Goal: Feedback & Contribution: Contribute content

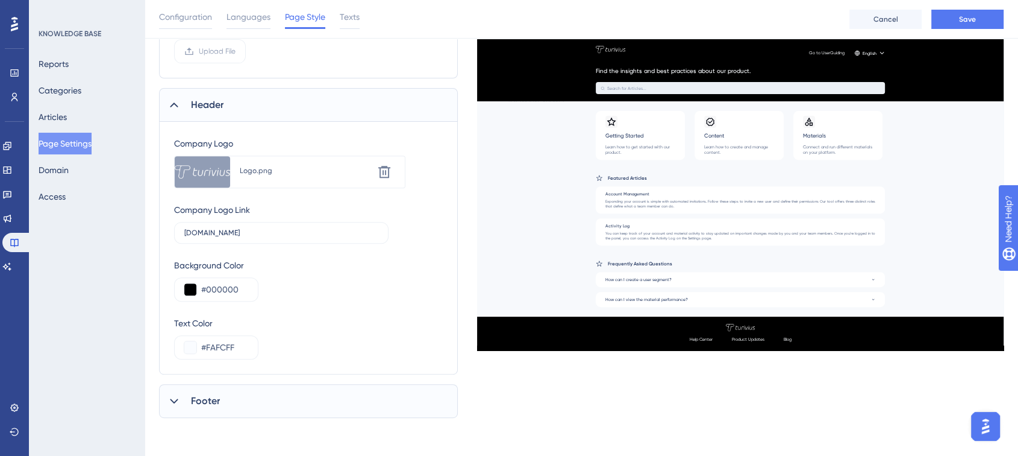
click at [307, 293] on div "Background Color #000000" at bounding box center [308, 279] width 269 height 43
click at [245, 394] on div "Footer" at bounding box center [308, 401] width 299 height 34
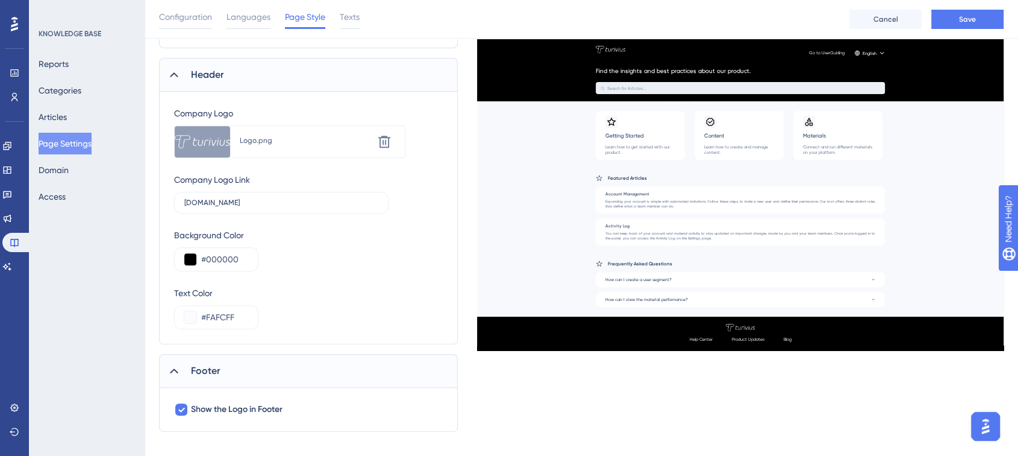
scroll to position [488, 0]
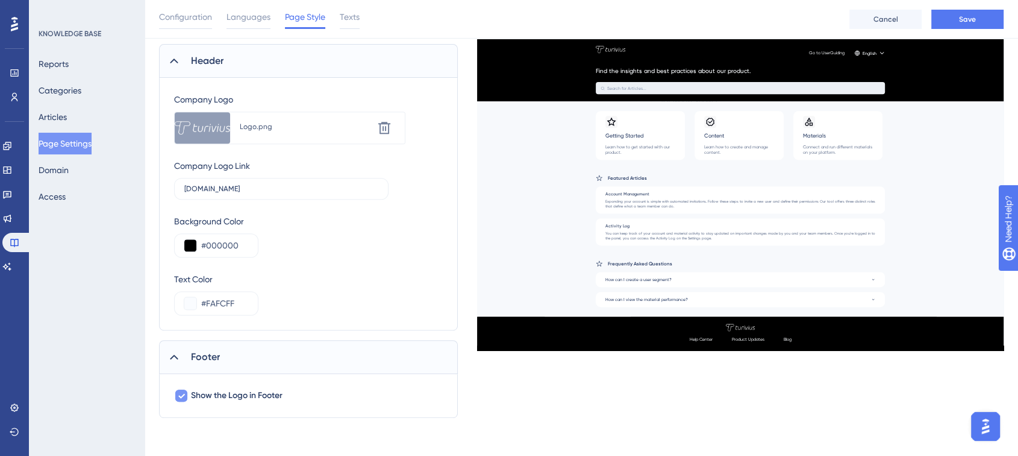
click at [178, 394] on icon at bounding box center [181, 396] width 7 height 10
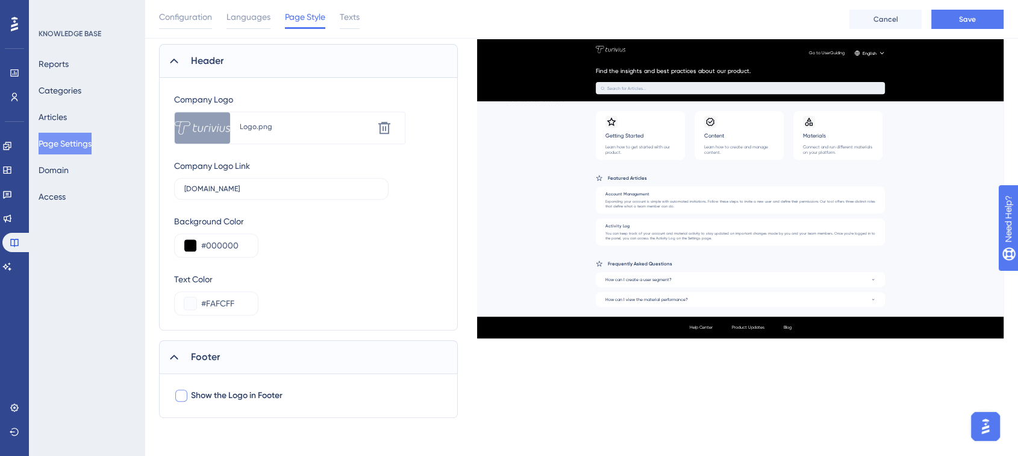
click at [177, 394] on div at bounding box center [181, 395] width 12 height 12
checkbox input "true"
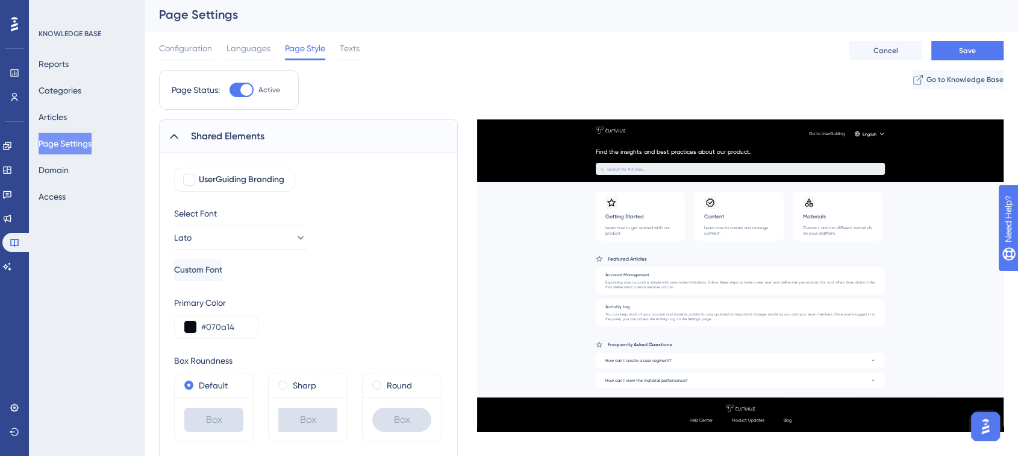
scroll to position [0, 0]
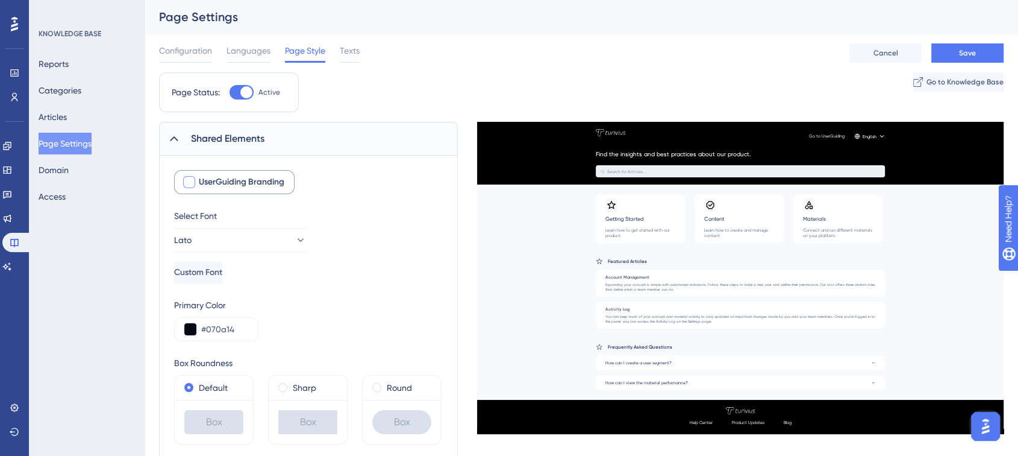
click at [194, 180] on div at bounding box center [189, 182] width 12 height 12
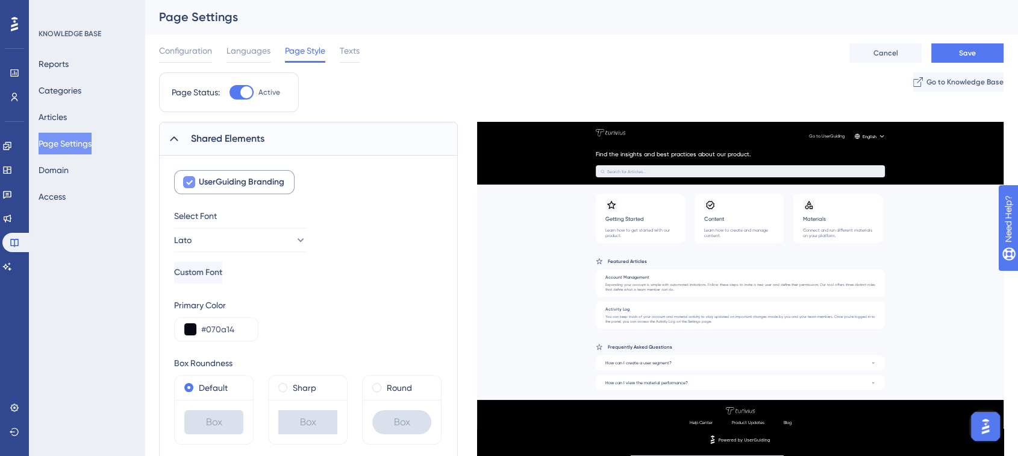
click at [194, 180] on div at bounding box center [189, 182] width 12 height 12
checkbox input "false"
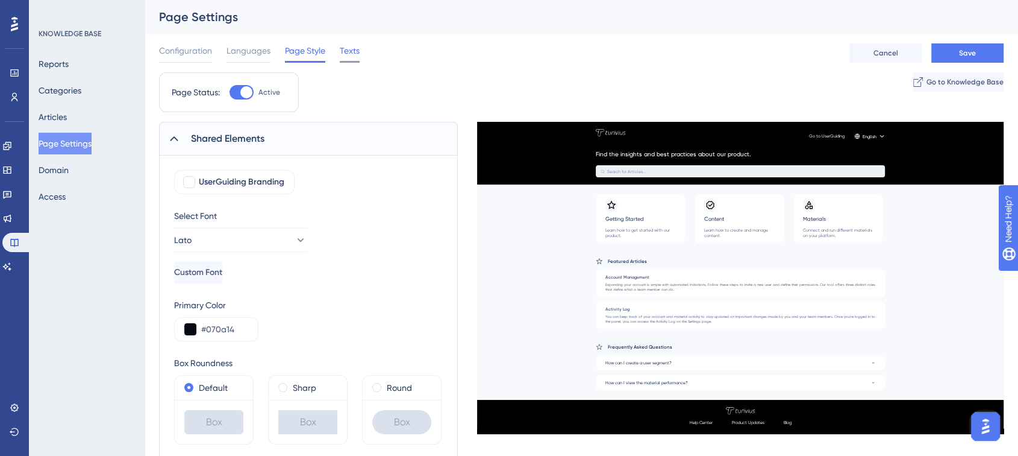
click at [347, 49] on span "Texts" at bounding box center [350, 50] width 20 height 14
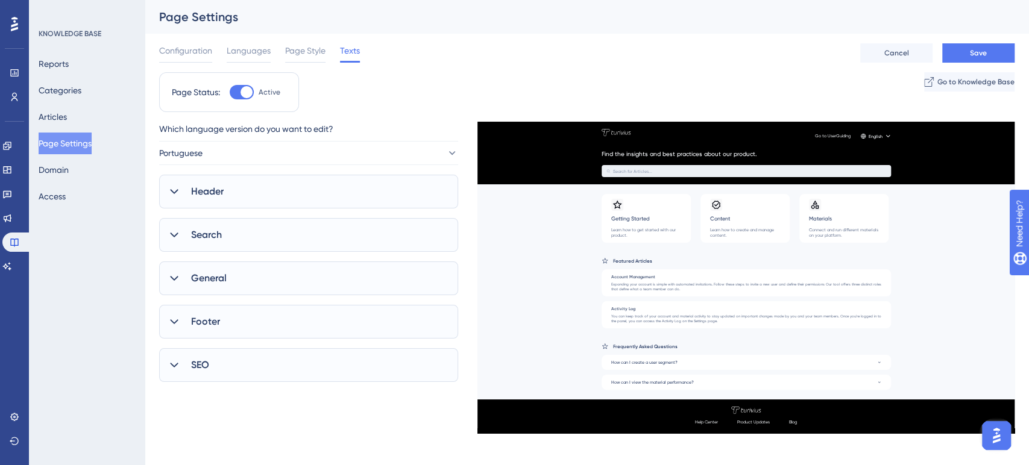
click at [207, 188] on span "Header" at bounding box center [207, 191] width 33 height 14
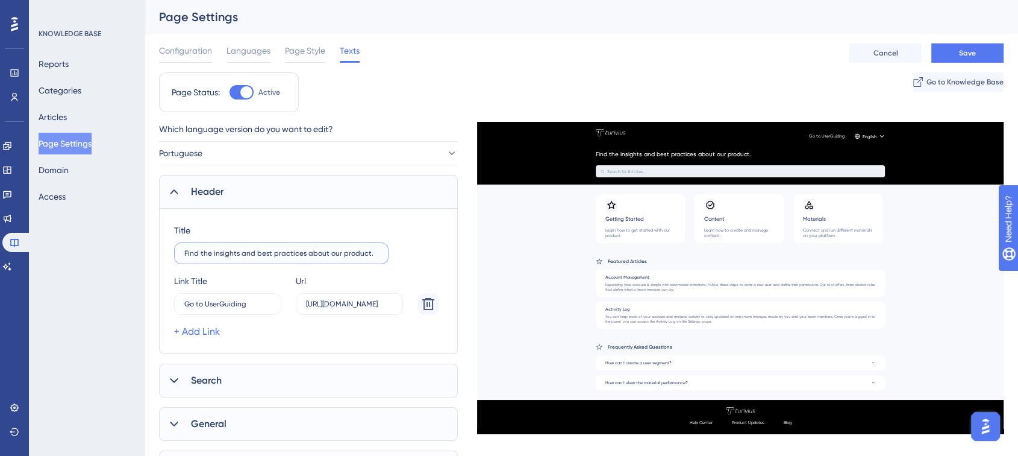
click at [237, 250] on input "Find the insights and best practices about our product." at bounding box center [281, 253] width 194 height 8
click at [259, 247] on label "Find the insights and best practices about our product." at bounding box center [281, 253] width 215 height 22
click at [259, 249] on input "Find the insights and best practices about our product." at bounding box center [281, 253] width 194 height 8
click at [259, 247] on label "Find the insights and best practices about our product." at bounding box center [281, 253] width 215 height 22
click at [259, 249] on input "Find the insights and best practices about our product." at bounding box center [281, 253] width 194 height 8
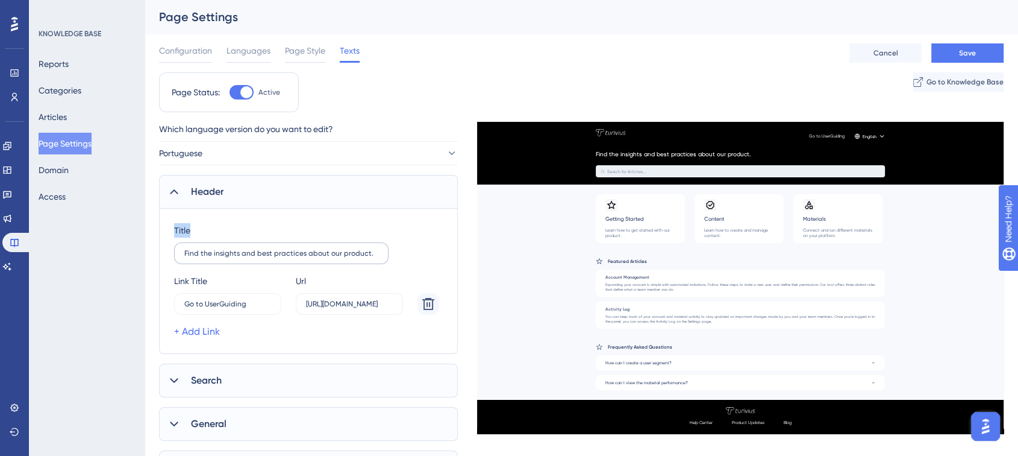
click at [259, 247] on label "Find the insights and best practices about our product." at bounding box center [281, 253] width 215 height 22
click at [259, 249] on input "Find the insights and best practices about our product." at bounding box center [281, 253] width 194 height 8
click at [253, 254] on input "Find the insights and best practices about our product." at bounding box center [281, 253] width 194 height 8
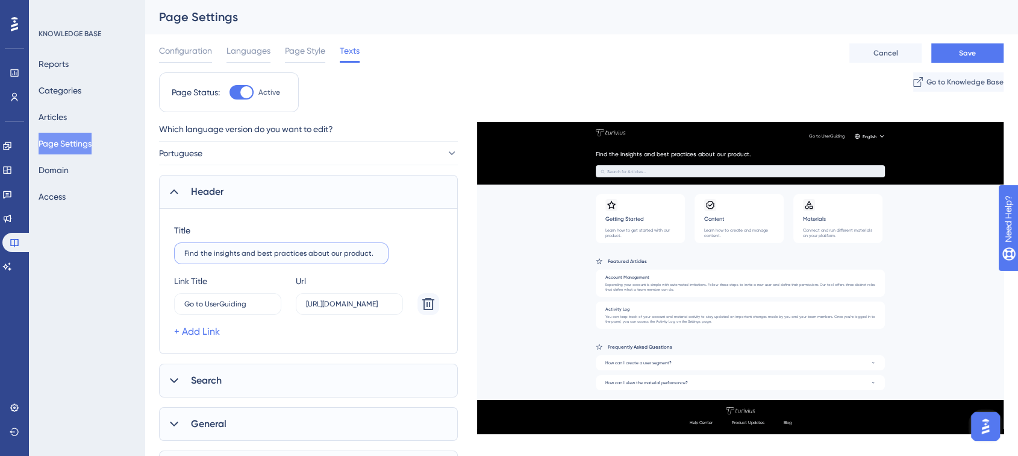
paste input "text"
type input "Encontre os insights e melhores práticas sobre nosso produto"
click at [328, 301] on input "https://userguiding.com/" at bounding box center [349, 304] width 87 height 8
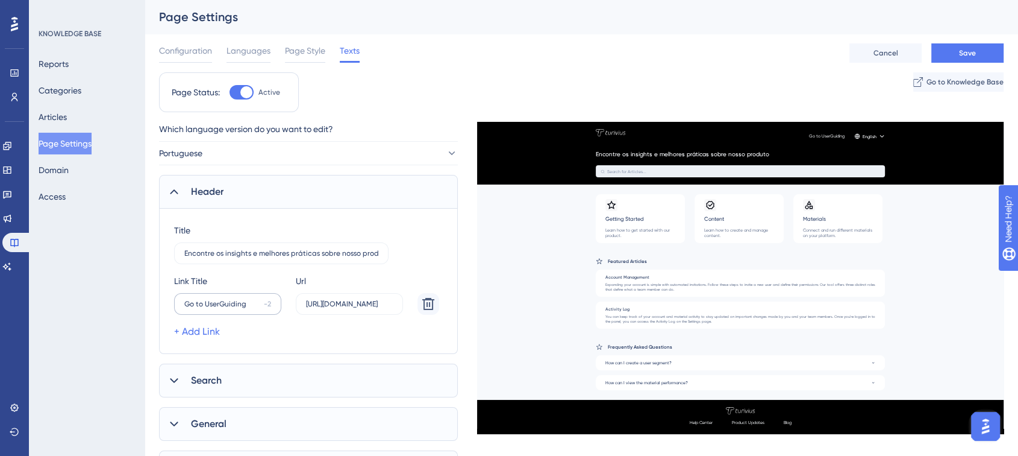
click at [249, 308] on label "Go to UserGuiding -2" at bounding box center [227, 304] width 107 height 22
click at [249, 308] on input "Go to UserGuiding" at bounding box center [221, 304] width 75 height 8
drag, startPoint x: 246, startPoint y: 303, endPoint x: 171, endPoint y: 300, distance: 75.4
click at [171, 300] on div "Title Encontre os insights e melhores práticas sobre nosso produto Link Title G…" at bounding box center [308, 281] width 299 height 145
click at [427, 303] on icon at bounding box center [428, 304] width 12 height 12
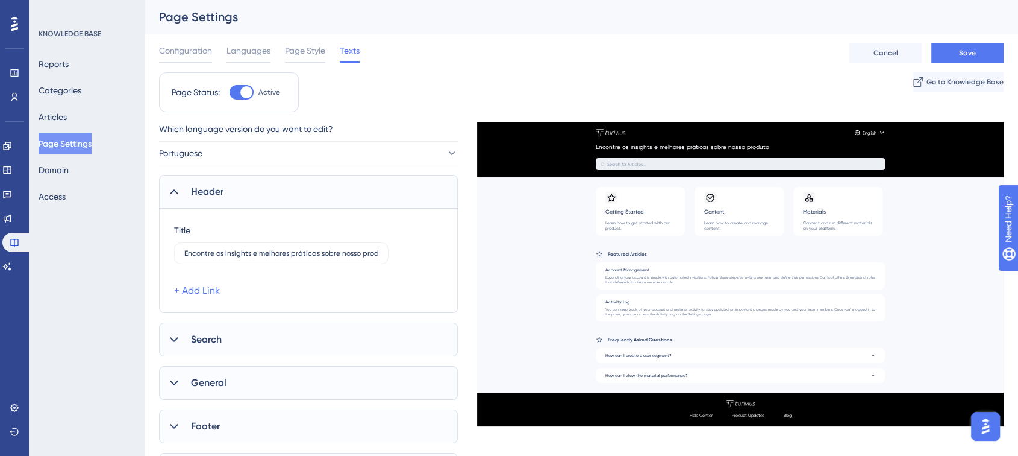
click at [218, 336] on span "Search" at bounding box center [206, 339] width 31 height 14
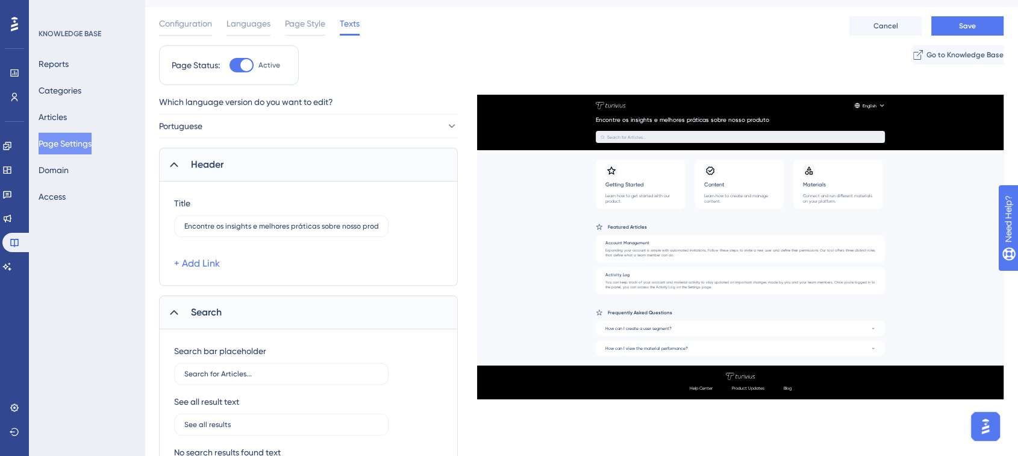
scroll to position [67, 0]
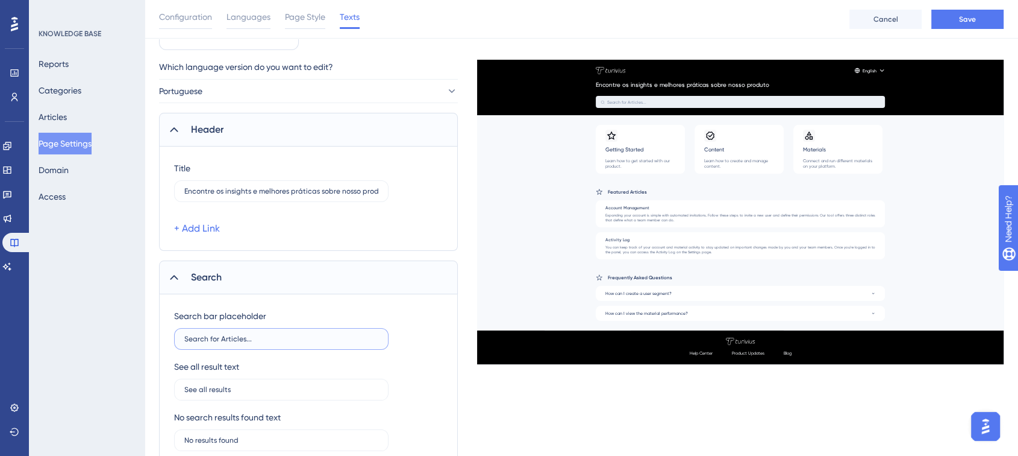
drag, startPoint x: 261, startPoint y: 339, endPoint x: 166, endPoint y: 340, distance: 94.6
click at [166, 340] on div "Search bar placeholder Search for Articles... See all result text See all resul…" at bounding box center [308, 405] width 299 height 222
type input "p"
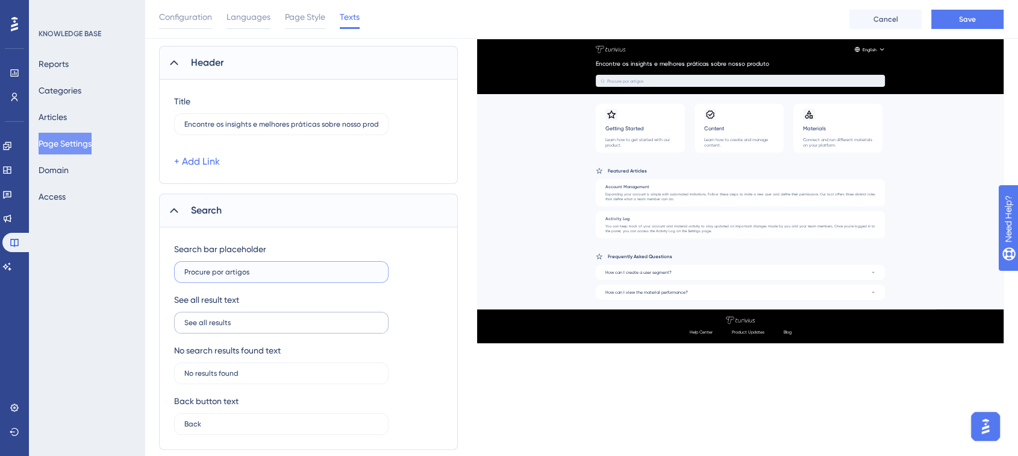
type input "Procure por artigos"
drag, startPoint x: 249, startPoint y: 319, endPoint x: 145, endPoint y: 319, distance: 104.9
click at [145, 319] on div "Performance Users Engagement Widgets Feedback Product Updates Knowledge Base AI…" at bounding box center [582, 232] width 874 height 733
type input "Veja todos os resultados"
drag, startPoint x: 247, startPoint y: 375, endPoint x: 148, endPoint y: 361, distance: 99.8
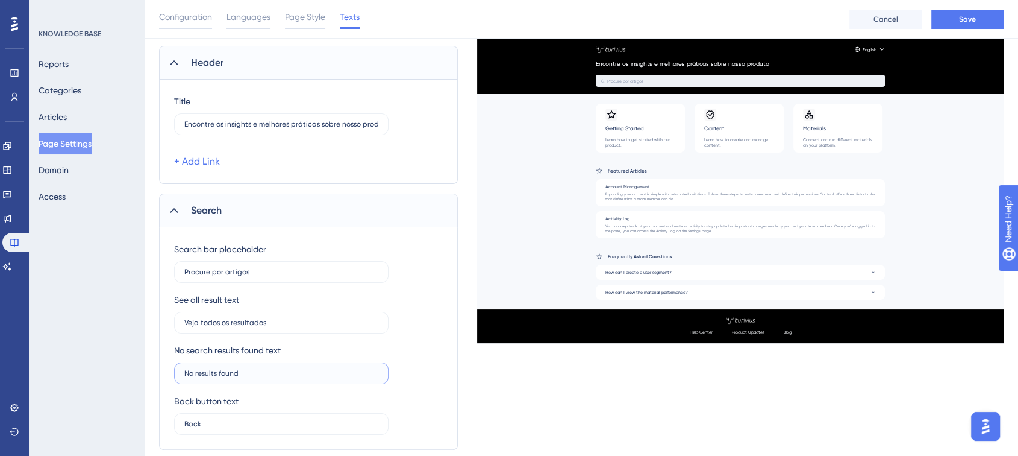
click at [148, 361] on div "Performance Users Engagement Widgets Feedback Product Updates Knowledge Base AI…" at bounding box center [582, 232] width 874 height 733
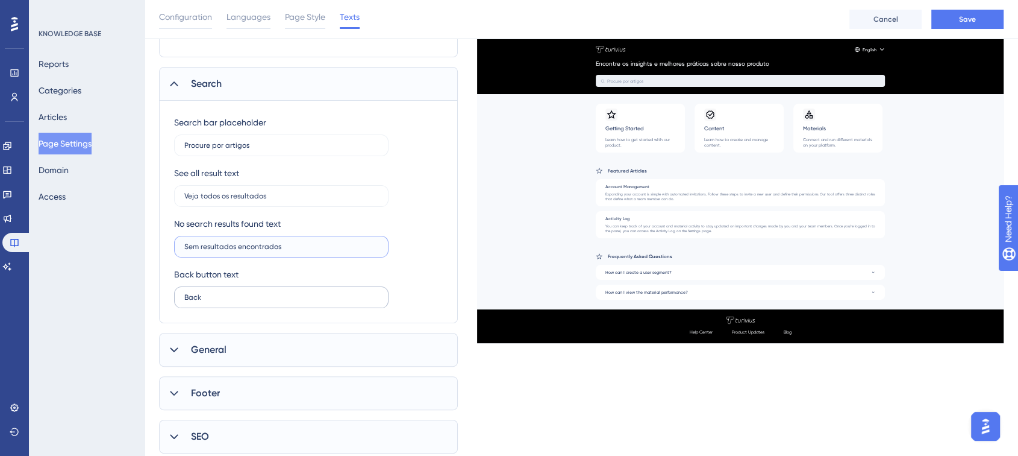
scroll to position [268, 0]
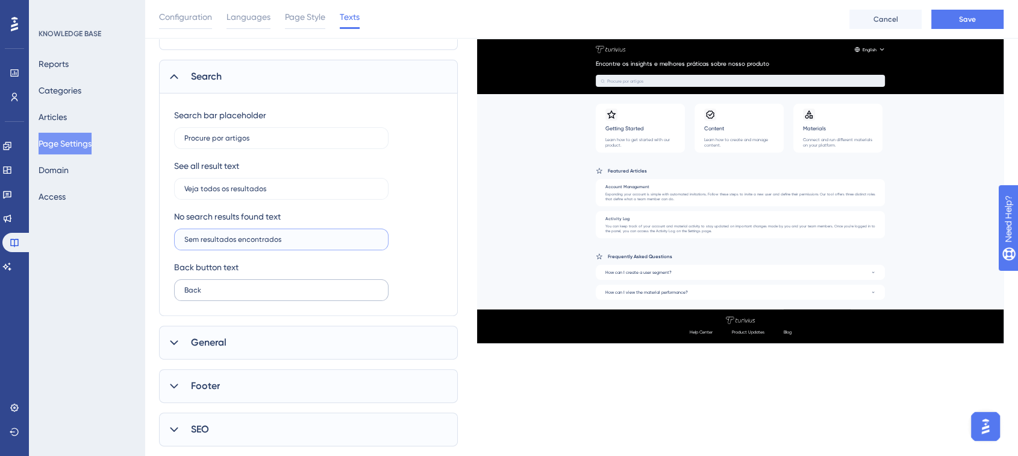
type input "Sem resultados encontrados"
click at [202, 293] on label "Back" at bounding box center [281, 290] width 215 height 22
click at [202, 293] on input "Back" at bounding box center [281, 290] width 194 height 8
click at [202, 293] on label "Back" at bounding box center [281, 290] width 215 height 22
click at [202, 293] on input "Back" at bounding box center [281, 290] width 194 height 8
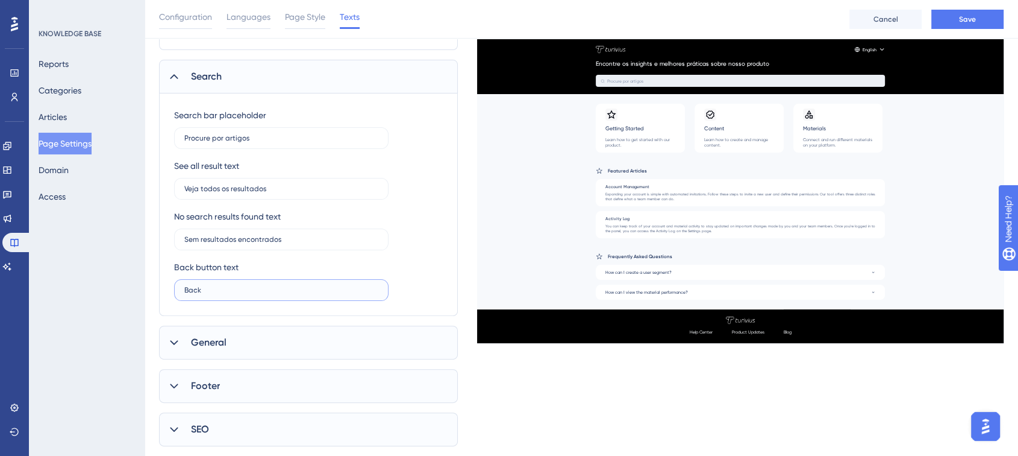
click at [196, 290] on input "Back" at bounding box center [281, 290] width 194 height 8
type input "Voltar"
click at [215, 344] on span "General" at bounding box center [209, 342] width 36 height 14
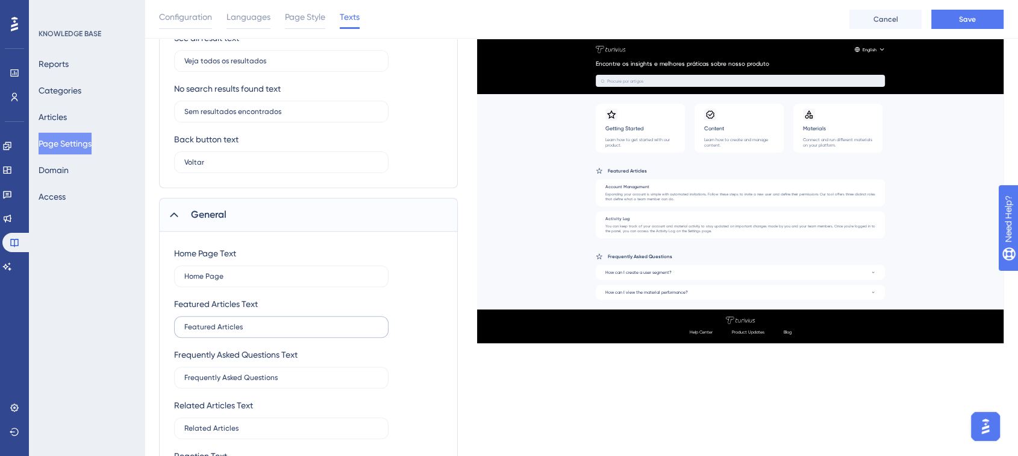
scroll to position [401, 0]
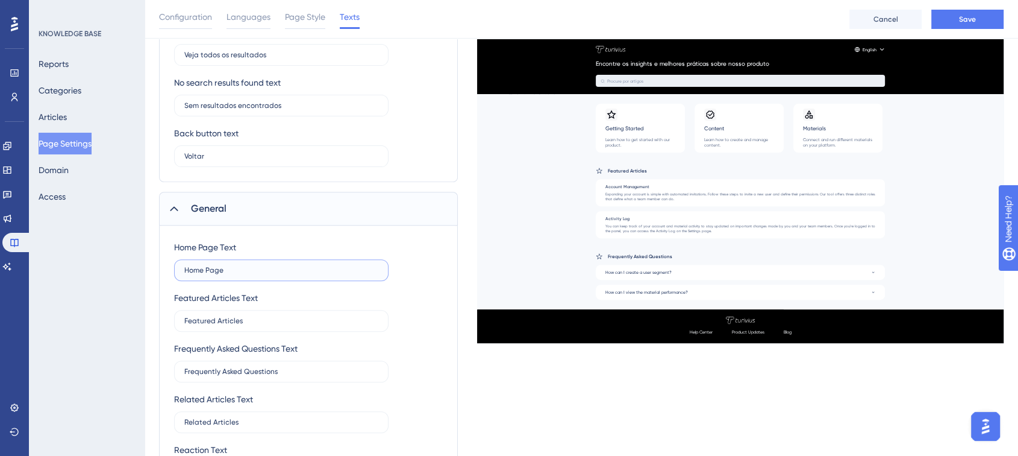
drag, startPoint x: 242, startPoint y: 273, endPoint x: 157, endPoint y: 272, distance: 85.0
click at [157, 272] on div "Performance Users Engagement Widgets Feedback Product Updates Knowledge Base AI…" at bounding box center [582, 102] width 874 height 1006
type input "Página inicial"
click at [236, 316] on input "Featured Articles" at bounding box center [281, 320] width 194 height 8
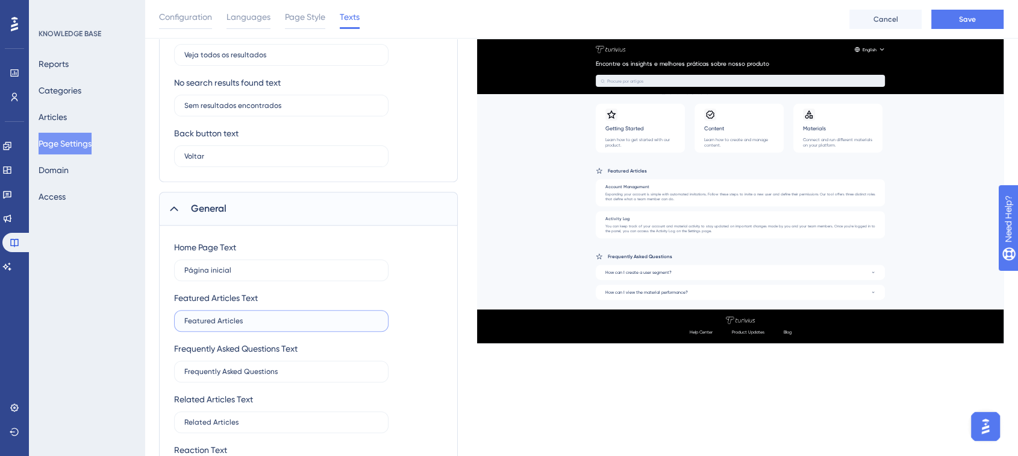
click at [236, 316] on input "Featured Articles" at bounding box center [281, 320] width 194 height 8
paste input "text"
type input "Artigos em destaque"
drag, startPoint x: 277, startPoint y: 371, endPoint x: 107, endPoint y: 353, distance: 170.9
click at [145, 353] on div "Performance Users Engagement Widgets Feedback Product Updates Knowledge Base AI…" at bounding box center [582, 102] width 874 height 1006
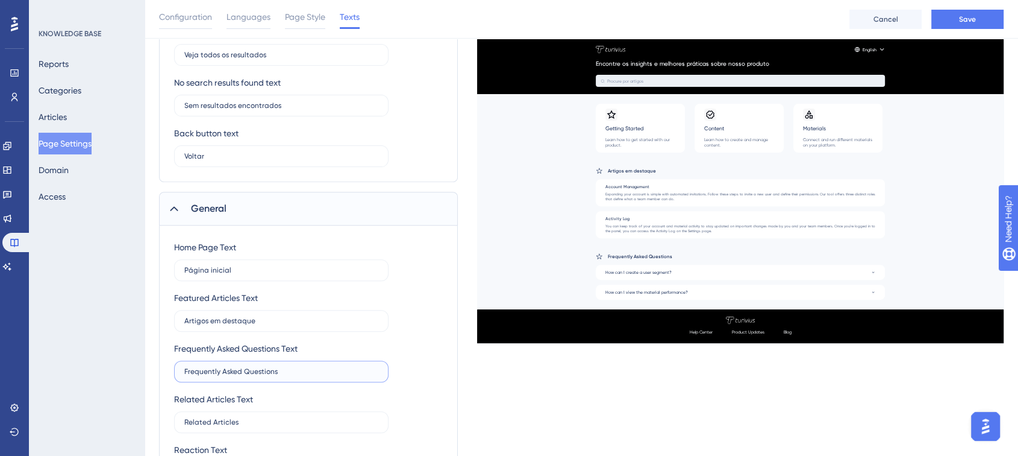
paste input "text"
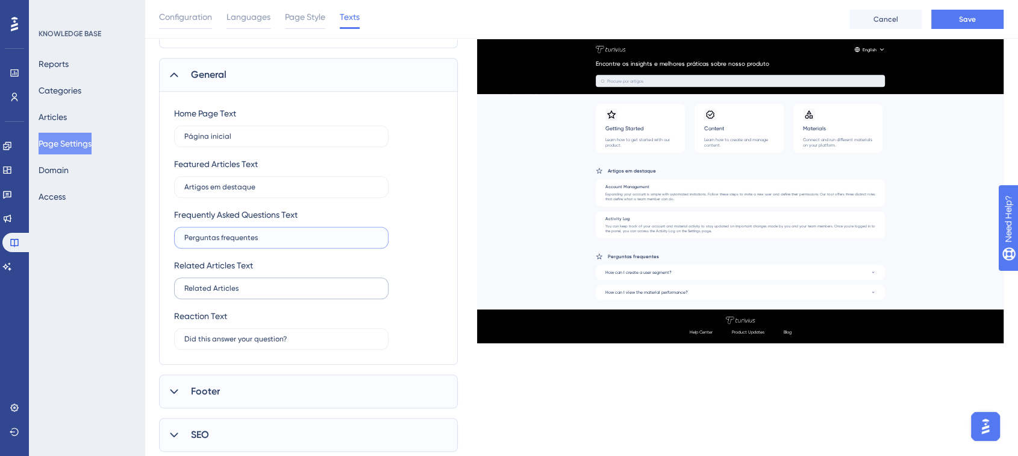
type input "Perguntas frequentes"
drag, startPoint x: 235, startPoint y: 287, endPoint x: 142, endPoint y: 276, distance: 94.1
paste input "text"
type input "Artigos relacionados"
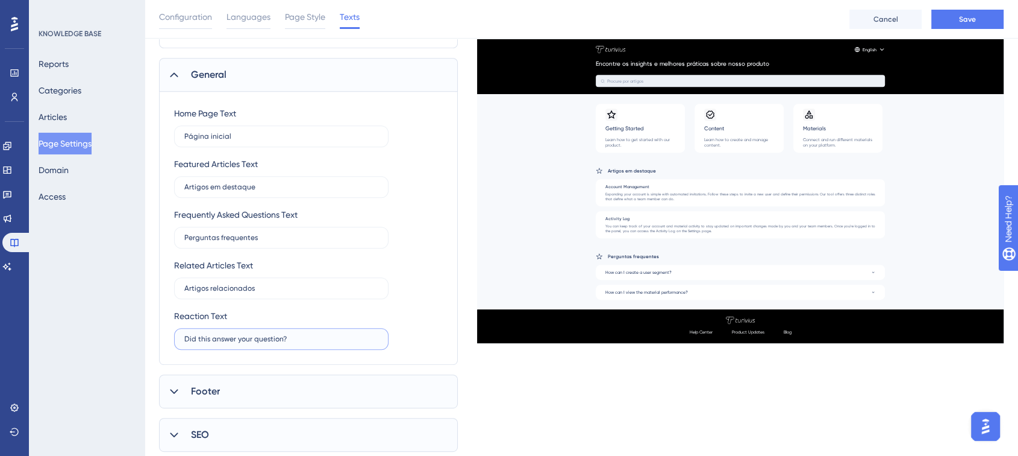
drag, startPoint x: 290, startPoint y: 334, endPoint x: 111, endPoint y: 325, distance: 178.6
paste input "text"
type input "Isso respondeu à sua pergunta?"
click at [191, 391] on span "Footer" at bounding box center [205, 391] width 29 height 14
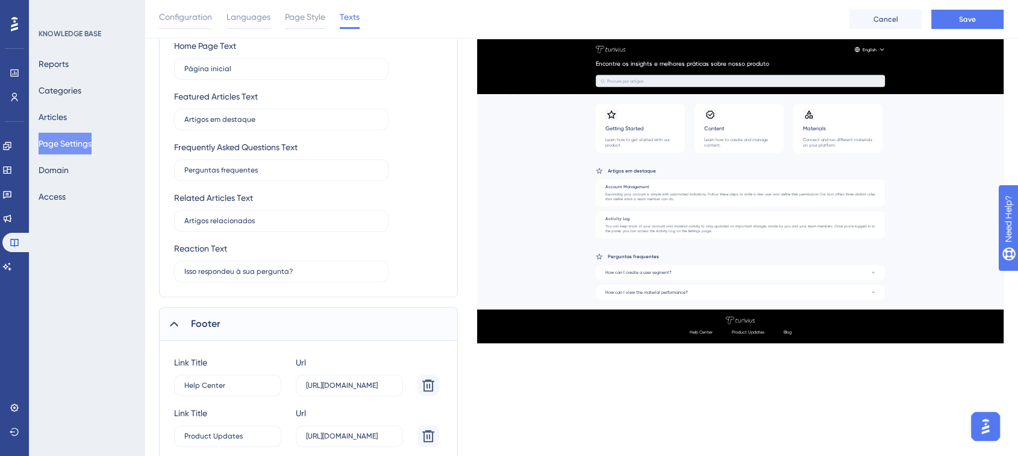
scroll to position [670, 0]
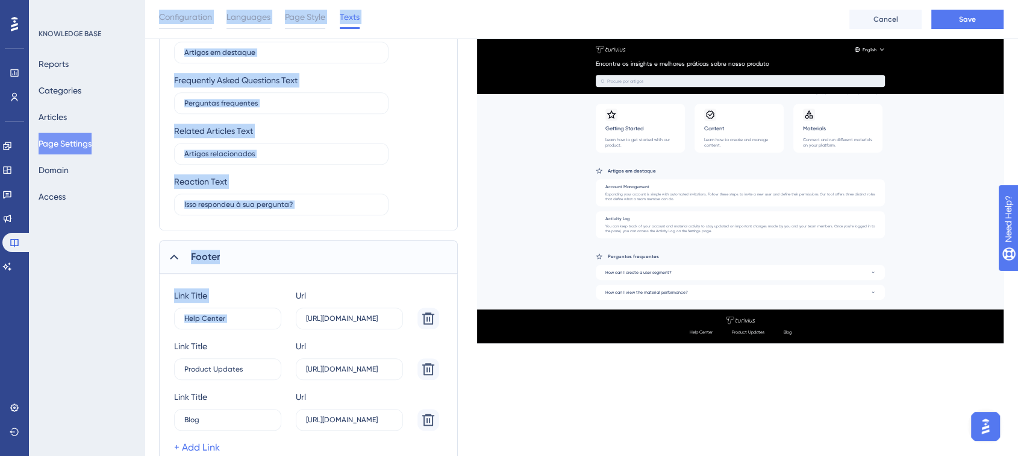
drag, startPoint x: 249, startPoint y: 310, endPoint x: 129, endPoint y: 313, distance: 120.6
click at [201, 310] on label "Help Center 4" at bounding box center [227, 318] width 107 height 22
click at [201, 314] on input "Help Center" at bounding box center [223, 318] width 78 height 8
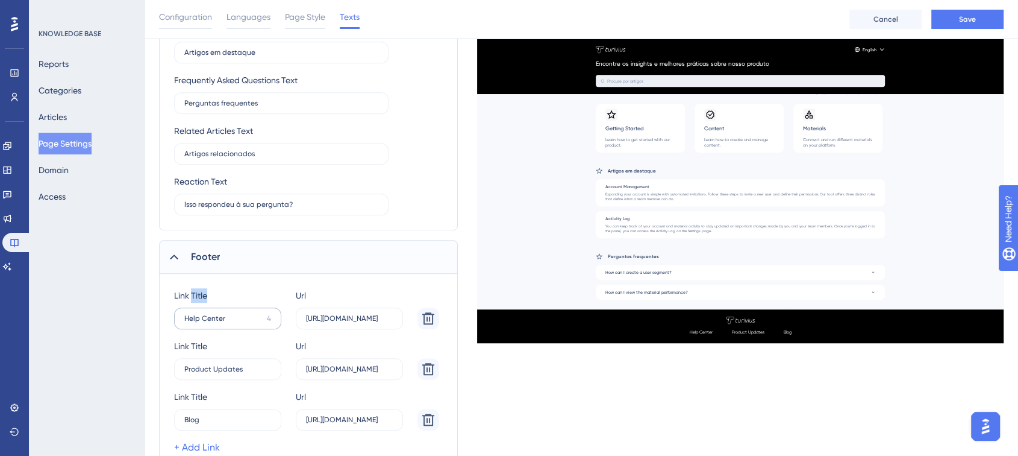
click at [201, 310] on label "Help Center 4" at bounding box center [227, 318] width 107 height 22
click at [201, 314] on input "Help Center" at bounding box center [223, 318] width 78 height 8
click at [201, 310] on label "Help Center 4" at bounding box center [227, 318] width 107 height 22
click at [201, 314] on input "Help Center" at bounding box center [223, 318] width 78 height 8
click at [202, 324] on label "Help Center 4" at bounding box center [227, 318] width 107 height 22
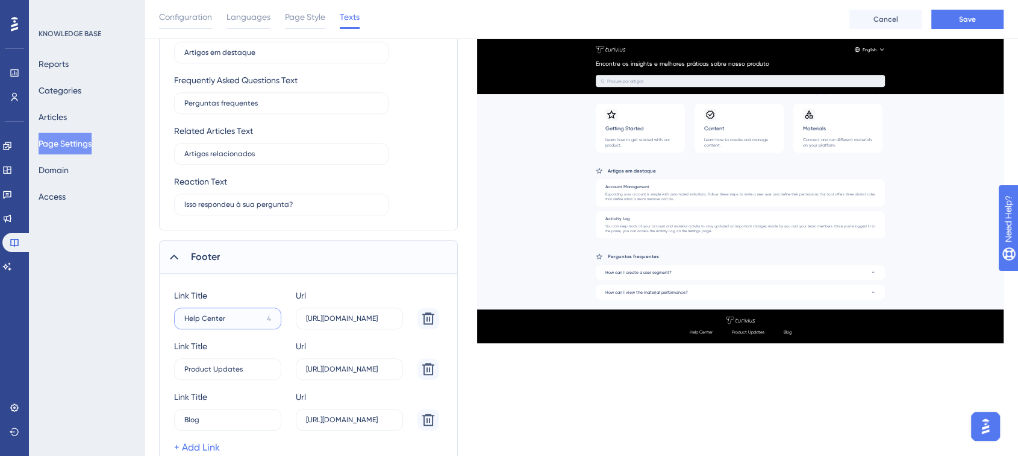
click at [202, 322] on input "Help Center" at bounding box center [223, 318] width 78 height 8
click at [202, 324] on label "Help Center 4" at bounding box center [227, 318] width 107 height 22
click at [202, 322] on input "Help Center" at bounding box center [223, 318] width 78 height 8
click at [202, 324] on label "Help Center 4" at bounding box center [227, 318] width 107 height 22
click at [202, 322] on input "Help Center" at bounding box center [223, 318] width 78 height 8
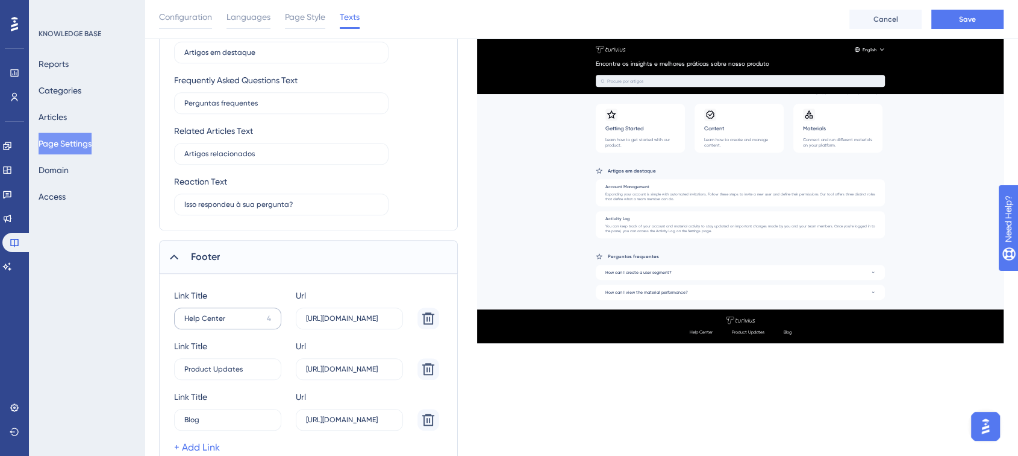
click at [209, 323] on label "Help Center 4" at bounding box center [227, 318] width 107 height 22
click at [209, 322] on input "Help Center" at bounding box center [223, 318] width 78 height 8
type input "H"
type input "t"
type input "T"
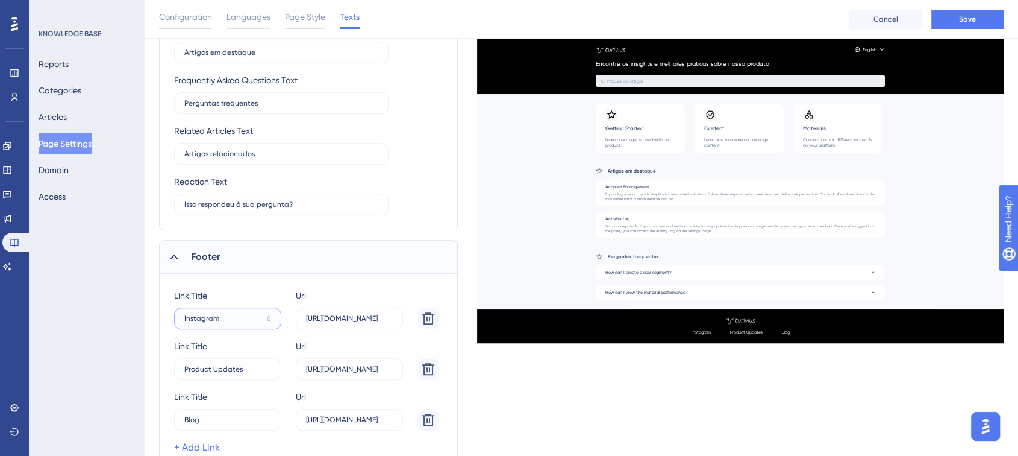
type input "Instagram"
click at [334, 322] on label "https://help.userguiding.com/" at bounding box center [349, 318] width 107 height 22
click at [334, 322] on input "https://help.userguiding.com/" at bounding box center [349, 318] width 87 height 8
paste input "text"
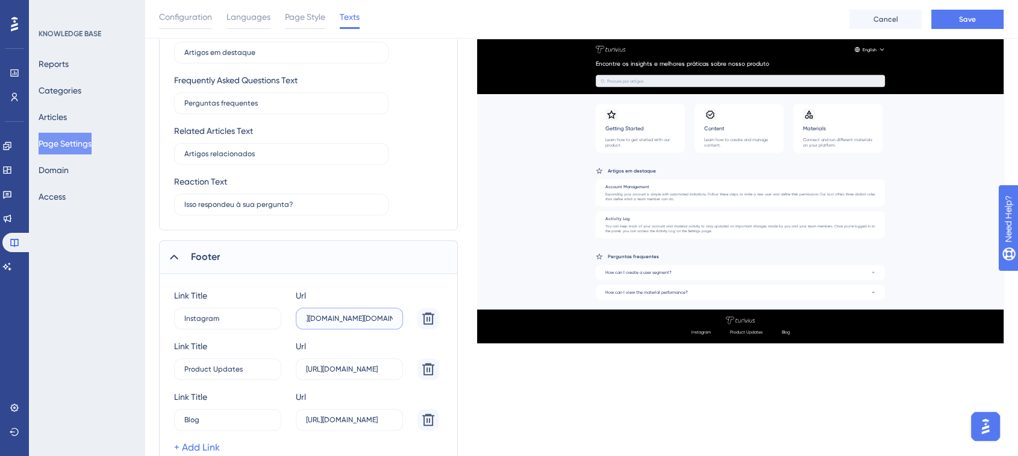
type input "https://www.instagram.com/turivius.tech/reels/"
drag, startPoint x: 247, startPoint y: 370, endPoint x: 138, endPoint y: 365, distance: 109.2
type input "Youtube"
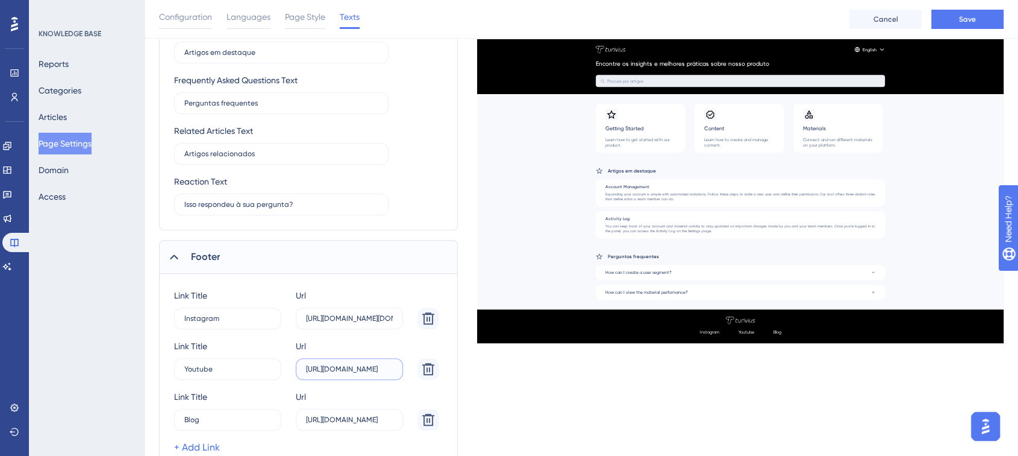
paste input "text"
type input "https://www.youtube.com/channel/UCzHl9NY_LiMHE7RqADABVAQ"
click at [227, 322] on input "Blog" at bounding box center [227, 318] width 87 height 8
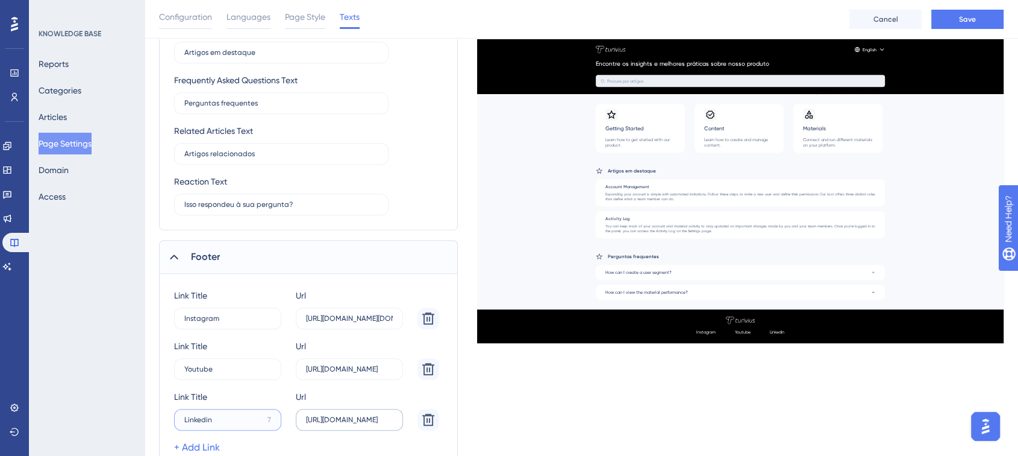
type input "Linkedin"
click at [341, 329] on label "https://userguiding.com/blog/" at bounding box center [349, 318] width 107 height 22
click at [341, 322] on input "https://userguiding.com/blog/" at bounding box center [349, 318] width 87 height 8
paste input "text"
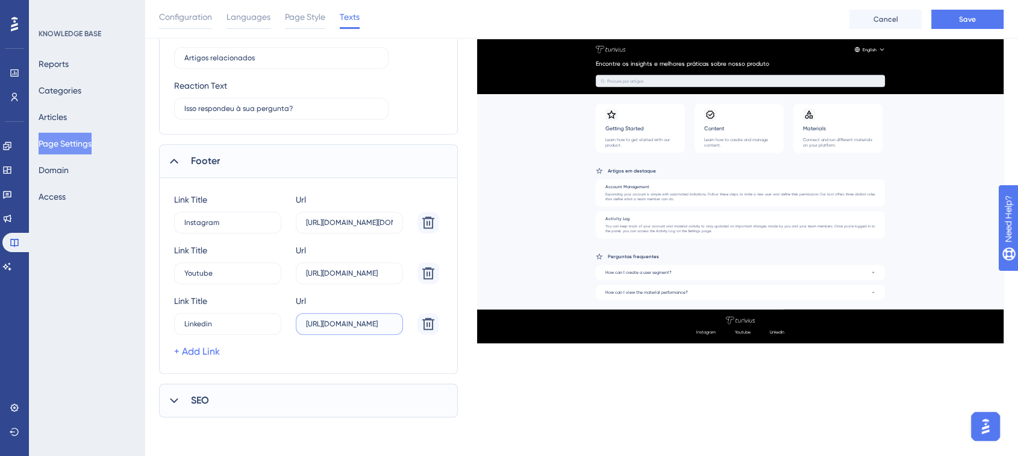
type input "https://br.linkedin.com/company/turivius"
click at [207, 395] on span "SEO" at bounding box center [200, 400] width 18 height 14
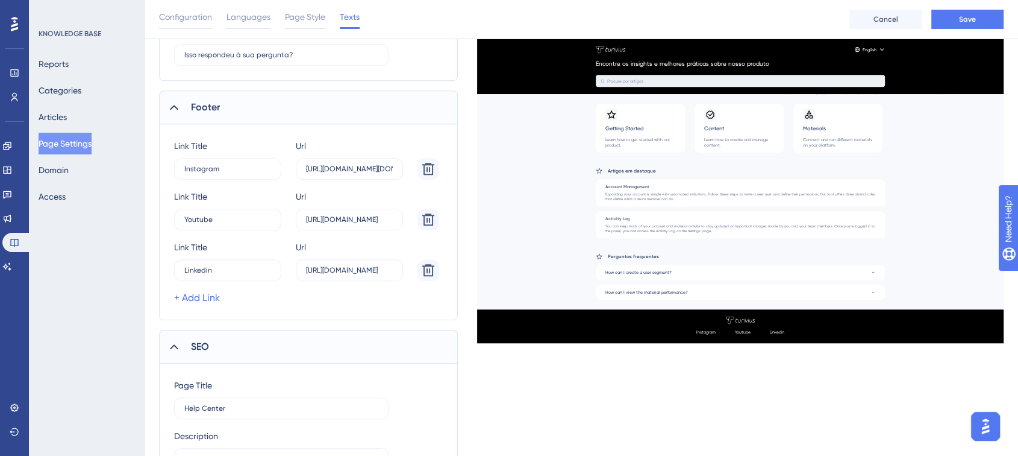
scroll to position [886, 0]
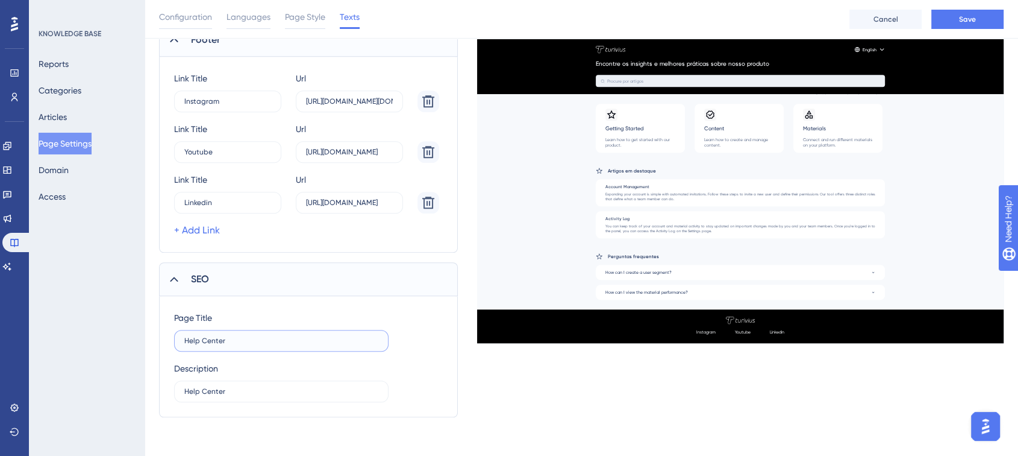
drag, startPoint x: 246, startPoint y: 338, endPoint x: 172, endPoint y: 340, distance: 74.1
click at [172, 340] on div "Page Title Help Center Description Help Center" at bounding box center [308, 356] width 299 height 121
type input "Central de ajuda"
type input "T"
paste input "text"
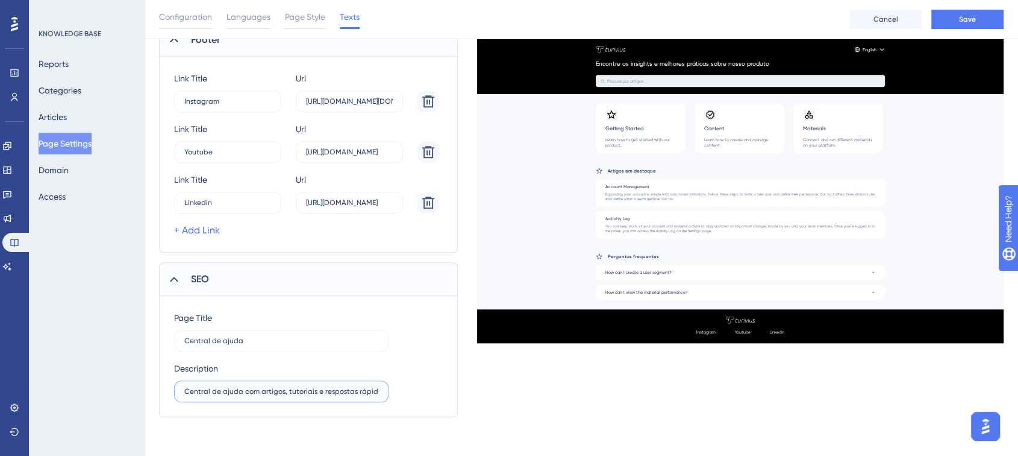
click at [359, 387] on input "Central de ajuda com artigos, tutoriais e respostas rápidas para usar melhor o" at bounding box center [281, 391] width 194 height 8
type input "Central de ajuda com artigos, tutoriais e respostas rápidas para usar melhor a …"
click at [979, 15] on button "Save" at bounding box center [968, 19] width 72 height 19
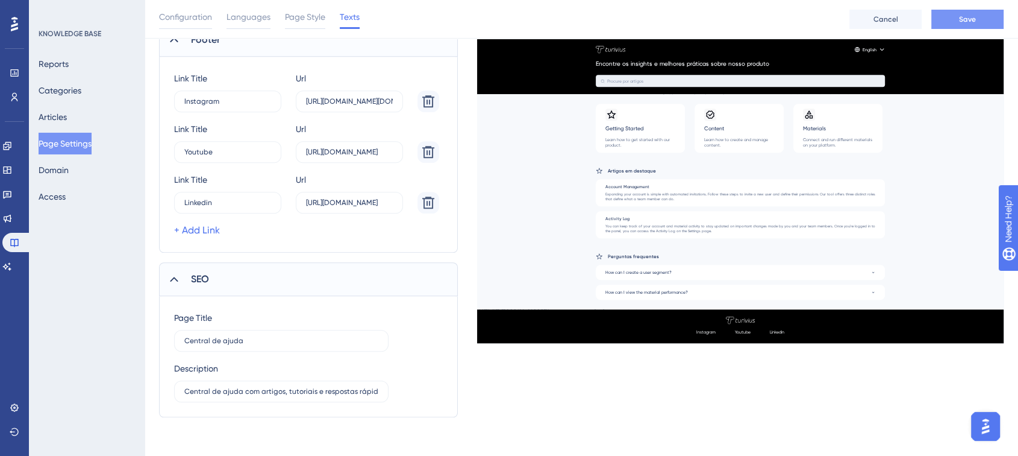
click at [959, 13] on button "Save" at bounding box center [968, 19] width 72 height 19
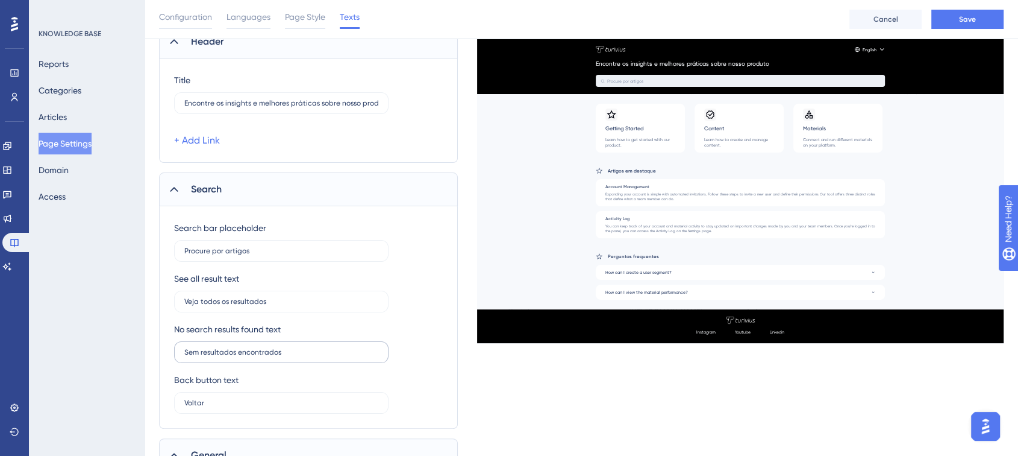
scroll to position [83, 0]
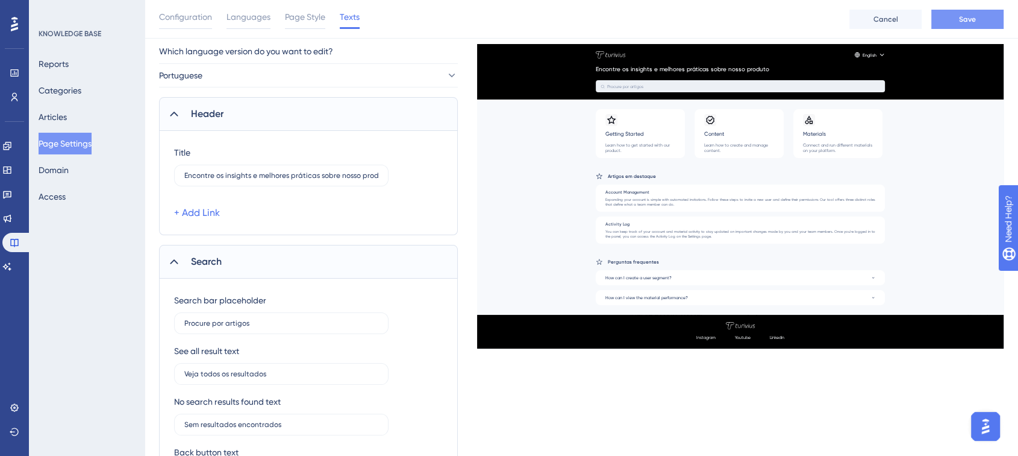
click at [962, 17] on span "Save" at bounding box center [967, 19] width 17 height 10
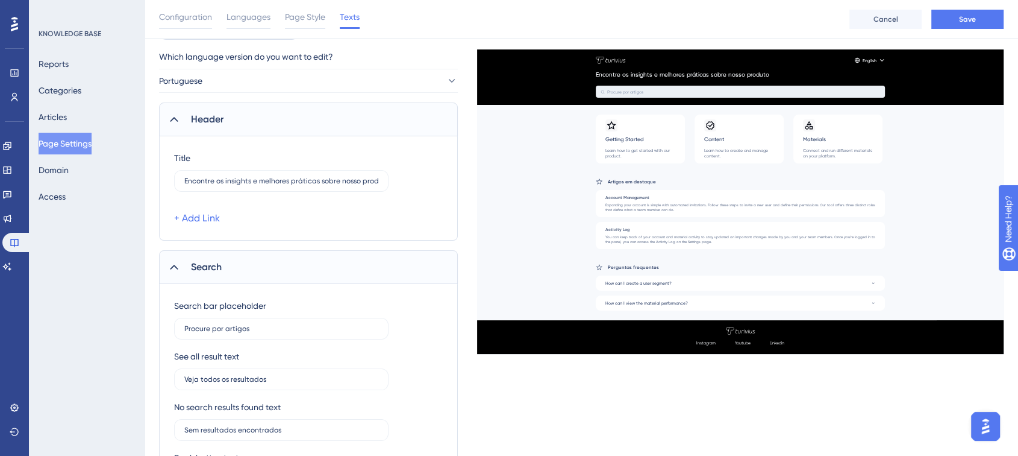
scroll to position [0, 0]
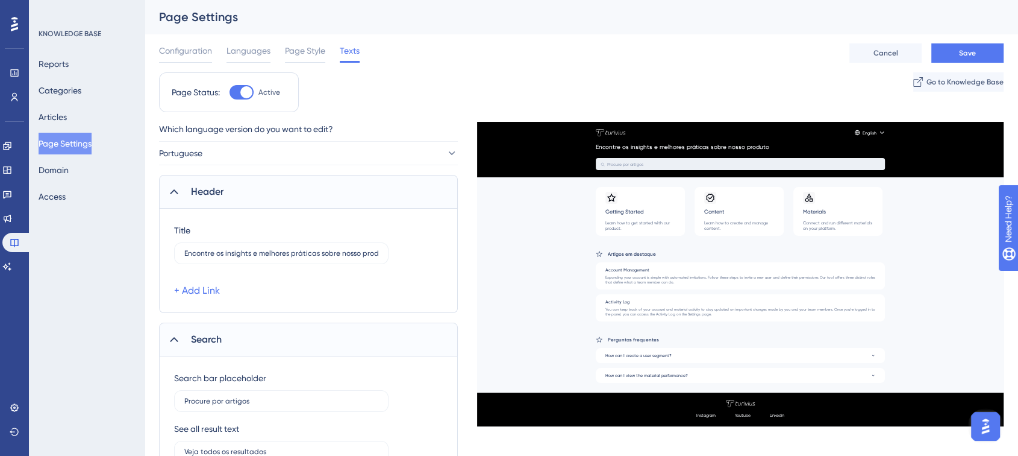
drag, startPoint x: 200, startPoint y: 53, endPoint x: 216, endPoint y: 56, distance: 16.0
click at [200, 52] on span "Configuration" at bounding box center [185, 50] width 53 height 14
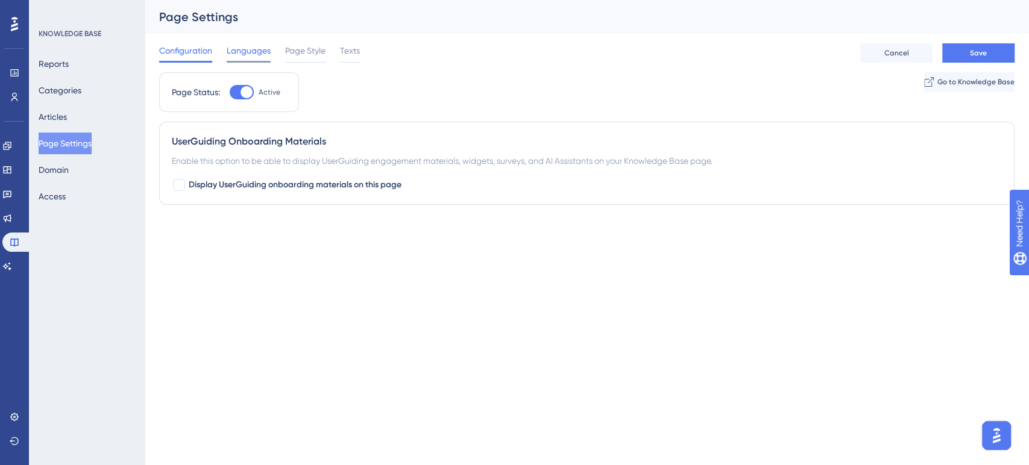
click at [249, 61] on div at bounding box center [249, 62] width 44 height 2
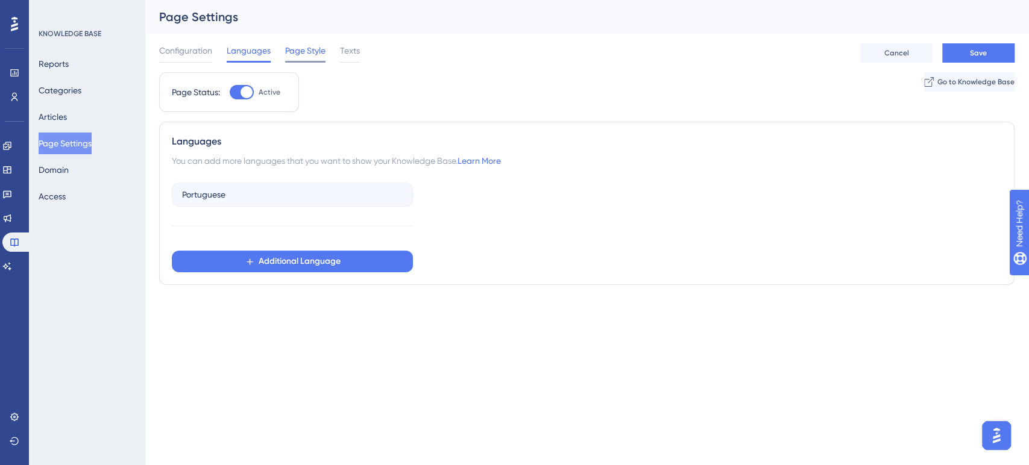
click at [301, 51] on span "Page Style" at bounding box center [305, 50] width 40 height 14
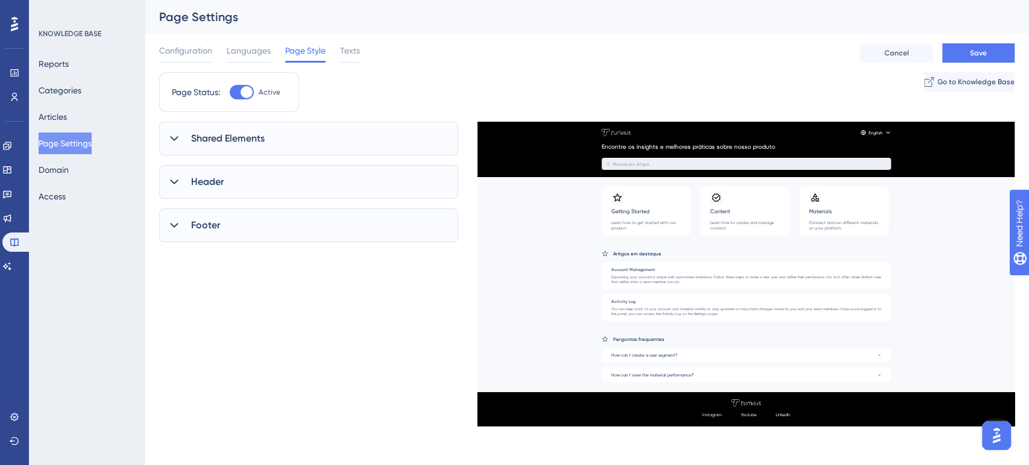
click at [234, 140] on span "Shared Elements" at bounding box center [228, 138] width 74 height 14
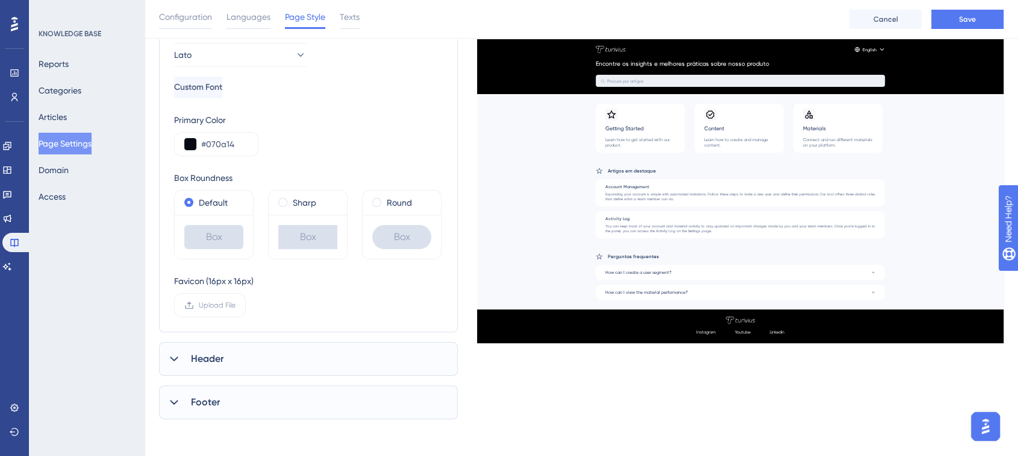
scroll to position [192, 0]
click at [208, 356] on span "Header" at bounding box center [207, 357] width 33 height 14
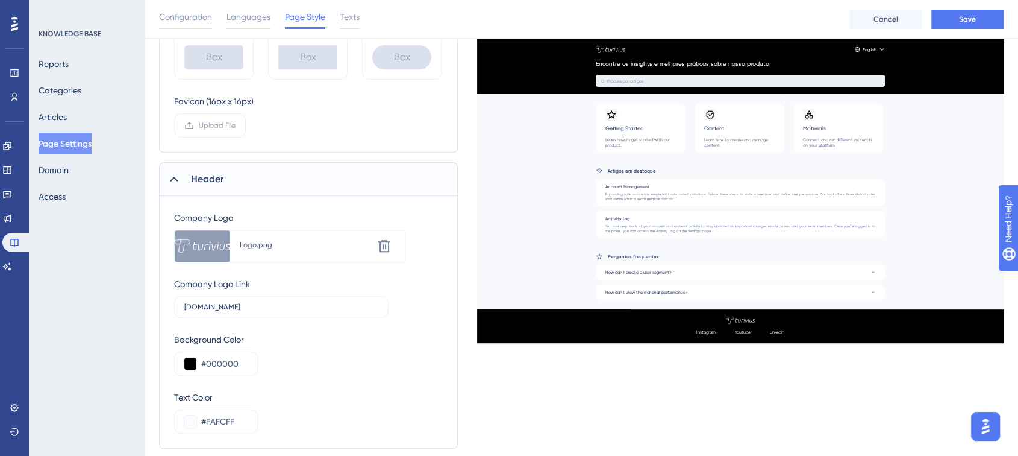
scroll to position [392, 0]
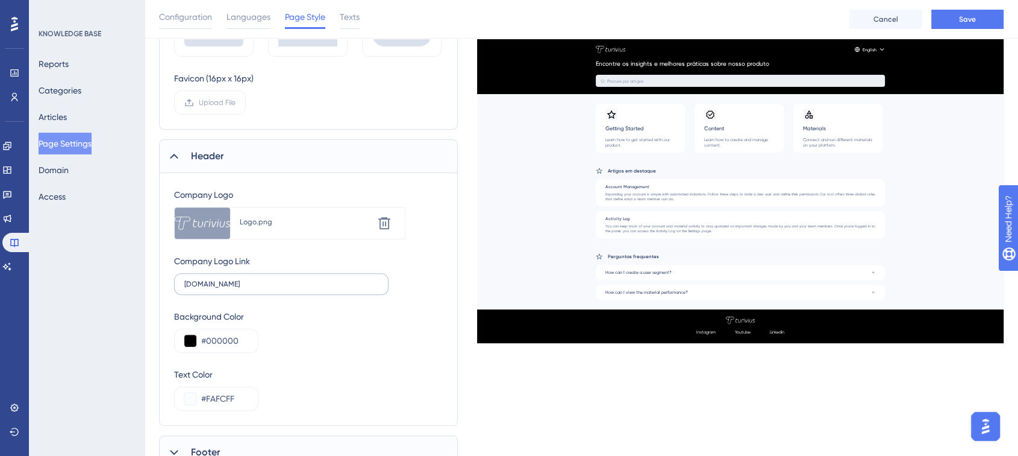
click at [263, 288] on label "turivius.com" at bounding box center [281, 284] width 215 height 22
click at [263, 288] on input "turivius.com" at bounding box center [281, 284] width 194 height 8
click at [218, 290] on label "turivius.com" at bounding box center [281, 284] width 215 height 22
click at [218, 288] on input "turivius.com" at bounding box center [281, 284] width 194 height 8
click at [218, 289] on label "turivius.com" at bounding box center [281, 284] width 215 height 22
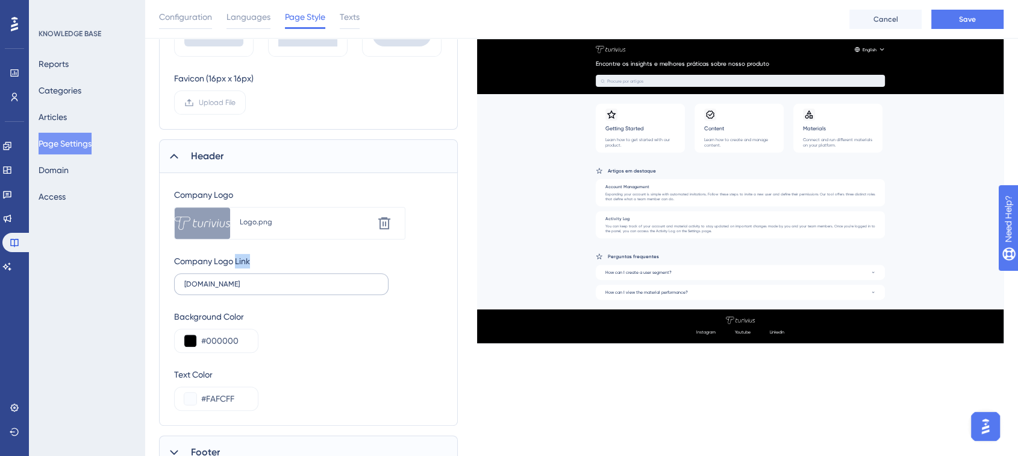
click at [218, 288] on input "turivius.com" at bounding box center [281, 284] width 194 height 8
click at [218, 289] on label "turivius.com" at bounding box center [281, 284] width 215 height 22
click at [218, 288] on input "turivius.com" at bounding box center [281, 284] width 194 height 8
drag, startPoint x: 231, startPoint y: 283, endPoint x: 159, endPoint y: 281, distance: 72.4
click at [159, 281] on div "Company Logo Upload new image Logo.png Delete Company Logo Link turivius.com Ba…" at bounding box center [308, 299] width 299 height 253
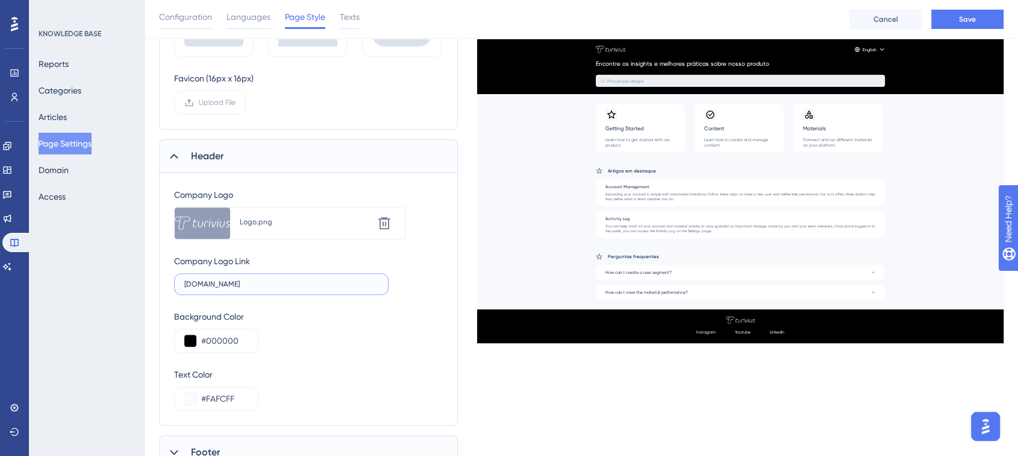
paste input "text"
type input "https://turivius.com/"
click at [964, 10] on button "Save" at bounding box center [968, 19] width 72 height 19
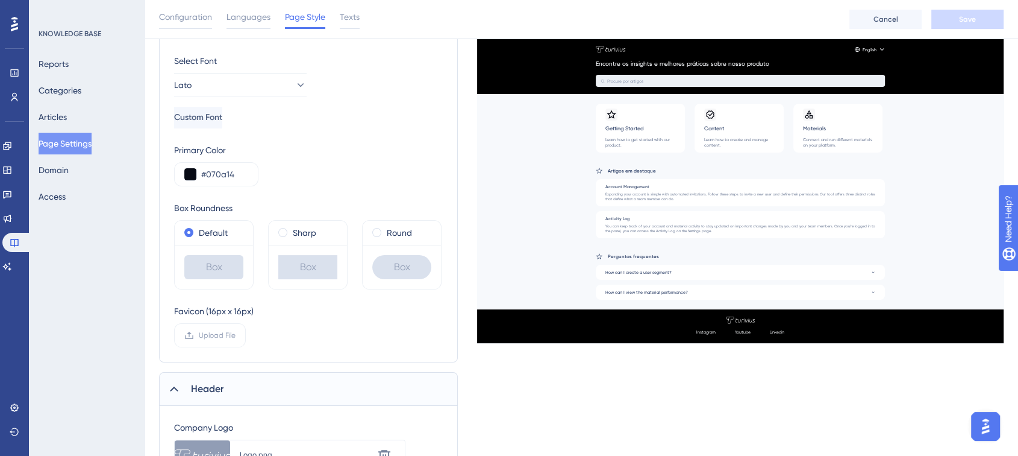
scroll to position [0, 0]
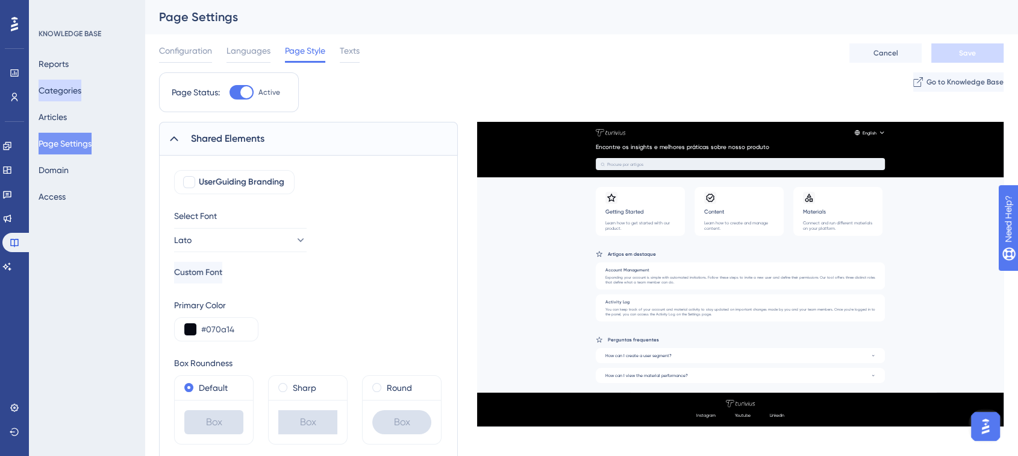
click at [63, 82] on button "Categories" at bounding box center [60, 91] width 43 height 22
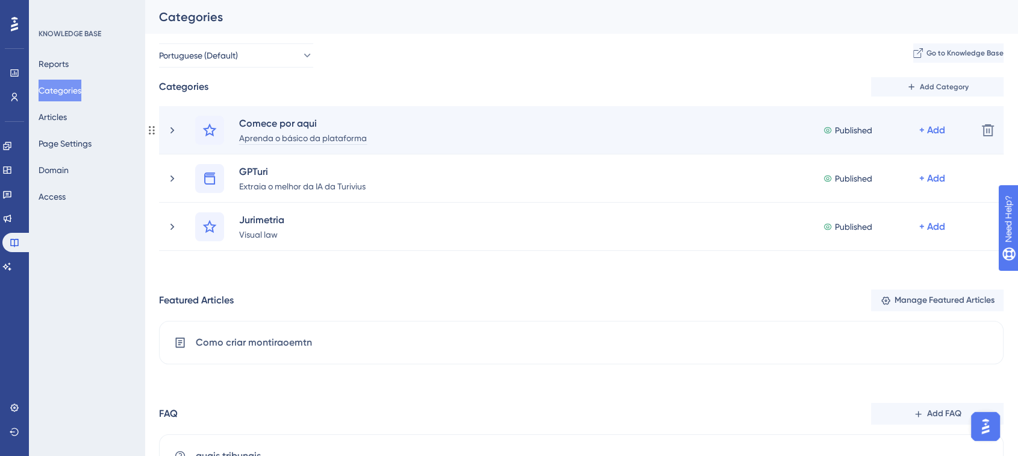
click at [318, 136] on div "Aprenda o básico da plataforma" at bounding box center [303, 137] width 129 height 14
paste div
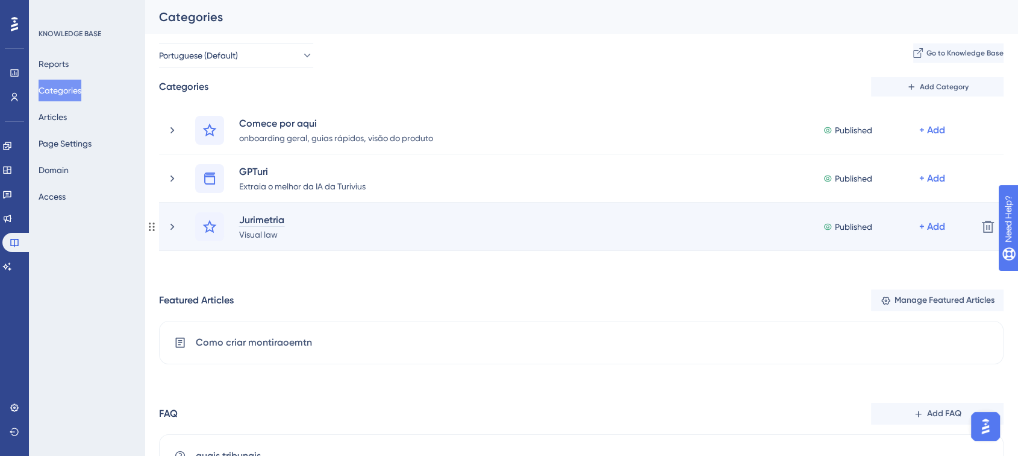
click at [266, 219] on div "Jurimetria" at bounding box center [262, 219] width 46 height 14
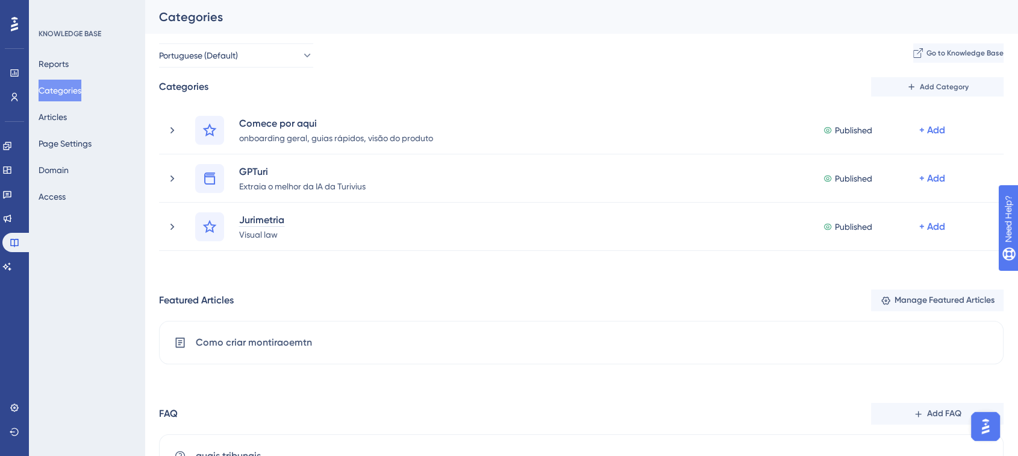
click at [292, 288] on div "Categories Add Category Comece por aqui onboarding geral, guias rápidos, visão …" at bounding box center [581, 277] width 845 height 400
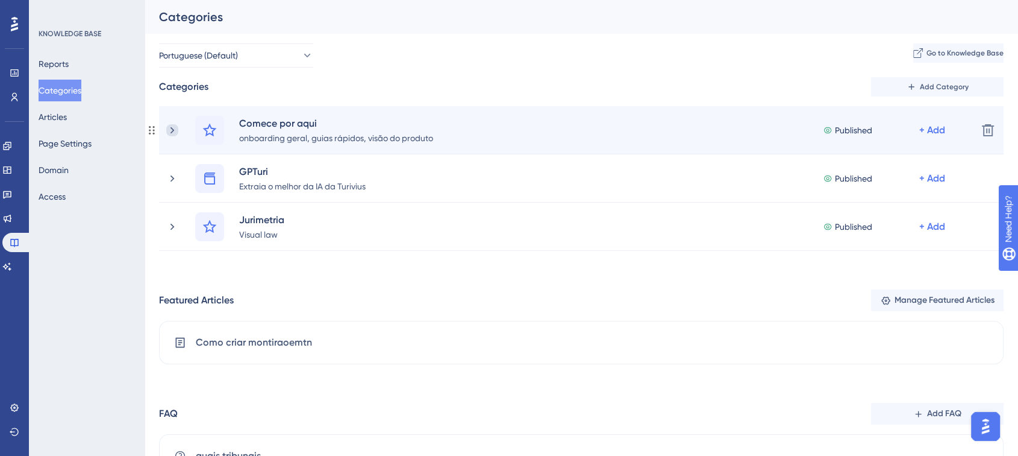
click at [168, 130] on icon at bounding box center [172, 130] width 12 height 12
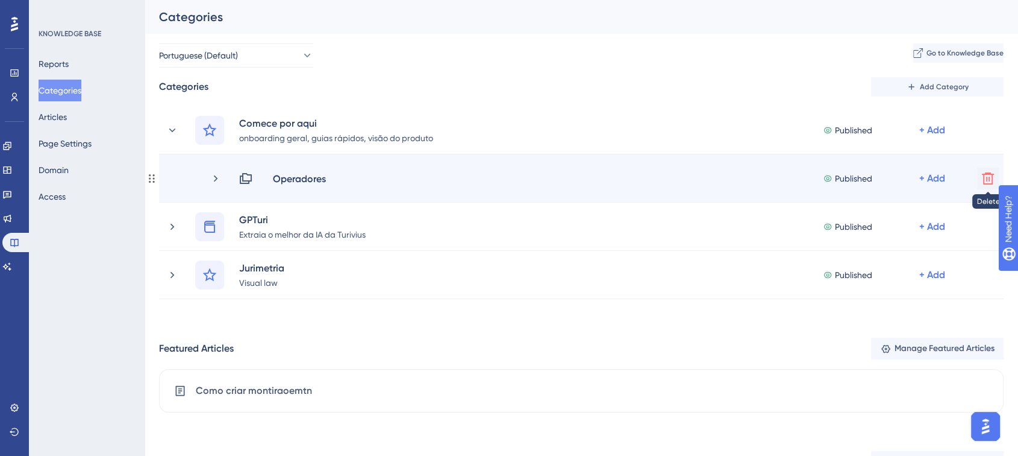
click at [984, 173] on icon at bounding box center [988, 178] width 12 height 12
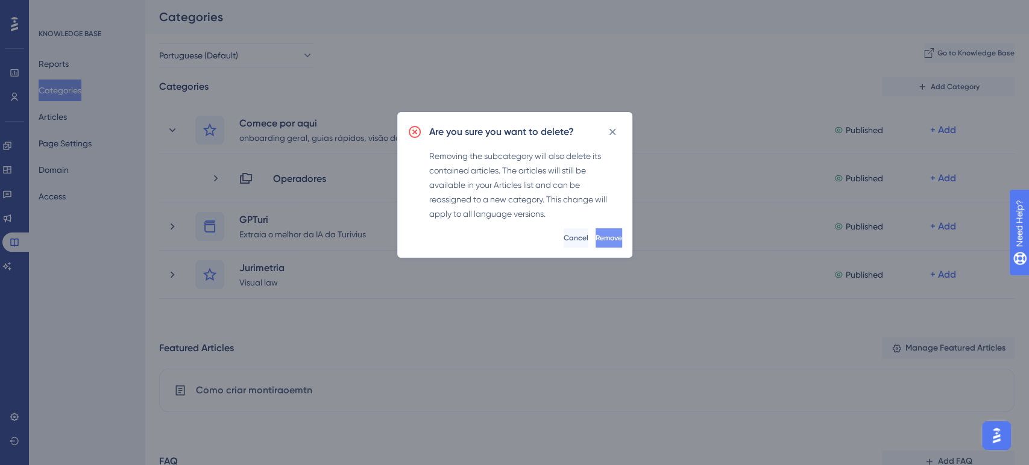
click at [595, 243] on button "Remove" at bounding box center [608, 237] width 27 height 19
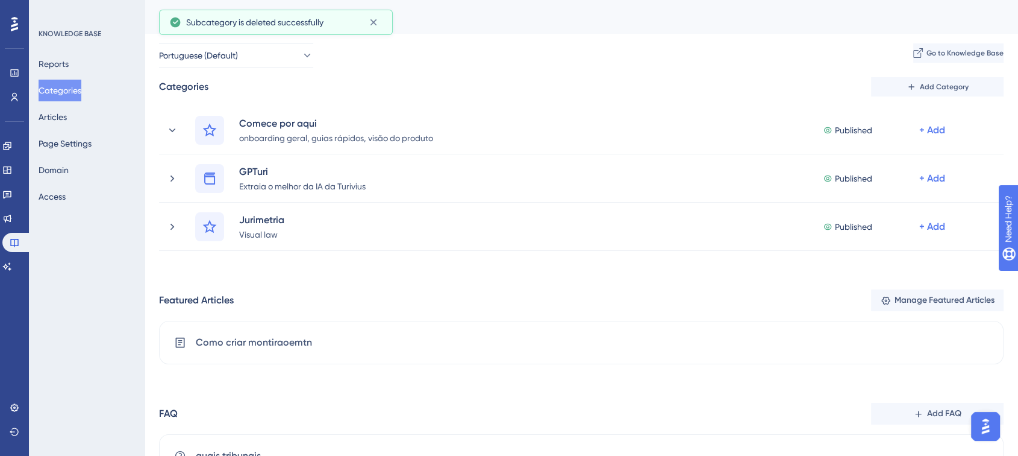
click at [81, 115] on div "Reports Categories Articles Page Settings Domain Access" at bounding box center [88, 130] width 98 height 154
click at [58, 115] on button "Articles" at bounding box center [53, 117] width 28 height 22
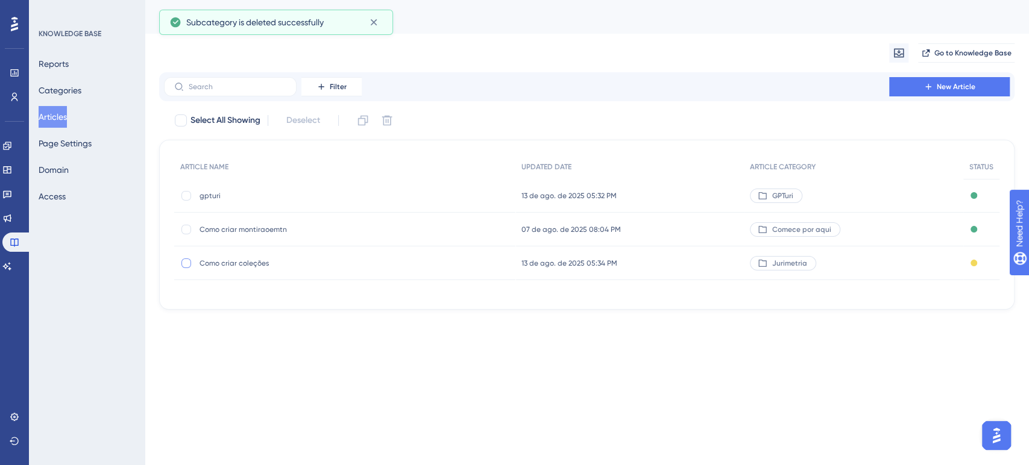
click at [185, 265] on div at bounding box center [186, 264] width 10 height 10
checkbox input "true"
click at [183, 230] on div at bounding box center [186, 230] width 10 height 10
checkbox input "true"
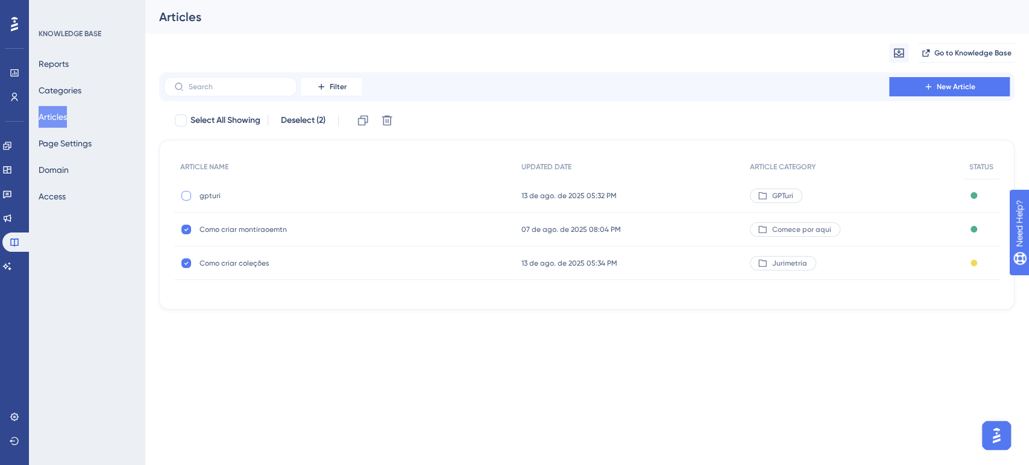
click at [186, 193] on div at bounding box center [186, 196] width 10 height 10
checkbox input "true"
click at [390, 116] on icon at bounding box center [387, 121] width 10 height 10
checkbox input "false"
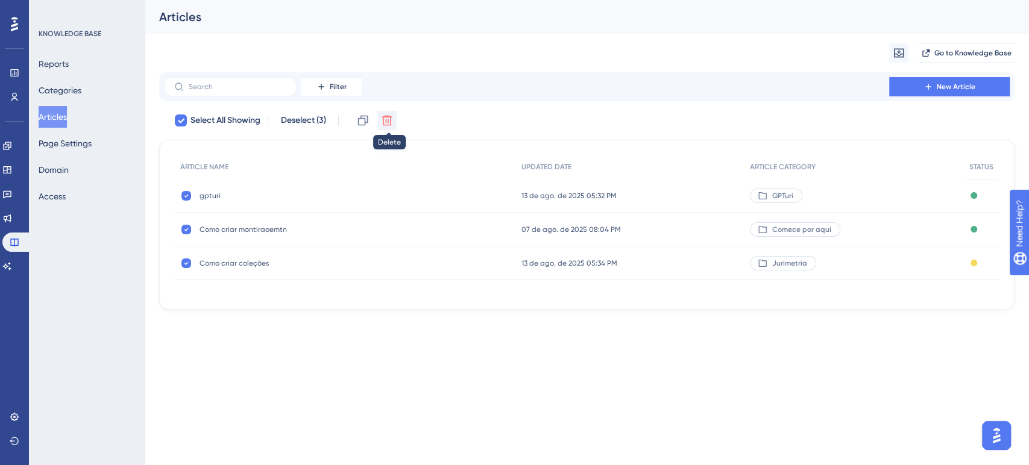
checkbox input "false"
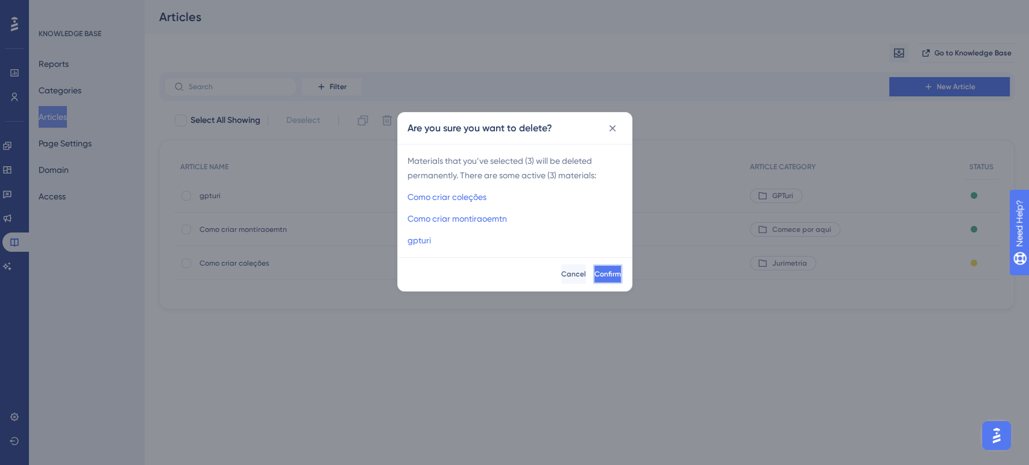
click at [598, 275] on span "Confirm" at bounding box center [607, 274] width 27 height 10
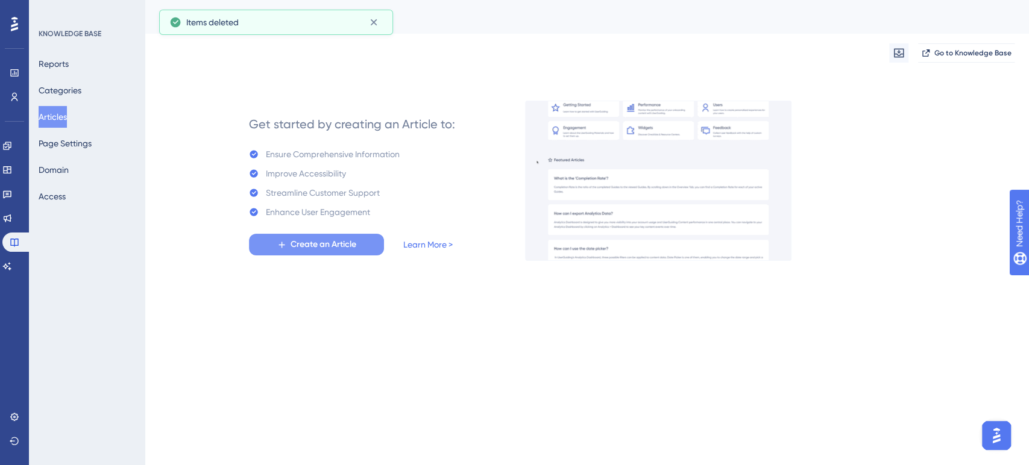
click at [347, 249] on span "Create an Article" at bounding box center [323, 244] width 66 height 14
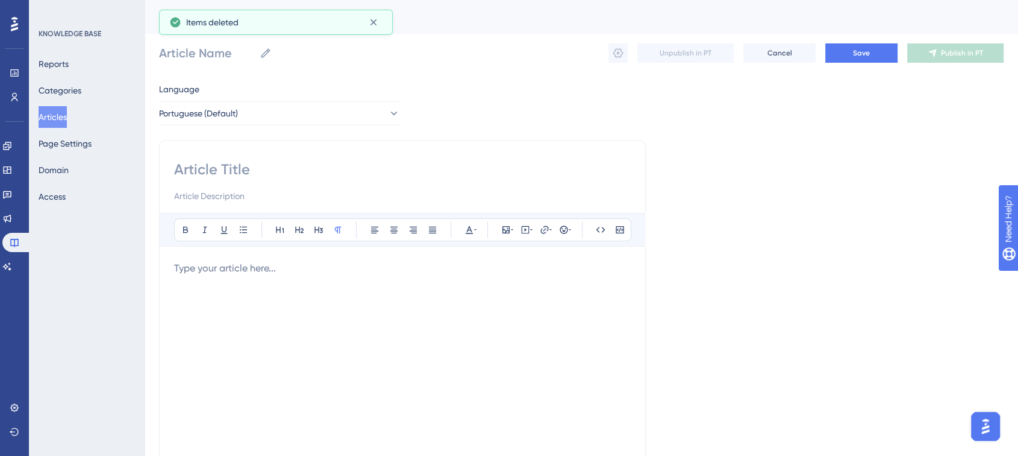
click at [212, 168] on input at bounding box center [402, 169] width 457 height 19
paste input "Boas-vindas"
type input "Boas-vindas"
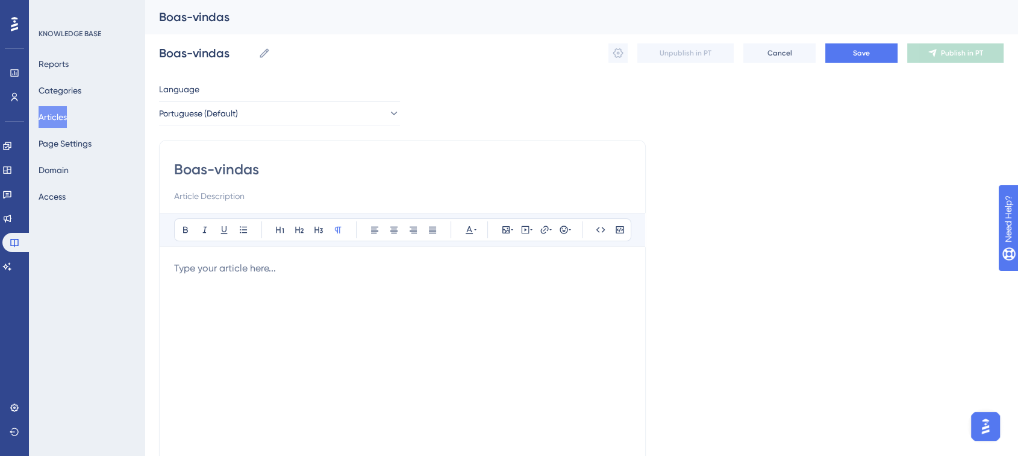
type input "Boas-vindas"
click at [216, 263] on p at bounding box center [402, 268] width 457 height 14
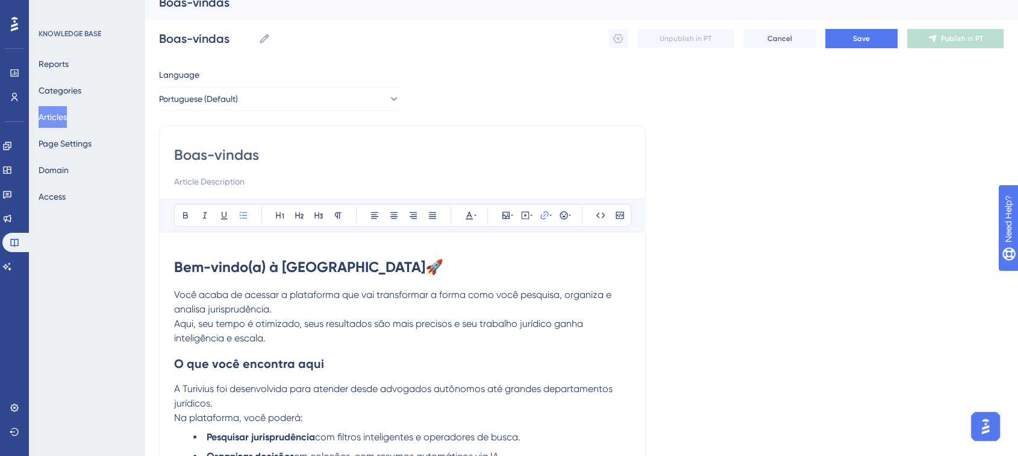
scroll to position [82, 0]
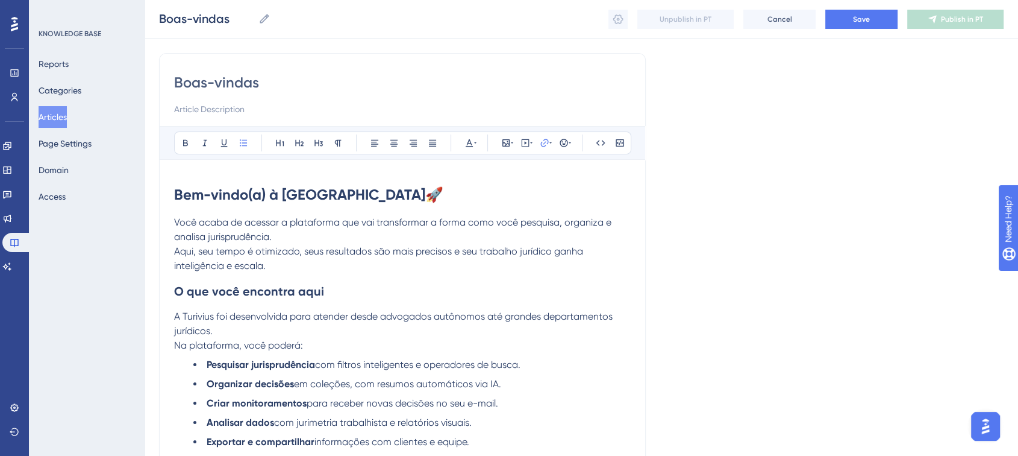
click at [281, 236] on p "Você acaba de acessar a plataforma que vai transformar a forma como você pesqui…" at bounding box center [402, 244] width 457 height 58
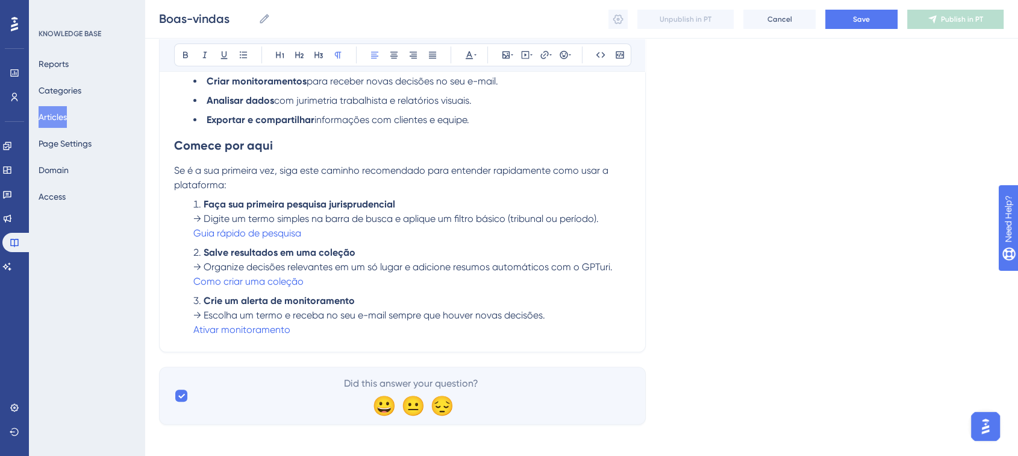
scroll to position [401, 0]
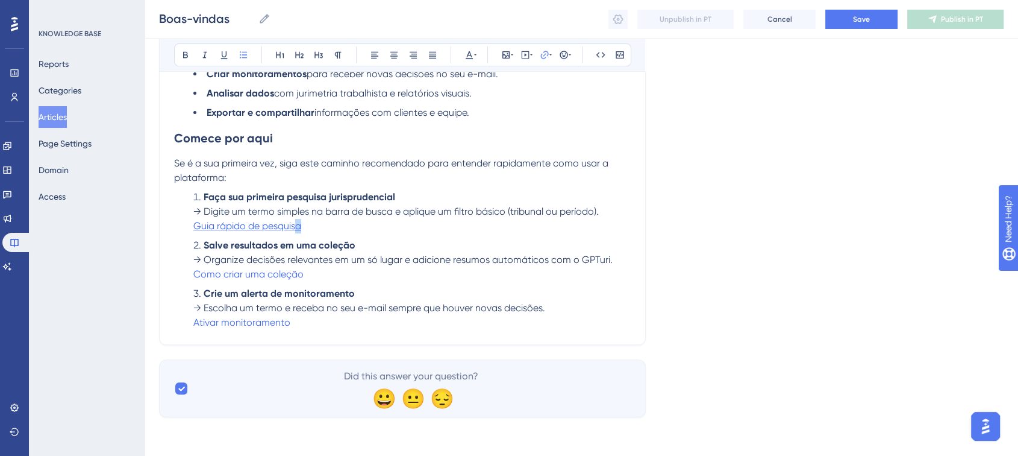
drag, startPoint x: 318, startPoint y: 228, endPoint x: 291, endPoint y: 226, distance: 26.6
click at [295, 228] on li "Faça sua primeira pesquisa jurisprudencial → Digite um termo simples na barra d…" at bounding box center [412, 211] width 438 height 43
drag, startPoint x: 503, startPoint y: 129, endPoint x: 476, endPoint y: 133, distance: 26.8
click at [459, 130] on div "Bold Italic Underline Bullet Point Heading 1 Heading 2 Heading 3 Normal Align L…" at bounding box center [402, 70] width 457 height 518
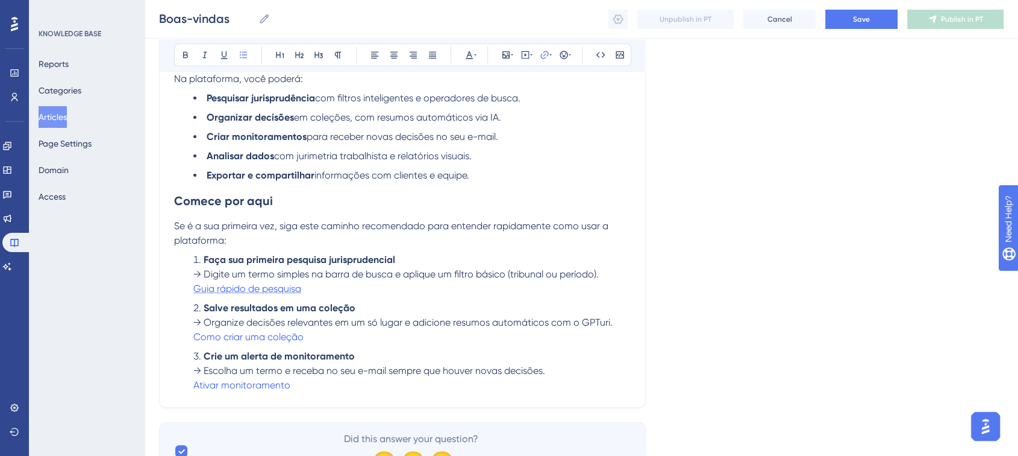
click at [266, 294] on span "Guia rápido de pesquisa" at bounding box center [247, 288] width 108 height 11
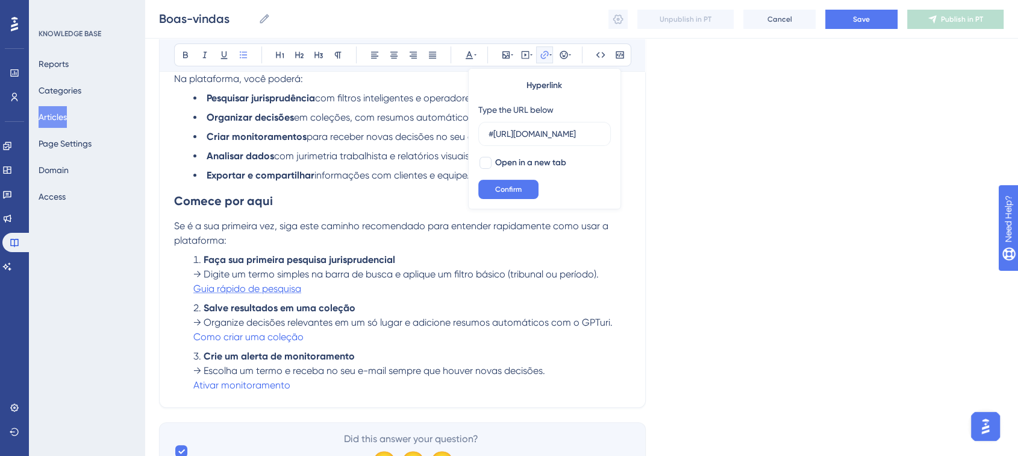
scroll to position [0, 25]
type input "#https://app.turivius.com/pesquisa"
click at [488, 157] on div at bounding box center [486, 163] width 12 height 12
checkbox input "true"
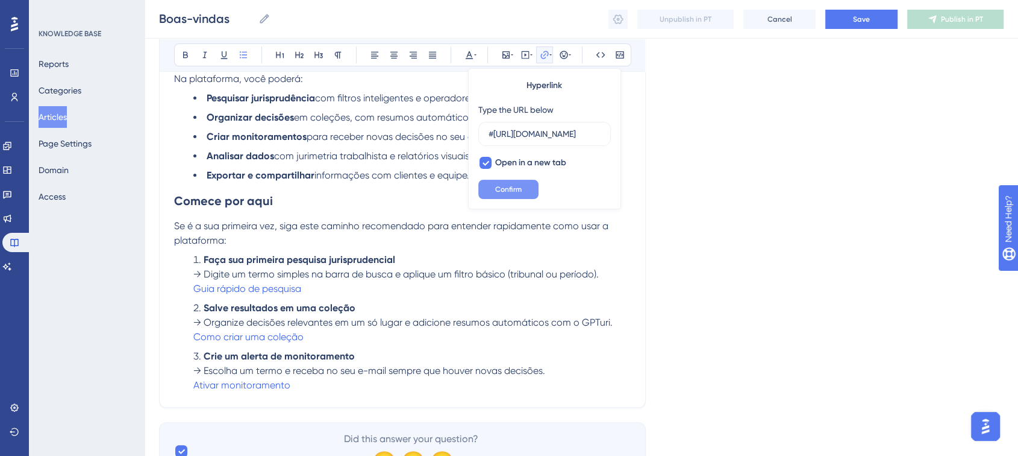
click at [498, 183] on button "Confirm" at bounding box center [508, 189] width 60 height 19
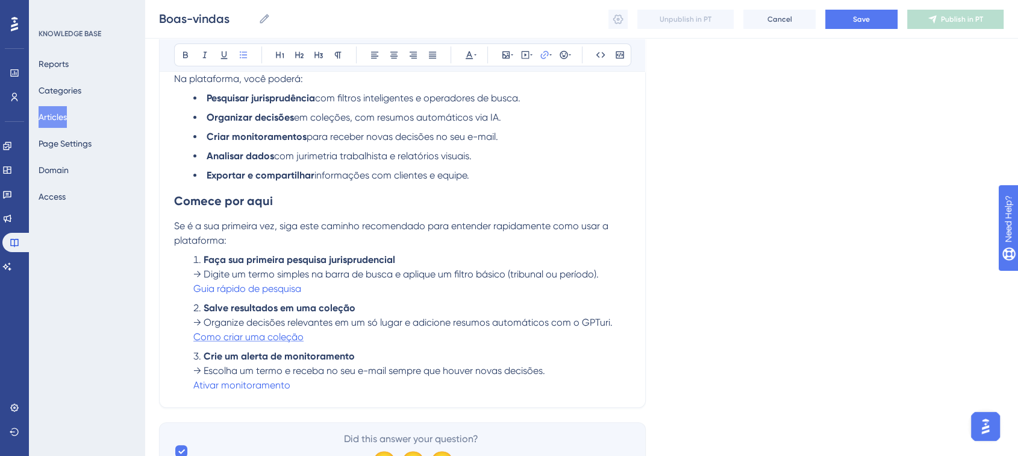
click at [280, 337] on span "Como criar uma coleção" at bounding box center [248, 336] width 110 height 11
click at [265, 341] on span "Como criar uma coleção" at bounding box center [248, 336] width 110 height 11
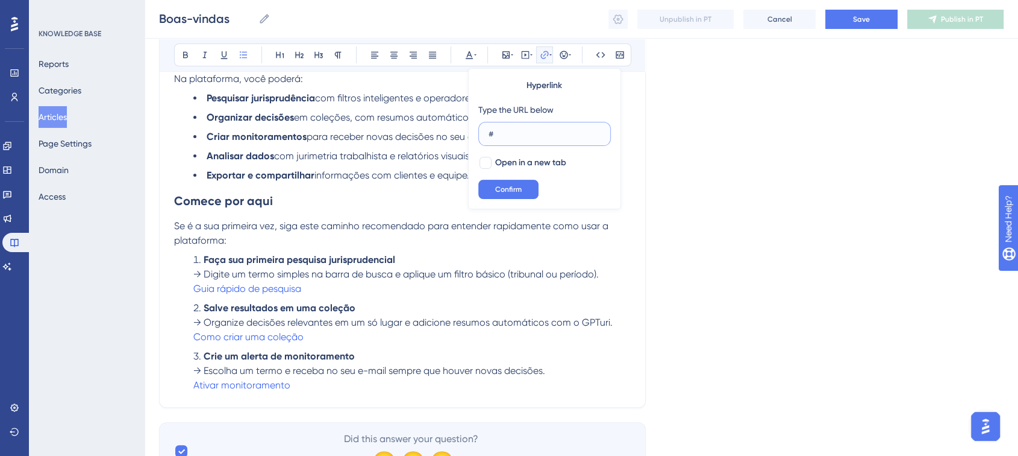
paste input "https://app.turivius.com/colecoes"
type input "#https://app.turivius.com/colecoes"
click at [488, 161] on div at bounding box center [486, 163] width 12 height 12
checkbox input "true"
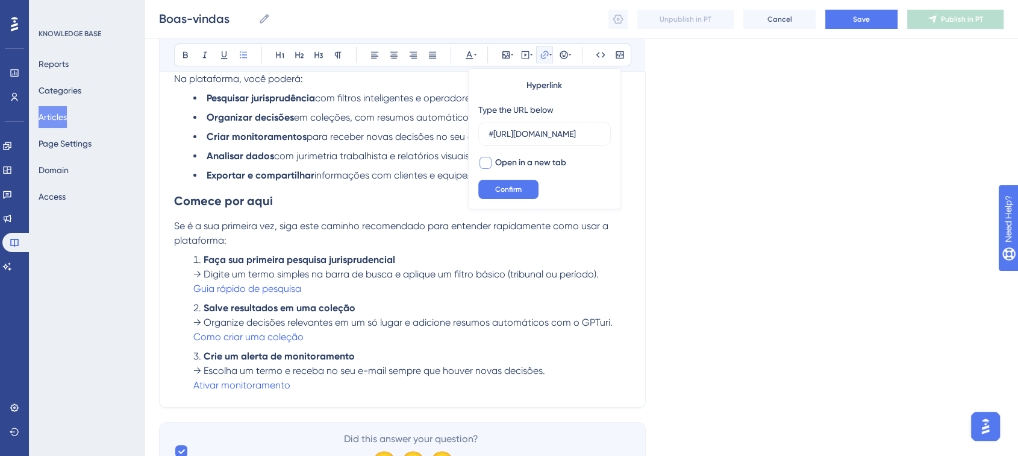
scroll to position [0, 0]
click at [492, 190] on button "Confirm" at bounding box center [508, 189] width 60 height 19
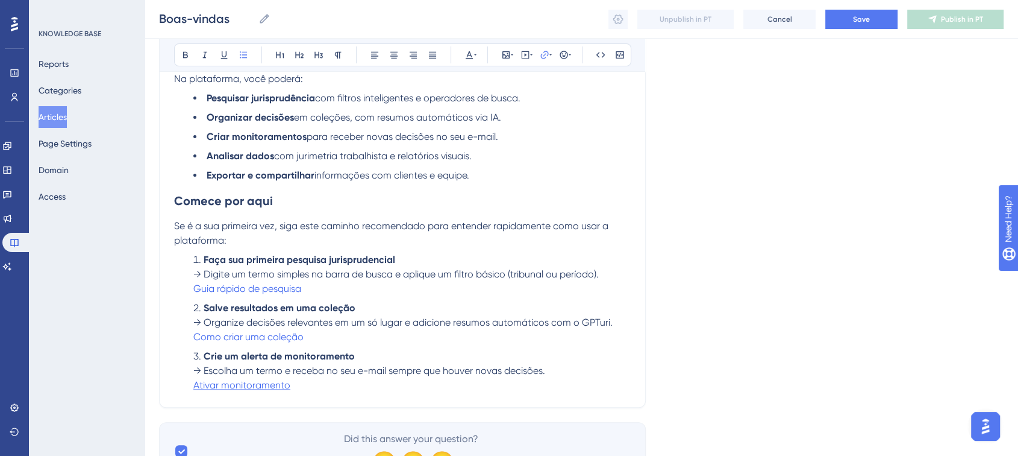
click at [250, 389] on span "Ativar monitoramento" at bounding box center [241, 384] width 97 height 11
click at [262, 388] on span "Ativar monitoramento" at bounding box center [241, 384] width 97 height 11
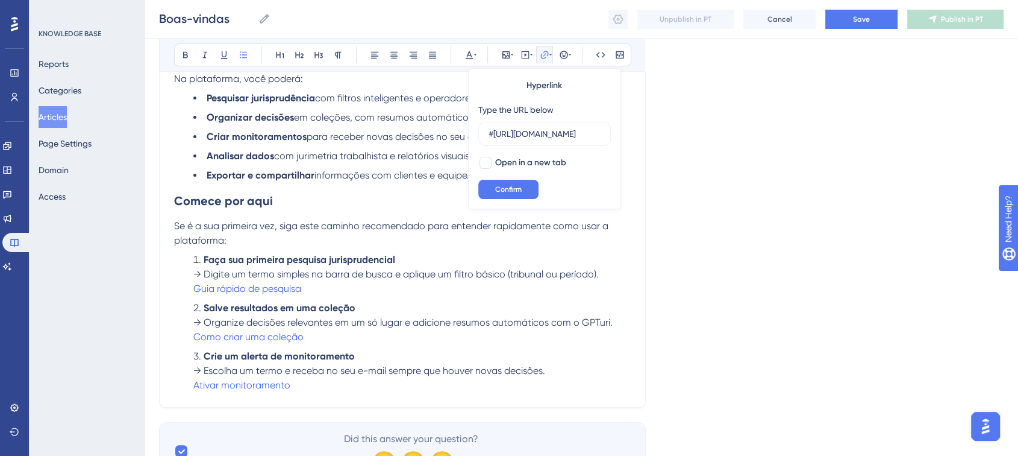
scroll to position [0, 51]
type input "#https://app.turivius.com/monitoramento"
click at [491, 159] on div at bounding box center [486, 163] width 12 height 12
checkbox input "true"
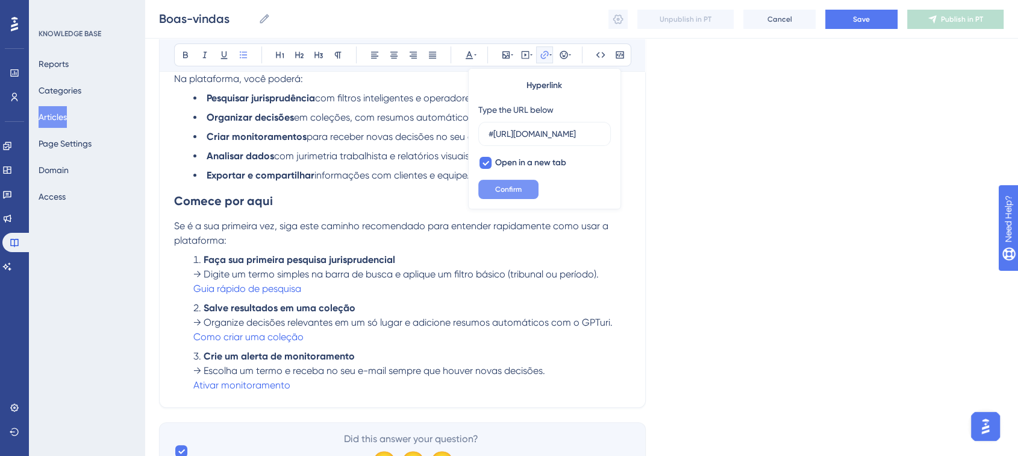
click at [494, 192] on button "Confirm" at bounding box center [508, 189] width 60 height 19
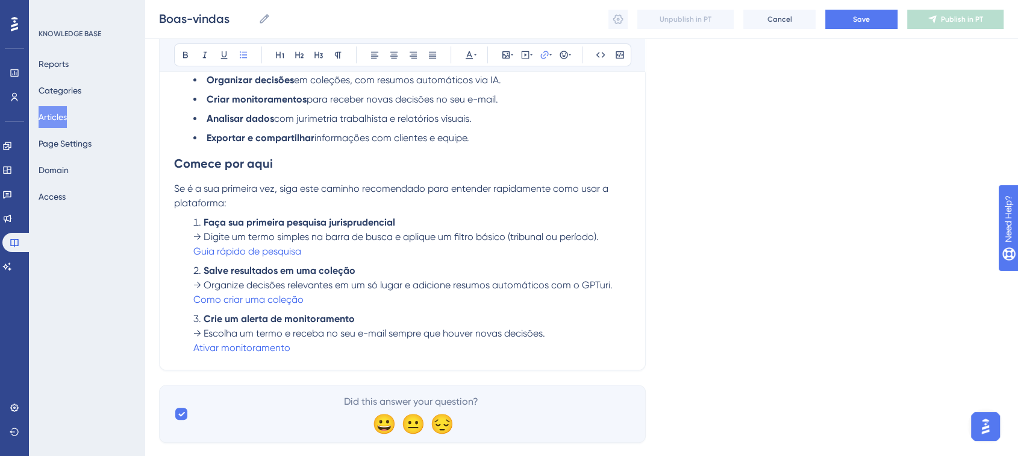
scroll to position [401, 0]
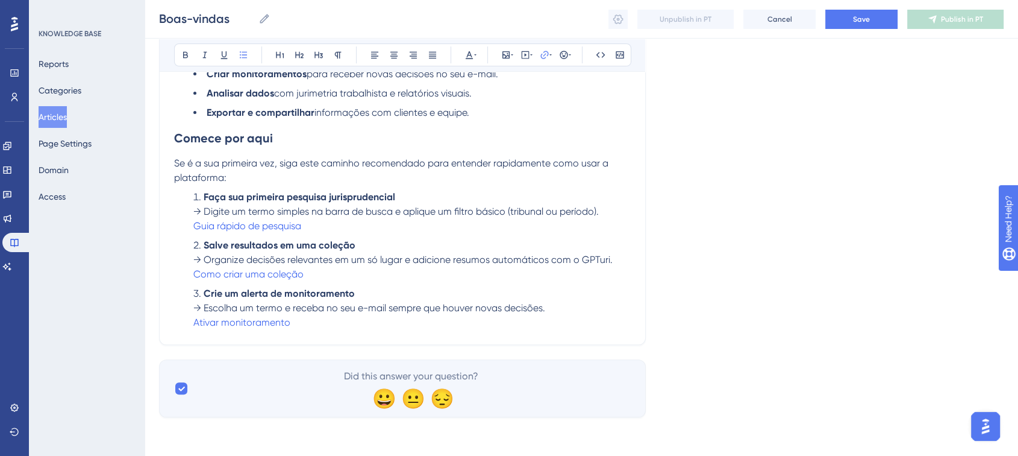
click at [307, 224] on li "Faça sua primeira pesquisa jurisprudencial → Digite um termo simples na barra d…" at bounding box center [412, 211] width 438 height 43
click at [309, 327] on li "Crie um alerta de monitoramento → Escolha um termo e receba no seu e-mail sempr…" at bounding box center [412, 307] width 438 height 43
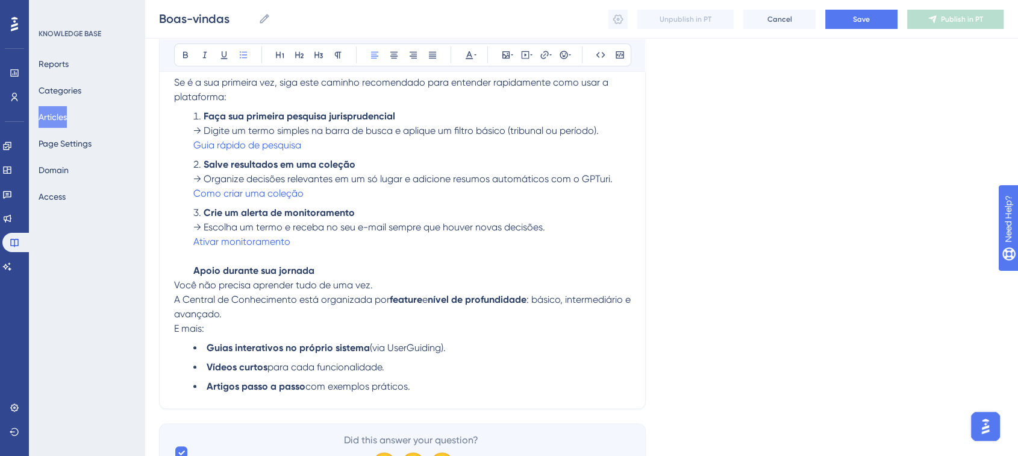
scroll to position [344, 0]
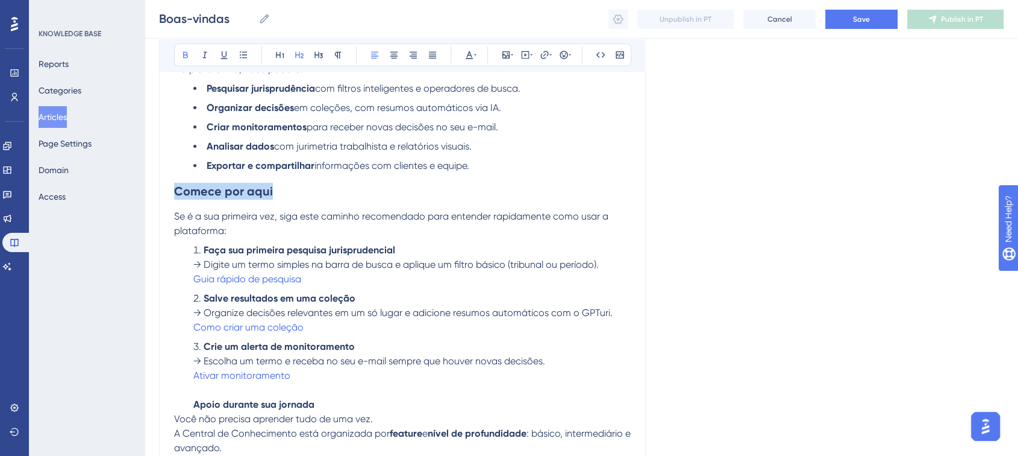
drag, startPoint x: 278, startPoint y: 192, endPoint x: 171, endPoint y: 192, distance: 107.3
click at [171, 192] on div "Boas-vindas Bold Italic Underline Bullet Point Heading 1 Heading 2 Heading 3 No…" at bounding box center [402, 166] width 487 height 751
click at [180, 188] on strong "Comece por aqui" at bounding box center [223, 191] width 99 height 14
click at [173, 189] on div "Boas-vindas Bold Italic Underline Bullet Point Heading 1 Heading 2 Heading 3 No…" at bounding box center [402, 166] width 487 height 751
click at [178, 192] on strong "Comece por aqui" at bounding box center [223, 191] width 99 height 14
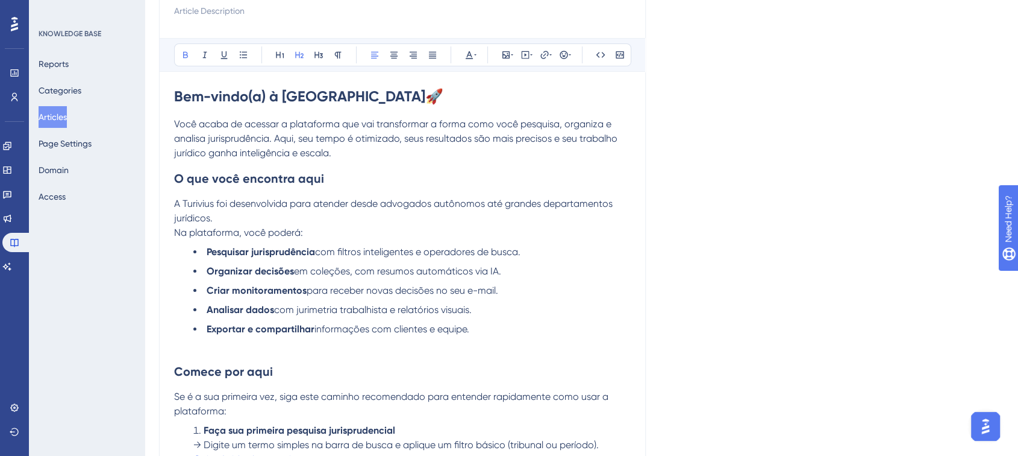
scroll to position [9, 0]
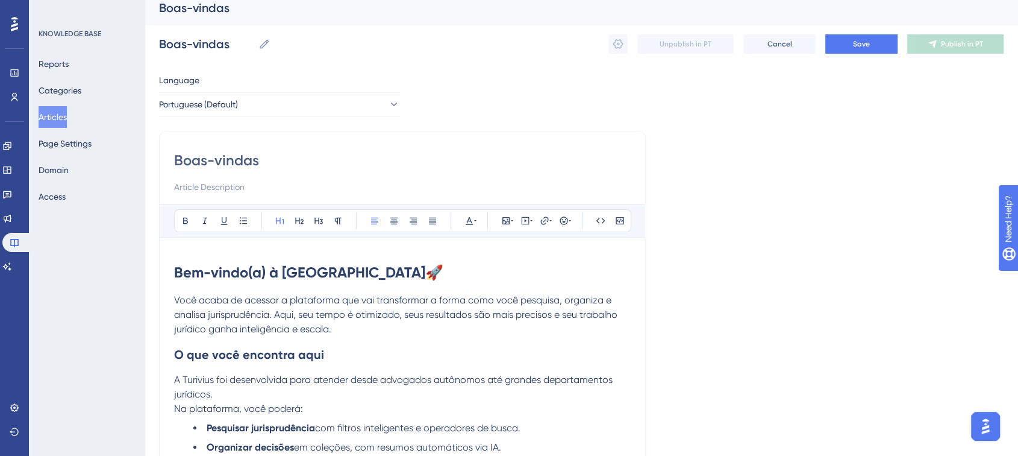
drag, startPoint x: 364, startPoint y: 269, endPoint x: 333, endPoint y: 272, distance: 31.5
click at [333, 272] on h1 "Bem-vindo(a) à Turivius 🚀" at bounding box center [402, 272] width 457 height 41
copy span "🚀"
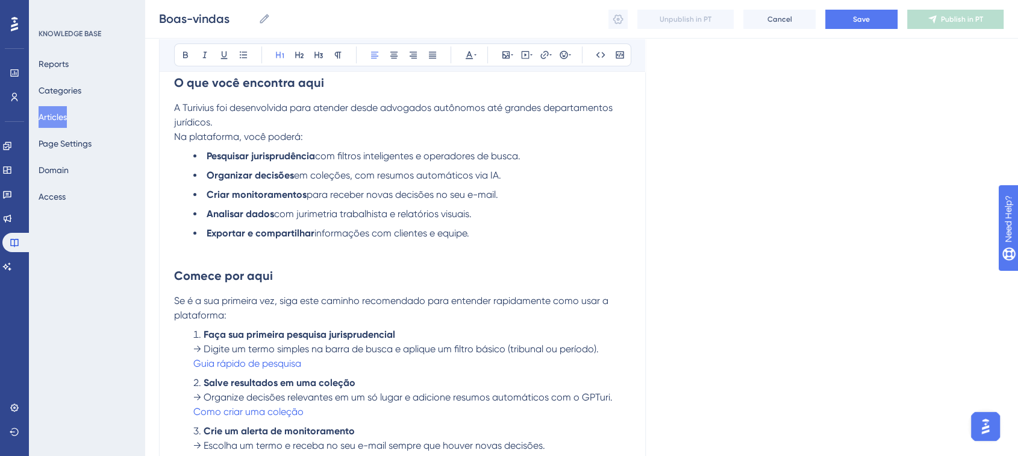
scroll to position [277, 0]
click at [171, 278] on div "Boas-vindas Bold Italic Underline Bullet Point Heading 1 Heading 2 Heading 3 No…" at bounding box center [402, 242] width 487 height 768
click at [177, 275] on strong "Comece por aqui" at bounding box center [223, 275] width 99 height 14
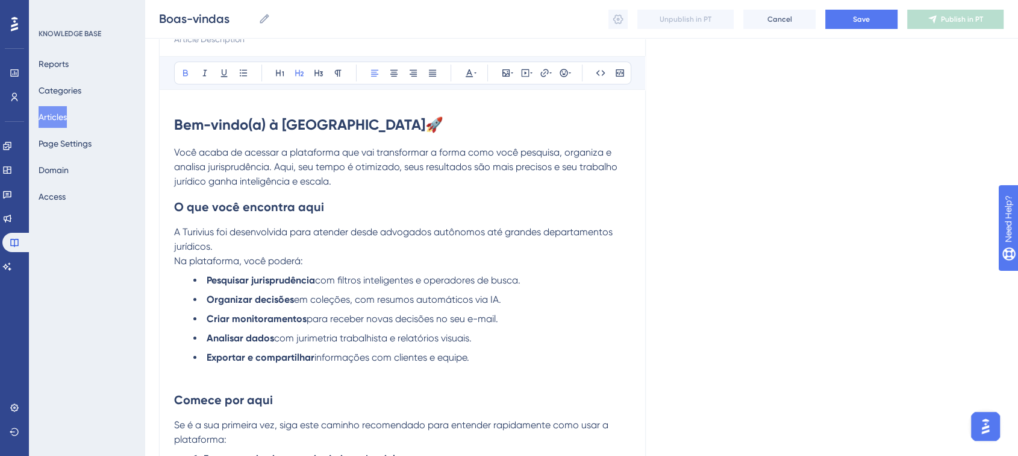
scroll to position [76, 0]
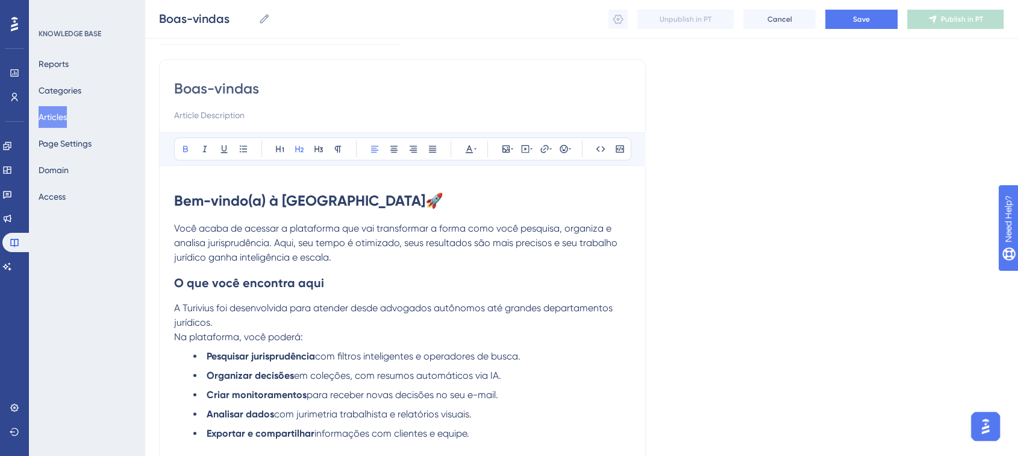
click at [357, 199] on h1 "Bem-vindo(a) à Turivius 🚀" at bounding box center [402, 200] width 457 height 41
copy span "🚀"
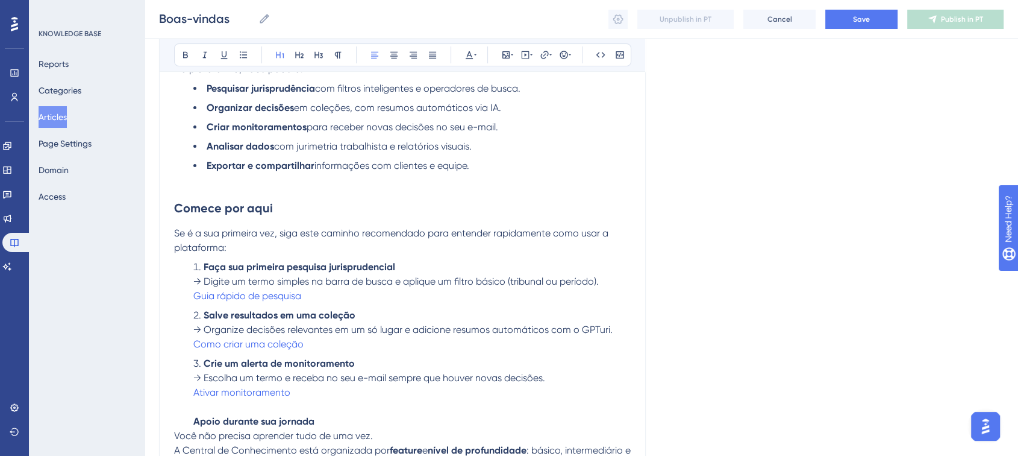
scroll to position [545, 0]
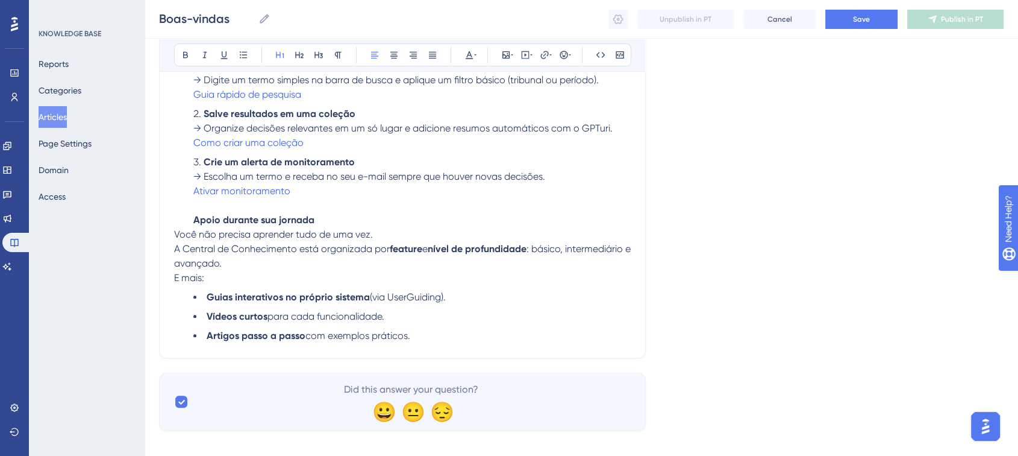
click at [193, 222] on ol "Faça sua primeira pesquisa jurisprudencial → Digite um termo simples na barra d…" at bounding box center [402, 142] width 457 height 169
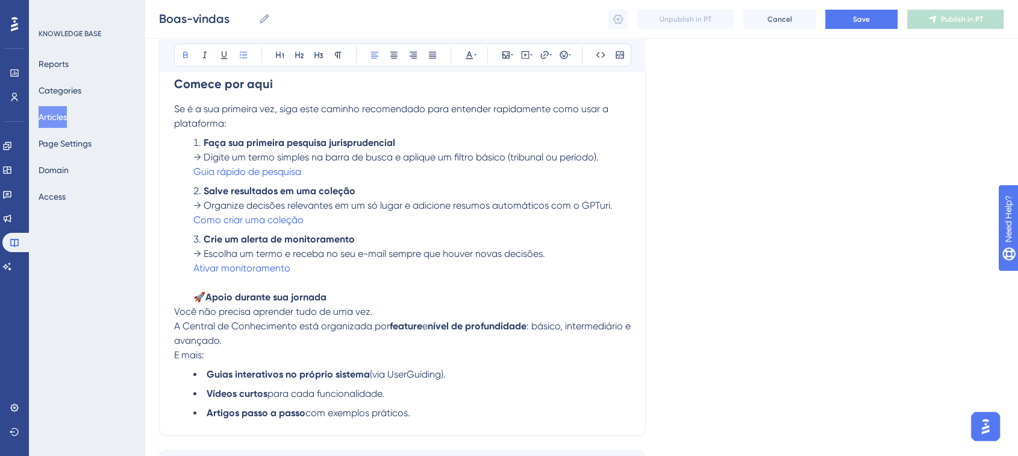
scroll to position [410, 0]
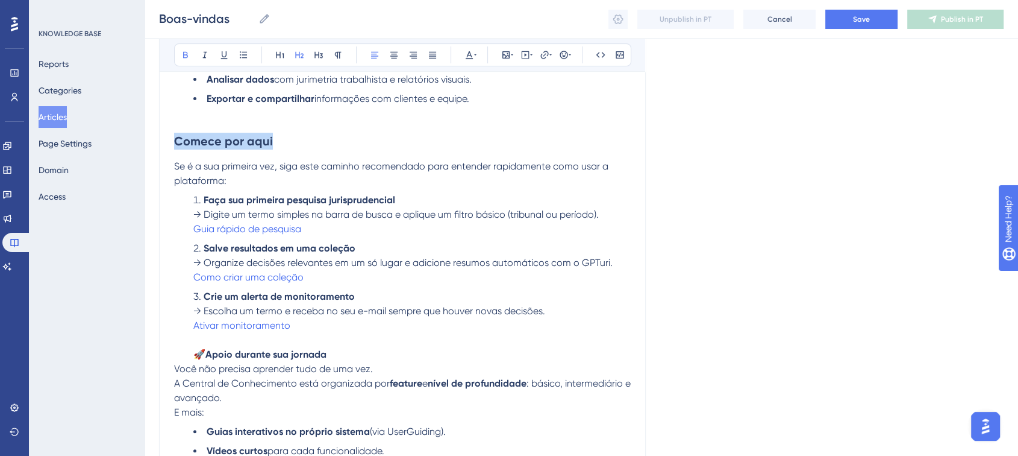
drag, startPoint x: 273, startPoint y: 145, endPoint x: 177, endPoint y: 149, distance: 95.9
click at [177, 149] on h2 "Comece por aqui" at bounding box center [402, 132] width 457 height 53
copy strong "Comece por aqui"
click at [326, 357] on strong "Apoio durante sua jornada" at bounding box center [265, 353] width 121 height 11
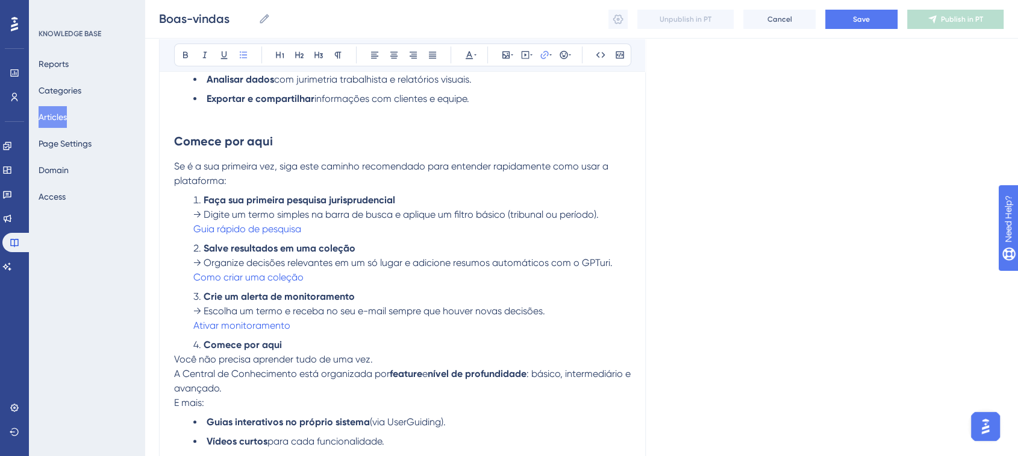
click at [265, 346] on strong "Comece por aqui" at bounding box center [243, 344] width 78 height 11
drag, startPoint x: 280, startPoint y: 351, endPoint x: 178, endPoint y: 353, distance: 101.2
click at [178, 352] on ol "Faça sua primeira pesquisa jurisprudencial → Digite um termo simples na barra d…" at bounding box center [402, 272] width 457 height 159
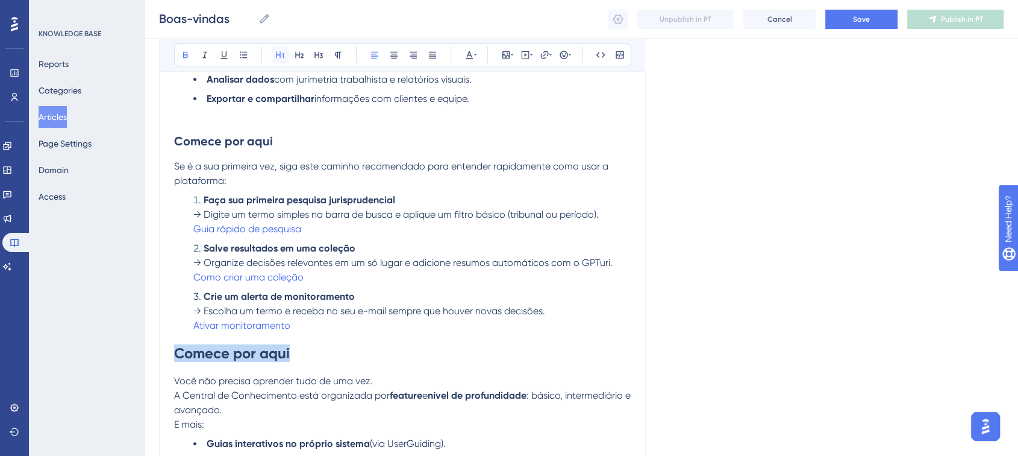
click at [274, 60] on button at bounding box center [280, 54] width 17 height 17
click at [300, 358] on h1 "Comece por aqui" at bounding box center [402, 353] width 457 height 41
drag, startPoint x: 293, startPoint y: 356, endPoint x: 185, endPoint y: 340, distance: 109.0
click at [167, 366] on div "Boas-vindas Bold Italic Underline Bullet Point Heading 1 Heading 2 Heading 3 No…" at bounding box center [402, 115] width 487 height 780
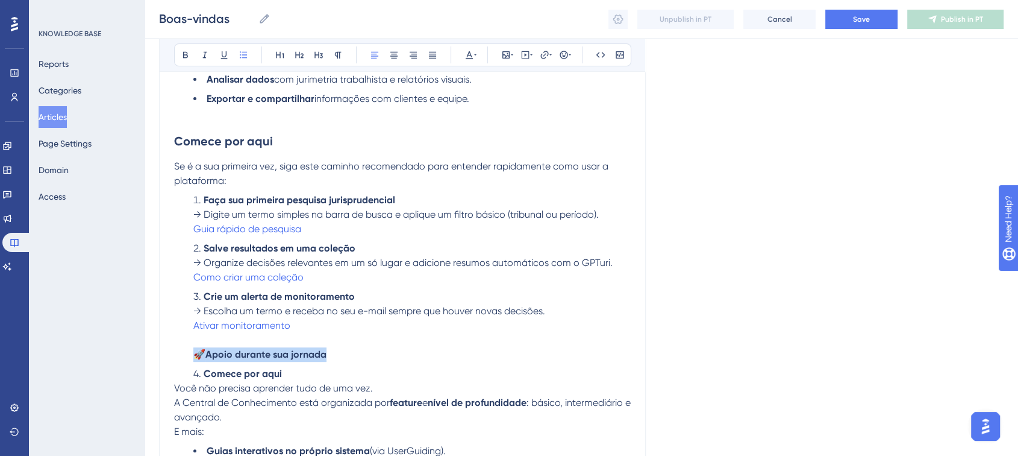
drag, startPoint x: 332, startPoint y: 360, endPoint x: 162, endPoint y: 363, distance: 170.0
click at [162, 363] on div "Boas-vindas Bold Italic Underline Bullet Point Heading 1 Heading 2 Heading 3 No…" at bounding box center [402, 118] width 487 height 787
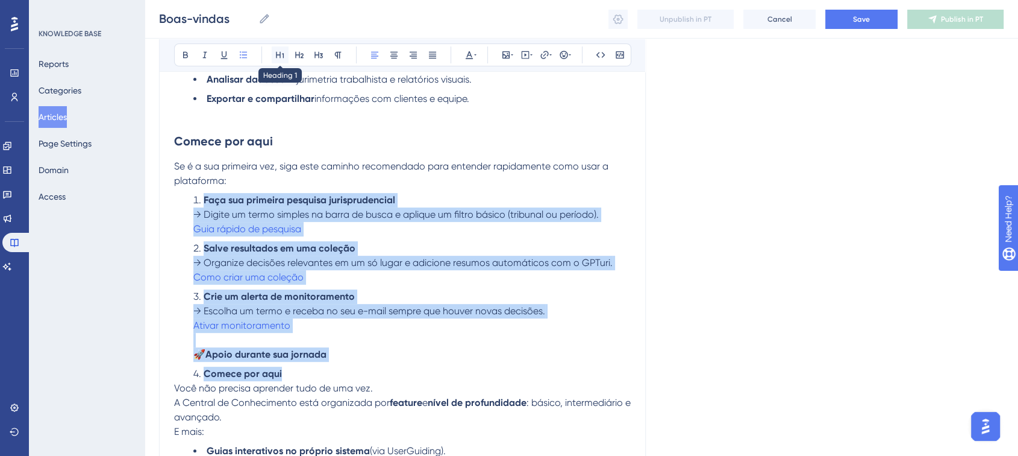
click at [281, 56] on icon at bounding box center [280, 55] width 10 height 10
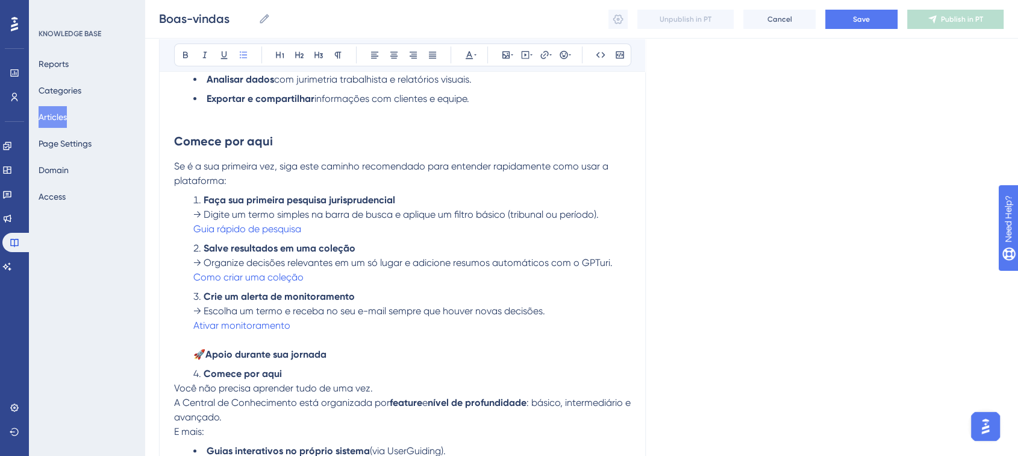
click at [232, 343] on li "Crie um alerta de monitoramento → Escolha um termo e receba no seu e-mail sempr…" at bounding box center [412, 325] width 438 height 72
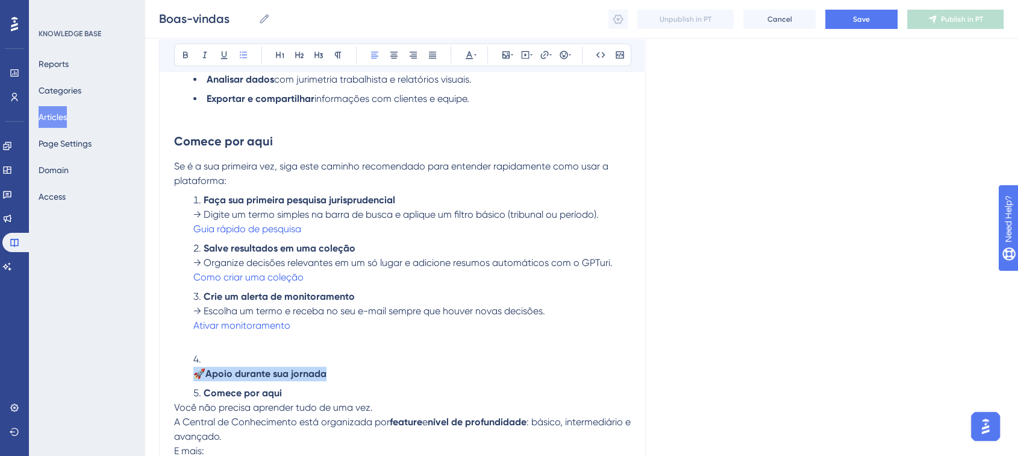
drag, startPoint x: 329, startPoint y: 381, endPoint x: 183, endPoint y: 375, distance: 146.0
click at [183, 375] on ol "Faça sua primeira pesquisa jurisprudencial → Digite um termo simples na barra d…" at bounding box center [402, 296] width 457 height 207
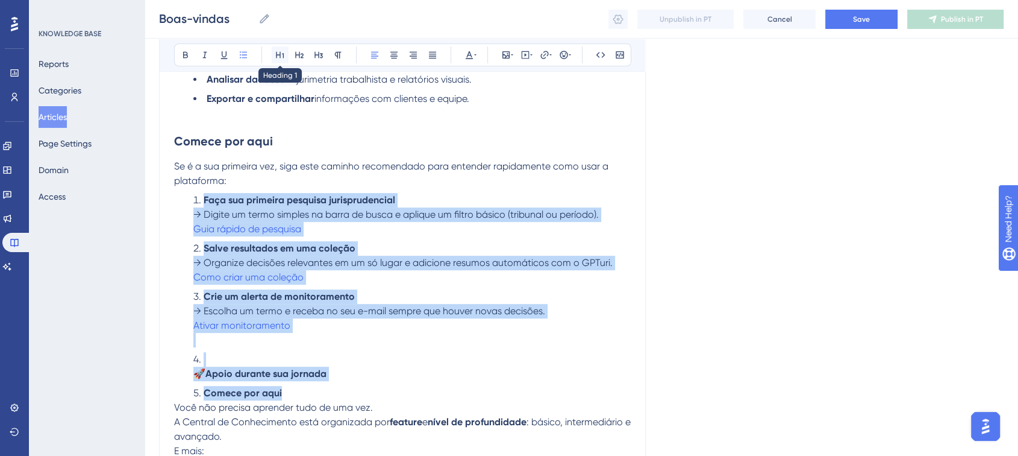
click at [279, 52] on icon at bounding box center [280, 55] width 10 height 10
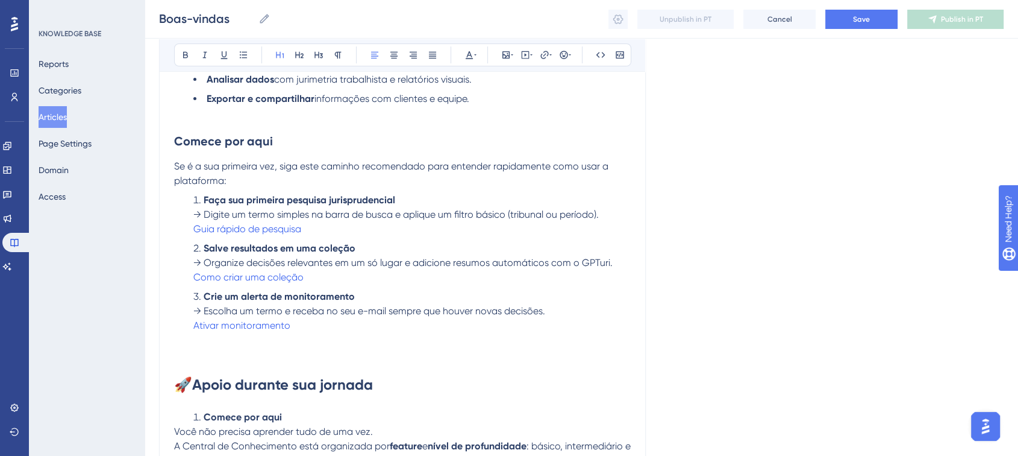
click at [213, 346] on li "Crie um alerta de monitoramento → Escolha um termo e receba no seu e-mail sempr…" at bounding box center [412, 318] width 438 height 58
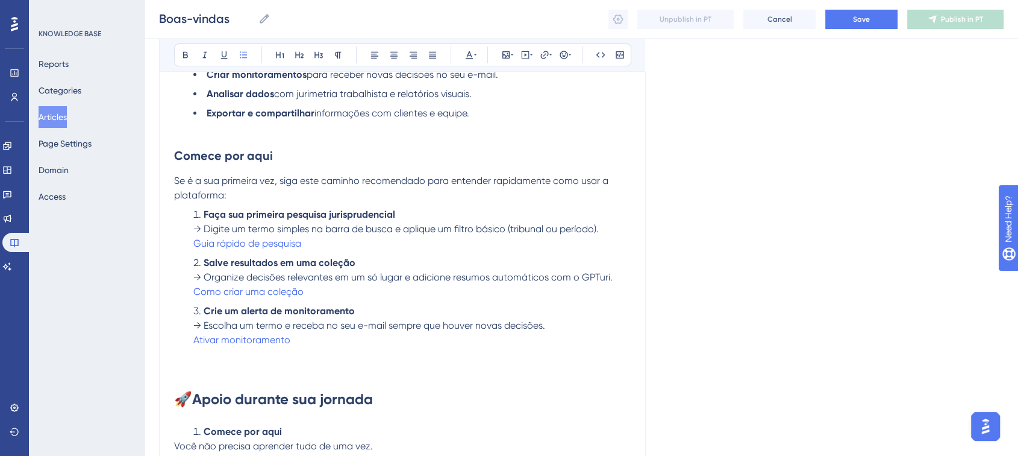
scroll to position [477, 0]
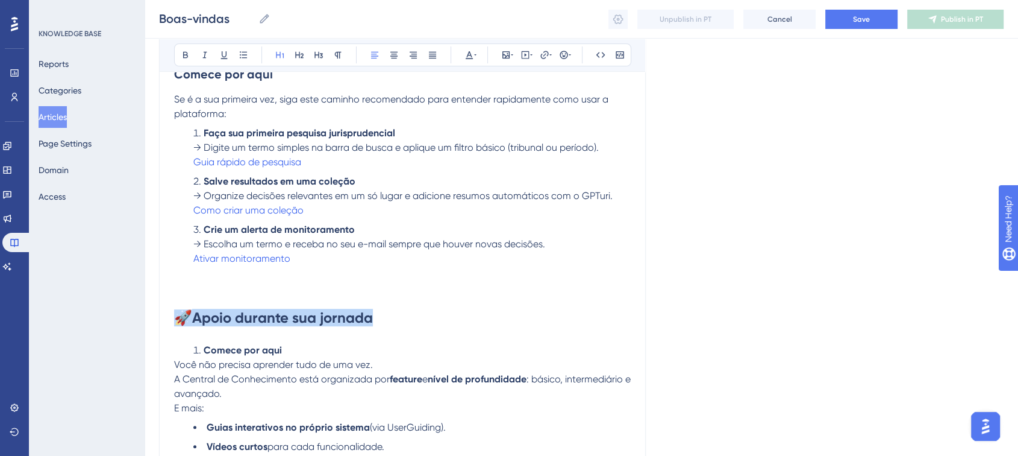
drag, startPoint x: 371, startPoint y: 329, endPoint x: 171, endPoint y: 330, distance: 199.5
click at [171, 330] on div "Boas-vindas Bold Italic Underline Bullet Point Heading 1 Heading 2 Heading 3 No…" at bounding box center [402, 73] width 487 height 830
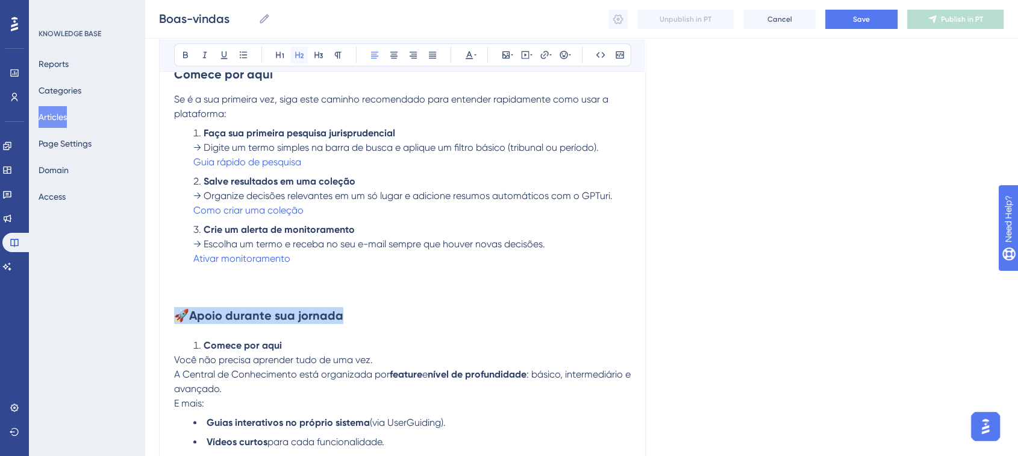
click at [300, 54] on icon at bounding box center [300, 55] width 10 height 10
click at [253, 284] on h2 "🚀 Apoio durante sua jornada" at bounding box center [402, 306] width 457 height 53
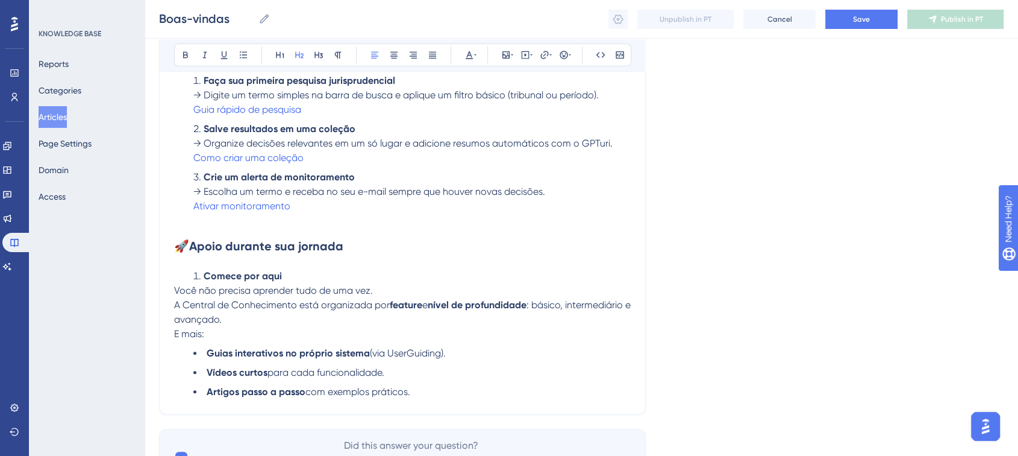
scroll to position [545, 0]
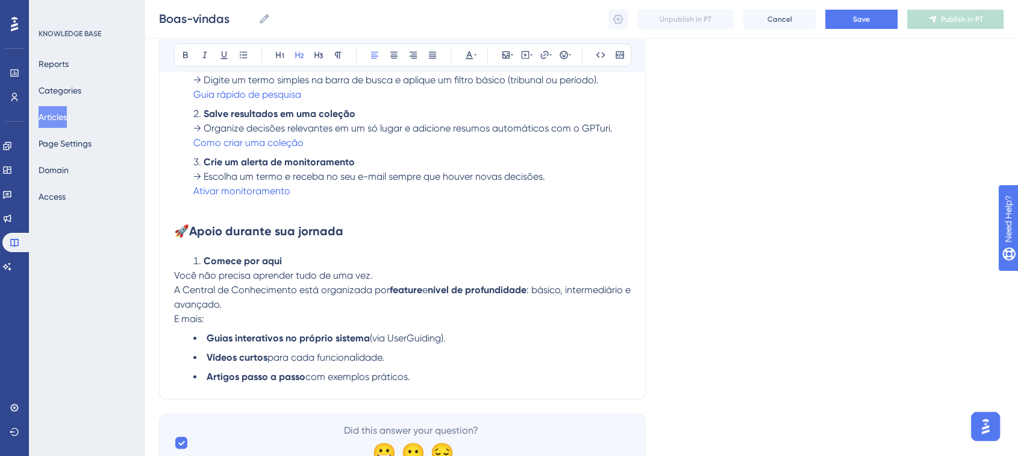
click at [174, 324] on span "E mais:" at bounding box center [189, 318] width 30 height 11
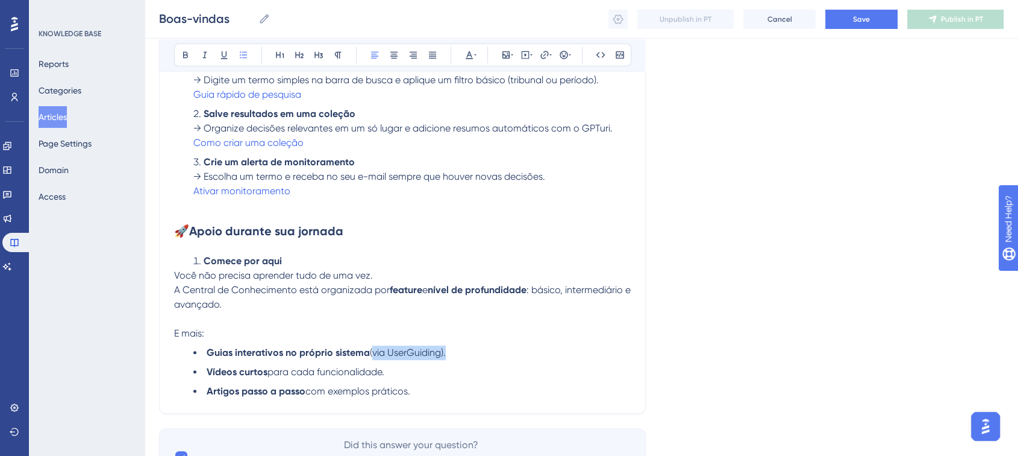
drag, startPoint x: 369, startPoint y: 361, endPoint x: 444, endPoint y: 365, distance: 74.2
click at [444, 360] on li "Guias interativos no próprio sistema (via UserGuiding)." at bounding box center [412, 352] width 438 height 14
drag, startPoint x: 266, startPoint y: 378, endPoint x: 232, endPoint y: 382, distance: 34.5
click at [232, 379] on li "Vídeos curtos para cada funcionalidade." at bounding box center [412, 372] width 438 height 14
drag, startPoint x: 251, startPoint y: 398, endPoint x: 330, endPoint y: 397, distance: 79.6
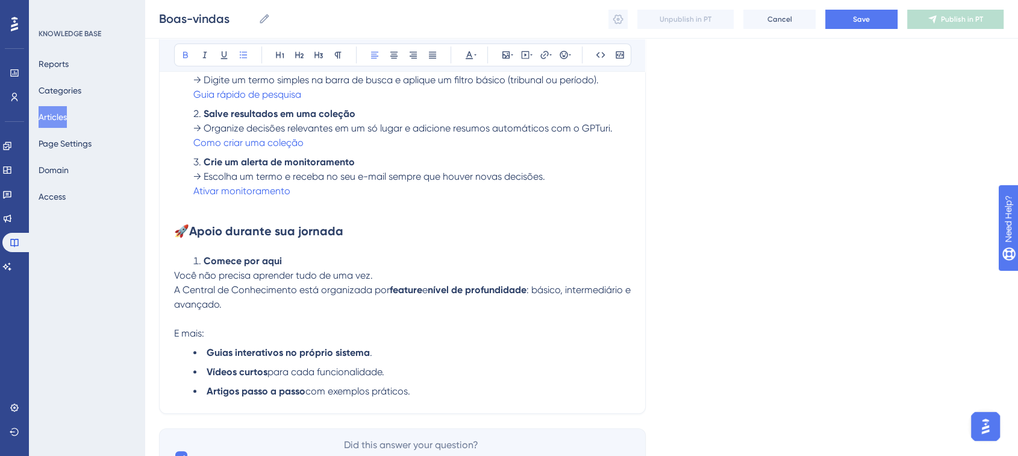
click at [251, 397] on strong "Artigos passo a passo" at bounding box center [256, 390] width 99 height 11
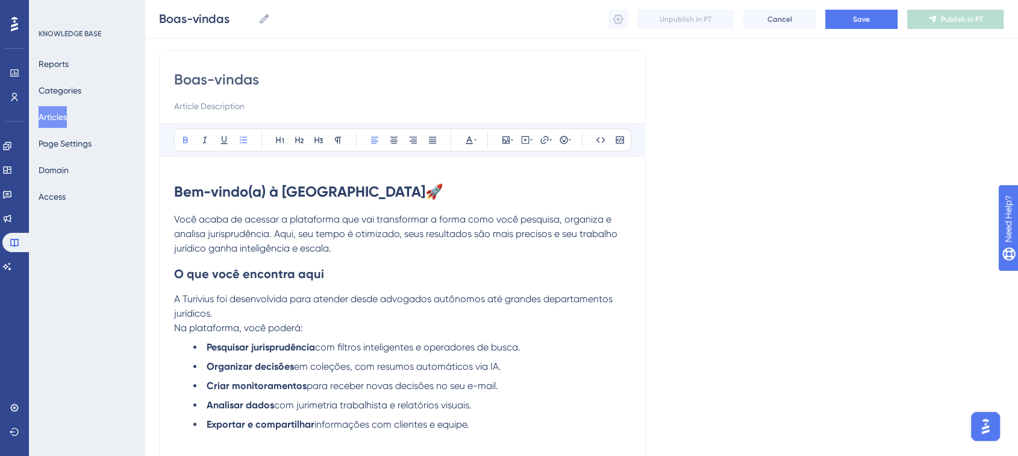
scroll to position [0, 0]
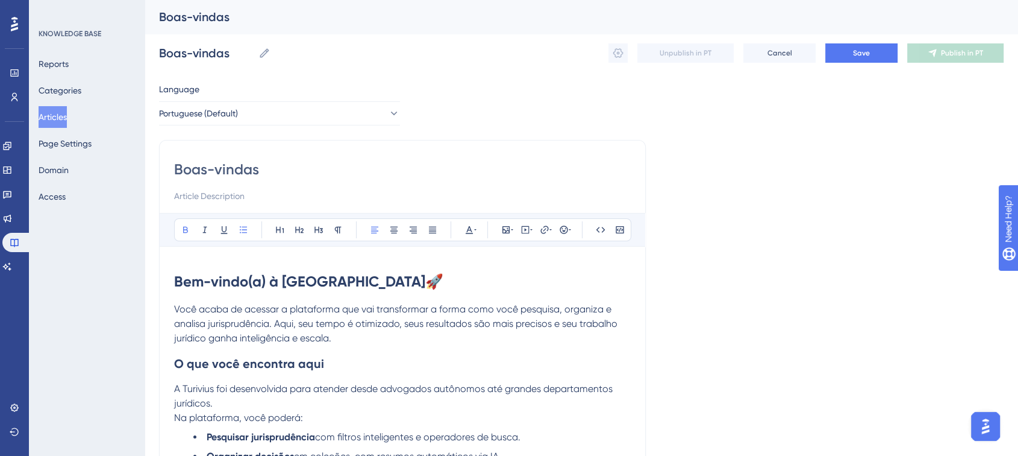
drag, startPoint x: 262, startPoint y: 167, endPoint x: 162, endPoint y: 168, distance: 100.6
paste input "em-vindo(a) à Turivius 🚀"
type input "Bem-vindo(a) à Turivius 🚀"
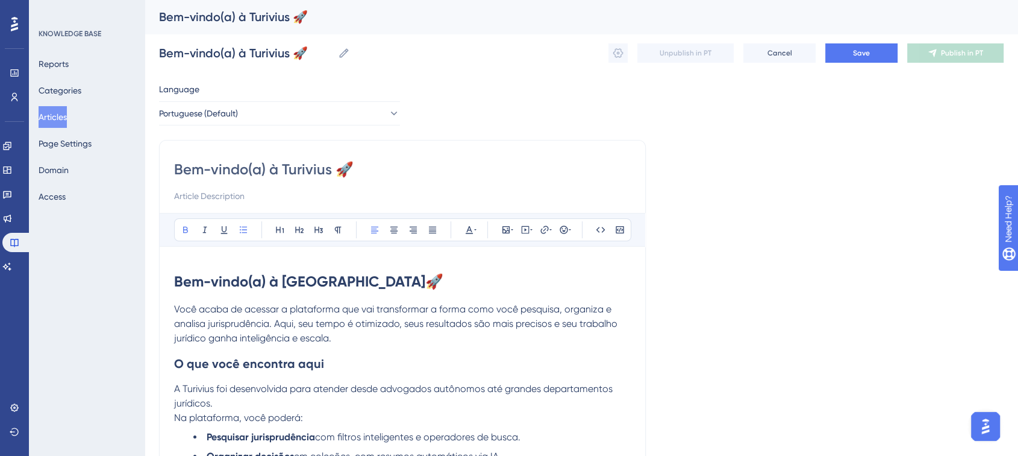
type input "Bem-vindo(a) à Turivius 🚀"
click at [247, 192] on input at bounding box center [402, 196] width 457 height 14
paste input "Guia rápido para começar a usar a Turivius, com os principais passos para explo…"
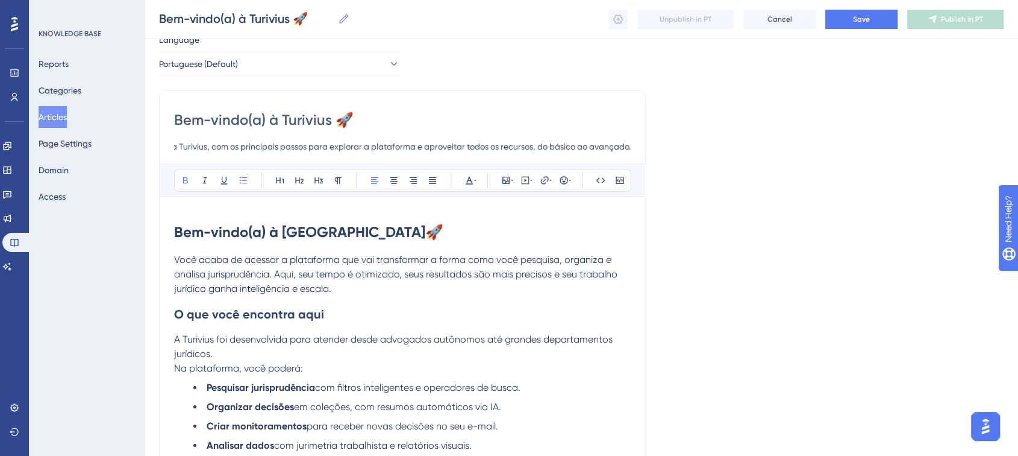
scroll to position [67, 0]
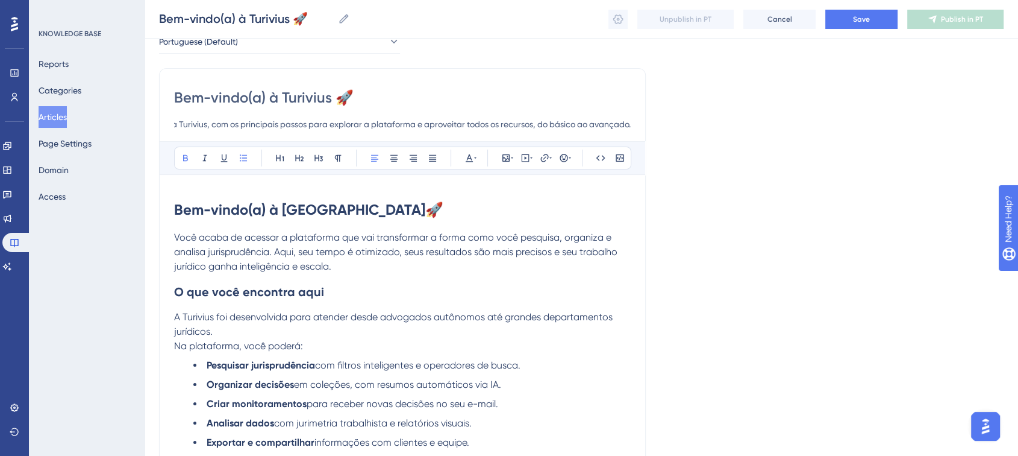
type input "Guia rápido para começar a usar a Turivius, com os principais passos para explo…"
drag, startPoint x: 356, startPoint y: 209, endPoint x: 173, endPoint y: 207, distance: 183.2
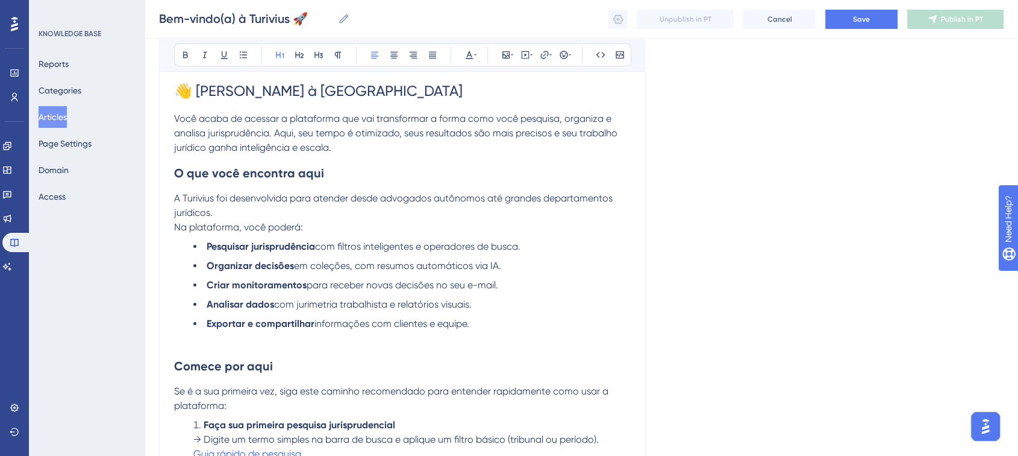
scroll to position [201, 0]
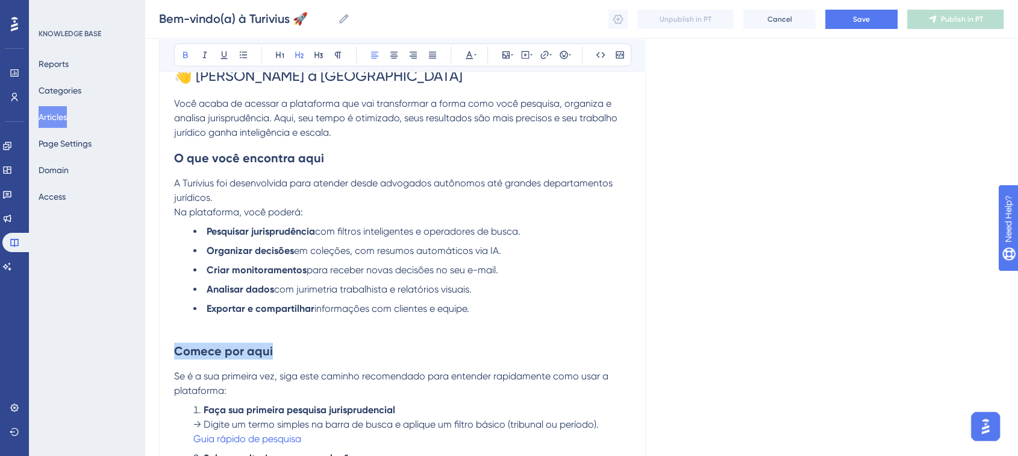
drag, startPoint x: 278, startPoint y: 354, endPoint x: 156, endPoint y: 356, distance: 122.3
click at [156, 356] on div "Performance Users Engagement Widgets Feedback Product Updates Knowledge Base AI…" at bounding box center [582, 324] width 874 height 1050
drag, startPoint x: 287, startPoint y: 354, endPoint x: 331, endPoint y: 342, distance: 46.4
click at [148, 364] on div "Performance Users Engagement Widgets Feedback Product Updates Knowledge Base AI…" at bounding box center [582, 324] width 874 height 1050
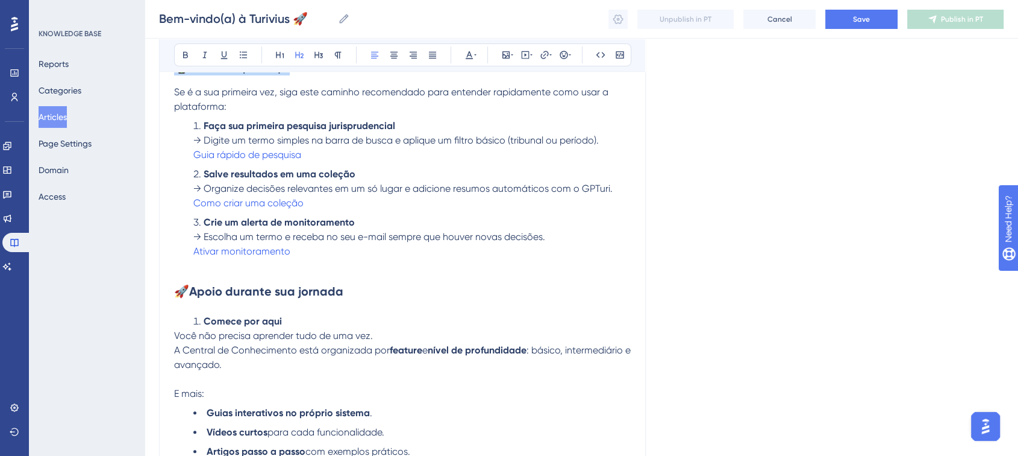
scroll to position [535, 0]
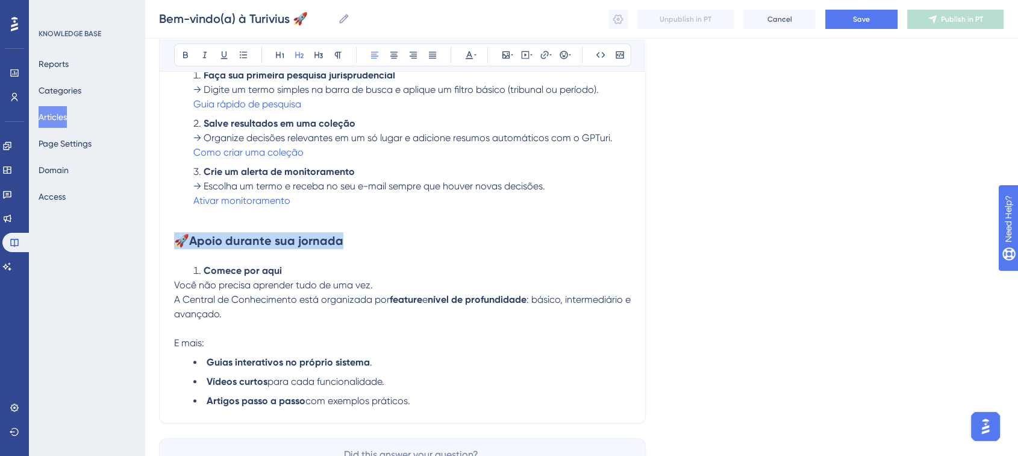
drag, startPoint x: 347, startPoint y: 245, endPoint x: 177, endPoint y: 255, distance: 170.9
click at [177, 255] on h2 "🚀 Apoio durante sua jornada" at bounding box center [402, 240] width 457 height 36
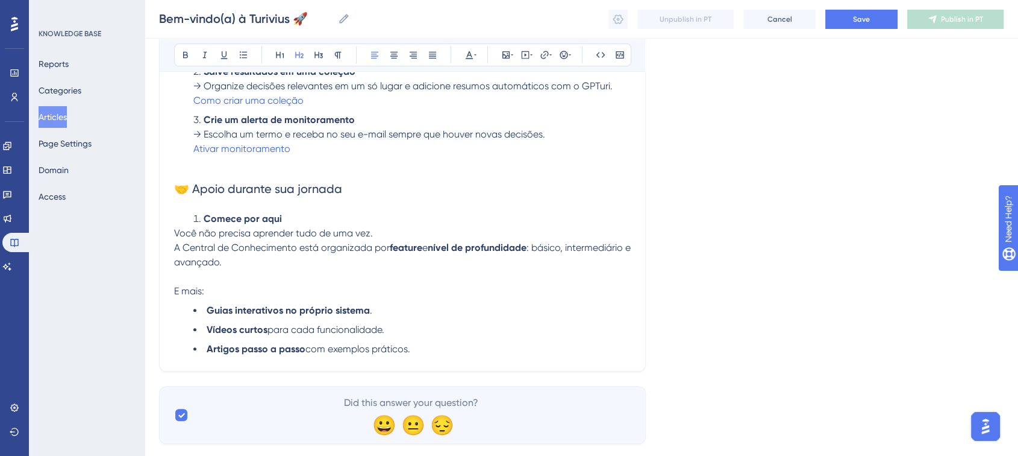
scroll to position [620, 0]
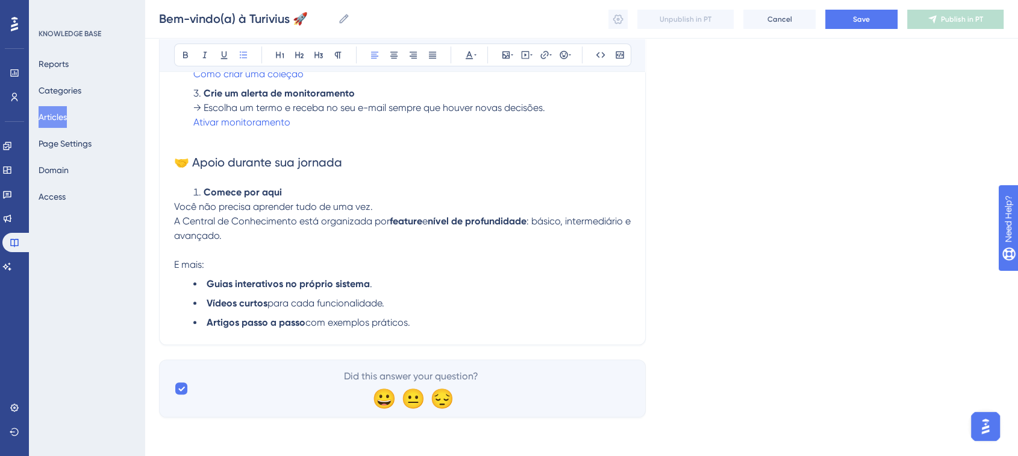
click at [417, 321] on li "Artigos passo a passo com exemplos práticos." at bounding box center [412, 322] width 438 height 14
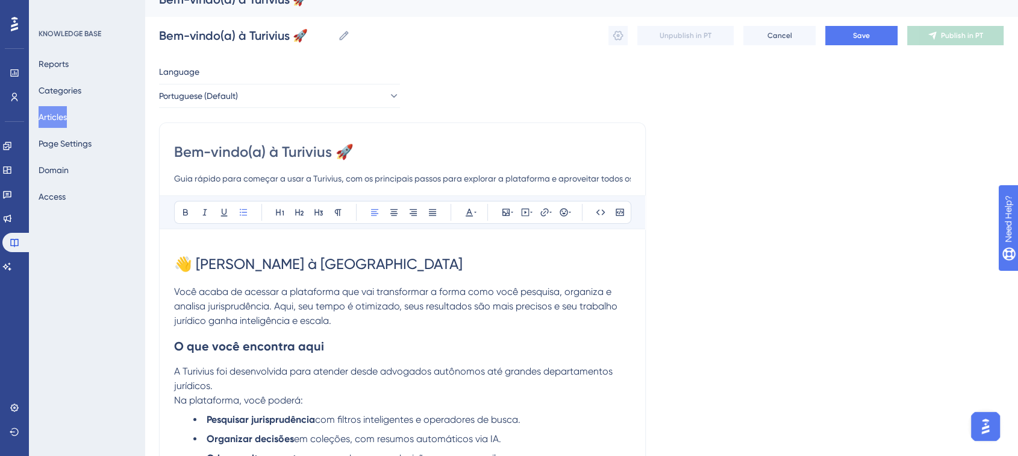
scroll to position [0, 0]
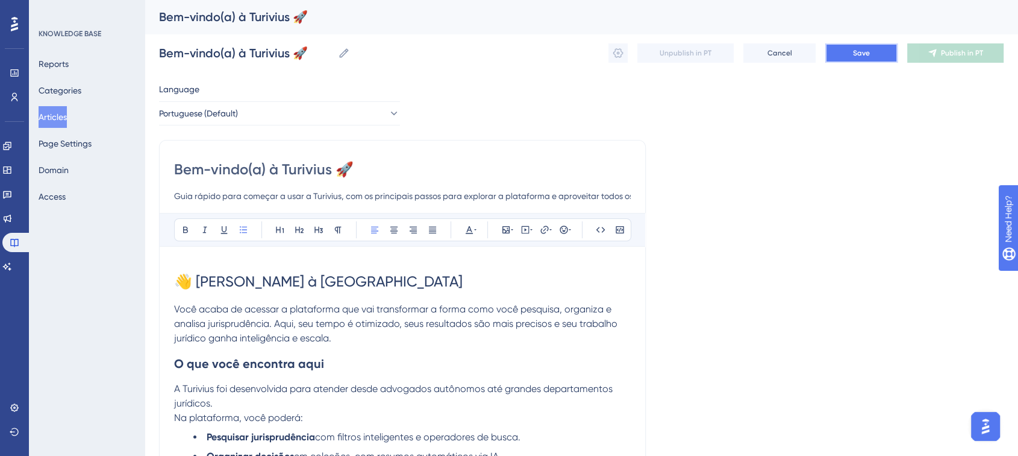
click at [844, 52] on button "Save" at bounding box center [862, 52] width 72 height 19
click at [866, 53] on span "Save" at bounding box center [861, 53] width 17 height 10
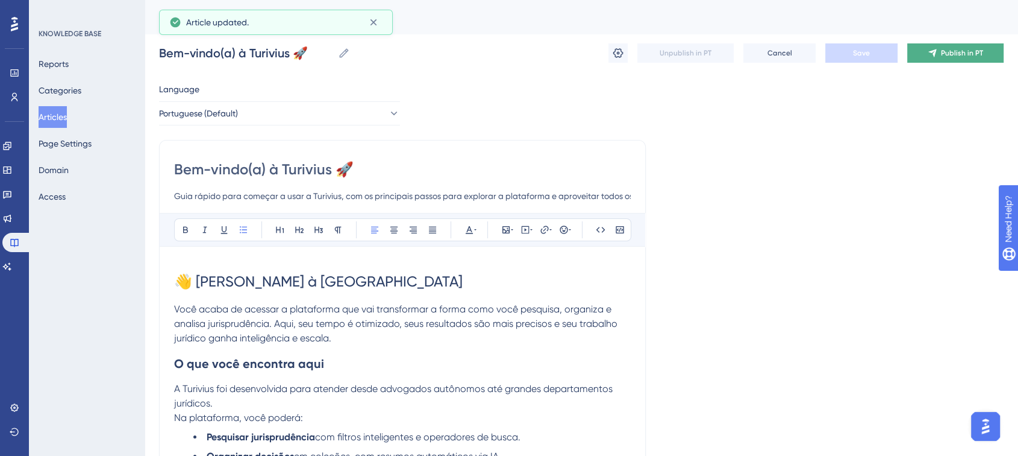
click at [935, 46] on button "Publish in PT" at bounding box center [956, 52] width 96 height 19
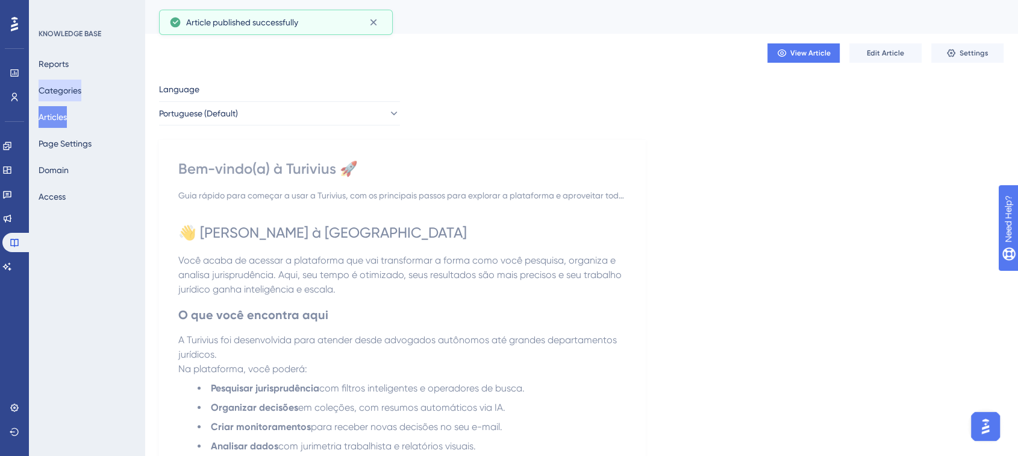
click at [65, 86] on button "Categories" at bounding box center [60, 91] width 43 height 22
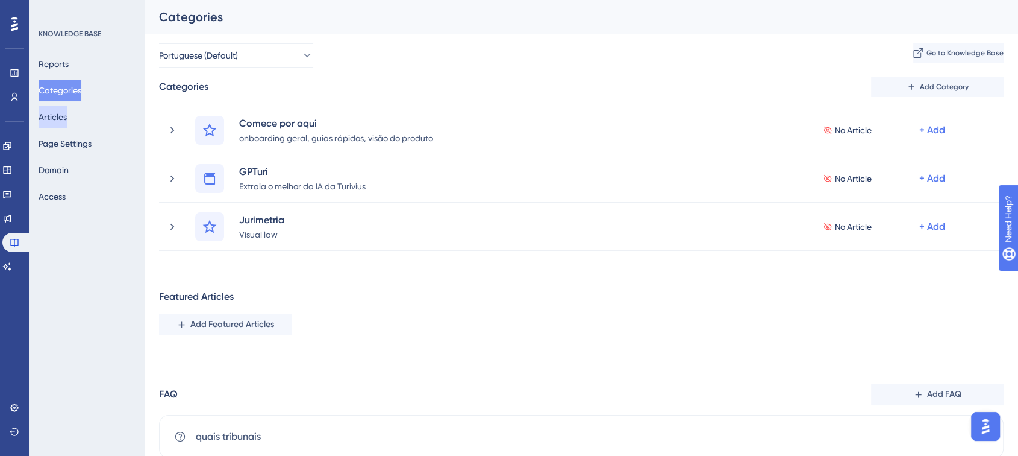
click at [67, 119] on button "Articles" at bounding box center [53, 117] width 28 height 22
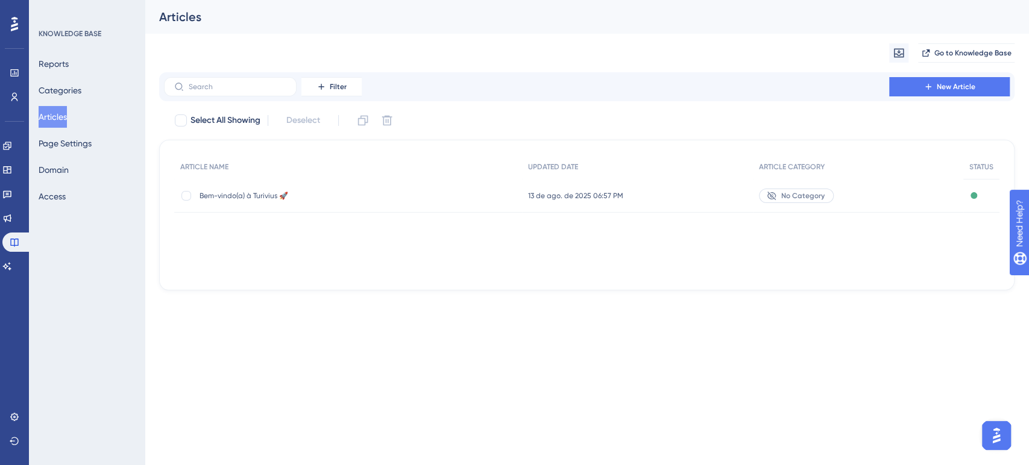
click at [801, 193] on span "No Category" at bounding box center [802, 196] width 43 height 10
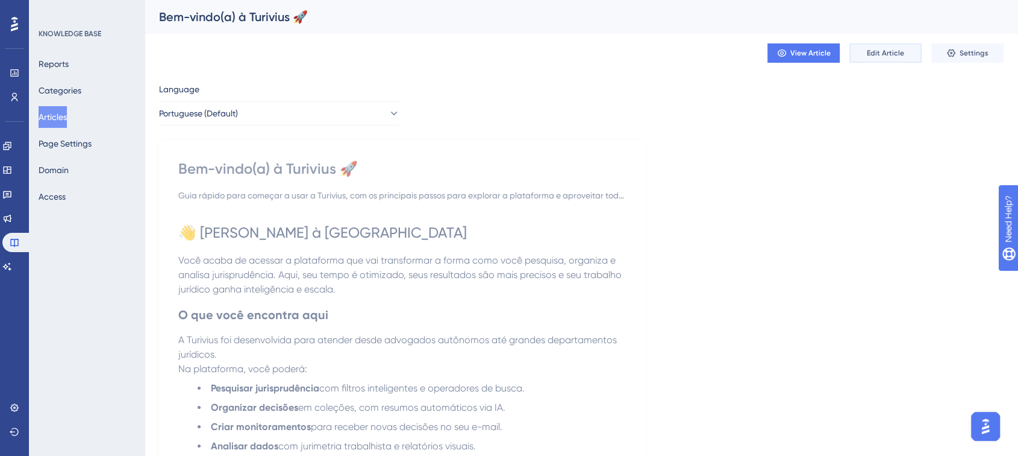
click at [877, 49] on span "Edit Article" at bounding box center [885, 53] width 37 height 10
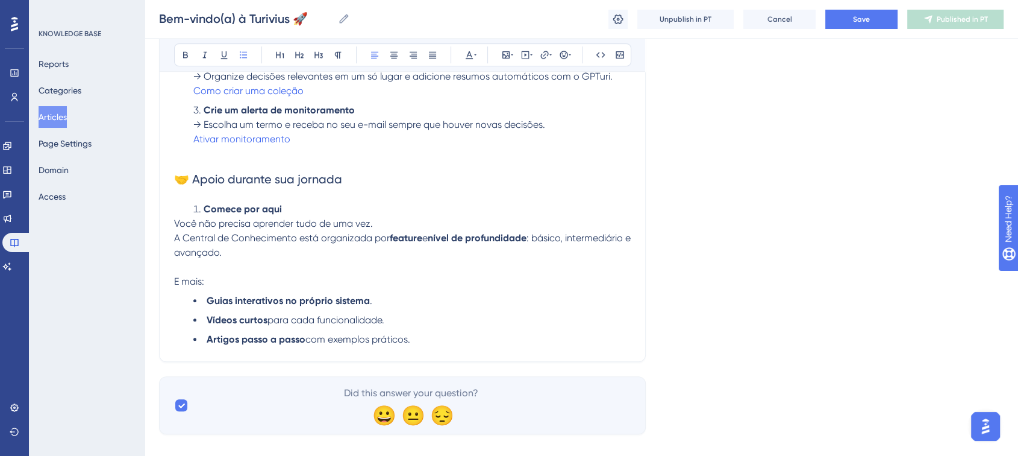
scroll to position [620, 0]
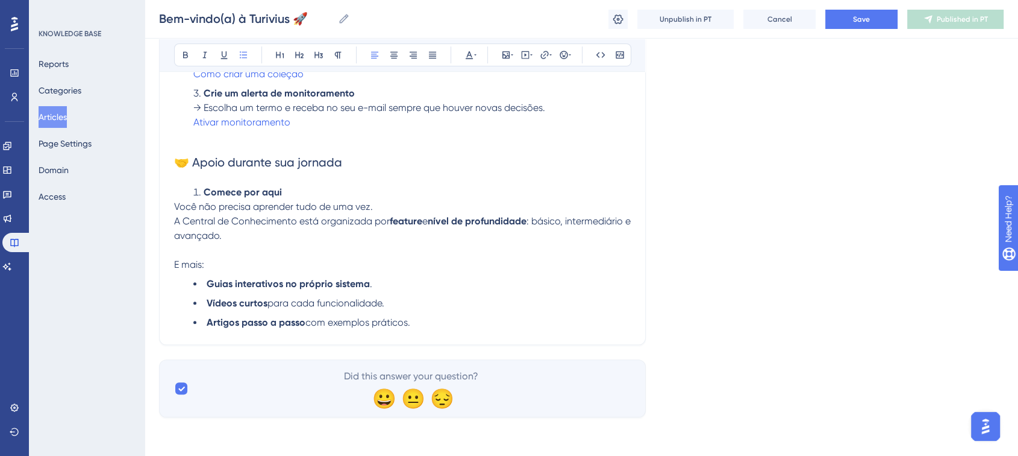
click at [422, 379] on span "Did this answer your question?" at bounding box center [411, 376] width 134 height 14
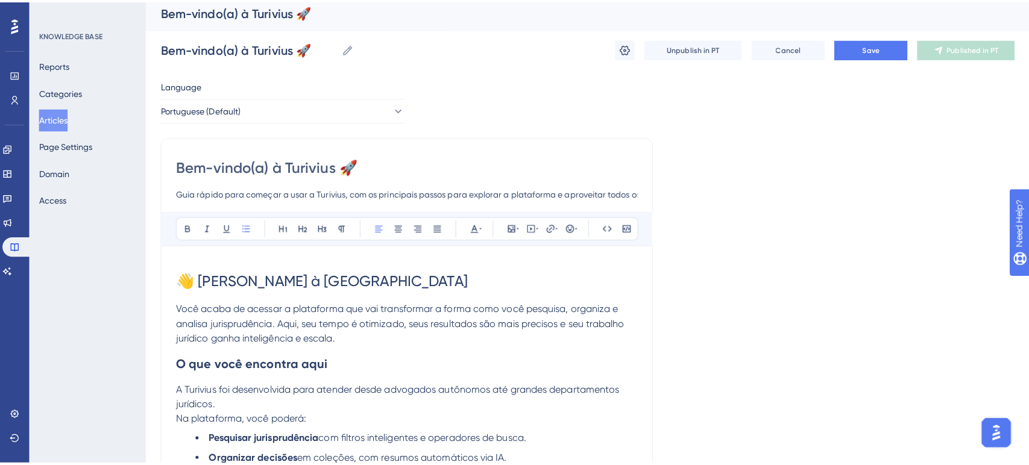
scroll to position [0, 0]
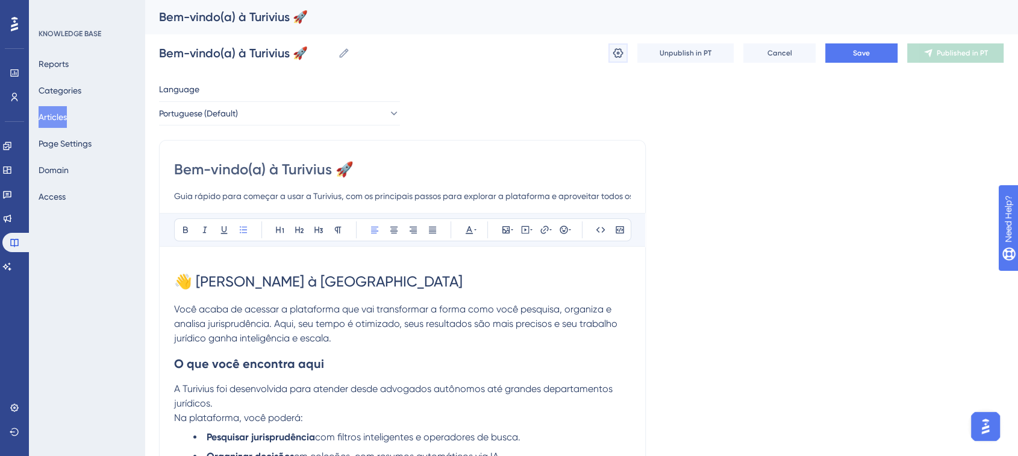
click at [613, 53] on icon at bounding box center [618, 53] width 10 height 10
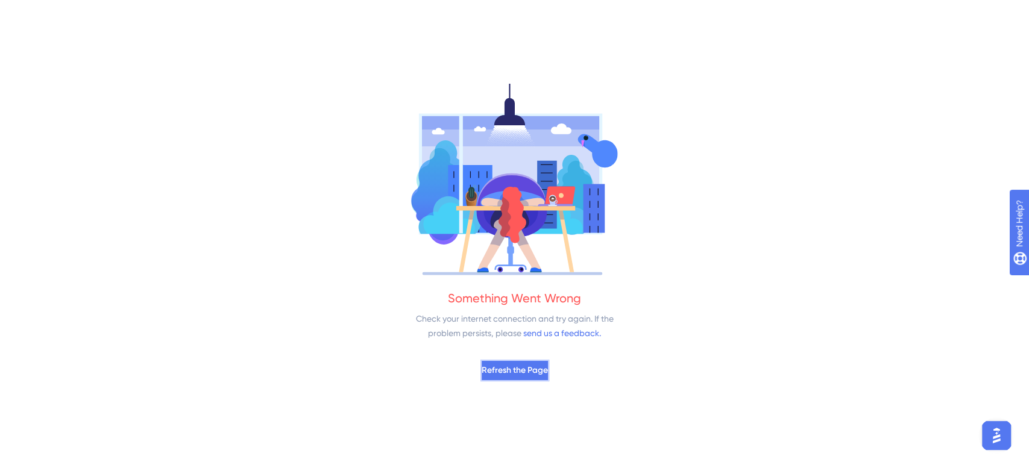
click at [527, 376] on span "Refresh the Page" at bounding box center [515, 370] width 66 height 14
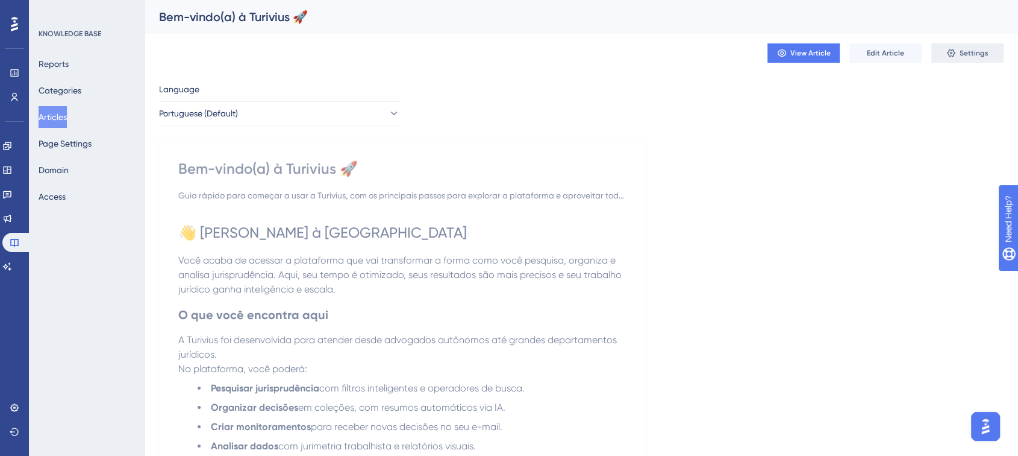
click at [955, 48] on icon at bounding box center [952, 53] width 10 height 10
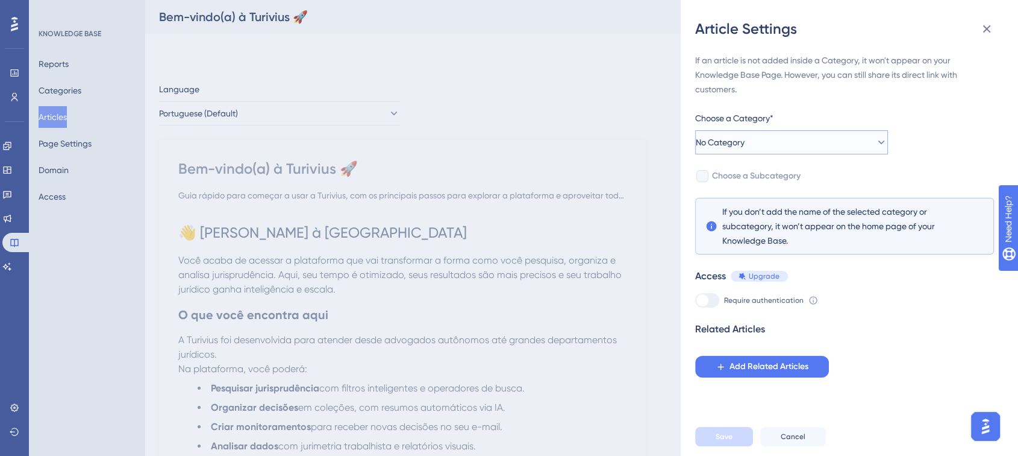
click at [745, 140] on span "No Category" at bounding box center [720, 142] width 49 height 14
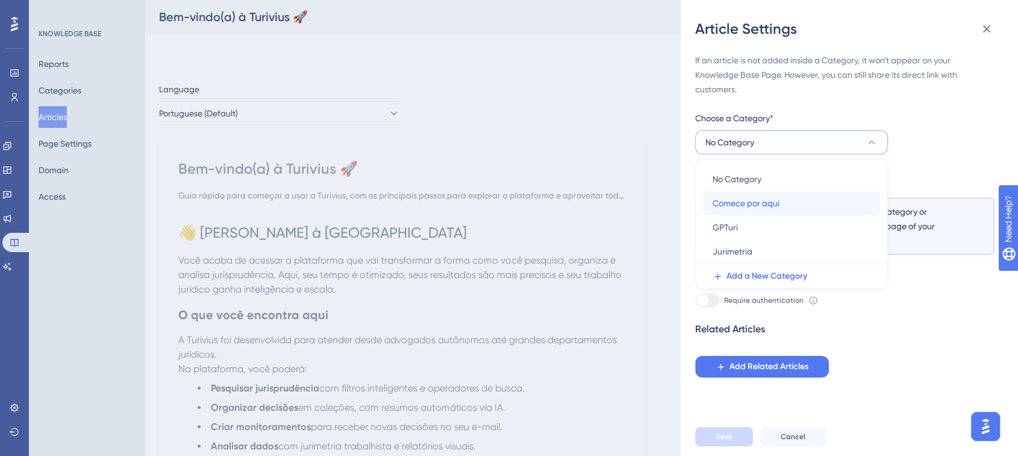
click at [770, 201] on span "Comece por aqui" at bounding box center [746, 203] width 67 height 14
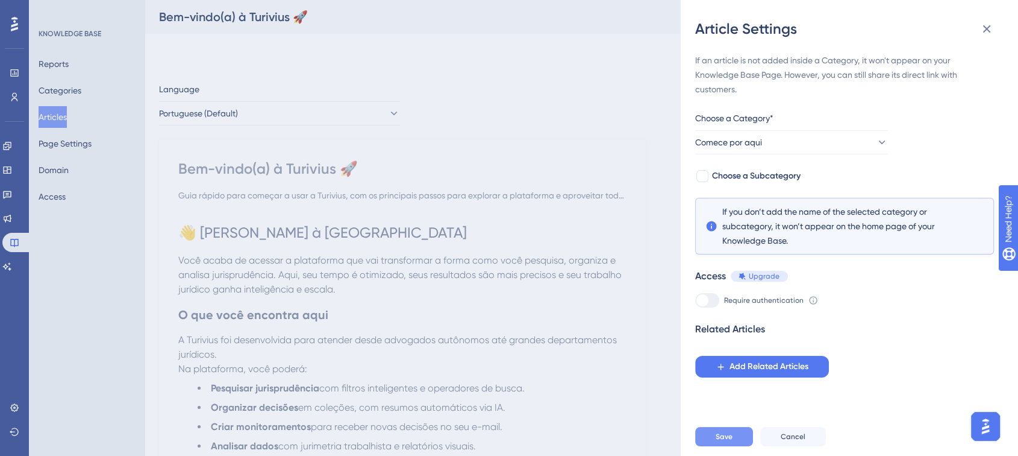
click at [736, 444] on button "Save" at bounding box center [724, 436] width 58 height 19
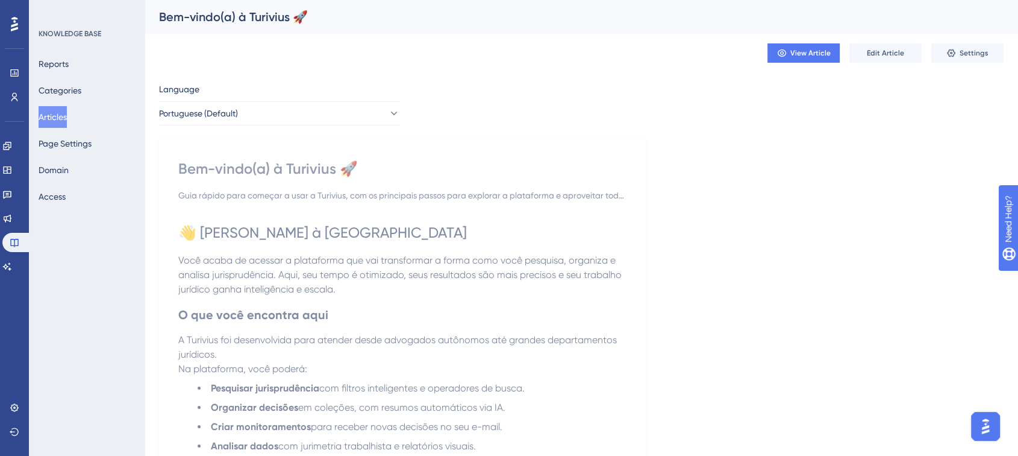
click at [63, 112] on button "Articles" at bounding box center [53, 117] width 28 height 22
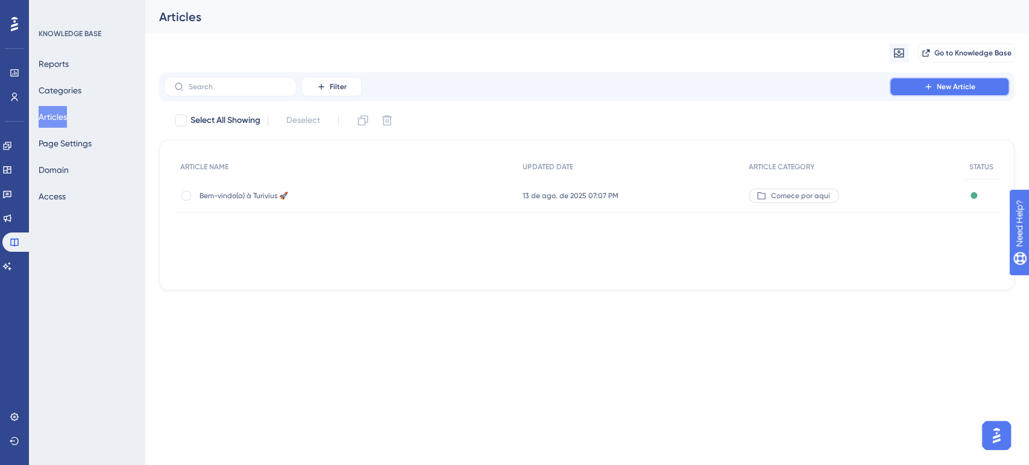
click at [927, 89] on icon at bounding box center [928, 87] width 10 height 10
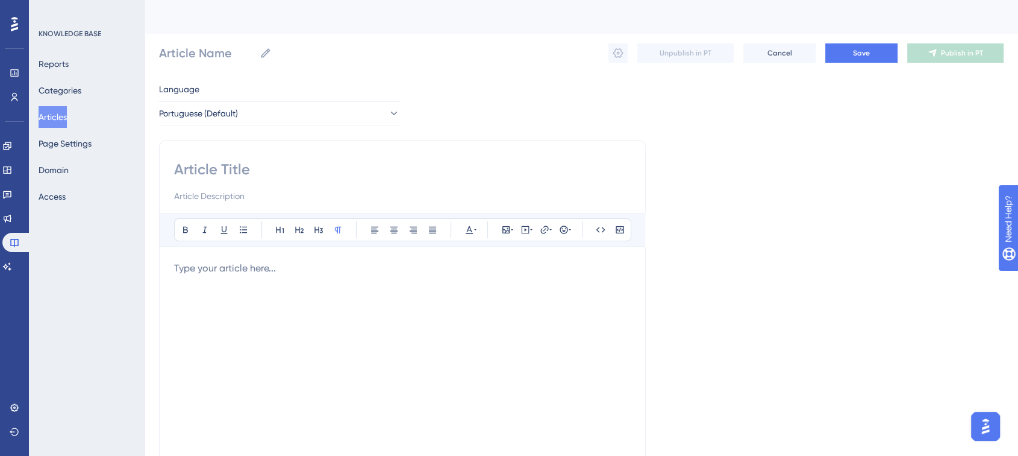
click at [217, 168] on input at bounding box center [402, 169] width 457 height 19
paste input "Tour Rápido no Produto"
type input "Tour Rápido no Produto"
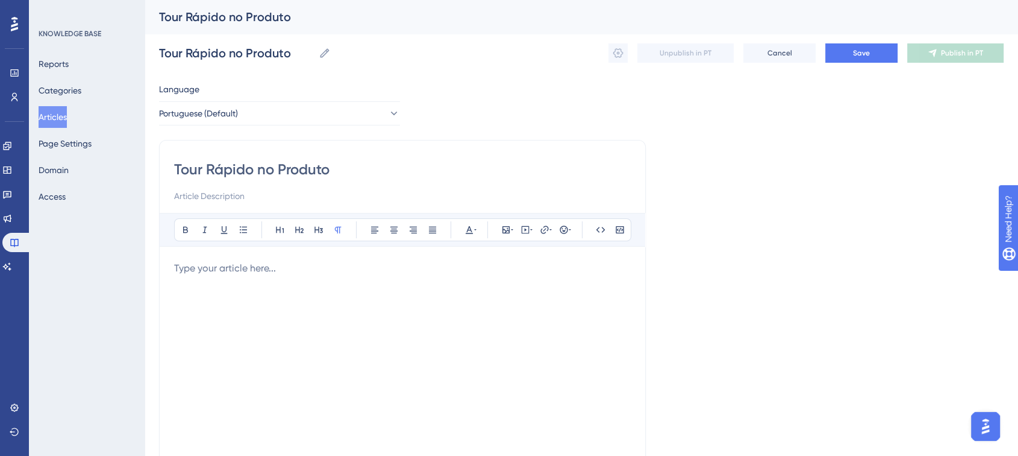
drag, startPoint x: 342, startPoint y: 163, endPoint x: 116, endPoint y: 173, distance: 226.2
click at [145, 173] on div "Performance Users Engagement Widgets Feedback Product Updates Knowledge Base AI…" at bounding box center [582, 316] width 874 height 633
paste input "🗺️"
type input "Tour Rápido no Produto 🗺️"
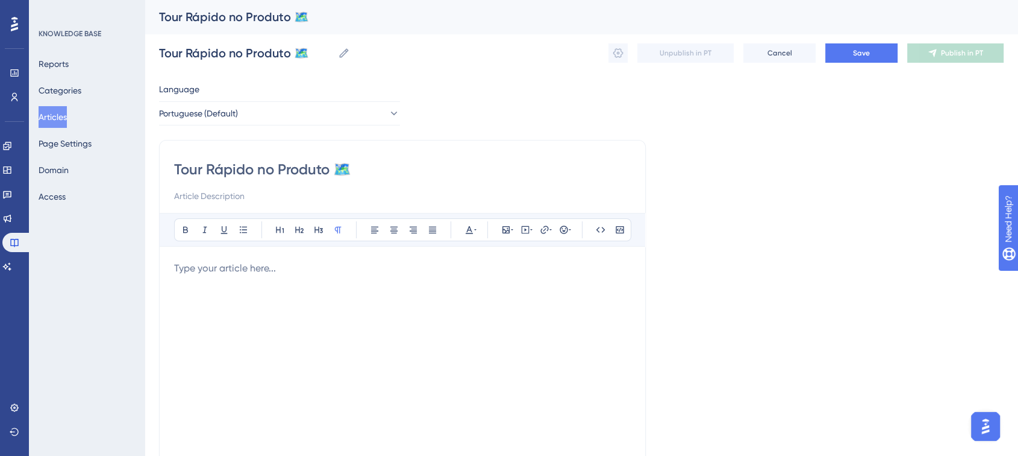
type input "Tour Rápido no Produto 🗺️"
click at [252, 195] on input at bounding box center [402, 196] width 457 height 14
paste input "Veja em poucos minutos onde estão as principais áreas da Turivius para começar …"
type input "Veja em poucos minutos onde estão as principais áreas da Turivius para começar …"
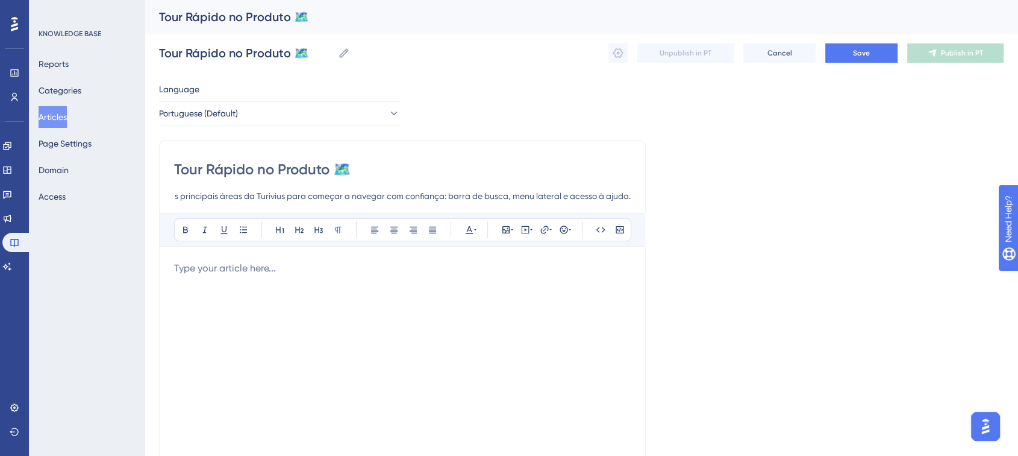
scroll to position [0, 0]
drag, startPoint x: 362, startPoint y: 171, endPoint x: 340, endPoint y: 169, distance: 21.2
click at [340, 169] on input "Tour Rápido no Produto 🗺️" at bounding box center [402, 169] width 457 height 19
click at [313, 169] on input "Tour Rápido no Produto 🗺️" at bounding box center [402, 169] width 457 height 19
paste input "Pesquisa Jurisprudencial"
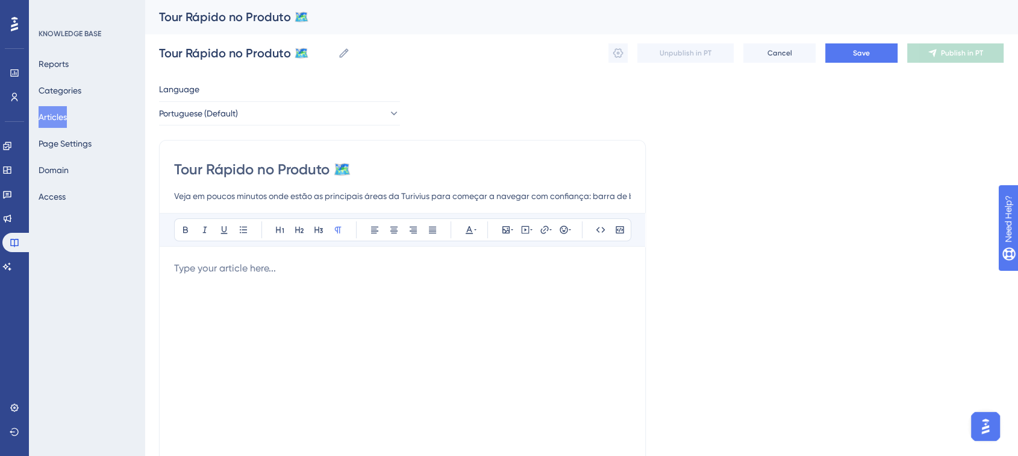
type input "Tour Pesquisa Jurisprudencial"
click at [481, 185] on div "Tour Pesquisa Jurisprudencial Veja em poucos minutos onde estão as principais á…" at bounding box center [402, 181] width 457 height 43
drag, startPoint x: 594, startPoint y: 195, endPoint x: 800, endPoint y: 225, distance: 208.3
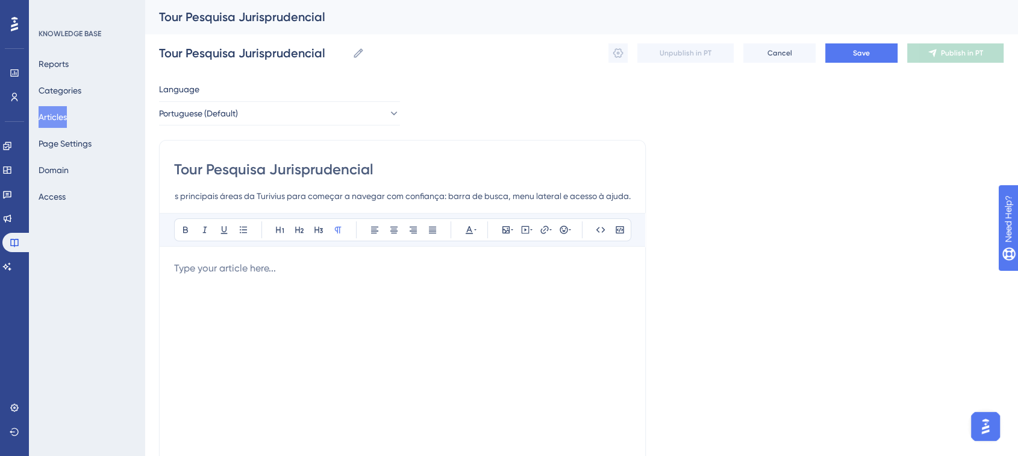
click at [800, 225] on div "Language Portuguese (Default) Tour Pesquisa Jurisprudencial Veja em poucos minu…" at bounding box center [581, 348] width 845 height 532
click at [310, 171] on input "Tour Pesquisa Jurisprudencial" at bounding box center [402, 169] width 457 height 19
paste input "Pesquisa Jurisprudencial 📚"
type input "Pesquisa Jurisprudencial 📚"
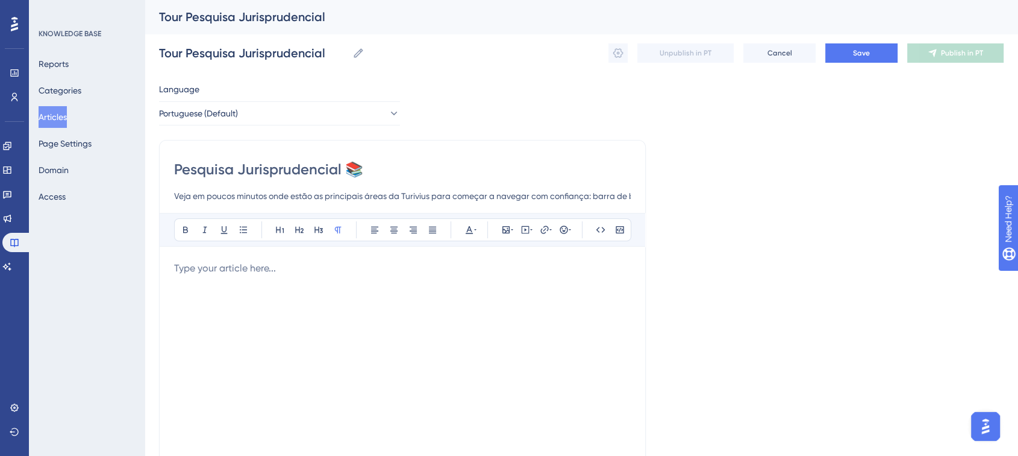
type input "Pesquisa Jurisprudencial 📚"
click at [384, 196] on input "Veja em poucos minutos onde estão as principais áreas da Turivius para começar …" at bounding box center [402, 196] width 457 height 14
paste input "Guia completo para aprender a usar a pesquisa jurisprudencial da Turivius, desd…"
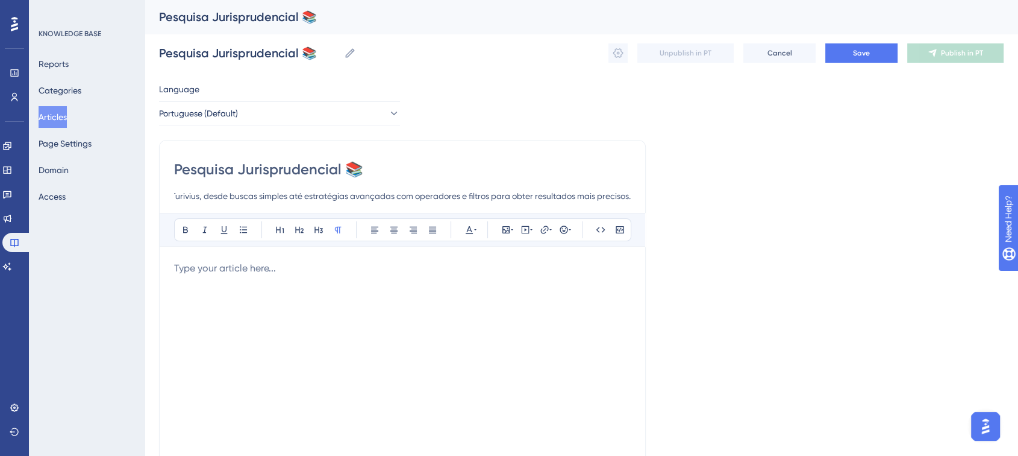
type input "Guia completo para aprender a usar a pesquisa jurisprudencial da Turivius, desd…"
click at [283, 259] on div "Bold Italic Underline Bullet Point Heading 1 Heading 2 Heading 3 Normal Align L…" at bounding box center [402, 369] width 457 height 313
click at [241, 269] on p at bounding box center [402, 268] width 457 height 14
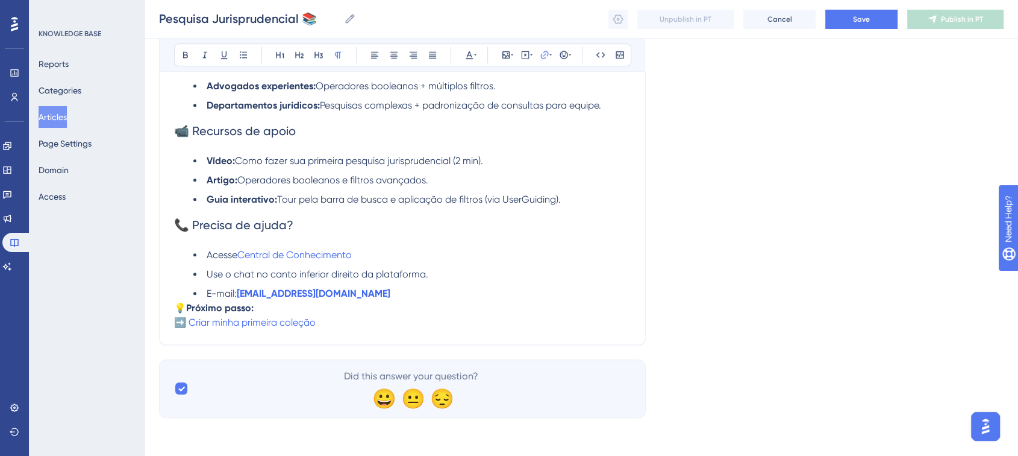
scroll to position [844, 0]
click at [885, 24] on button "Save" at bounding box center [862, 19] width 72 height 19
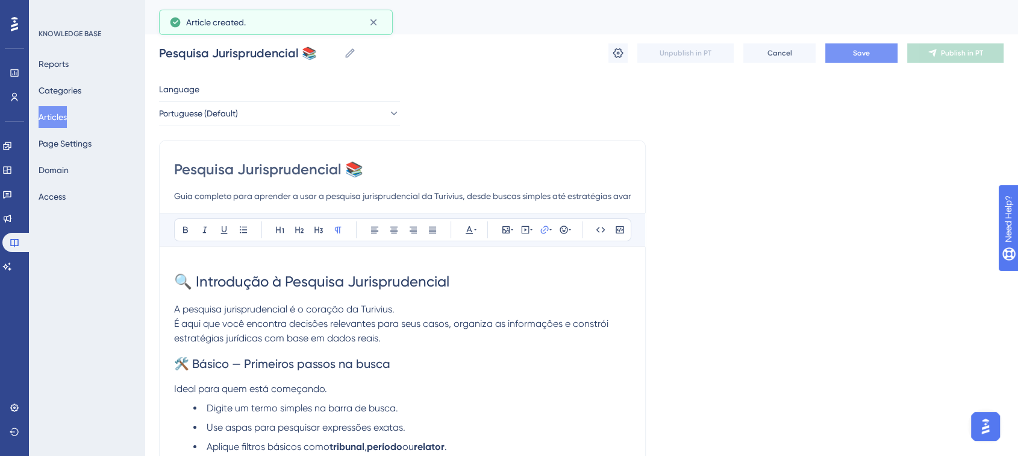
click at [872, 58] on button "Save" at bounding box center [862, 52] width 72 height 19
click at [926, 49] on button "Publish in PT" at bounding box center [956, 52] width 96 height 19
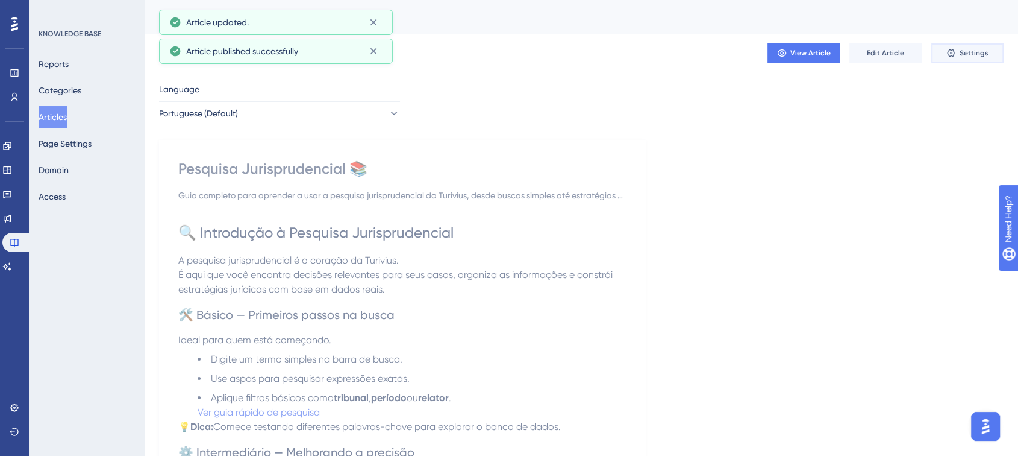
click at [955, 55] on icon at bounding box center [952, 53] width 10 height 10
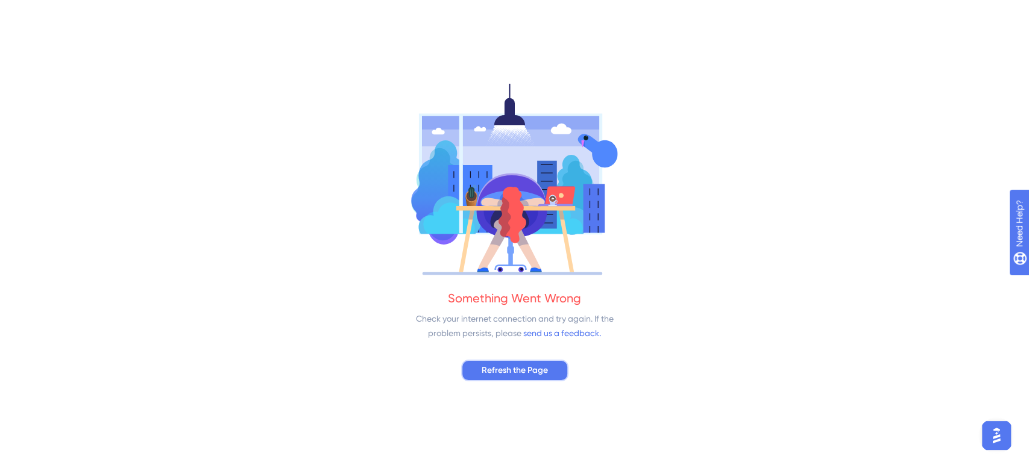
click at [507, 368] on span "Refresh the Page" at bounding box center [515, 370] width 66 height 14
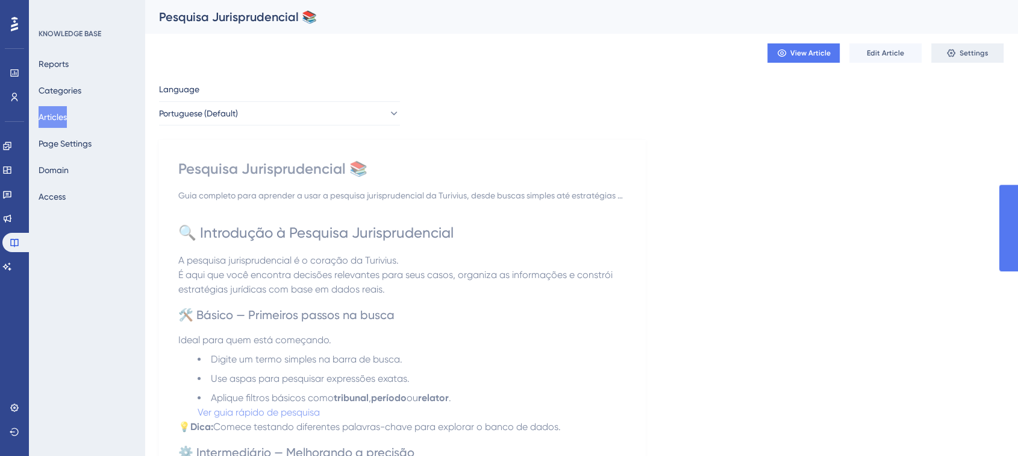
click at [949, 50] on icon at bounding box center [952, 53] width 10 height 10
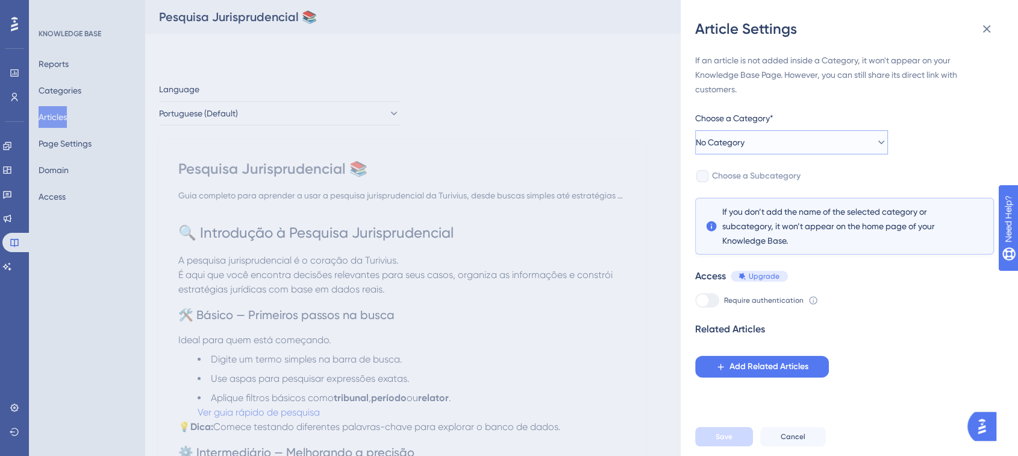
click at [766, 148] on button "No Category" at bounding box center [791, 142] width 193 height 24
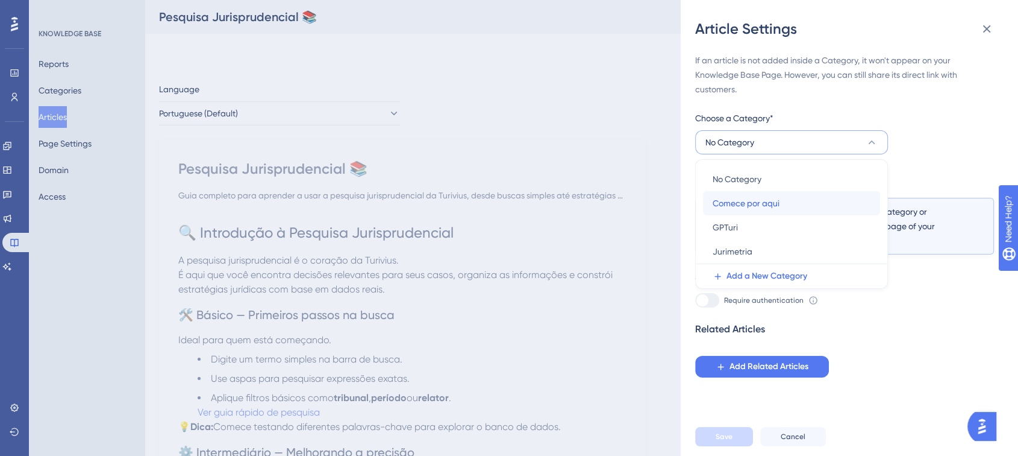
click at [740, 196] on span "Comece por aqui" at bounding box center [746, 203] width 67 height 14
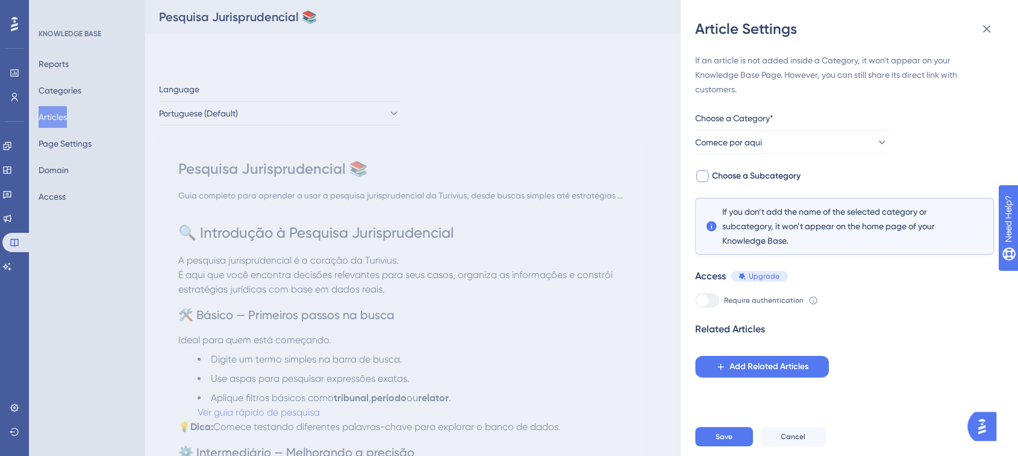
click at [706, 178] on div at bounding box center [703, 176] width 12 height 12
checkbox input "true"
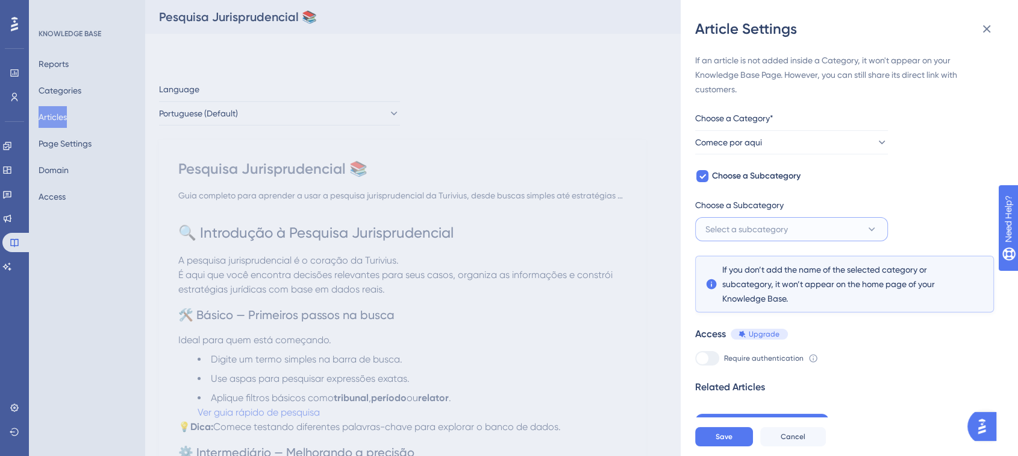
click at [751, 224] on span "Select a subcategory" at bounding box center [747, 229] width 83 height 14
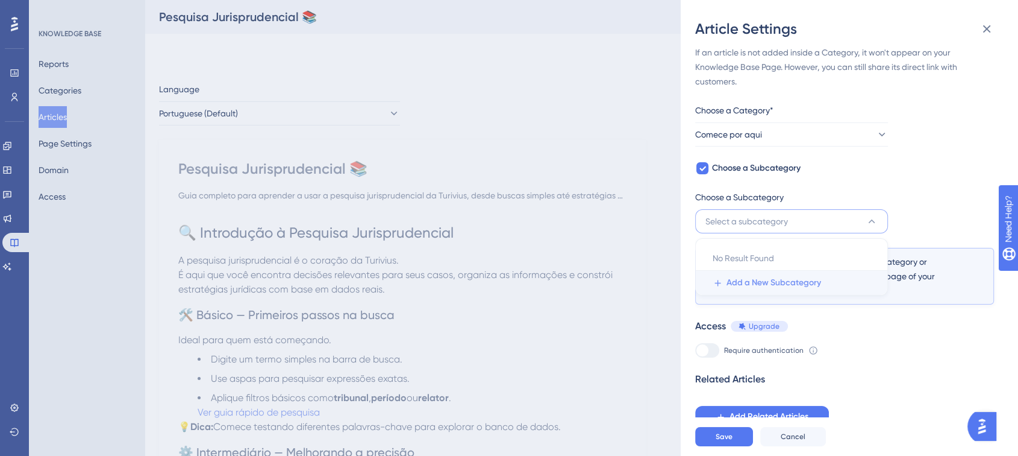
click at [757, 280] on span "Add a New Subcategory" at bounding box center [774, 282] width 95 height 14
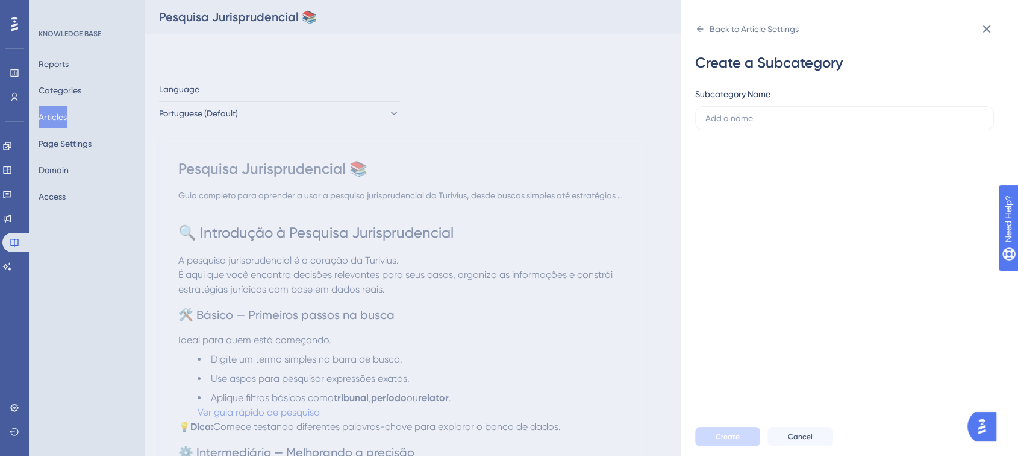
scroll to position [0, 0]
type input "Básico"
click at [722, 441] on span "Create" at bounding box center [728, 436] width 24 height 10
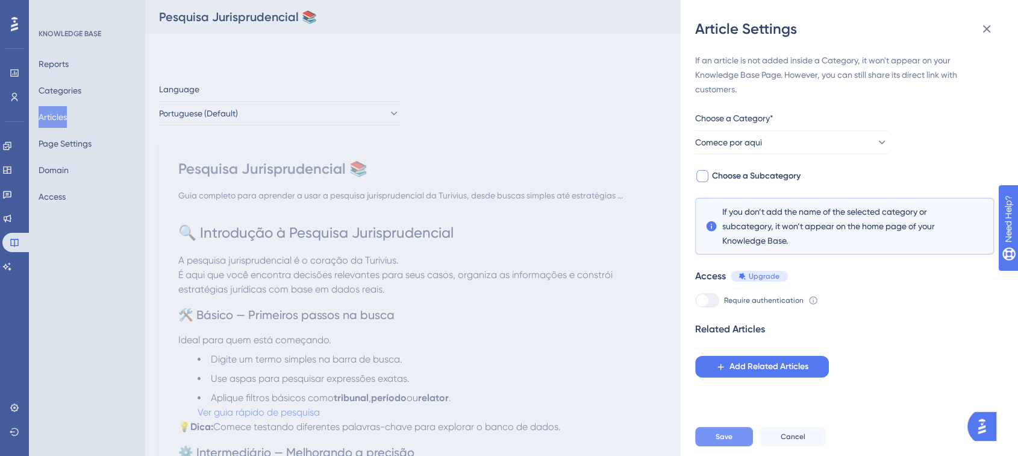
click at [711, 173] on label "Choose a Subcategory" at bounding box center [747, 176] width 105 height 14
checkbox input "true"
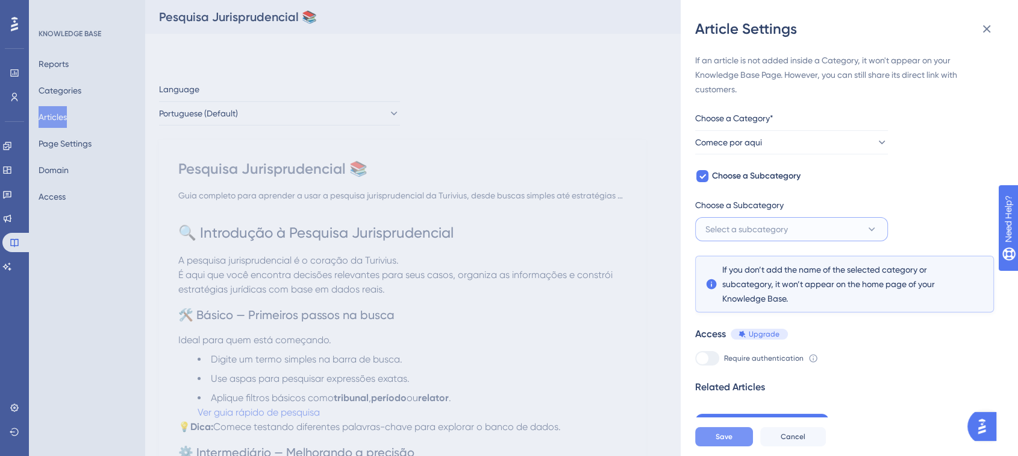
click at [758, 224] on span "Select a subcategory" at bounding box center [747, 229] width 83 height 14
click at [734, 264] on span "Básico" at bounding box center [726, 266] width 26 height 14
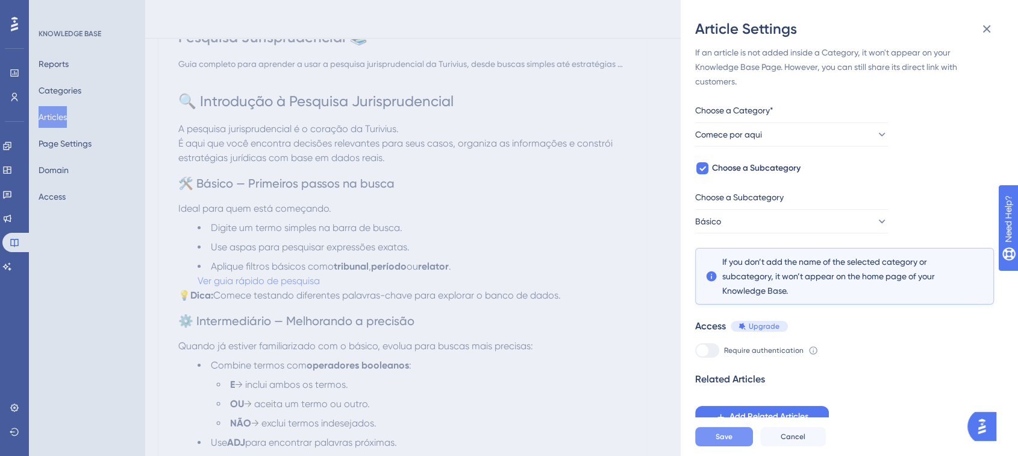
scroll to position [134, 0]
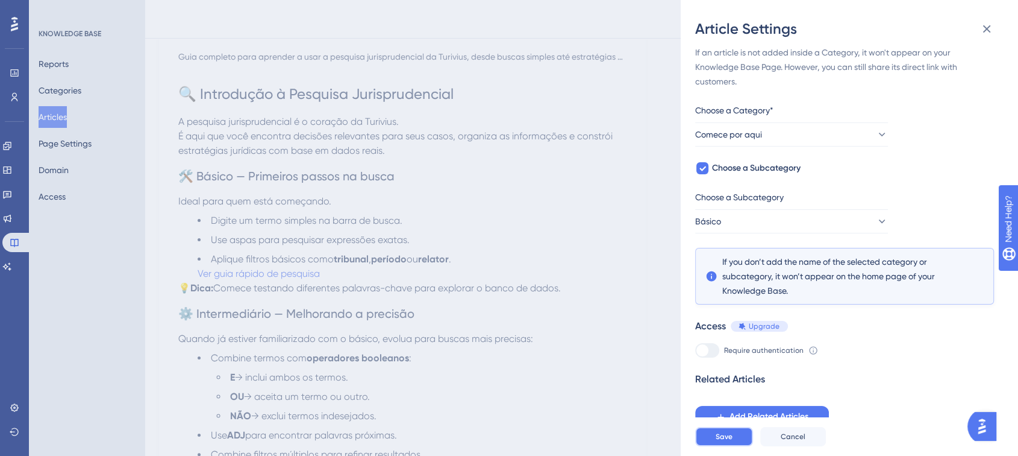
click at [723, 439] on button "Save" at bounding box center [724, 436] width 58 height 19
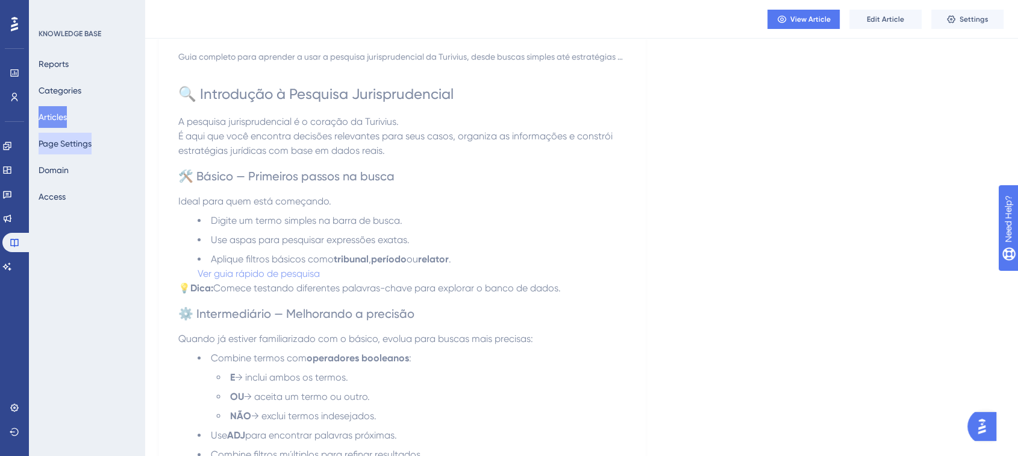
click at [80, 144] on button "Page Settings" at bounding box center [65, 144] width 53 height 22
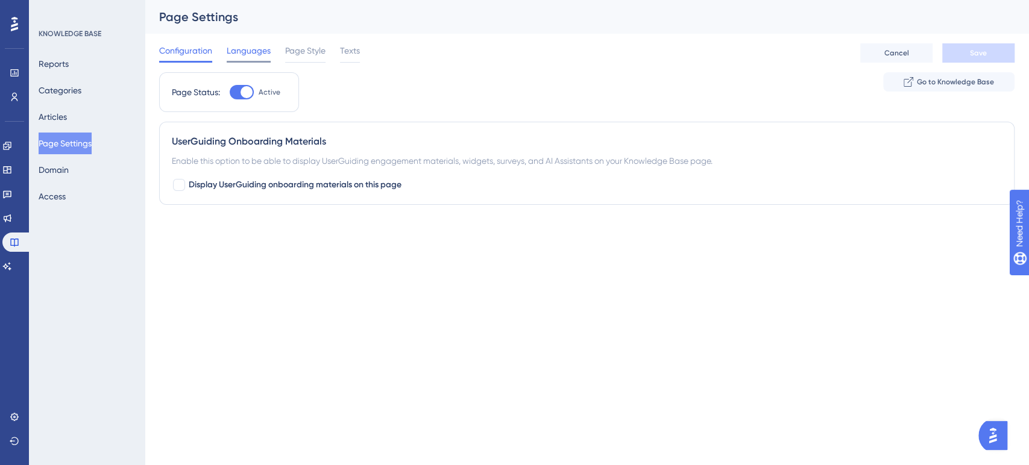
click at [231, 54] on span "Languages" at bounding box center [249, 50] width 44 height 14
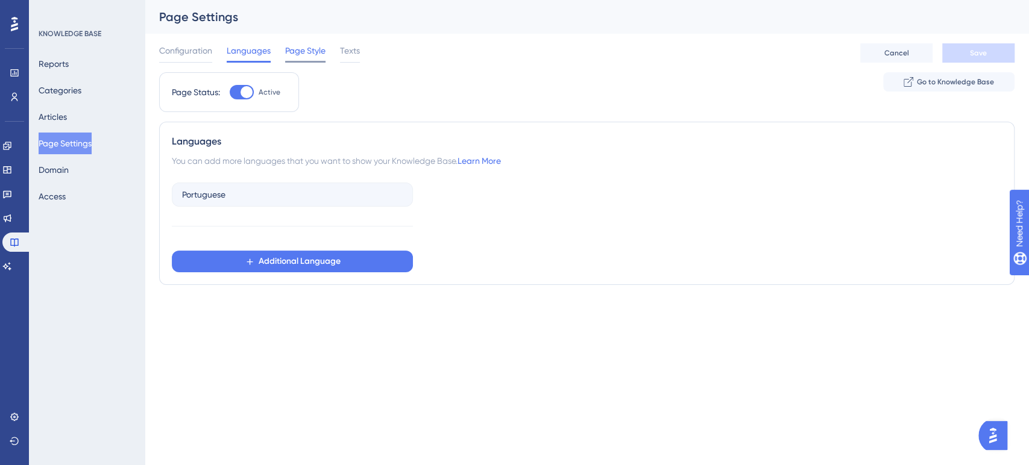
click at [285, 48] on span "Page Style" at bounding box center [305, 50] width 40 height 14
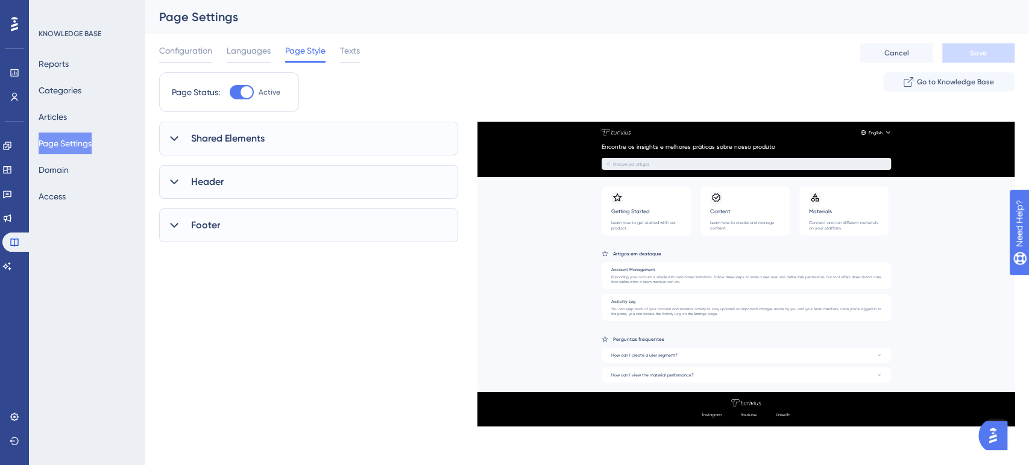
click at [197, 185] on span "Header" at bounding box center [207, 182] width 33 height 14
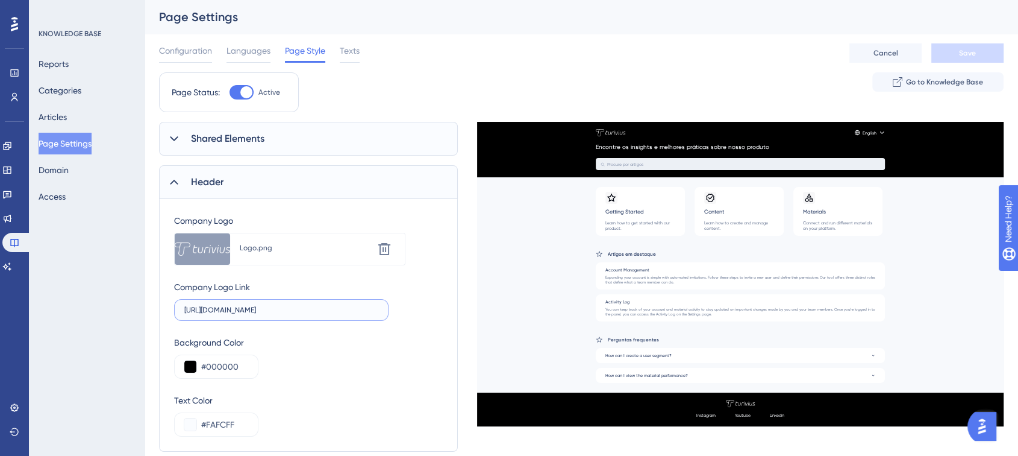
click at [246, 312] on input "[URL][DOMAIN_NAME]" at bounding box center [281, 310] width 194 height 8
paste input "text"
type input "https://turivius-22yz.help.userguiding.com/pt"
click at [956, 50] on button "Save" at bounding box center [968, 52] width 72 height 19
click at [52, 113] on button "Articles" at bounding box center [53, 117] width 28 height 22
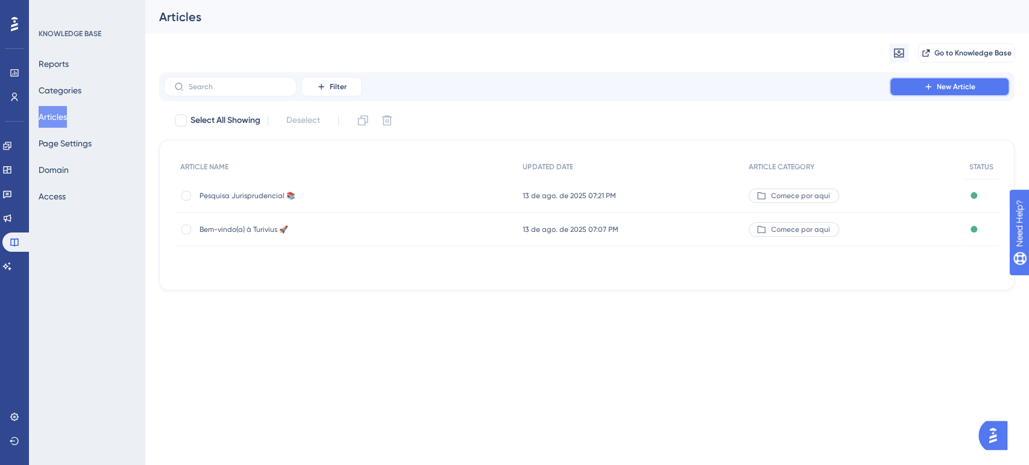
click at [920, 84] on button "New Article" at bounding box center [949, 86] width 121 height 19
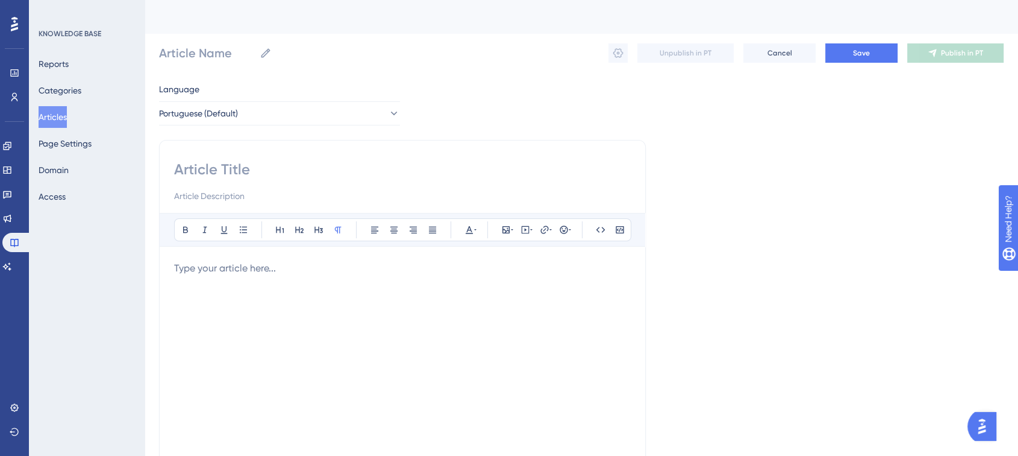
click at [250, 156] on div "Bold Italic Underline Bullet Point Heading 1 Heading 2 Heading 3 Normal Align L…" at bounding box center [402, 340] width 487 height 401
click at [190, 167] on input at bounding box center [402, 169] width 457 height 19
paste input "Coleções (com GPTuri) 📂🤖"
type input "Coleções (com GPTuri) 📂🤖"
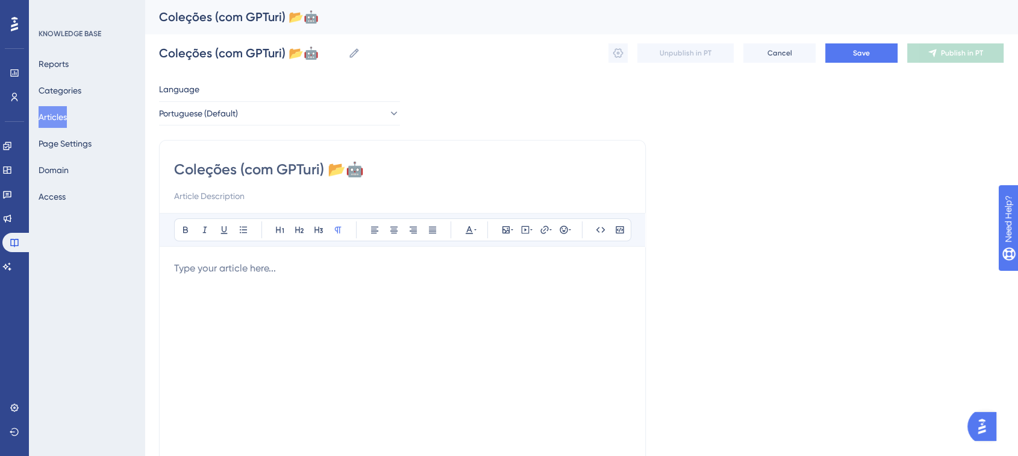
type input "Coleções (com GPTuri) 📂🤖"
click at [193, 263] on p at bounding box center [402, 268] width 457 height 14
click at [202, 198] on input at bounding box center [402, 196] width 457 height 14
paste input "Guia completo para criar, organizar e aproveitar ao máximo as coleções da Turiv…"
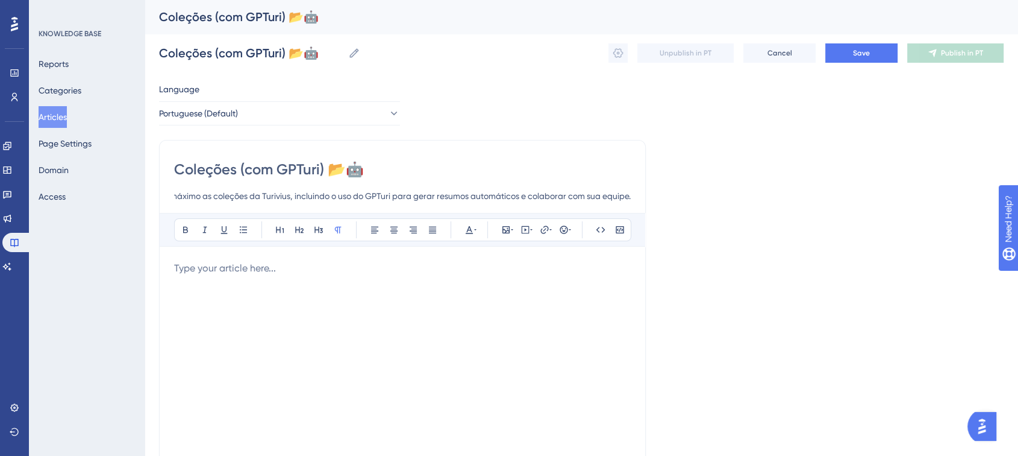
type input "Guia completo para criar, organizar e aproveitar ao máximo as coleções da Turiv…"
drag, startPoint x: 213, startPoint y: 269, endPoint x: 372, endPoint y: 224, distance: 165.6
click at [213, 270] on p at bounding box center [402, 268] width 457 height 14
click at [218, 269] on p at bounding box center [402, 268] width 457 height 14
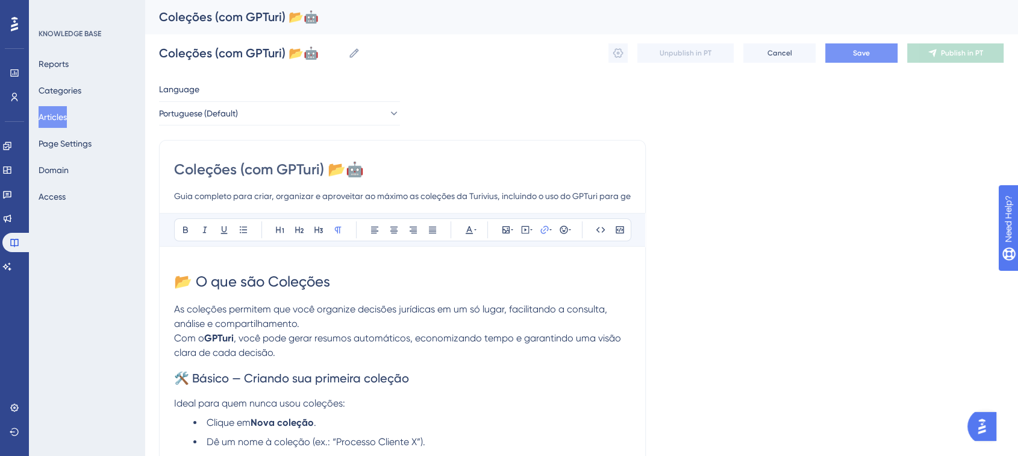
click at [873, 52] on button "Save" at bounding box center [862, 52] width 72 height 19
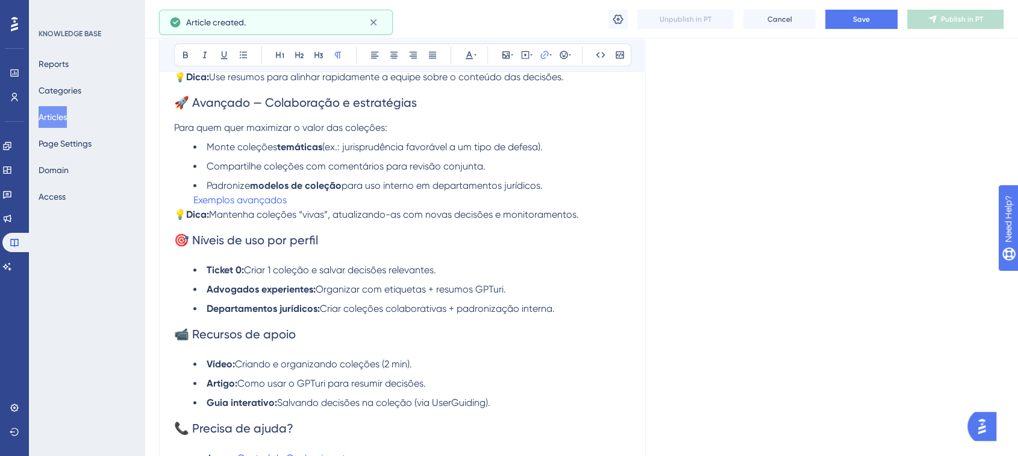
scroll to position [377, 0]
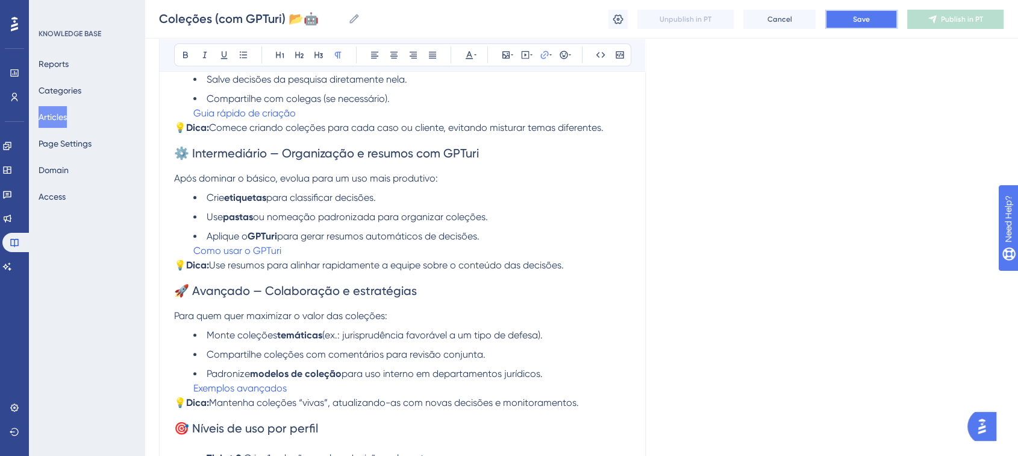
click at [870, 18] on button "Save" at bounding box center [862, 19] width 72 height 19
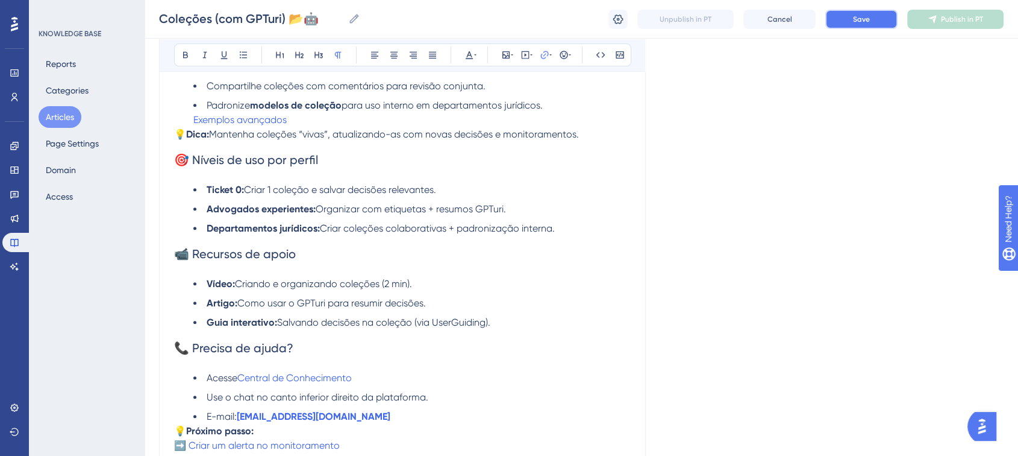
click at [885, 27] on button "Save" at bounding box center [862, 19] width 72 height 19
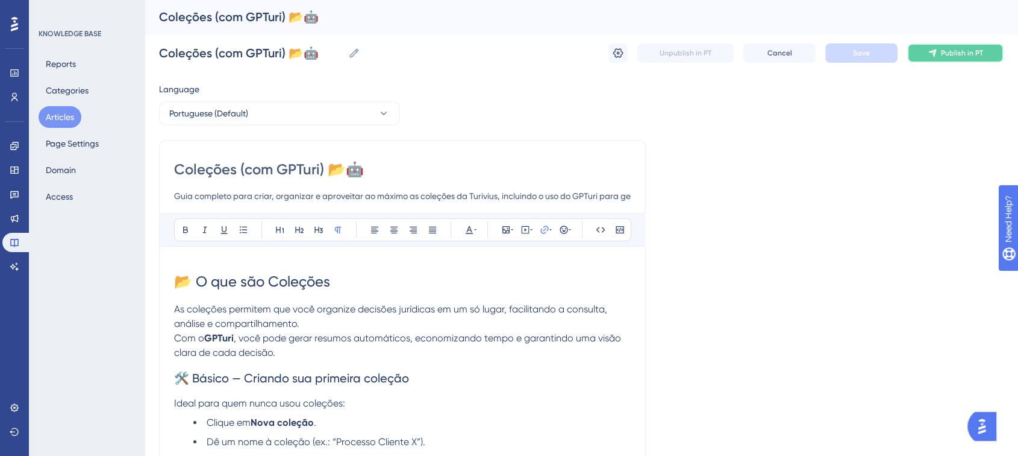
click at [979, 55] on span "Publish in PT" at bounding box center [962, 53] width 42 height 10
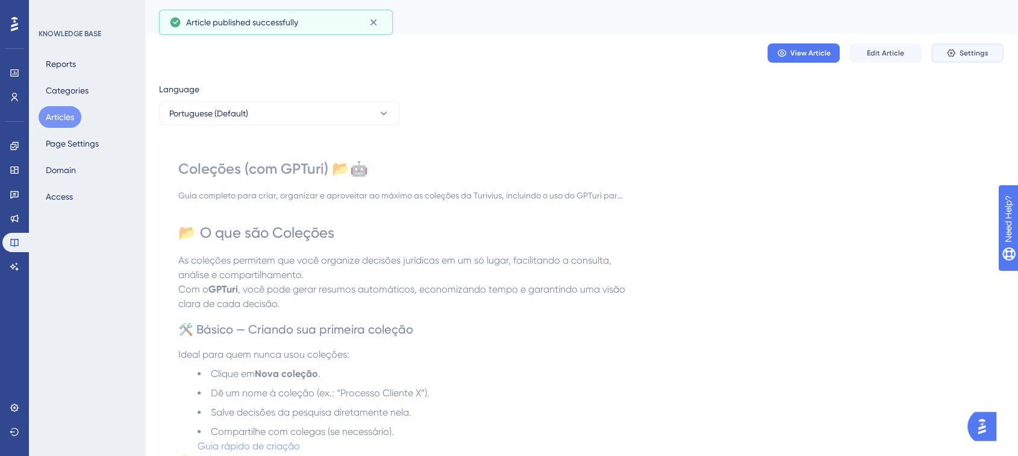
click at [979, 55] on span "Settings" at bounding box center [974, 53] width 29 height 10
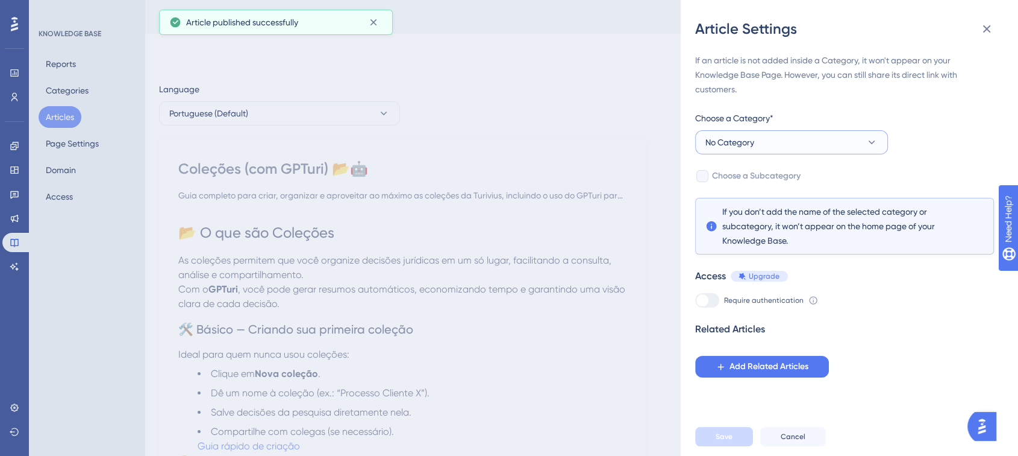
click at [759, 133] on button "No Category" at bounding box center [791, 142] width 193 height 24
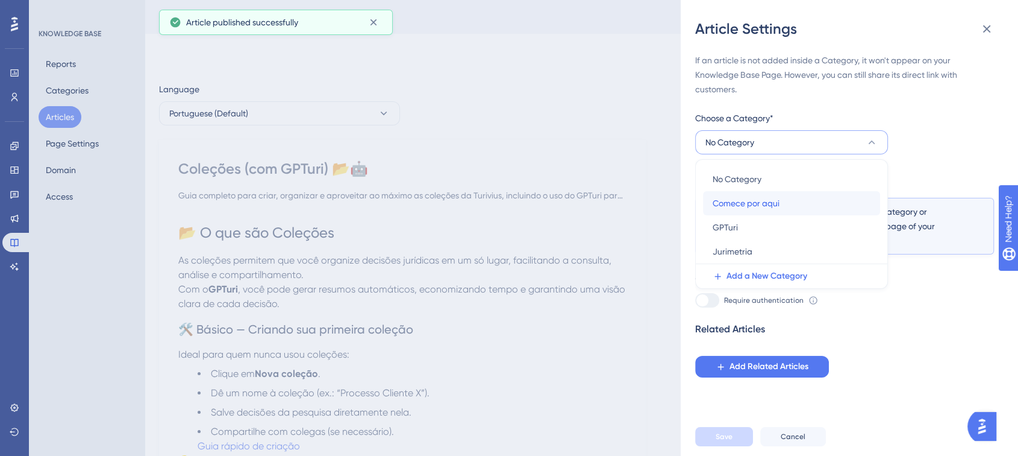
click at [780, 198] on span "Comece por aqui" at bounding box center [746, 203] width 67 height 14
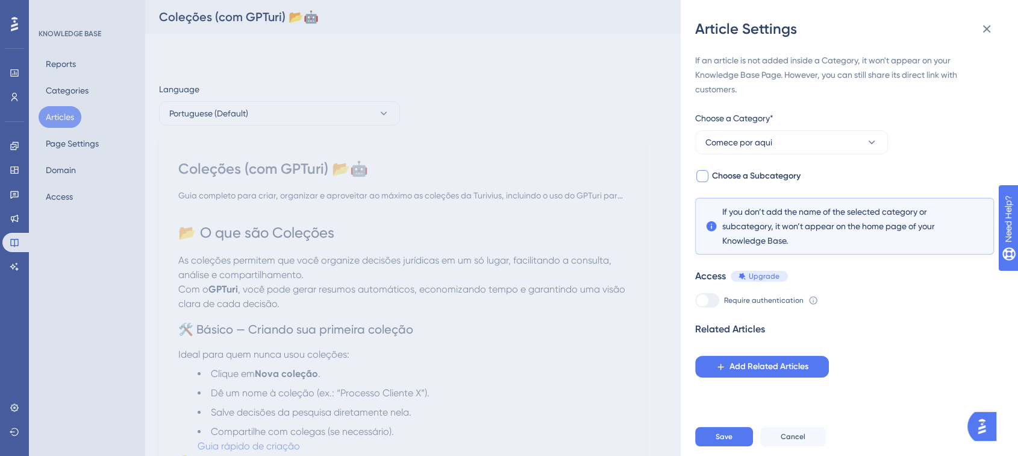
click at [713, 175] on span "Choose a Subcategory" at bounding box center [756, 176] width 89 height 14
checkbox input "true"
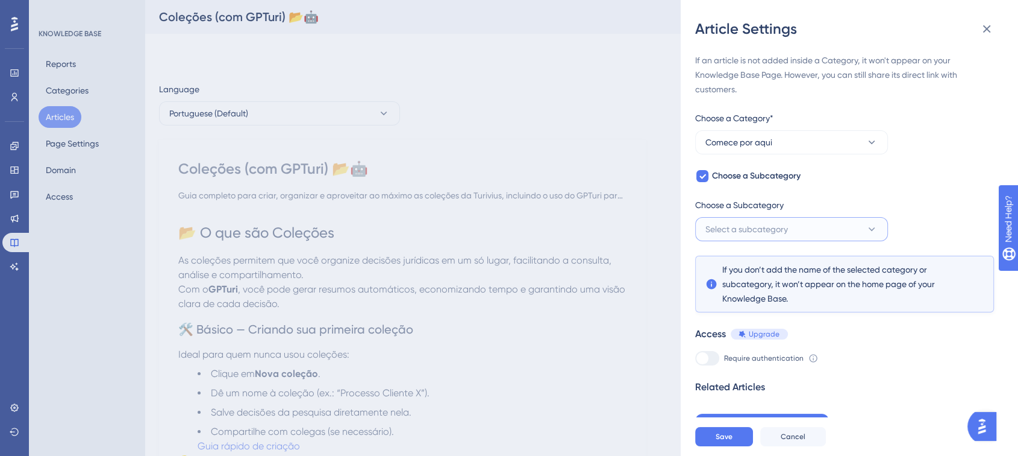
click at [744, 228] on span "Select a subcategory" at bounding box center [747, 229] width 83 height 14
click at [745, 259] on div "Básico Básico" at bounding box center [792, 266] width 158 height 24
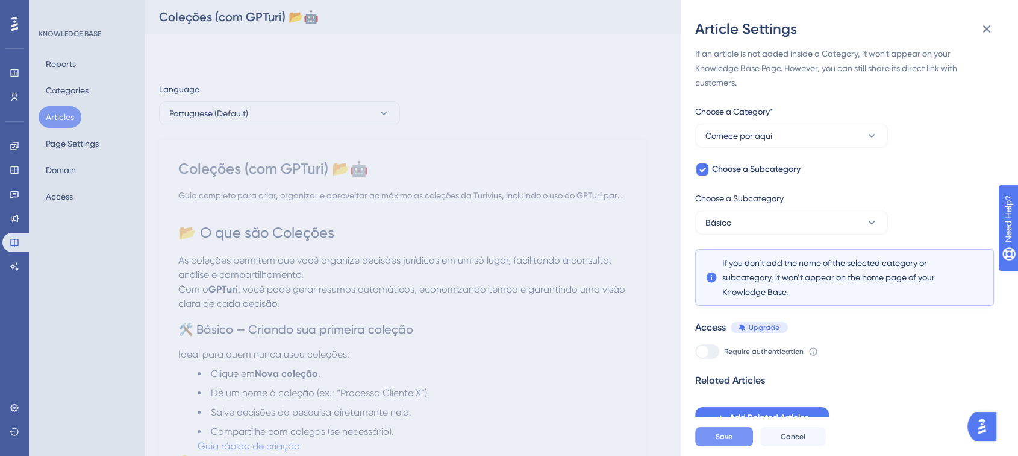
scroll to position [8, 0]
click at [715, 446] on button "Save" at bounding box center [724, 436] width 58 height 19
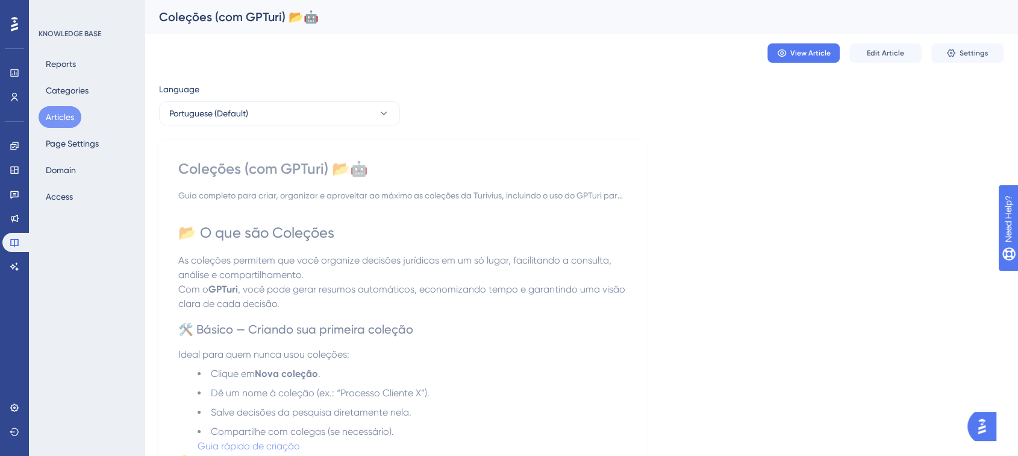
click at [67, 116] on button "Articles" at bounding box center [60, 117] width 43 height 22
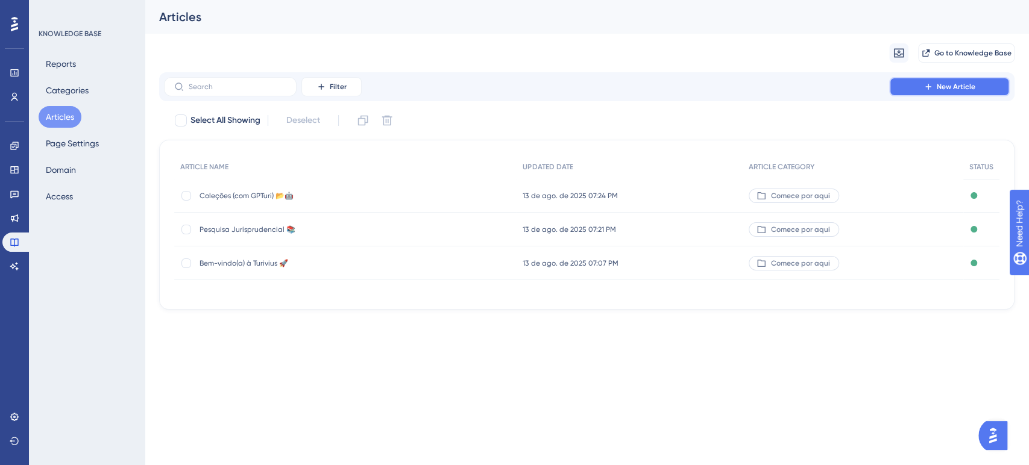
click at [910, 86] on button "New Article" at bounding box center [949, 86] width 121 height 19
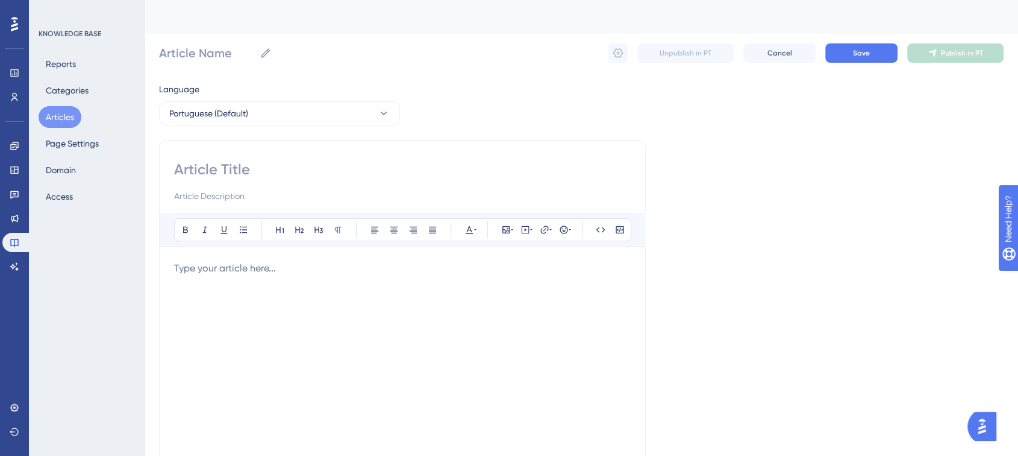
click at [219, 166] on input at bounding box center [402, 169] width 457 height 19
paste input "Monitoramento 📡"
type input "Monitoramento 📡"
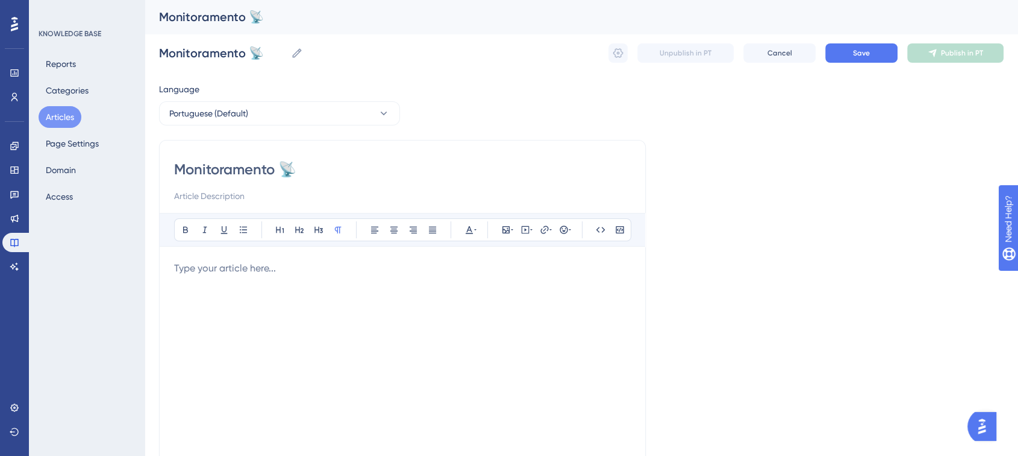
click at [231, 192] on input at bounding box center [402, 196] width 457 height 14
paste input "Guia completo para criar e gerenciar alertas de monitoramento na [GEOGRAPHIC_DA…"
type input "Guia completo para criar e gerenciar alertas de monitoramento na [GEOGRAPHIC_DA…"
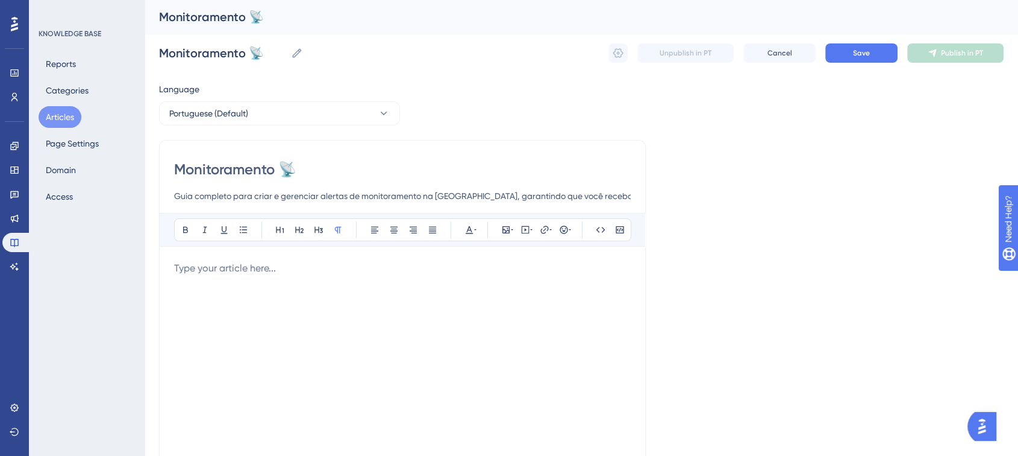
click at [195, 273] on p at bounding box center [402, 268] width 457 height 14
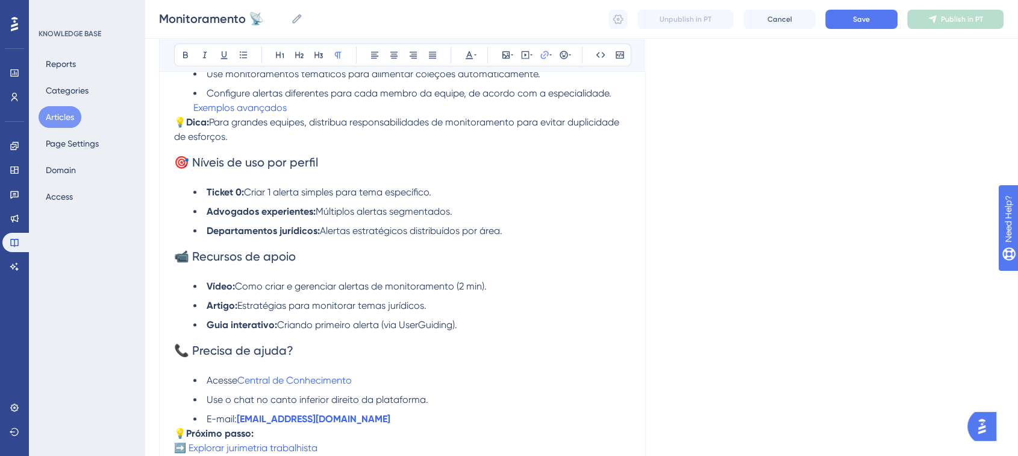
scroll to position [809, 0]
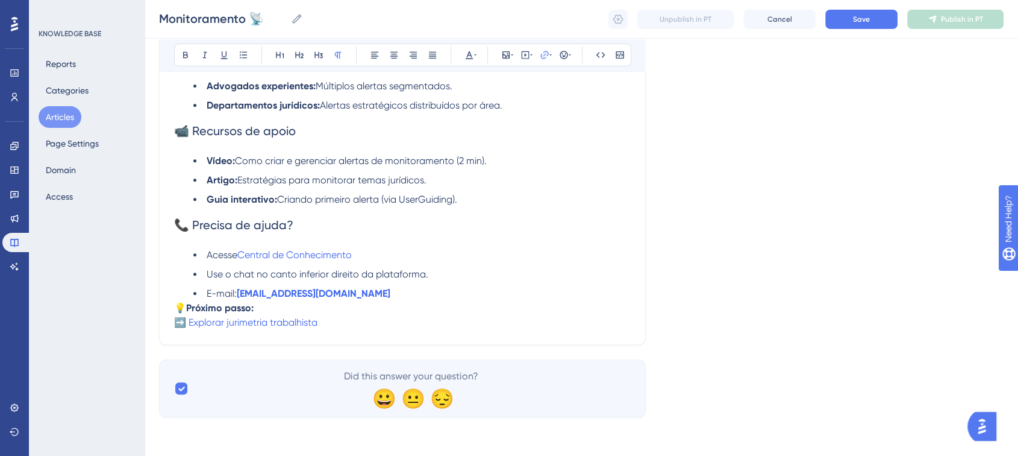
click at [365, 295] on li "E-mail: suporte@turivius.com.br" at bounding box center [412, 293] width 438 height 14
click at [377, 293] on li "E-mail: suporte@turivius.com.br" at bounding box center [412, 293] width 438 height 14
click at [189, 310] on strong "Próximo passo:" at bounding box center [219, 307] width 67 height 11
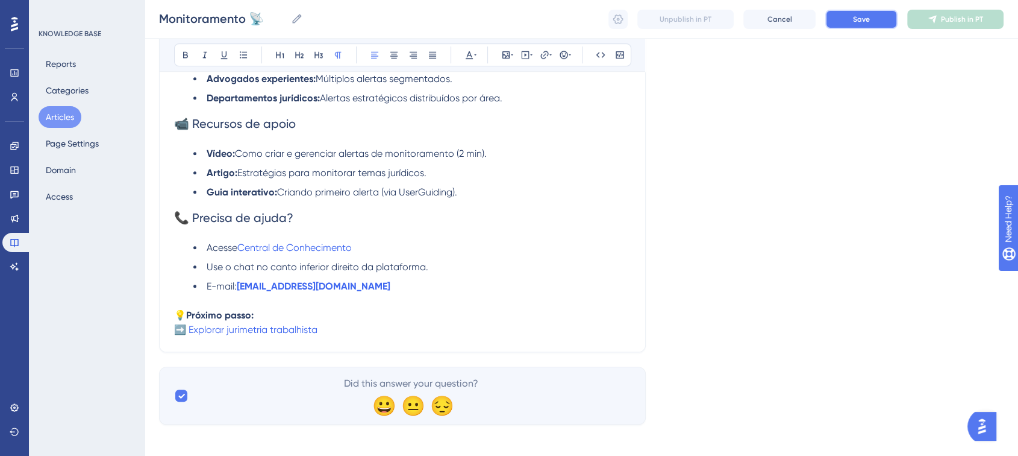
click at [839, 13] on button "Save" at bounding box center [862, 19] width 72 height 19
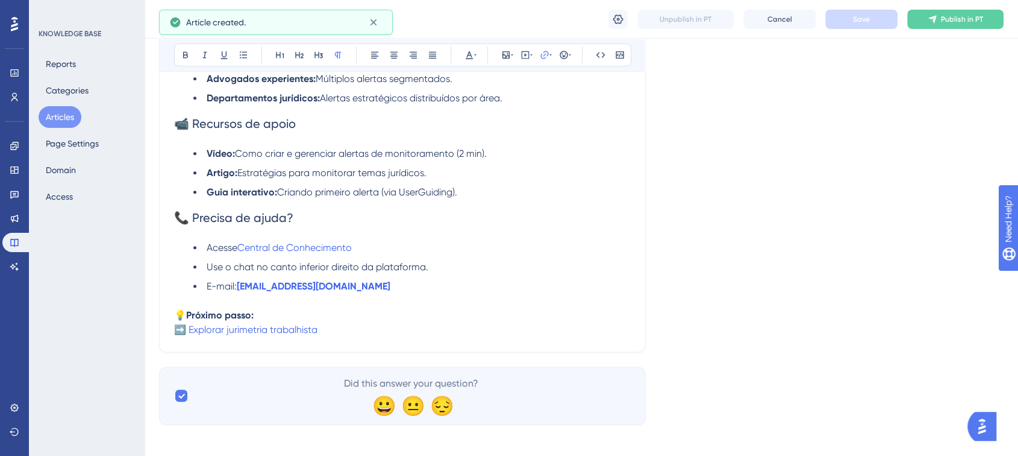
scroll to position [686, 0]
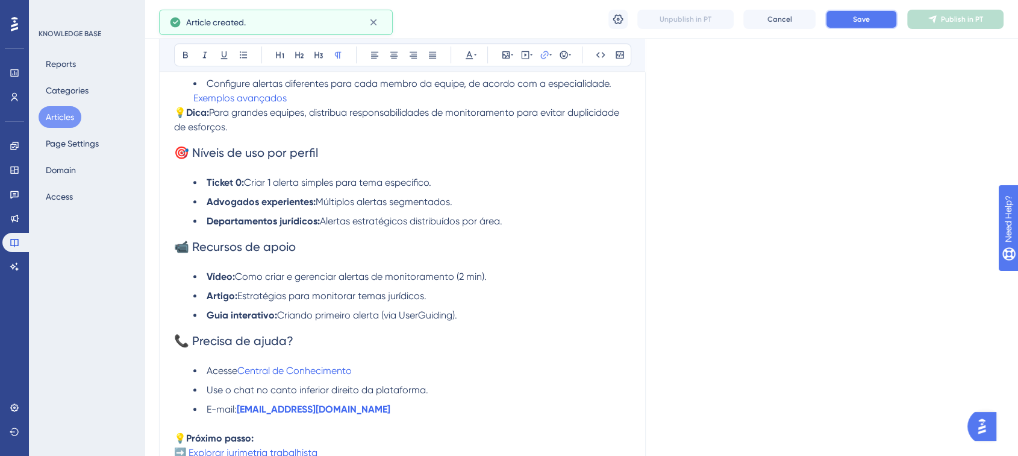
click at [856, 25] on button "Save" at bounding box center [862, 19] width 72 height 19
click at [952, 20] on span "Publish in PT" at bounding box center [962, 19] width 42 height 10
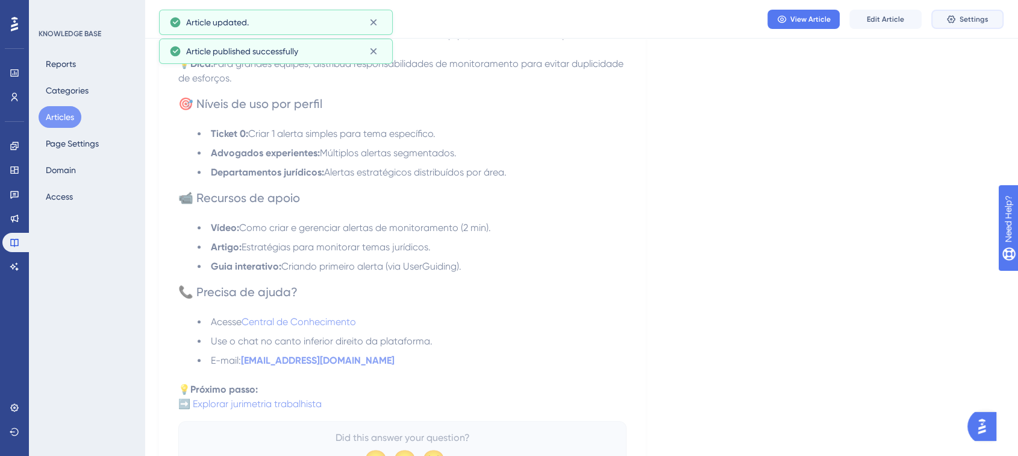
click at [951, 22] on icon at bounding box center [951, 19] width 8 height 8
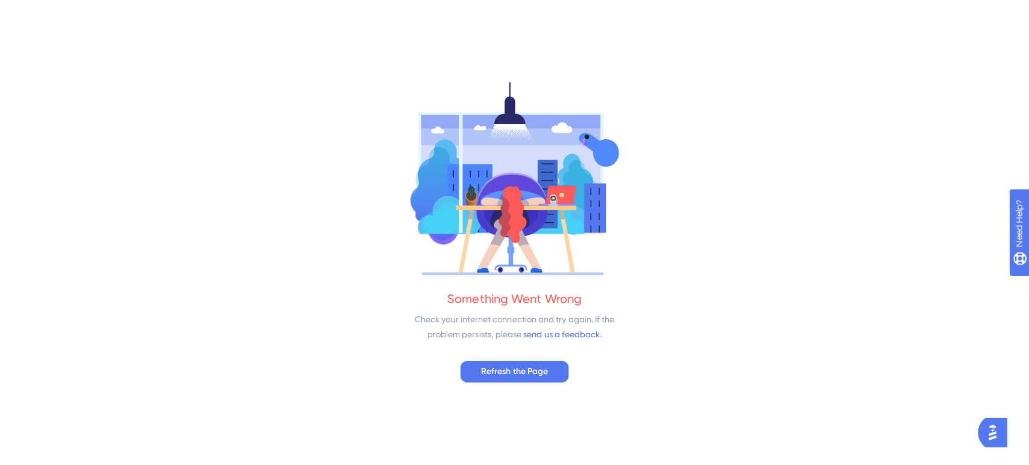
scroll to position [0, 0]
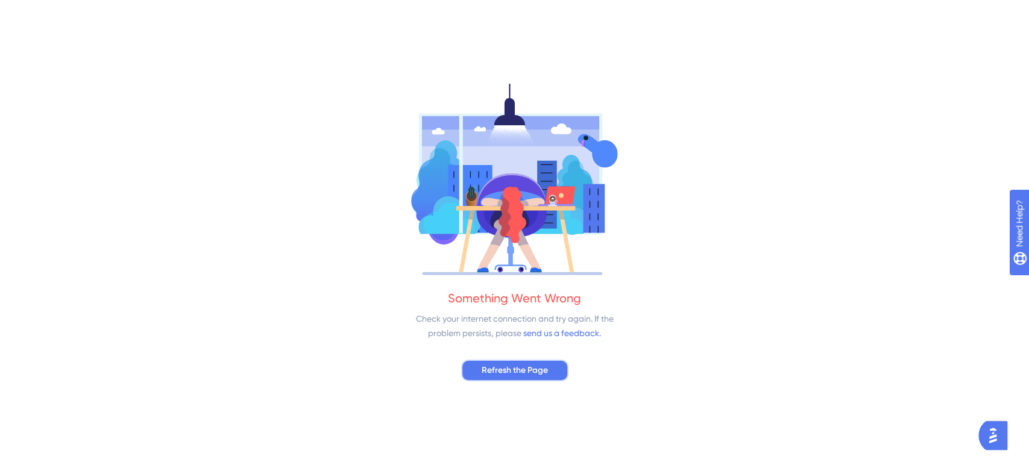
click at [512, 370] on span "Refresh the Page" at bounding box center [515, 370] width 66 height 14
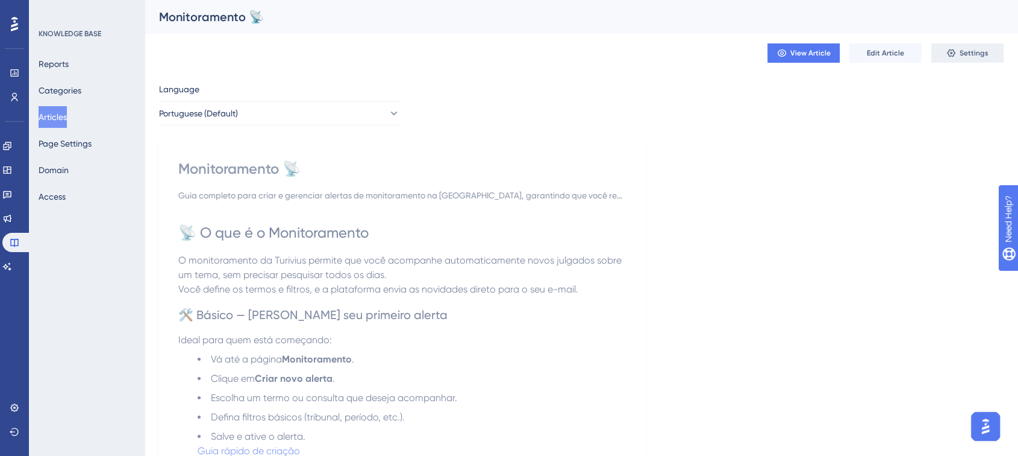
click at [962, 51] on span "Settings" at bounding box center [974, 53] width 29 height 10
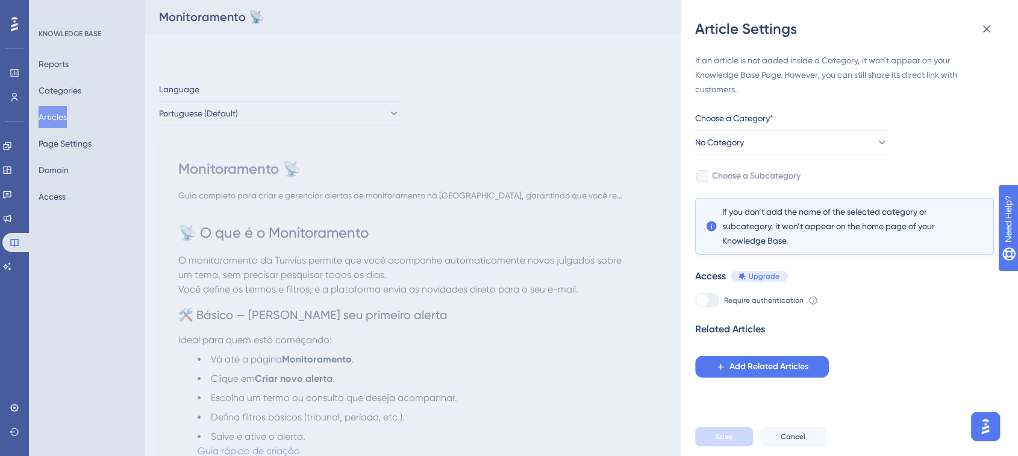
click at [767, 155] on div "If an article is not added inside a Category, it won't appear on your Knowledge…" at bounding box center [844, 215] width 299 height 324
click at [745, 148] on span "No Category" at bounding box center [720, 142] width 49 height 14
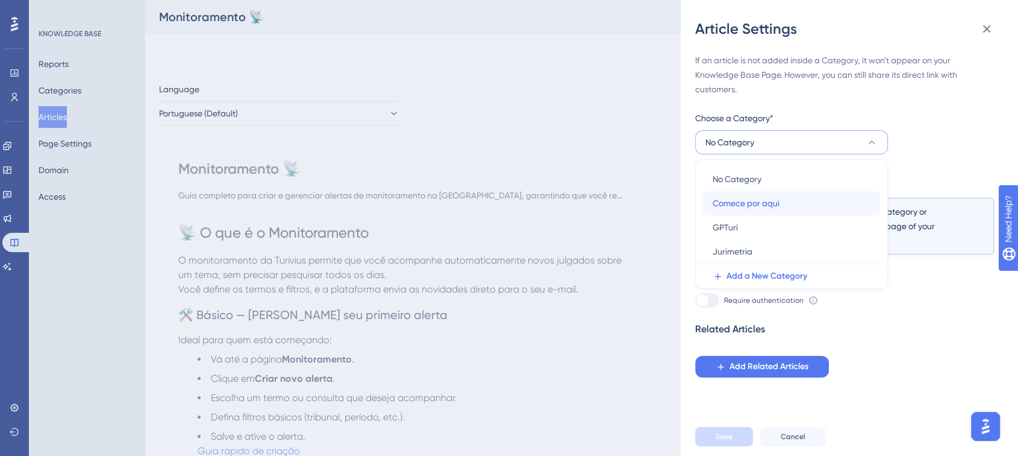
click at [733, 196] on span "Comece por aqui" at bounding box center [746, 203] width 67 height 14
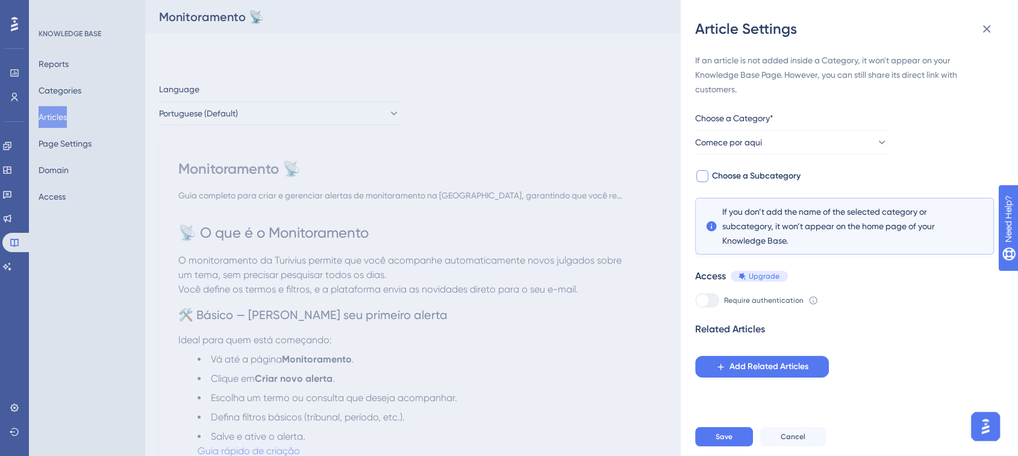
click at [710, 174] on label "Choose a Subcategory" at bounding box center [747, 176] width 105 height 14
checkbox input "true"
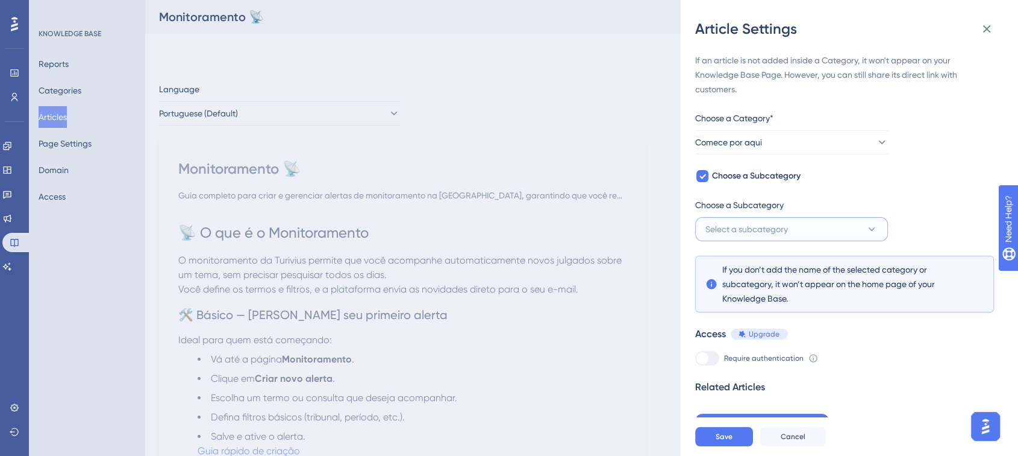
click at [746, 227] on span "Select a subcategory" at bounding box center [747, 229] width 83 height 14
click at [739, 263] on div "Básico Básico" at bounding box center [792, 266] width 158 height 24
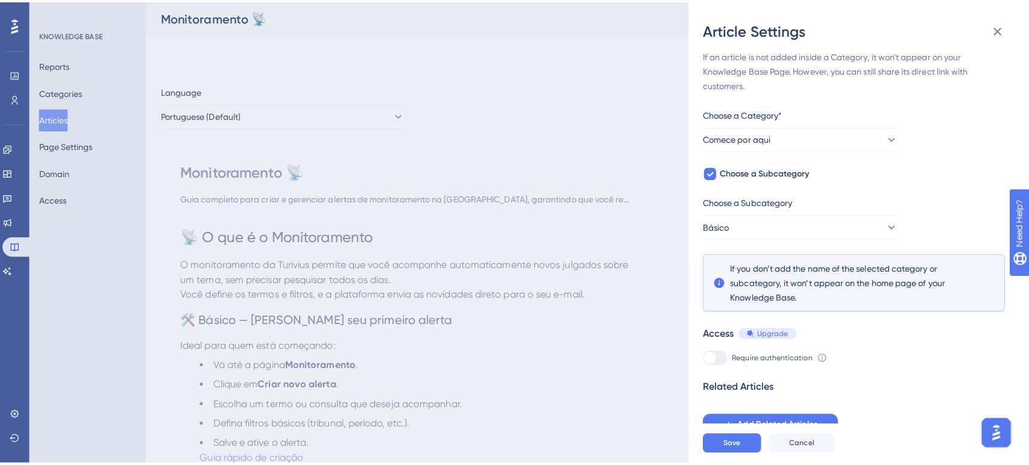
scroll to position [8, 0]
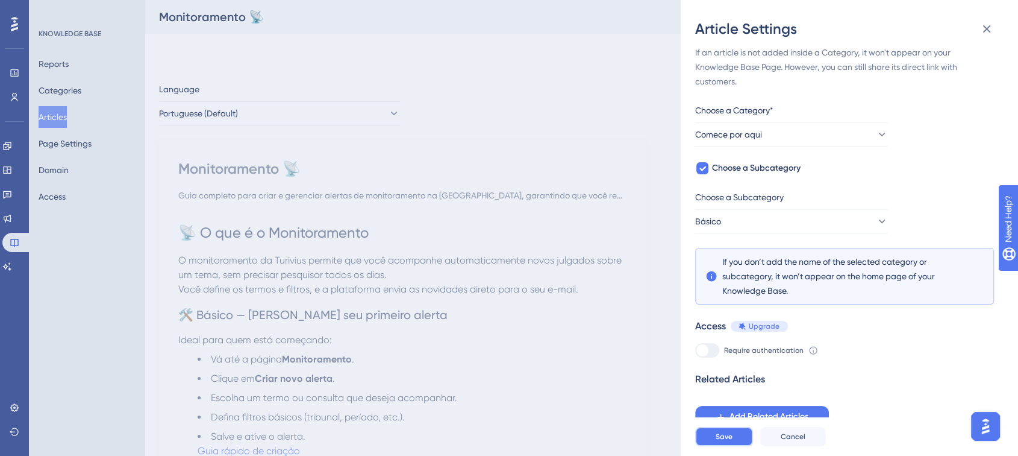
click at [737, 444] on button "Save" at bounding box center [724, 436] width 58 height 19
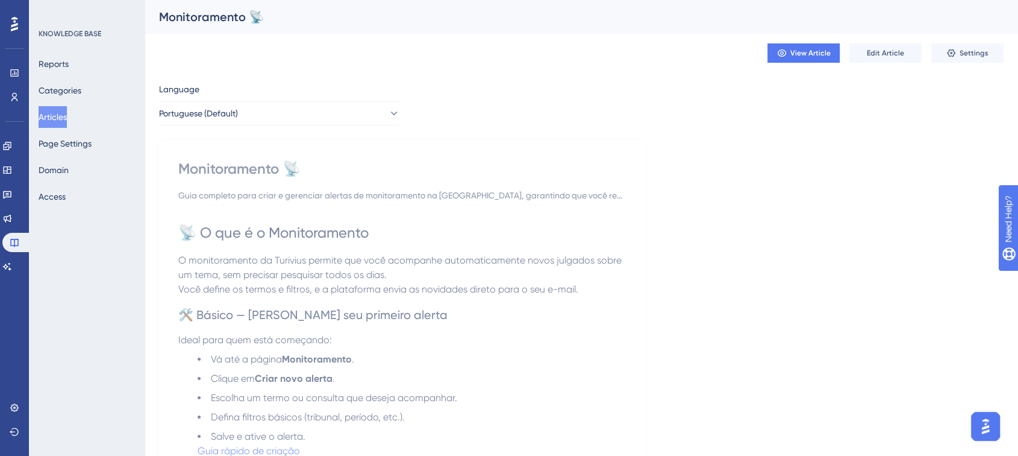
click at [66, 116] on button "Articles" at bounding box center [53, 117] width 28 height 22
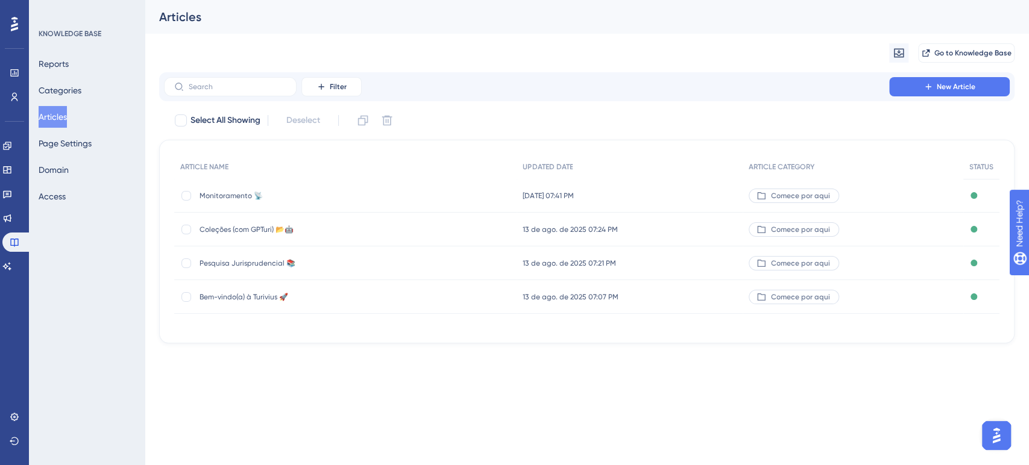
click at [861, 195] on div "Comece por aqui" at bounding box center [852, 196] width 221 height 34
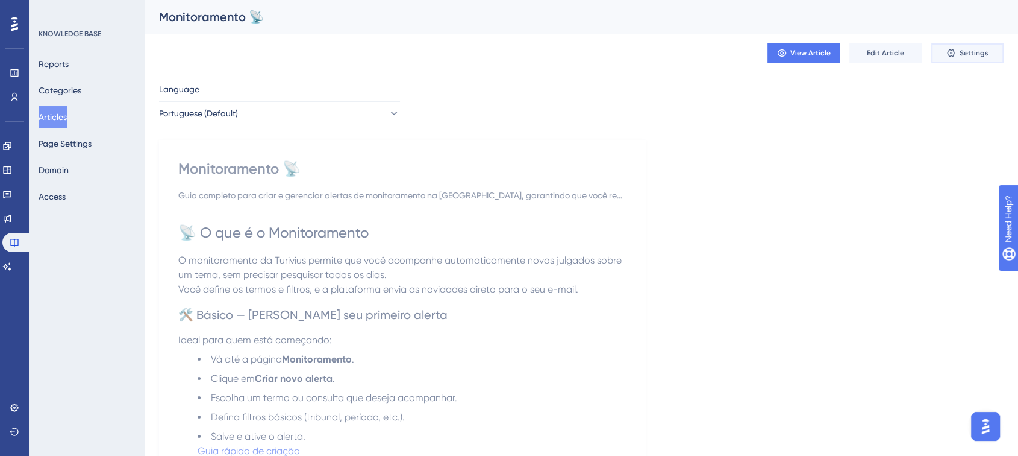
click at [965, 55] on span "Settings" at bounding box center [974, 53] width 29 height 10
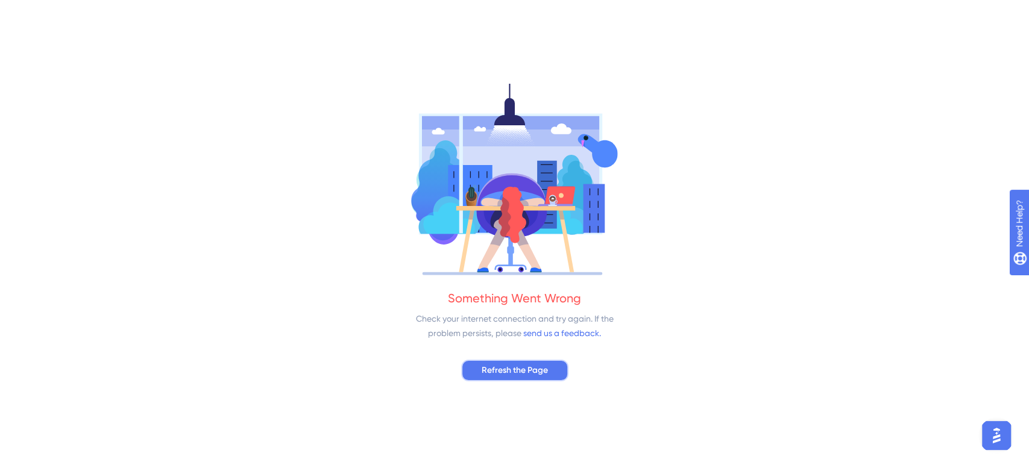
click at [521, 375] on span "Refresh the Page" at bounding box center [515, 370] width 66 height 14
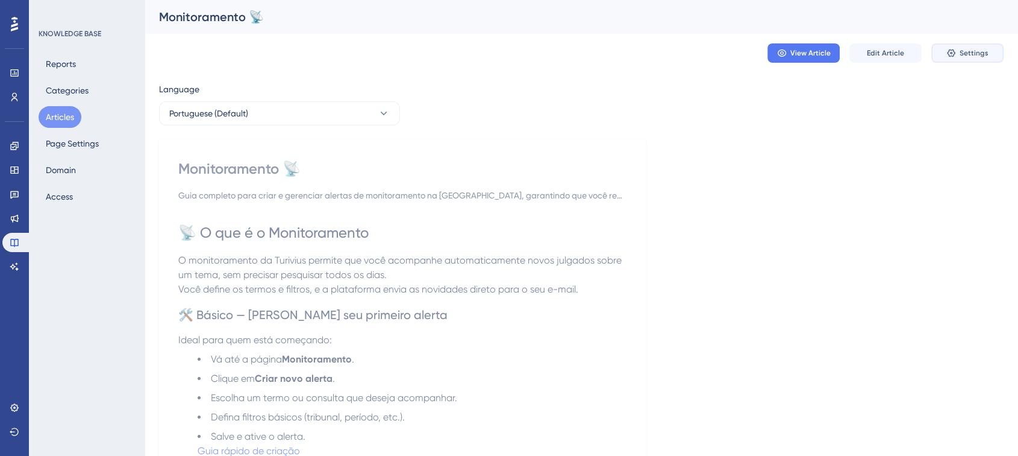
click at [976, 51] on span "Settings" at bounding box center [974, 53] width 29 height 10
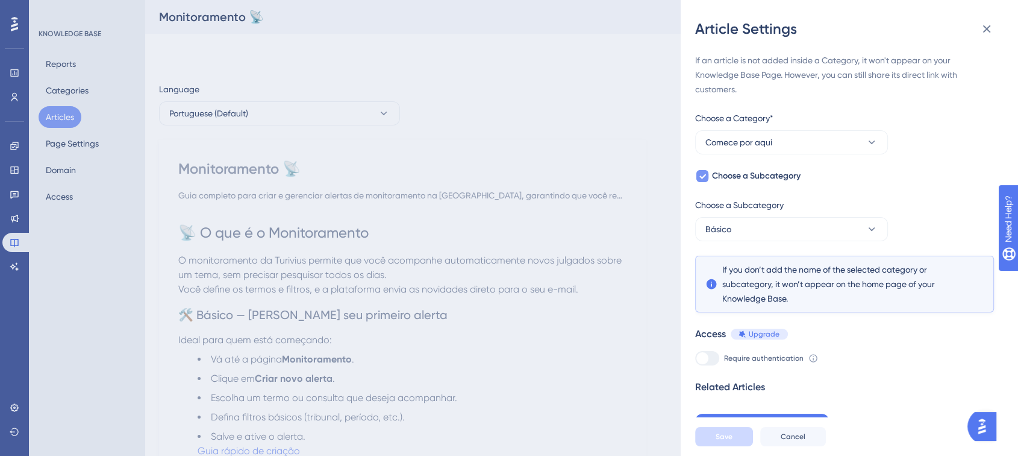
click at [700, 170] on div at bounding box center [703, 176] width 12 height 12
checkbox input "false"
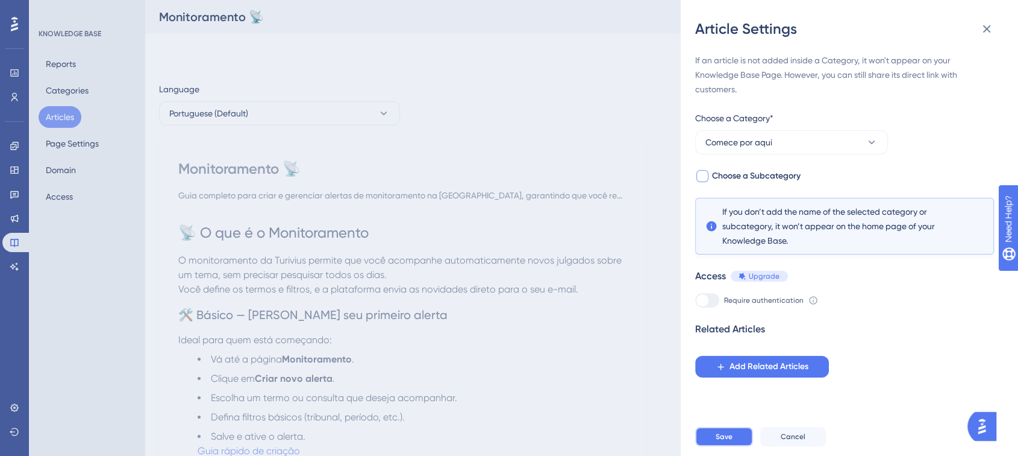
click at [722, 441] on span "Save" at bounding box center [724, 436] width 17 height 10
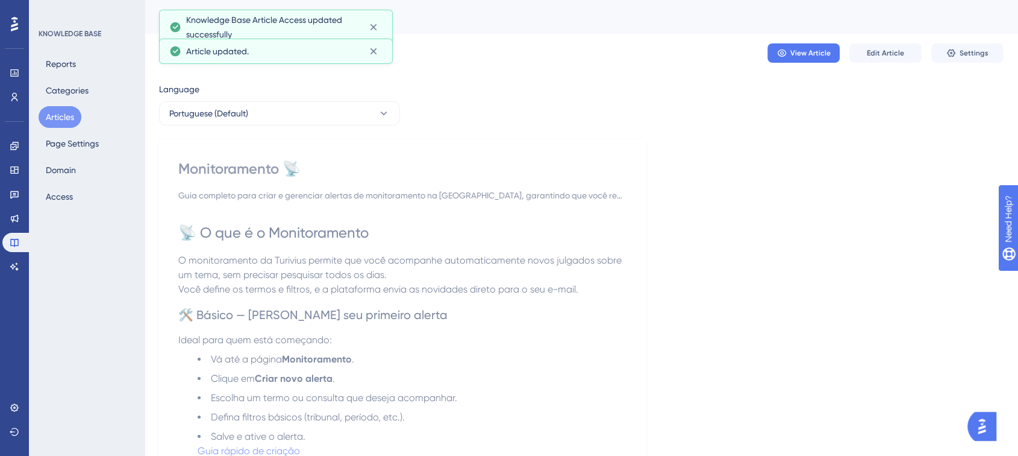
click at [66, 120] on button "Articles" at bounding box center [60, 117] width 43 height 22
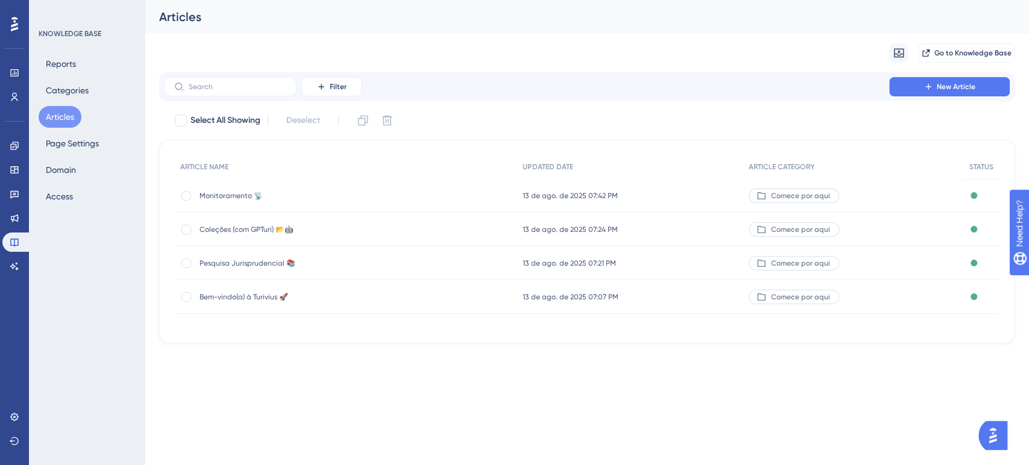
click at [216, 230] on span "Coleções (com GPTuri) 📂🤖" at bounding box center [295, 230] width 193 height 10
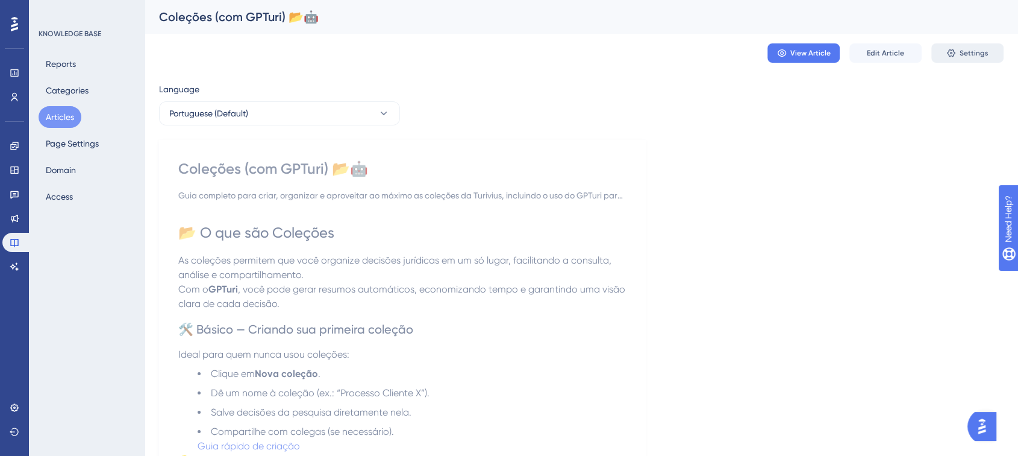
click at [969, 54] on span "Settings" at bounding box center [974, 53] width 29 height 10
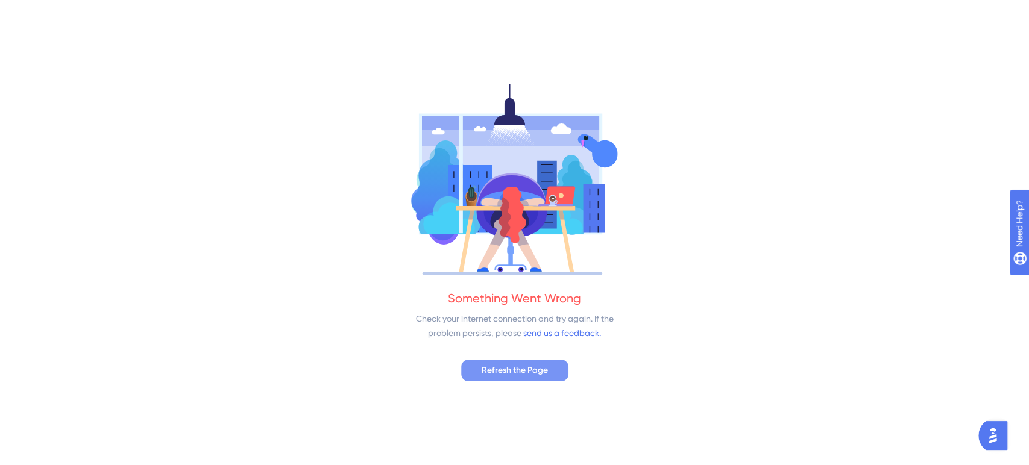
click at [528, 365] on span "Refresh the Page" at bounding box center [515, 370] width 66 height 14
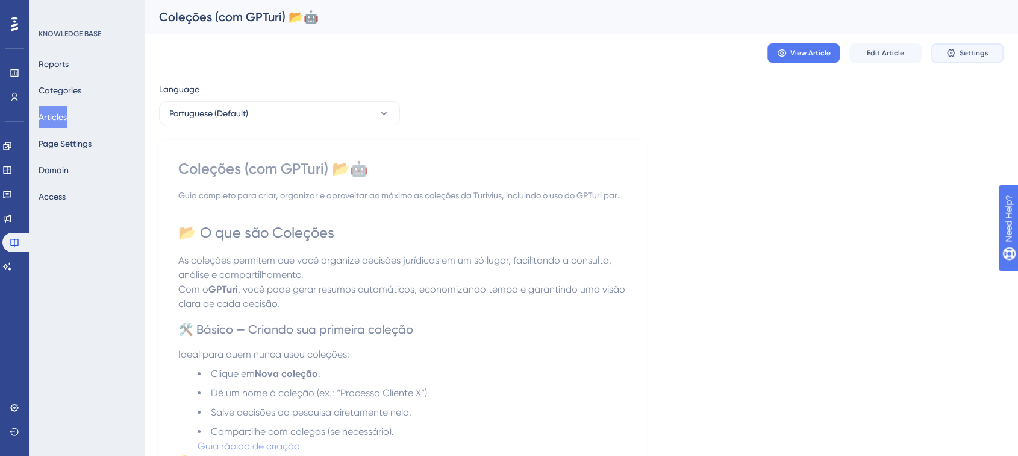
click at [963, 47] on button "Settings" at bounding box center [968, 52] width 72 height 19
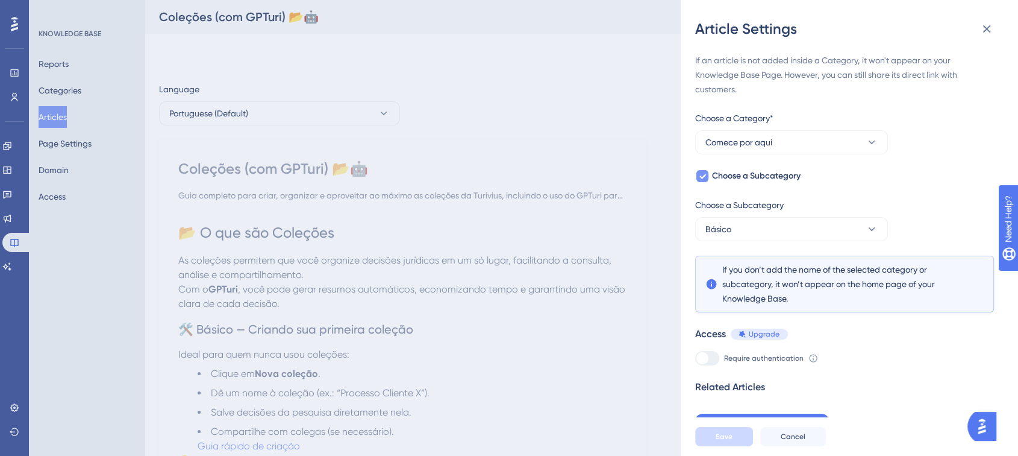
click at [697, 181] on div at bounding box center [703, 176] width 12 height 12
checkbox input "false"
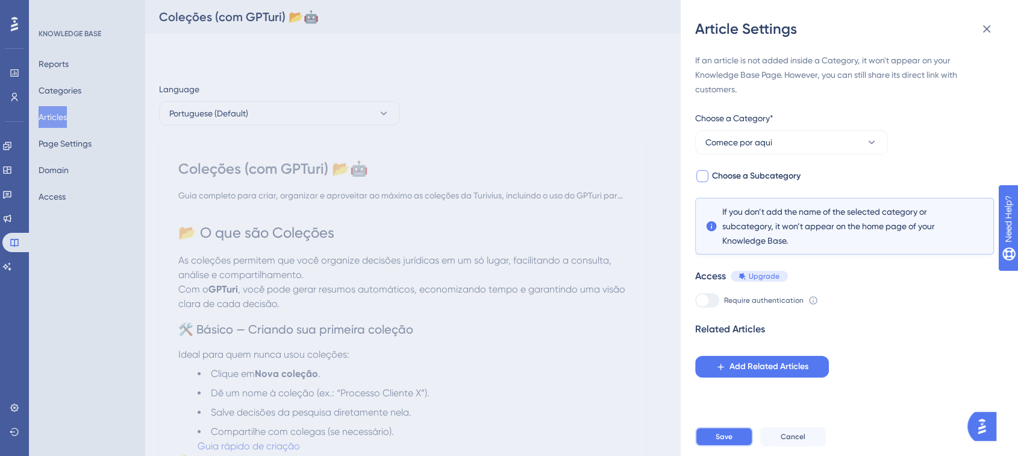
click at [707, 444] on button "Save" at bounding box center [724, 436] width 58 height 19
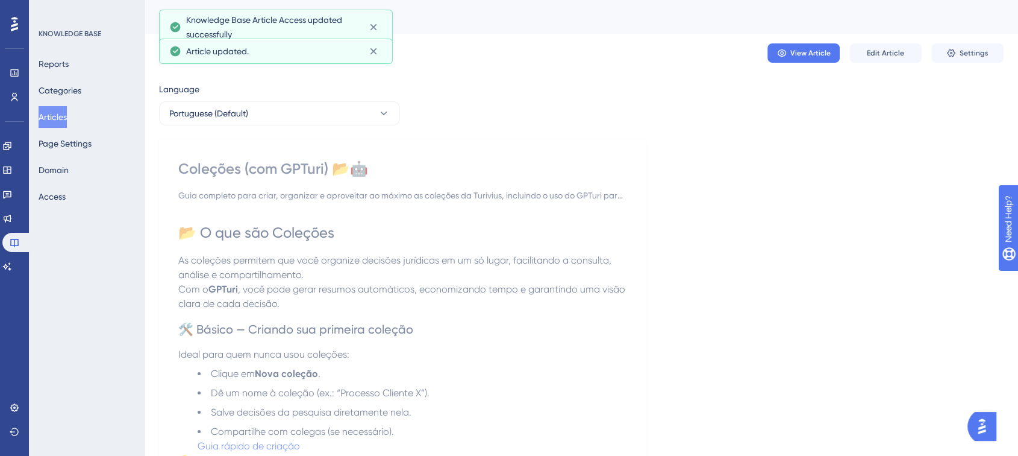
click at [65, 119] on button "Articles" at bounding box center [53, 117] width 28 height 22
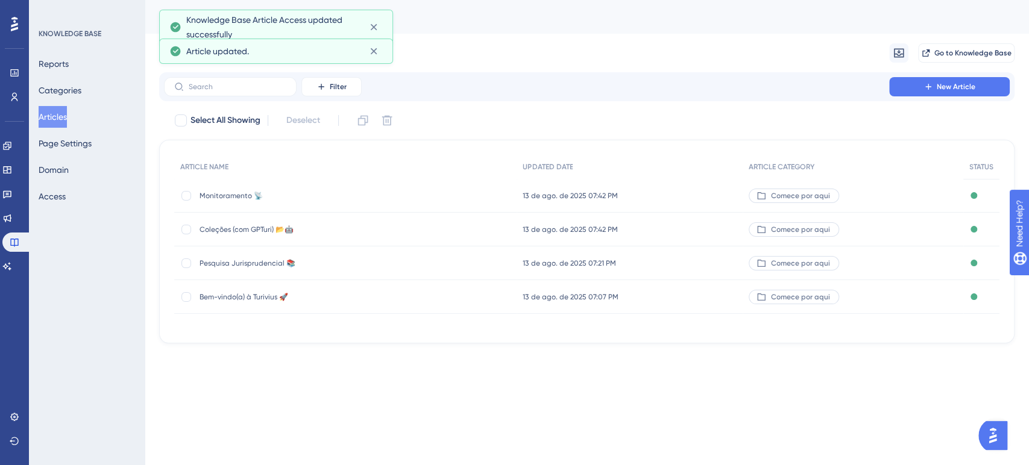
click at [212, 264] on span "Pesquisa Jurisprudencial 📚" at bounding box center [295, 264] width 193 height 10
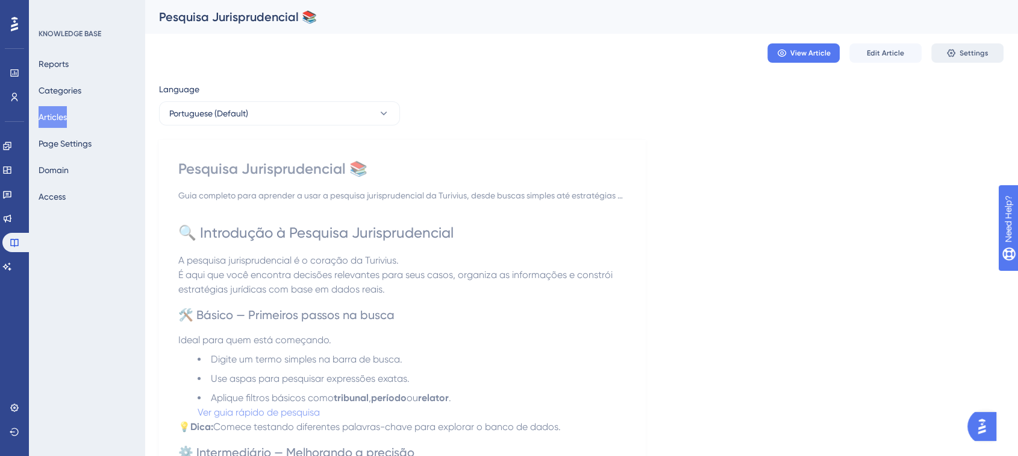
click at [953, 48] on icon at bounding box center [952, 53] width 10 height 10
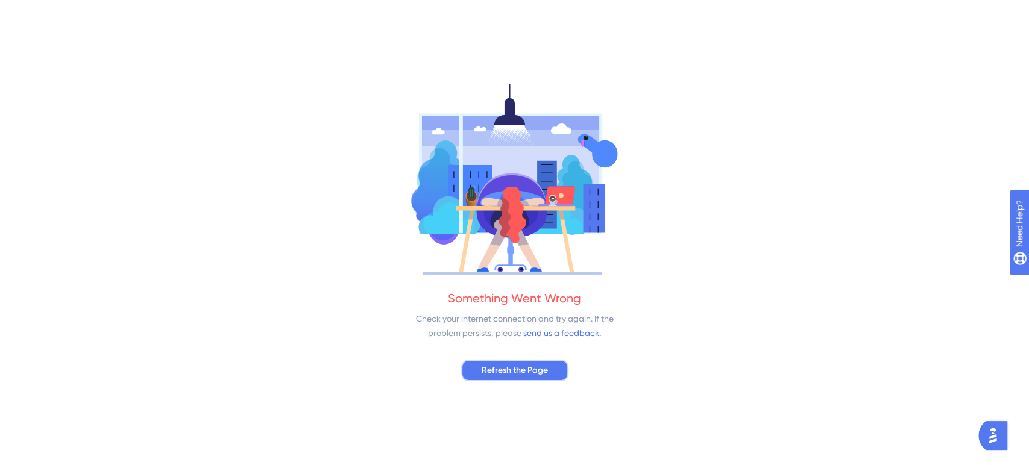
click at [515, 362] on button "Refresh the Page" at bounding box center [514, 371] width 107 height 22
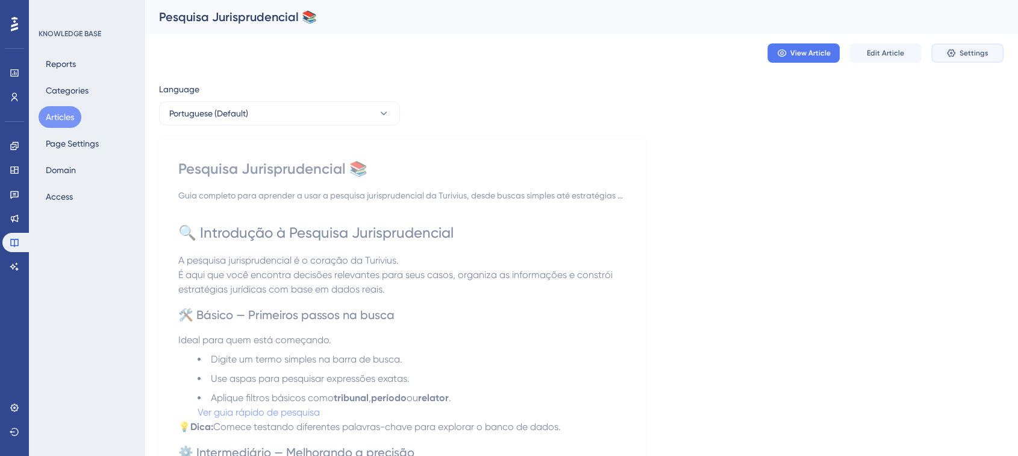
click at [963, 58] on button "Settings" at bounding box center [968, 52] width 72 height 19
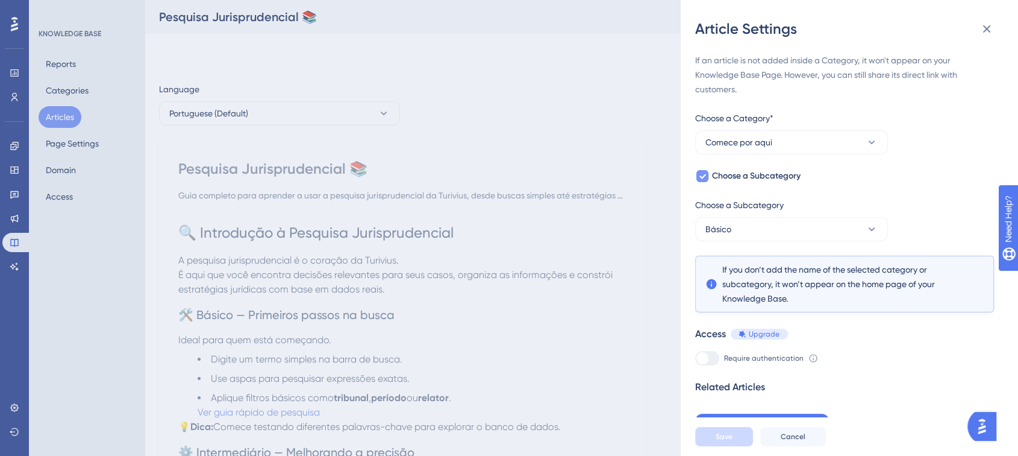
click at [703, 174] on icon at bounding box center [702, 176] width 7 height 10
checkbox input "false"
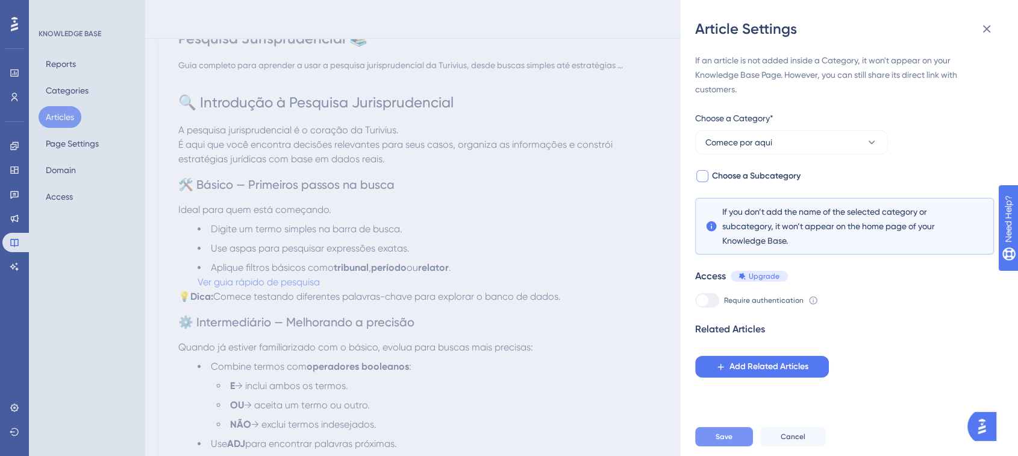
scroll to position [134, 0]
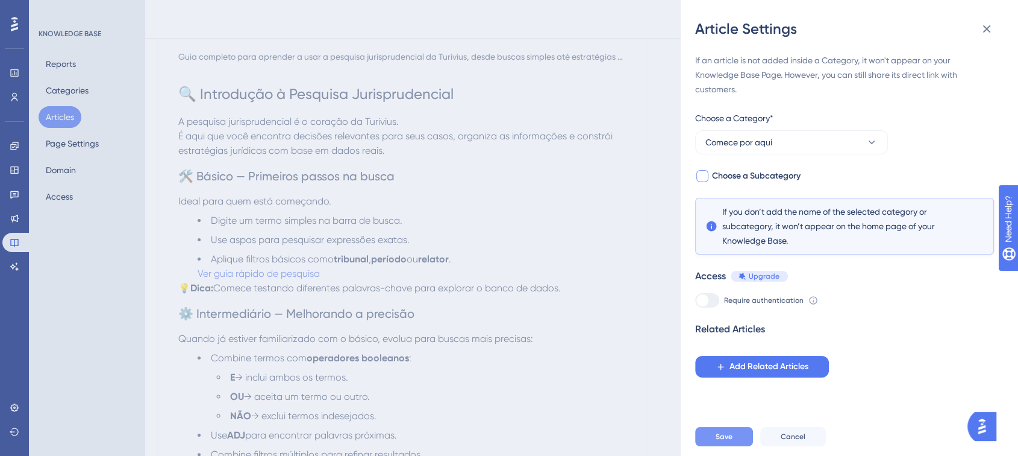
click at [722, 441] on span "Save" at bounding box center [724, 436] width 17 height 10
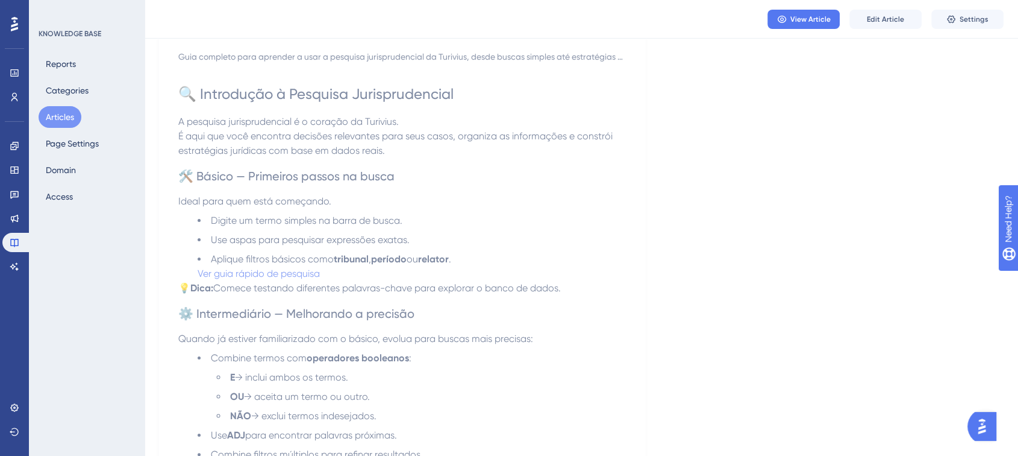
click at [69, 121] on button "Articles" at bounding box center [60, 117] width 43 height 22
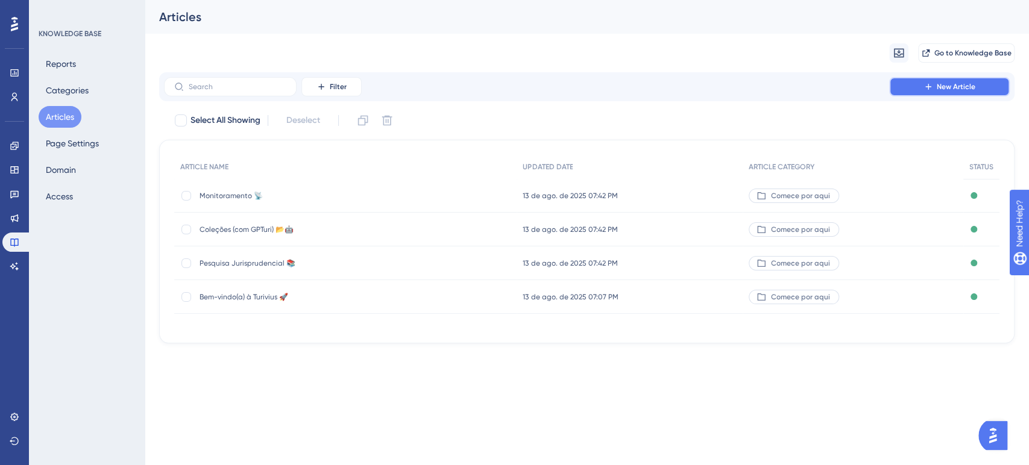
click at [927, 90] on icon at bounding box center [928, 87] width 10 height 10
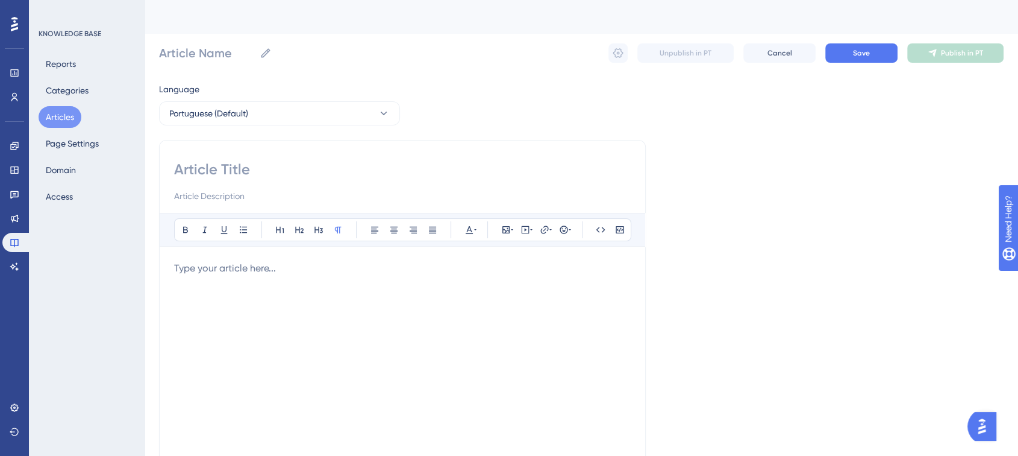
click at [235, 169] on input at bounding box center [402, 169] width 457 height 19
paste input "Jurimetria Trabalhista 📊⚖️"
type input "Jurimetria Trabalhista 📊⚖️"
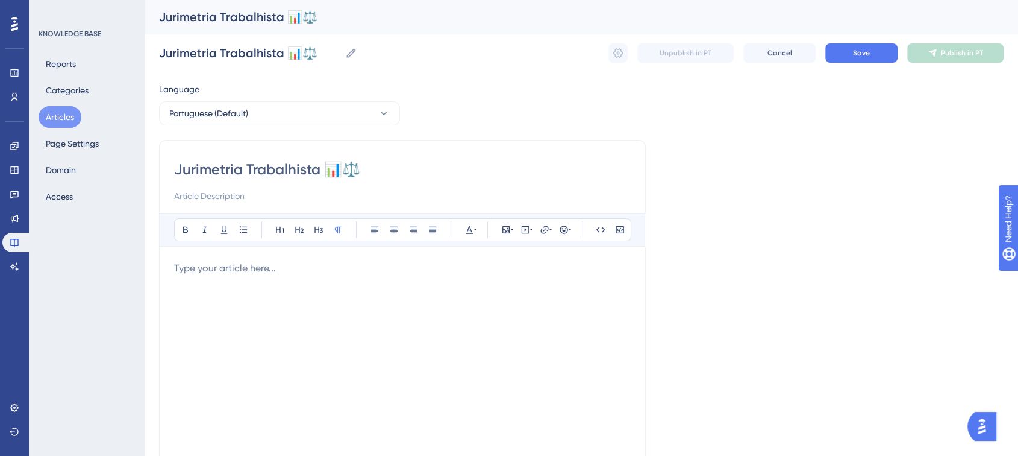
type input "Jurimetria Trabalhista 📊⚖️"
click at [208, 198] on input at bounding box center [402, 196] width 457 height 14
paste input "Guia completo para usar a Jurimetria Trabalhista da Turivius, aprendendo a anal…"
type input "Guia completo para usar a Jurimetria Trabalhista da Turivius, aprendendo a anal…"
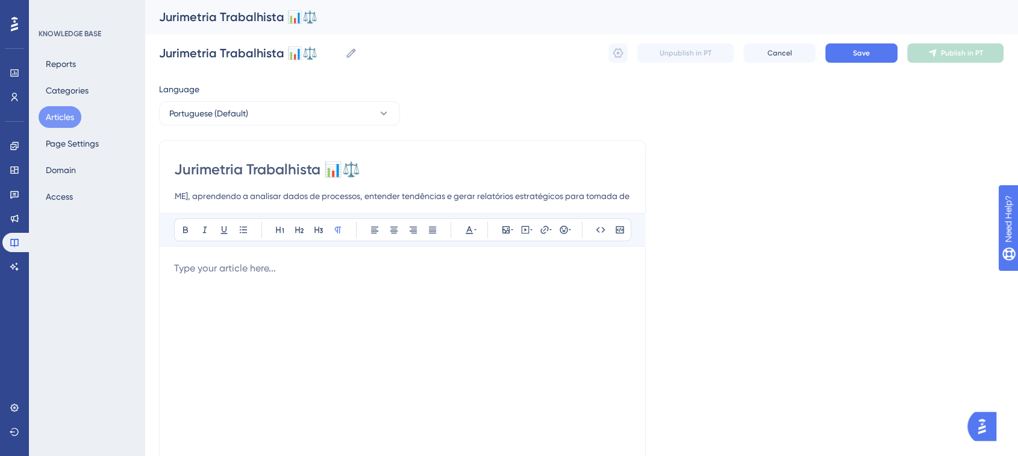
click at [219, 265] on p at bounding box center [402, 268] width 457 height 14
click at [180, 268] on p at bounding box center [402, 268] width 457 height 14
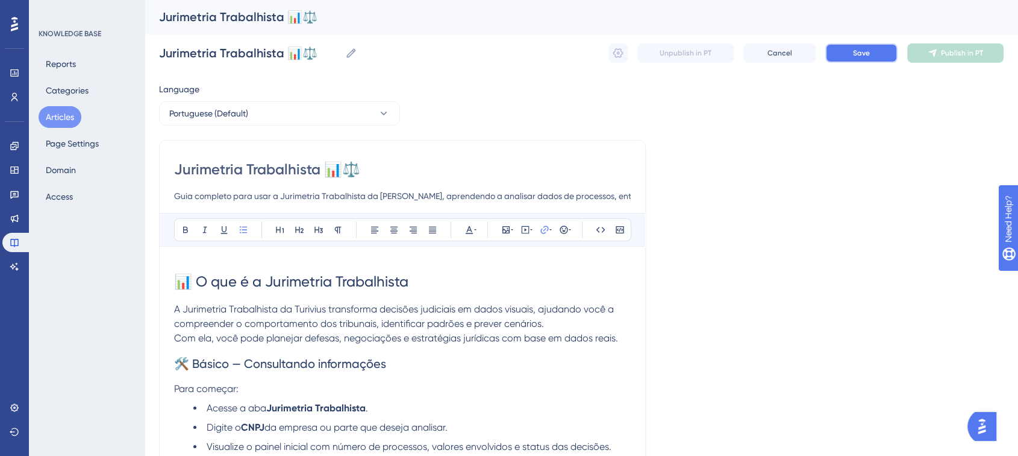
click span "Save"
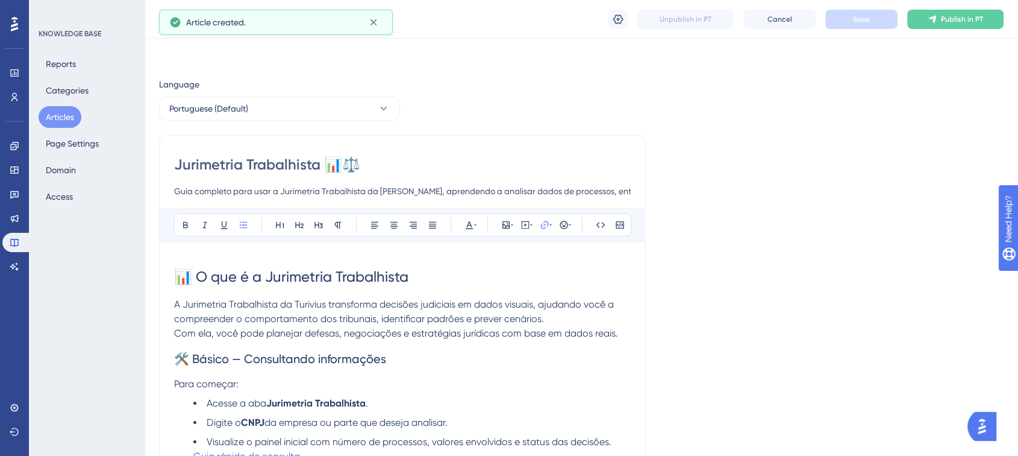
scroll to position [609, 0]
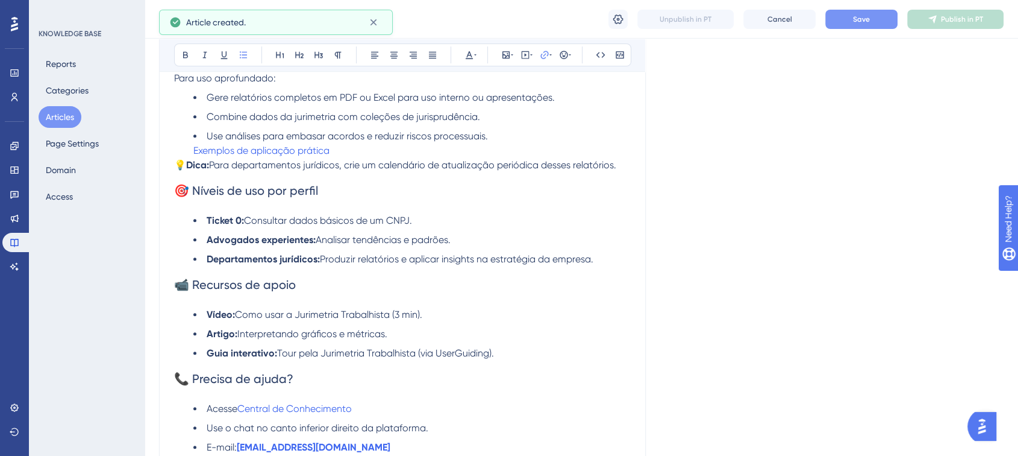
click span "Save"
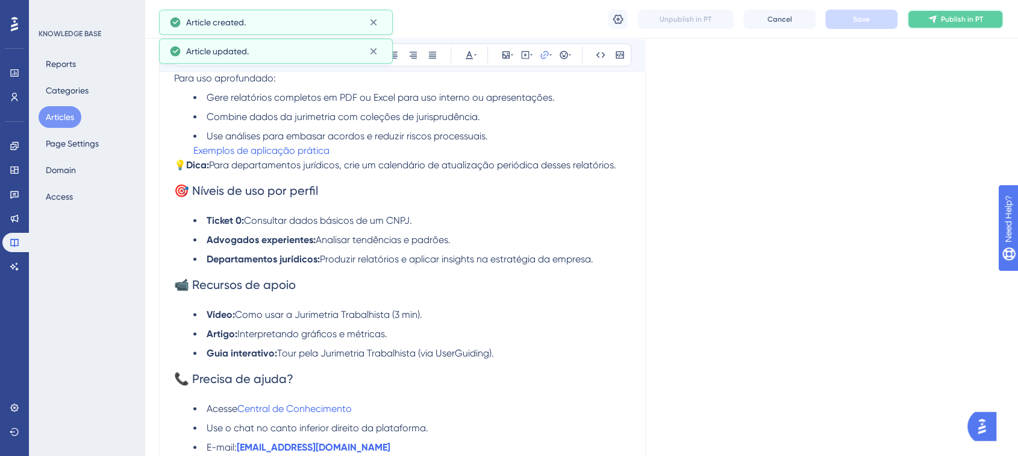
click button "Publish in PT"
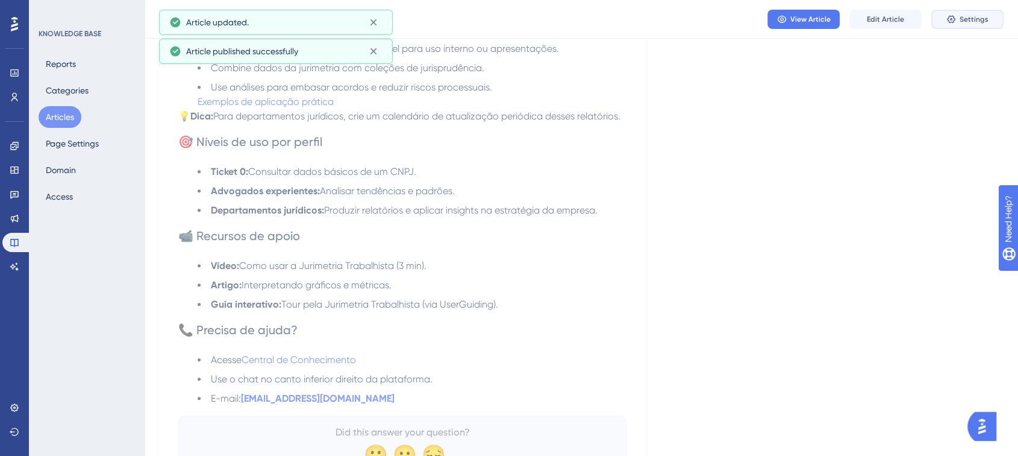
click button "Settings"
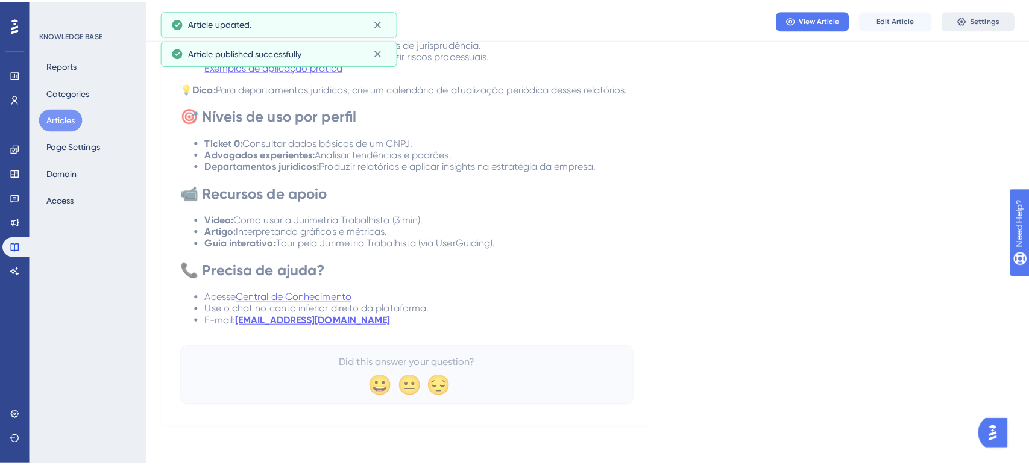
scroll to position [0, 0]
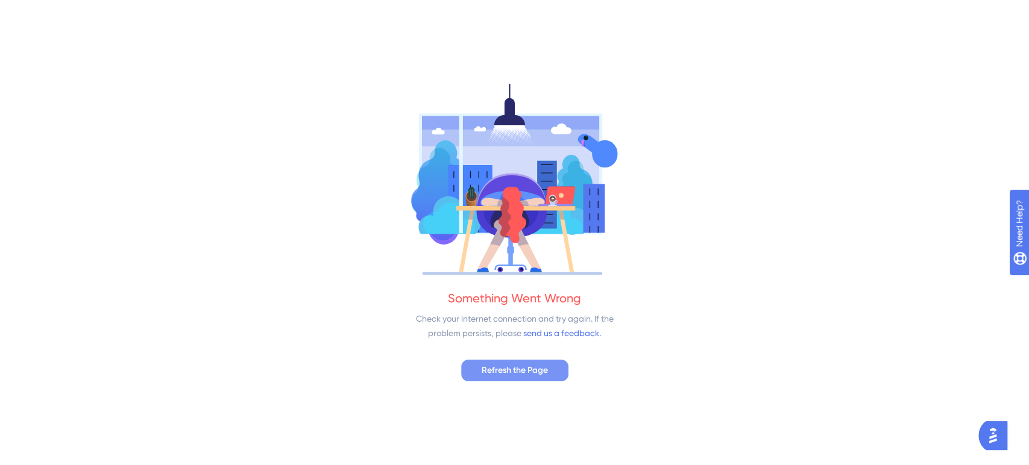
click span "Refresh the Page"
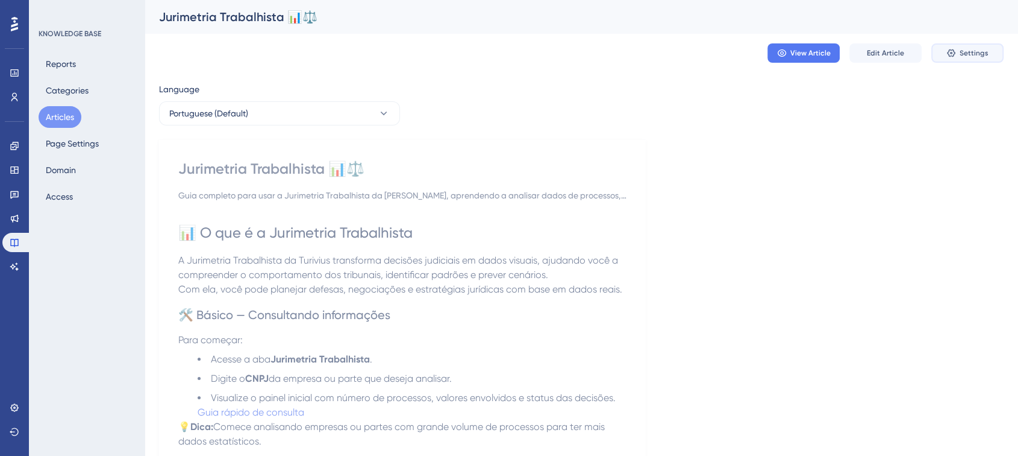
click at [951, 45] on button "Settings" at bounding box center [968, 52] width 72 height 19
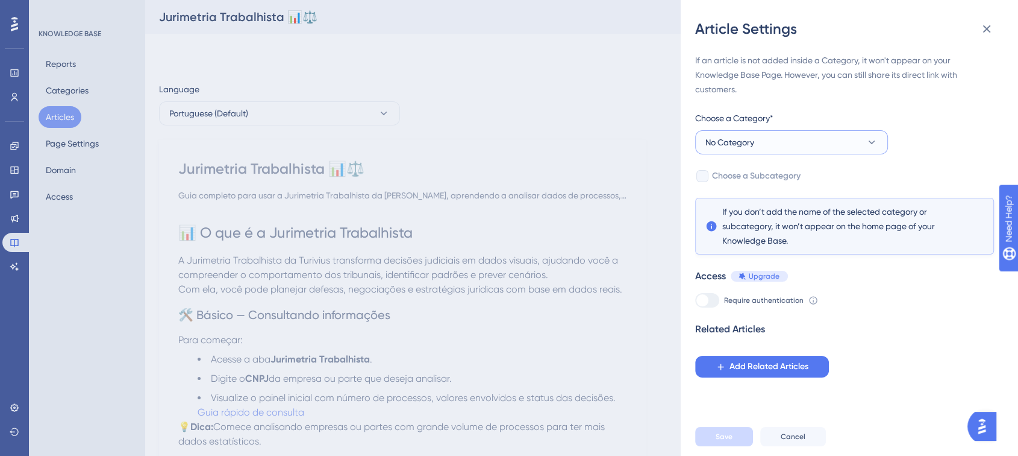
click at [771, 142] on button "No Category" at bounding box center [791, 142] width 193 height 24
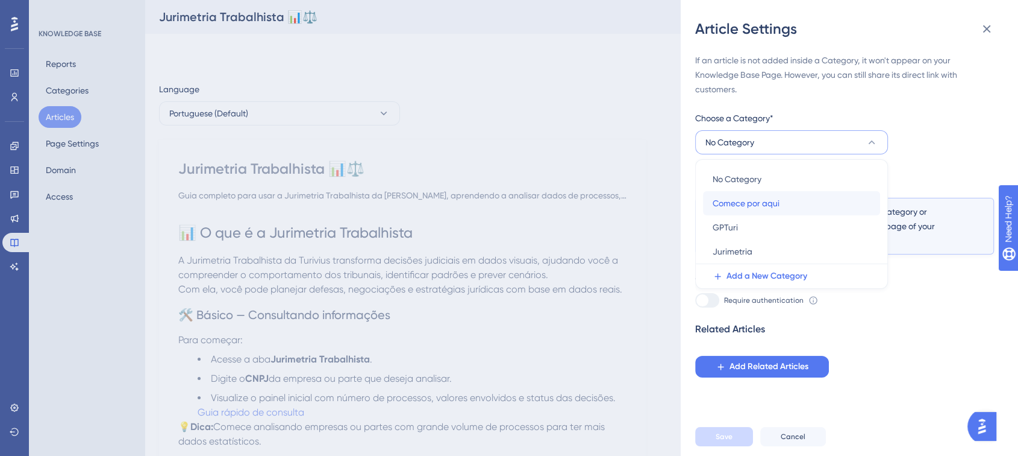
click at [749, 201] on span "Comece por aqui" at bounding box center [746, 203] width 67 height 14
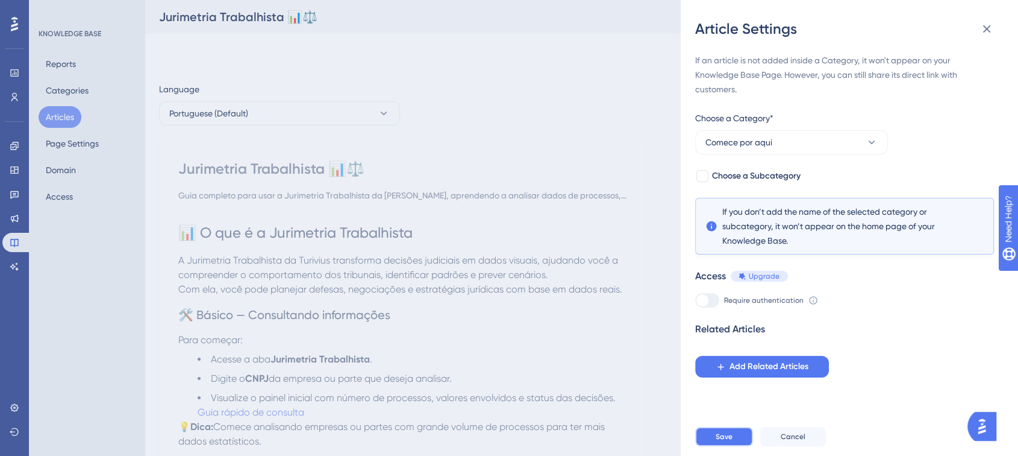
click at [725, 441] on span "Save" at bounding box center [724, 436] width 17 height 10
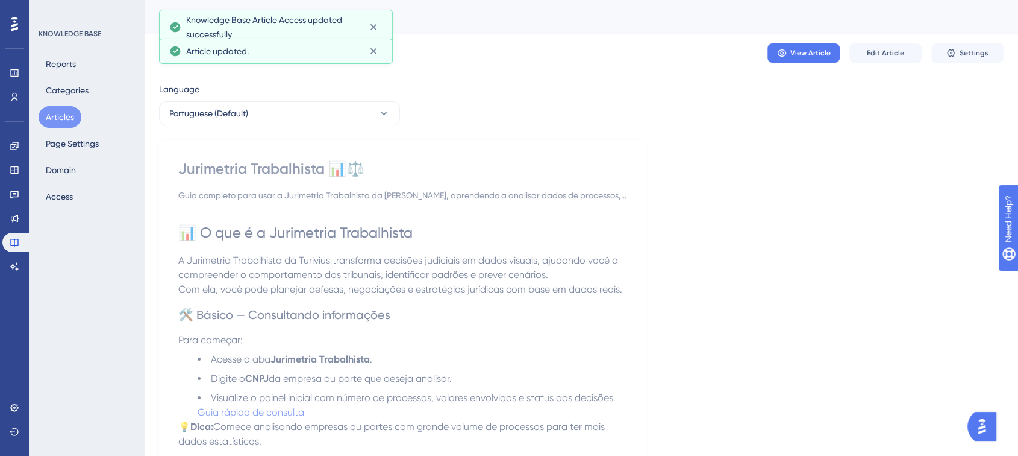
drag, startPoint x: 72, startPoint y: 111, endPoint x: 90, endPoint y: 113, distance: 17.6
click at [72, 111] on button "Articles" at bounding box center [60, 117] width 43 height 22
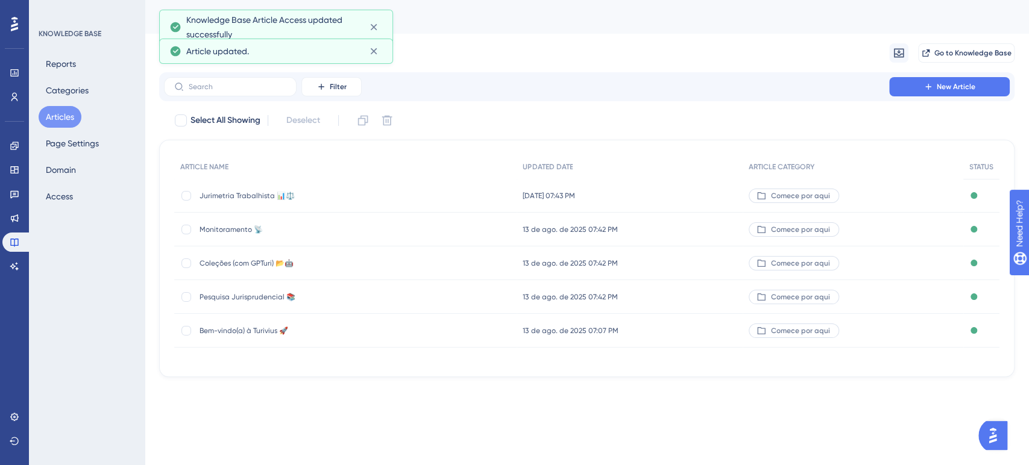
click at [911, 75] on div "Filter New Article" at bounding box center [586, 86] width 855 height 29
click at [909, 82] on button "New Article" at bounding box center [949, 86] width 121 height 19
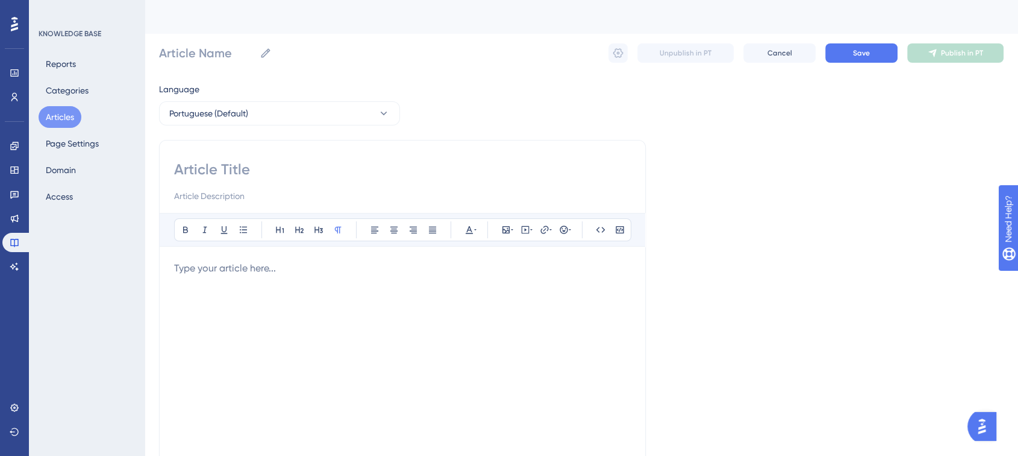
click at [218, 165] on input at bounding box center [402, 169] width 457 height 19
paste input "Resultados e Relatórios 📑📈"
type input "Resultados e Relatórios 📑📈"
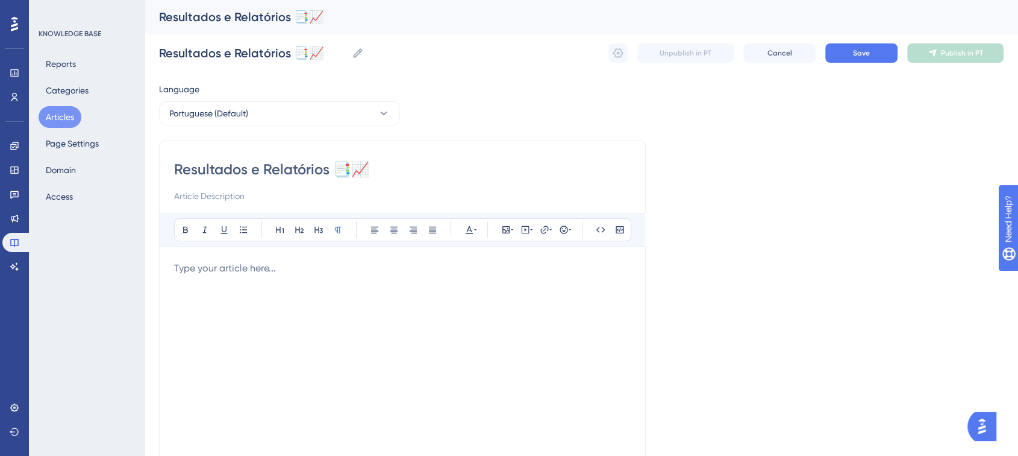
type input "Resultados e Relatórios 📑📈"
click at [217, 189] on input at bounding box center [402, 196] width 457 height 14
paste input "Guia completo para entender, salvar, exportar e criar relatórios na Turivius, a…"
type input "Guia completo para entender, salvar, exportar e criar relatórios na Turivius, a…"
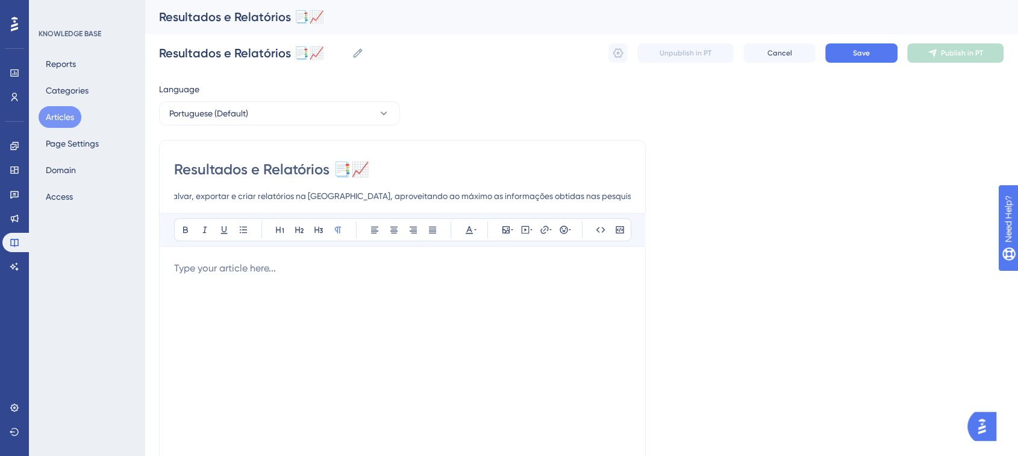
scroll to position [0, 0]
click at [238, 272] on p at bounding box center [402, 268] width 457 height 14
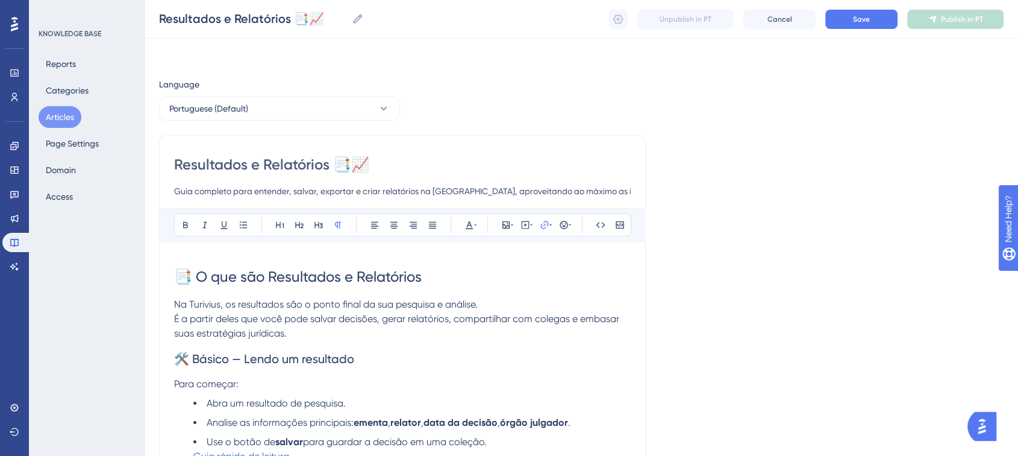
scroll to position [624, 0]
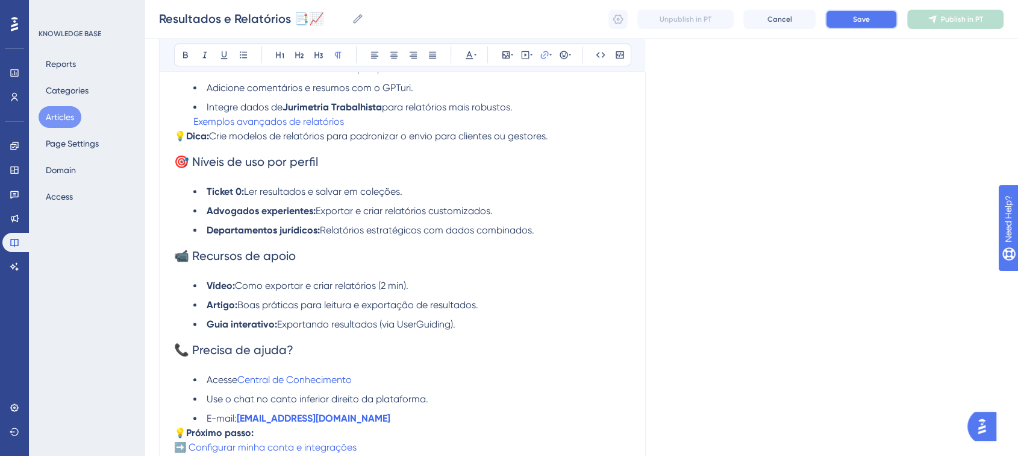
click at [877, 24] on button "Save" at bounding box center [862, 19] width 72 height 19
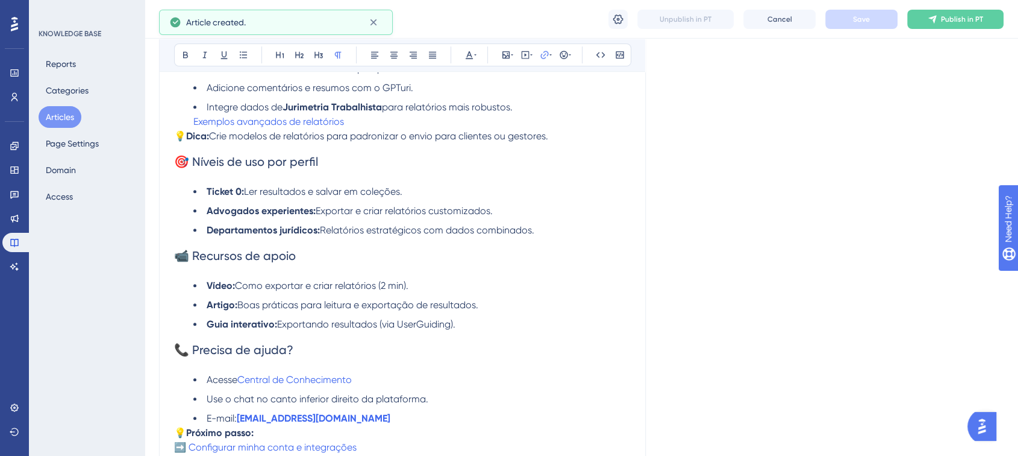
scroll to position [619, 0]
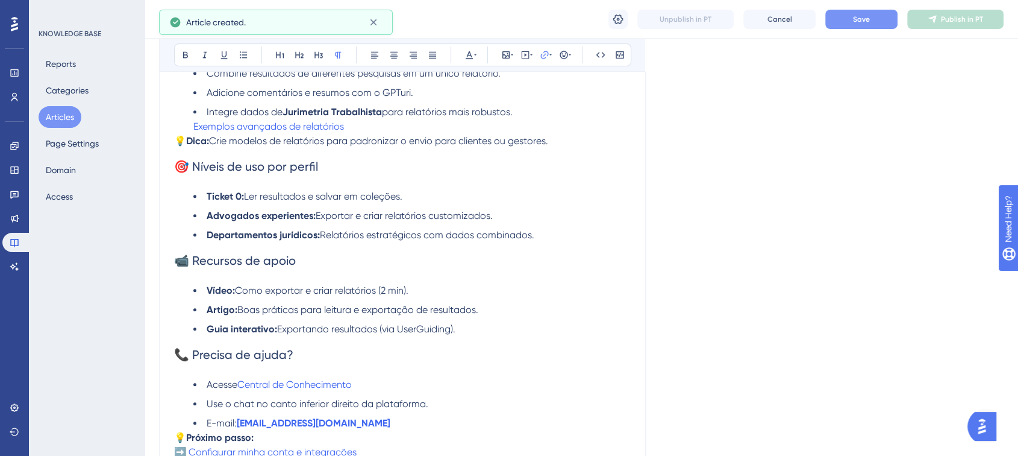
click at [880, 21] on button "Save" at bounding box center [862, 19] width 72 height 19
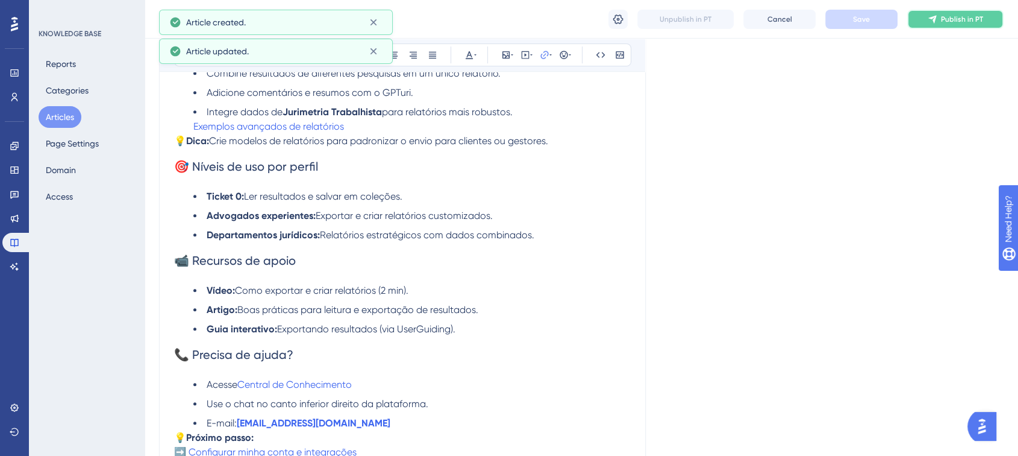
click at [950, 13] on button "Publish in PT" at bounding box center [956, 19] width 96 height 19
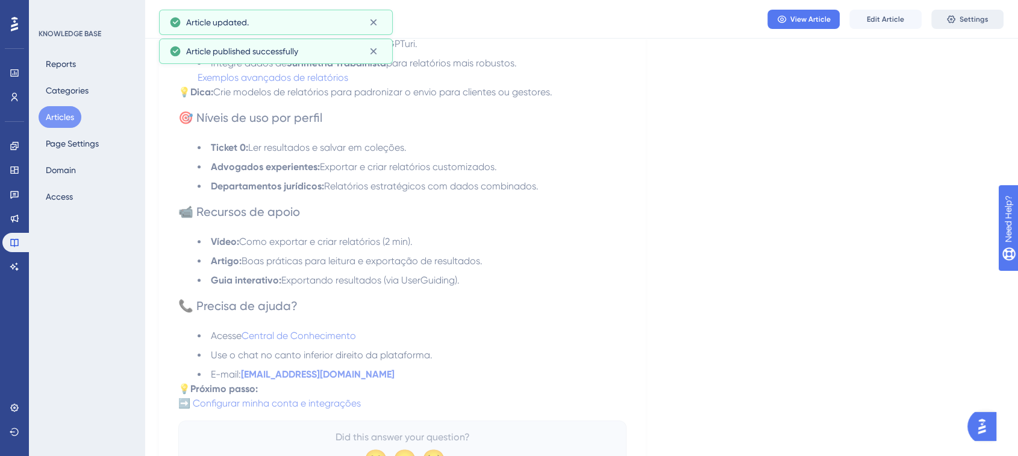
click at [951, 22] on icon at bounding box center [952, 19] width 10 height 10
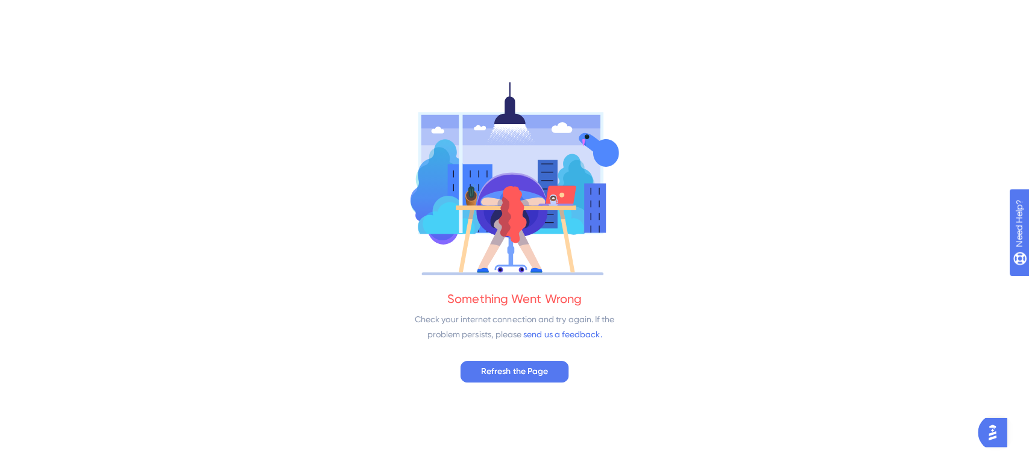
scroll to position [0, 0]
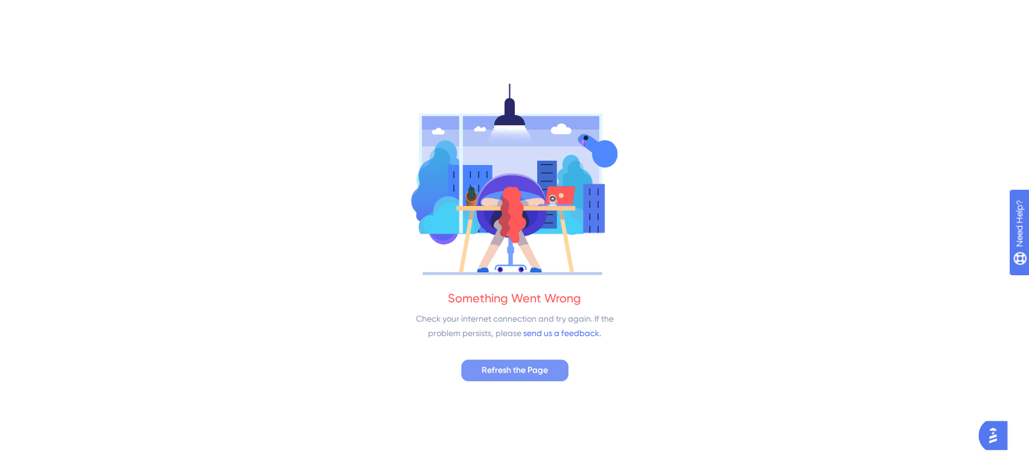
click at [497, 369] on span "Refresh the Page" at bounding box center [515, 370] width 66 height 14
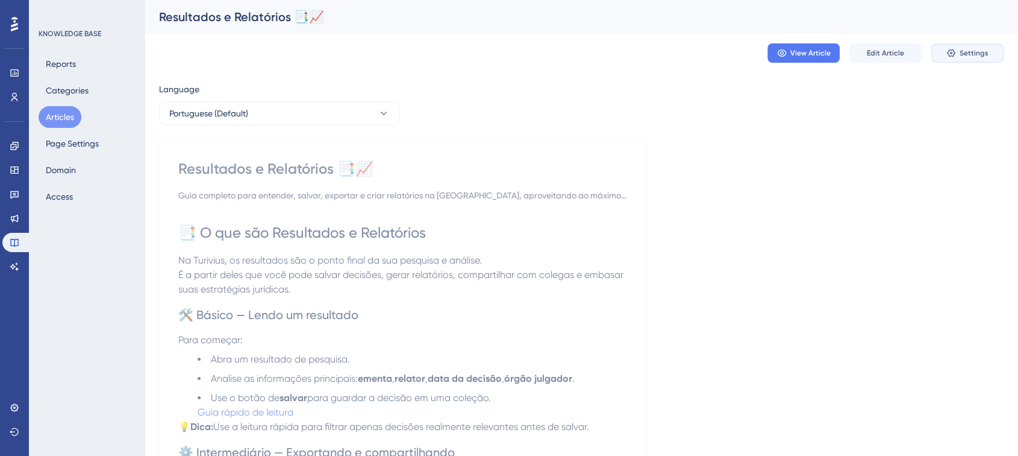
click at [973, 46] on button "Settings" at bounding box center [968, 52] width 72 height 19
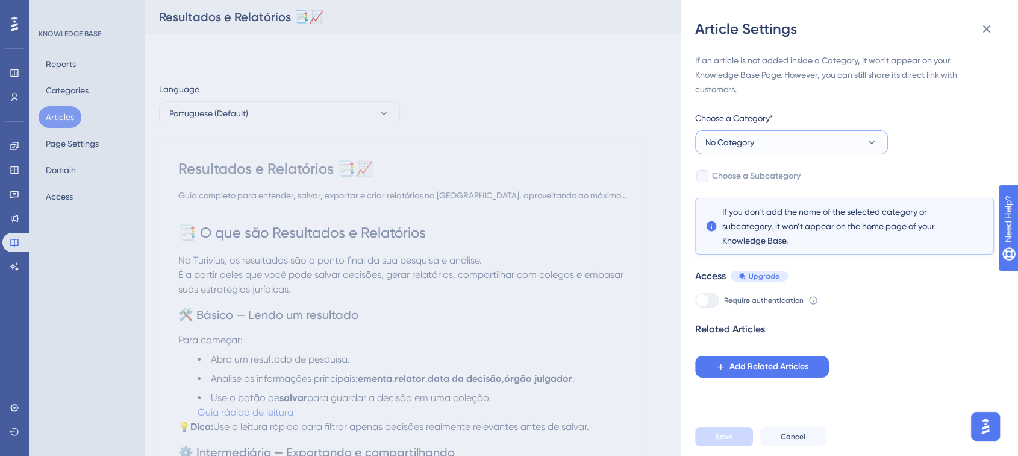
click at [776, 151] on button "No Category" at bounding box center [791, 142] width 193 height 24
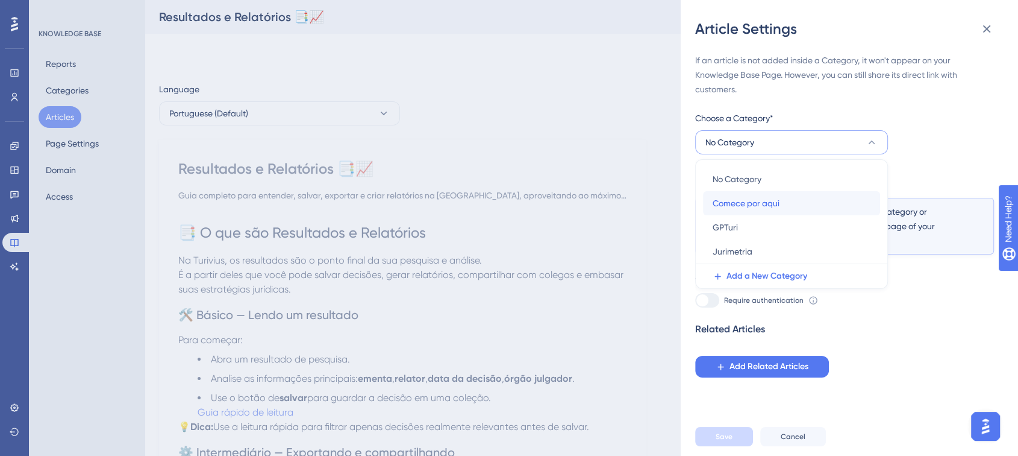
click at [741, 204] on span "Comece por aqui" at bounding box center [746, 203] width 67 height 14
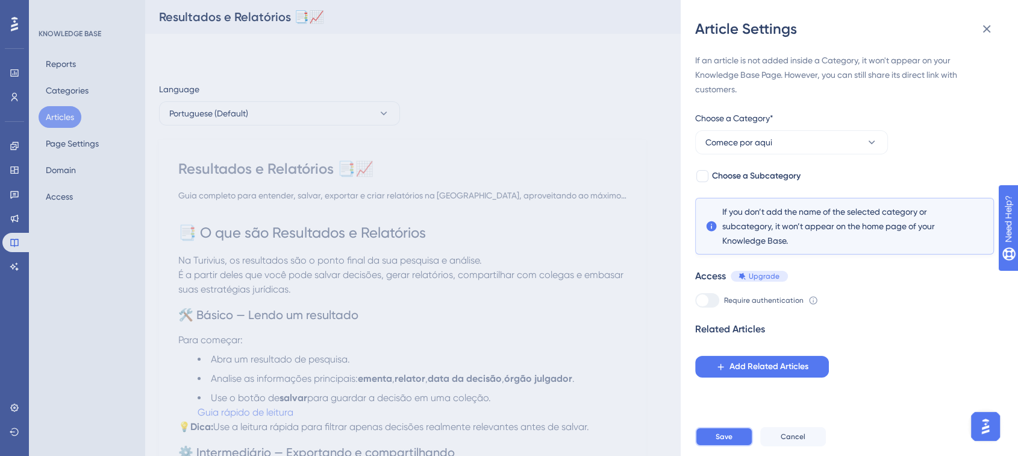
click at [719, 446] on button "Save" at bounding box center [724, 436] width 58 height 19
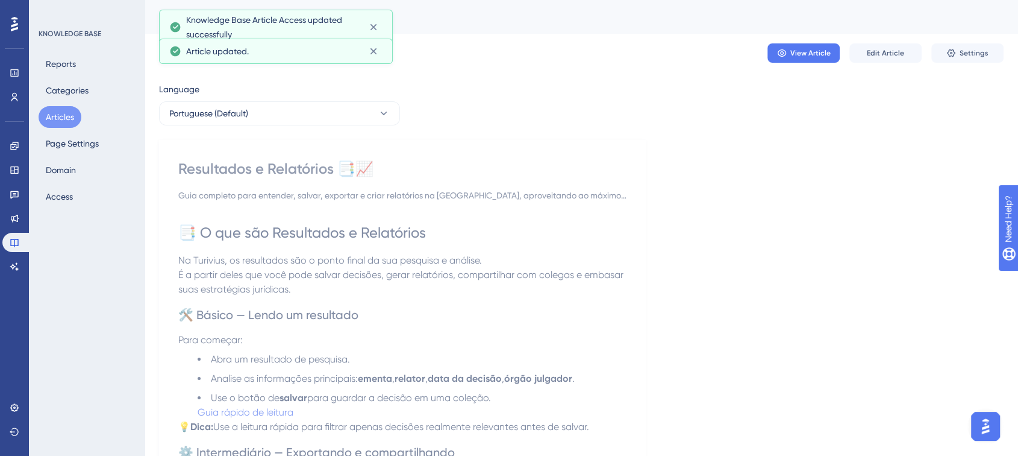
click at [58, 115] on button "Articles" at bounding box center [60, 117] width 43 height 22
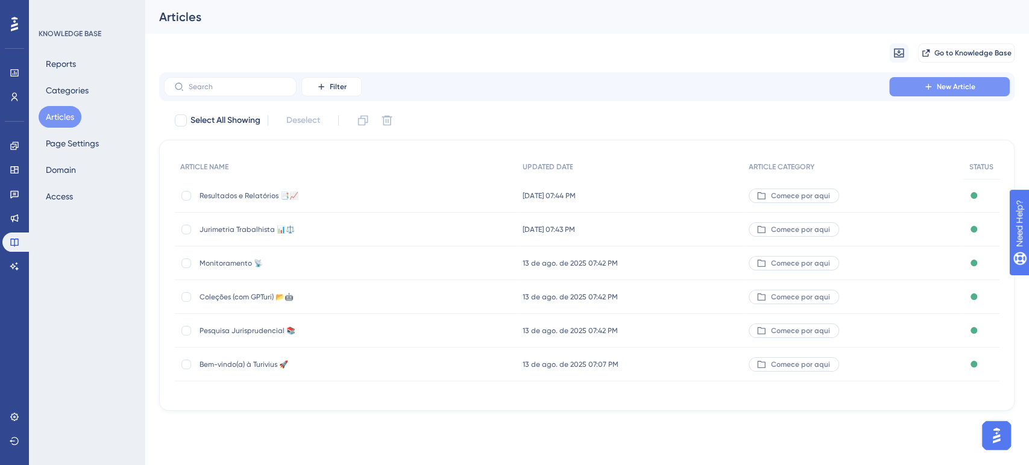
click at [915, 86] on button "New Article" at bounding box center [949, 86] width 121 height 19
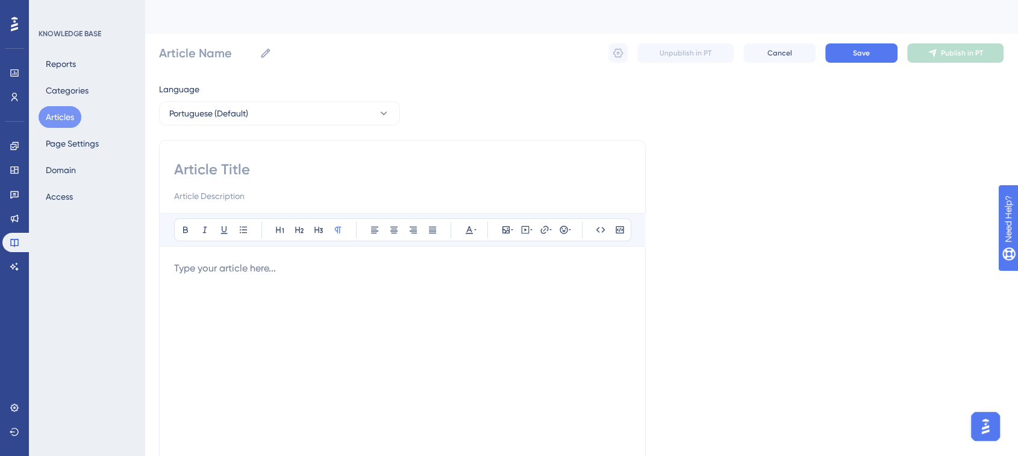
click at [240, 172] on input at bounding box center [402, 169] width 457 height 19
paste input "Conta e Configurações ⚙️🔐"
type input "Conta e Configurações ⚙️🔐"
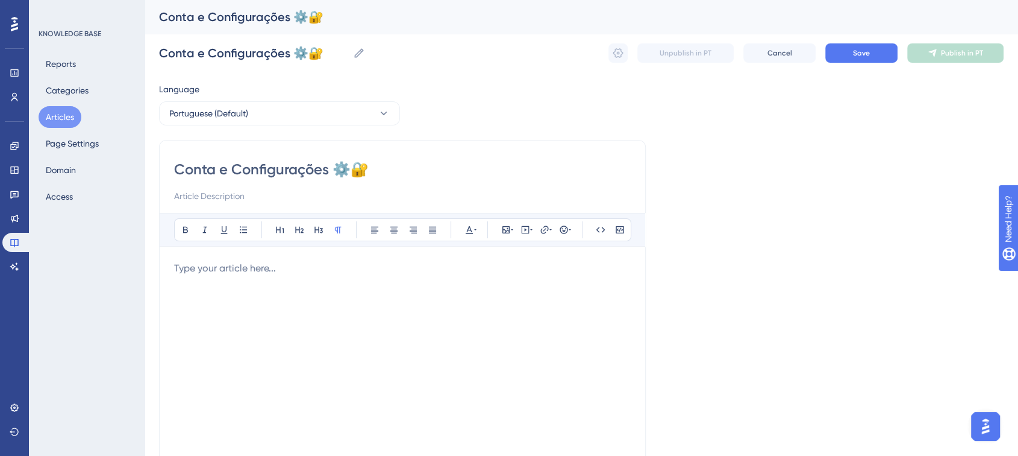
type input "Conta e Configurações ⚙️🔐"
click at [301, 201] on input at bounding box center [402, 196] width 457 height 14
paste input "Guia completo para gerenciar sua conta na [GEOGRAPHIC_DATA], ajustar permissões…"
type input "Guia completo para gerenciar sua conta na [GEOGRAPHIC_DATA], ajustar permissões…"
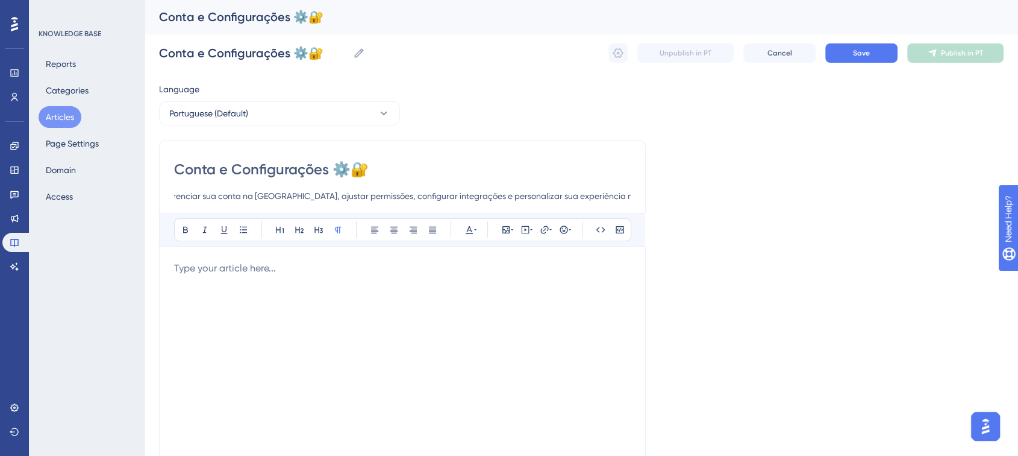
click at [265, 262] on p at bounding box center [402, 268] width 457 height 14
click at [245, 262] on p at bounding box center [402, 268] width 457 height 14
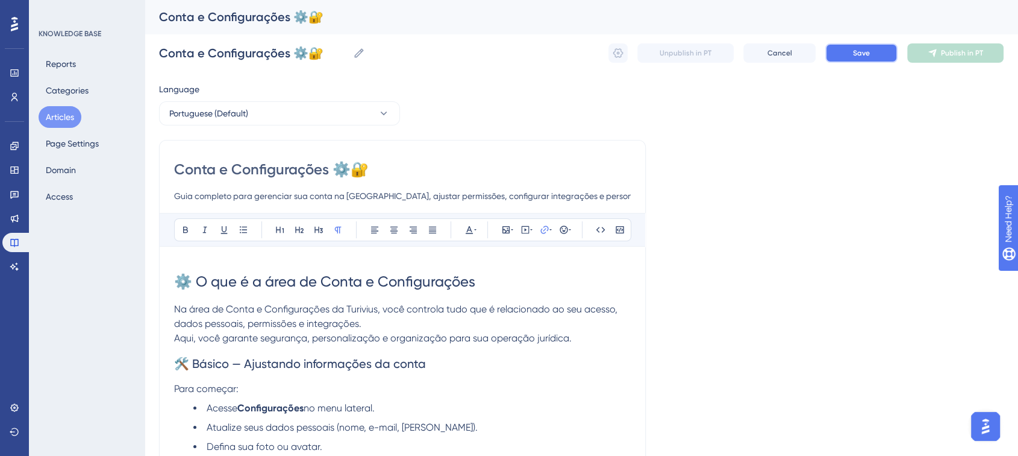
click at [832, 57] on button "Save" at bounding box center [862, 52] width 72 height 19
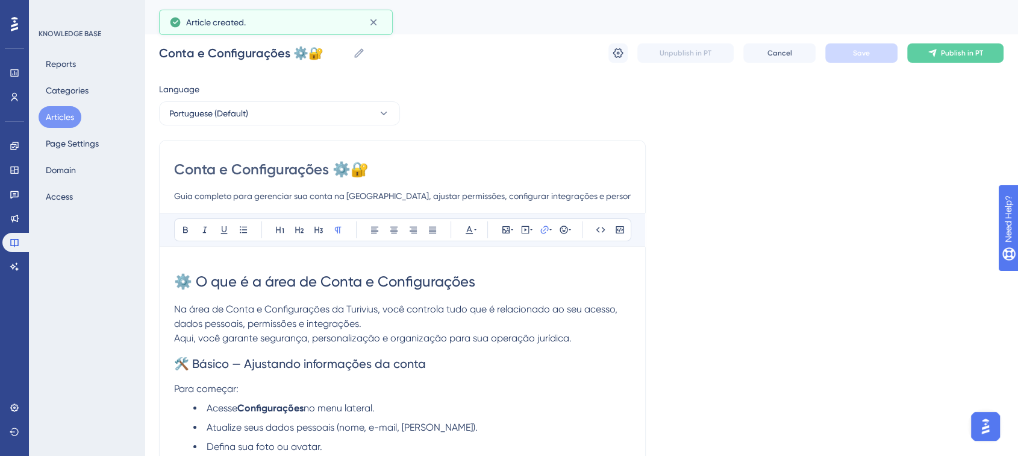
scroll to position [641, 0]
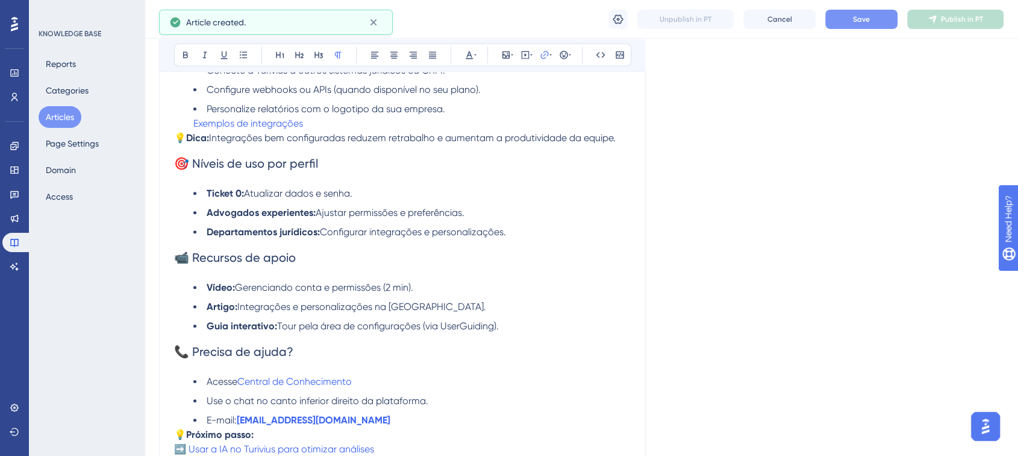
click at [880, 22] on button "Save" at bounding box center [862, 19] width 72 height 19
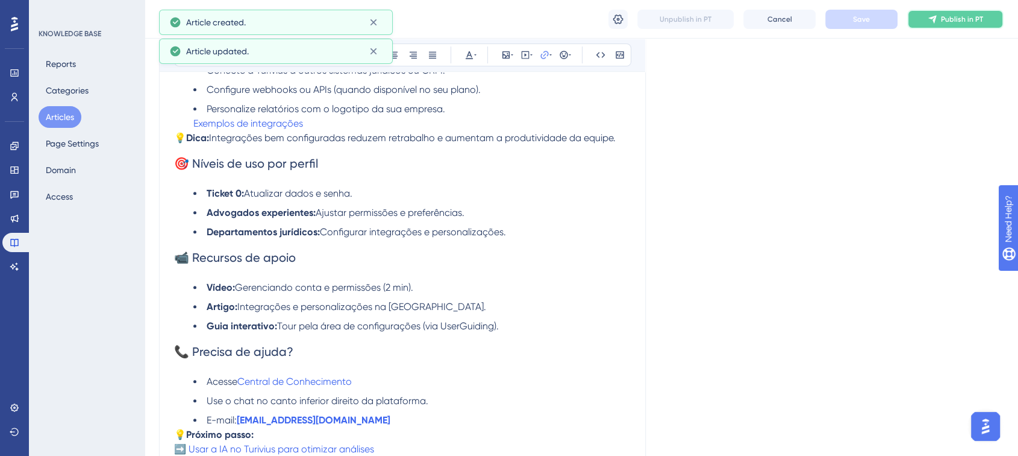
click at [923, 15] on button "Publish in PT" at bounding box center [956, 19] width 96 height 19
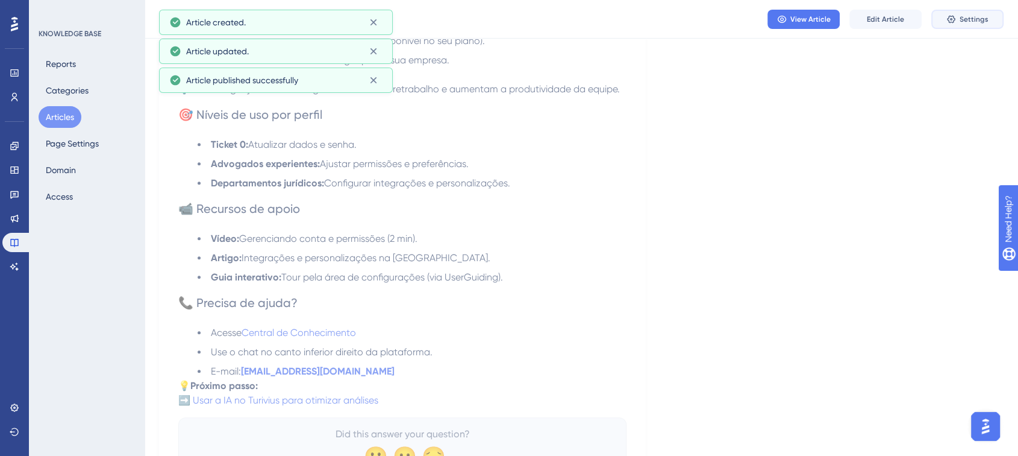
click at [951, 16] on icon at bounding box center [952, 19] width 10 height 10
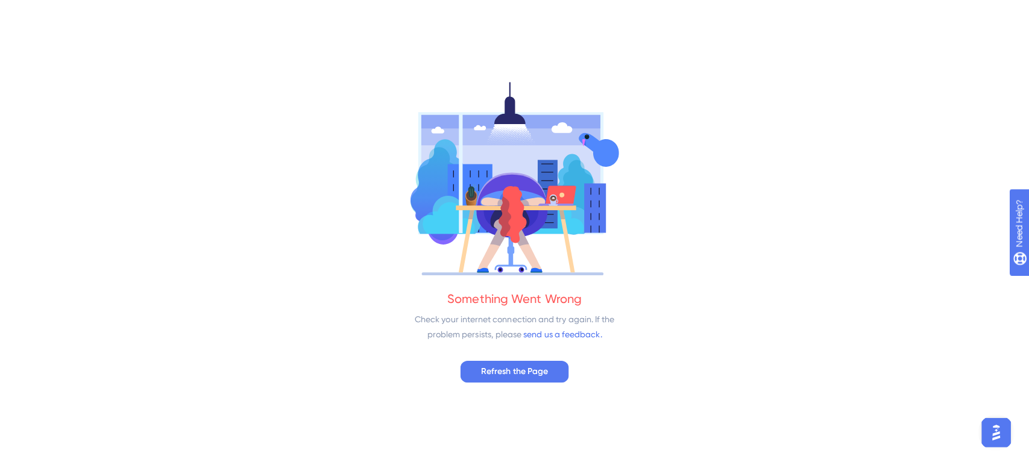
scroll to position [0, 0]
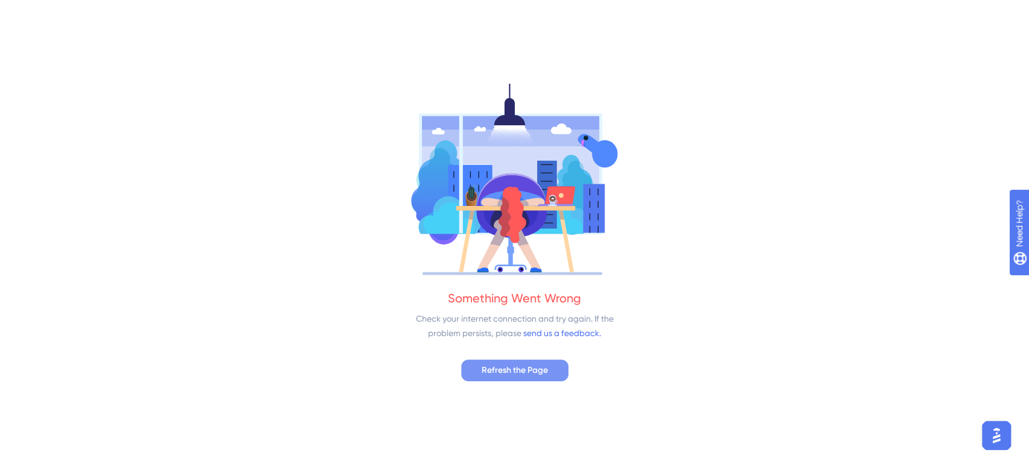
click at [544, 360] on button "Refresh the Page" at bounding box center [514, 371] width 107 height 22
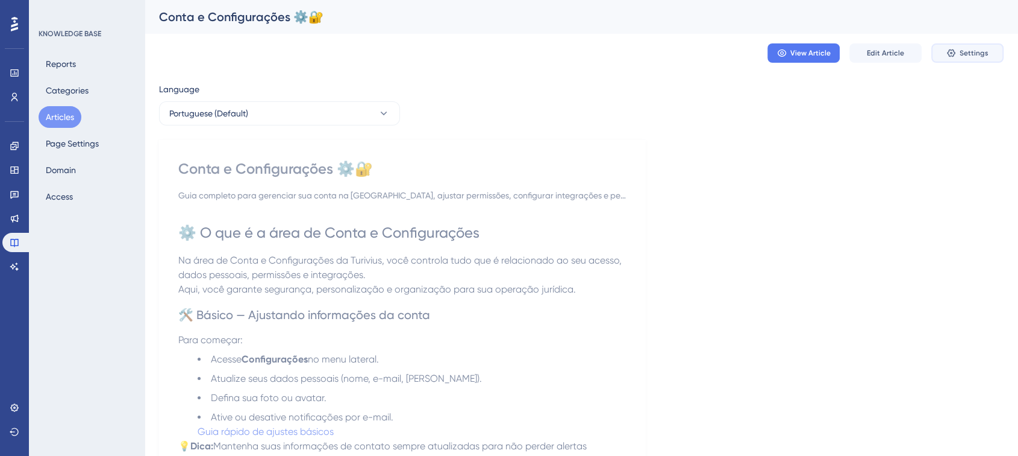
click at [961, 56] on span "Settings" at bounding box center [974, 53] width 29 height 10
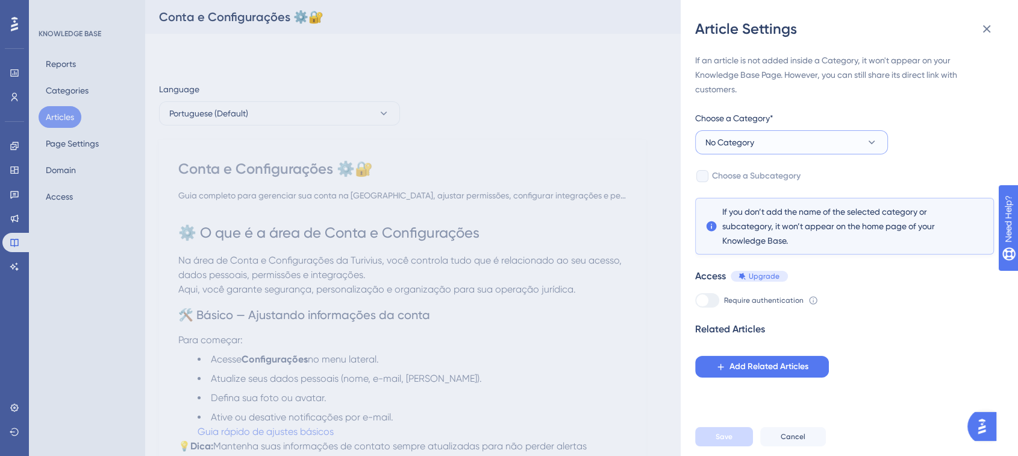
click at [714, 148] on span "No Category" at bounding box center [730, 142] width 49 height 14
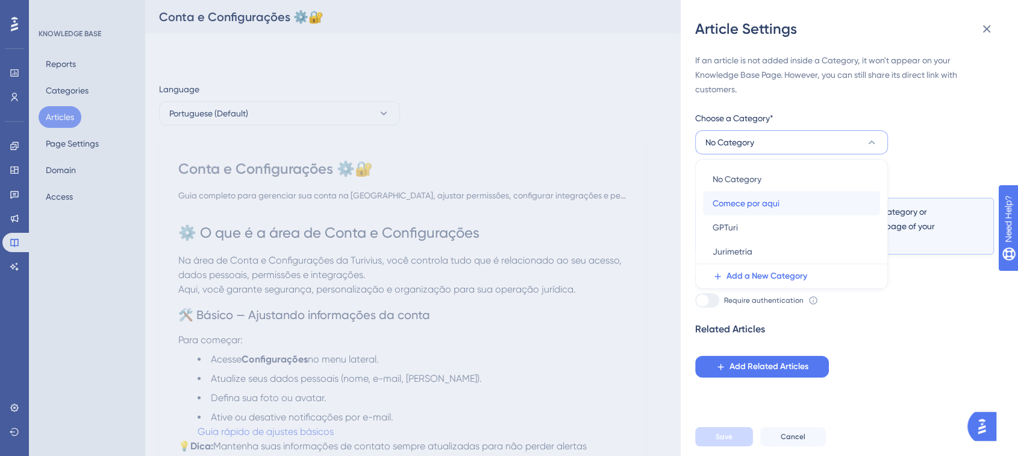
click at [725, 196] on span "Comece por aqui" at bounding box center [746, 203] width 67 height 14
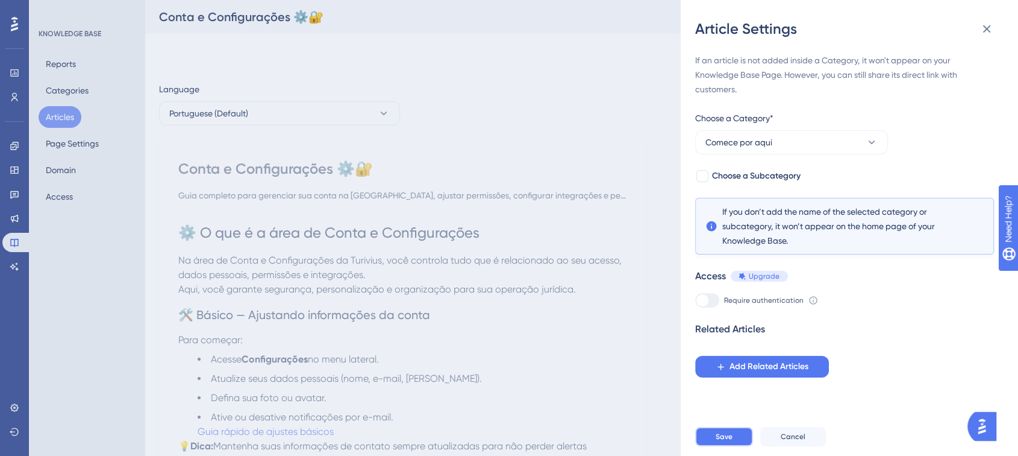
click at [717, 439] on button "Save" at bounding box center [724, 436] width 58 height 19
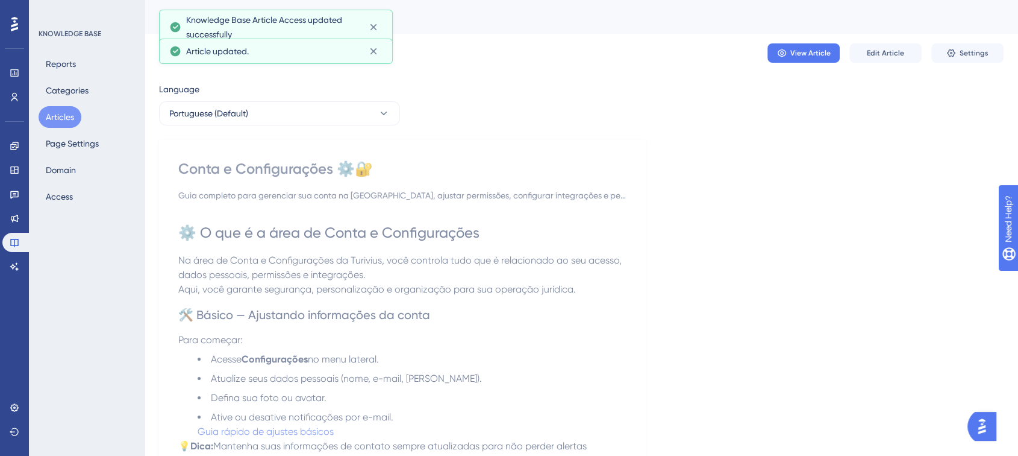
click at [67, 118] on button "Articles" at bounding box center [60, 117] width 43 height 22
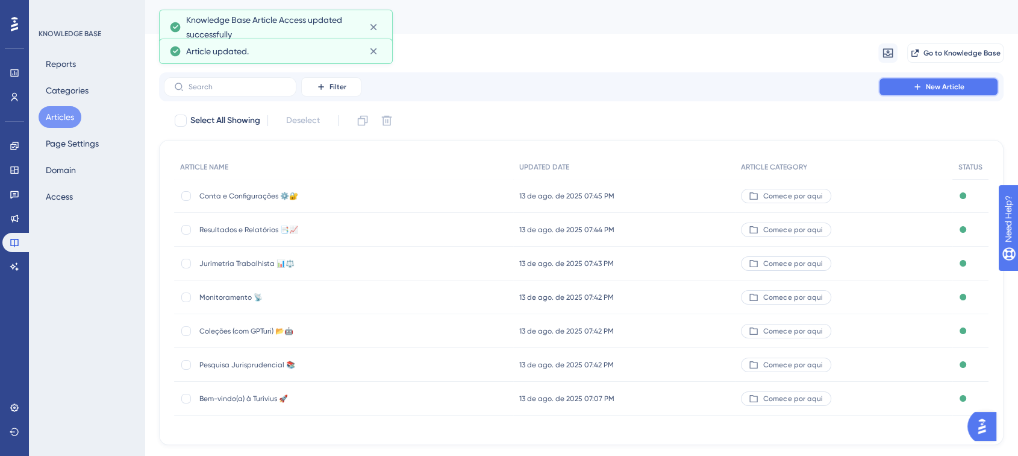
click at [913, 90] on icon at bounding box center [918, 87] width 10 height 10
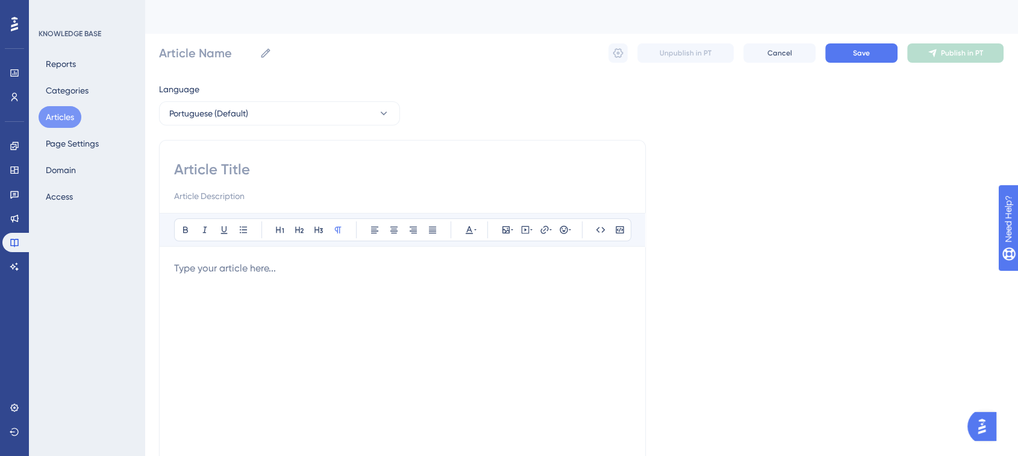
click at [213, 169] on input at bounding box center [402, 169] width 457 height 19
paste input "IA na Turivius 🤖✨"
type input "IA na Turivius 🤖✨"
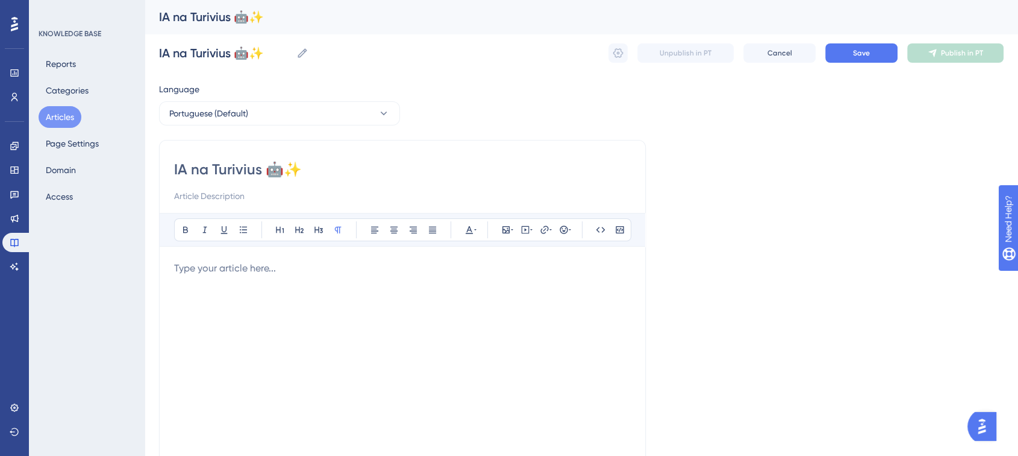
click at [174, 201] on input at bounding box center [402, 196] width 457 height 14
paste input "Guia completo para usar a inteligência artificial na Turivius, aprendendo a ger…"
type input "Guia completo para usar a inteligência artificial na Turivius, aprendendo a ger…"
click at [215, 276] on div at bounding box center [402, 393] width 457 height 265
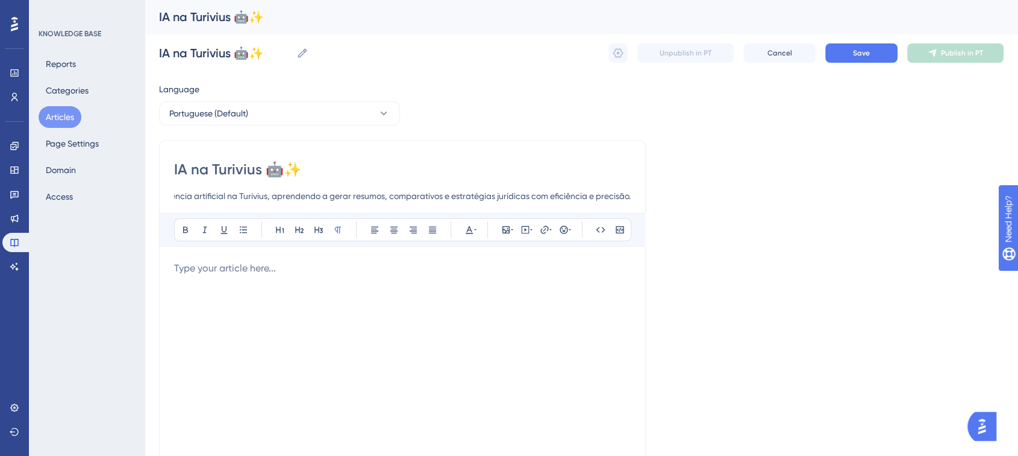
scroll to position [0, 0]
click at [216, 274] on p at bounding box center [402, 268] width 457 height 14
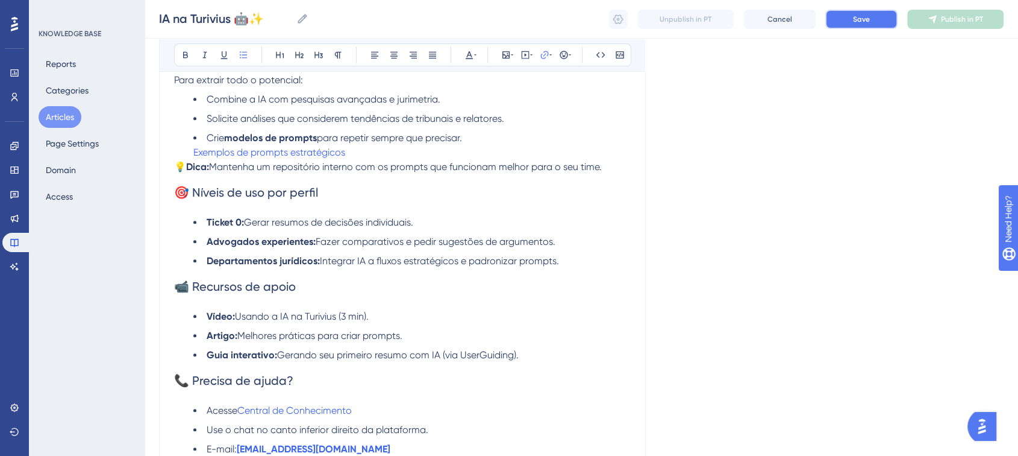
click at [863, 23] on span "Save" at bounding box center [861, 19] width 17 height 10
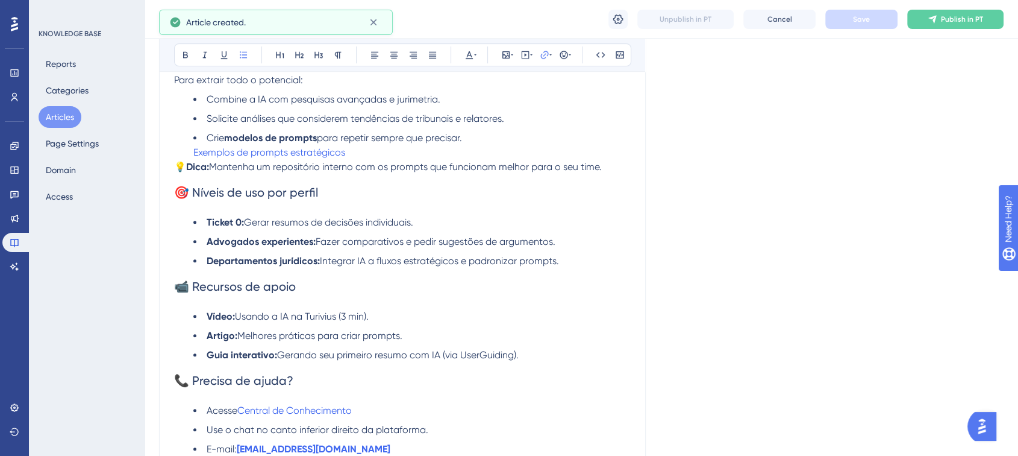
scroll to position [574, 0]
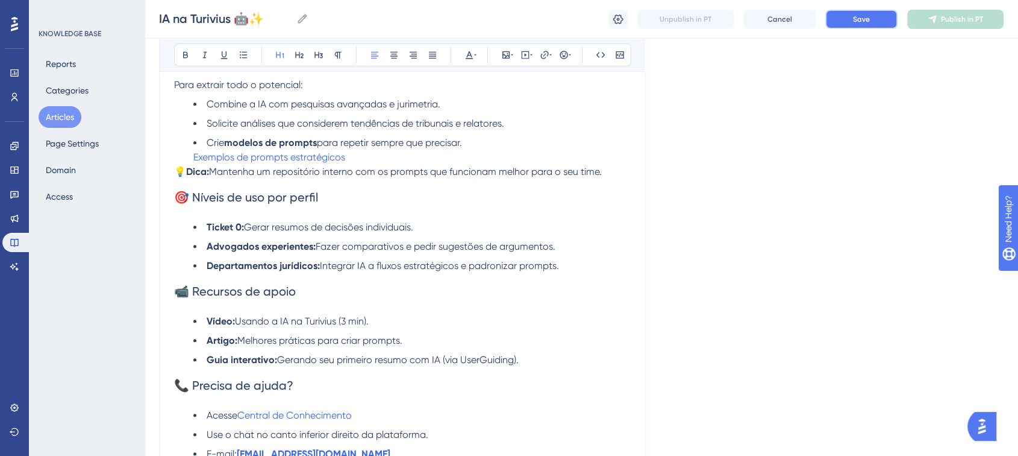
click at [853, 10] on button "Save" at bounding box center [862, 19] width 72 height 19
click at [909, 18] on button "Publish in PT" at bounding box center [956, 19] width 96 height 19
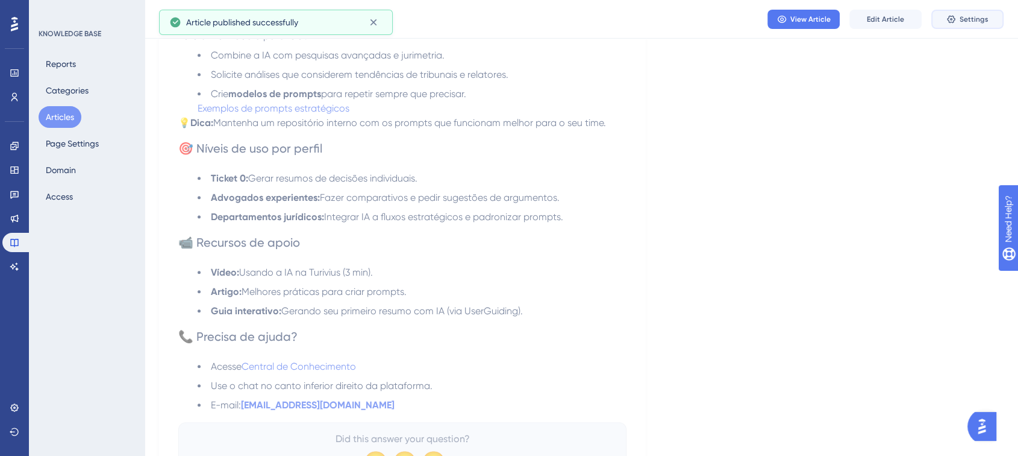
click at [948, 19] on icon at bounding box center [952, 19] width 10 height 10
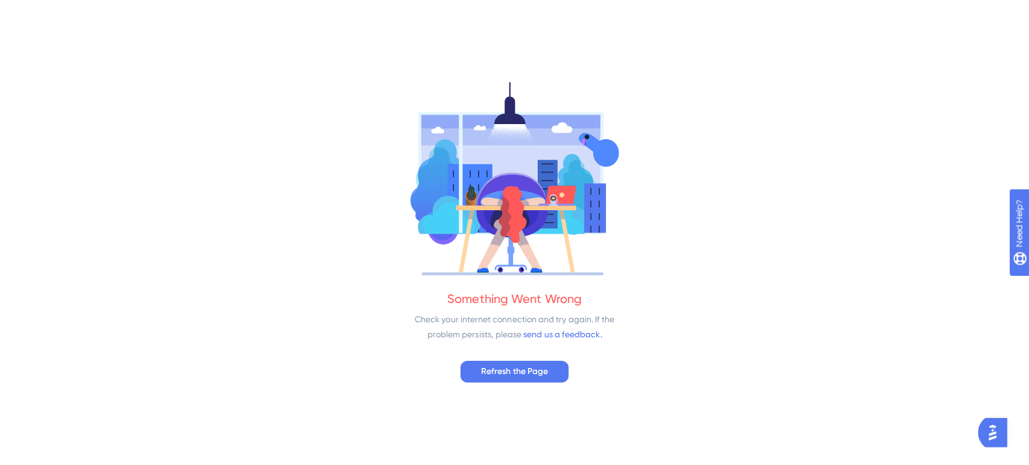
scroll to position [0, 0]
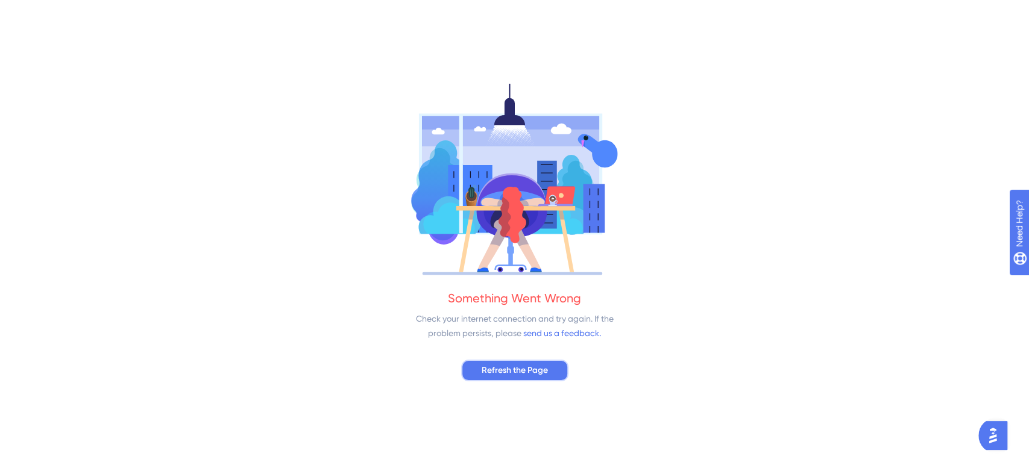
click at [494, 376] on span "Refresh the Page" at bounding box center [515, 370] width 66 height 14
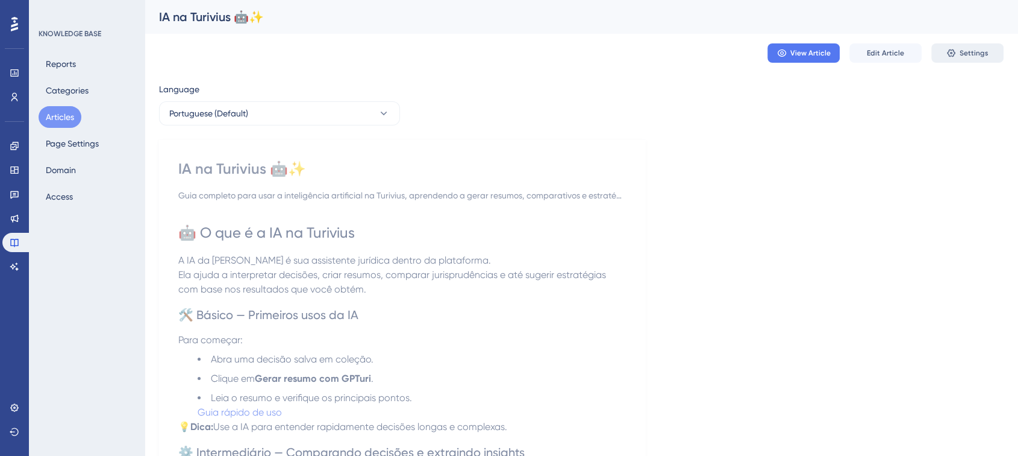
click at [958, 52] on button "Settings" at bounding box center [968, 52] width 72 height 19
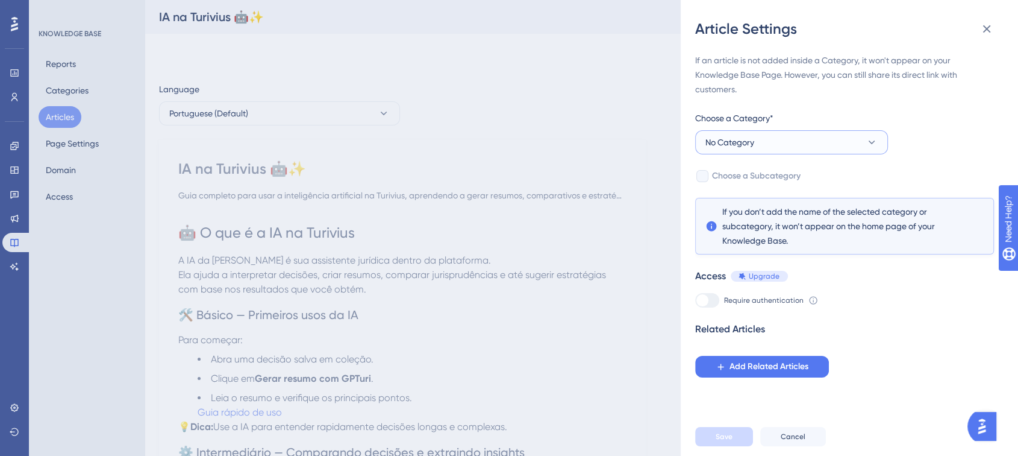
click at [771, 148] on button "No Category" at bounding box center [791, 142] width 193 height 24
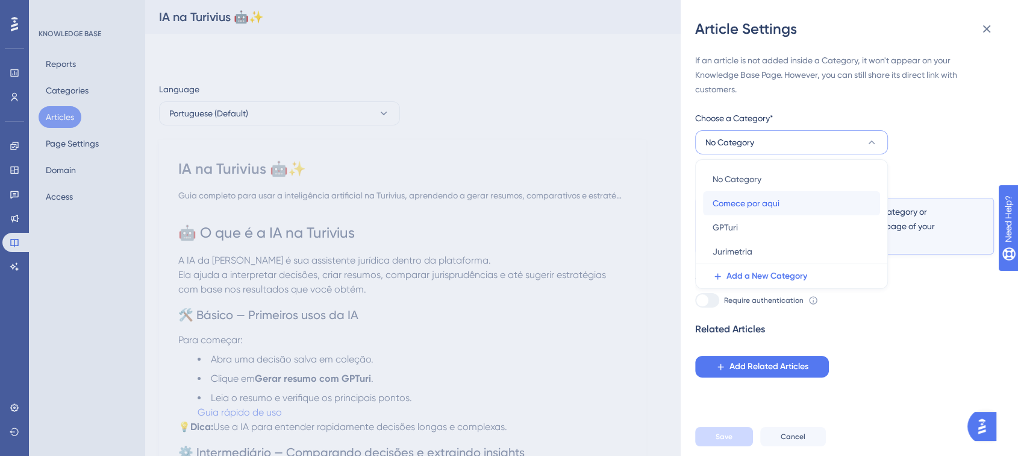
click at [765, 200] on span "Comece por aqui" at bounding box center [746, 203] width 67 height 14
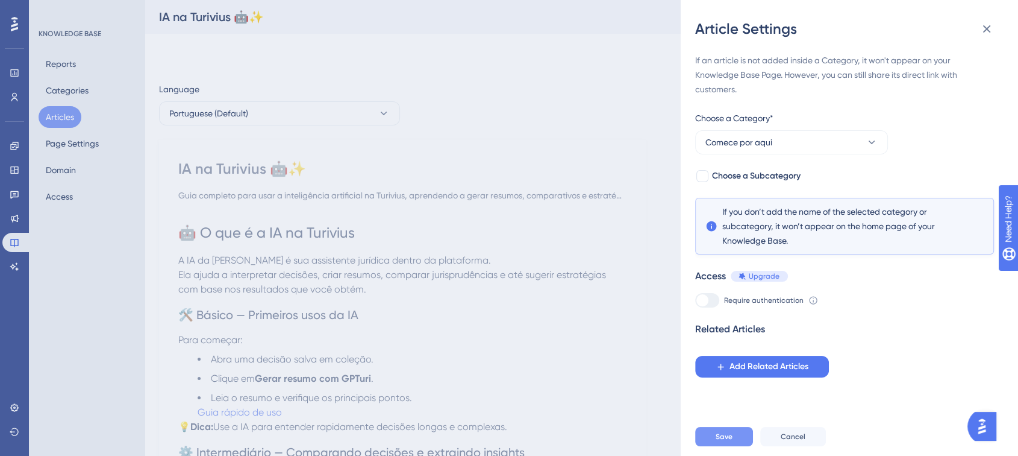
click at [727, 441] on span "Save" at bounding box center [724, 436] width 17 height 10
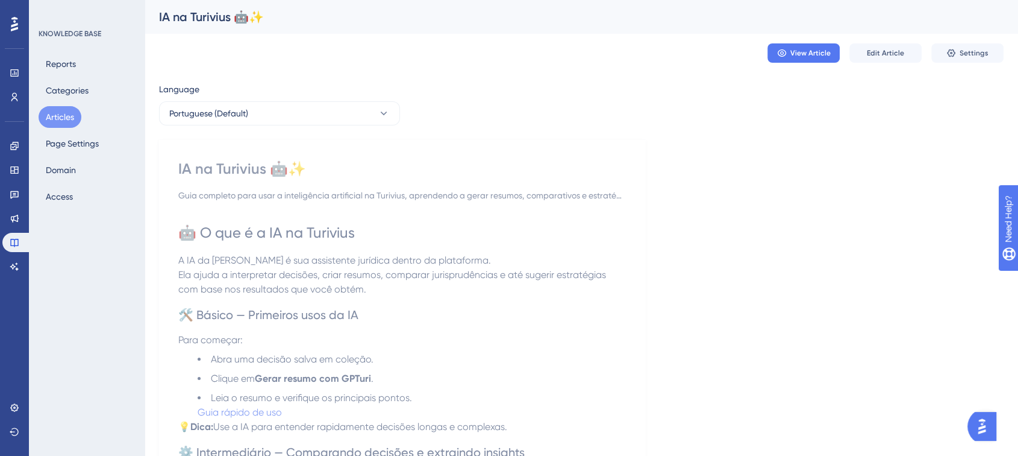
click at [56, 116] on button "Articles" at bounding box center [60, 117] width 43 height 22
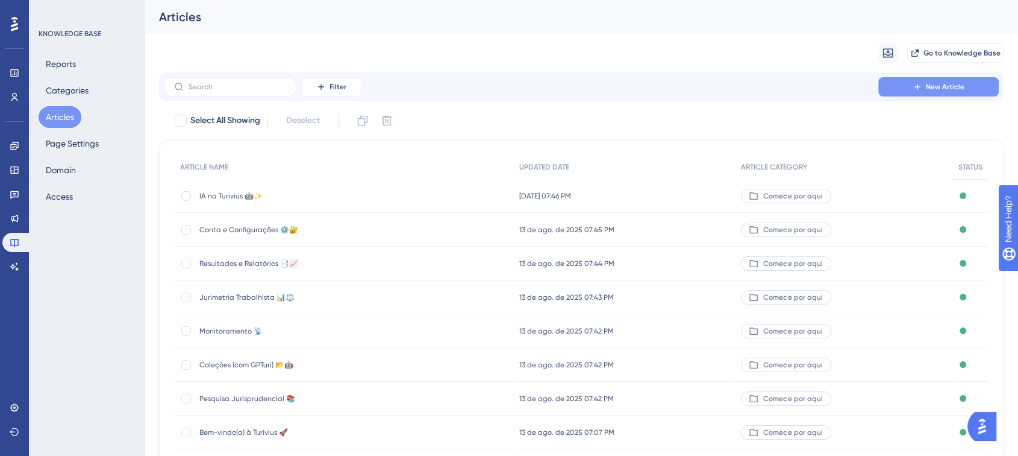
click at [921, 83] on icon at bounding box center [918, 87] width 10 height 10
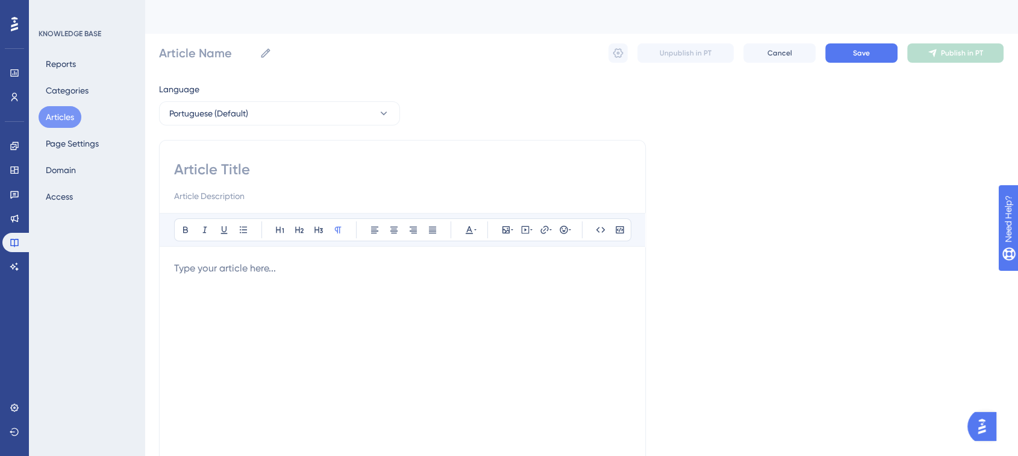
click at [200, 169] on input at bounding box center [402, 169] width 457 height 19
paste input "Jurimetria 📊📈"
type input "Jurimetria 📊📈"
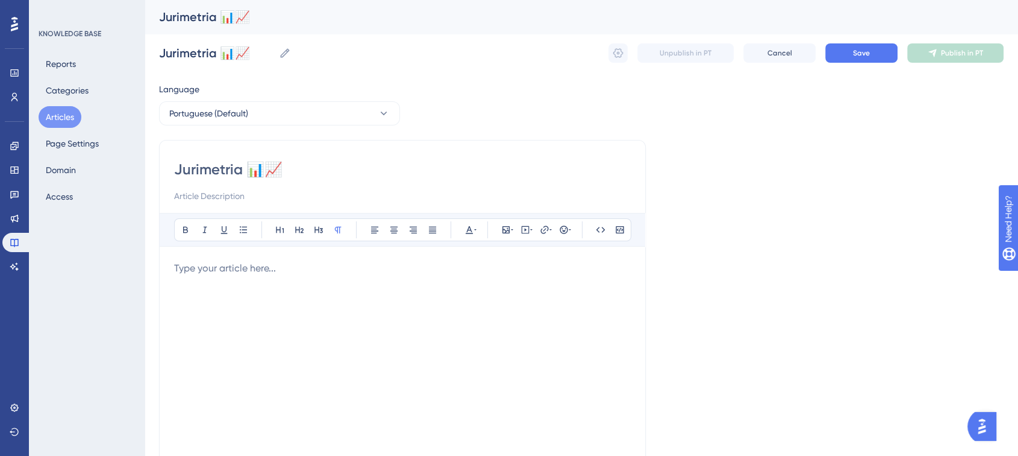
click at [195, 193] on input at bounding box center [402, 196] width 457 height 14
paste input "Guia completo para usar a jurimetria da [PERSON_NAME], aprendendo a interpretar…"
type input "Guia completo para usar a jurimetria da [PERSON_NAME], aprendendo a interpretar…"
click at [217, 269] on p at bounding box center [402, 268] width 457 height 14
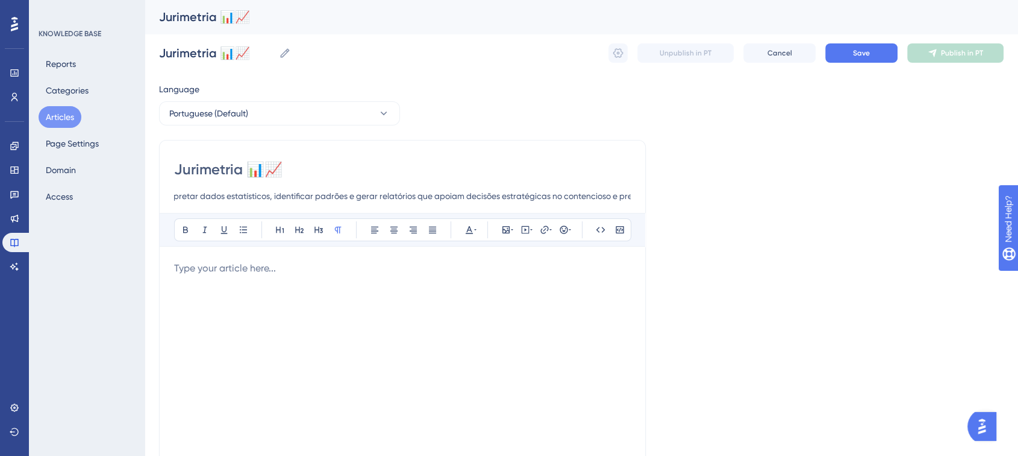
scroll to position [0, 0]
click at [269, 274] on p at bounding box center [402, 268] width 457 height 14
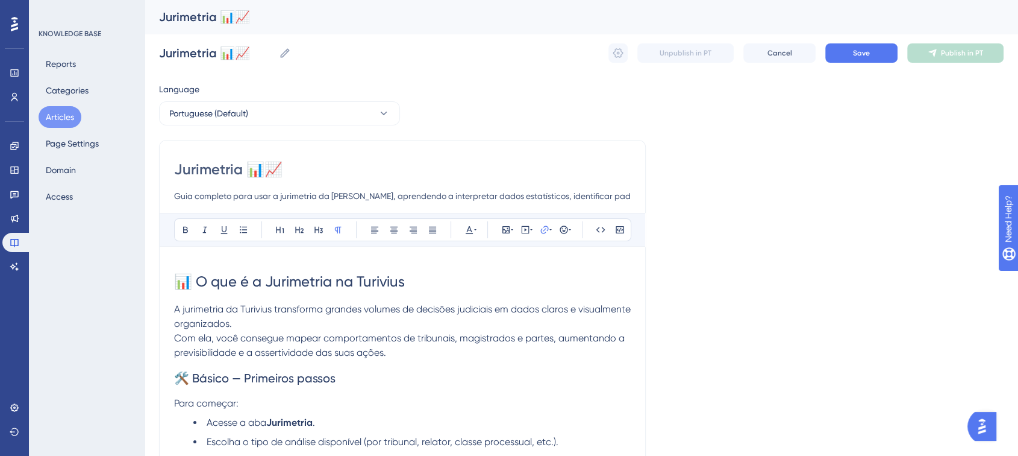
scroll to position [685, 0]
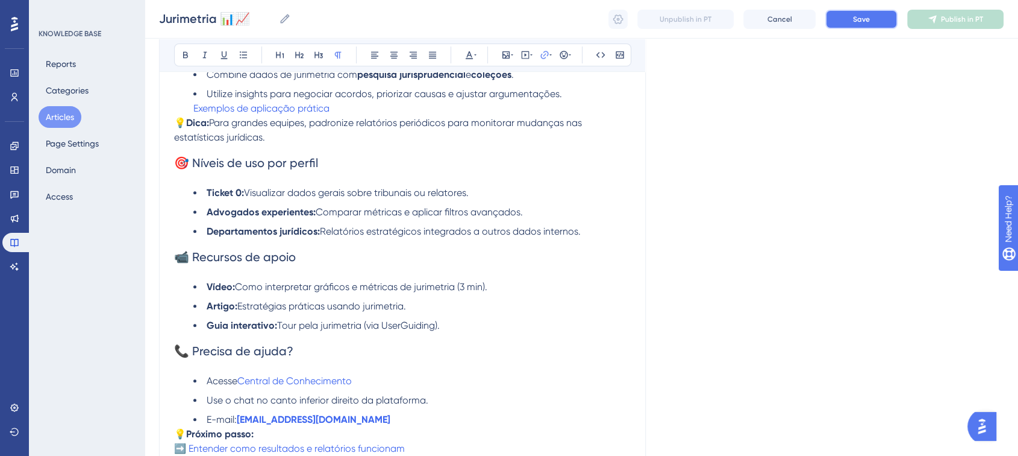
click at [829, 13] on button "Save" at bounding box center [862, 19] width 72 height 19
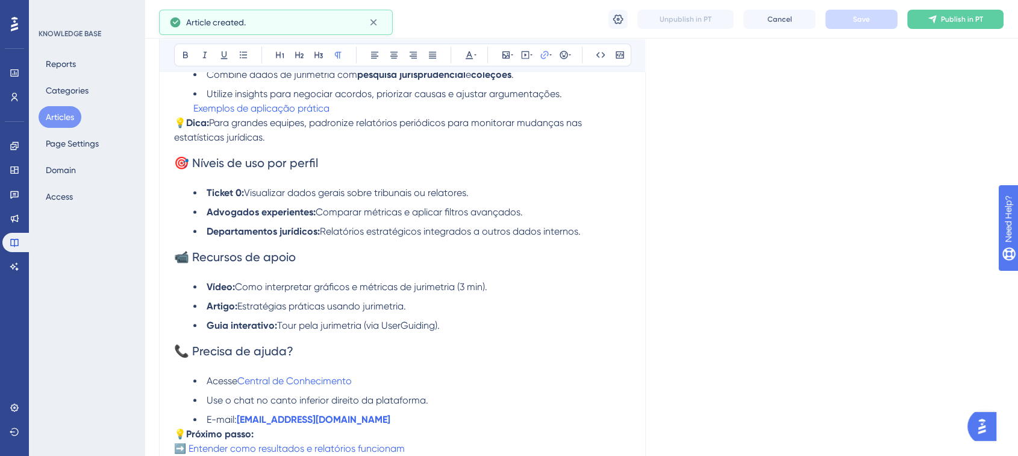
scroll to position [680, 0]
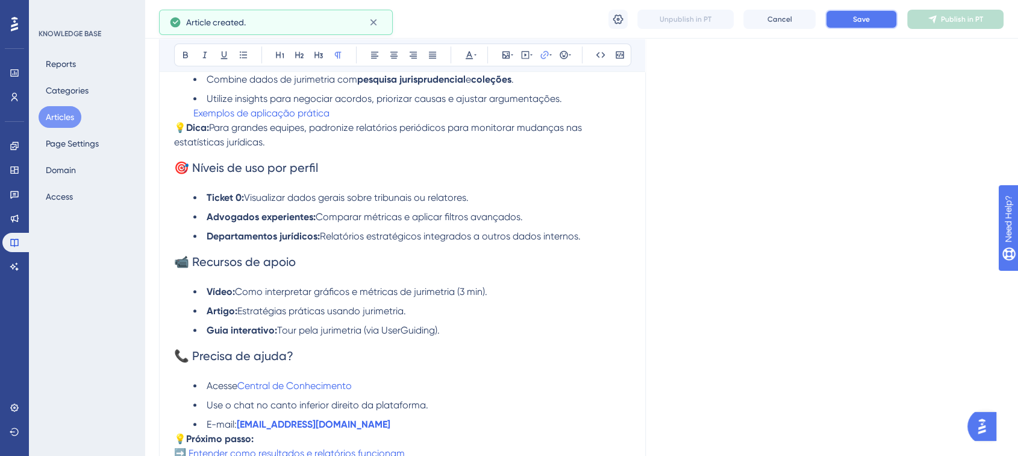
click at [863, 26] on button "Save" at bounding box center [862, 19] width 72 height 19
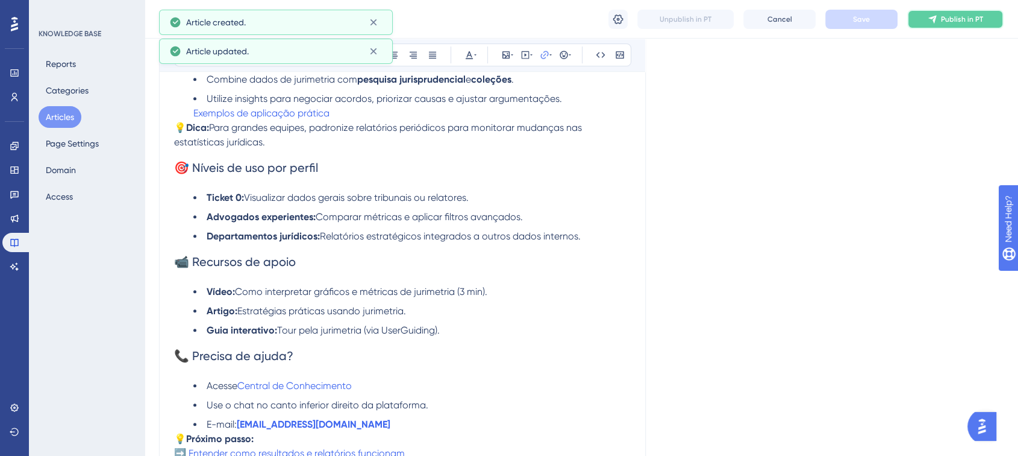
click at [938, 14] on button "Publish in PT" at bounding box center [956, 19] width 96 height 19
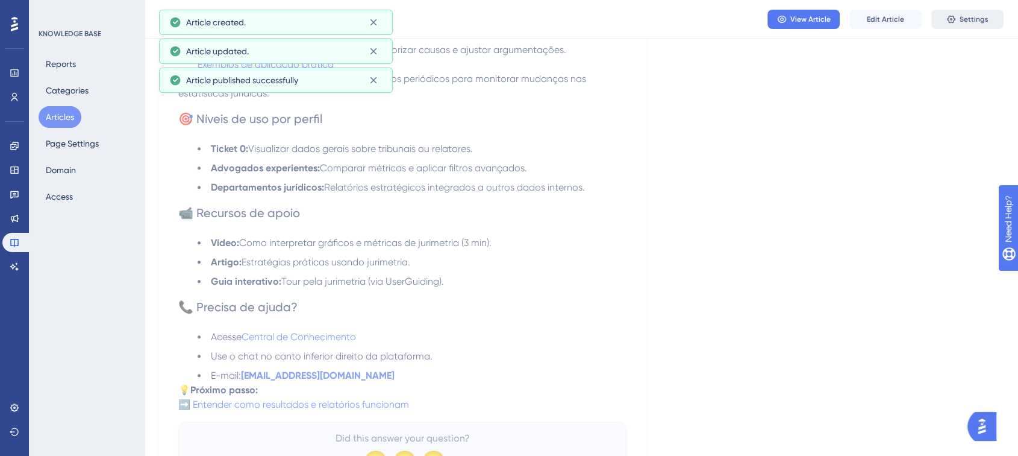
click at [963, 17] on span "Settings" at bounding box center [974, 19] width 29 height 10
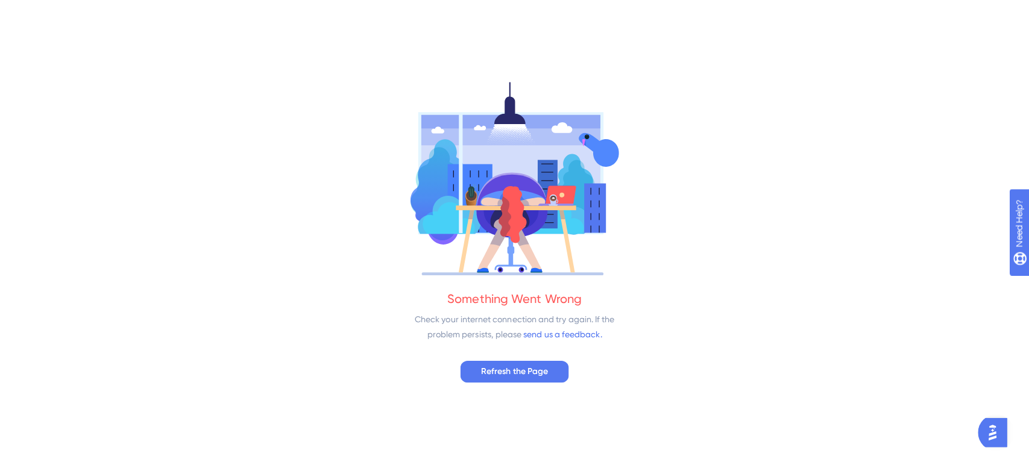
scroll to position [0, 0]
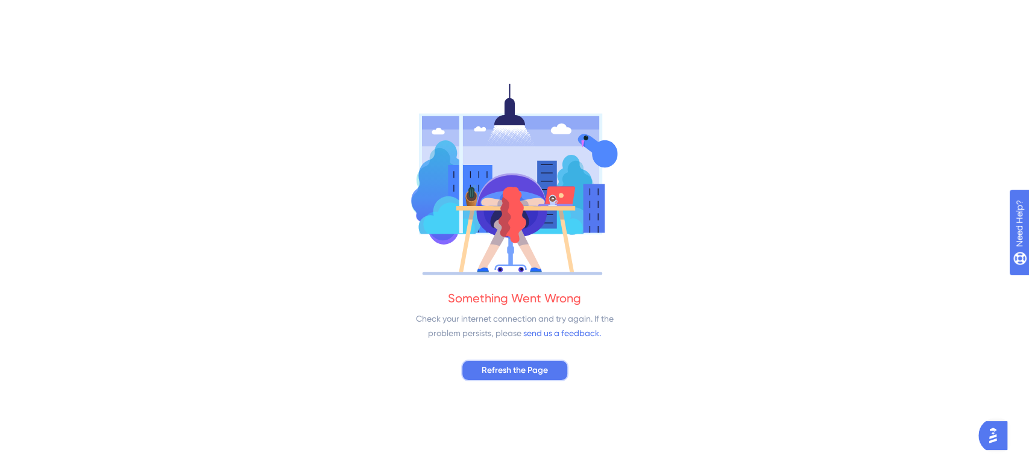
click at [535, 362] on button "Refresh the Page" at bounding box center [514, 371] width 107 height 22
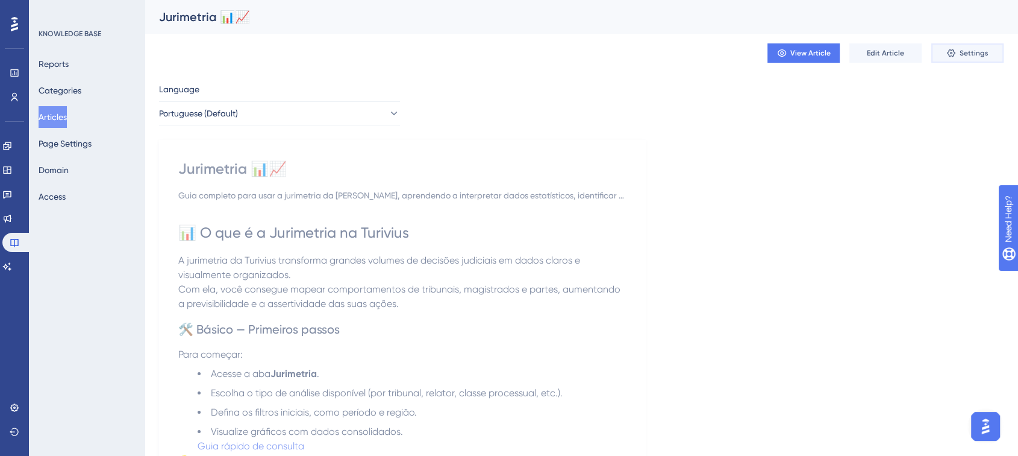
click at [956, 54] on icon at bounding box center [952, 53] width 10 height 10
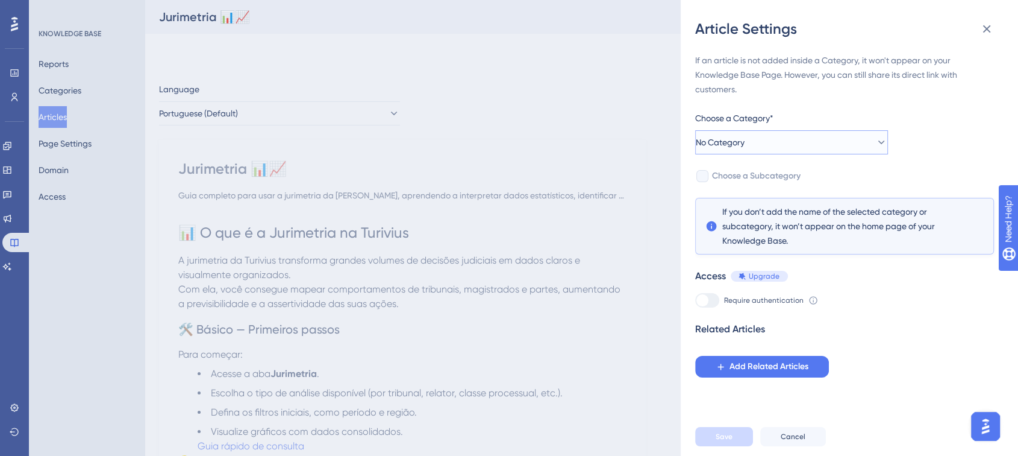
click at [773, 140] on button "No Category" at bounding box center [791, 142] width 193 height 24
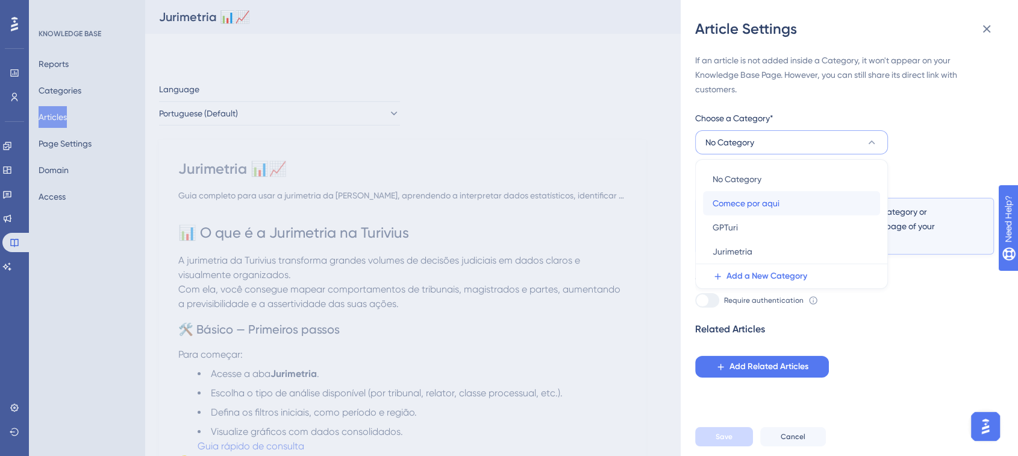
click at [747, 208] on span "Comece por aqui" at bounding box center [746, 203] width 67 height 14
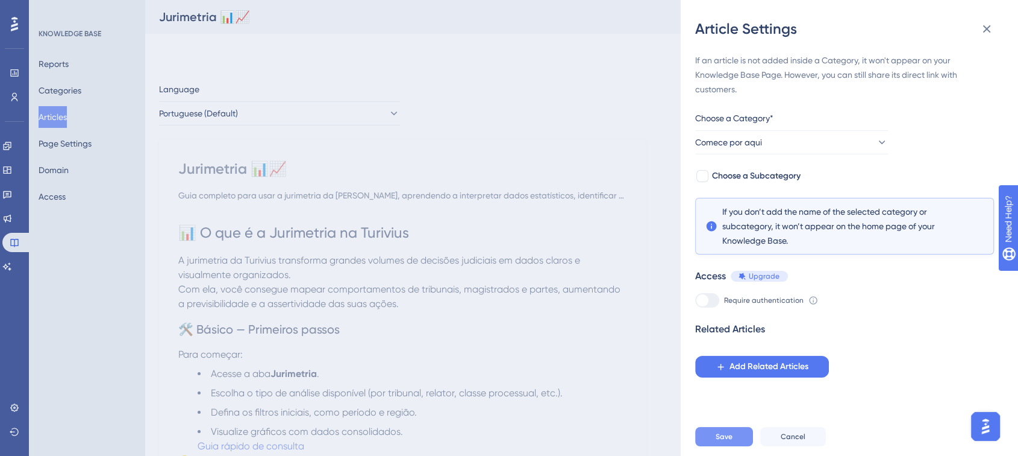
click at [735, 442] on button "Save" at bounding box center [724, 436] width 58 height 19
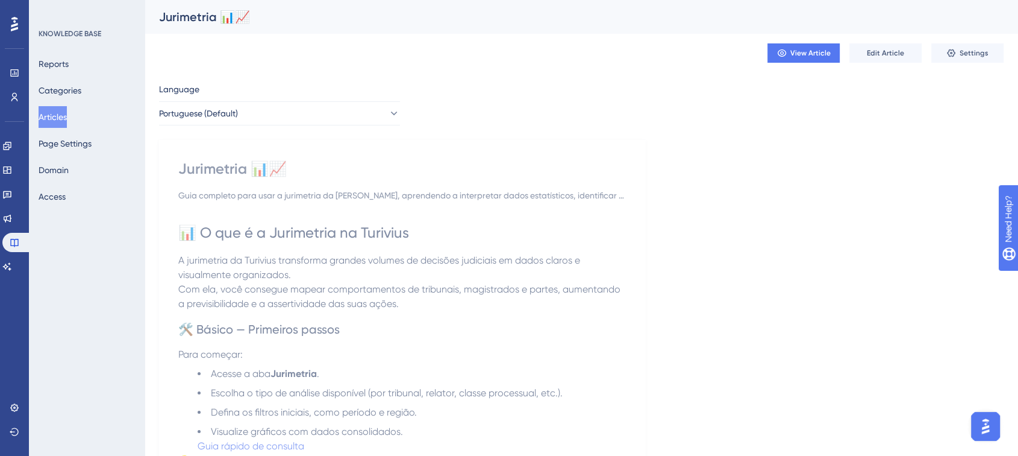
click at [64, 115] on button "Articles" at bounding box center [53, 117] width 28 height 22
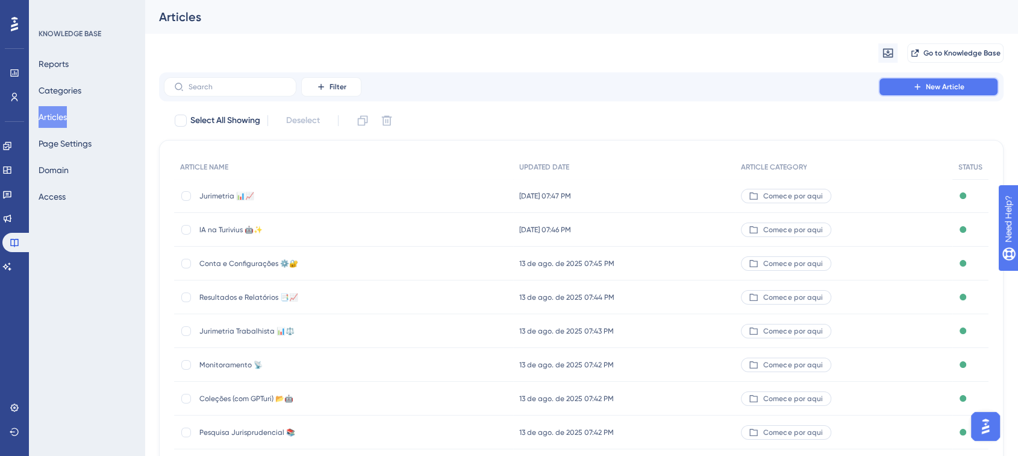
click at [935, 90] on span "New Article" at bounding box center [945, 87] width 39 height 10
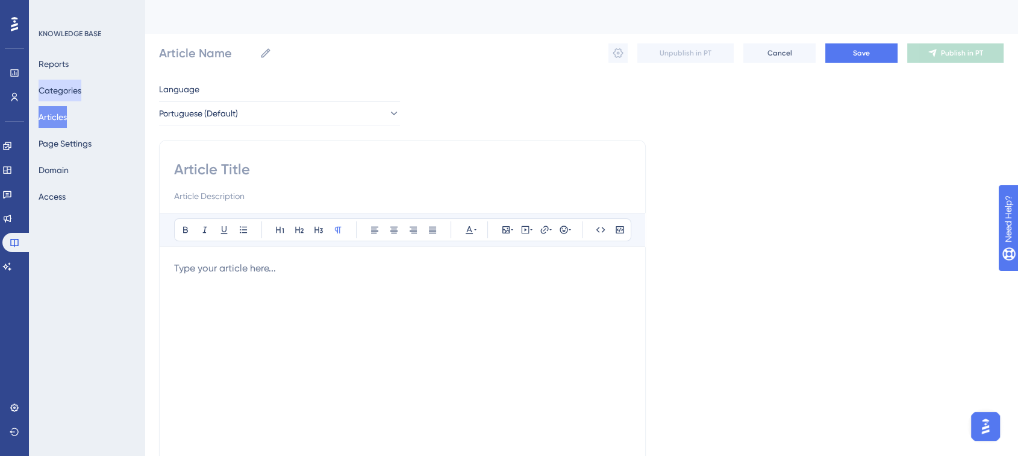
click at [58, 86] on button "Categories" at bounding box center [60, 91] width 43 height 22
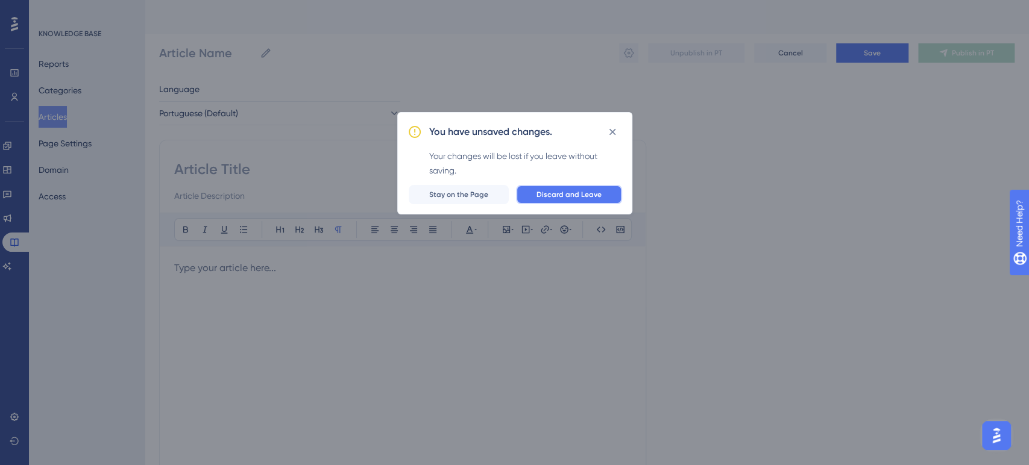
click at [551, 191] on span "Discard and Leave" at bounding box center [568, 195] width 65 height 10
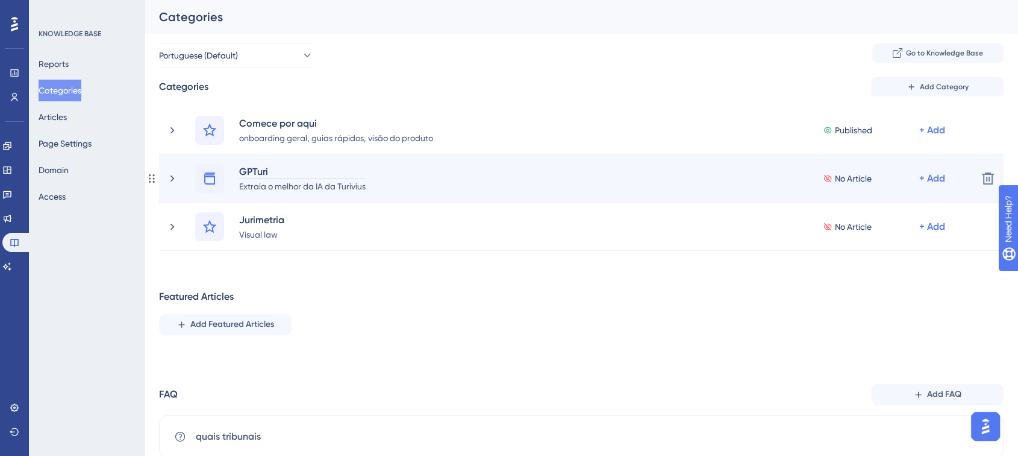
click at [254, 164] on div "GPTuri" at bounding box center [303, 171] width 128 height 14
paste div
click at [255, 171] on div "GPTuri" at bounding box center [303, 171] width 128 height 14
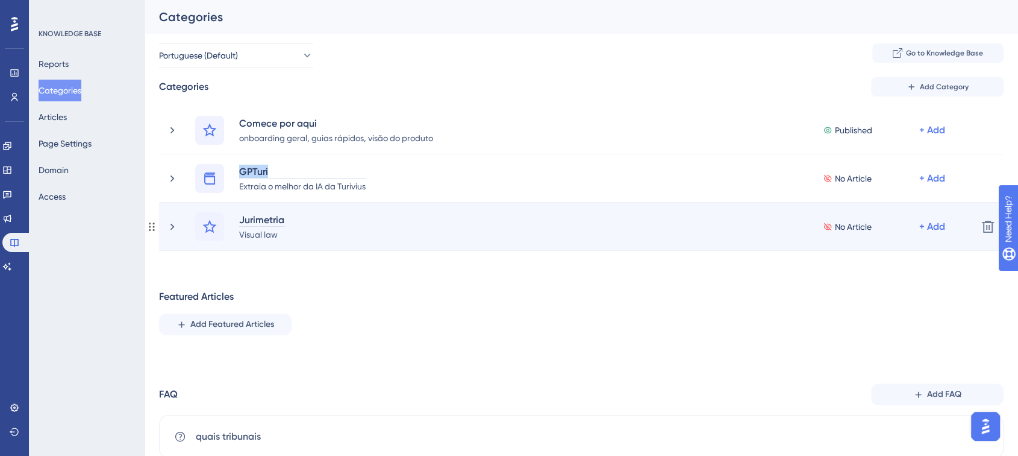
click at [272, 213] on div "Jurimetria" at bounding box center [262, 219] width 46 height 14
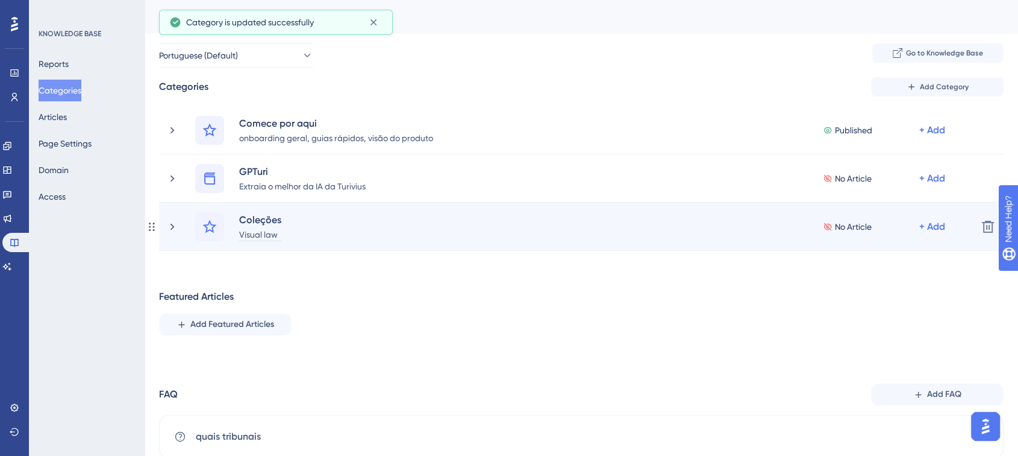
click at [270, 233] on div "Visual law" at bounding box center [260, 234] width 43 height 14
click at [270, 232] on div "Visual law" at bounding box center [260, 234] width 43 height 14
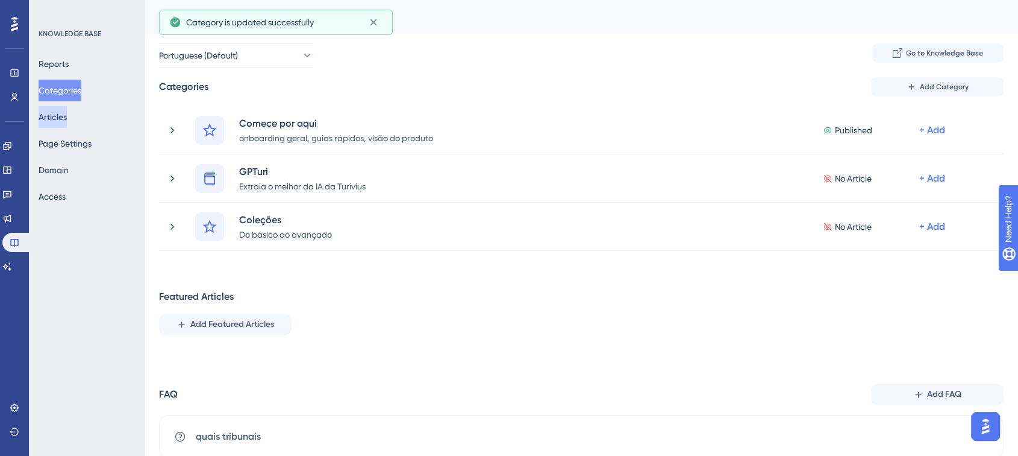
click at [67, 117] on button "Articles" at bounding box center [53, 117] width 28 height 22
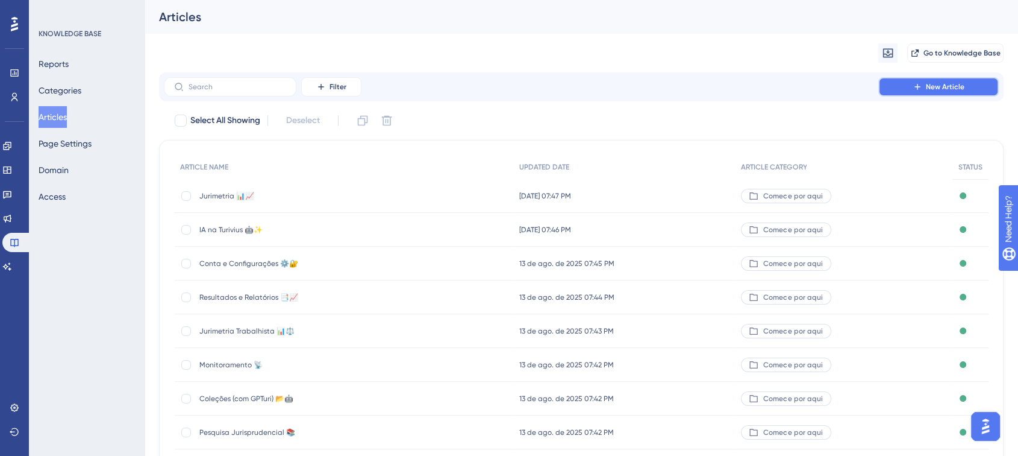
click at [945, 91] on span "New Article" at bounding box center [945, 87] width 39 height 10
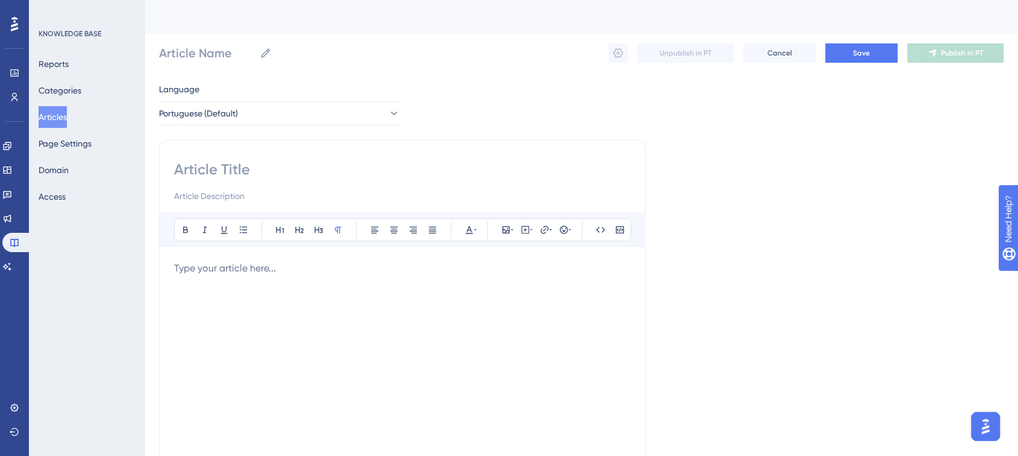
click at [243, 158] on div "Bold Italic Underline Bullet Point Heading 1 Heading 2 Heading 3 Normal Align L…" at bounding box center [402, 340] width 487 height 401
click at [210, 171] on input at bounding box center [402, 169] width 457 height 19
paste input "Coleções — Gerando Relatórios 📂📑"
type input "Coleções — Gerando Relatórios 📂📑"
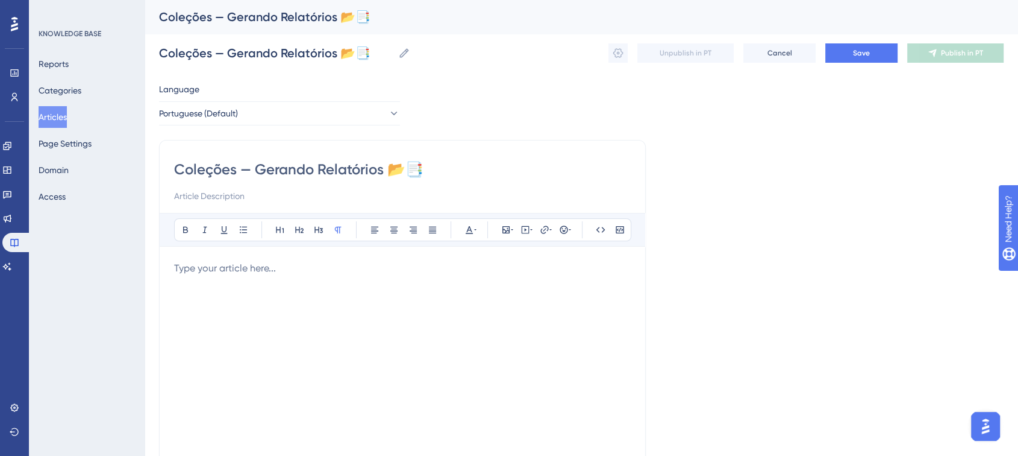
type input "Coleções — Gerando Relatórios 📂📑"
click at [212, 189] on input at bounding box center [402, 196] width 457 height 14
paste input "Guia completo para gerar relatórios a partir das coleções na Turivius, combinan…"
type input "Guia completo para gerar relatórios a partir das coleções na Turivius, combinan…"
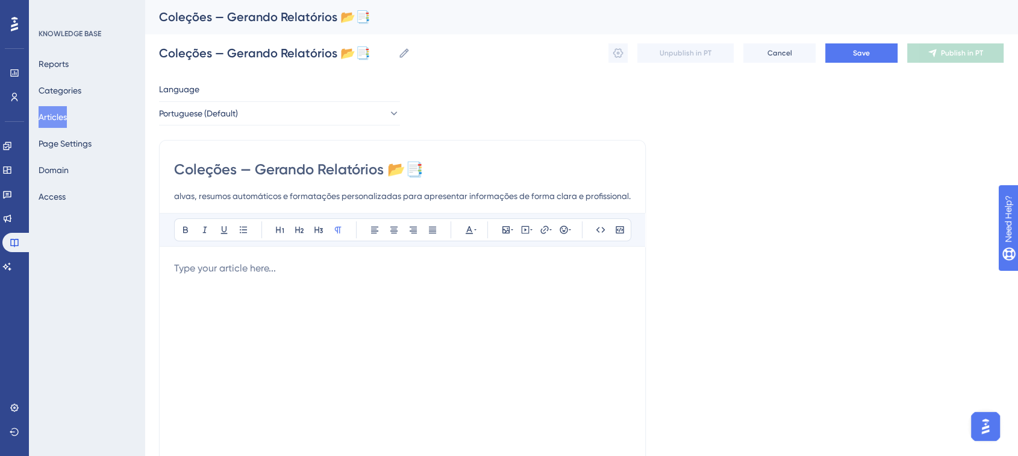
scroll to position [0, 0]
click p
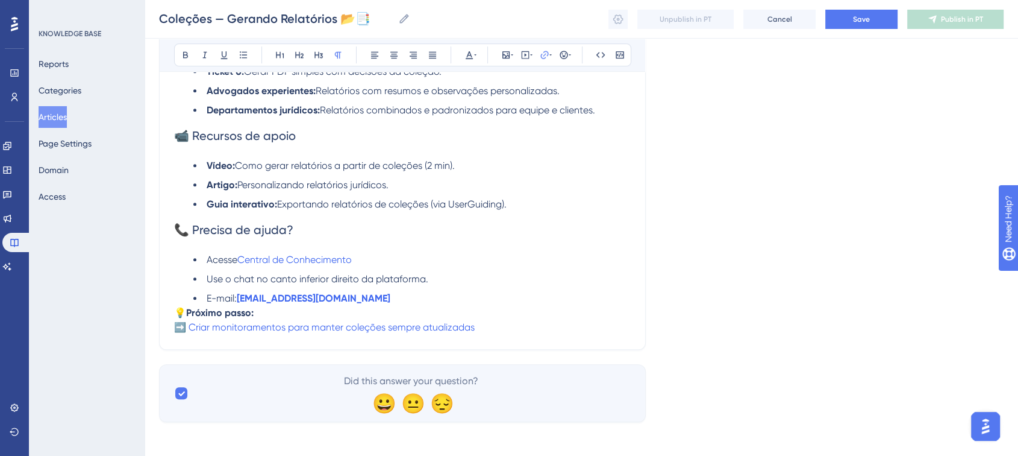
scroll to position [818, 0]
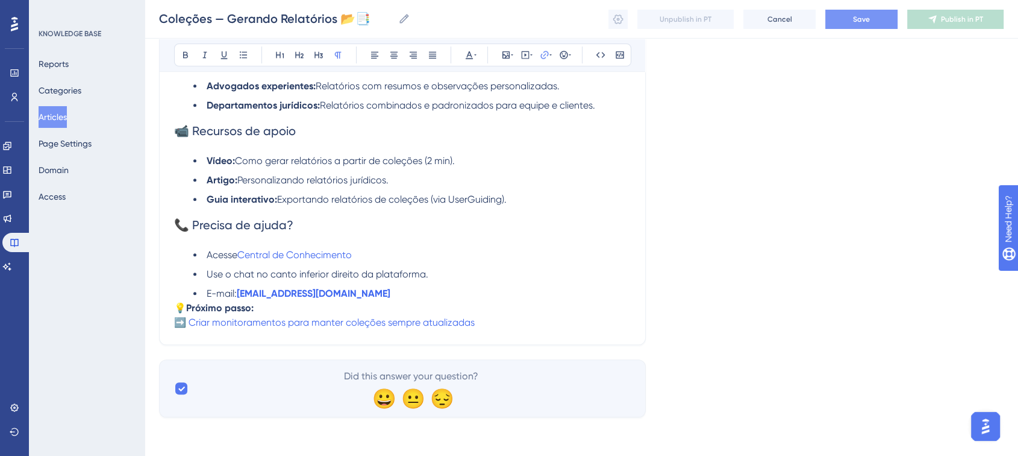
click span "Save"
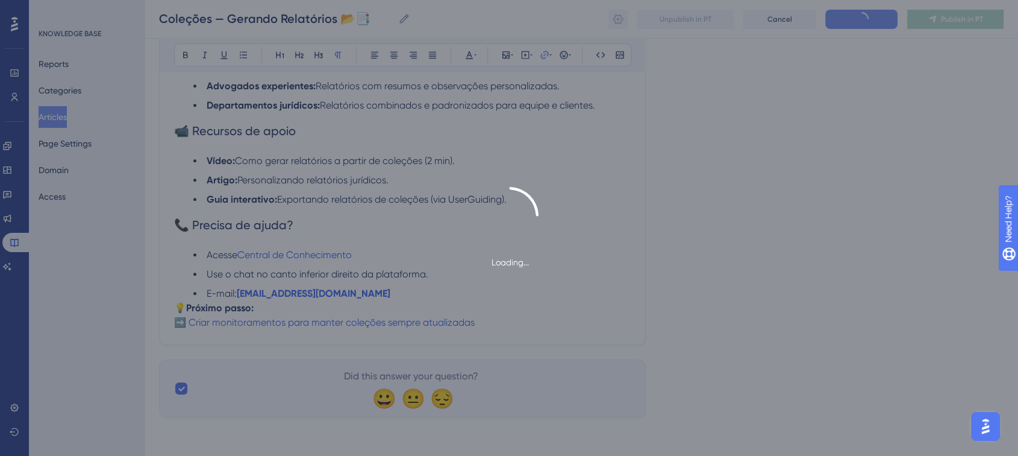
scroll to position [681, 0]
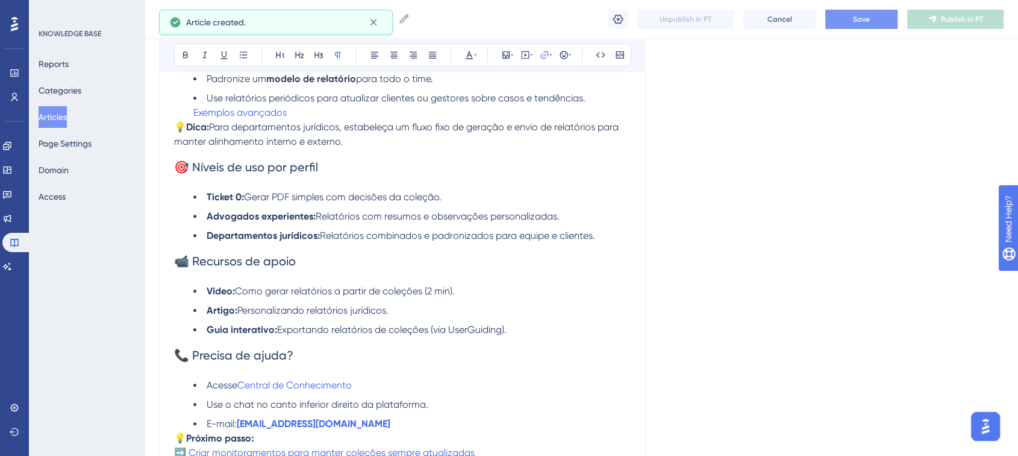
click button "Save"
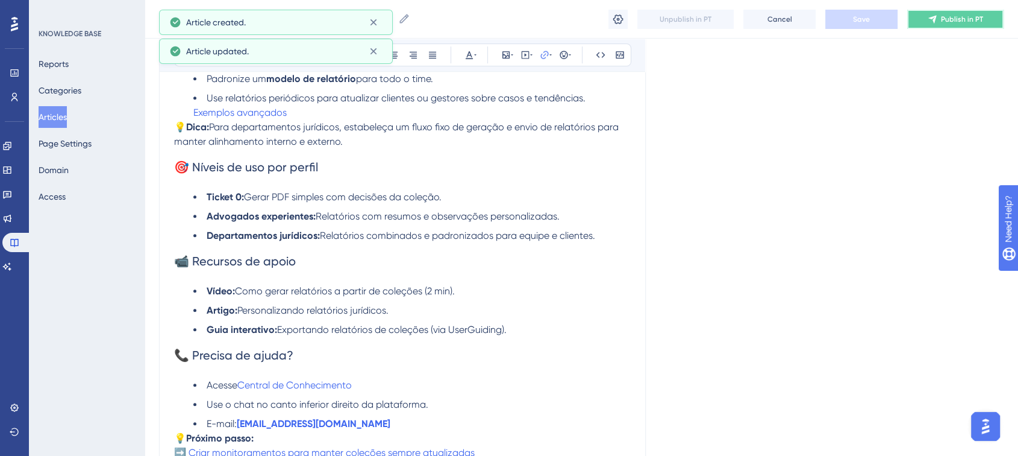
click icon
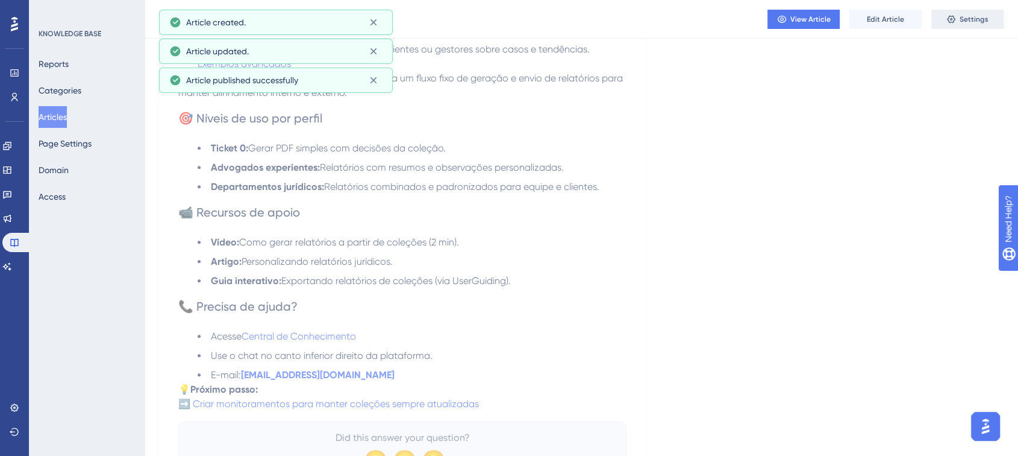
click button "Settings"
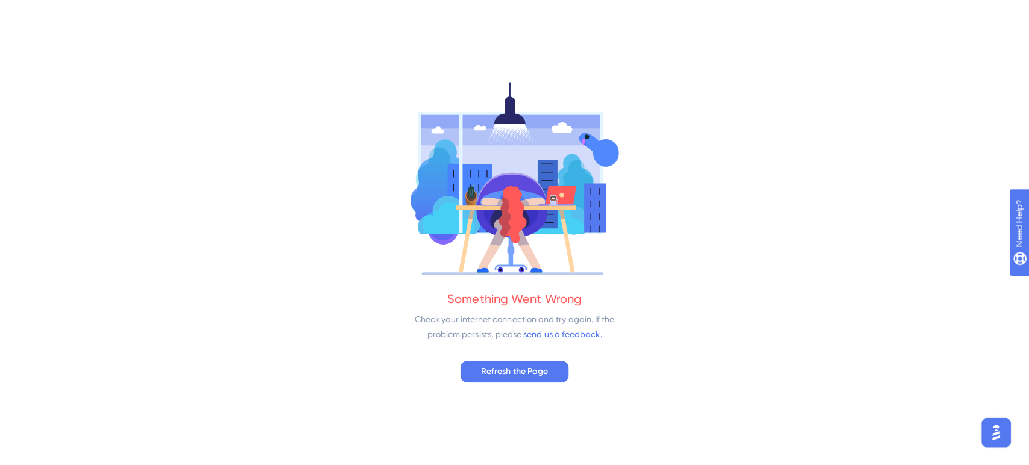
scroll to position [0, 0]
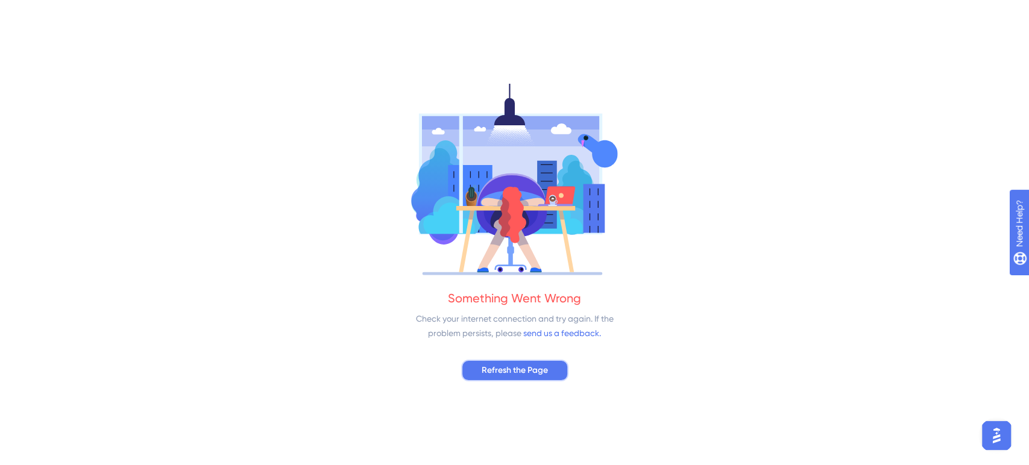
click button "Refresh the Page"
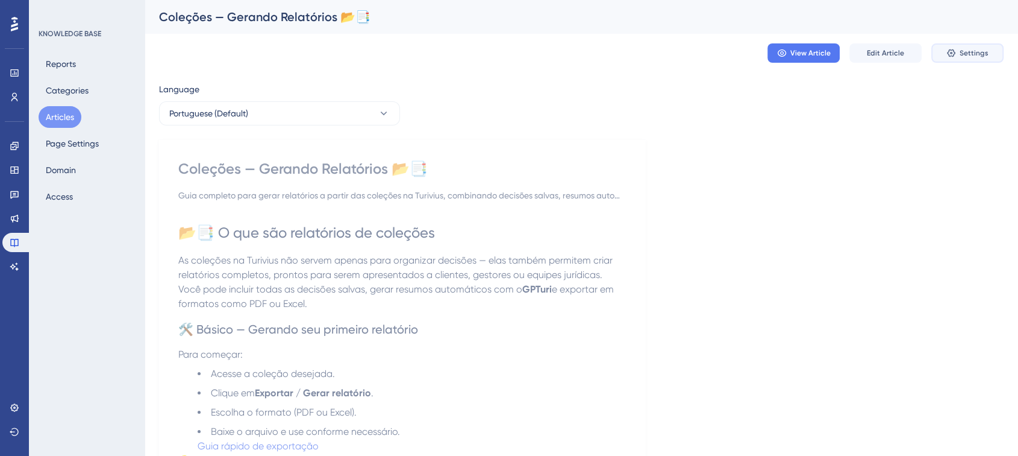
click at [969, 51] on span "Settings" at bounding box center [974, 53] width 29 height 10
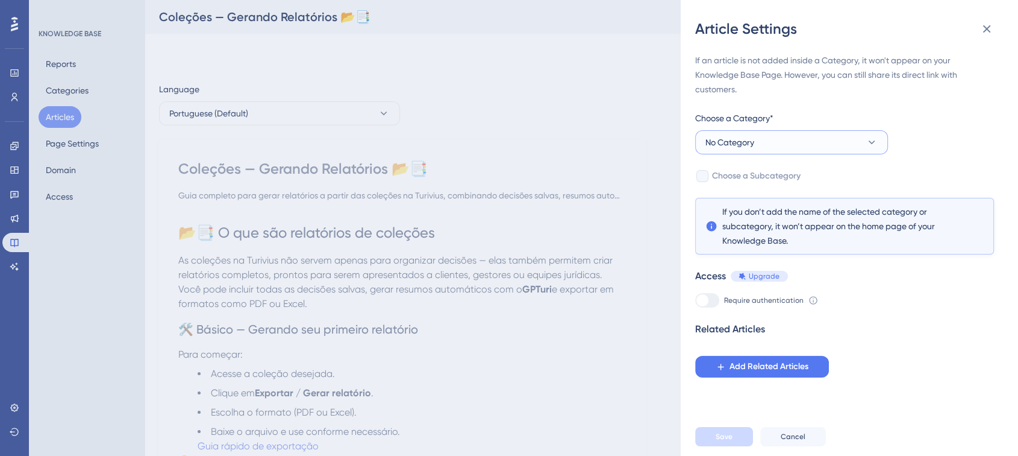
click at [776, 141] on button "No Category" at bounding box center [791, 142] width 193 height 24
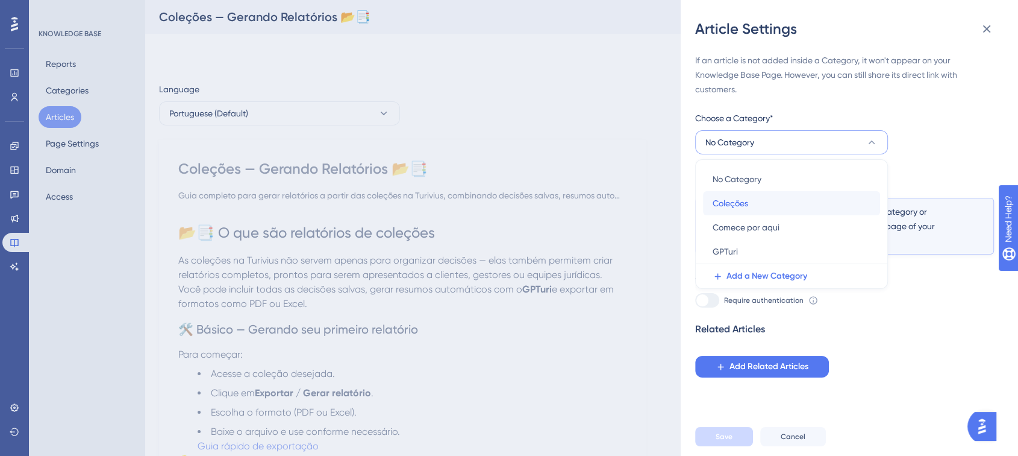
click at [762, 203] on div "Coleções Coleções" at bounding box center [792, 203] width 158 height 24
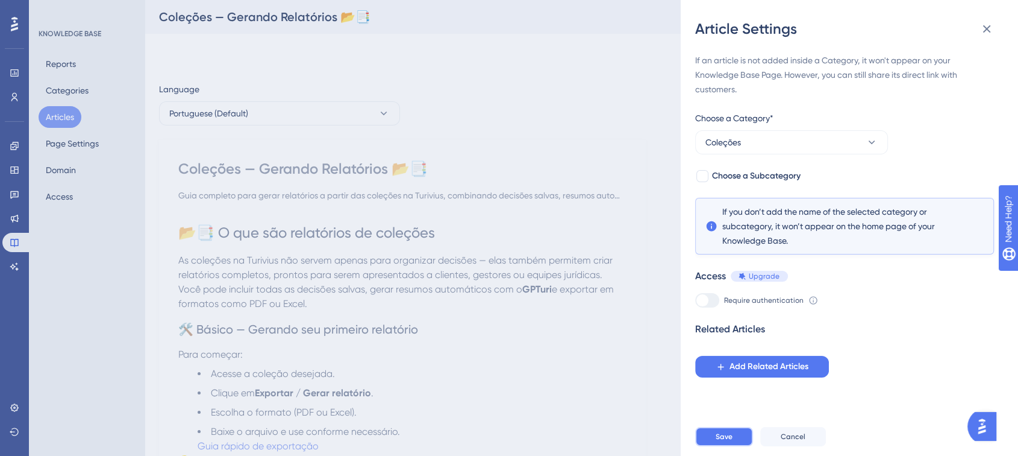
click at [723, 440] on button "Save" at bounding box center [724, 436] width 58 height 19
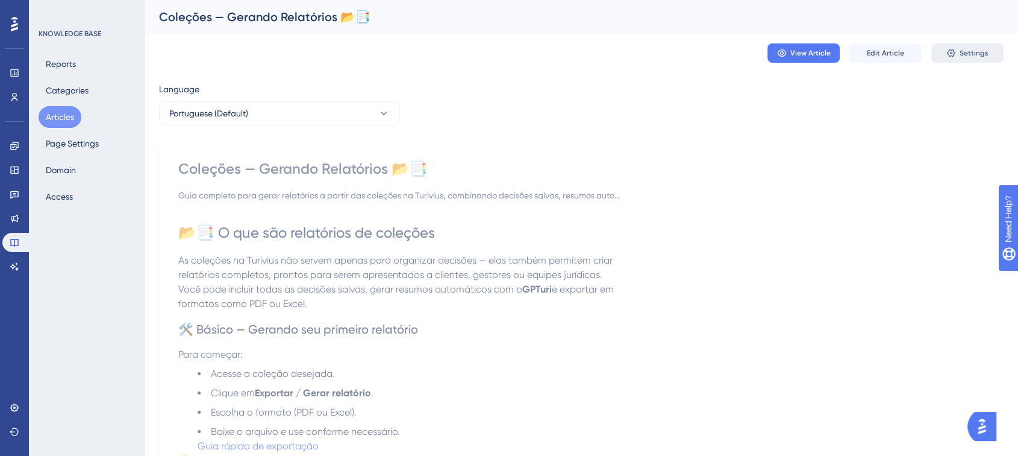
click at [950, 52] on icon at bounding box center [952, 53] width 10 height 10
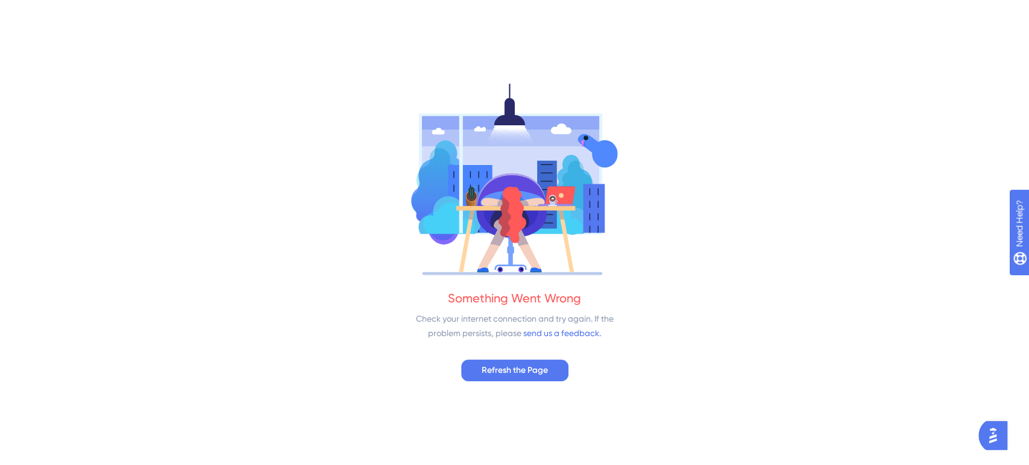
click at [515, 357] on div "Something Went Wrong Check your internet connection and try again. If the probl…" at bounding box center [514, 232] width 1029 height 465
click at [512, 363] on span "Refresh the Page" at bounding box center [515, 370] width 66 height 14
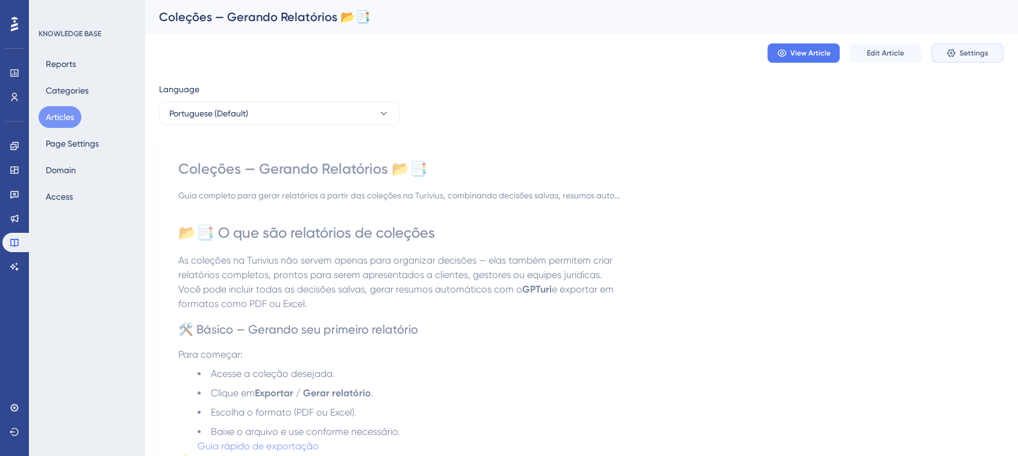
click at [971, 53] on span "Settings" at bounding box center [974, 53] width 29 height 10
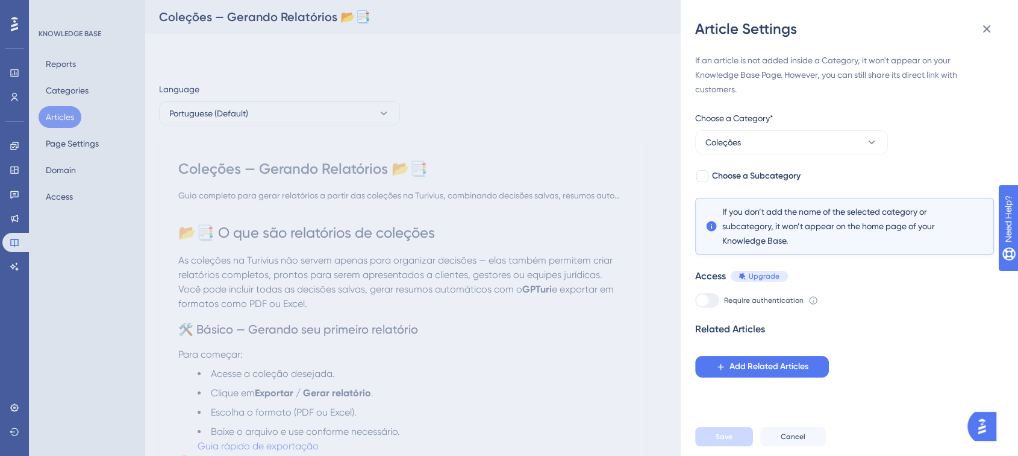
click at [295, 58] on div "Article Settings If an article is not added inside a Category, it won't appear …" at bounding box center [509, 228] width 1018 height 456
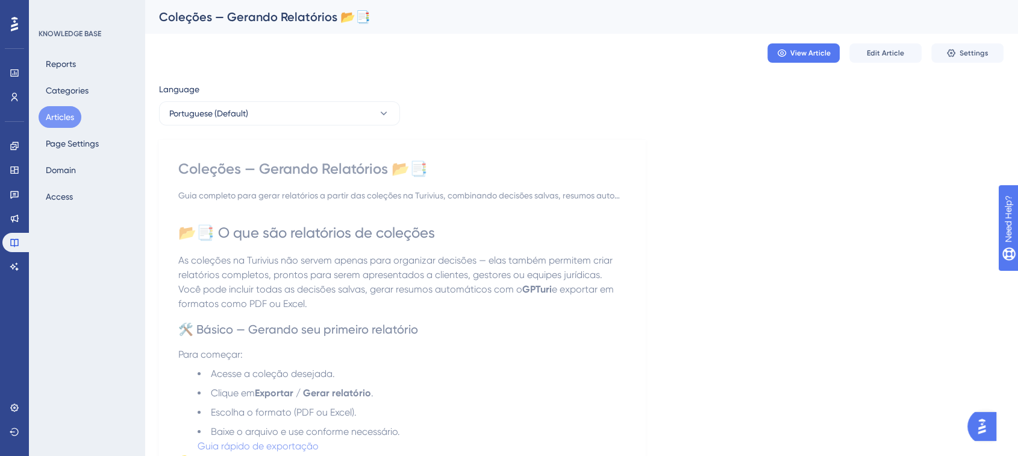
click at [49, 115] on button "Articles" at bounding box center [60, 117] width 43 height 22
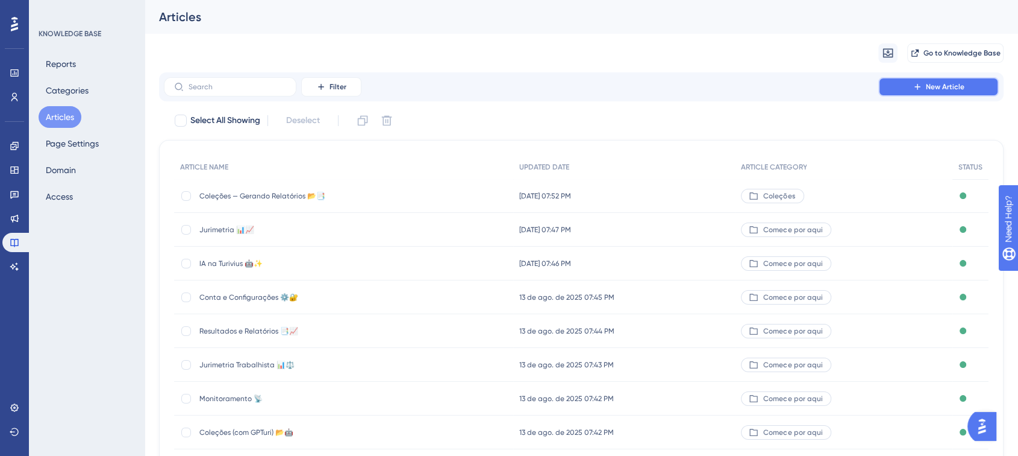
click at [905, 83] on button "New Article" at bounding box center [939, 86] width 121 height 19
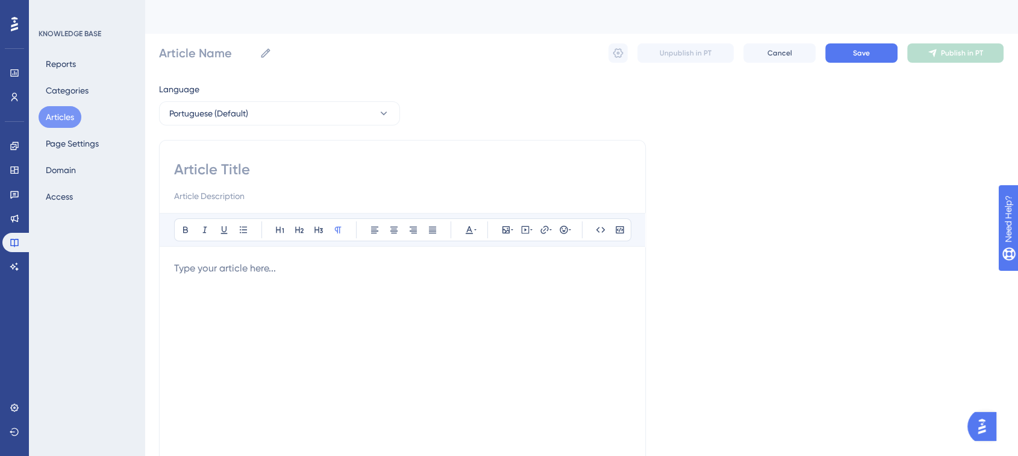
click at [210, 171] on input at bounding box center [402, 169] width 457 height 19
paste input "Coleções — Colaboração e Compartilhamento 📂🤝"
type input "Coleções — Colaboração e Compartilhamento 📂🤝"
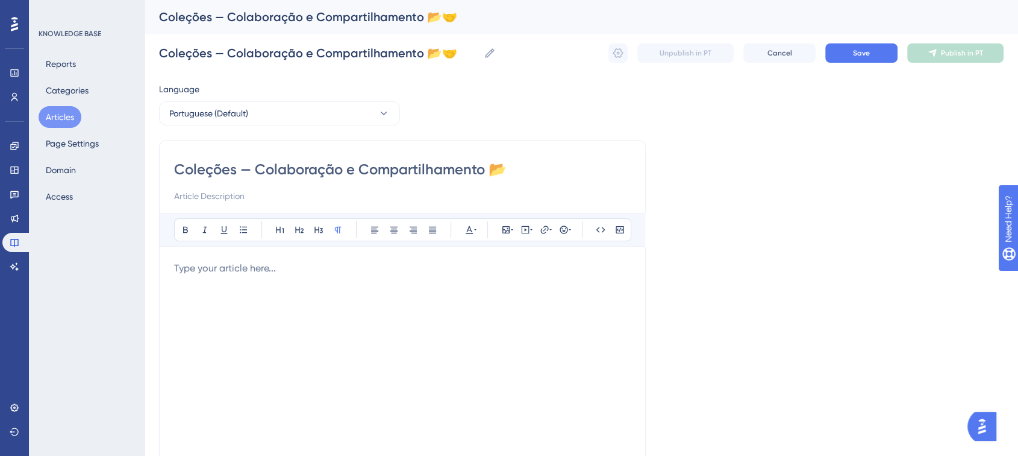
type input "Coleções — Colaboração e Compartilhamento"
click at [195, 189] on input at bounding box center [402, 196] width 457 height 14
paste input "Guia completo para colaborar com sua equipe dentro das coleções da [PERSON_NAME…"
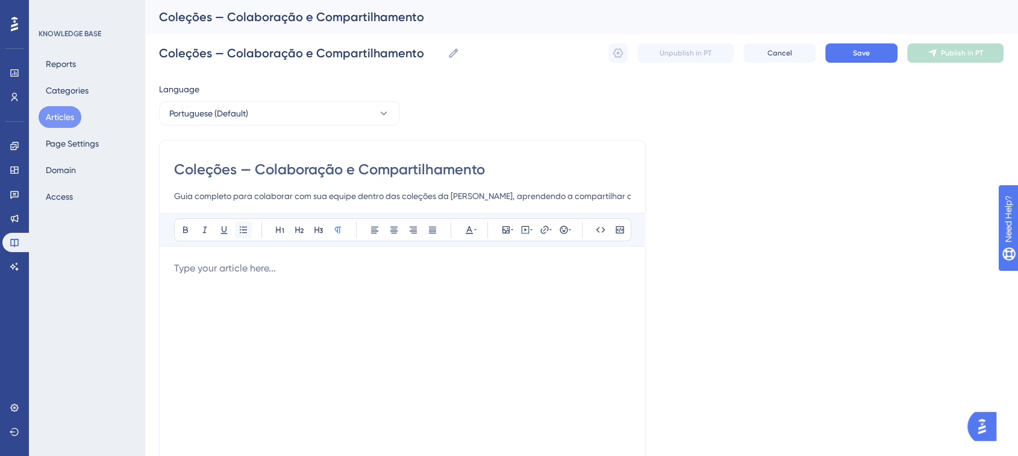
scroll to position [0, 284]
type input "Guia completo para colaborar com sua equipe dentro das coleções da [PERSON_NAME…"
click at [222, 265] on p at bounding box center [402, 268] width 457 height 14
click at [256, 269] on p at bounding box center [402, 268] width 457 height 14
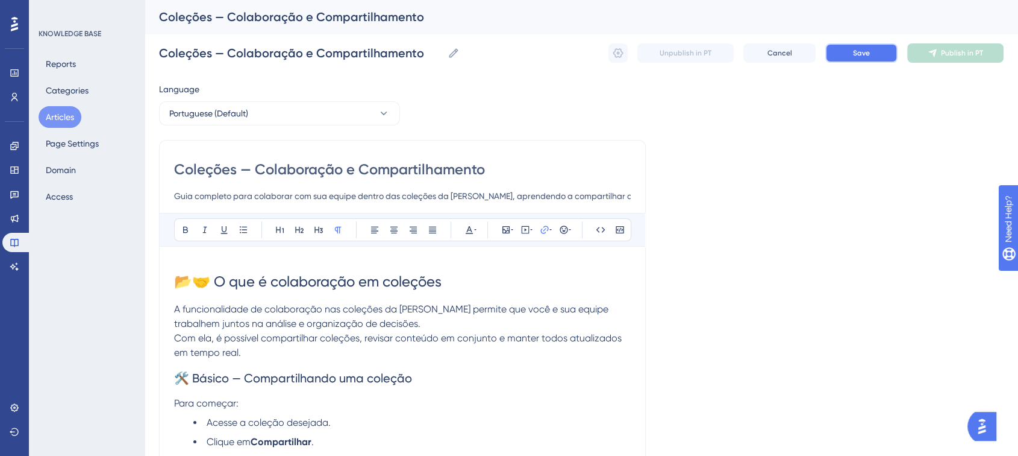
click at [861, 47] on button "Save" at bounding box center [862, 52] width 72 height 19
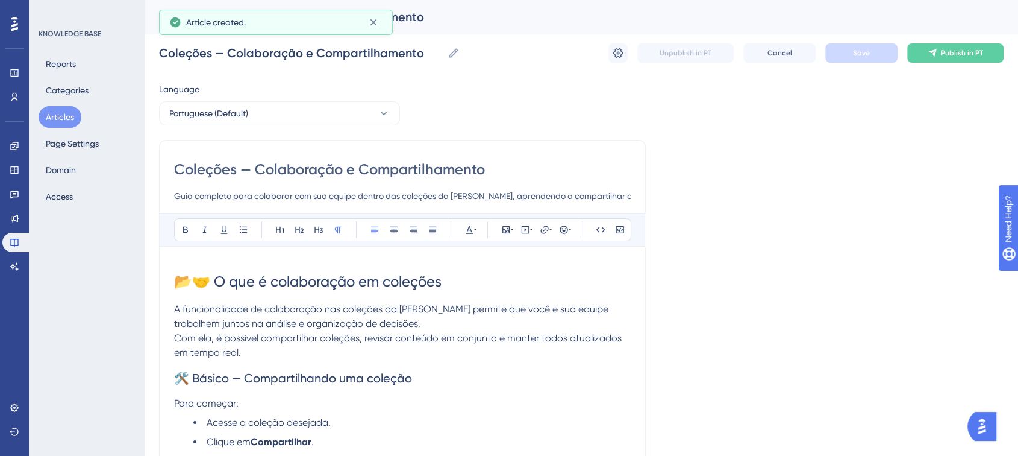
type input "Coleções — Colaboração e Compartilhamento"
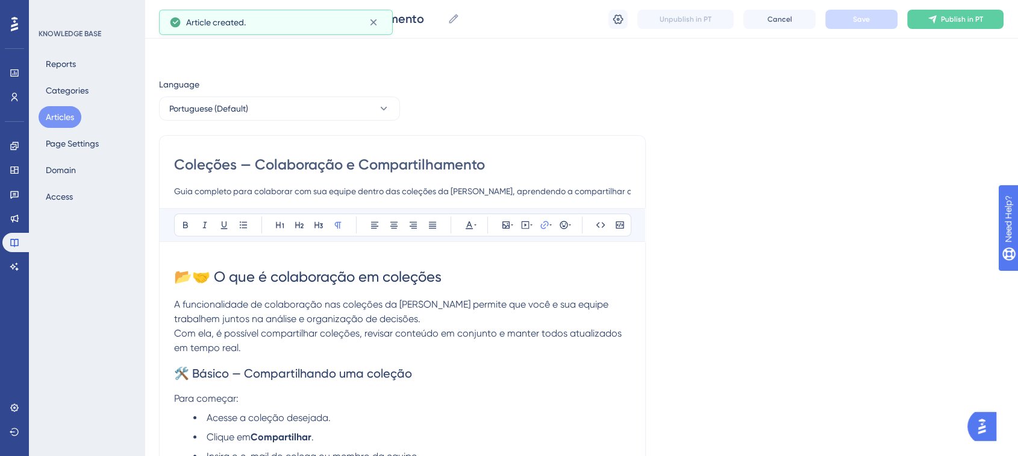
scroll to position [685, 0]
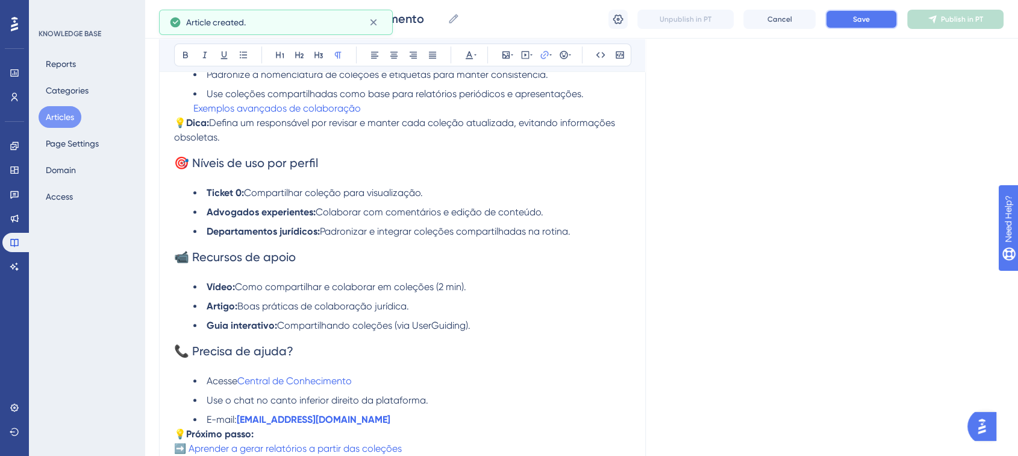
click at [880, 20] on button "Save" at bounding box center [862, 19] width 72 height 19
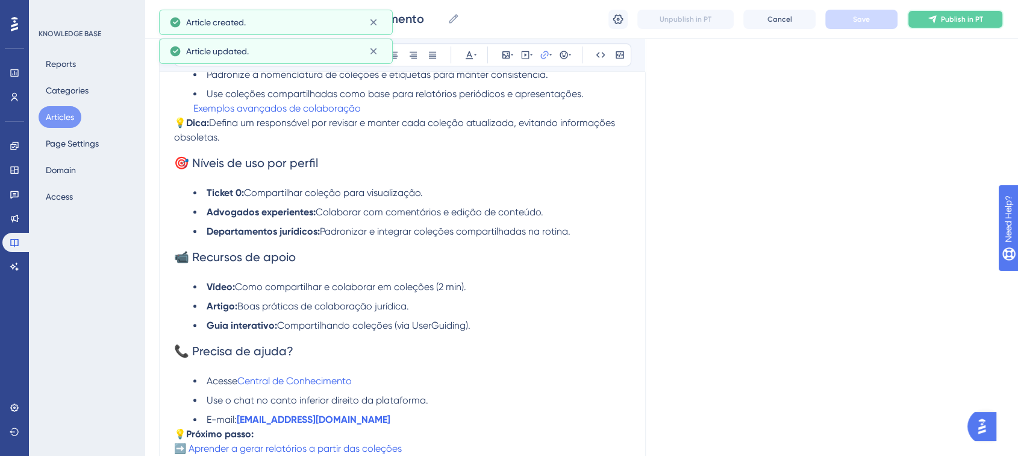
click at [930, 25] on button "Publish in PT" at bounding box center [956, 19] width 96 height 19
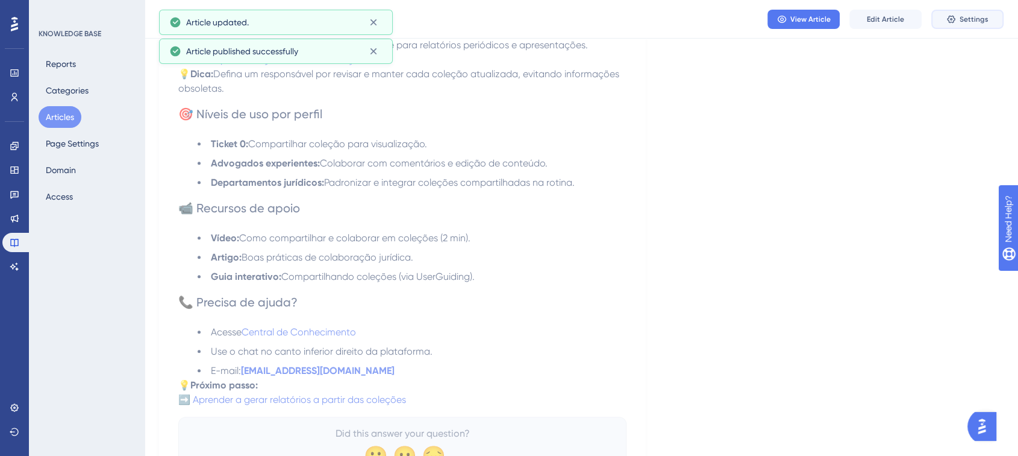
click at [949, 22] on icon at bounding box center [952, 19] width 10 height 10
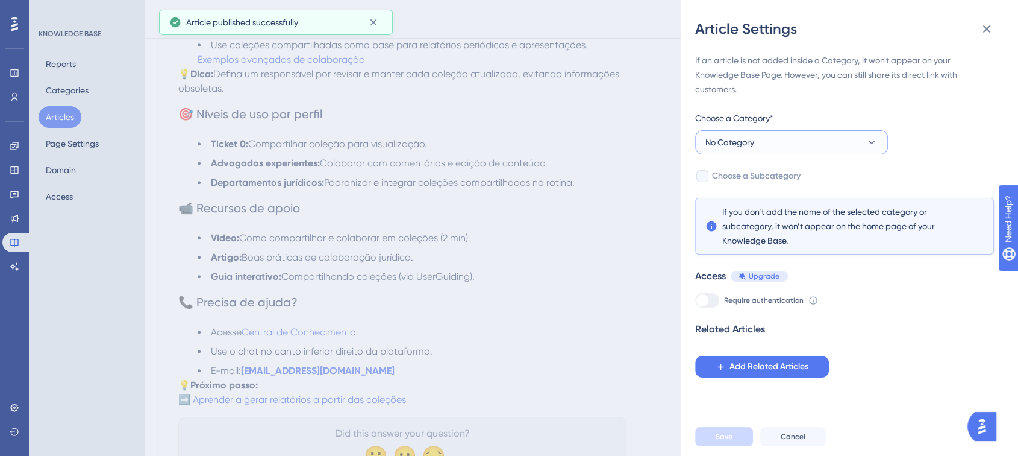
click at [739, 153] on button "No Category" at bounding box center [791, 142] width 193 height 24
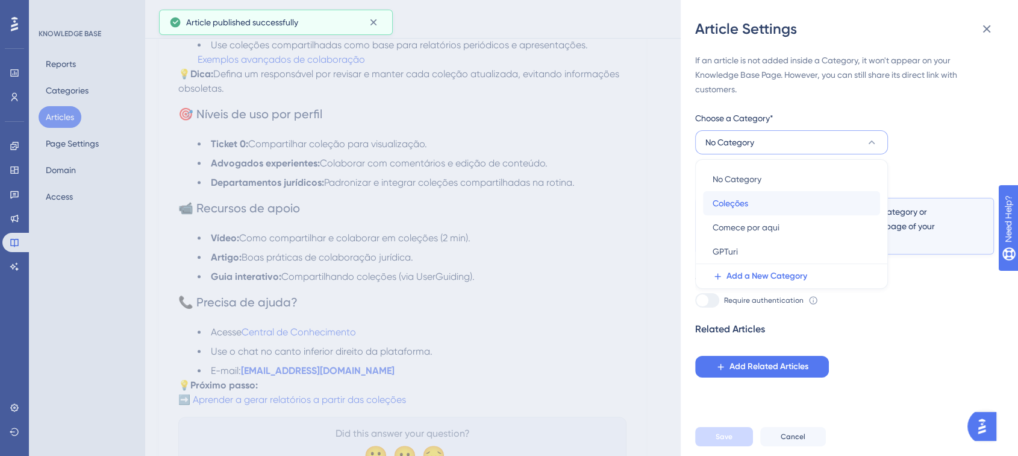
click at [737, 198] on span "Coleções" at bounding box center [731, 203] width 36 height 14
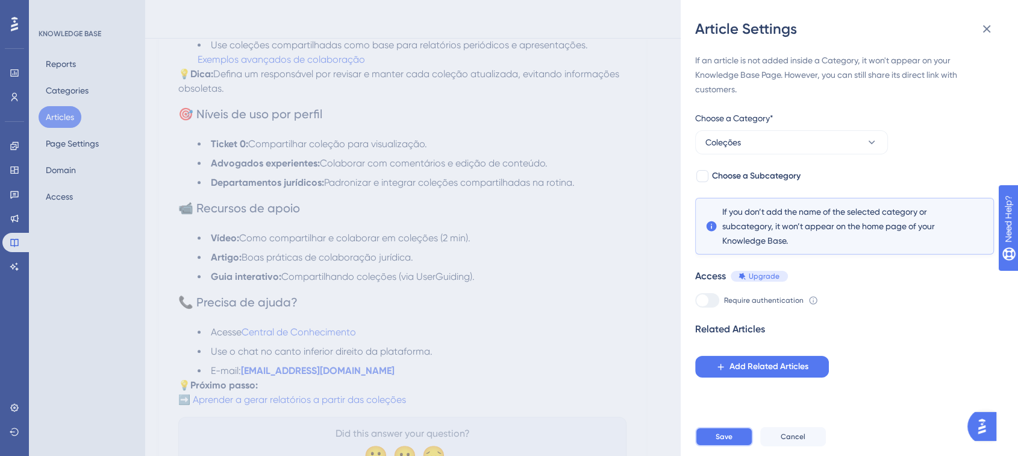
click at [729, 441] on span "Save" at bounding box center [724, 436] width 17 height 10
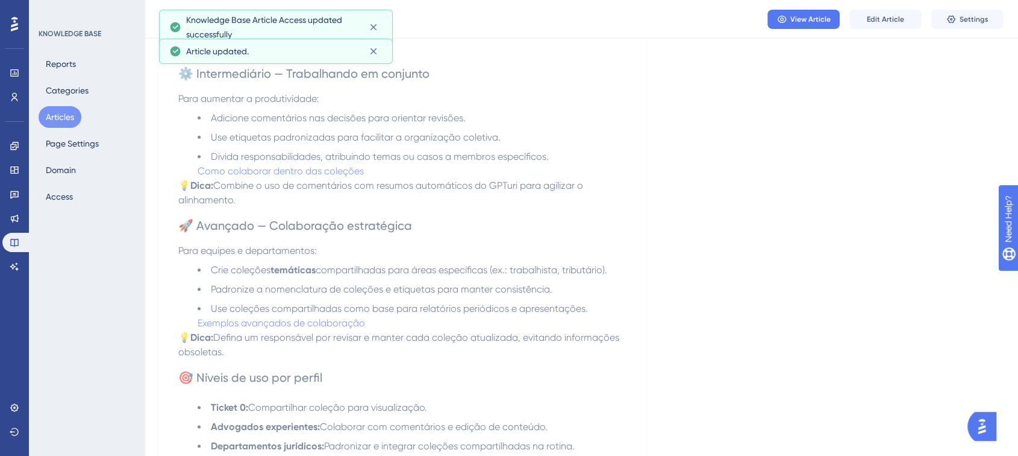
scroll to position [418, 0]
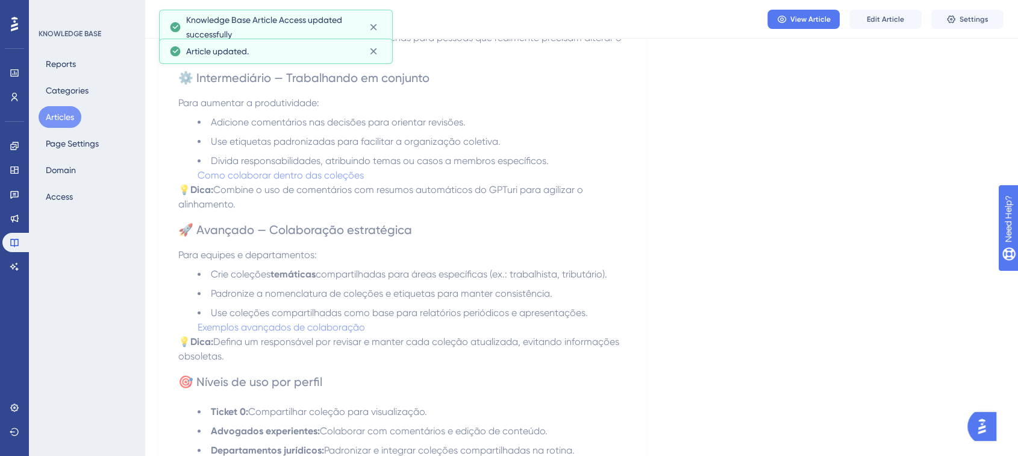
click at [54, 121] on button "Articles" at bounding box center [60, 117] width 43 height 22
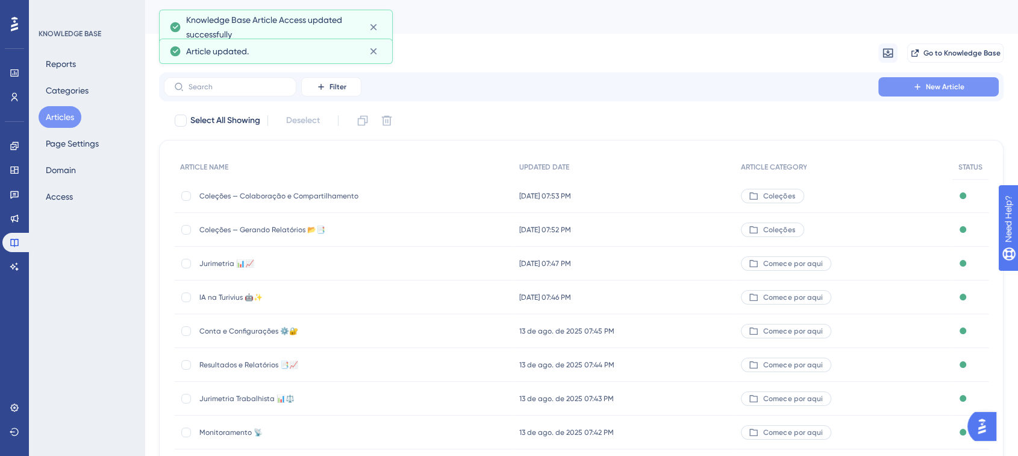
click at [897, 90] on button "New Article" at bounding box center [939, 86] width 121 height 19
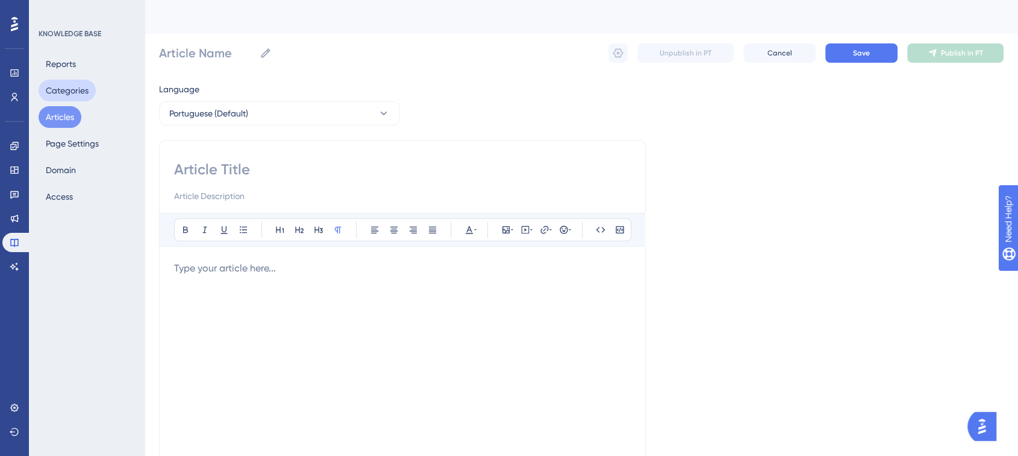
click at [65, 92] on button "Categories" at bounding box center [67, 91] width 57 height 22
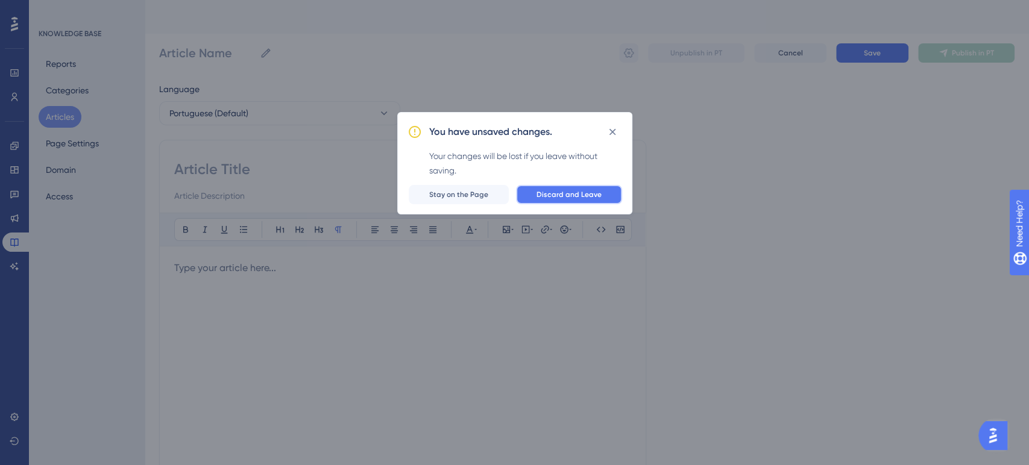
click at [548, 195] on span "Discard and Leave" at bounding box center [568, 195] width 65 height 10
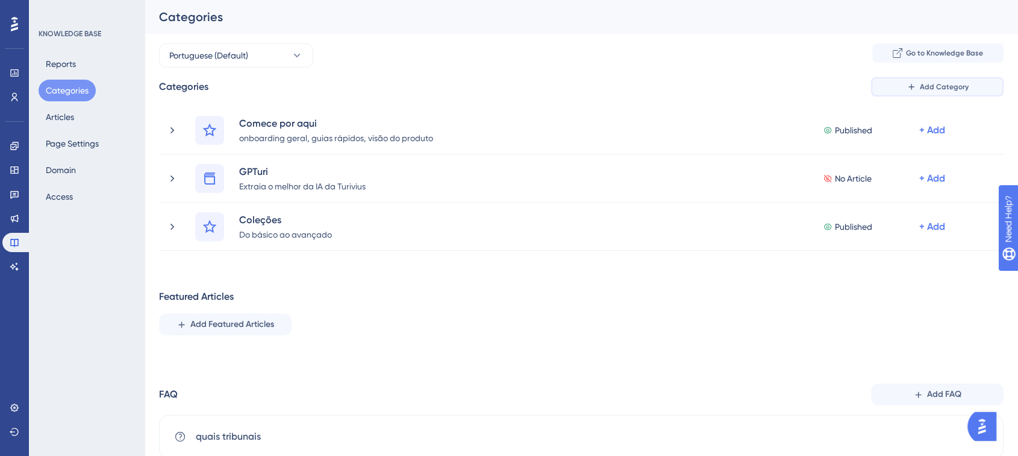
click at [952, 90] on span "Add Category" at bounding box center [944, 87] width 49 height 10
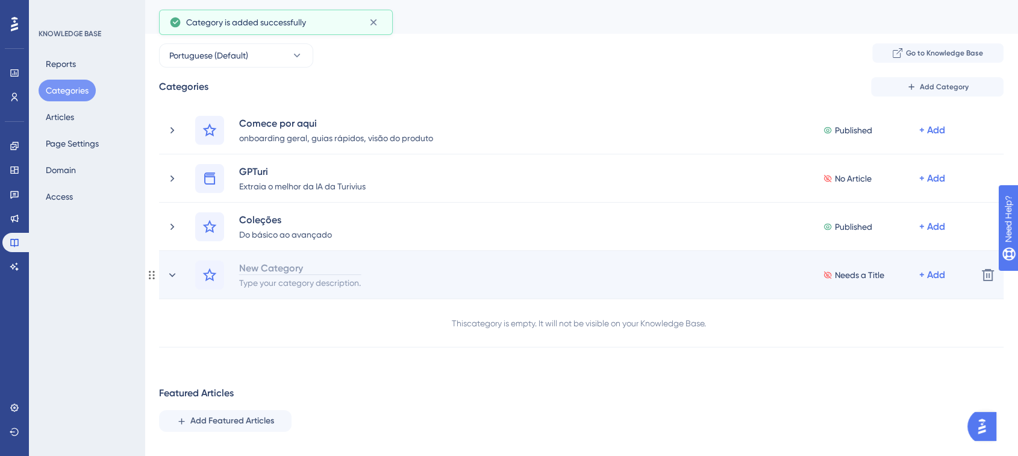
click at [292, 269] on div "New Category" at bounding box center [300, 267] width 123 height 14
click at [282, 283] on div "Type your category description." at bounding box center [300, 282] width 123 height 14
click at [282, 283] on div at bounding box center [264, 282] width 51 height 14
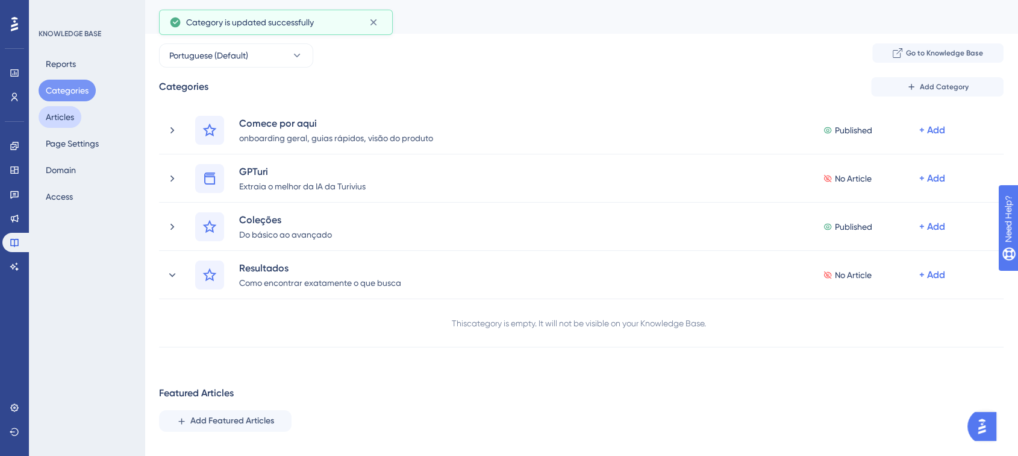
click at [74, 118] on button "Articles" at bounding box center [60, 117] width 43 height 22
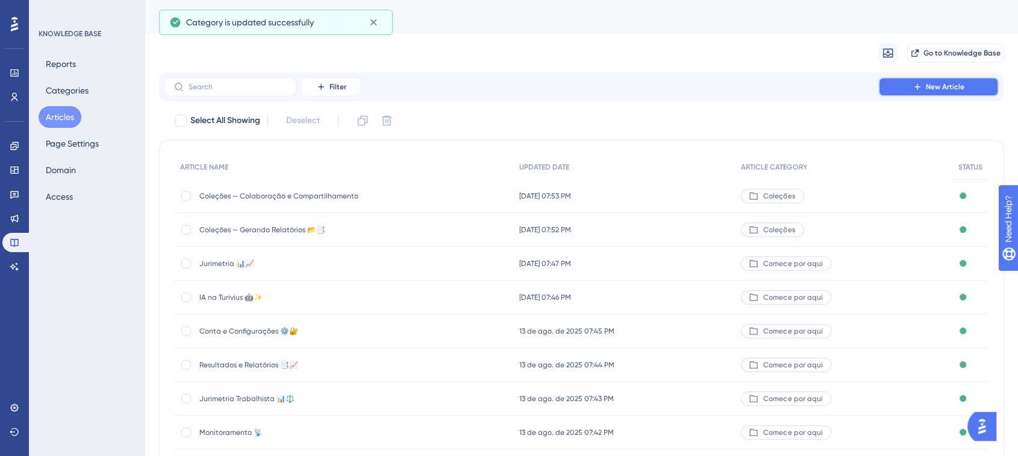
click at [961, 90] on span "New Article" at bounding box center [945, 87] width 39 height 10
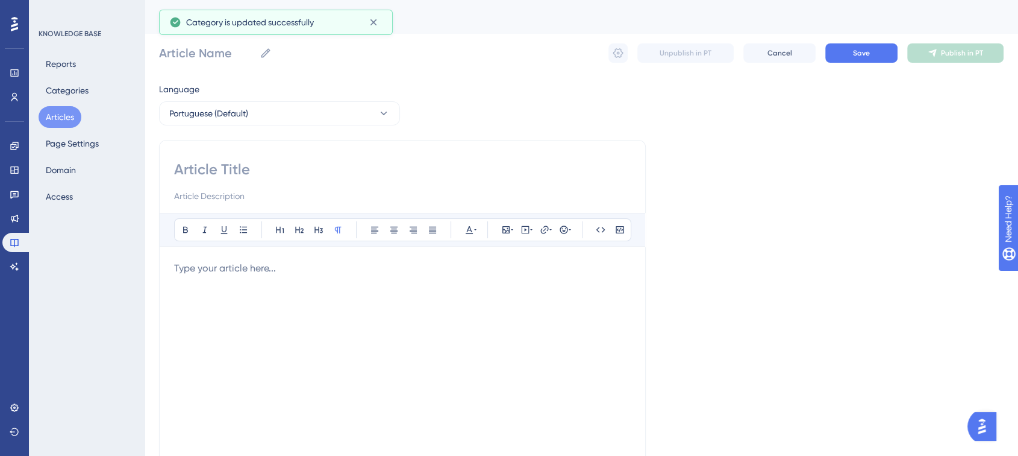
click at [202, 172] on input at bounding box center [402, 169] width 457 height 19
paste input "Pesquisa Jurisprudencial — Estratégias para evitar zero resultados 🔍🚫"
type input "Pesquisa Jurisprudencial — Estratégias para evitar zero resultados 🔍🚫"
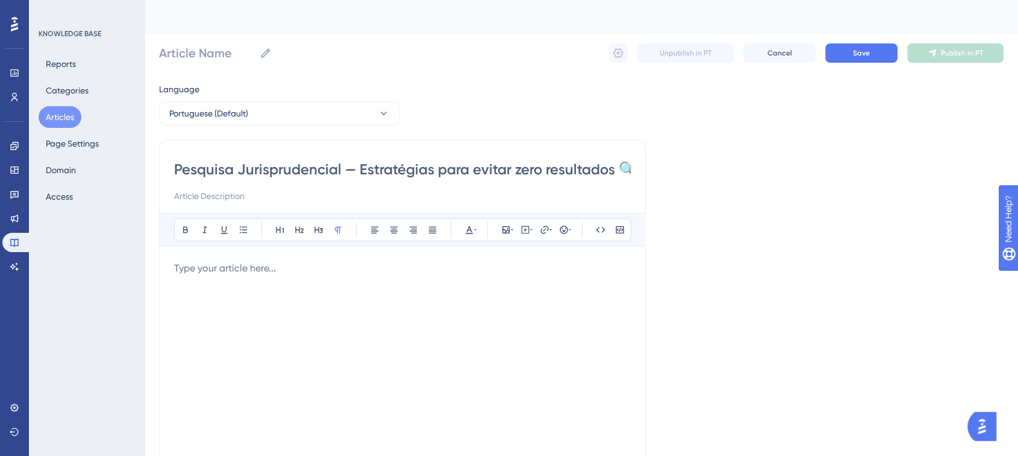
scroll to position [0, 27]
type input "Pesquisa Jurisprudencial — Estratégias para evitar zero resultados 🔍🚫"
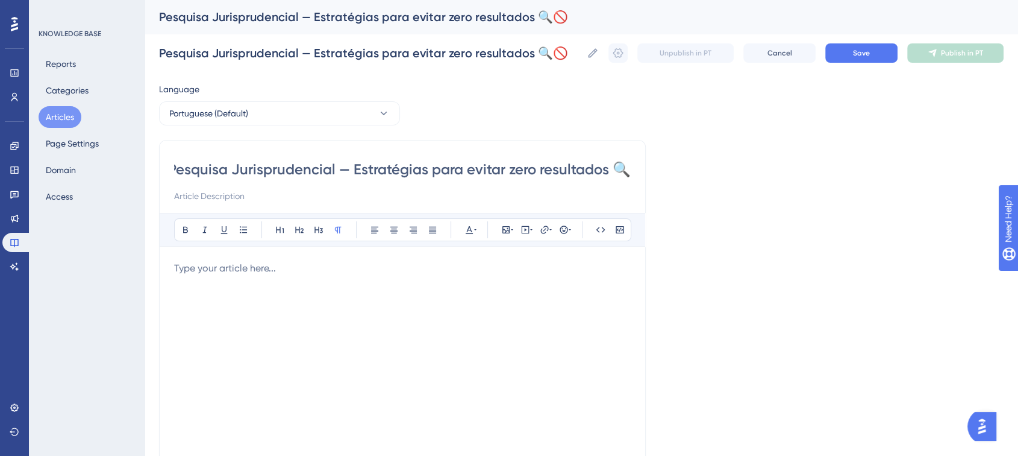
scroll to position [0, 0]
type input "Pesquisa Jurisprudencial — Estratégias para evitar zero resultados"
click at [201, 202] on input at bounding box center [402, 196] width 457 height 14
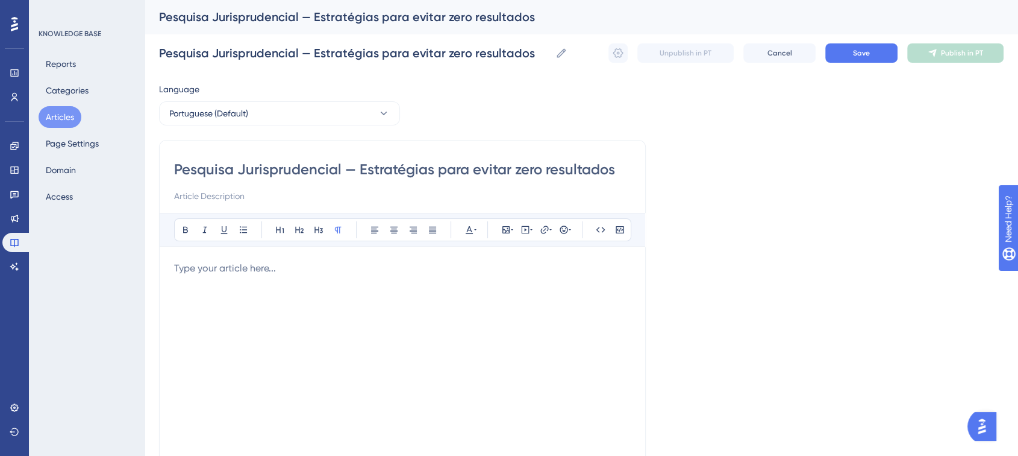
paste input "Guia prático para estruturar buscas na Turivius de forma eficiente, reduzindo a…"
type input "Guia prático para estruturar buscas na Turivius de forma eficiente, reduzindo a…"
drag, startPoint x: 208, startPoint y: 264, endPoint x: 486, endPoint y: 229, distance: 280.6
click at [208, 264] on p at bounding box center [402, 268] width 457 height 14
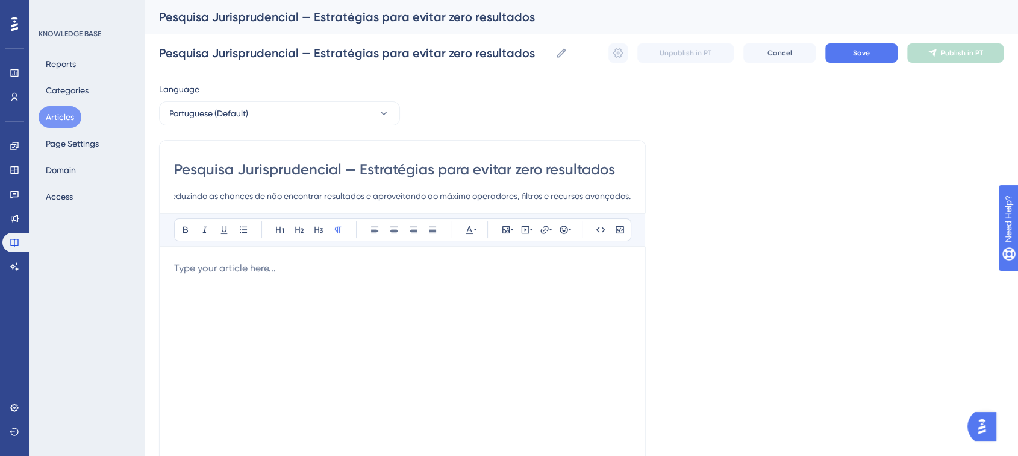
scroll to position [0, 0]
click at [212, 274] on p at bounding box center [402, 268] width 457 height 14
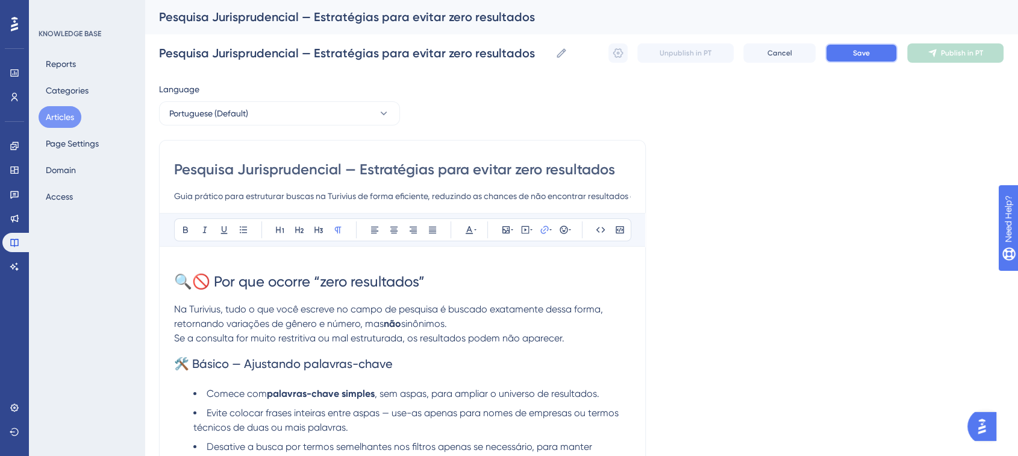
click at [875, 51] on button "Save" at bounding box center [862, 52] width 72 height 19
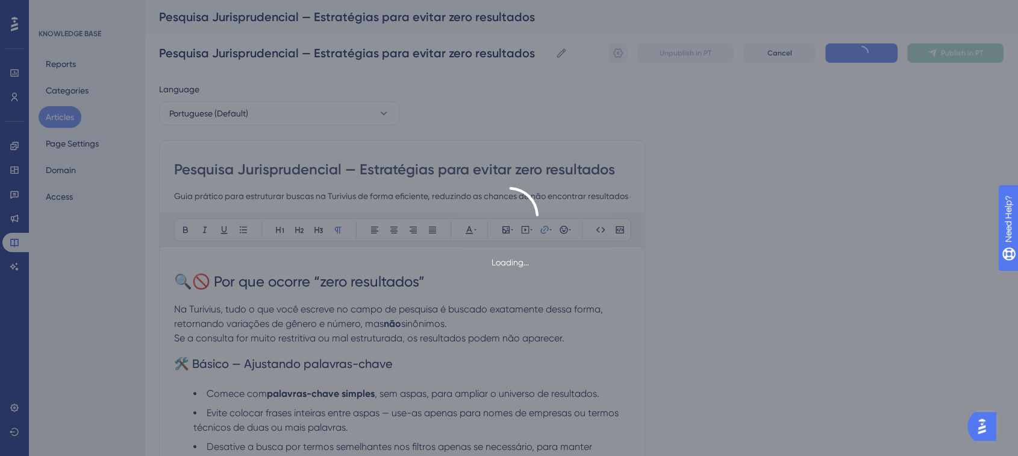
type input "Pesquisa Jurisprudencial — Estratégias para evitar zero resultados"
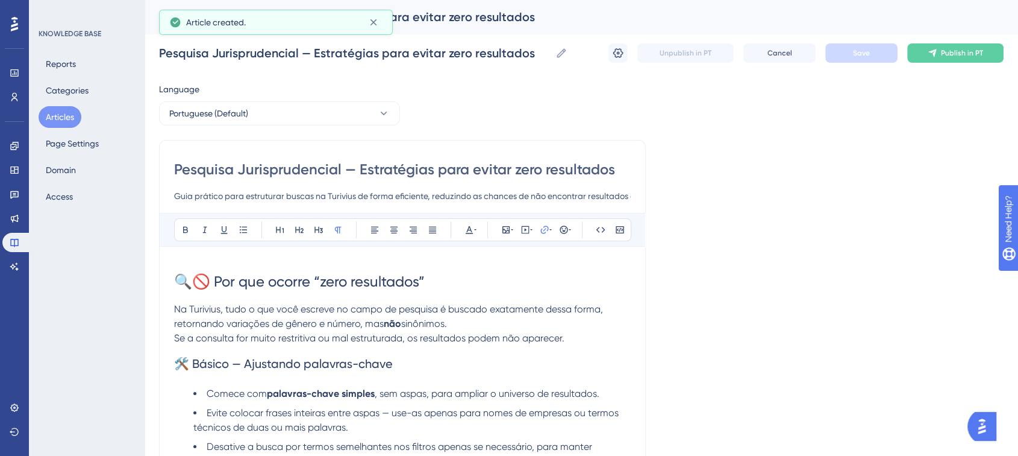
scroll to position [633, 0]
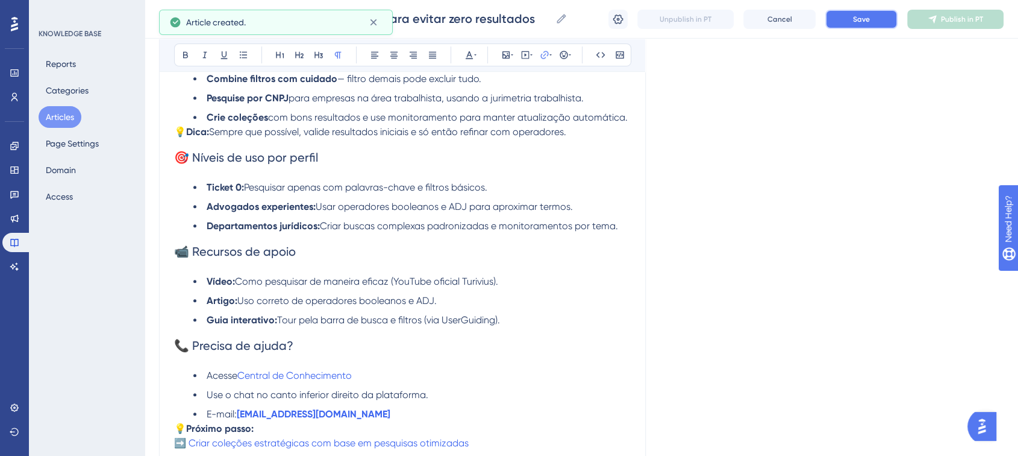
click at [872, 25] on button "Save" at bounding box center [862, 19] width 72 height 19
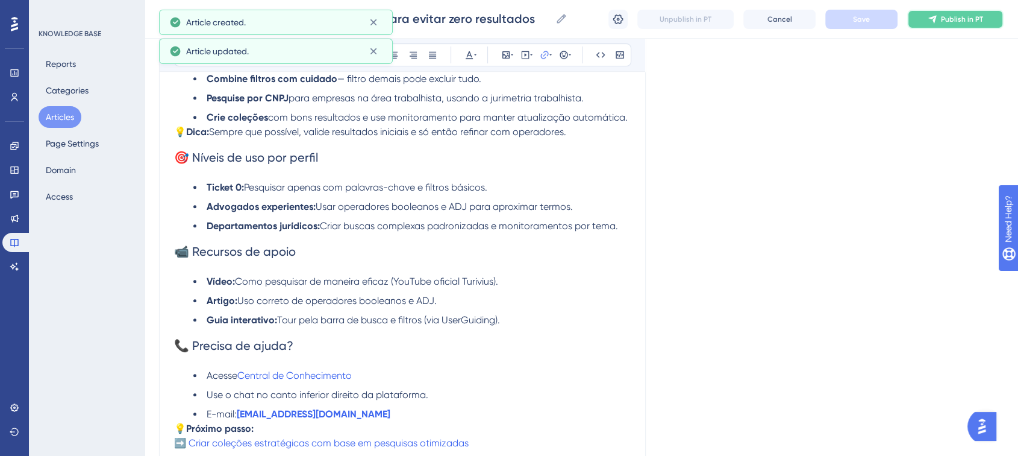
click at [940, 22] on button "Publish in PT" at bounding box center [956, 19] width 96 height 19
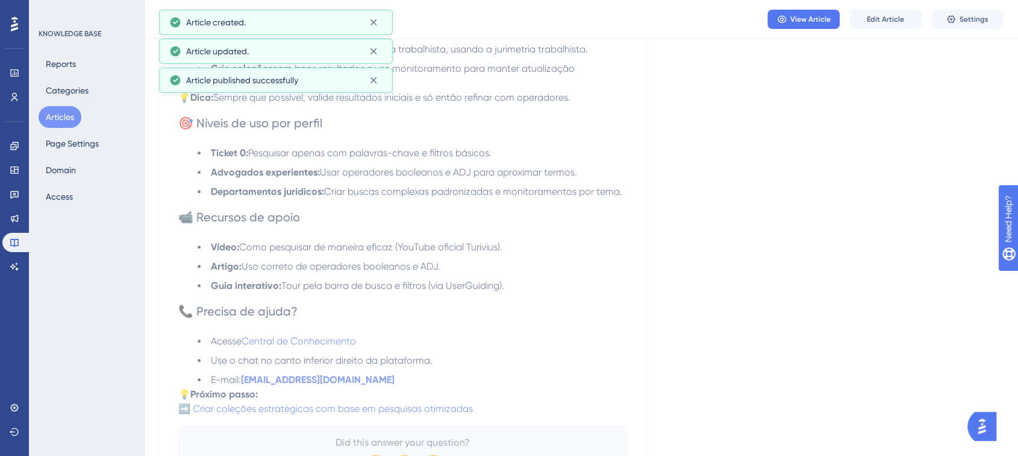
click at [940, 22] on button "Settings" at bounding box center [968, 19] width 72 height 19
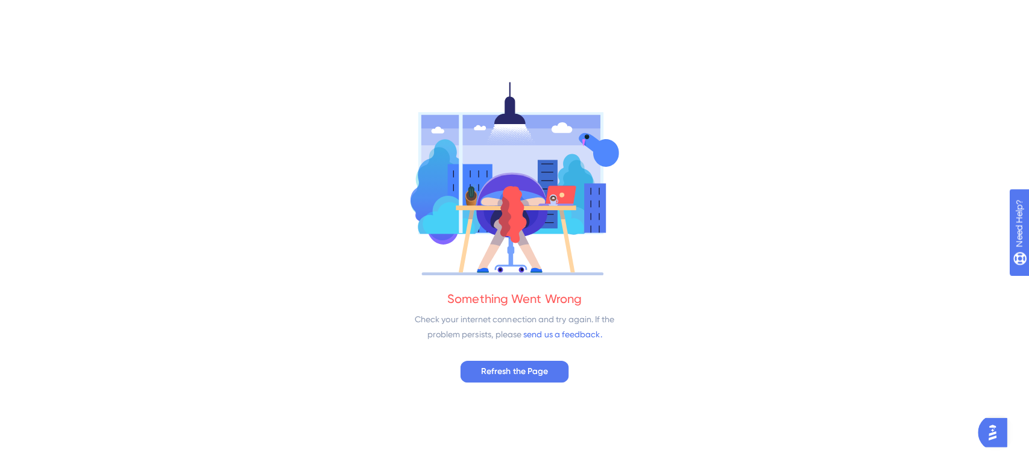
scroll to position [0, 0]
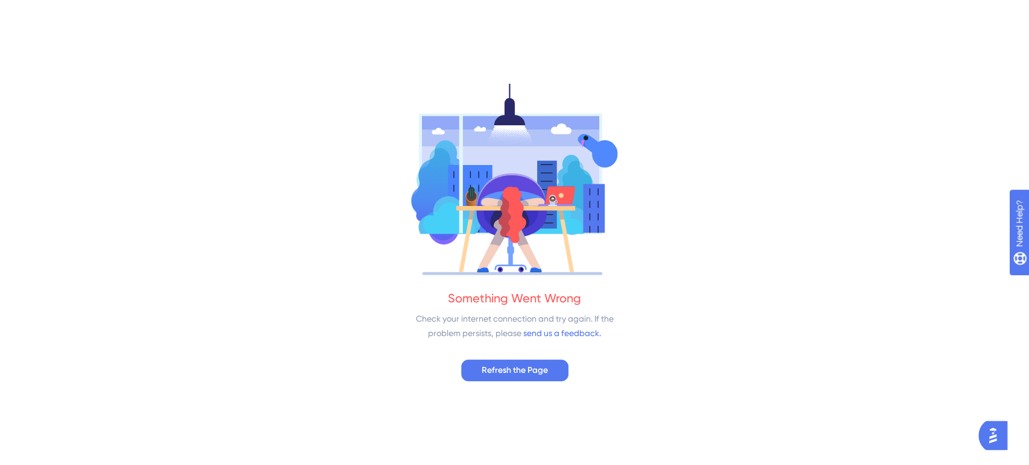
click at [520, 357] on div "Something Went Wrong Check your internet connection and try again. If the probl…" at bounding box center [514, 232] width 1029 height 465
click at [513, 368] on span "Refresh the Page" at bounding box center [515, 370] width 66 height 14
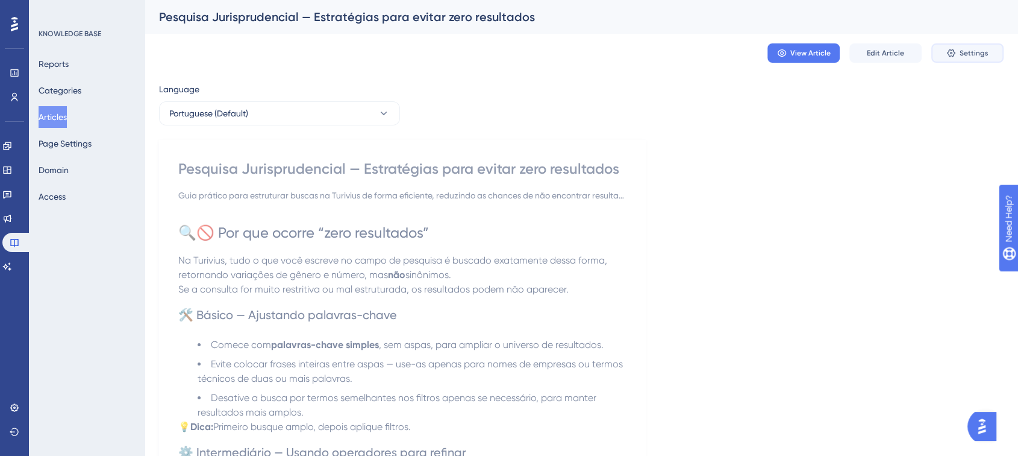
click at [950, 56] on icon at bounding box center [951, 53] width 8 height 8
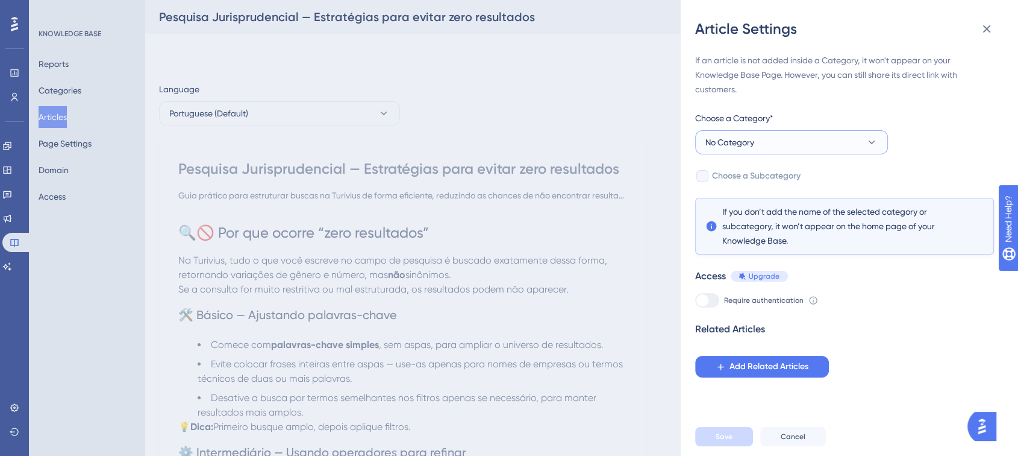
click at [788, 148] on button "No Category" at bounding box center [791, 142] width 193 height 24
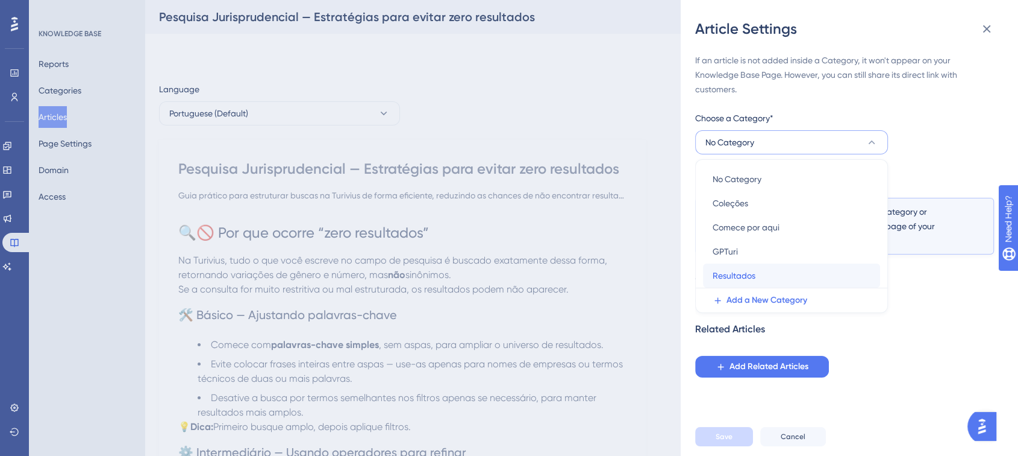
click at [740, 273] on span "Resultados" at bounding box center [734, 275] width 43 height 14
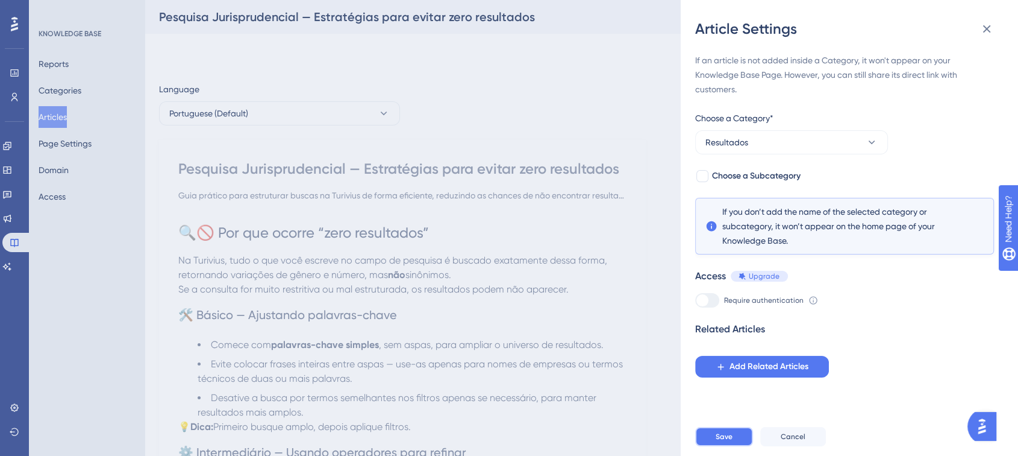
click at [726, 441] on button "Save" at bounding box center [724, 436] width 58 height 19
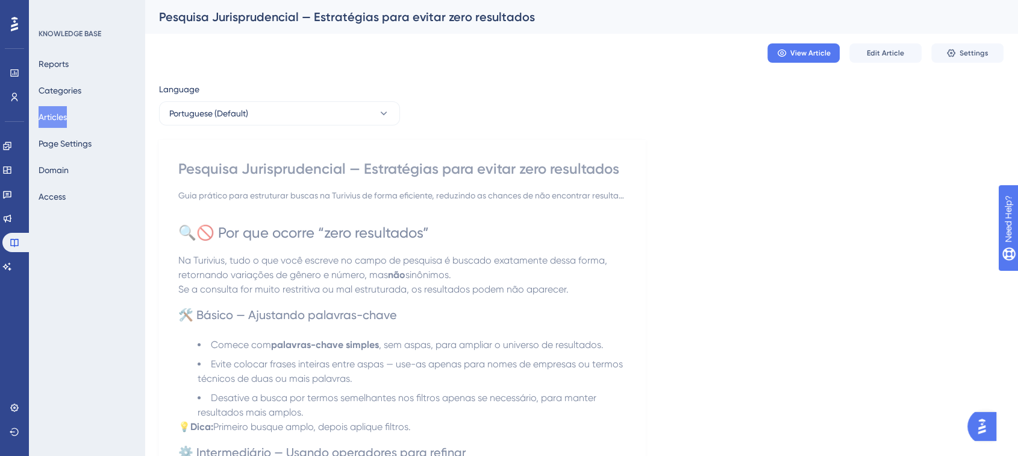
click at [60, 113] on button "Articles" at bounding box center [53, 117] width 28 height 22
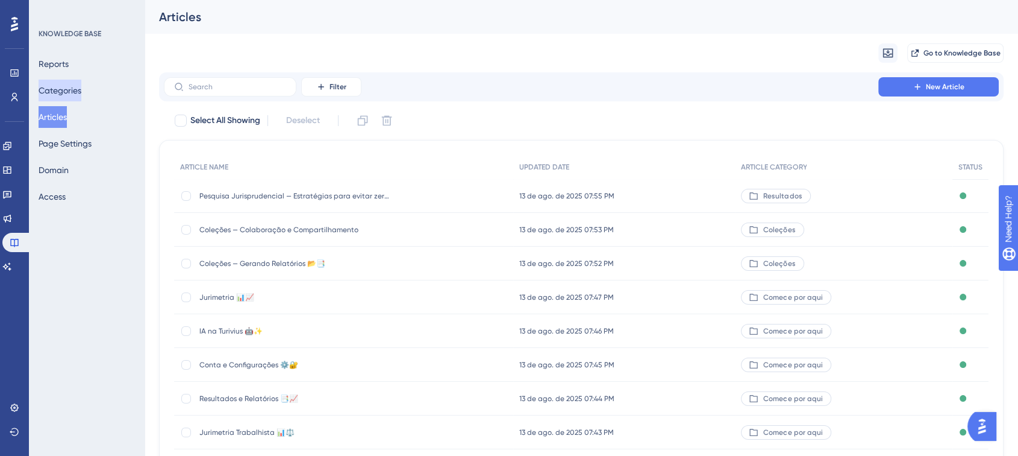
click at [60, 94] on button "Categories" at bounding box center [60, 91] width 43 height 22
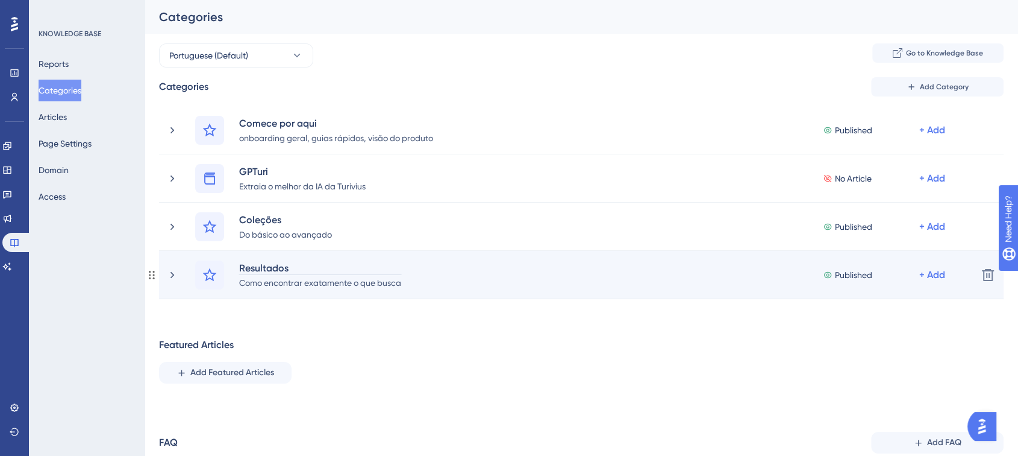
click at [281, 265] on div "Resultados" at bounding box center [320, 267] width 163 height 14
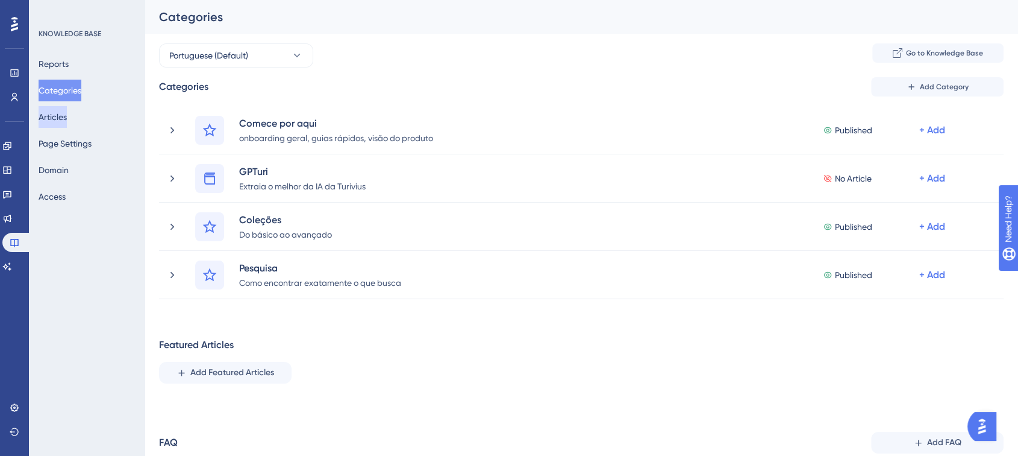
click at [57, 127] on button "Articles" at bounding box center [53, 117] width 28 height 22
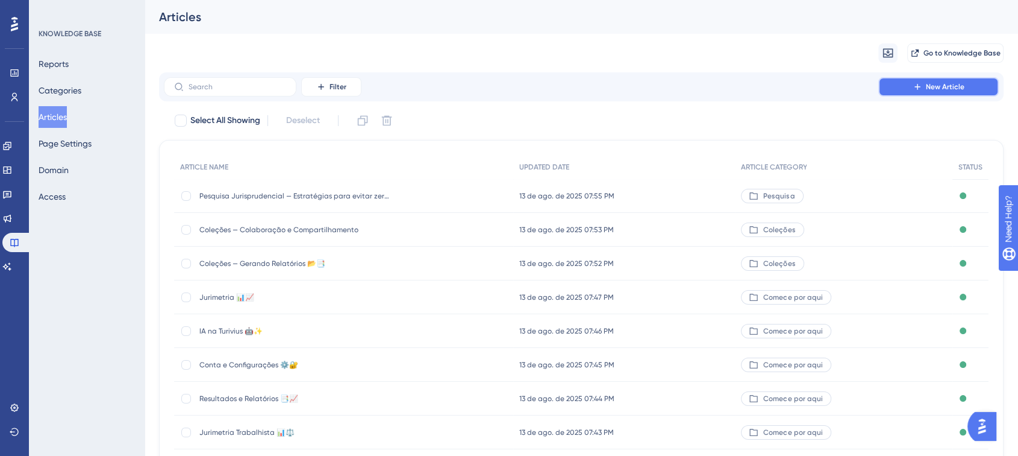
click at [924, 92] on button "New Article" at bounding box center [939, 86] width 121 height 19
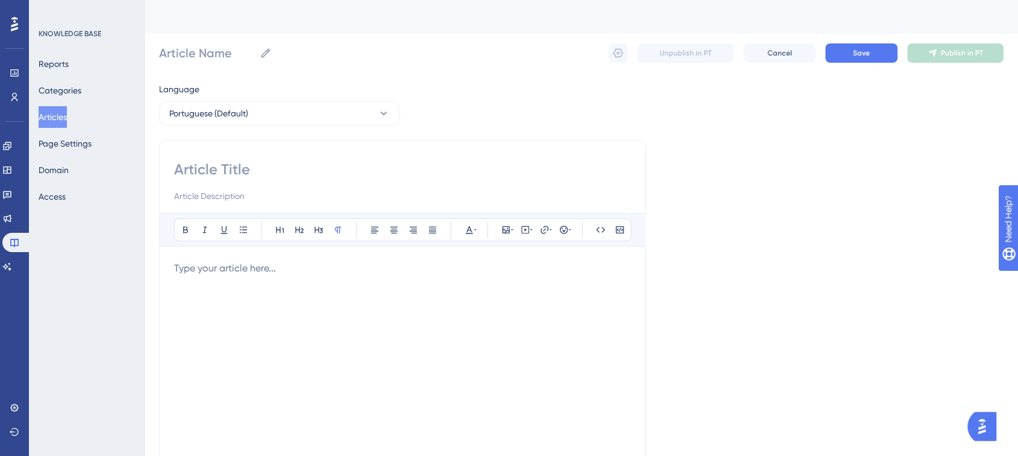
click at [222, 165] on input at bounding box center [402, 169] width 457 height 19
paste input "Pesquisa Jurisprudencial — Como usar o ADJ na prática"
type input "Pesquisa Jurisprudencial — Como usar o ADJ na prática"
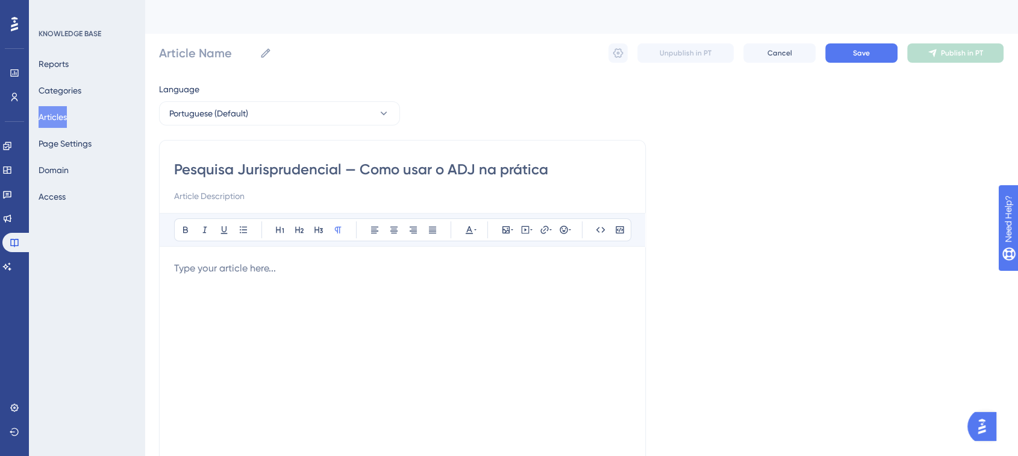
type input "Pesquisa Jurisprudencial — Como usar o ADJ na prática"
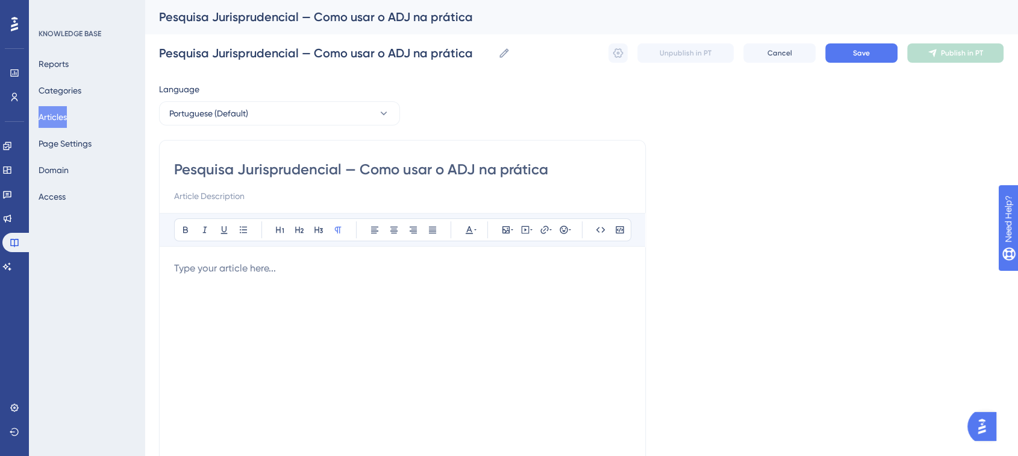
type input "Pesquisa Jurisprudencial — Como usar o ADJ na prática"
click at [242, 195] on input at bounding box center [402, 196] width 457 height 14
paste input "Guia prático para aplicar o operador ADJ na Turivius, entendendo como ele funci…"
type input "Guia prático para aplicar o operador ADJ na Turivius, entendendo como ele funci…"
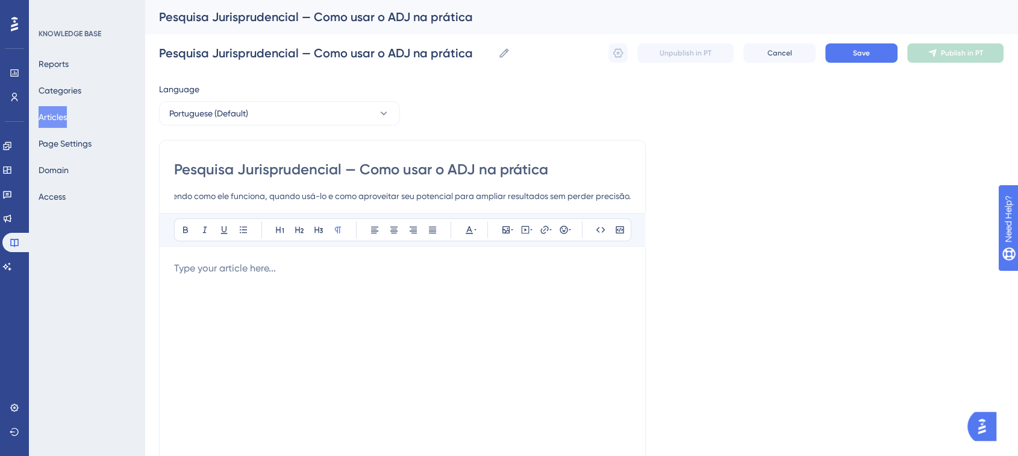
scroll to position [0, 0]
click at [204, 269] on p at bounding box center [402, 268] width 457 height 14
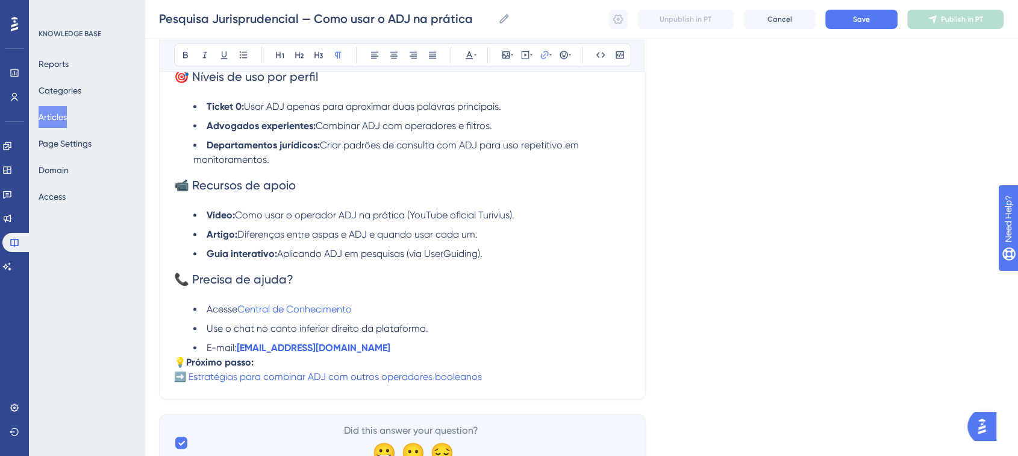
scroll to position [842, 0]
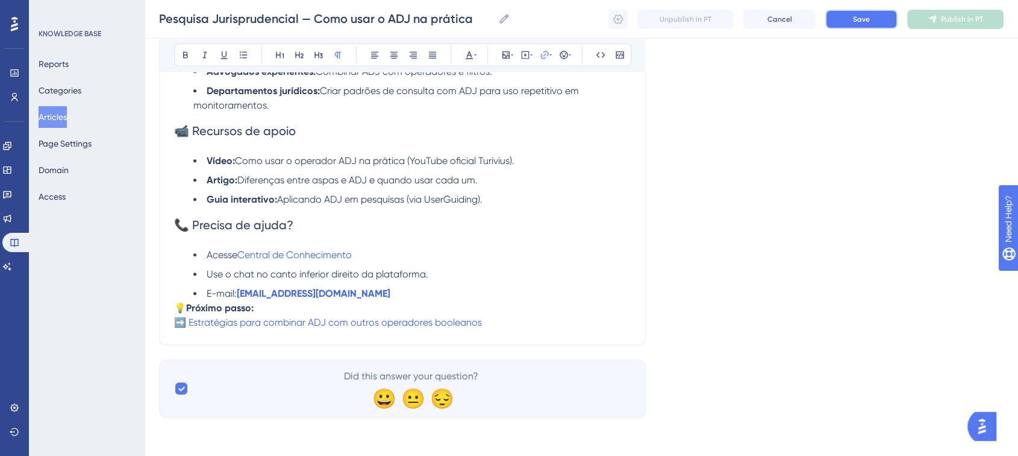
click at [855, 24] on button "Save" at bounding box center [862, 19] width 72 height 19
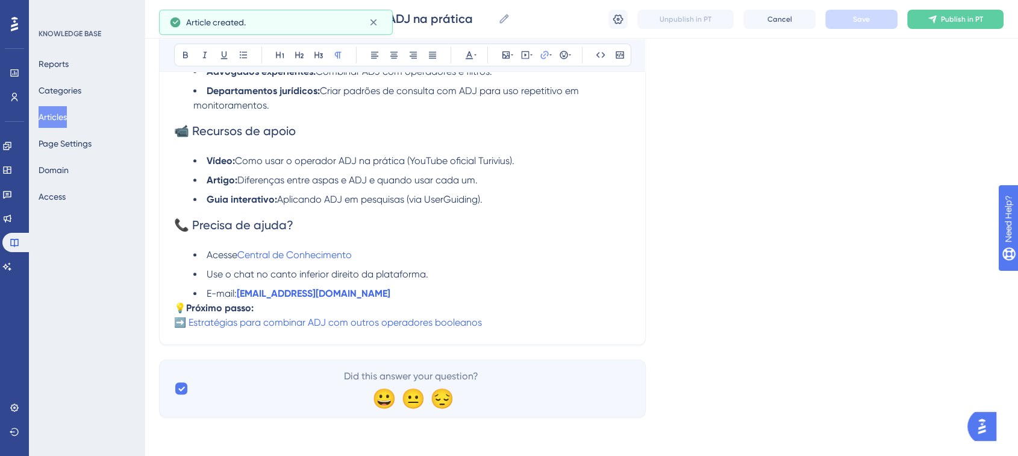
scroll to position [704, 0]
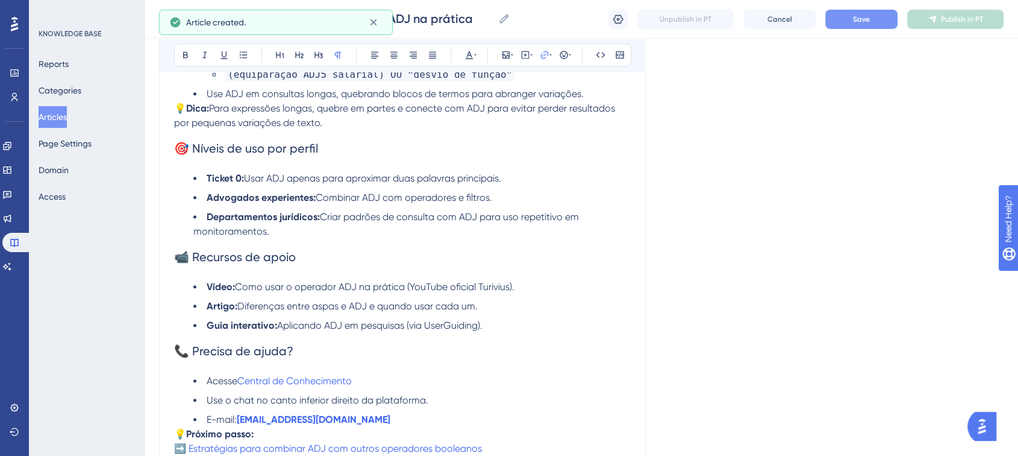
click at [875, 20] on button "Save" at bounding box center [862, 19] width 72 height 19
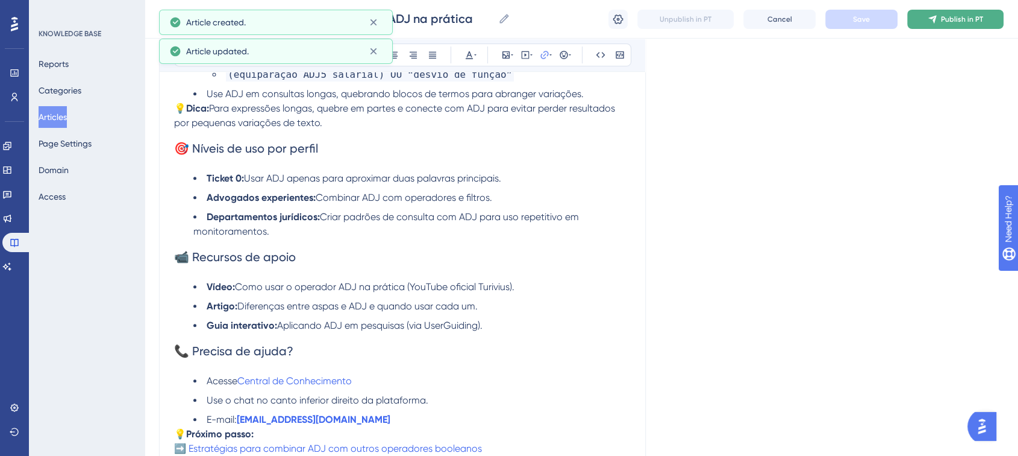
click at [927, 16] on button "Publish in PT" at bounding box center [956, 19] width 96 height 19
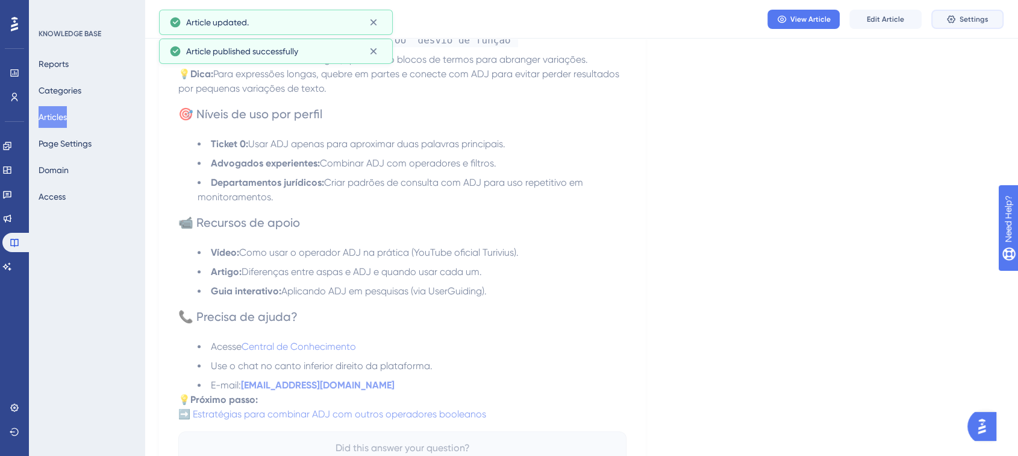
click at [953, 17] on icon at bounding box center [952, 19] width 10 height 10
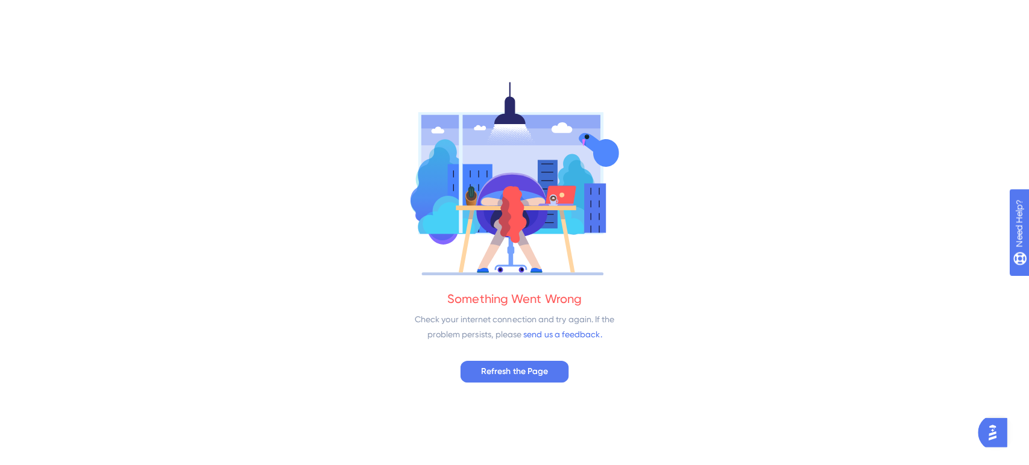
scroll to position [0, 0]
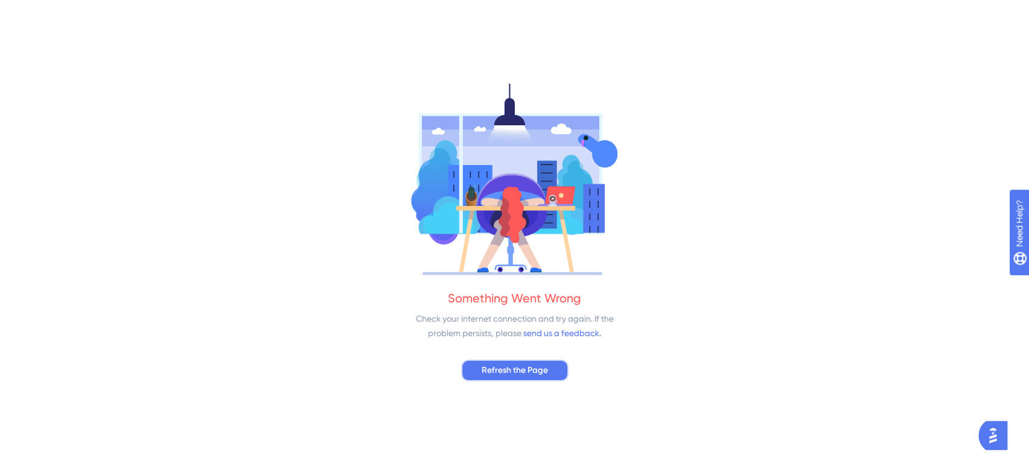
click at [530, 370] on span "Refresh the Page" at bounding box center [515, 370] width 66 height 14
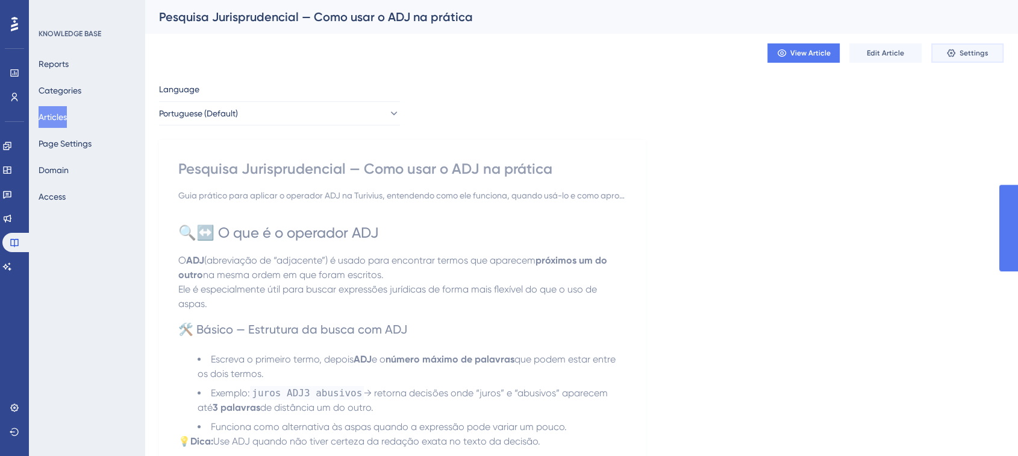
click at [967, 48] on span "Settings" at bounding box center [974, 53] width 29 height 10
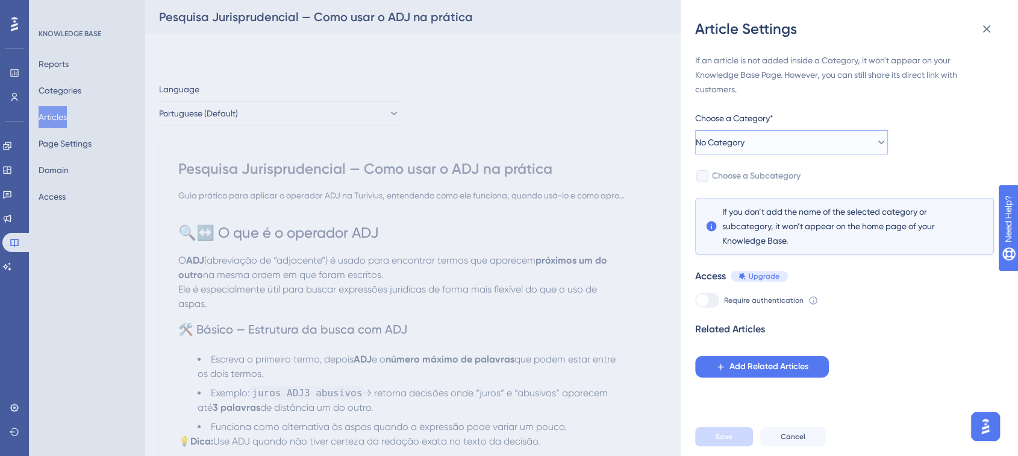
click at [745, 148] on span "No Category" at bounding box center [720, 142] width 49 height 14
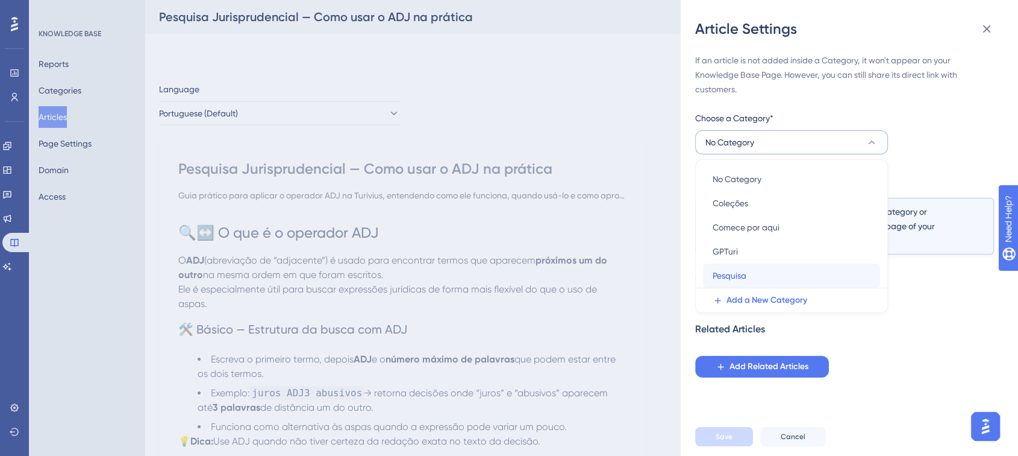
click at [733, 267] on div "Pesquisa Pesquisa" at bounding box center [792, 275] width 158 height 24
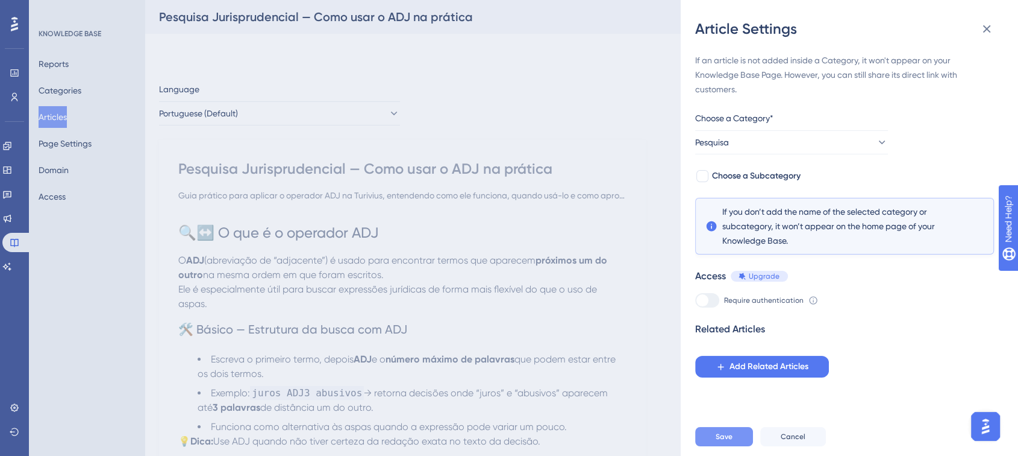
click at [698, 446] on button "Save" at bounding box center [724, 436] width 58 height 19
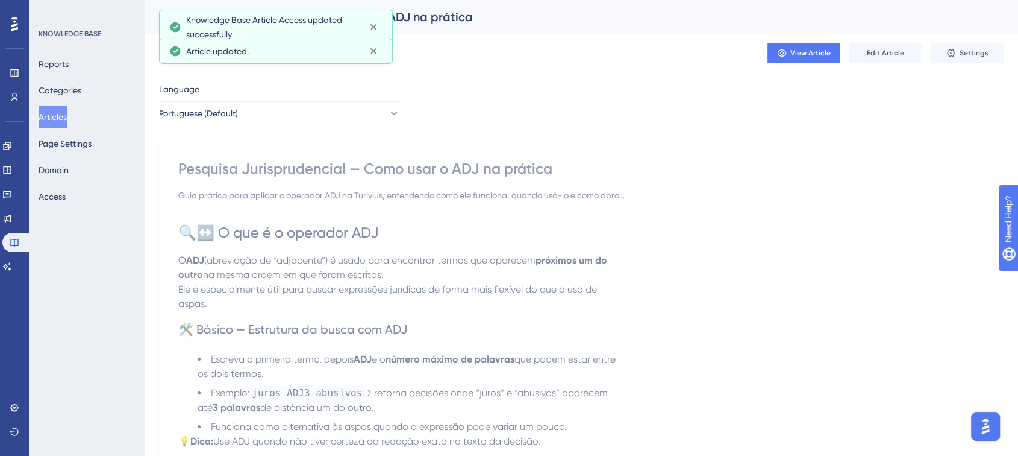
click at [67, 118] on button "Articles" at bounding box center [53, 117] width 28 height 22
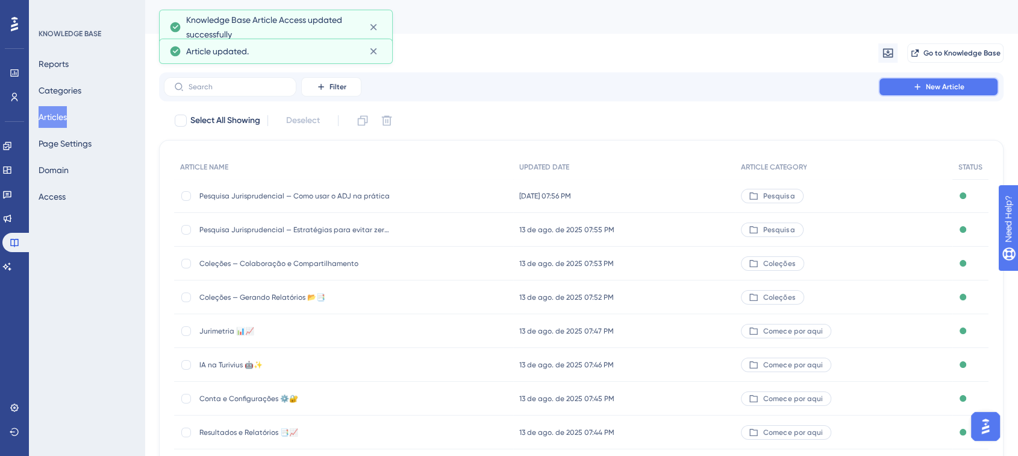
click at [899, 77] on button "New Article" at bounding box center [939, 86] width 121 height 19
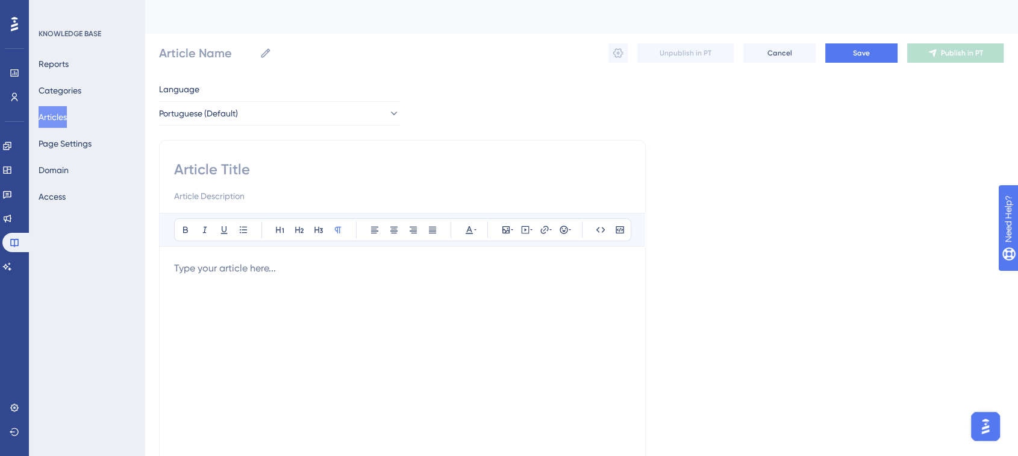
click at [202, 162] on input at bounding box center [402, 169] width 457 height 19
paste input "Pesquisa Jurisprudencial — Como usar o operador NÃO na prática"
type input "Pesquisa Jurisprudencial — Como usar o operador NÃO na prática"
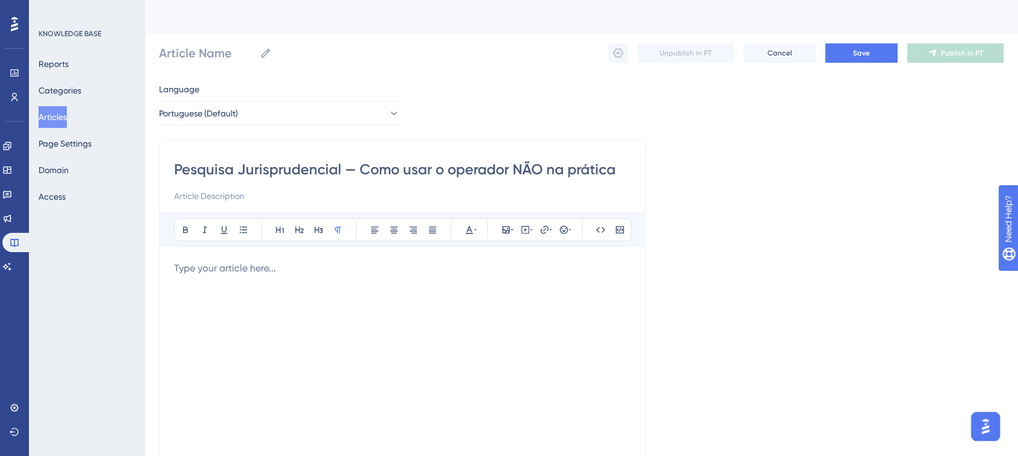
type input "Pesquisa Jurisprudencial — Como usar o operador NÃO na prática"
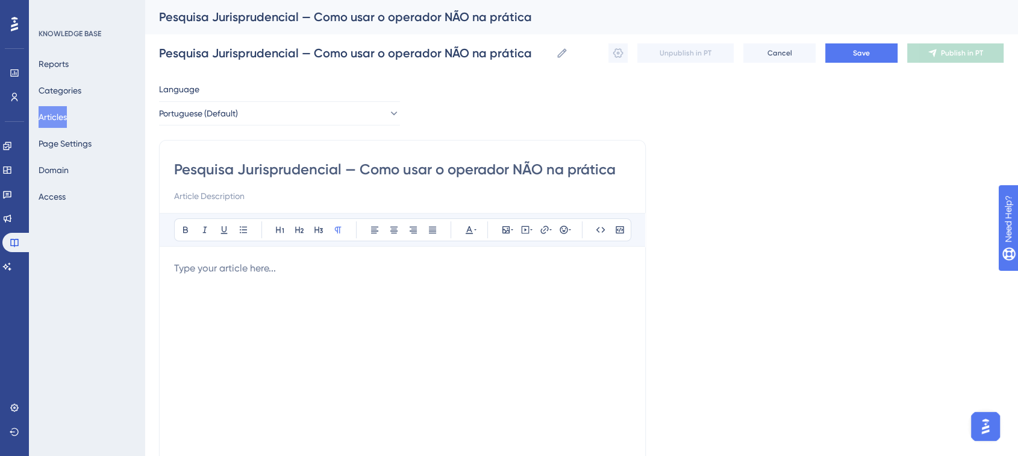
drag, startPoint x: 361, startPoint y: 165, endPoint x: 120, endPoint y: 148, distance: 241.6
click at [145, 148] on div "Performance Users Engagement Widgets Feedback Product Updates Knowledge Base AI…" at bounding box center [582, 316] width 874 height 633
type input "Como usar o operador NÃO na prática"
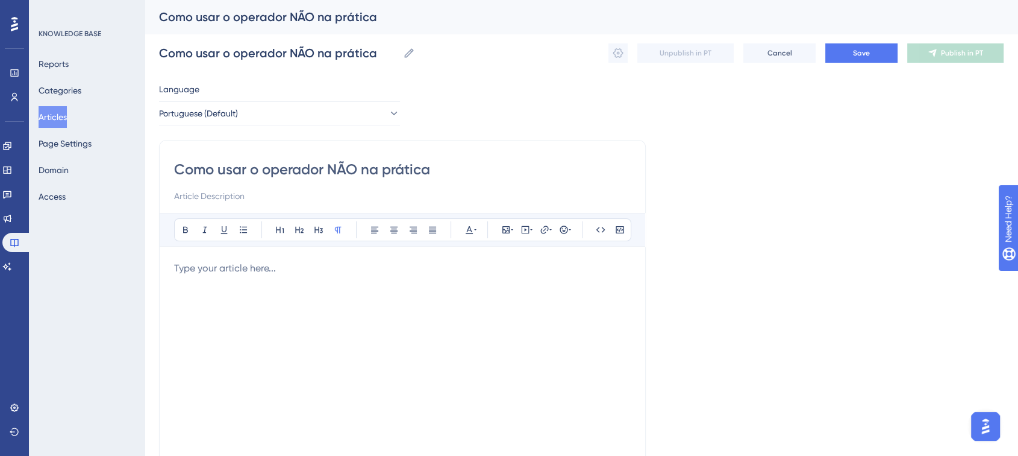
type input "Como usar o operador NÃO na prática"
click at [203, 195] on input at bounding box center [402, 196] width 457 height 14
paste input "Guia prático para aplicar o operador booleano NÃO na Turivius, entendendo como …"
type input "Guia prático para aplicar o operador booleano NÃO na Turivius, entendendo como …"
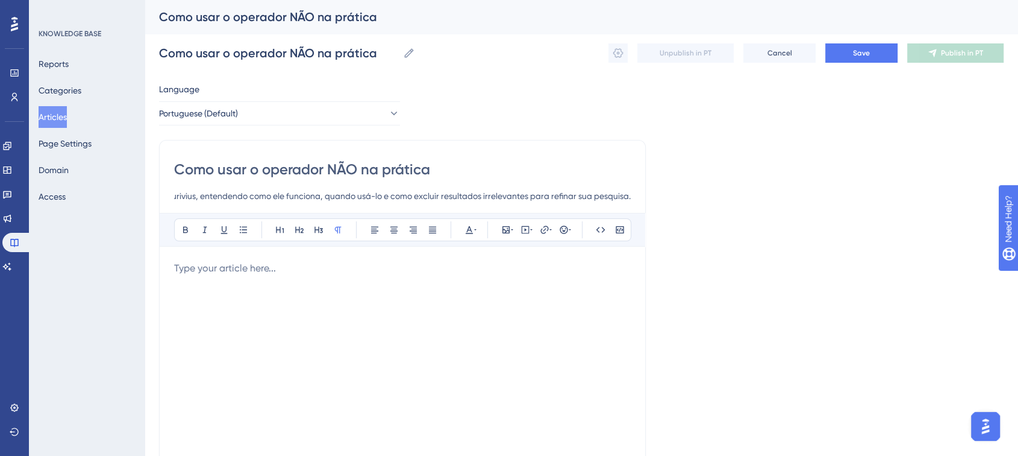
click at [220, 266] on p at bounding box center [402, 268] width 457 height 14
click at [227, 270] on p at bounding box center [402, 268] width 457 height 14
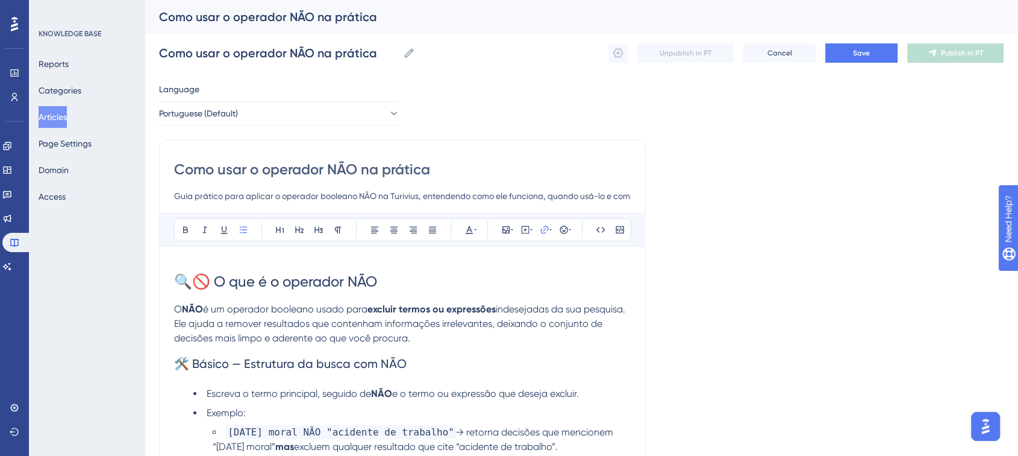
scroll to position [715, 0]
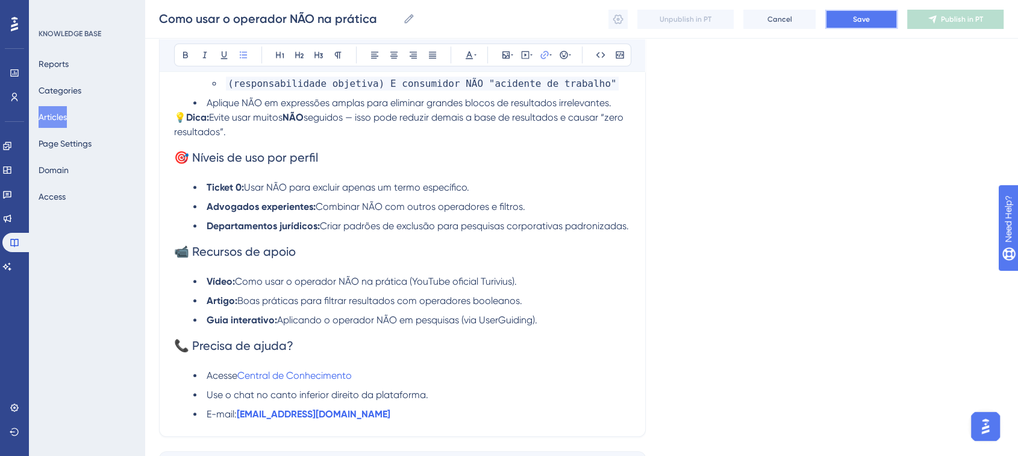
click at [868, 19] on span "Save" at bounding box center [861, 19] width 17 height 10
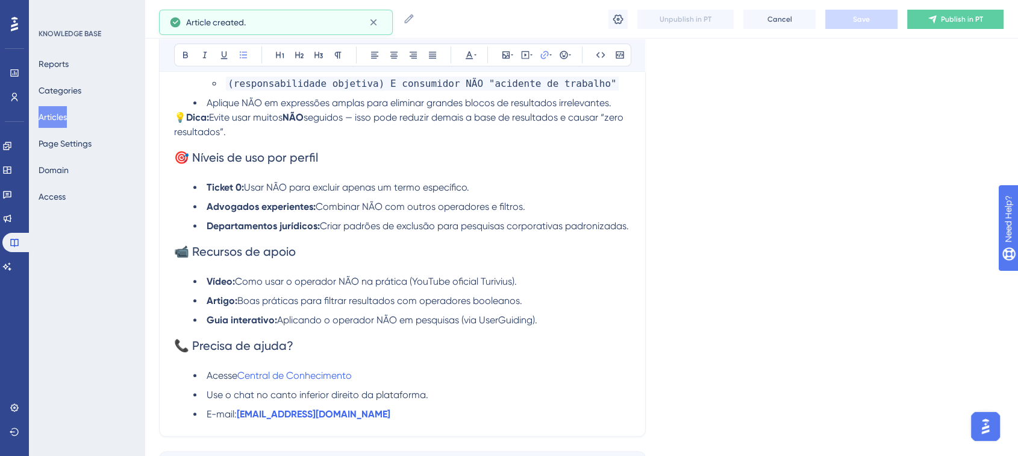
scroll to position [710, 0]
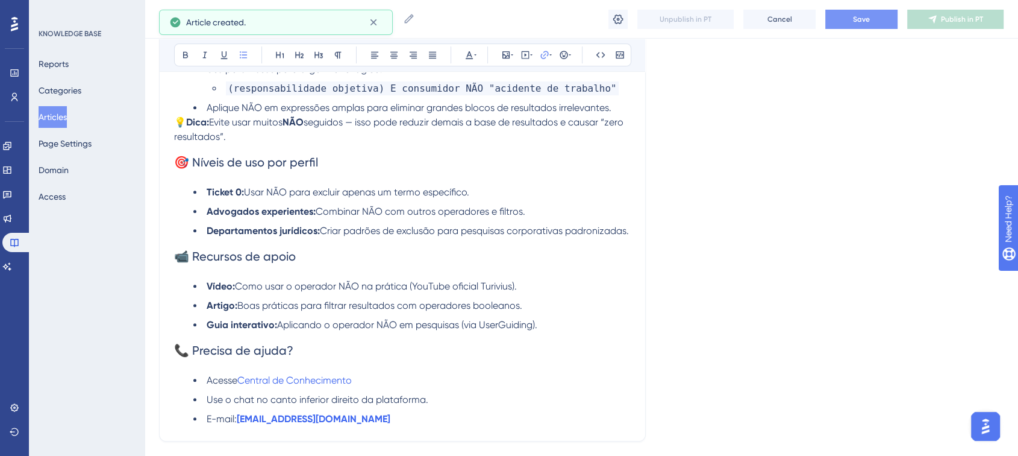
click at [871, 18] on button "Save" at bounding box center [862, 19] width 72 height 19
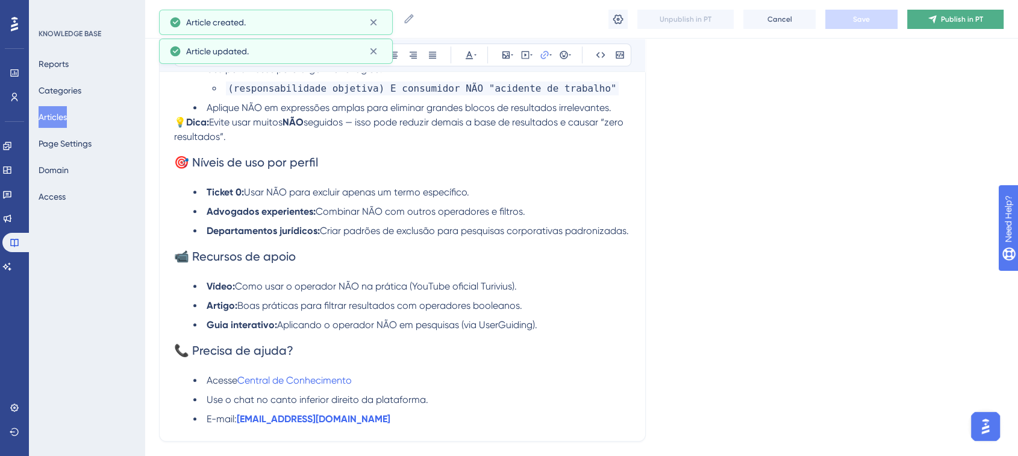
click at [929, 14] on icon at bounding box center [933, 19] width 10 height 10
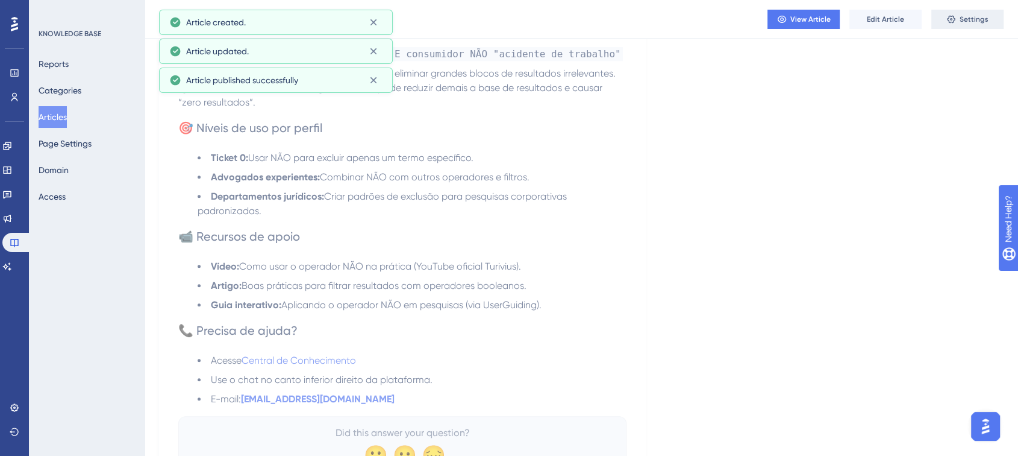
click at [946, 19] on button "Settings" at bounding box center [968, 19] width 72 height 19
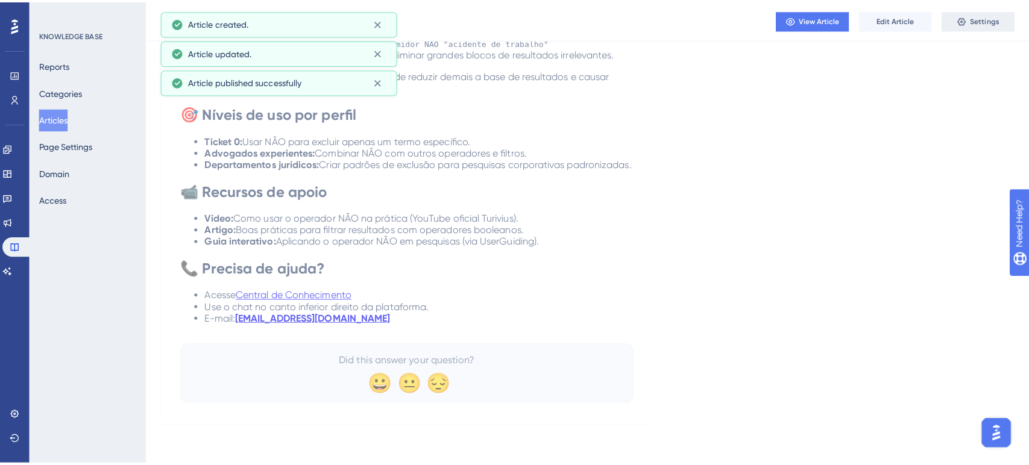
scroll to position [0, 0]
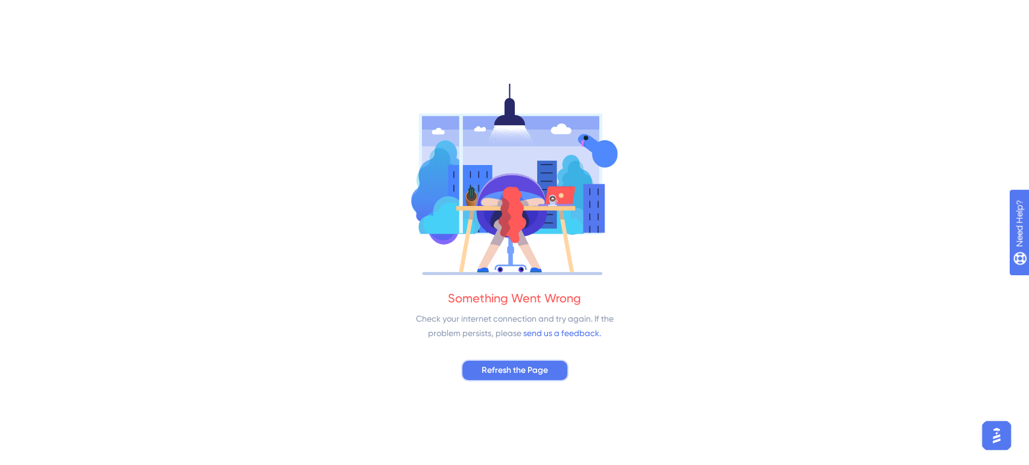
click at [530, 375] on span "Refresh the Page" at bounding box center [515, 370] width 66 height 14
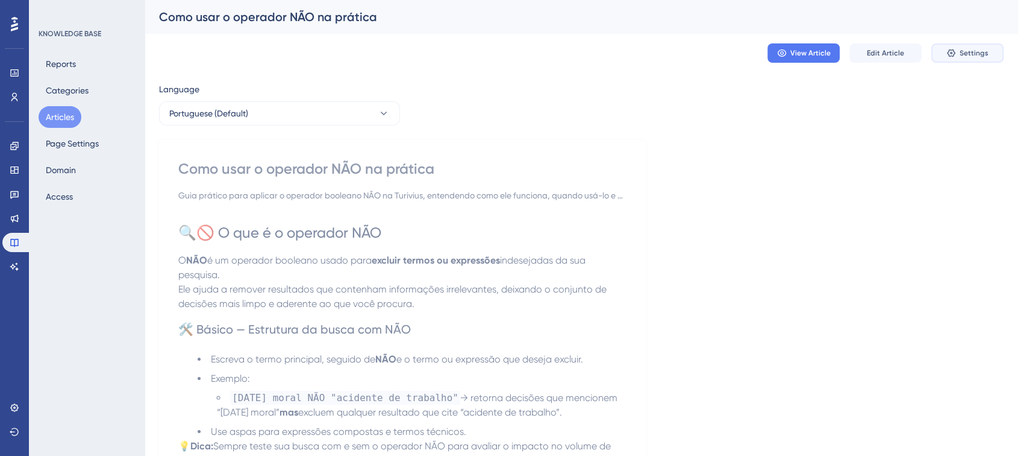
click at [945, 45] on button "Settings" at bounding box center [968, 52] width 72 height 19
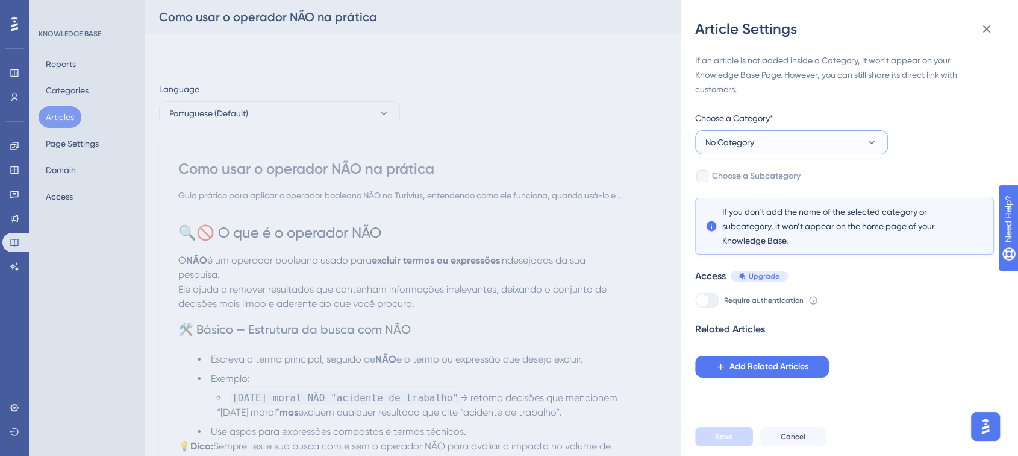
click at [715, 149] on button "No Category" at bounding box center [791, 142] width 193 height 24
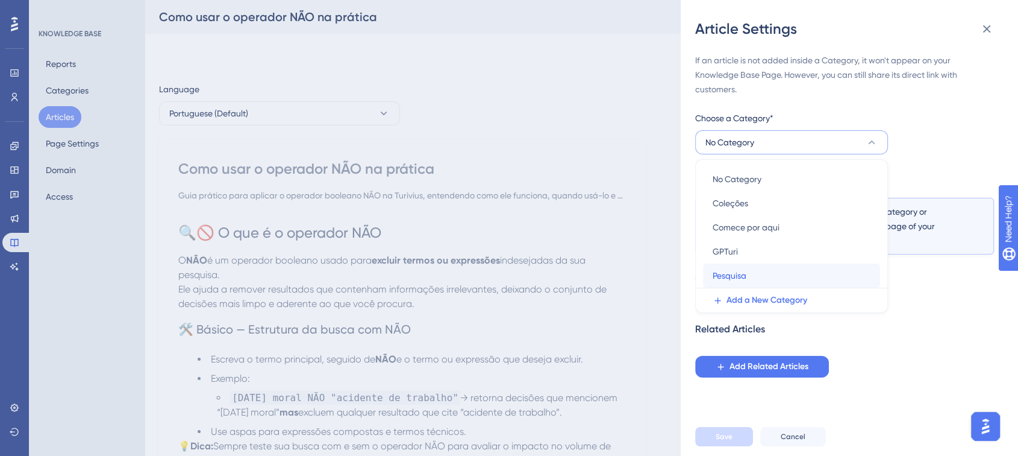
click at [739, 265] on div "Pesquisa Pesquisa" at bounding box center [792, 275] width 158 height 24
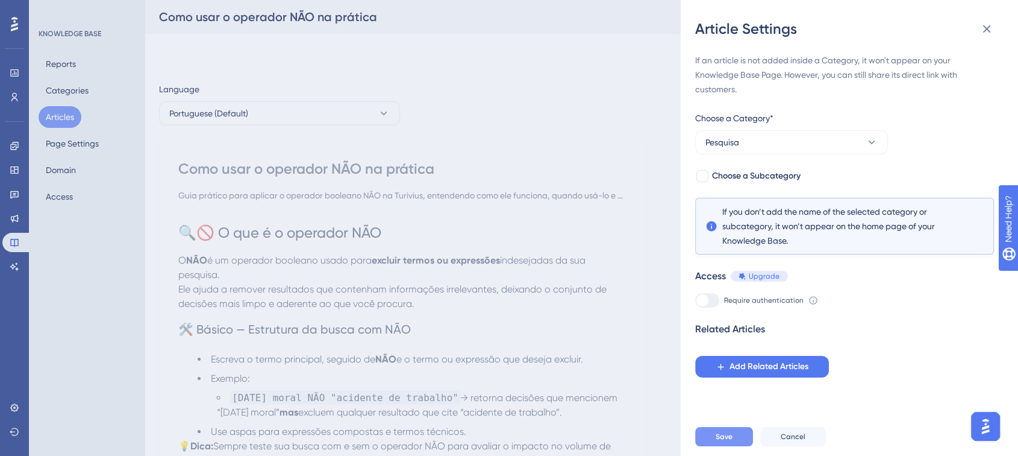
click at [719, 446] on button "Save" at bounding box center [724, 436] width 58 height 19
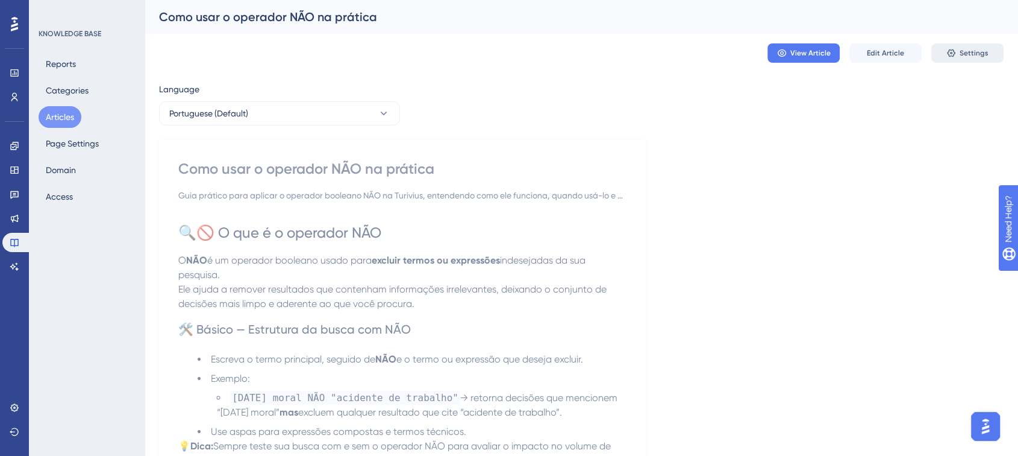
click at [944, 52] on button "Settings" at bounding box center [968, 52] width 72 height 19
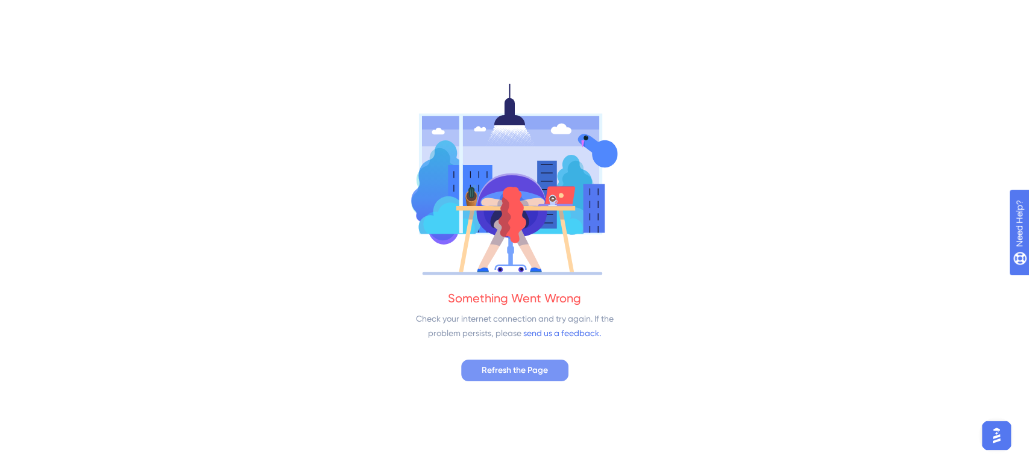
click at [551, 367] on button "Refresh the Page" at bounding box center [514, 371] width 107 height 22
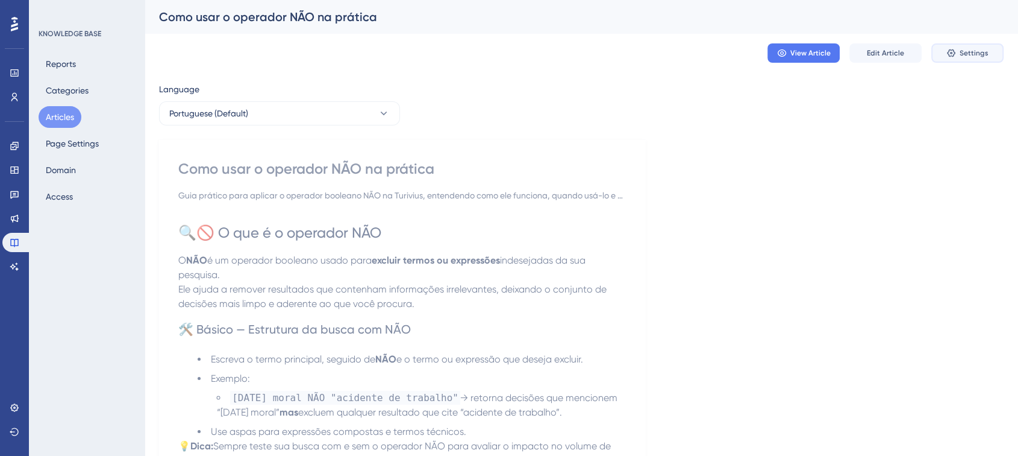
click at [963, 58] on button "Settings" at bounding box center [968, 52] width 72 height 19
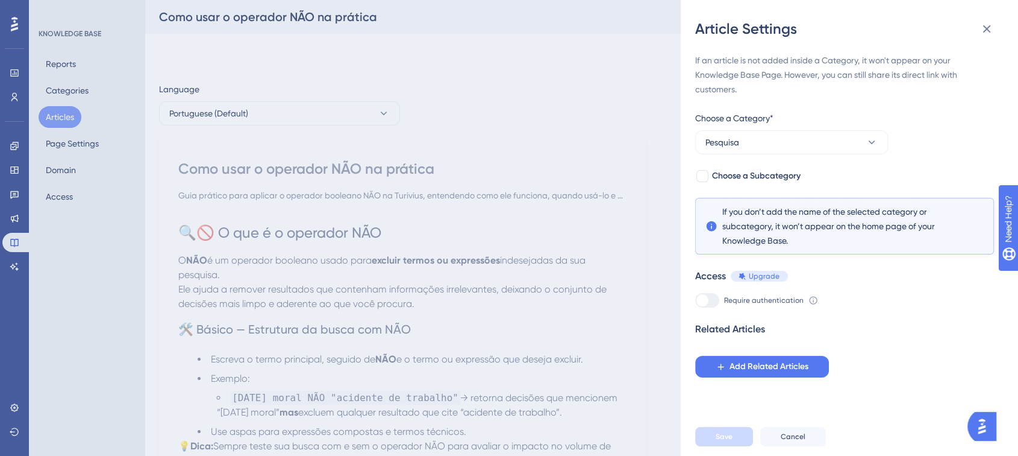
click at [509, 168] on div "Article Settings If an article is not added inside a Category, it won't appear …" at bounding box center [509, 228] width 1018 height 456
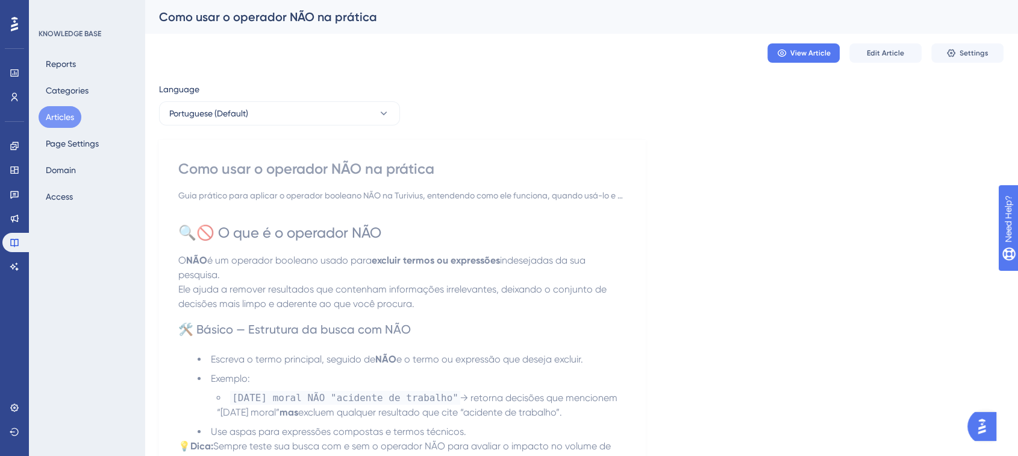
click at [57, 121] on button "Articles" at bounding box center [60, 117] width 43 height 22
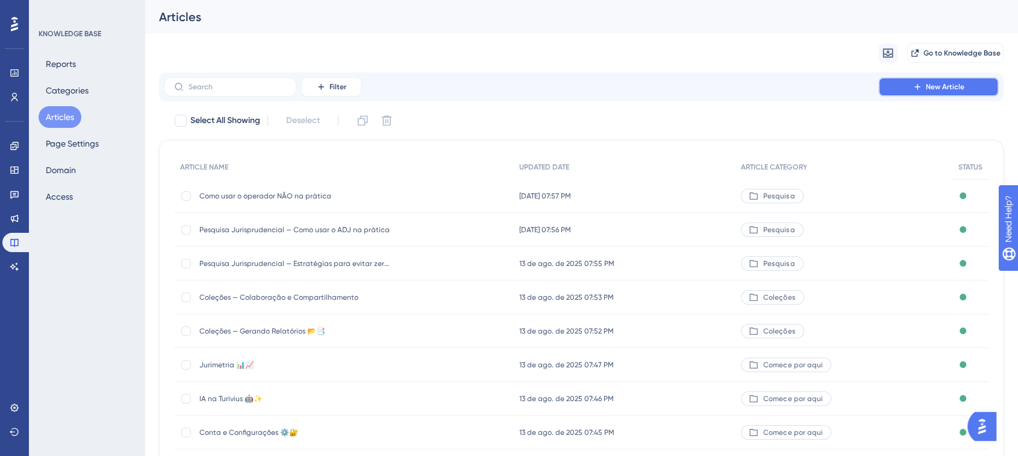
click at [933, 94] on button "New Article" at bounding box center [939, 86] width 121 height 19
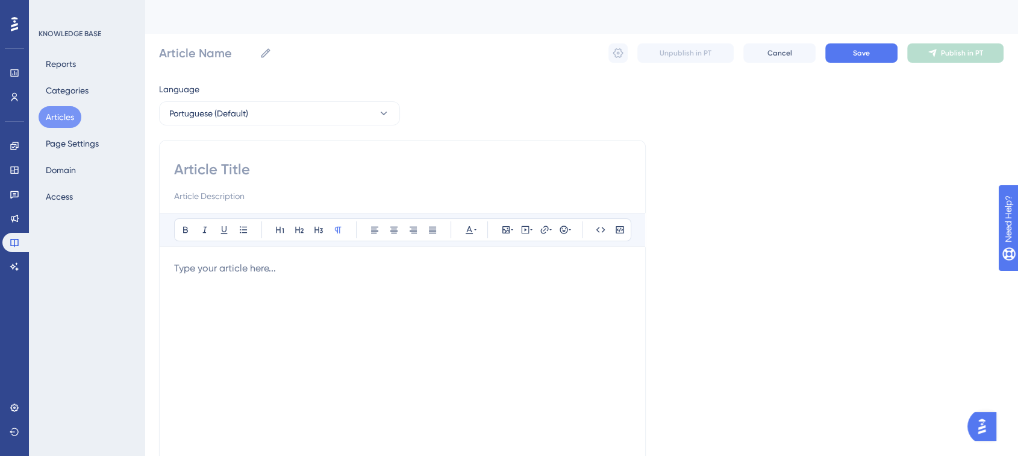
click at [201, 163] on input at bounding box center [402, 169] width 457 height 19
paste input "Como usar o operador Aspas na prática"
type input "Como usar o operador Aspas na prática"
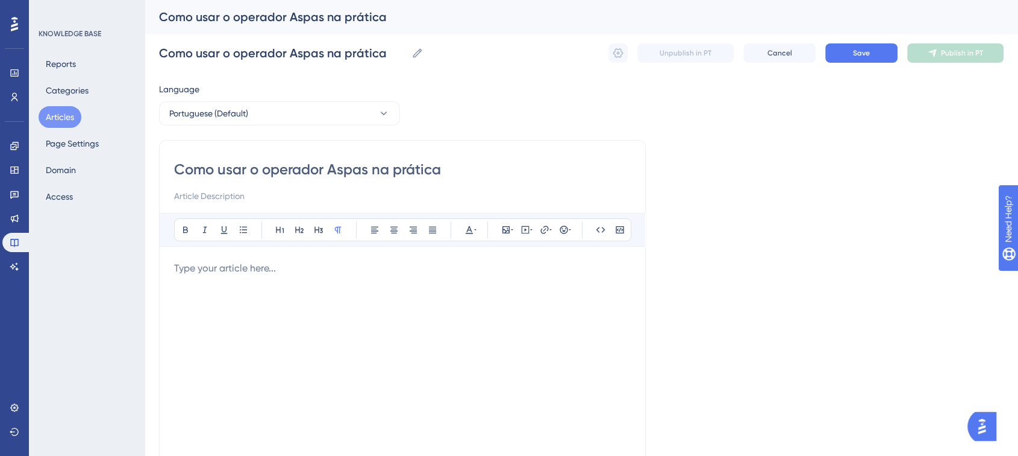
type input "Como usar o operador Aspas na prática"
click at [187, 202] on input at bounding box center [402, 196] width 457 height 14
paste input "Guia prático para aplicar o operador de aspas na Turivius, aprendendo quando e …"
type input "Guia prático para aplicar o operador de aspas na Turivius, aprendendo quando e …"
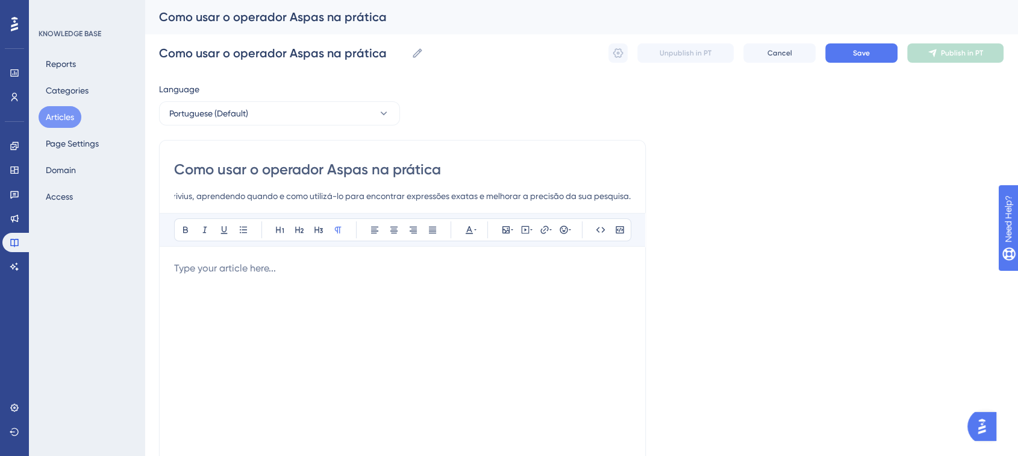
click at [207, 274] on p at bounding box center [402, 268] width 457 height 14
click at [216, 272] on p at bounding box center [402, 268] width 457 height 14
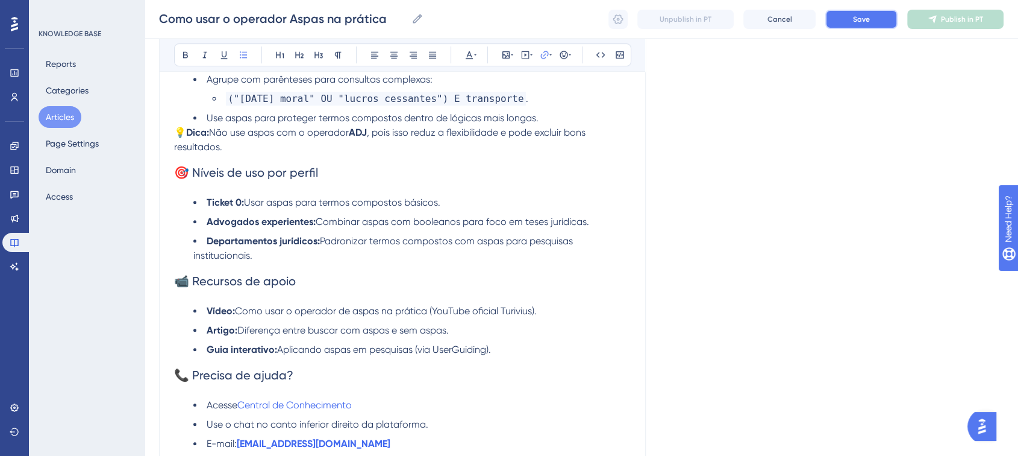
click at [856, 12] on button "Save" at bounding box center [862, 19] width 72 height 19
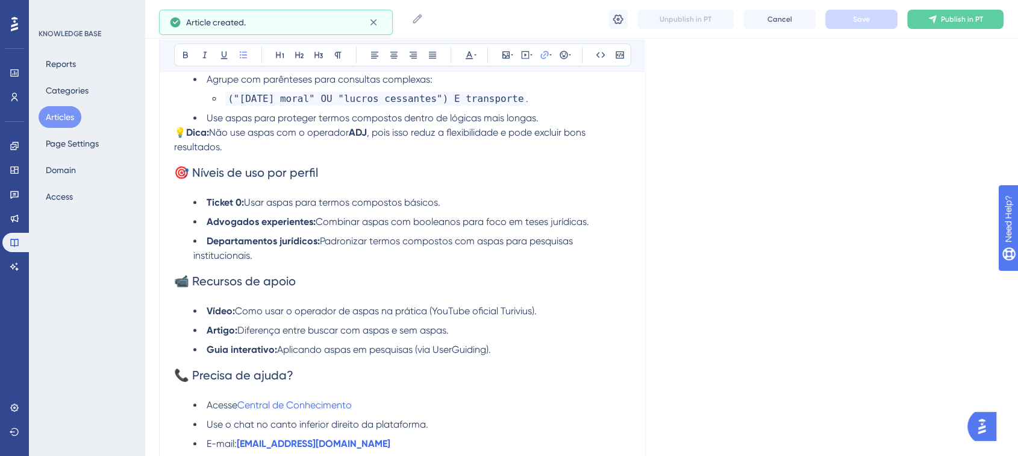
scroll to position [671, 0]
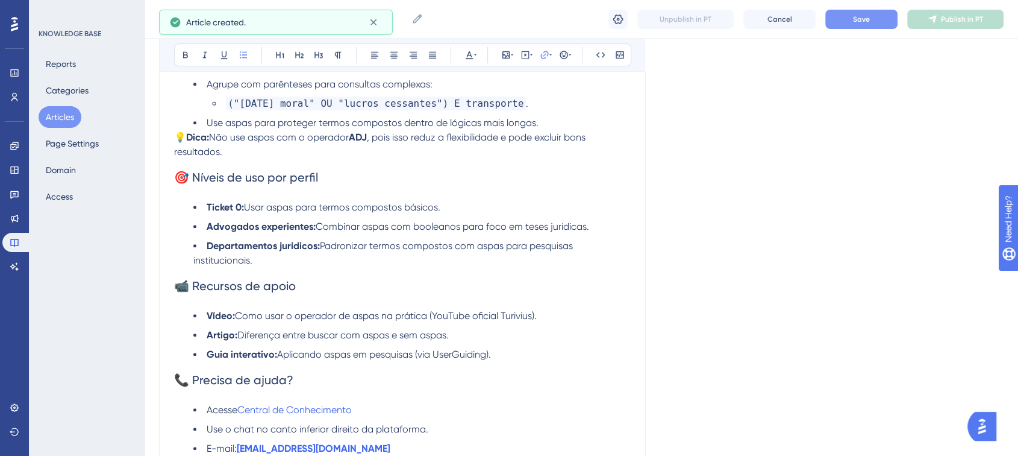
click at [868, 16] on span "Save" at bounding box center [861, 19] width 17 height 10
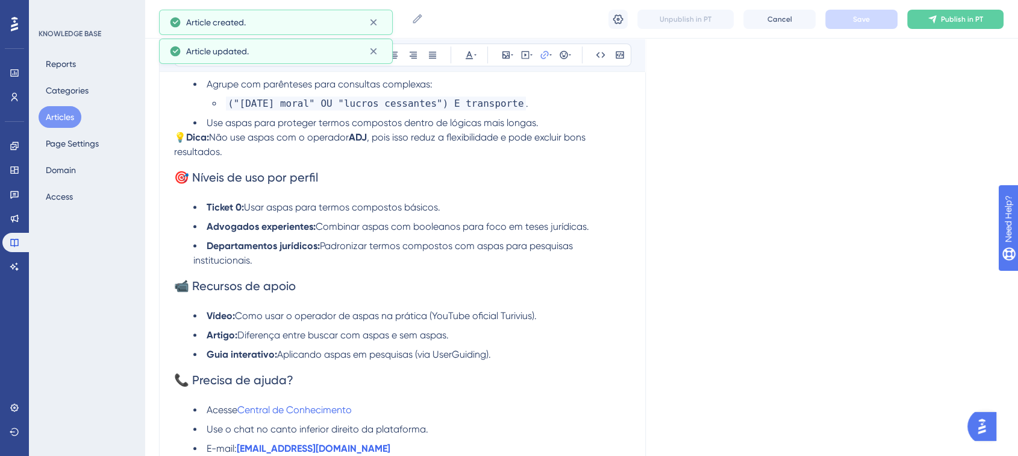
click at [926, 16] on button "Publish in PT" at bounding box center [956, 19] width 96 height 19
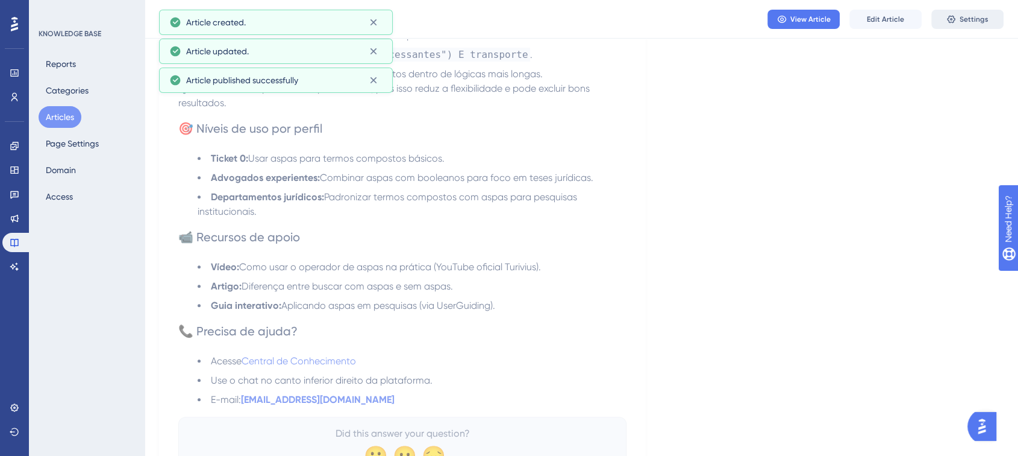
click at [958, 17] on button "Settings" at bounding box center [968, 19] width 72 height 19
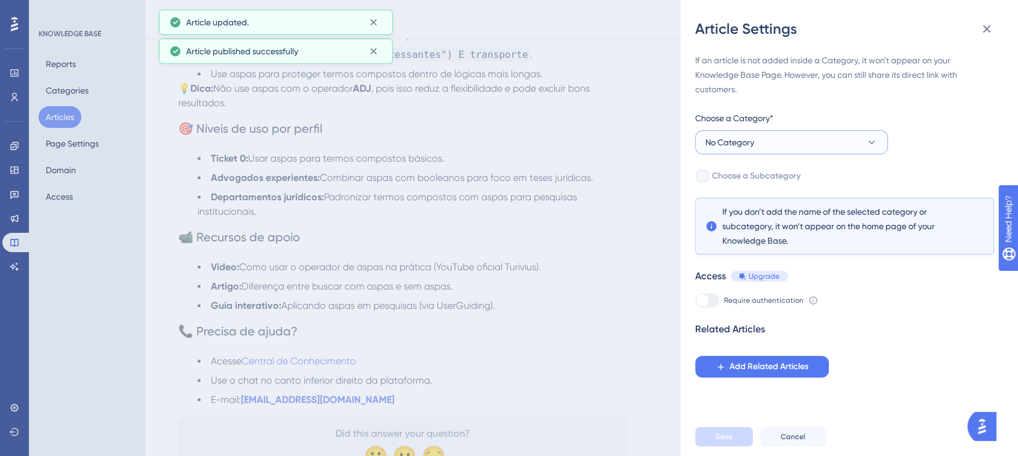
click at [731, 136] on span "No Category" at bounding box center [730, 142] width 49 height 14
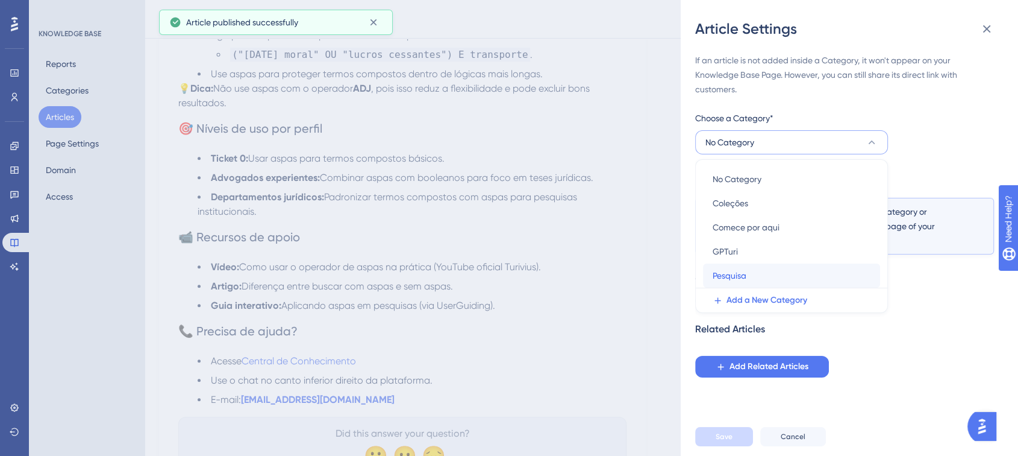
click at [753, 271] on div "Pesquisa Pesquisa" at bounding box center [792, 275] width 158 height 24
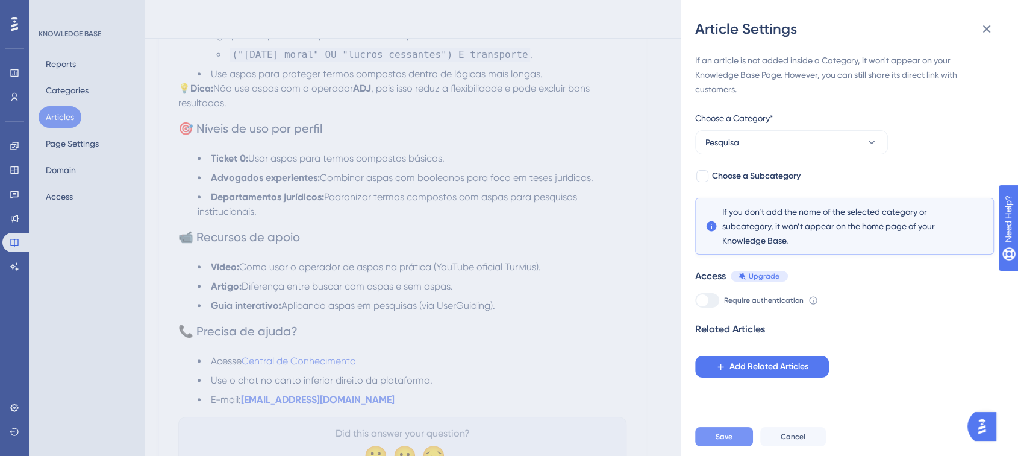
click at [727, 441] on span "Save" at bounding box center [724, 436] width 17 height 10
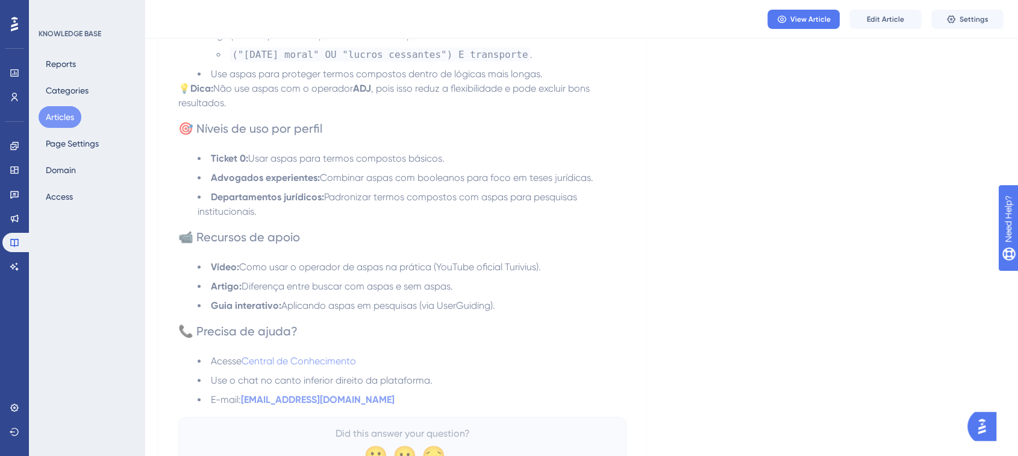
click at [64, 121] on button "Articles" at bounding box center [60, 117] width 43 height 22
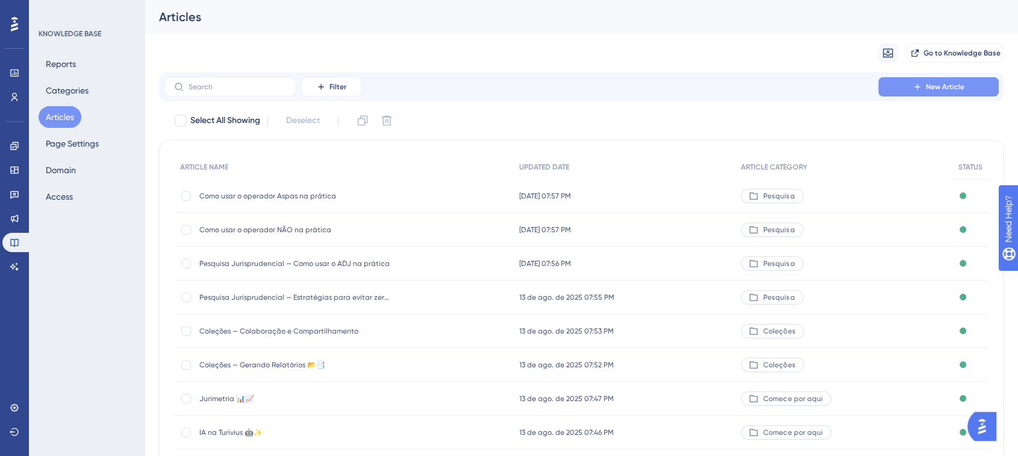
click at [902, 90] on button "New Article" at bounding box center [939, 86] width 121 height 19
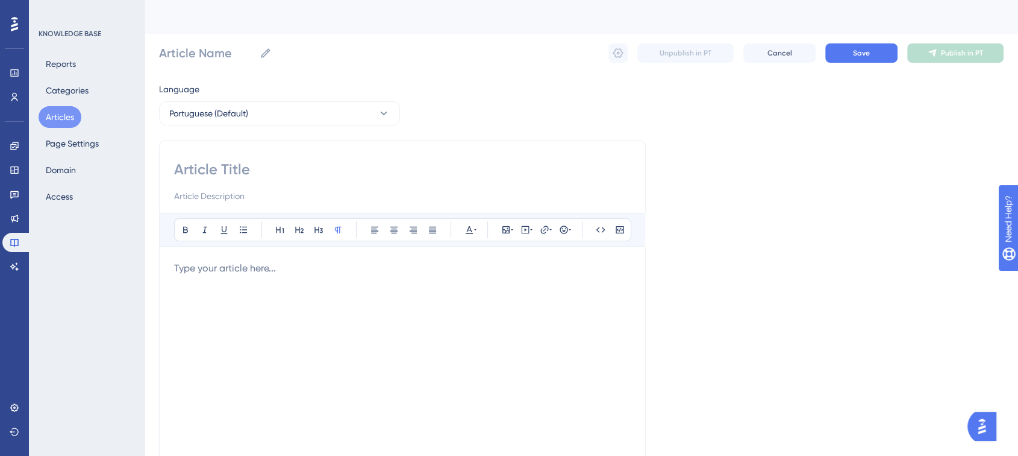
click at [227, 158] on div "Bold Italic Underline Bullet Point Heading 1 Heading 2 Heading 3 Normal Align L…" at bounding box center [402, 340] width 487 height 401
click at [224, 167] on input at bounding box center [402, 169] width 457 height 19
paste input "Como usar o operador E na prática"
type input "Como usar o operador E na prática"
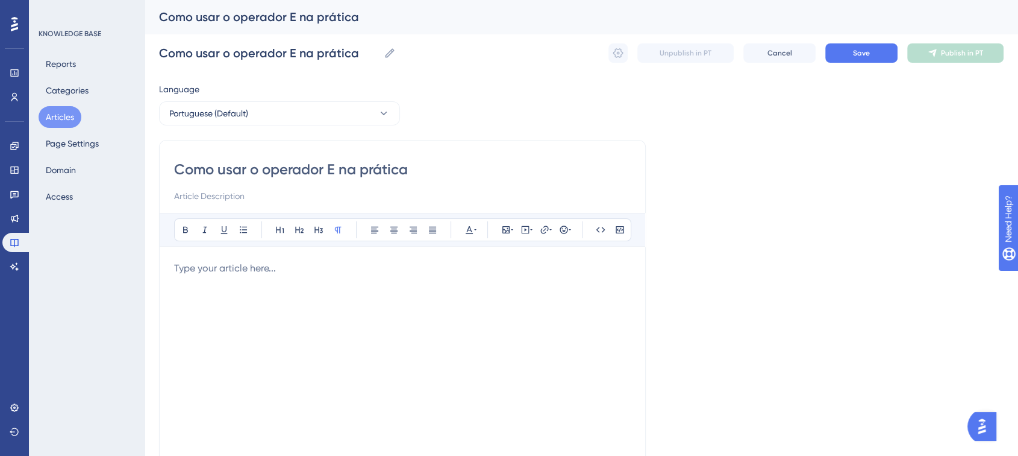
type input "Como usar o operador E na prática"
click at [231, 201] on input at bounding box center [402, 196] width 457 height 14
paste input "Guia prático para aplicar o operador booleano E na Turivius, aprendendo a combi…"
type input "Guia prático para aplicar o operador booleano E na Turivius, aprendendo a combi…"
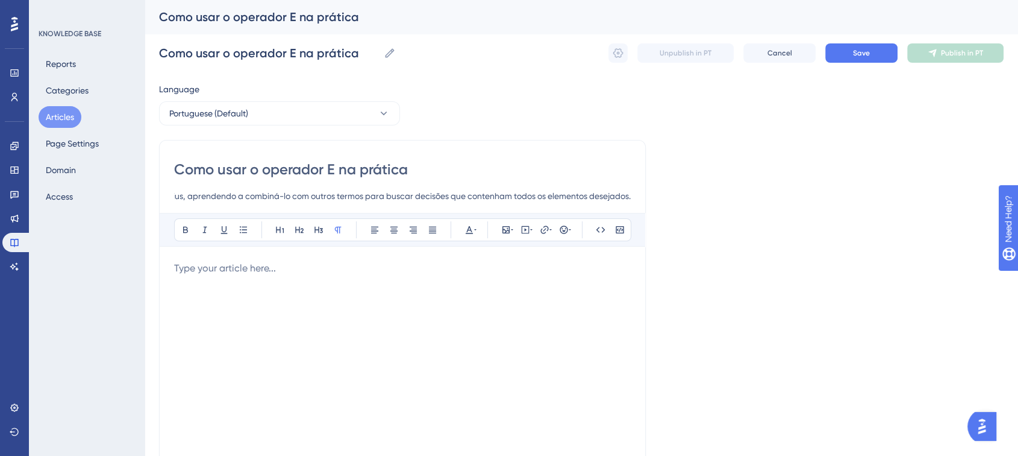
scroll to position [0, 0]
click at [212, 257] on div "Bold Italic Underline Bullet Point Heading 1 Heading 2 Heading 3 Normal Align L…" at bounding box center [402, 369] width 457 height 313
click at [211, 271] on p at bounding box center [402, 268] width 457 height 14
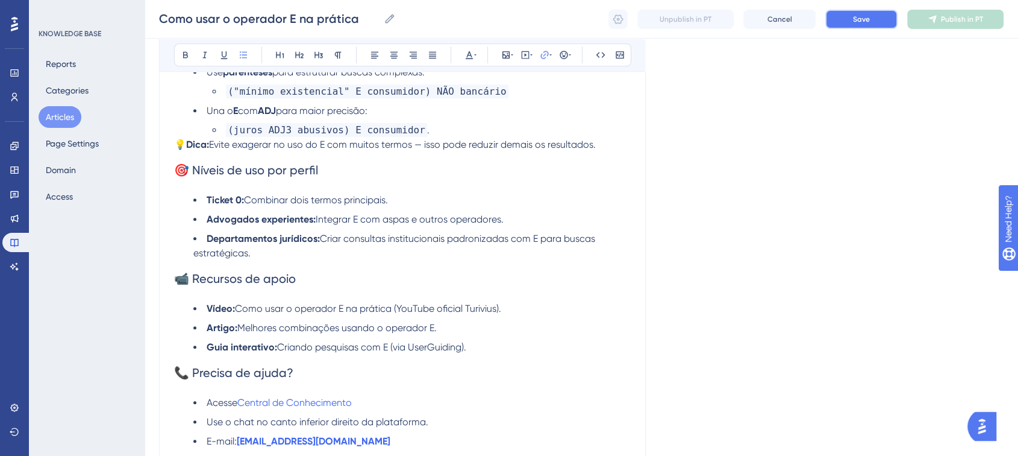
click at [867, 27] on button "Save" at bounding box center [862, 19] width 72 height 19
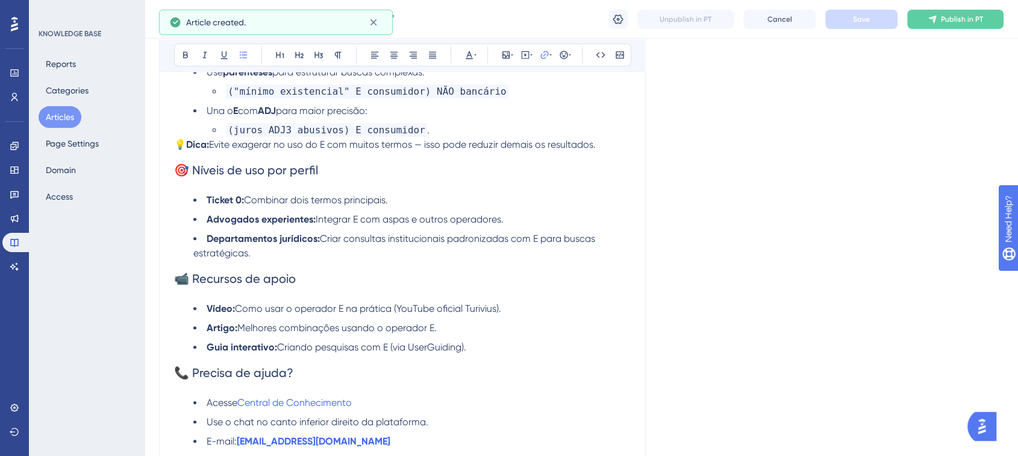
scroll to position [673, 0]
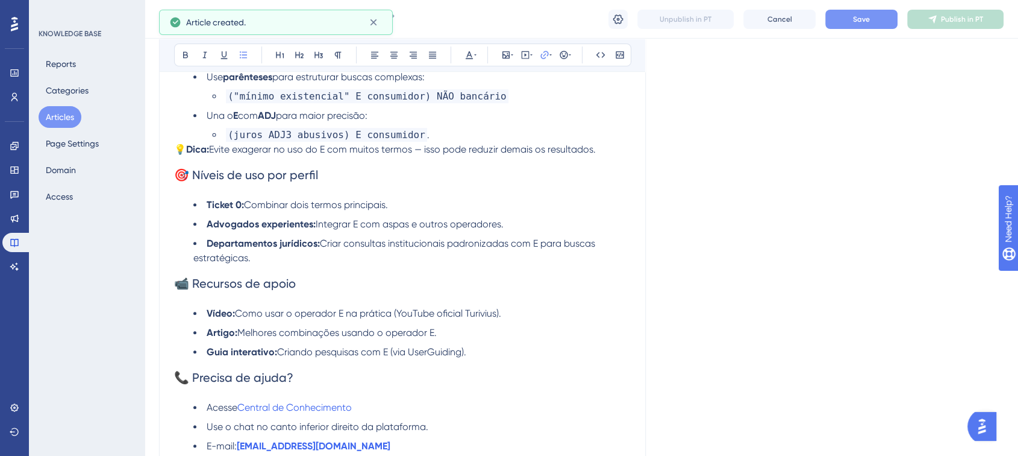
click at [873, 23] on button "Save" at bounding box center [862, 19] width 72 height 19
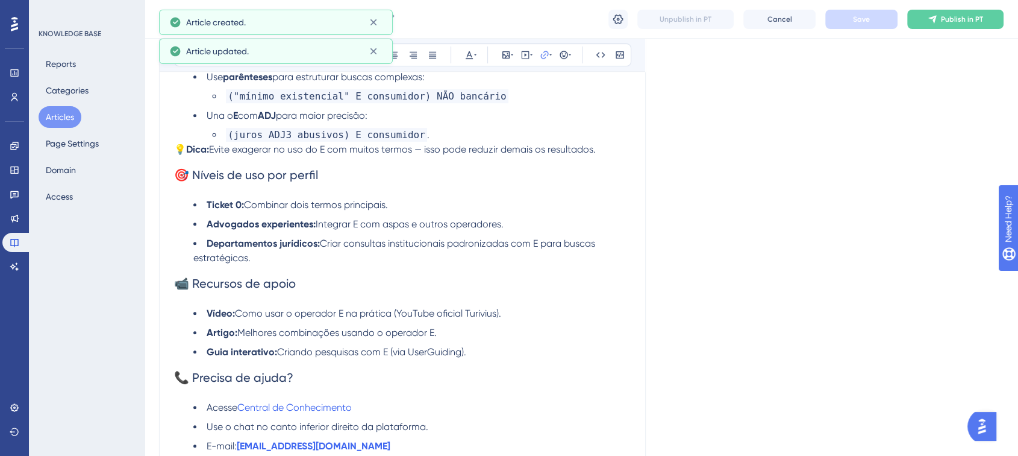
click at [960, 20] on span "Publish in PT" at bounding box center [962, 19] width 42 height 10
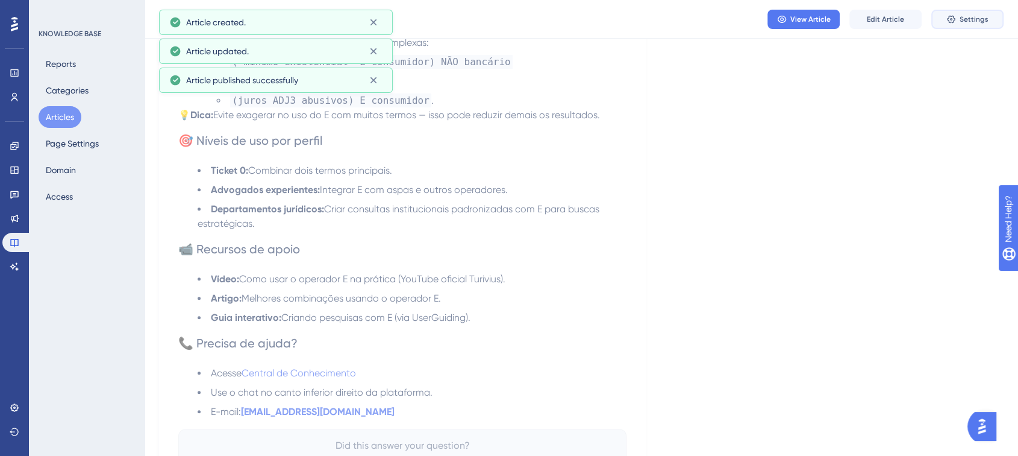
click at [969, 22] on span "Settings" at bounding box center [974, 19] width 29 height 10
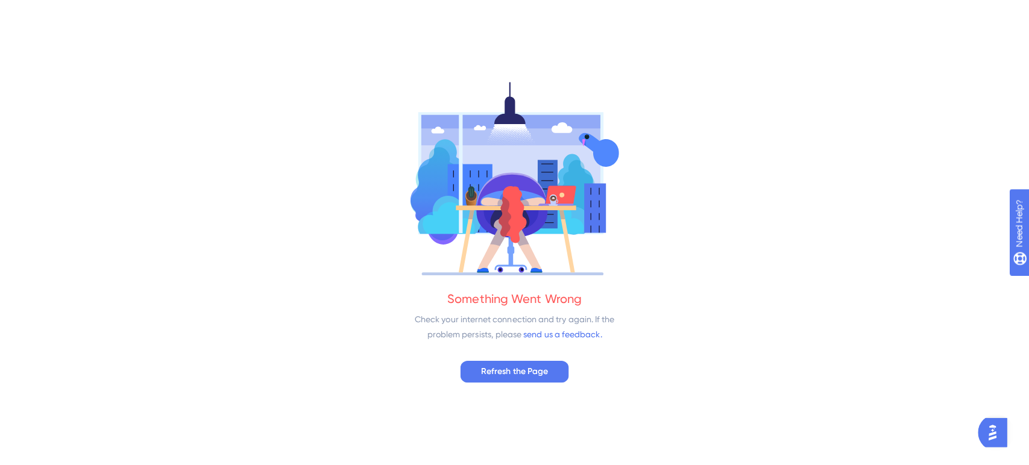
scroll to position [0, 0]
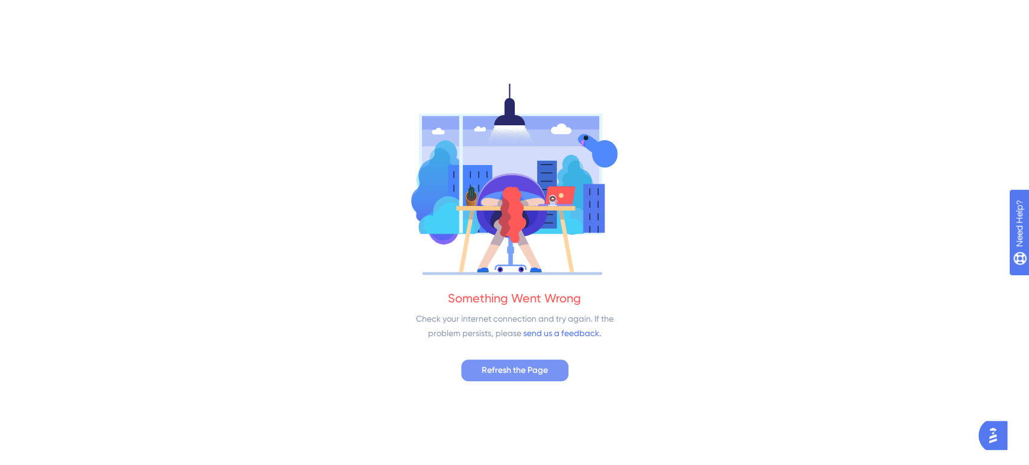
click at [529, 371] on span "Refresh the Page" at bounding box center [515, 370] width 66 height 14
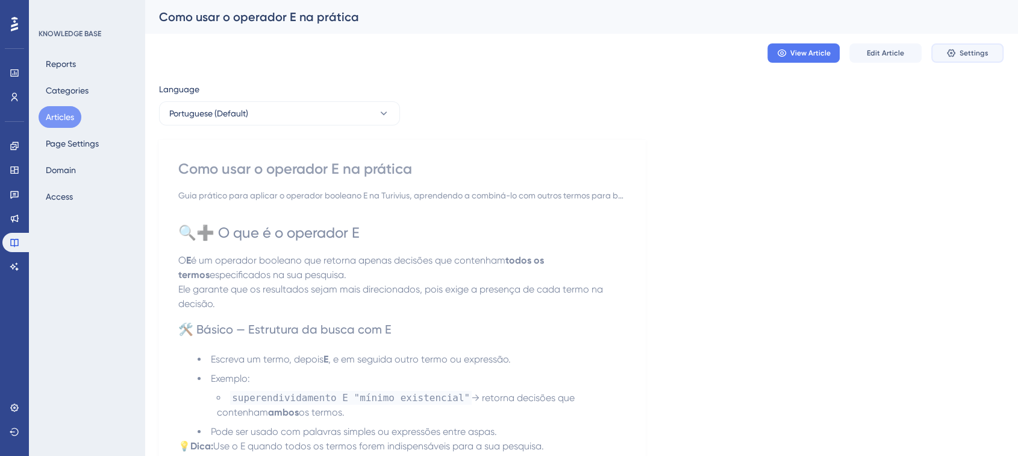
click at [952, 47] on button "Settings" at bounding box center [968, 52] width 72 height 19
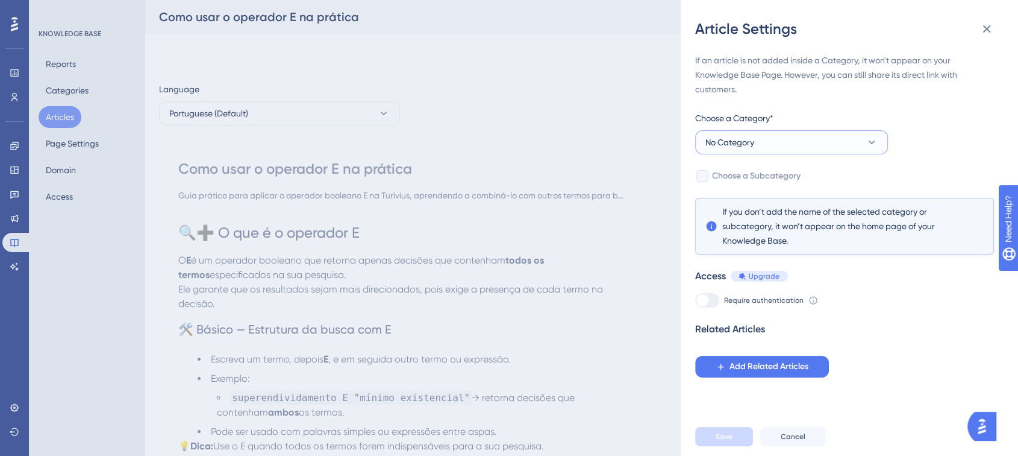
click at [742, 152] on button "No Category" at bounding box center [791, 142] width 193 height 24
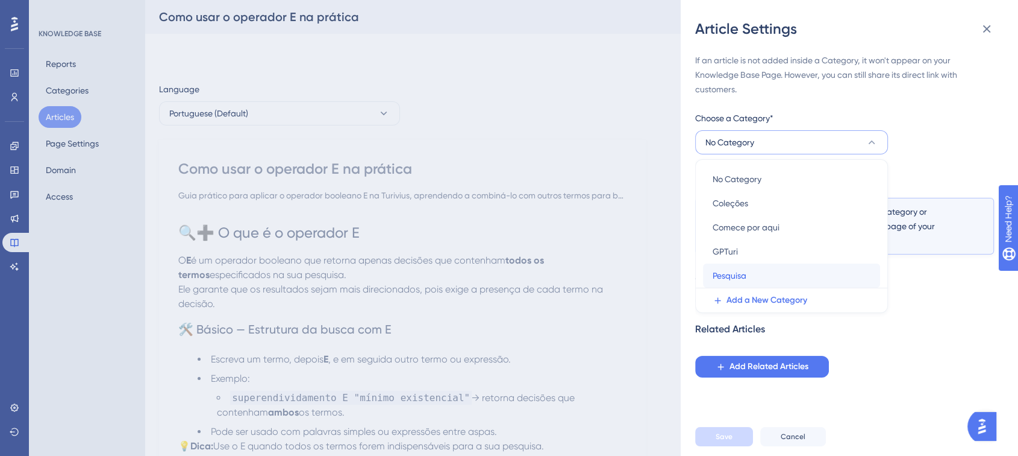
click at [738, 269] on span "Pesquisa" at bounding box center [730, 275] width 34 height 14
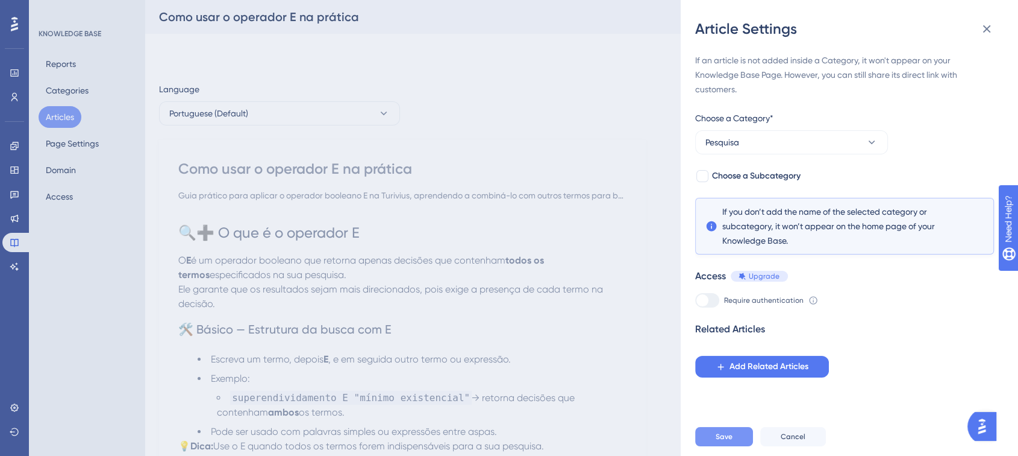
click at [704, 446] on button "Save" at bounding box center [724, 436] width 58 height 19
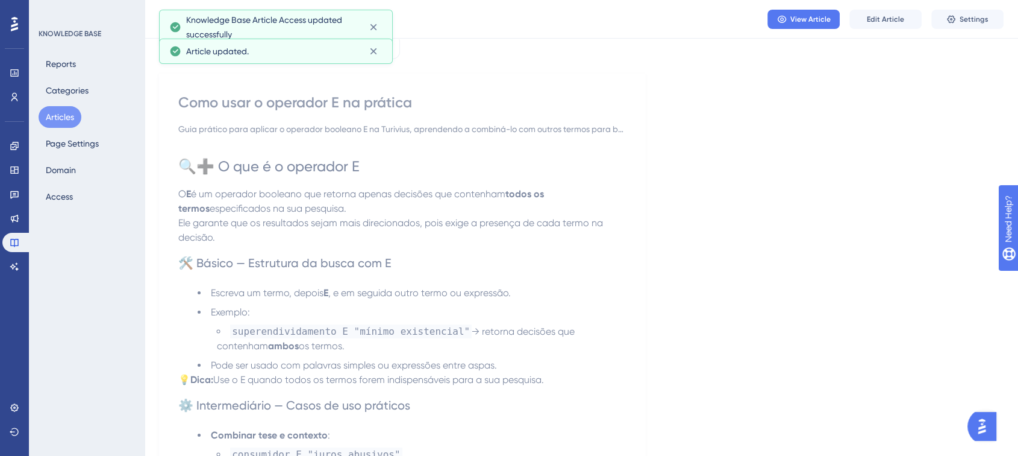
scroll to position [201, 0]
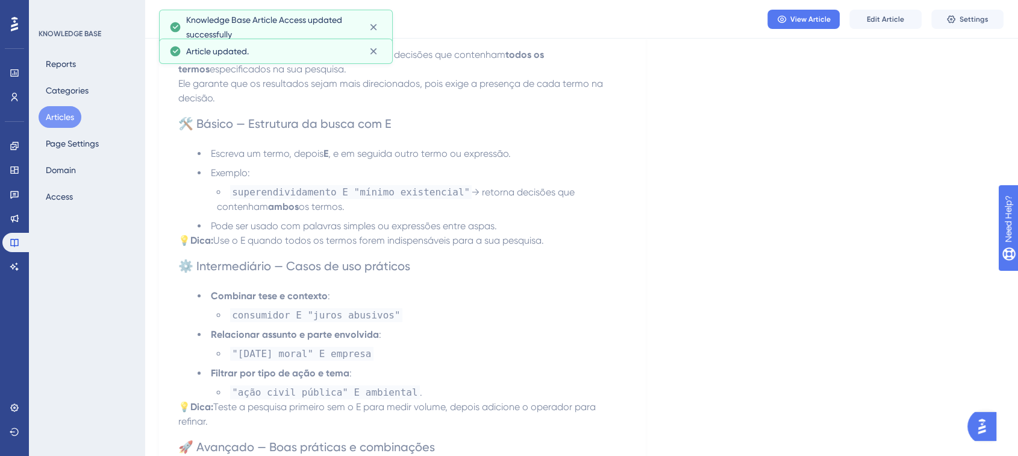
click at [62, 119] on button "Articles" at bounding box center [60, 117] width 43 height 22
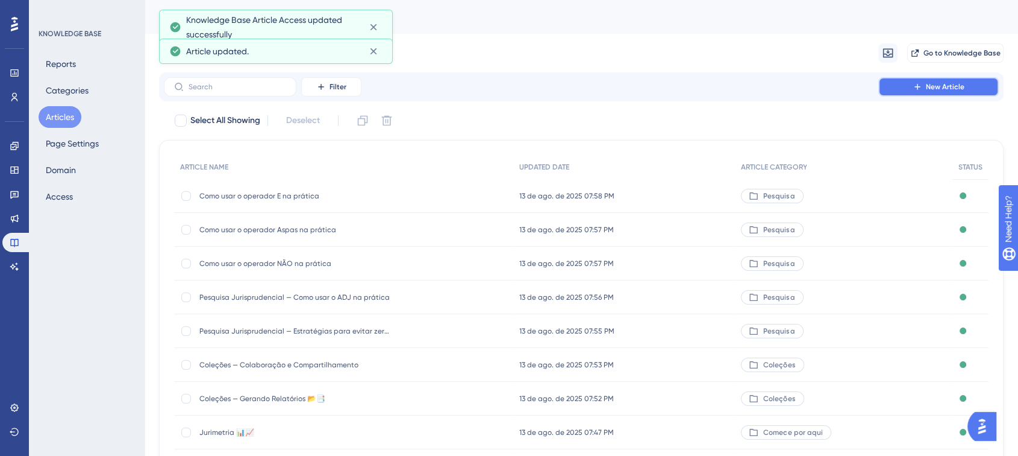
click at [955, 88] on span "New Article" at bounding box center [945, 87] width 39 height 10
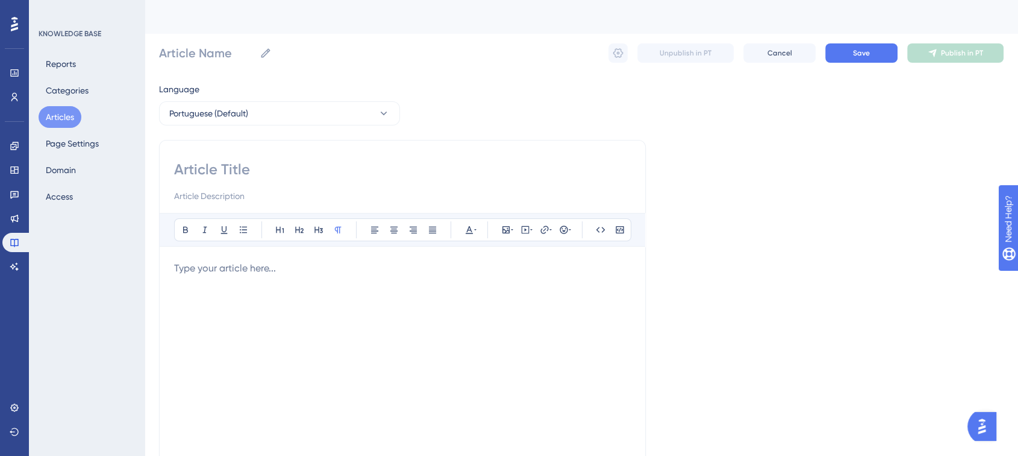
click at [222, 163] on input at bounding box center [402, 169] width 457 height 19
paste input "Como usar o operador OU na prática"
type input "Como usar o operador OU na prática"
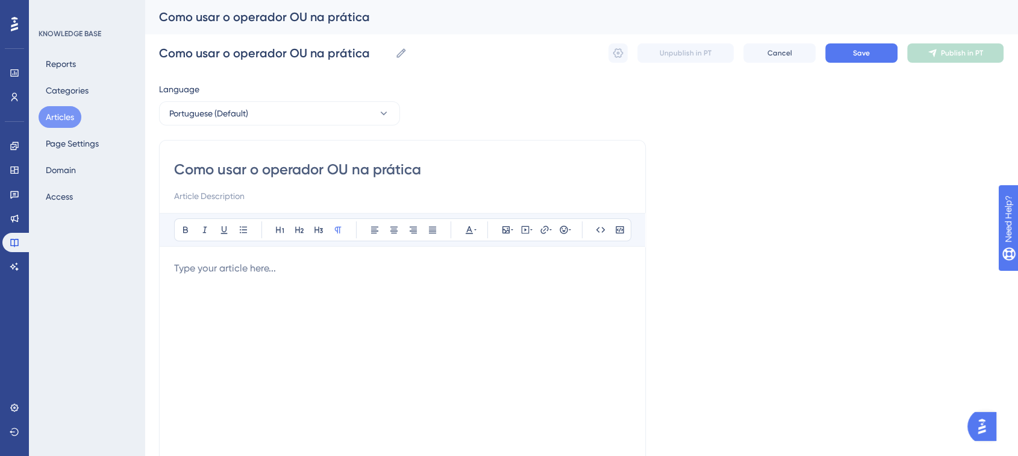
click at [202, 199] on input at bounding box center [402, 196] width 457 height 14
paste input "Guia prático para aplicar o operador booleano OU na Turivius, aprendendo a usá-…"
type input "Guia prático para aplicar o operador booleano OU na Turivius, aprendendo a usá-…"
click at [239, 290] on div at bounding box center [402, 393] width 457 height 265
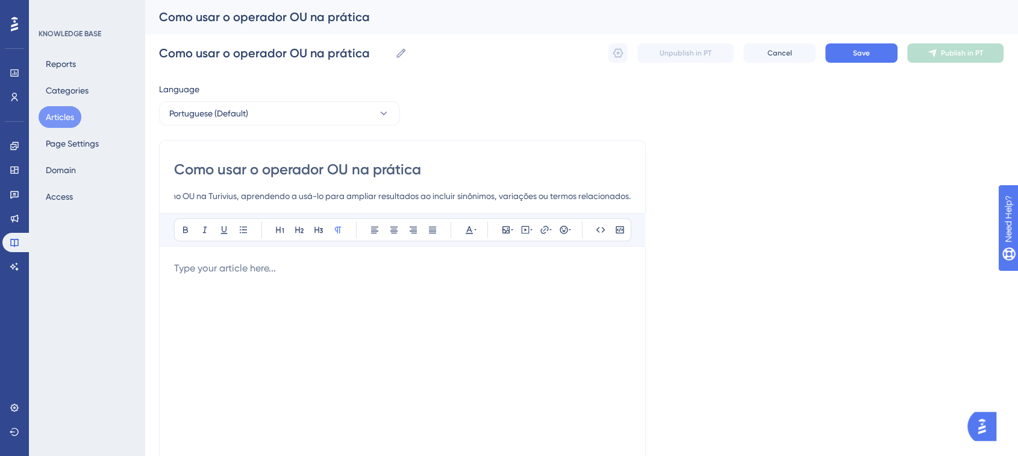
scroll to position [0, 0]
click at [246, 270] on p at bounding box center [402, 268] width 457 height 14
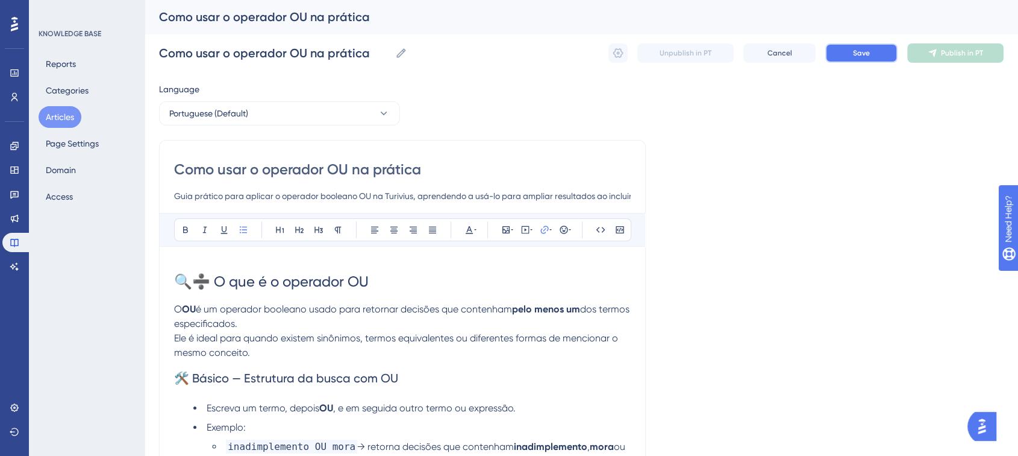
click at [869, 52] on span "Save" at bounding box center [861, 53] width 17 height 10
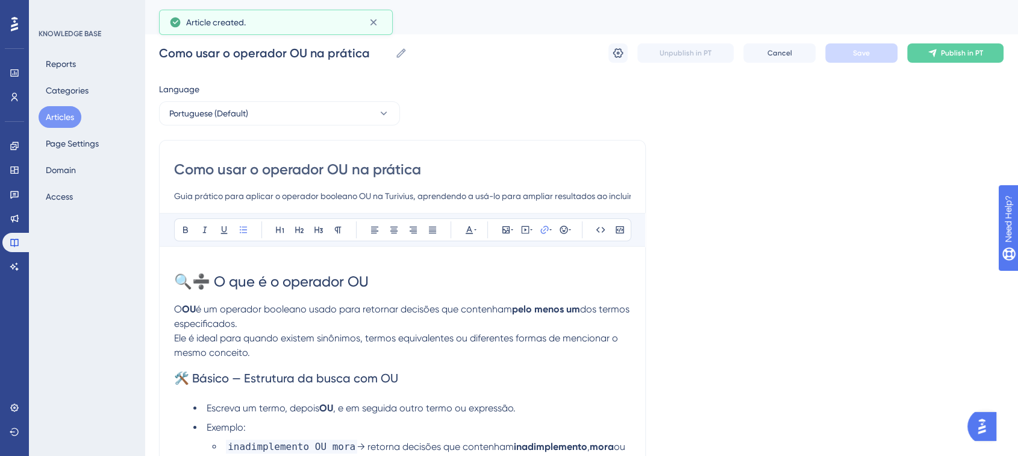
scroll to position [692, 0]
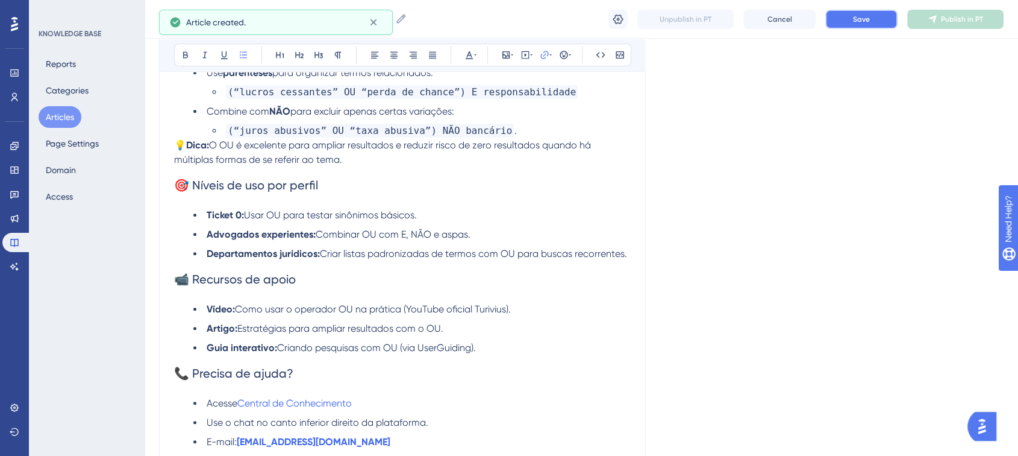
click at [881, 22] on button "Save" at bounding box center [862, 19] width 72 height 19
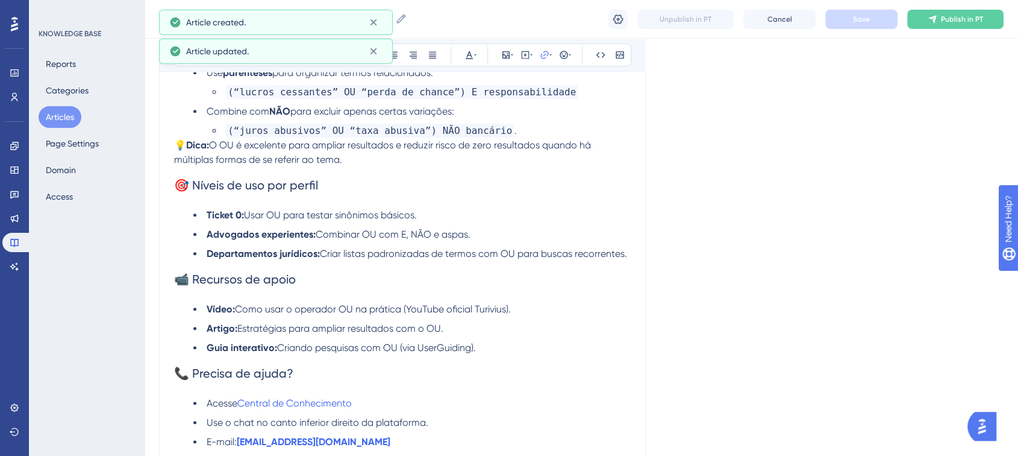
click at [928, 22] on icon at bounding box center [933, 19] width 10 height 10
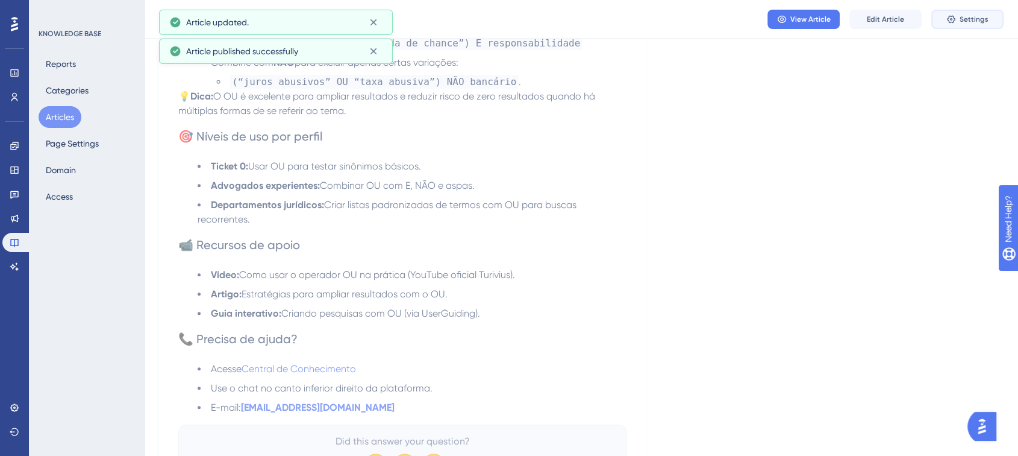
click at [950, 23] on icon at bounding box center [952, 19] width 10 height 10
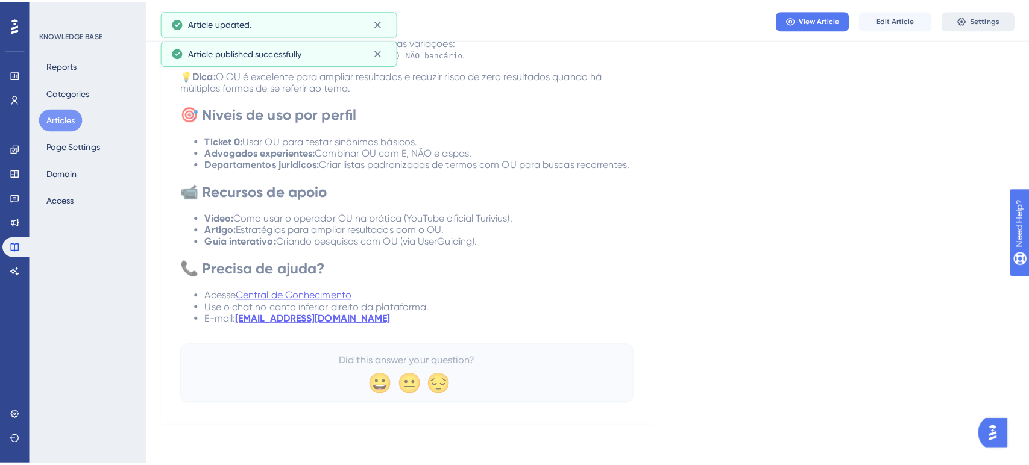
scroll to position [0, 0]
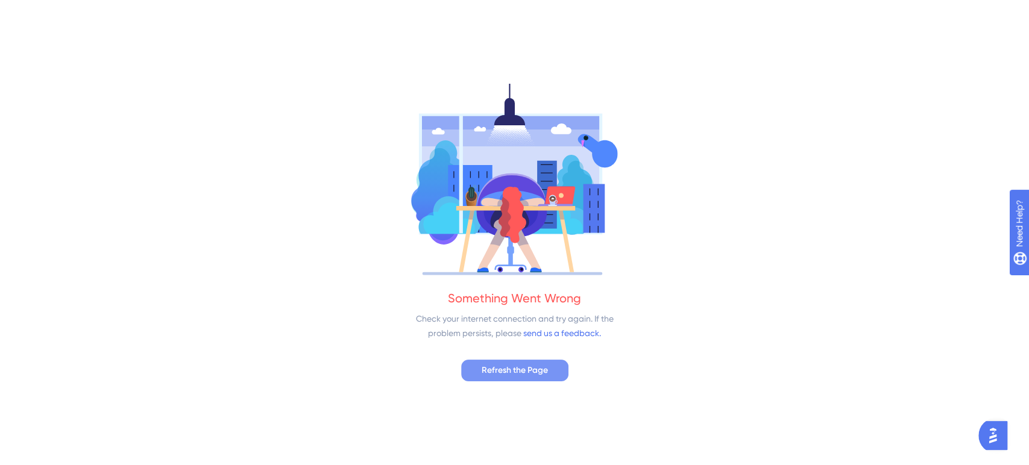
click at [515, 375] on span "Refresh the Page" at bounding box center [515, 370] width 66 height 14
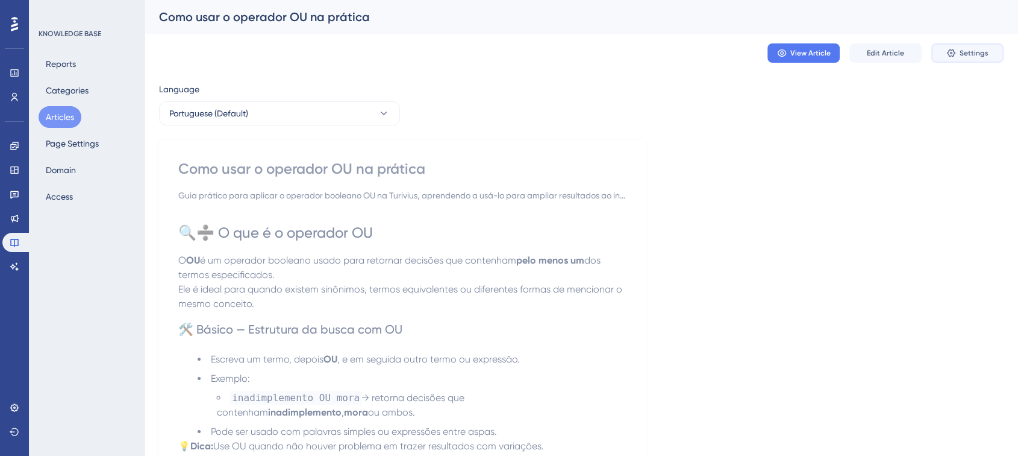
click at [956, 54] on icon at bounding box center [952, 53] width 10 height 10
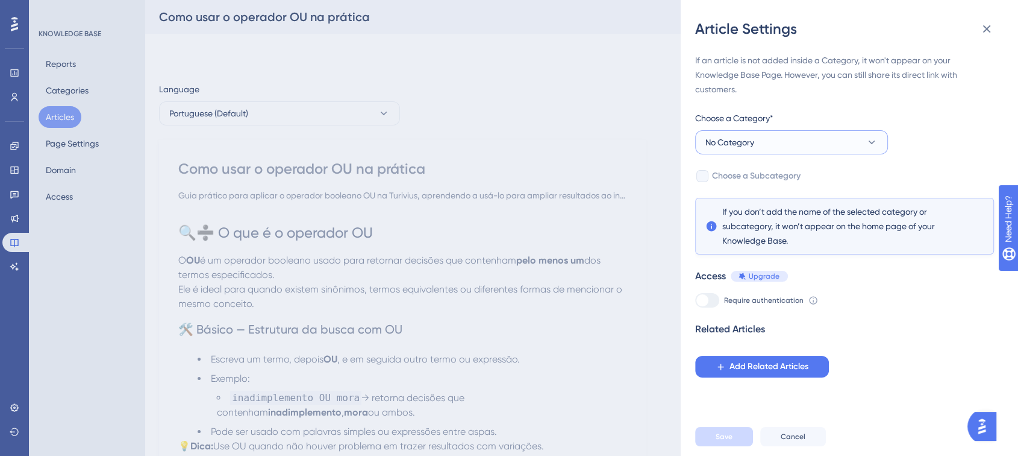
click at [736, 142] on span "No Category" at bounding box center [730, 142] width 49 height 14
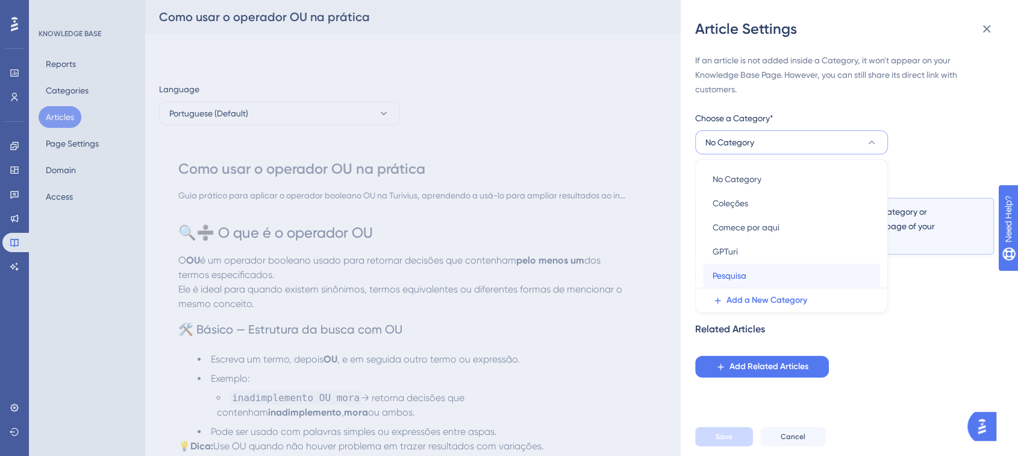
click at [739, 270] on span "Pesquisa" at bounding box center [730, 275] width 34 height 14
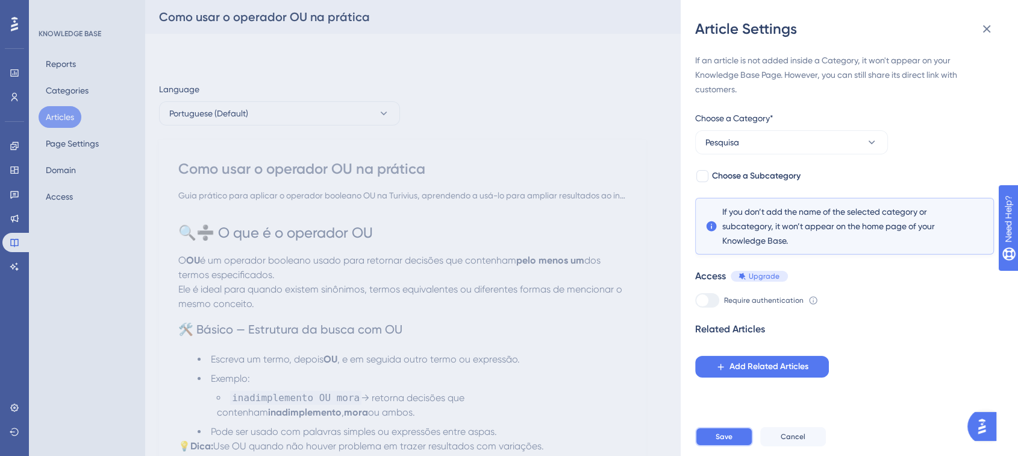
click at [720, 441] on span "Save" at bounding box center [724, 436] width 17 height 10
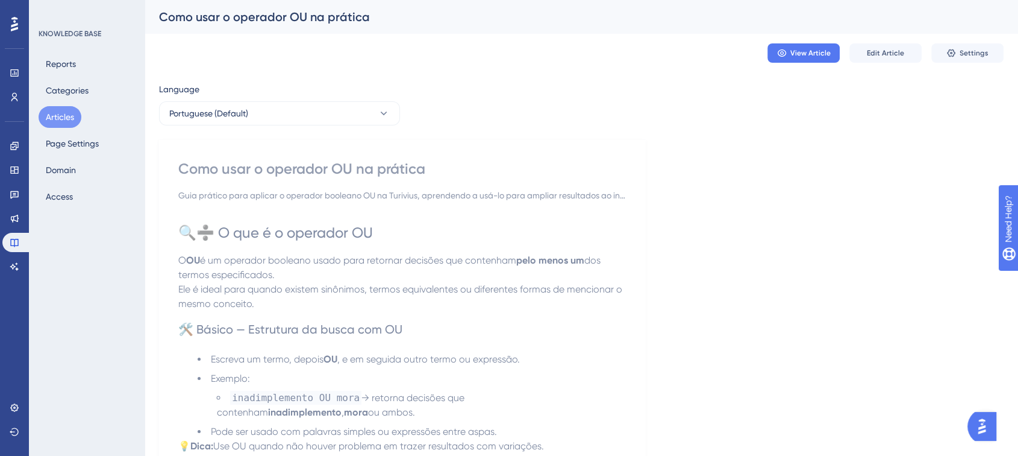
click at [58, 119] on button "Articles" at bounding box center [60, 117] width 43 height 22
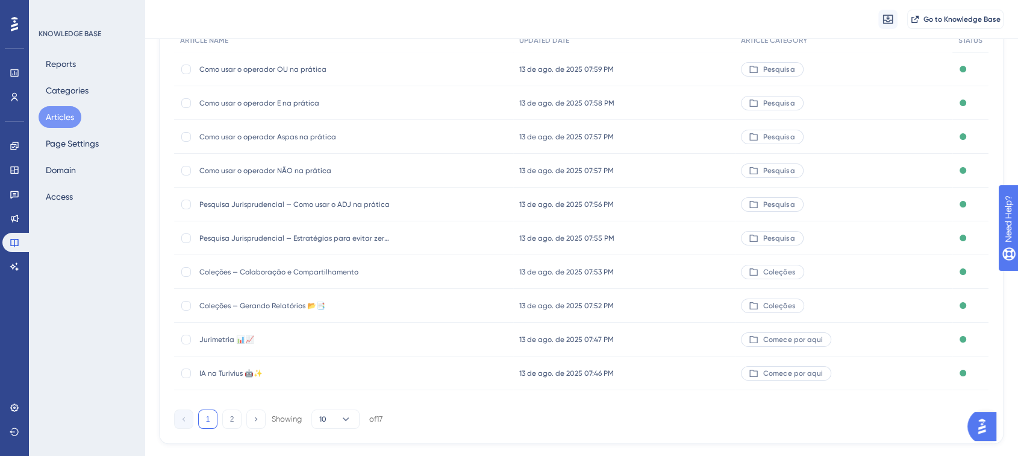
scroll to position [134, 0]
click at [230, 203] on span "Pesquisa Jurisprudencial — Como usar o ADJ na prática" at bounding box center [295, 202] width 193 height 10
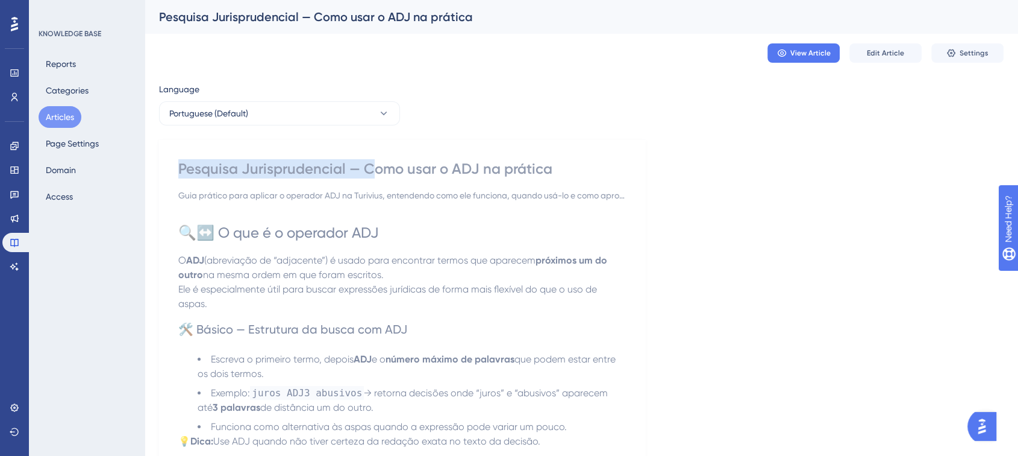
drag, startPoint x: 368, startPoint y: 167, endPoint x: 174, endPoint y: 171, distance: 193.5
click at [875, 52] on span "Edit Article" at bounding box center [885, 53] width 37 height 10
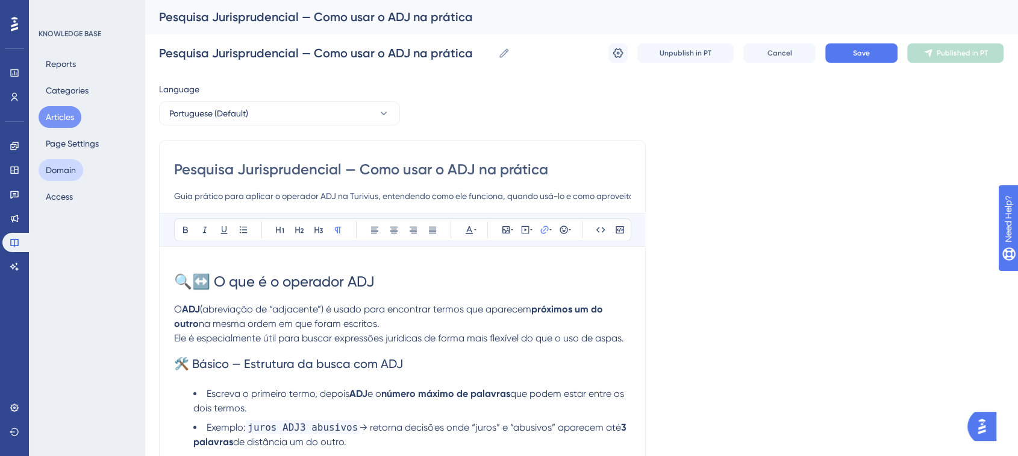
drag, startPoint x: 357, startPoint y: 168, endPoint x: 66, endPoint y: 167, distance: 291.1
type input "Como usar o ADJ na prática"
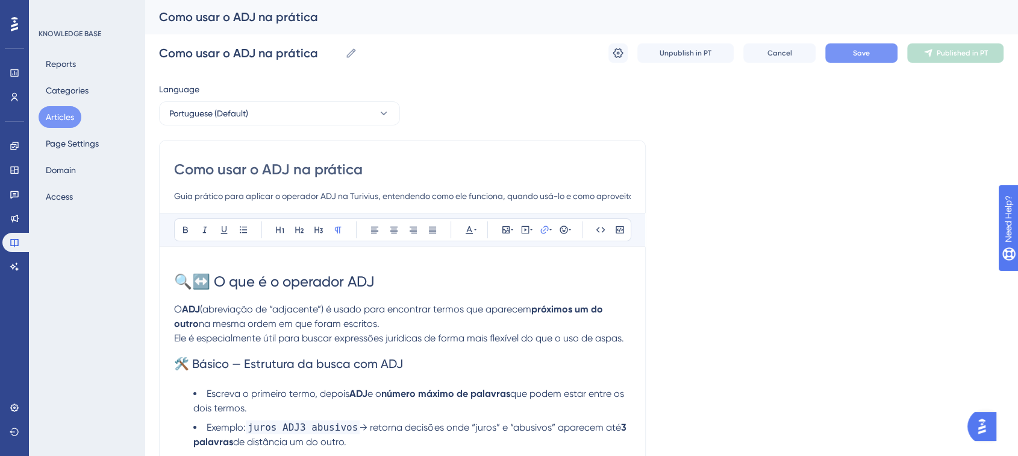
type input "Como usar o ADJ na prática"
click at [870, 47] on button "Save" at bounding box center [862, 52] width 72 height 19
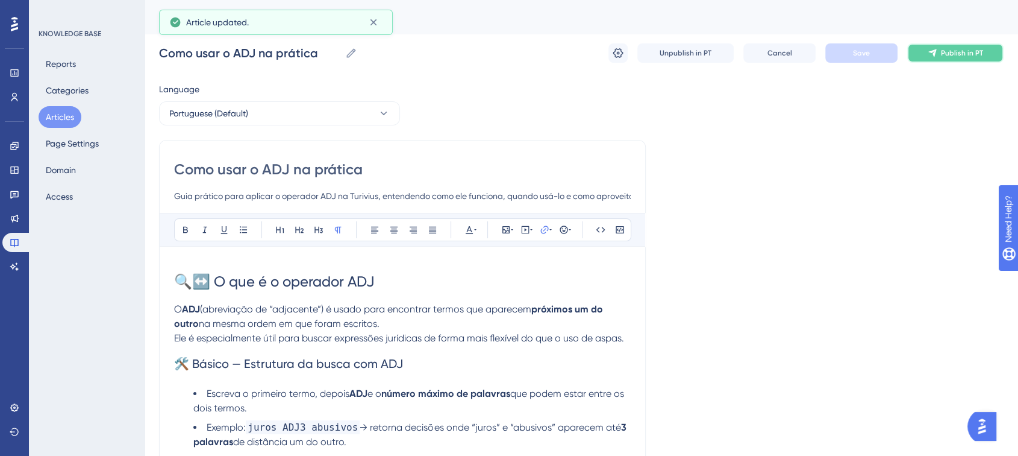
click at [927, 49] on button "Publish in PT" at bounding box center [956, 52] width 96 height 19
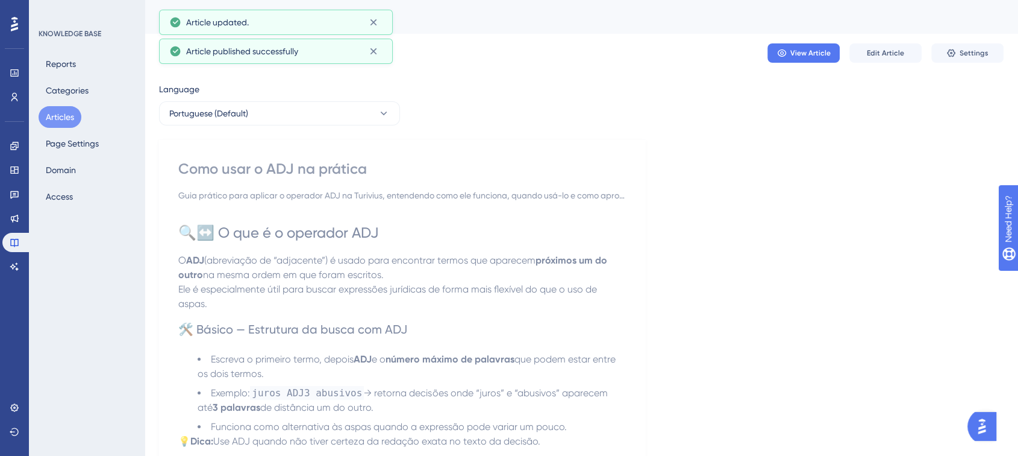
click at [59, 115] on button "Articles" at bounding box center [60, 117] width 43 height 22
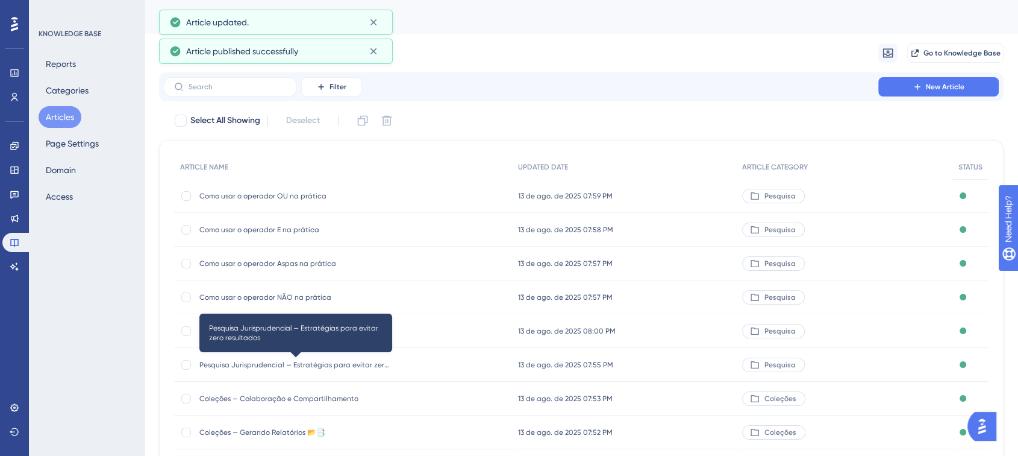
click at [283, 365] on span "Pesquisa Jurisprudencial — Estratégias para evitar zero resultados" at bounding box center [295, 365] width 193 height 10
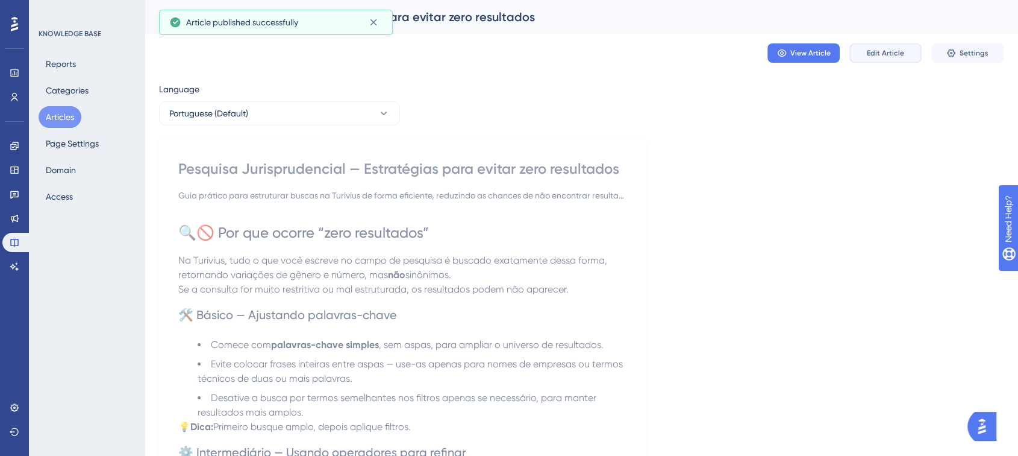
click at [897, 60] on button "Edit Article" at bounding box center [886, 52] width 72 height 19
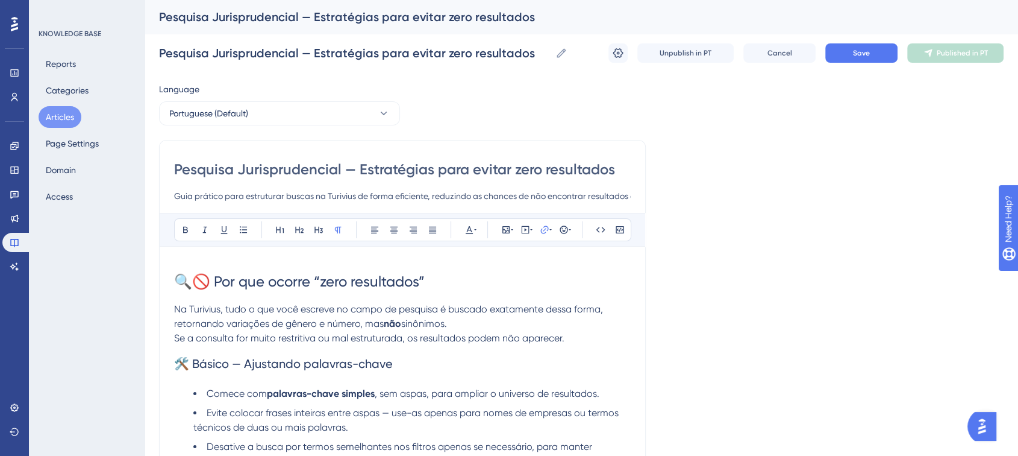
drag, startPoint x: 354, startPoint y: 166, endPoint x: 101, endPoint y: 158, distance: 252.6
type input "Estratégias para evitar zero resultados"
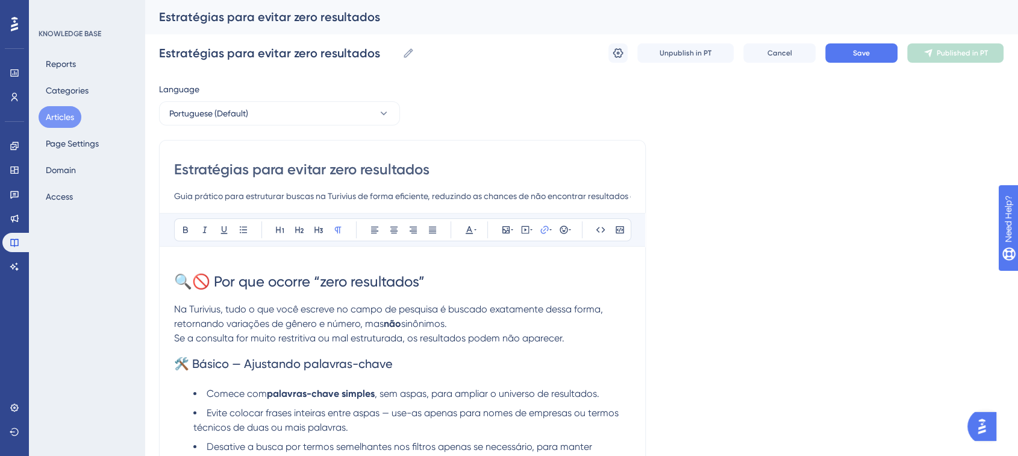
type input "Estratégias para evitar zero resultados"
click at [844, 60] on button "Save" at bounding box center [862, 52] width 72 height 19
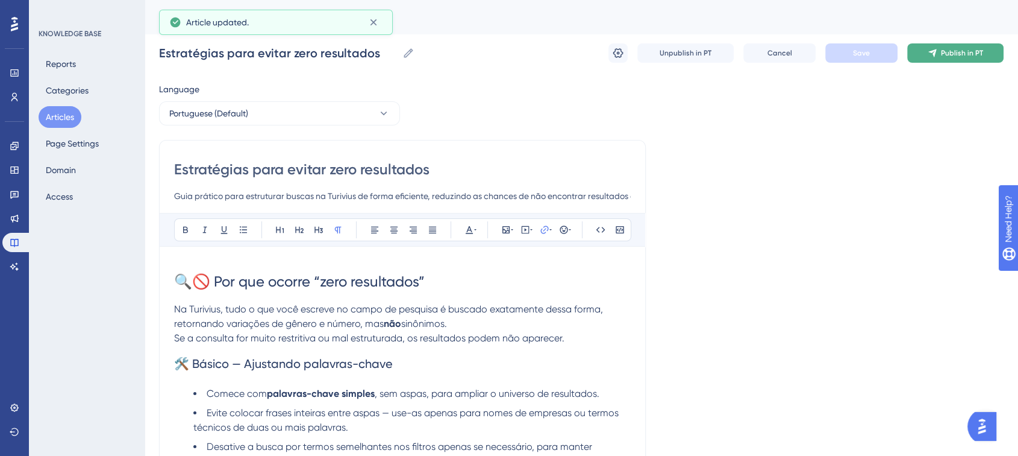
click at [921, 57] on button "Publish in PT" at bounding box center [956, 52] width 96 height 19
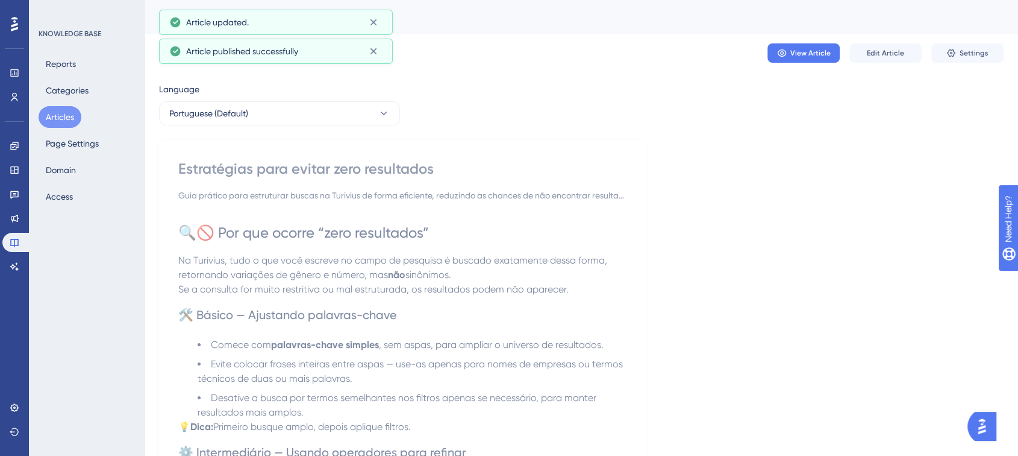
click at [77, 113] on button "Articles" at bounding box center [60, 117] width 43 height 22
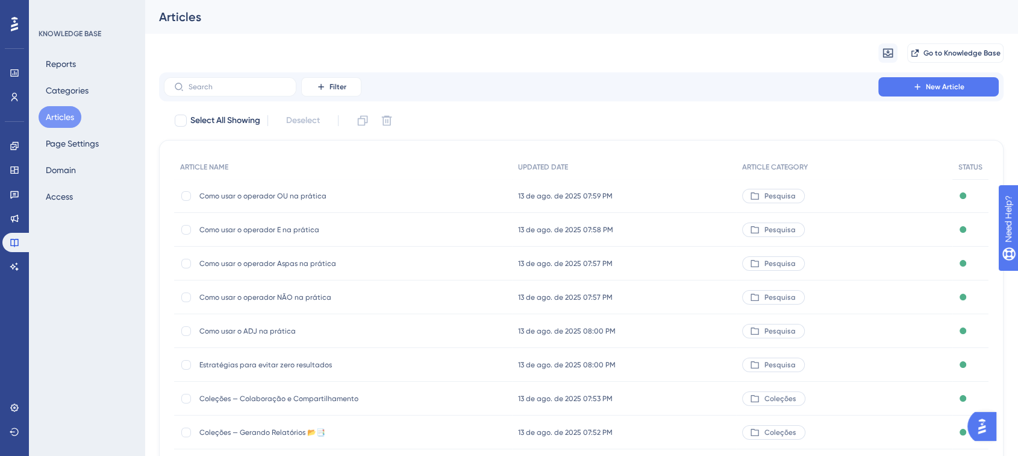
click at [945, 71] on div "Migrate from Go to Knowledge Base" at bounding box center [581, 53] width 845 height 39
click at [938, 83] on span "New Article" at bounding box center [945, 87] width 39 height 10
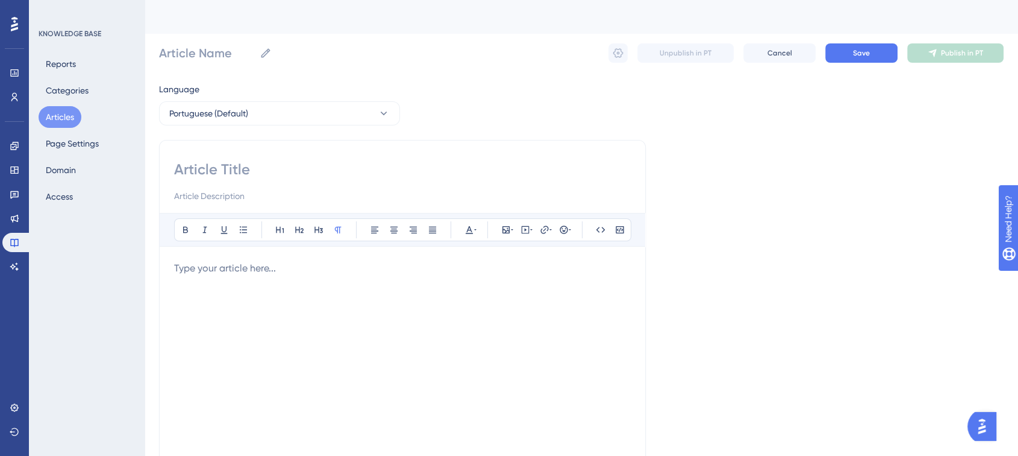
click at [205, 163] on input at bounding box center [402, 169] width 457 height 19
paste input "Como usar Parênteses () na prática"
type input "Como usar Parênteses () na prática"
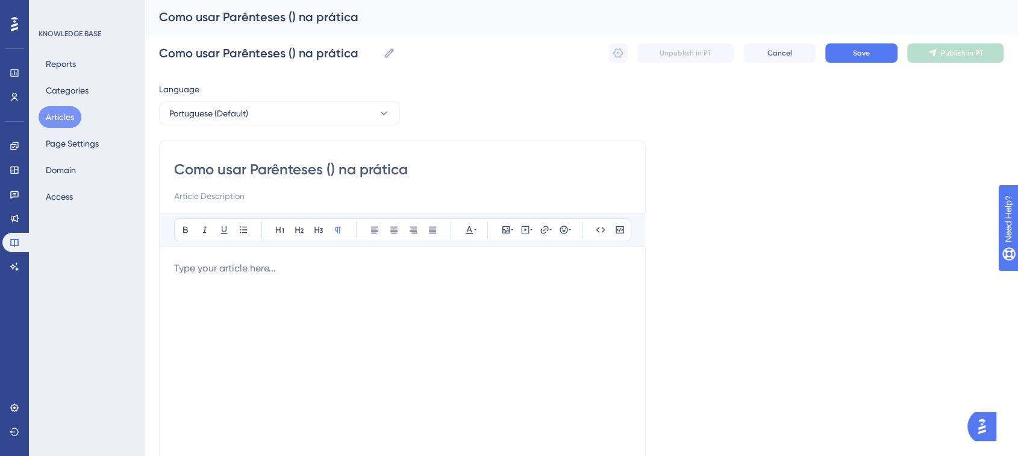
type input "Como usar Parênteses () na prática"
click at [226, 195] on input at bounding box center [402, 196] width 457 height 14
paste input "Guia prático para aplicar parênteses na Turivius, aprendendo a agrupar operador…"
type input "Guia prático para aplicar parênteses na Turivius, aprendendo a agrupar operador…"
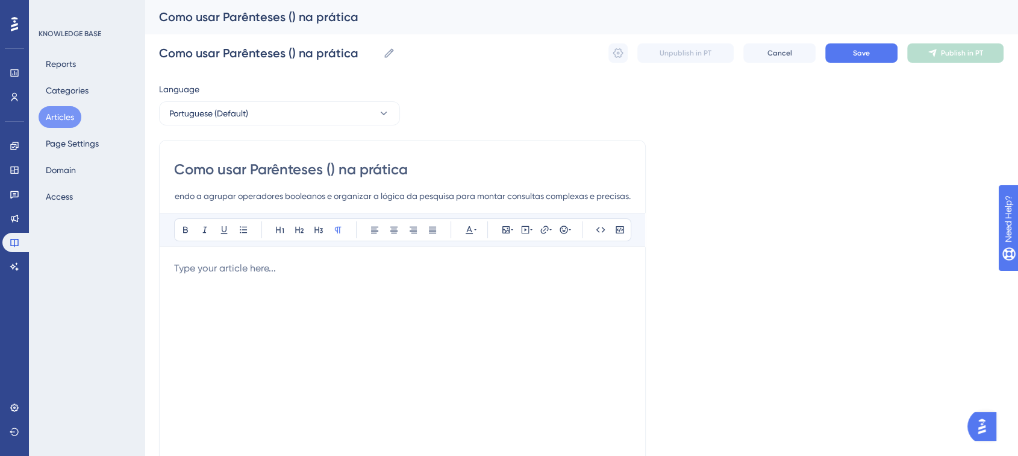
scroll to position [0, 0]
click at [227, 291] on div at bounding box center [402, 393] width 457 height 265
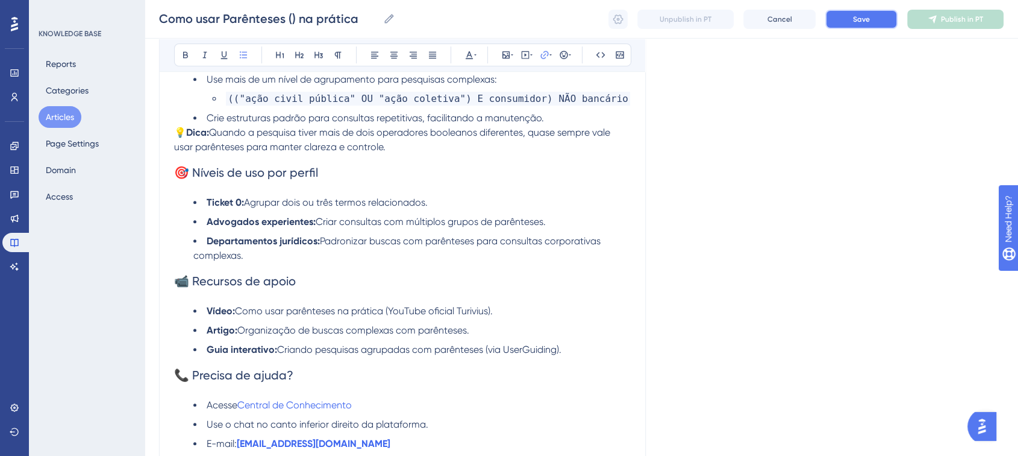
click at [881, 24] on button "Save" at bounding box center [862, 19] width 72 height 19
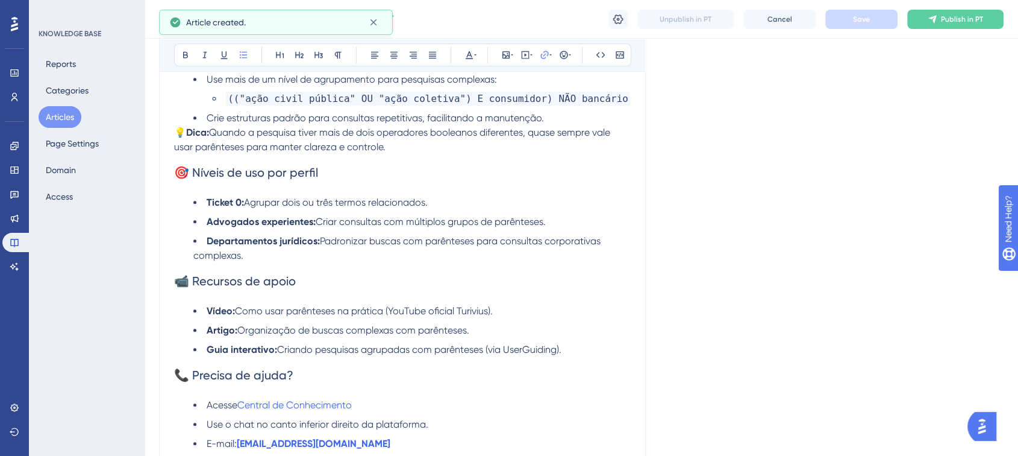
scroll to position [666, 0]
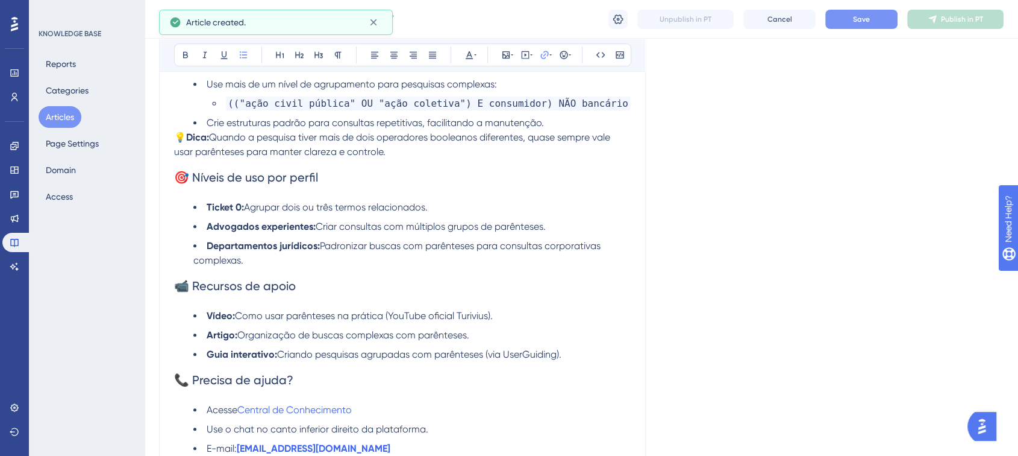
click at [884, 15] on button "Save" at bounding box center [862, 19] width 72 height 19
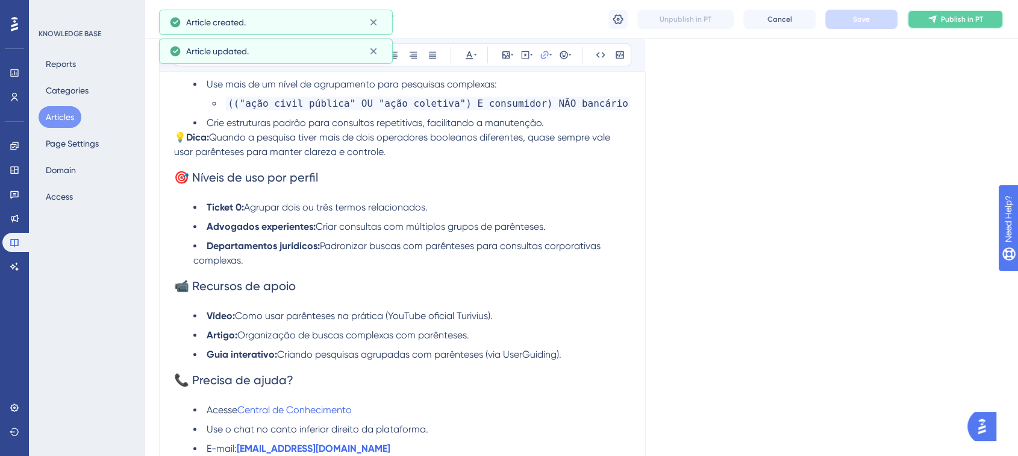
click at [929, 21] on icon at bounding box center [933, 19] width 10 height 10
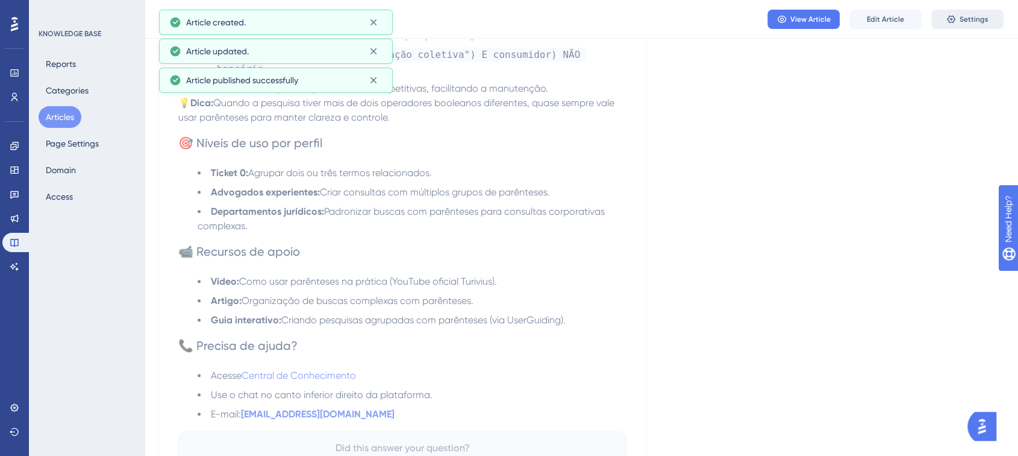
click at [938, 18] on button "Settings" at bounding box center [968, 19] width 72 height 19
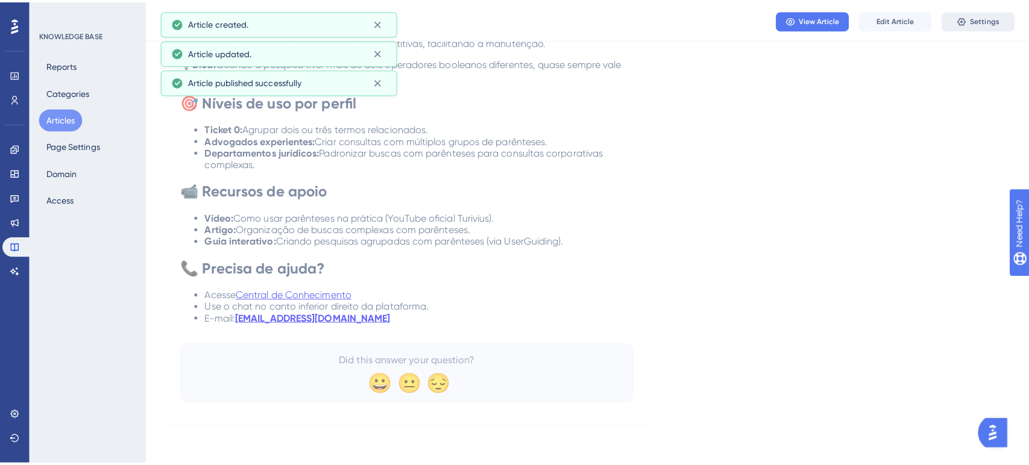
scroll to position [0, 0]
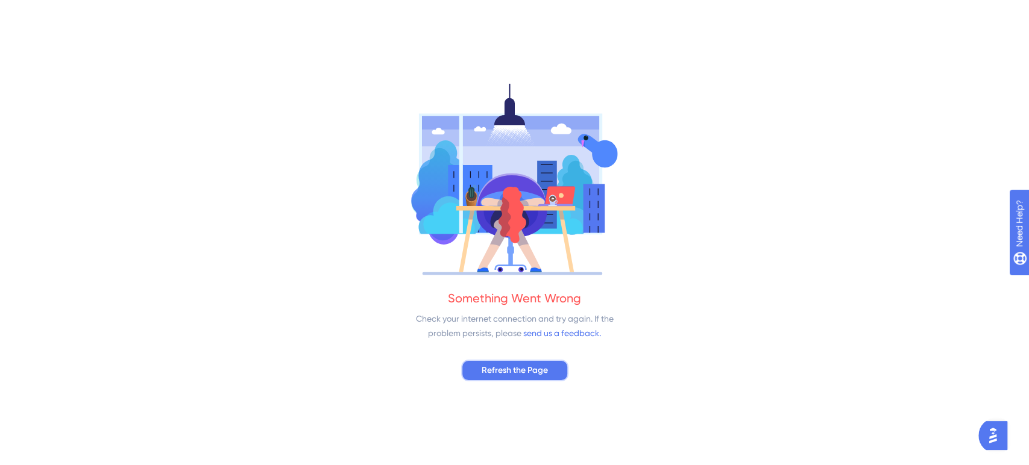
click at [525, 366] on span "Refresh the Page" at bounding box center [515, 370] width 66 height 14
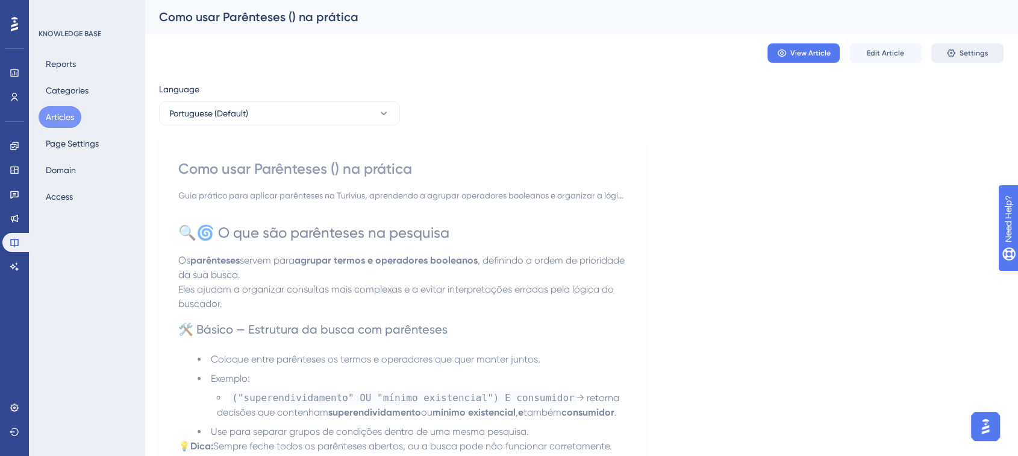
click at [954, 50] on icon at bounding box center [951, 53] width 8 height 8
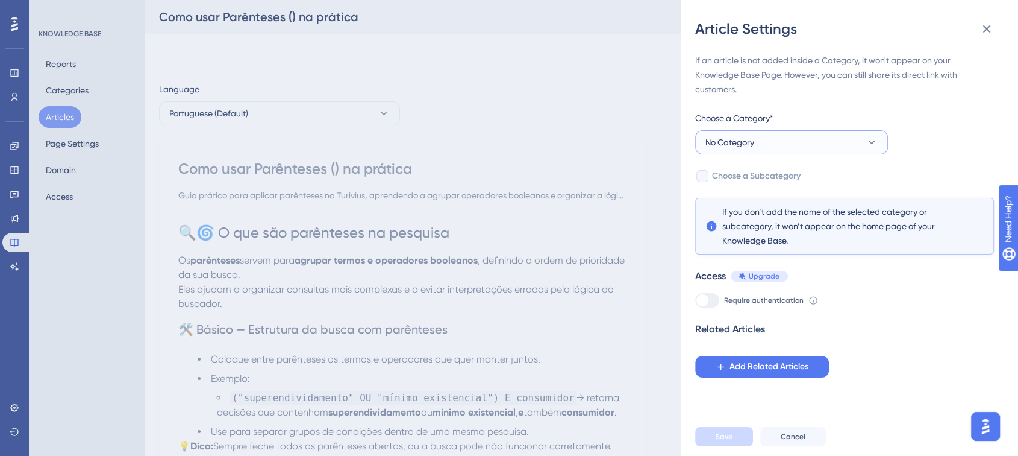
click at [733, 139] on span "No Category" at bounding box center [730, 142] width 49 height 14
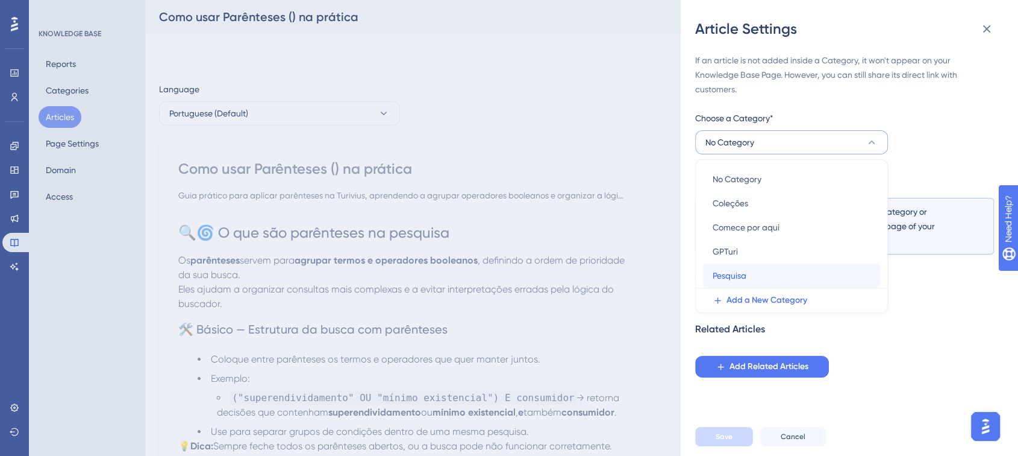
click at [736, 271] on span "Pesquisa" at bounding box center [730, 275] width 34 height 14
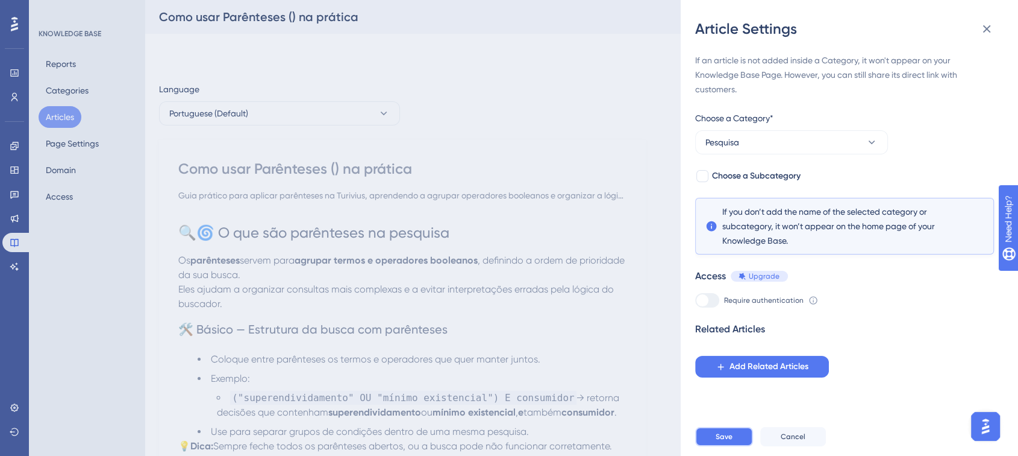
click at [730, 441] on span "Save" at bounding box center [724, 436] width 17 height 10
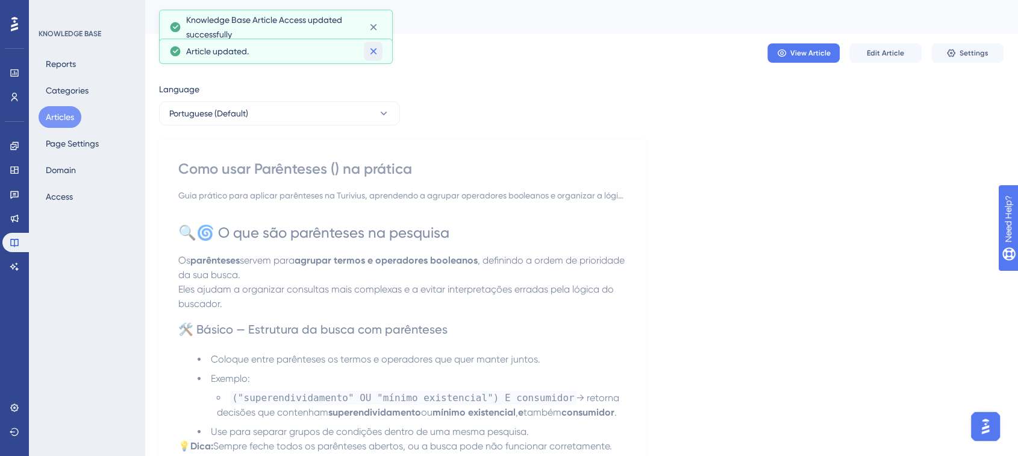
click at [372, 55] on icon at bounding box center [374, 51] width 12 height 12
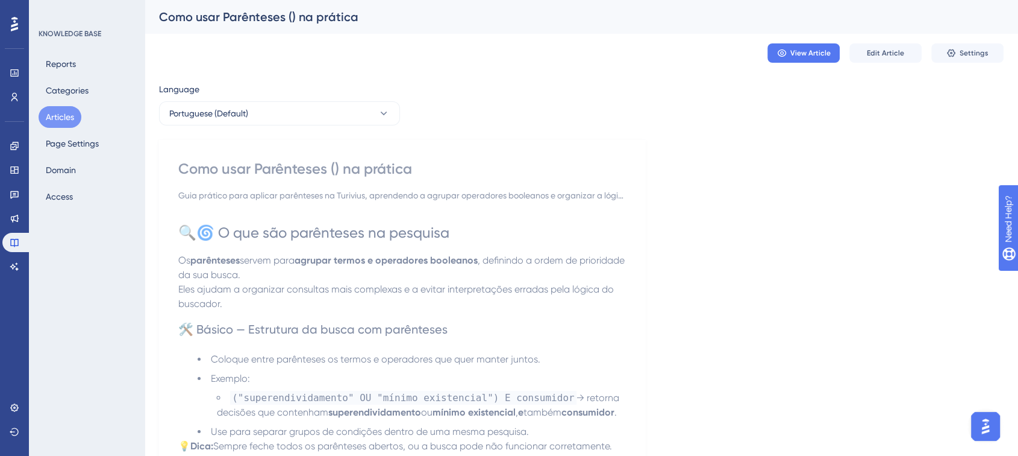
click at [376, 28] on div "Como usar Parênteses () na prática" at bounding box center [582, 17] width 874 height 34
click at [61, 115] on button "Articles" at bounding box center [60, 117] width 43 height 22
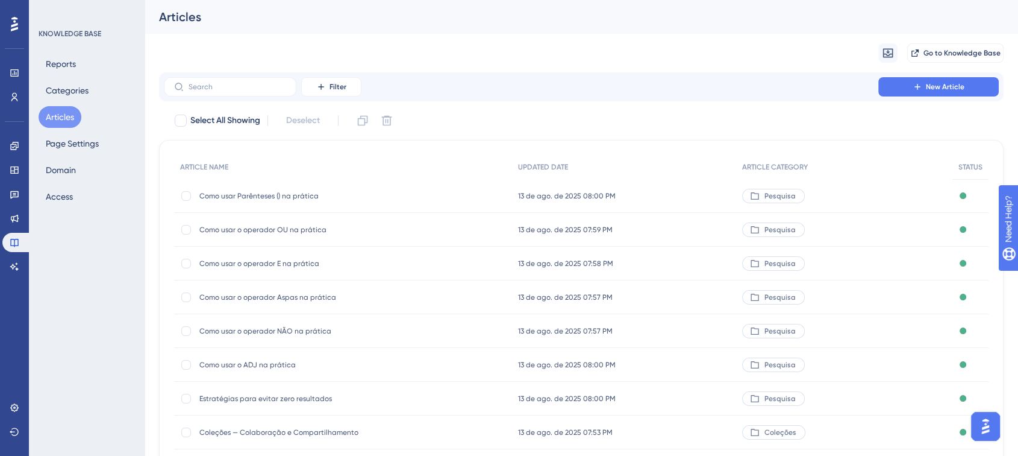
click at [265, 367] on span "Como usar o ADJ na prática" at bounding box center [295, 365] width 193 height 10
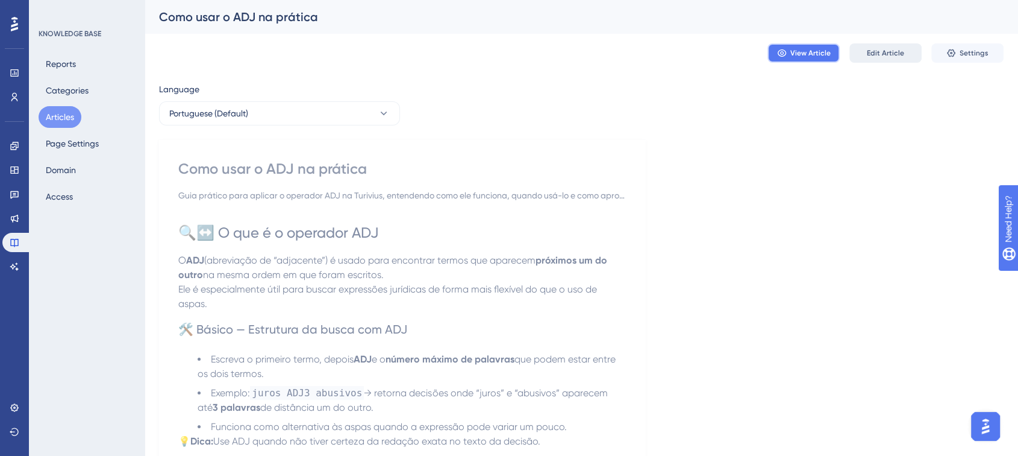
drag, startPoint x: 789, startPoint y: 56, endPoint x: 862, endPoint y: 52, distance: 73.0
click at [860, 54] on div "View Article Edit Article Settings" at bounding box center [886, 52] width 236 height 19
click at [864, 51] on button "Edit Article" at bounding box center [886, 52] width 72 height 19
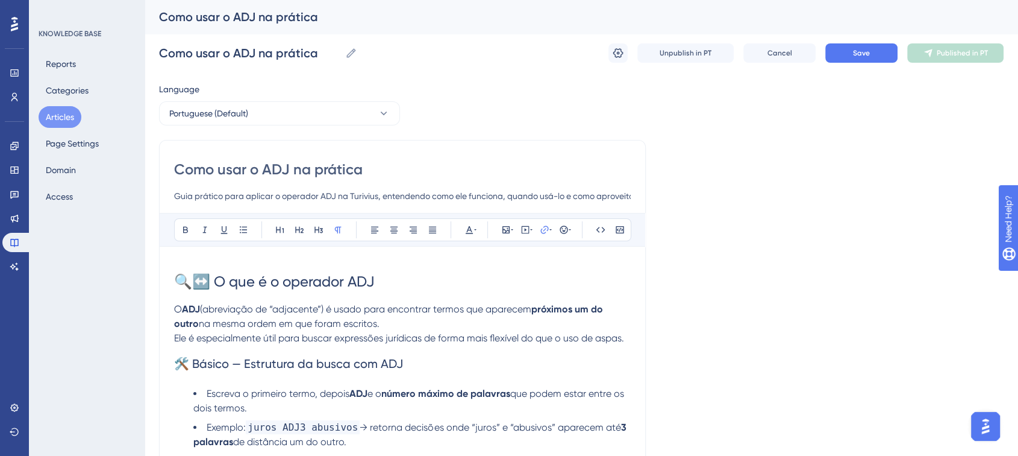
click at [260, 168] on input "Como usar o ADJ na prática" at bounding box center [402, 169] width 457 height 19
type input "Como usar o operador ADJ na prática"
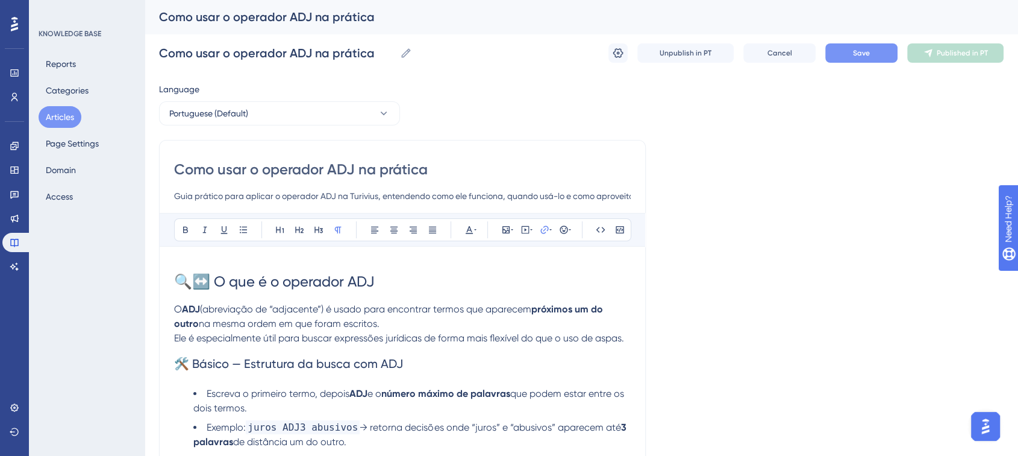
type input "Como usar o operador ADJ na prática"
click at [862, 62] on button "Save" at bounding box center [862, 52] width 72 height 19
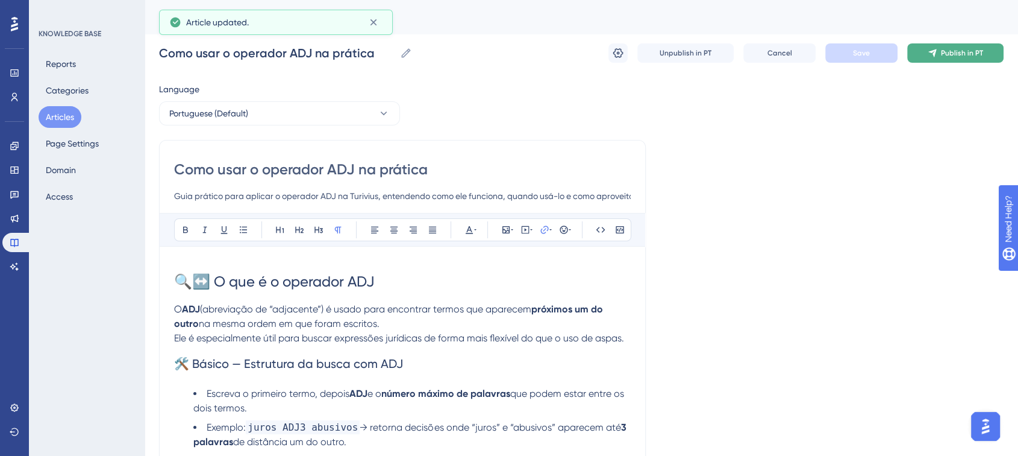
click at [944, 58] on button "Publish in PT" at bounding box center [956, 52] width 96 height 19
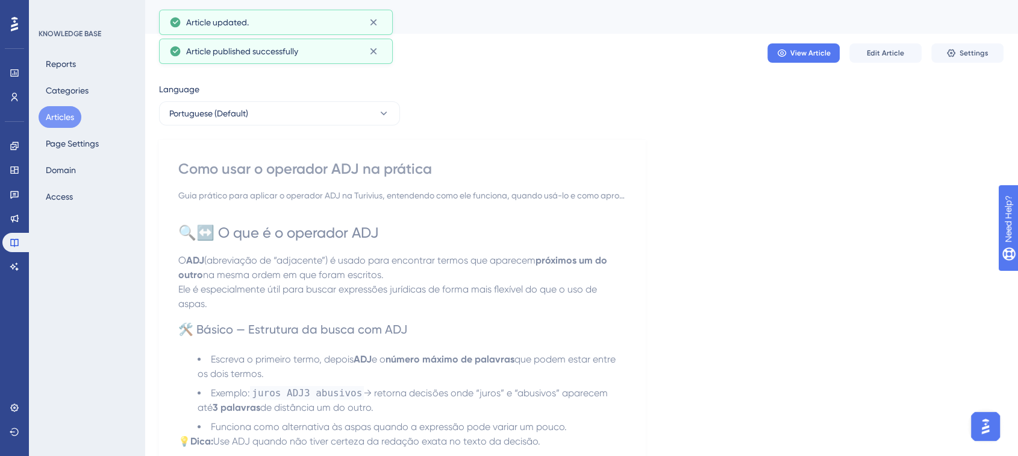
click at [66, 113] on button "Articles" at bounding box center [60, 117] width 43 height 22
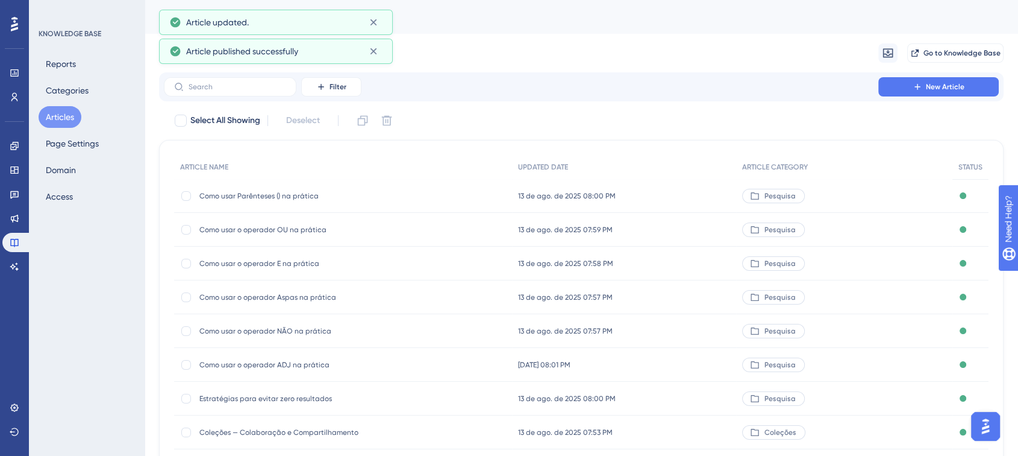
click at [894, 90] on button "New Article" at bounding box center [939, 86] width 121 height 19
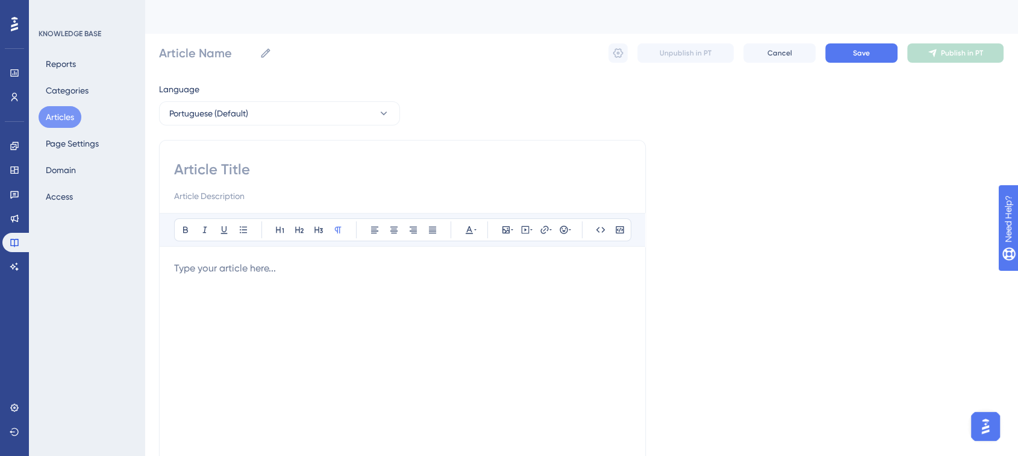
click at [64, 109] on button "Articles" at bounding box center [60, 117] width 43 height 22
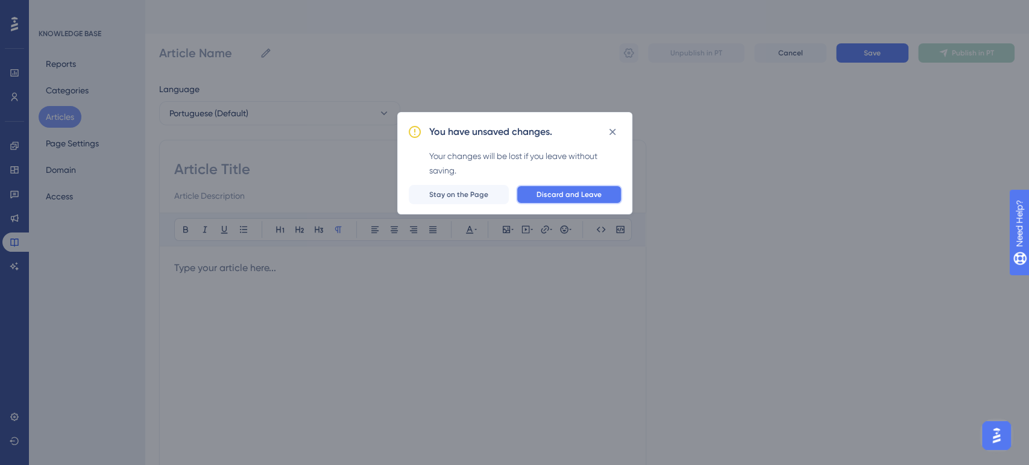
click at [573, 199] on span "Discard and Leave" at bounding box center [568, 195] width 65 height 10
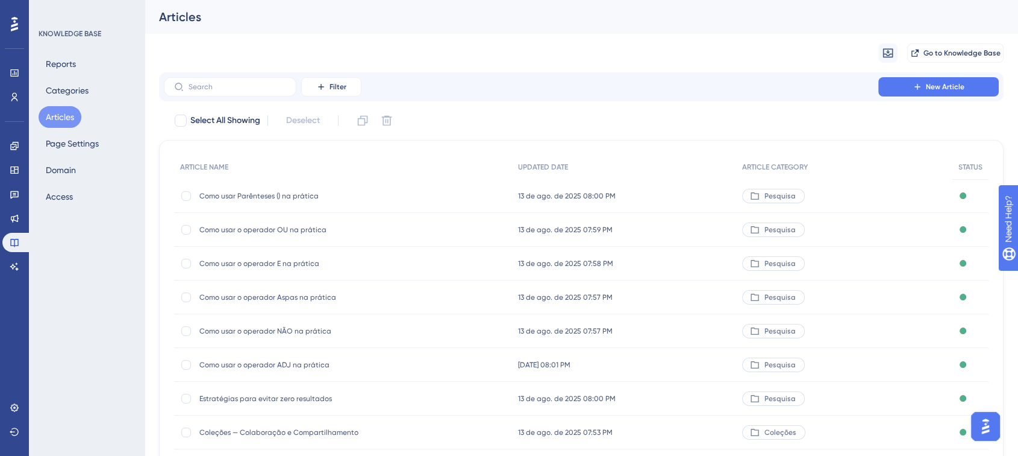
click at [245, 197] on span "Como usar Parênteses () na prática" at bounding box center [295, 196] width 193 height 10
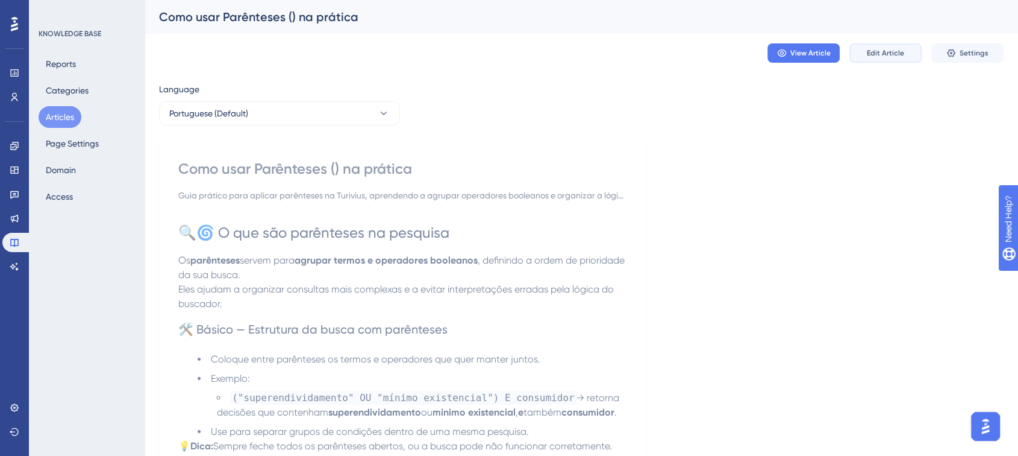
click at [880, 48] on span "Edit Article" at bounding box center [885, 53] width 37 height 10
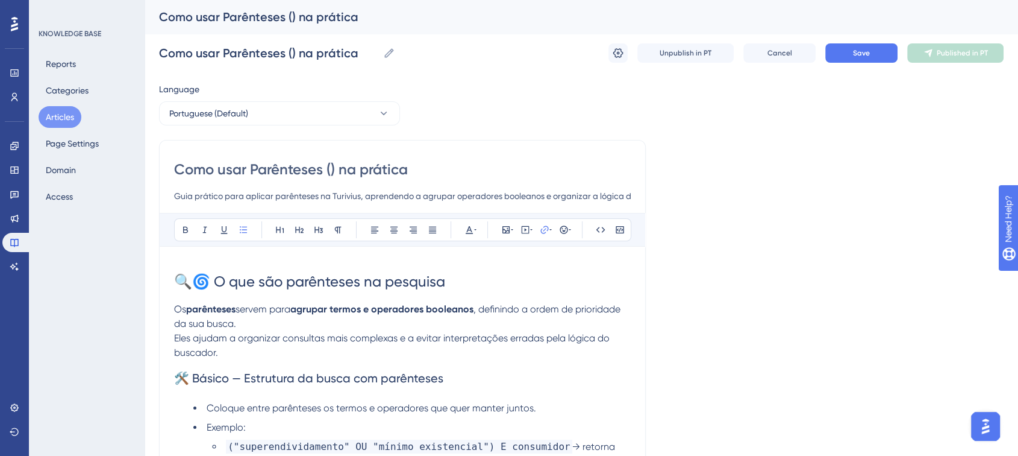
click at [248, 166] on input "Como usar Parênteses () na prática" at bounding box center [402, 169] width 457 height 19
type input "Como usar o operadorParênteses () na prática"
type input "Como usar o operador Parênteses () na prática"
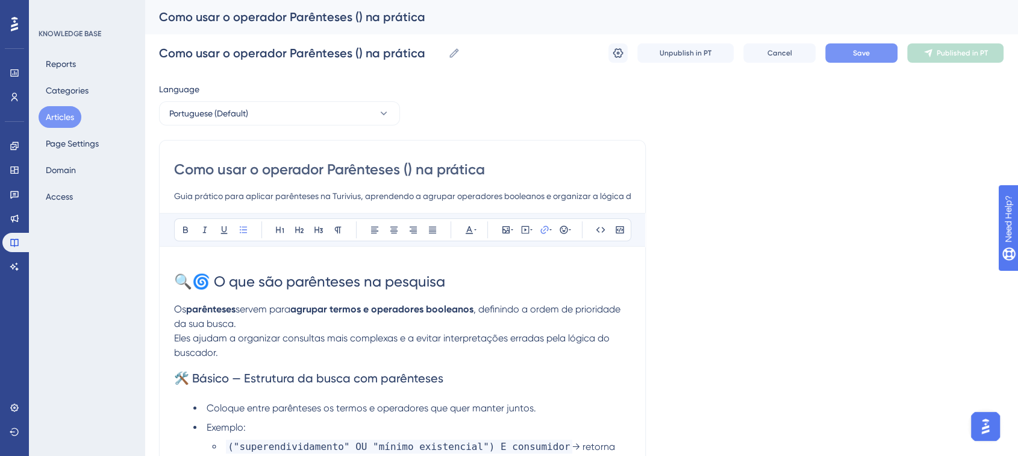
type input "Como usar o operador Parênteses () na prática"
click at [870, 52] on span "Save" at bounding box center [861, 53] width 17 height 10
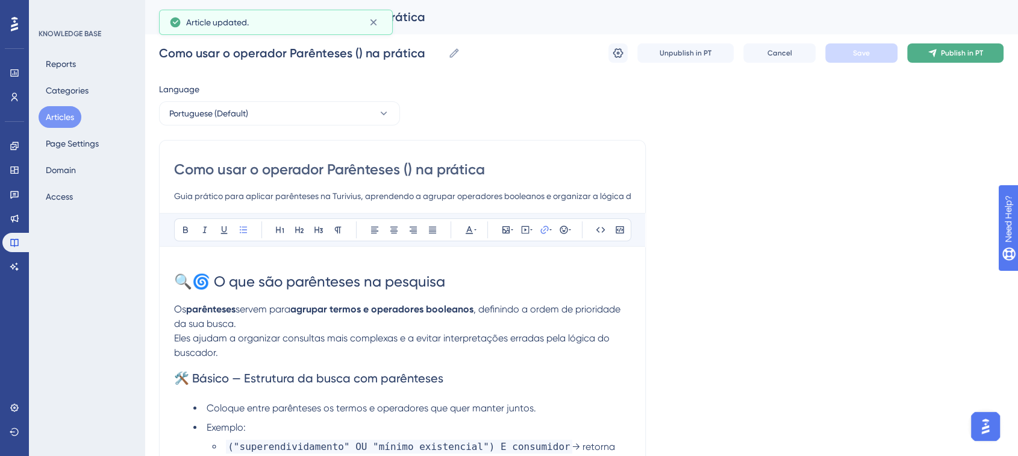
click at [971, 60] on button "Publish in PT" at bounding box center [956, 52] width 96 height 19
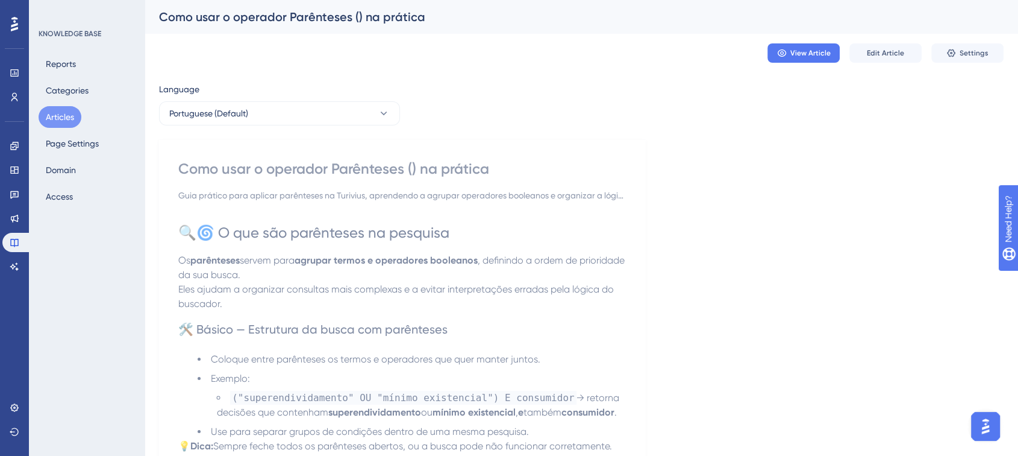
click at [56, 111] on button "Articles" at bounding box center [60, 117] width 43 height 22
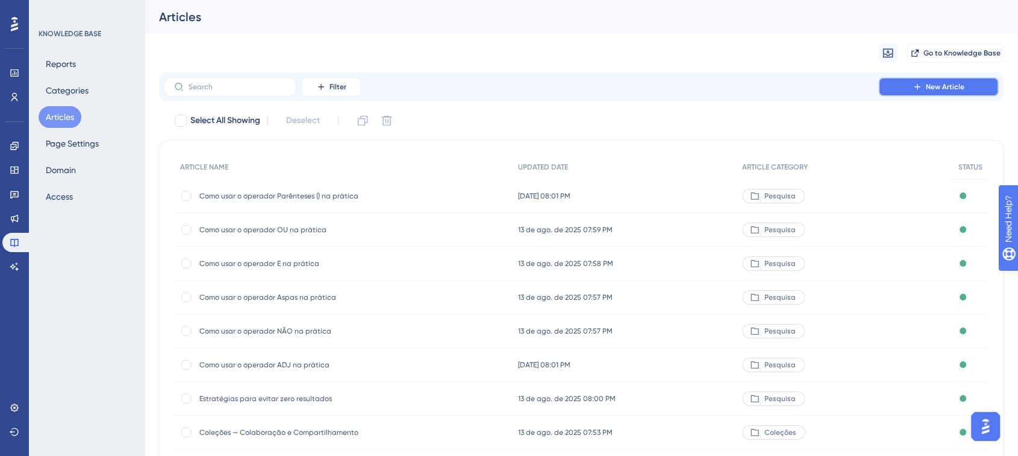
click at [902, 93] on button "New Article" at bounding box center [939, 86] width 121 height 19
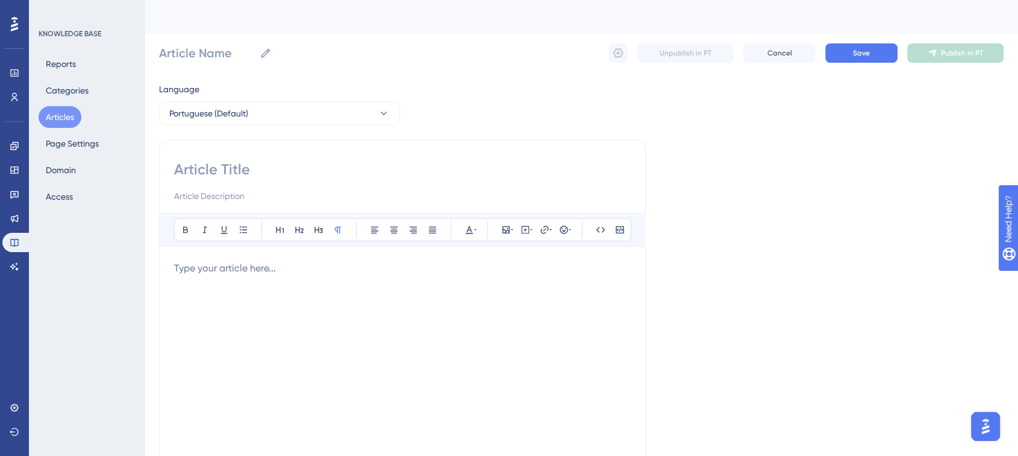
click at [250, 163] on input at bounding box center [402, 169] width 457 height 19
paste input "Como combinar operadores booleanos na prática 🔍⚡"
type input "Como combinar operadores booleanos na prática 🔍⚡"
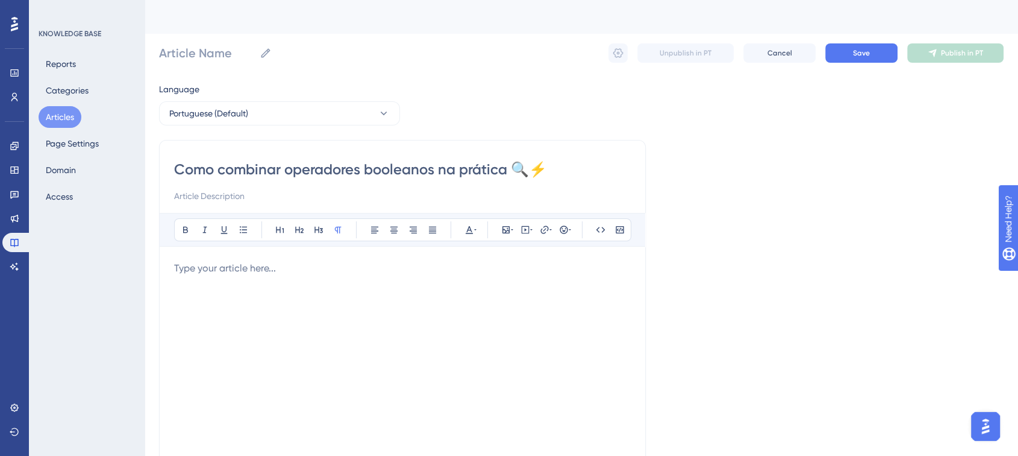
type input "Como combinar operadores booleanos na prática 🔍⚡"
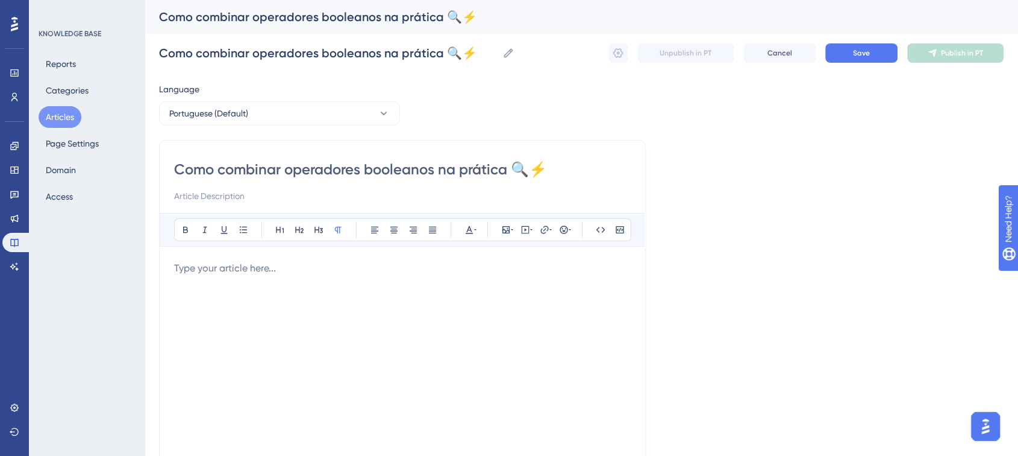
type input "Como combinar operadores booleanos na prática 🔍⚡"
click at [197, 196] on input at bounding box center [402, 196] width 457 height 14
paste input "Guia completo para combinar operadores booleanos na Turivius — E, OU, NÃO, Aspa…"
type input "Guia completo para combinar operadores booleanos na Turivius — E, OU, NÃO, Aspa…"
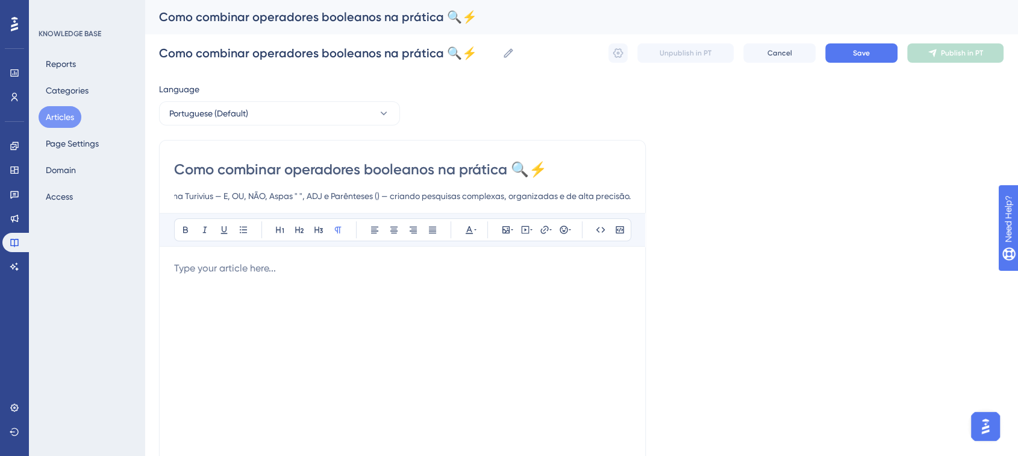
scroll to position [0, 0]
click at [214, 259] on div "Bold Italic Underline Bullet Point Heading 1 Heading 2 Heading 3 Normal Align L…" at bounding box center [402, 369] width 457 height 313
click at [210, 263] on p at bounding box center [402, 268] width 457 height 14
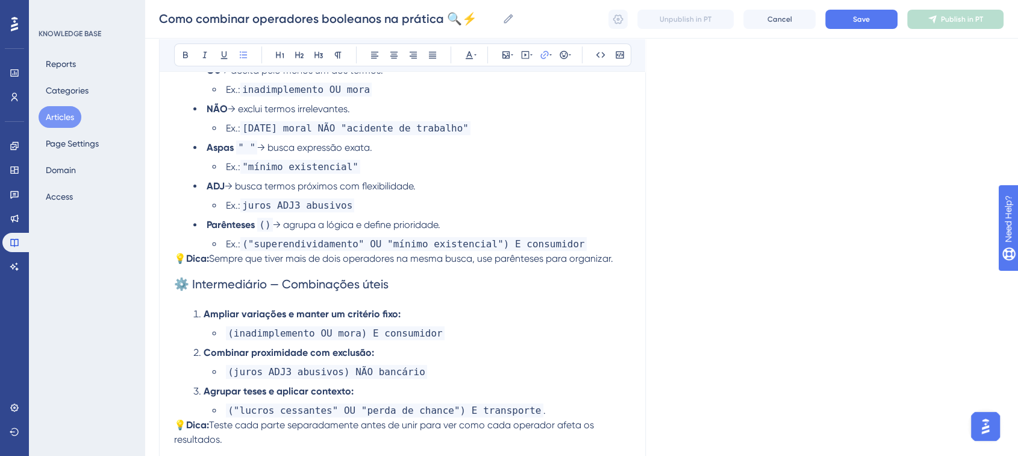
scroll to position [468, 0]
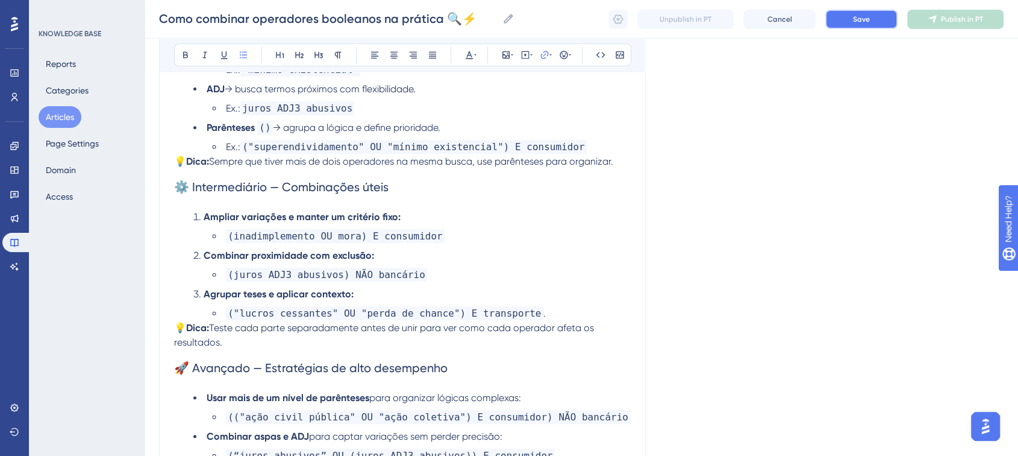
click at [864, 19] on span "Save" at bounding box center [861, 19] width 17 height 10
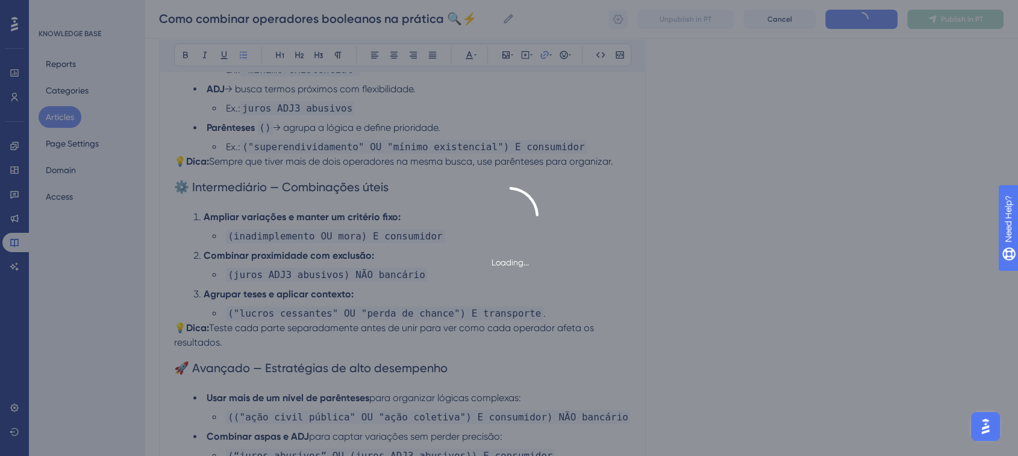
type input "Como combinar operadores booleanos na prática 🔍⚡"
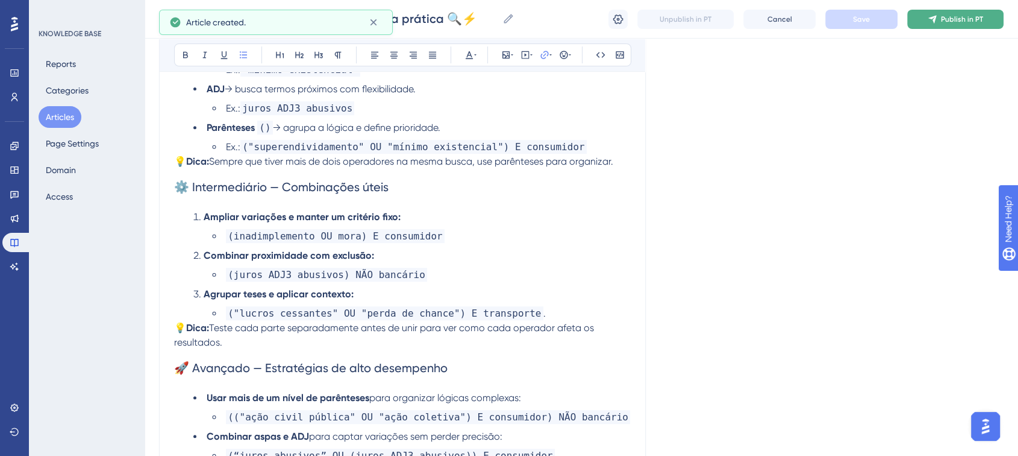
scroll to position [861, 0]
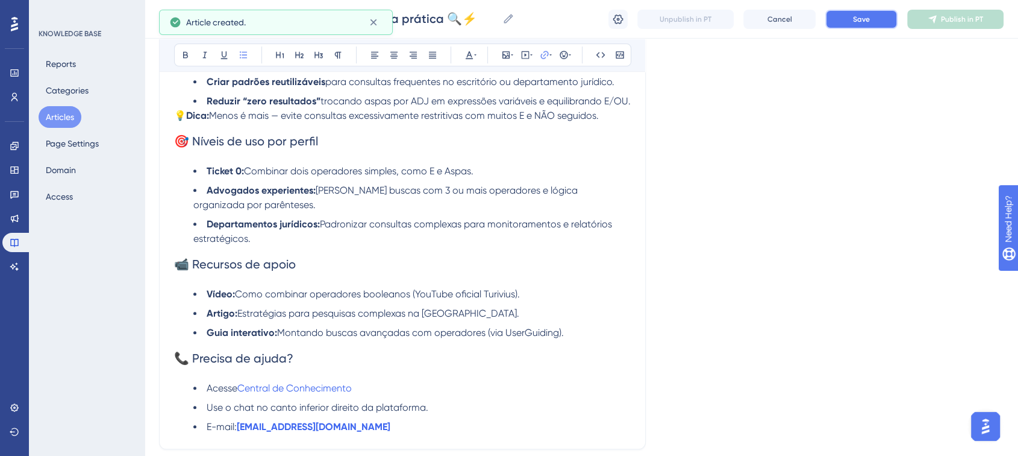
click at [873, 17] on button "Save" at bounding box center [862, 19] width 72 height 19
click at [955, 20] on span "Publish in PT" at bounding box center [962, 19] width 42 height 10
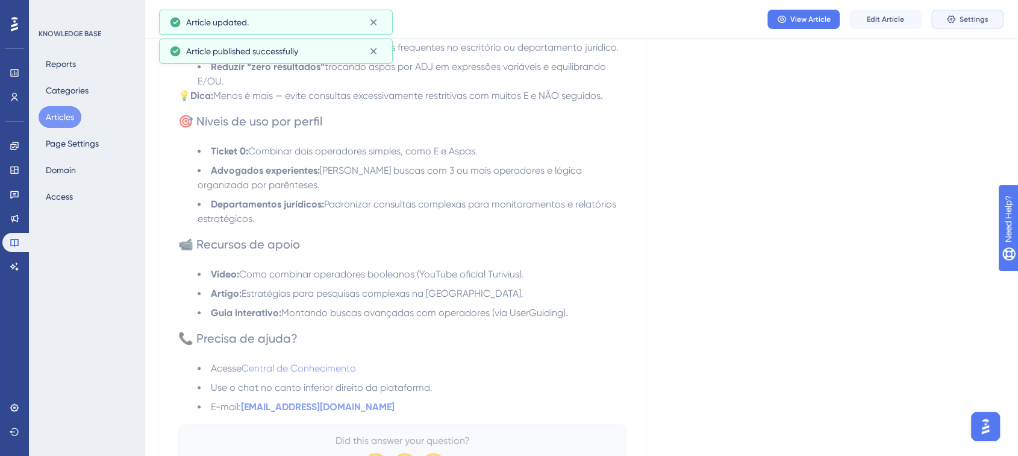
click at [965, 22] on span "Settings" at bounding box center [974, 19] width 29 height 10
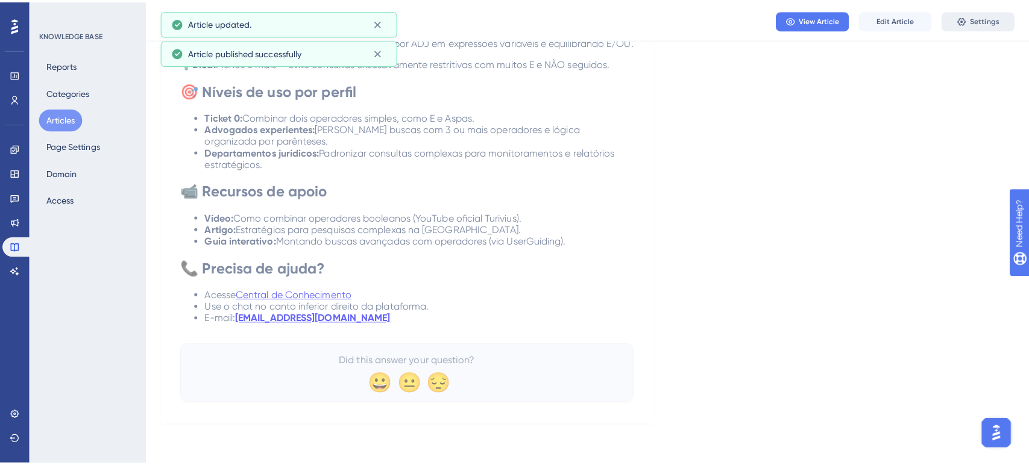
scroll to position [0, 0]
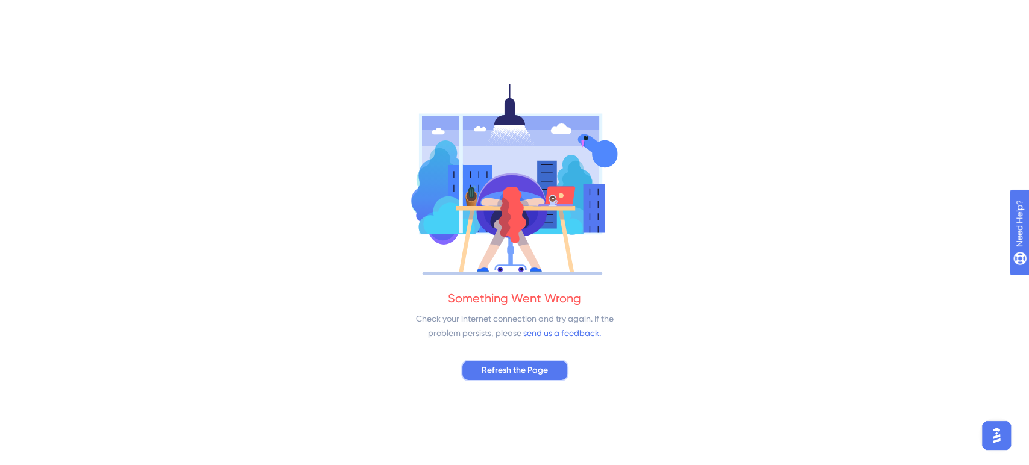
drag, startPoint x: 550, startPoint y: 363, endPoint x: 568, endPoint y: 351, distance: 21.2
click at [550, 364] on button "Refresh the Page" at bounding box center [514, 371] width 107 height 22
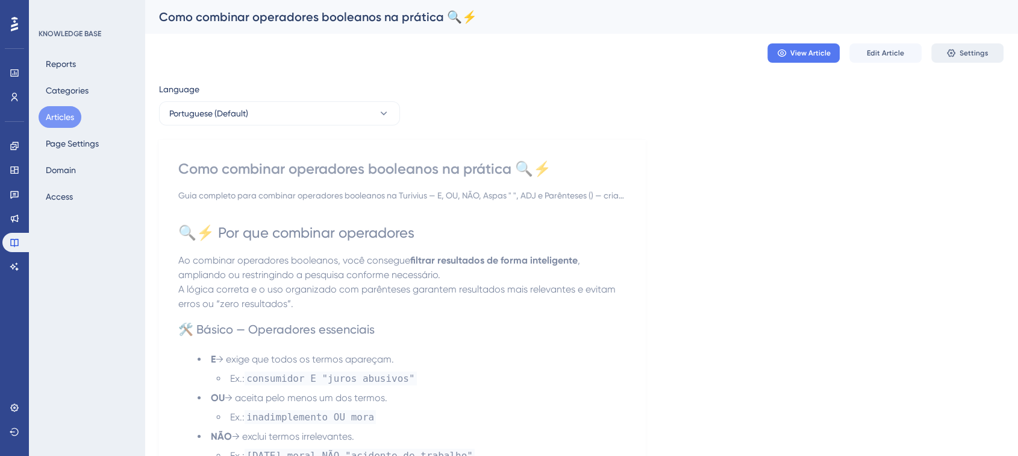
click at [956, 46] on button "Settings" at bounding box center [968, 52] width 72 height 19
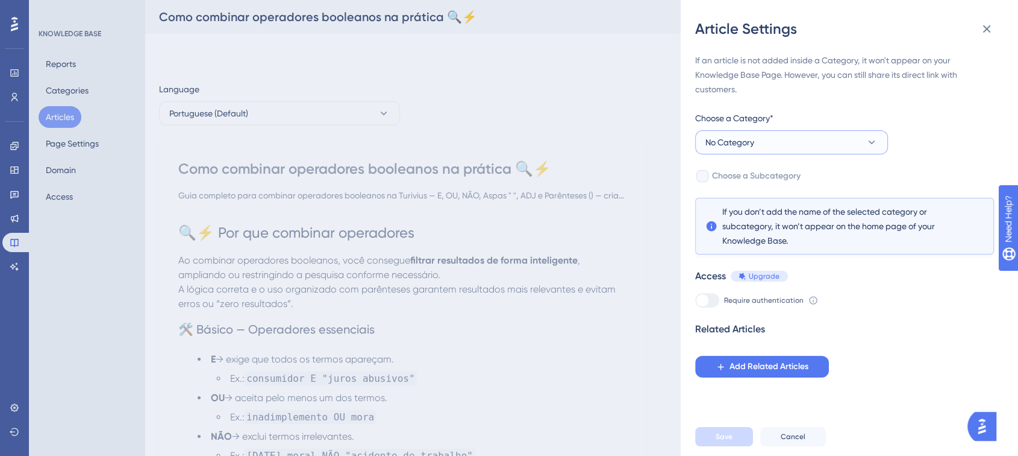
click at [762, 142] on button "No Category" at bounding box center [791, 142] width 193 height 24
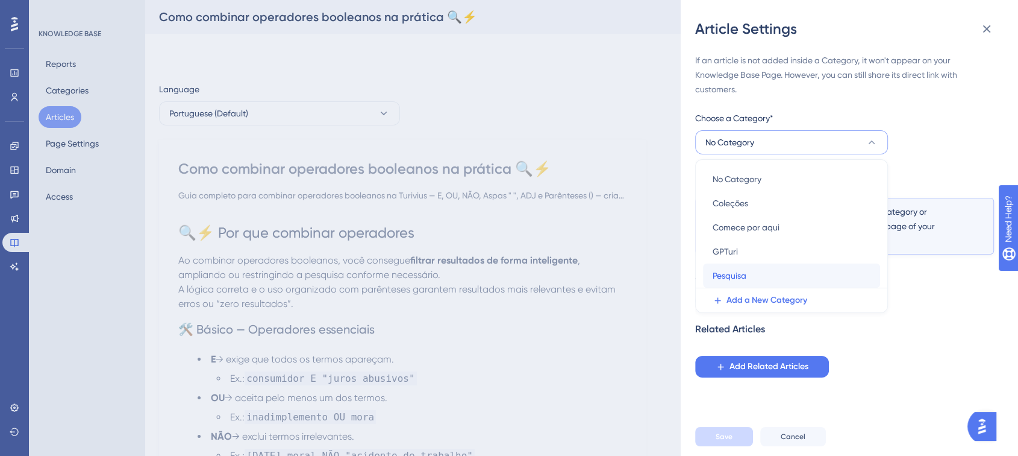
click at [748, 282] on div "Pesquisa Pesquisa" at bounding box center [792, 275] width 158 height 24
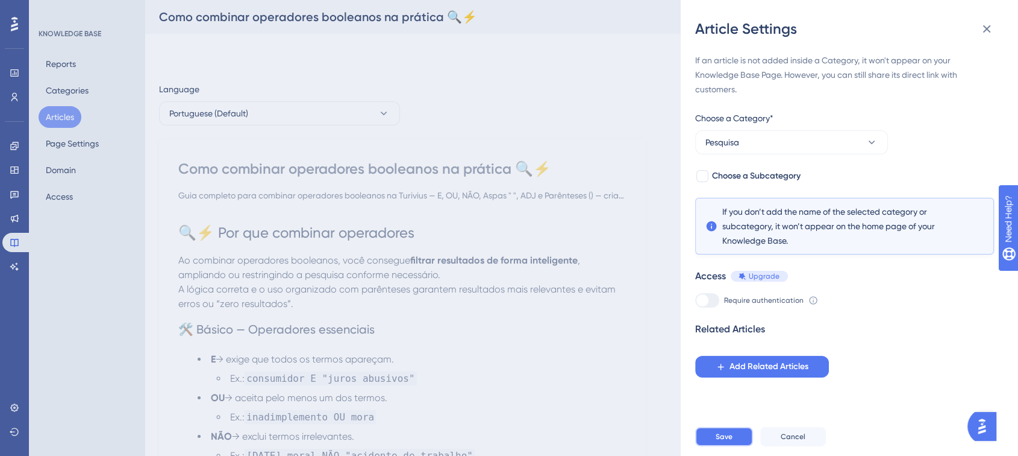
click at [725, 441] on span "Save" at bounding box center [724, 436] width 17 height 10
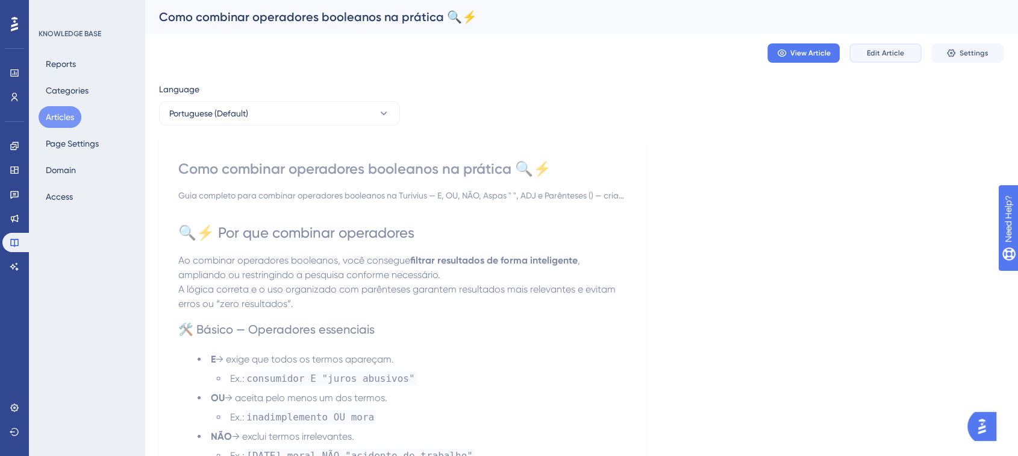
click at [877, 57] on span "Edit Article" at bounding box center [885, 53] width 37 height 10
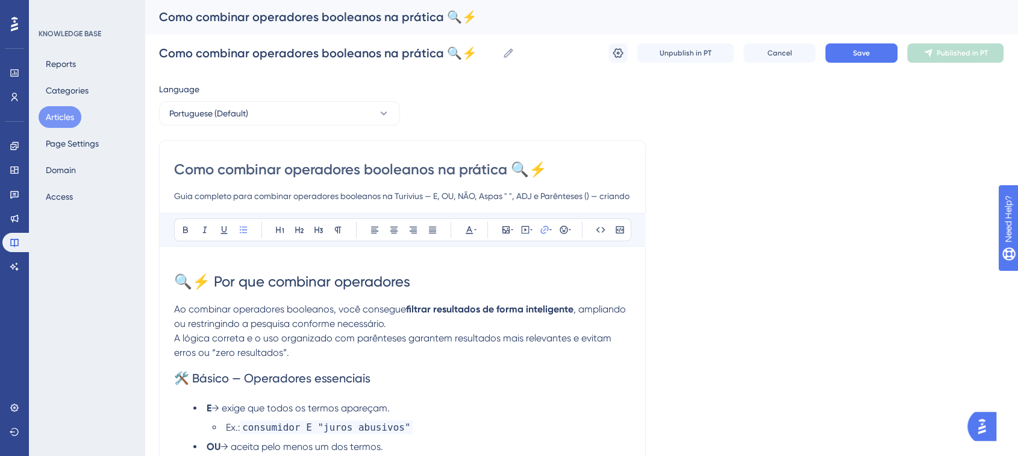
click at [562, 165] on input "Como combinar operadores booleanos na prática 🔍⚡" at bounding box center [402, 169] width 457 height 19
type input "Como combinar operadores booleanos na prática"
click at [847, 52] on button "Save" at bounding box center [862, 52] width 72 height 19
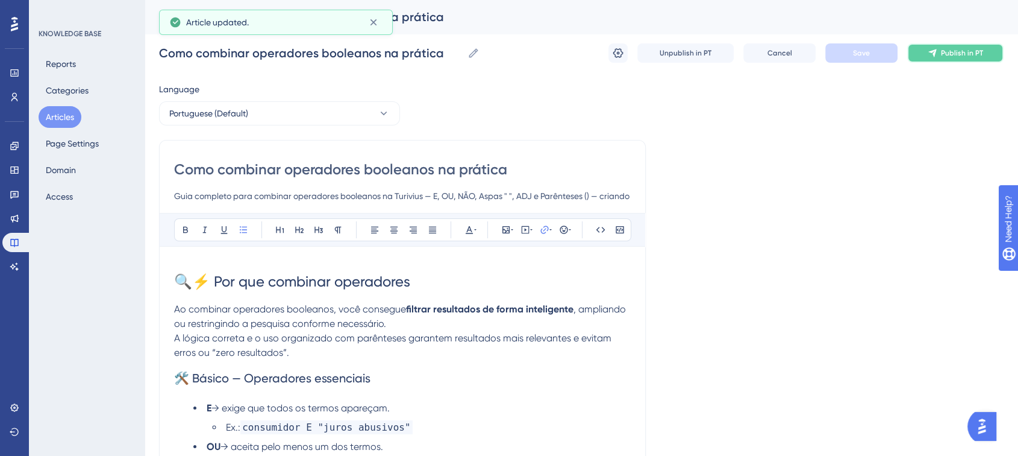
click at [915, 59] on button "Publish in PT" at bounding box center [956, 52] width 96 height 19
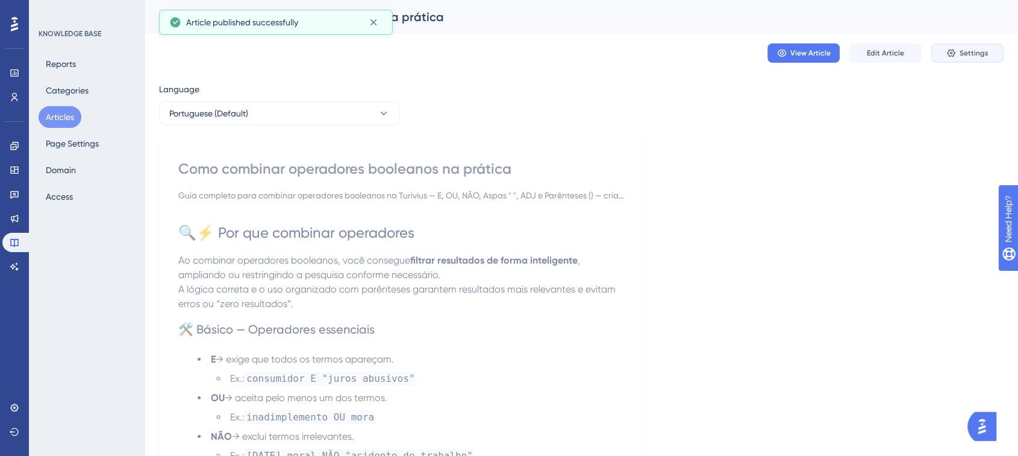
click at [962, 45] on button "Settings" at bounding box center [968, 52] width 72 height 19
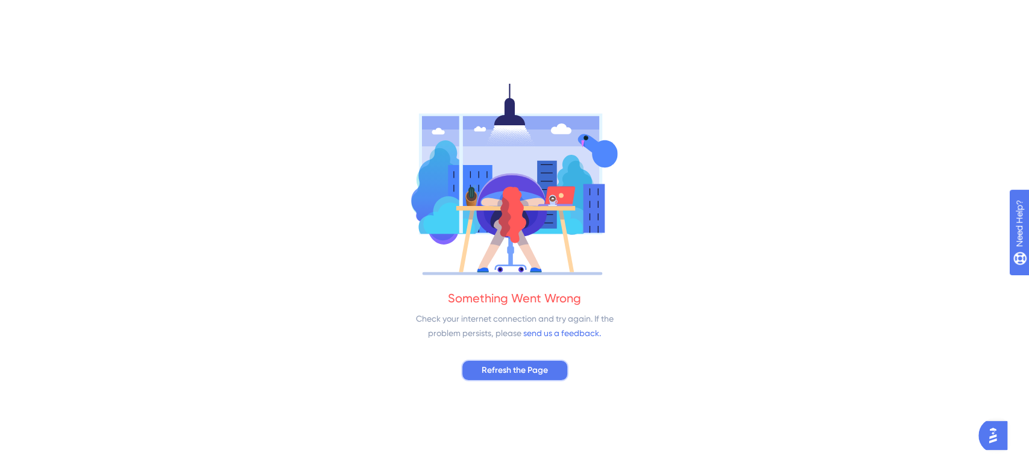
click at [531, 378] on button "Refresh the Page" at bounding box center [514, 371] width 107 height 22
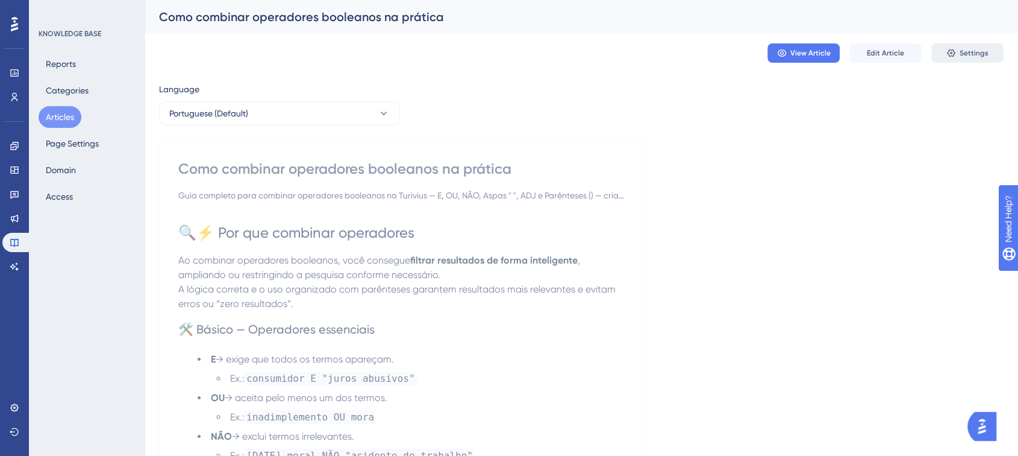
click at [967, 50] on span "Settings" at bounding box center [974, 53] width 29 height 10
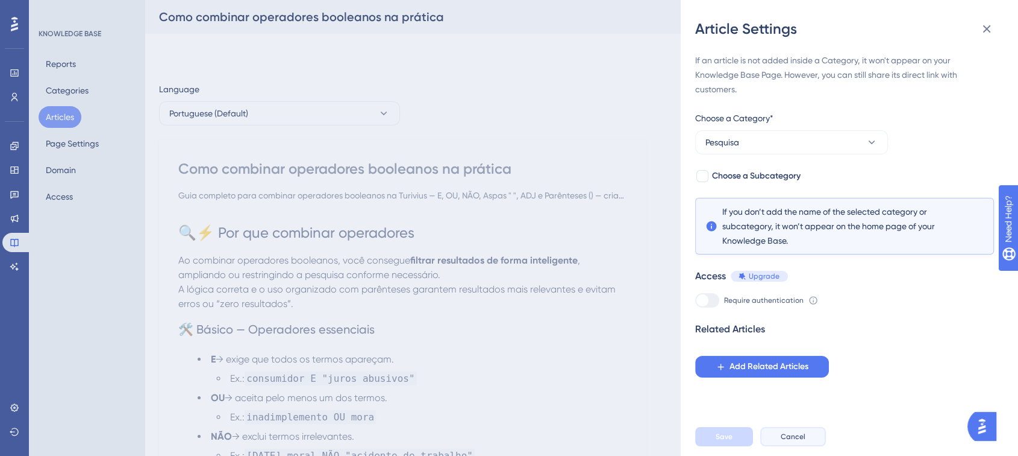
click at [782, 438] on button "Cancel" at bounding box center [794, 436] width 66 height 19
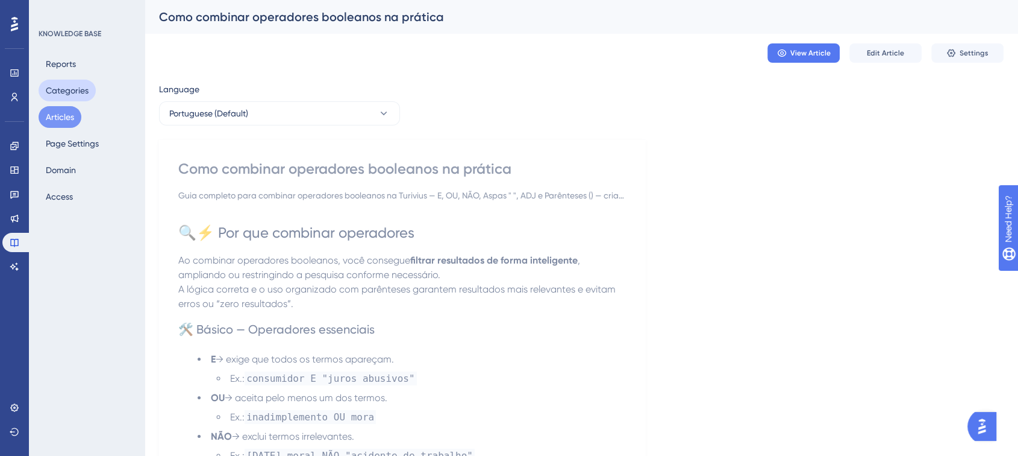
click at [72, 92] on button "Categories" at bounding box center [67, 91] width 57 height 22
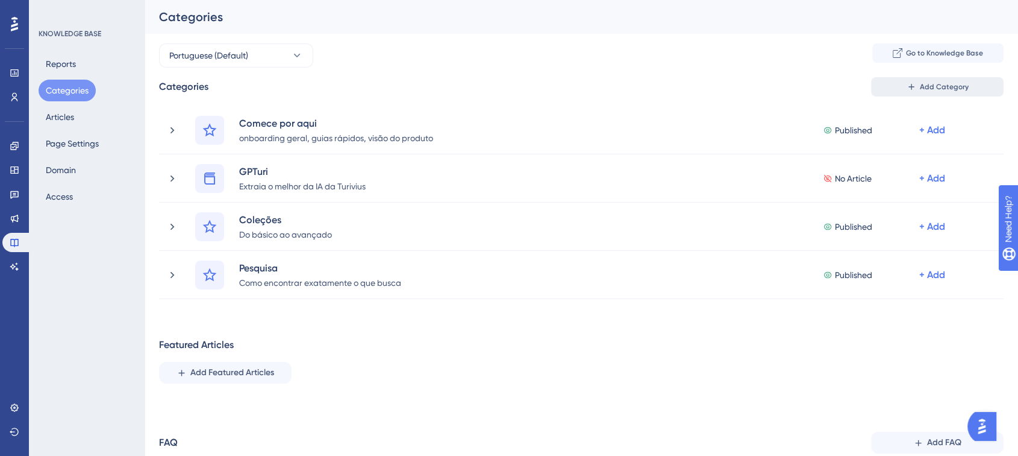
click at [926, 95] on button "Add Category" at bounding box center [937, 86] width 133 height 19
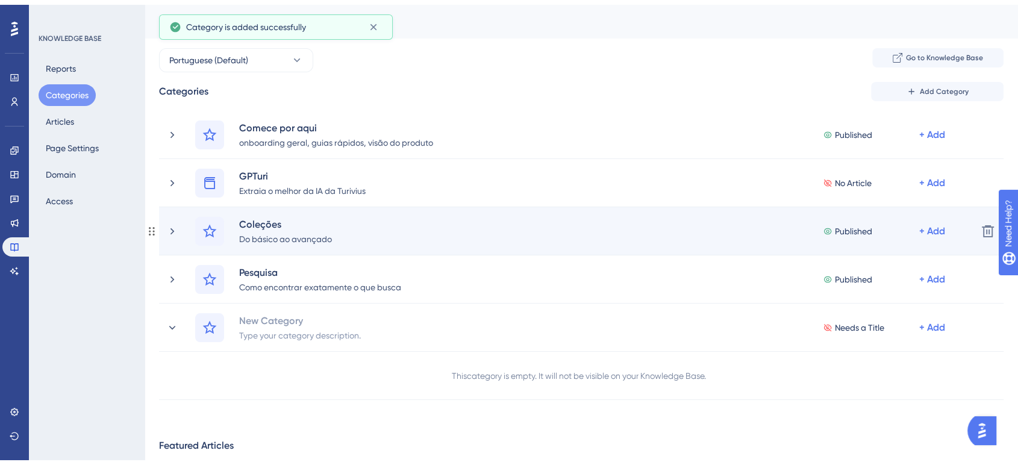
scroll to position [47, 0]
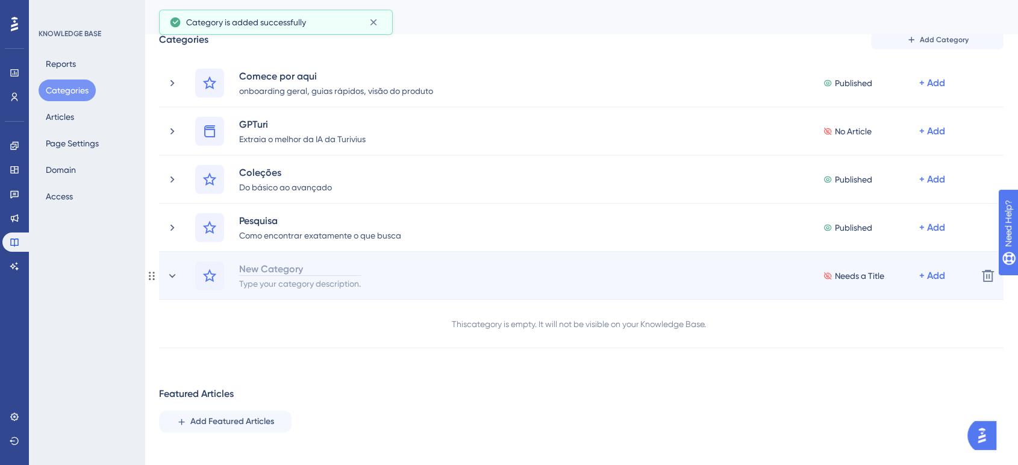
click at [292, 268] on div "New Category" at bounding box center [300, 269] width 123 height 14
click at [292, 268] on div at bounding box center [300, 269] width 123 height 14
click at [289, 284] on div "Type your category description." at bounding box center [300, 283] width 123 height 14
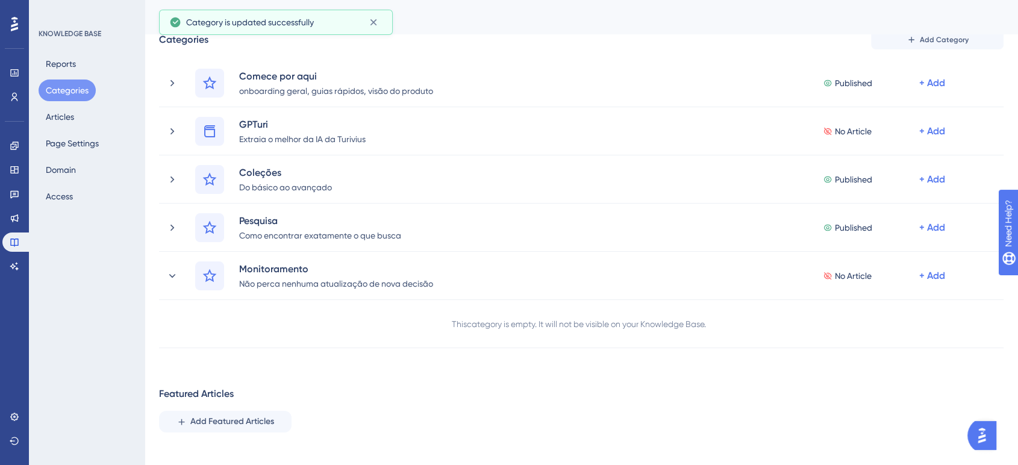
click at [81, 115] on div "Reports Categories Articles Page Settings Domain Access" at bounding box center [88, 130] width 98 height 154
click at [73, 115] on button "Articles" at bounding box center [60, 117] width 43 height 22
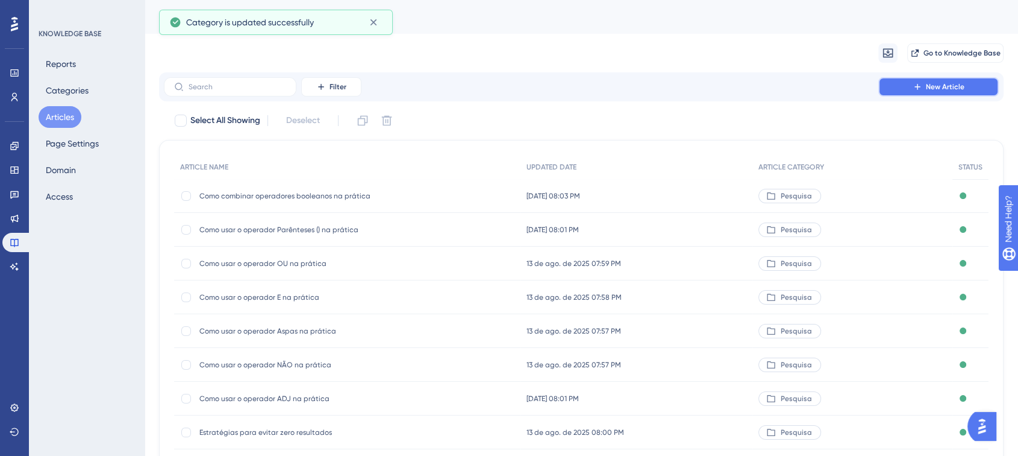
click at [923, 87] on button "New Article" at bounding box center [939, 86] width 121 height 19
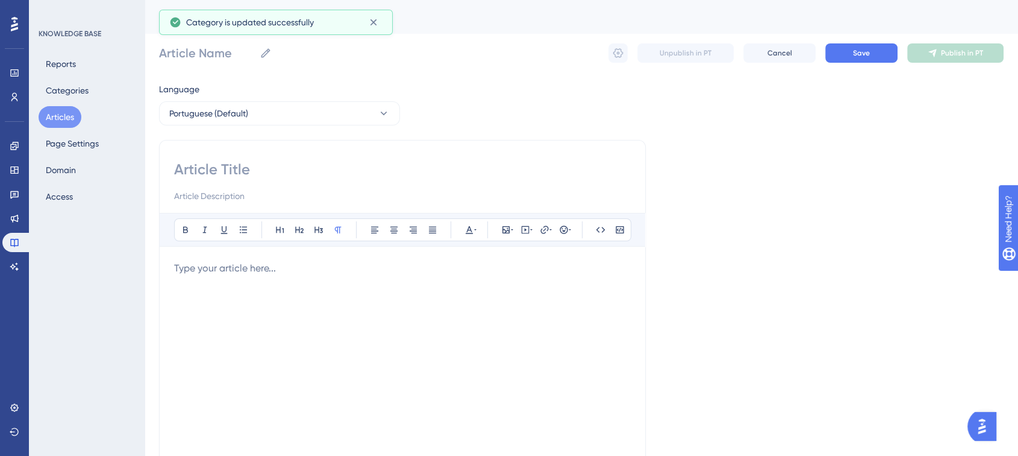
click at [224, 161] on input at bounding box center [402, 169] width 457 height 19
paste input "Como criar alertas a partir de buscas complexas"
type input "Como criar alertas a partir de buscas complexas"
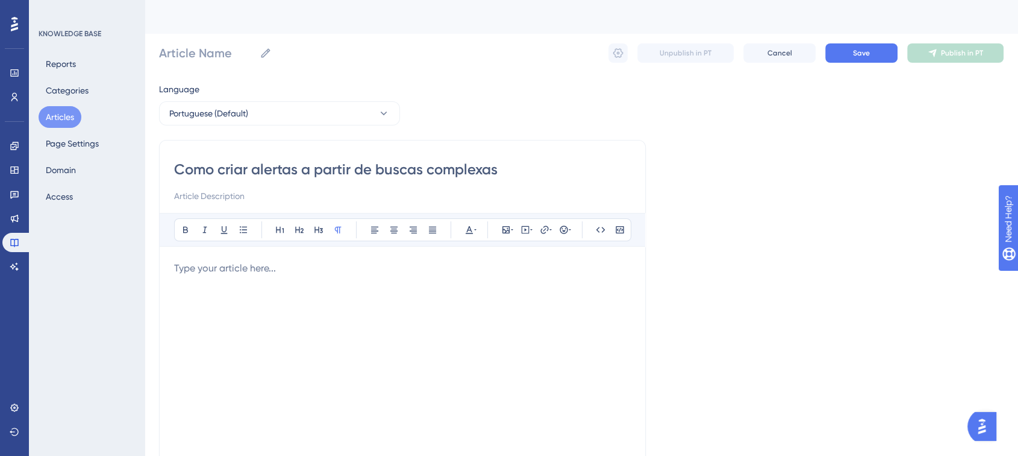
type input "Como criar alertas a partir de buscas complexas"
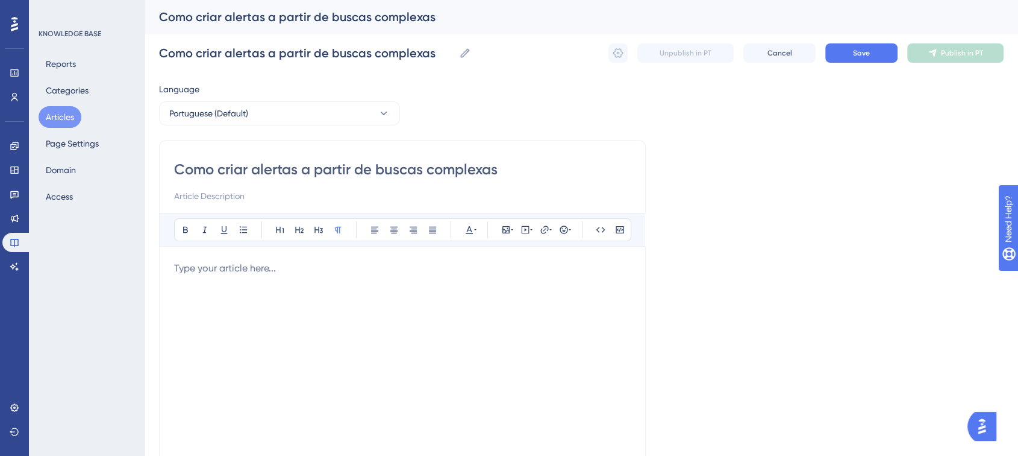
type input "Como criar alertas a partir de buscas complexas"
click at [202, 194] on input at bounding box center [402, 196] width 457 height 14
paste input "Guia prático para configurar monitoramentos na Turivius usando pesquisas comple…"
type input "Guia prático para configurar monitoramentos na Turivius usando pesquisas comple…"
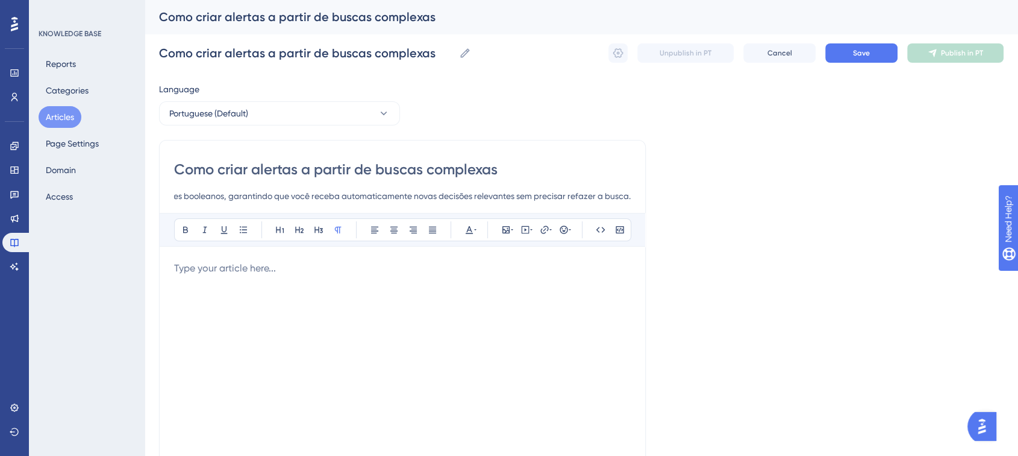
click at [218, 271] on p at bounding box center [402, 268] width 457 height 14
click at [206, 269] on p at bounding box center [402, 268] width 457 height 14
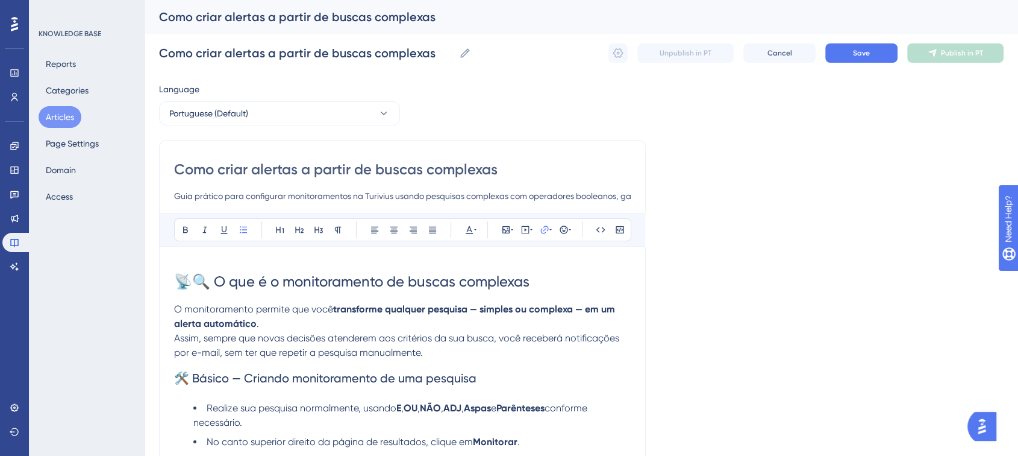
scroll to position [665, 0]
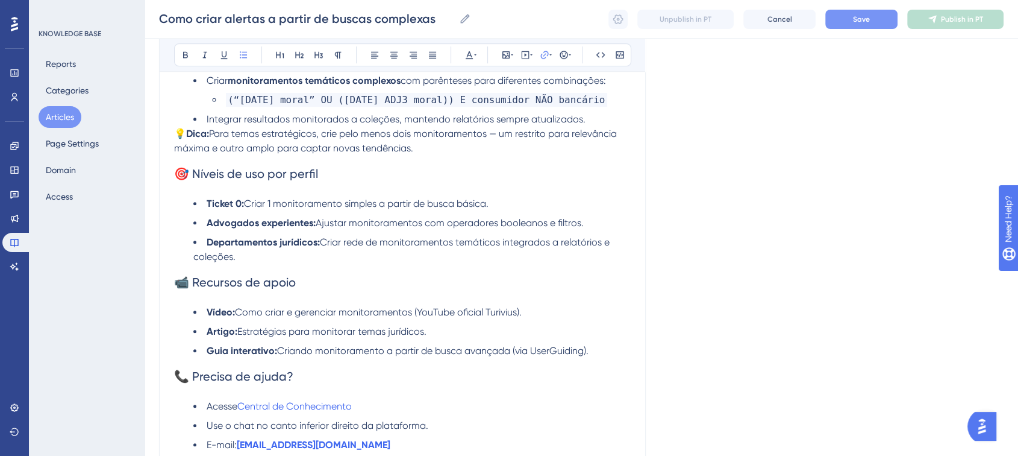
click at [870, 23] on button "Save" at bounding box center [862, 19] width 72 height 19
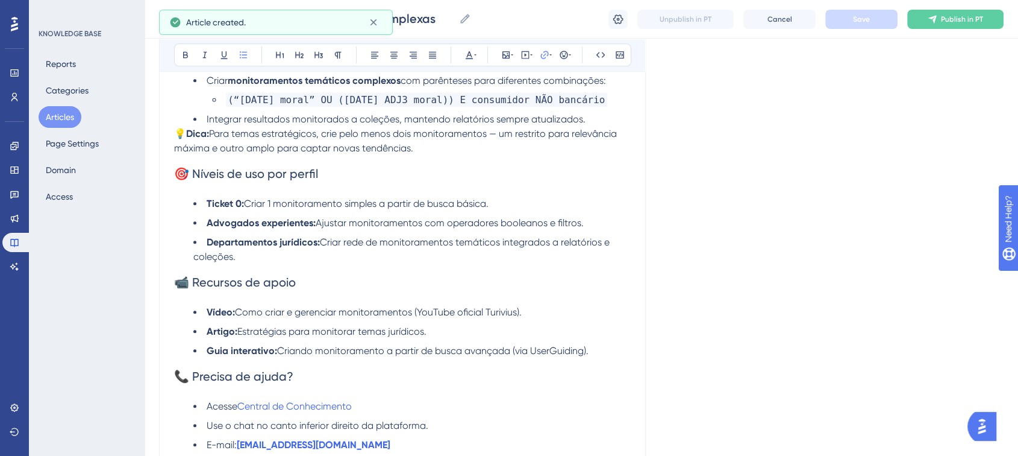
scroll to position [660, 0]
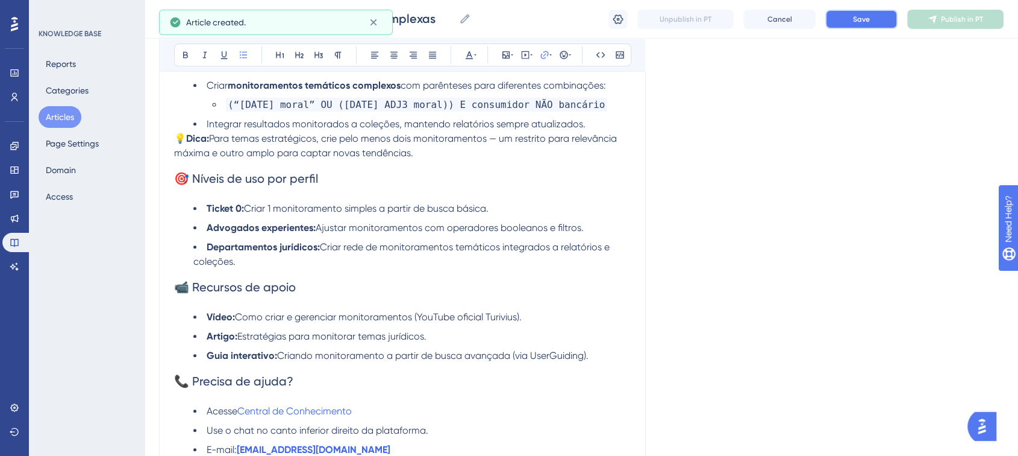
click at [879, 18] on button "Save" at bounding box center [862, 19] width 72 height 19
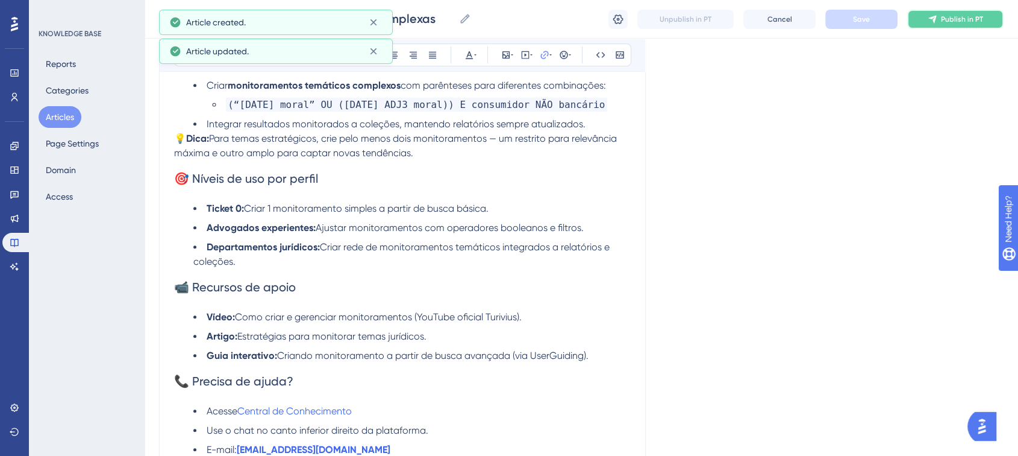
click at [931, 22] on icon at bounding box center [933, 19] width 10 height 10
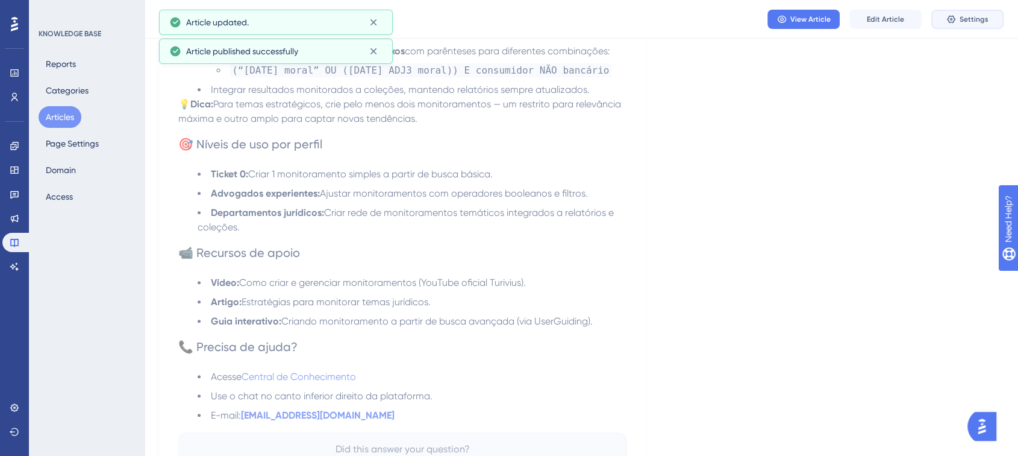
click at [958, 22] on button "Settings" at bounding box center [968, 19] width 72 height 19
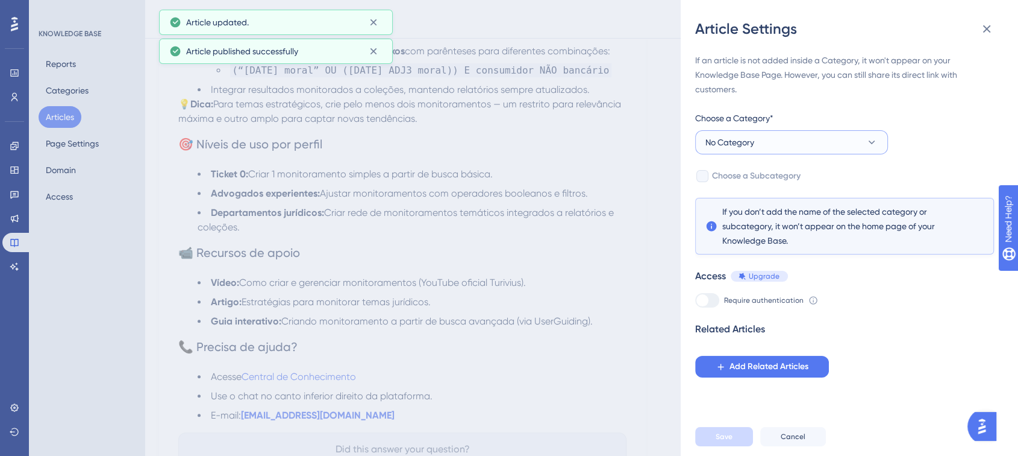
click at [739, 139] on span "No Category" at bounding box center [730, 142] width 49 height 14
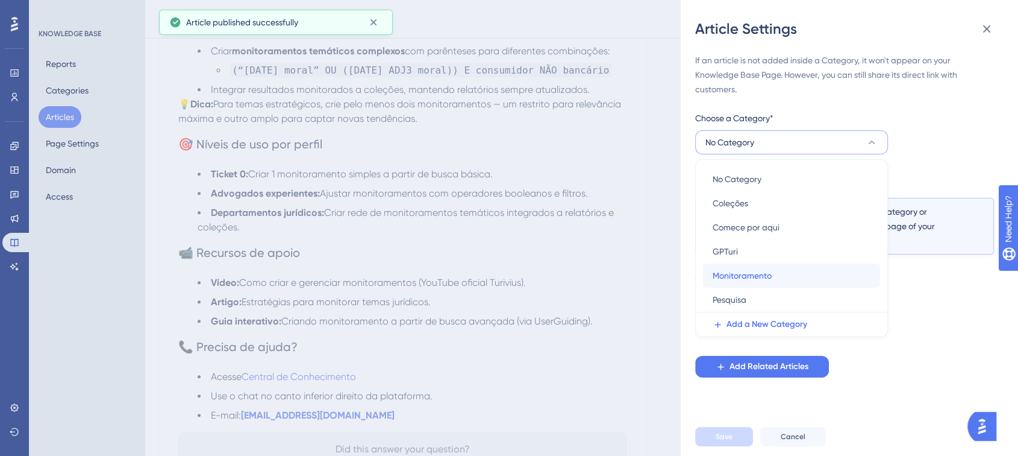
click at [762, 279] on span "Monitoramento" at bounding box center [742, 275] width 59 height 14
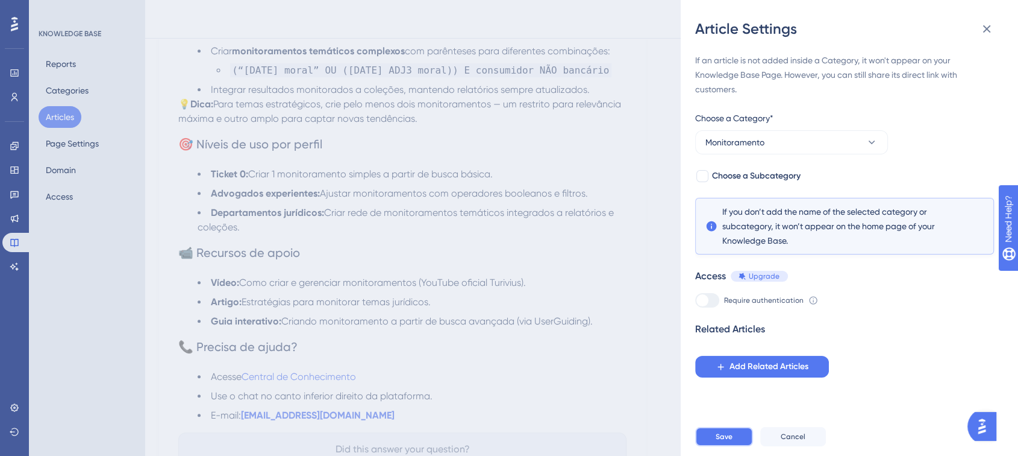
click at [718, 441] on span "Save" at bounding box center [724, 436] width 17 height 10
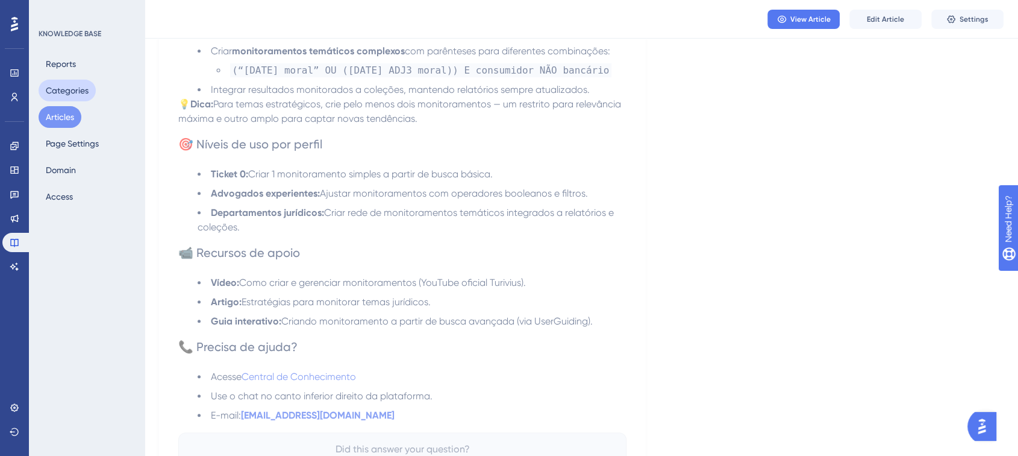
click at [57, 87] on button "Categories" at bounding box center [67, 91] width 57 height 22
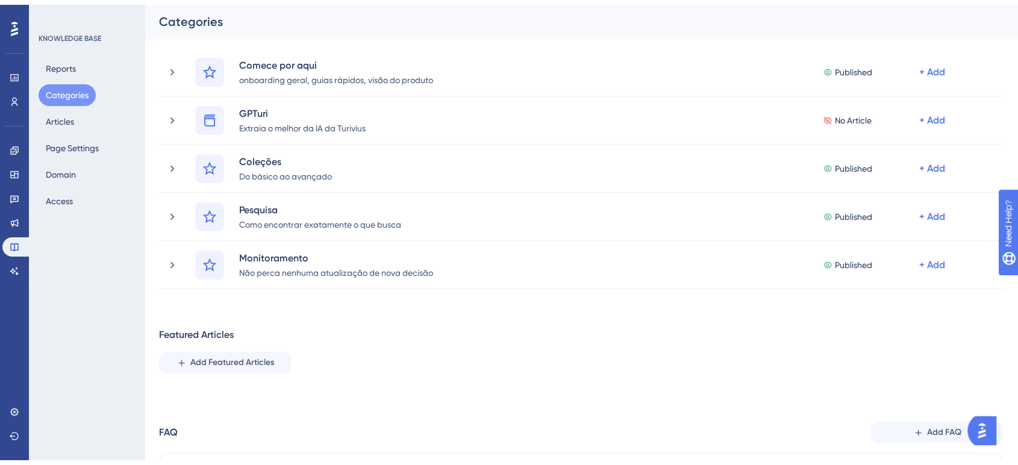
scroll to position [127, 0]
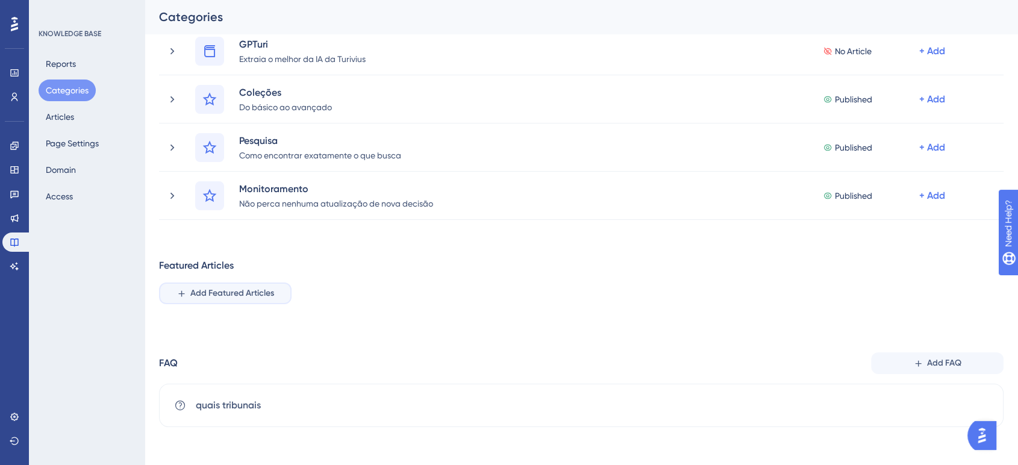
click at [219, 301] on button "Add Featured Articles" at bounding box center [225, 294] width 133 height 22
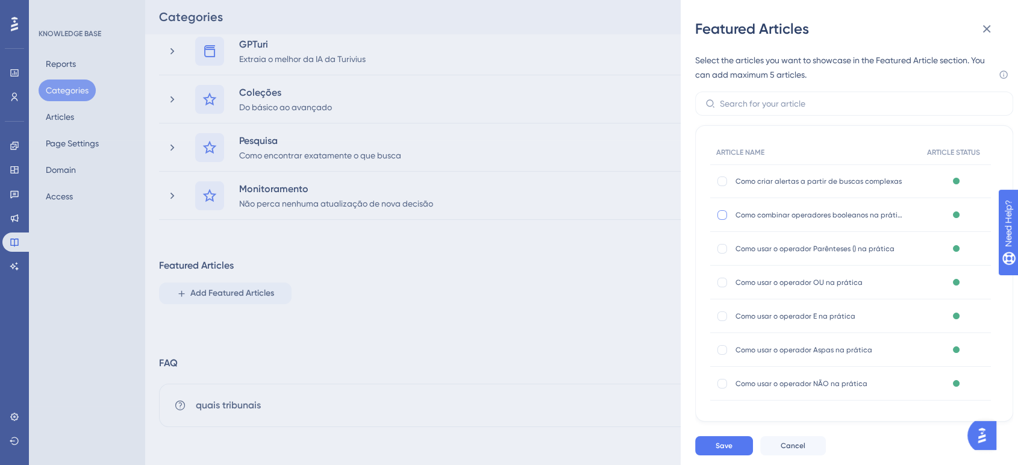
click at [723, 212] on div at bounding box center [723, 215] width 10 height 10
checkbox input "true"
click at [721, 317] on div at bounding box center [723, 318] width 10 height 10
checkbox input "true"
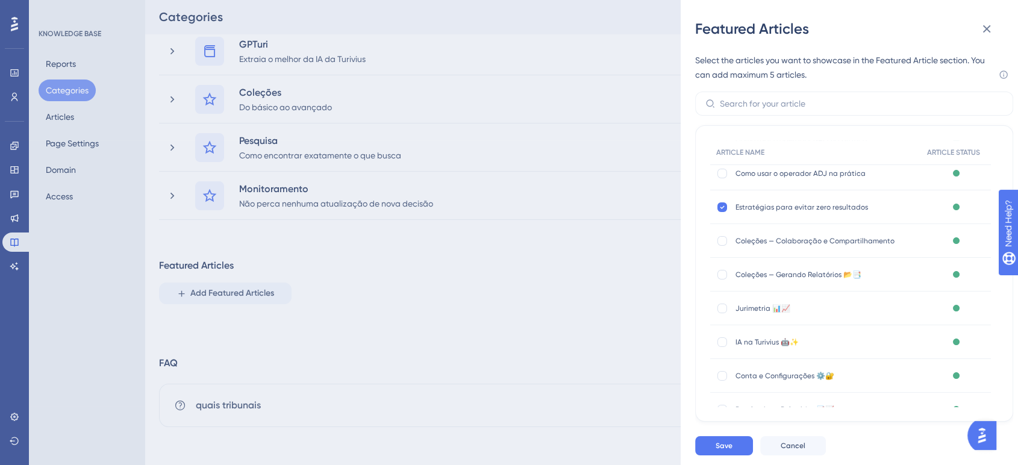
scroll to position [268, 0]
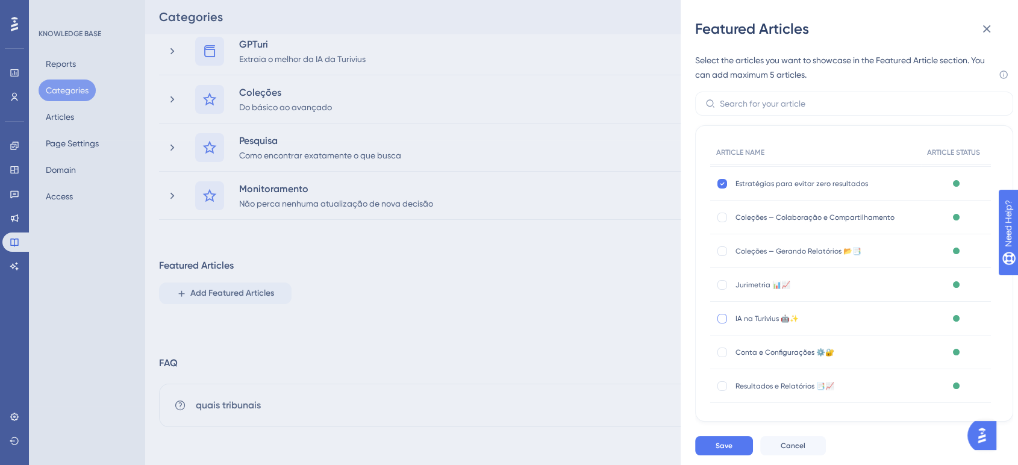
click at [728, 319] on div at bounding box center [723, 319] width 12 height 12
checkbox input "true"
click at [742, 436] on button "Save" at bounding box center [724, 445] width 58 height 19
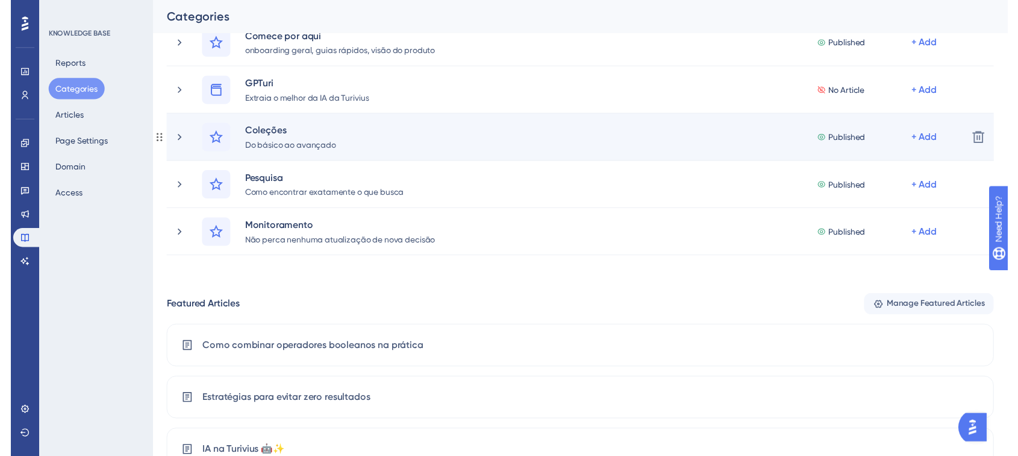
scroll to position [0, 0]
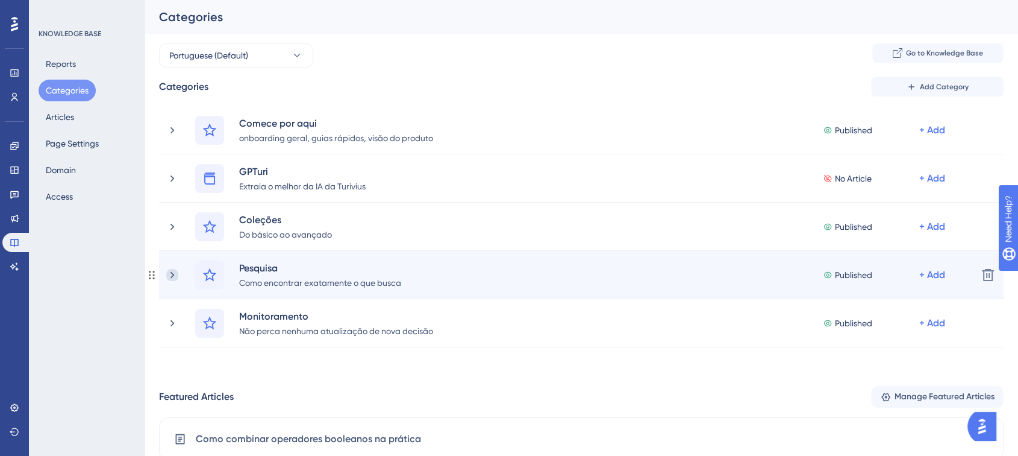
click at [174, 271] on icon at bounding box center [172, 275] width 12 height 12
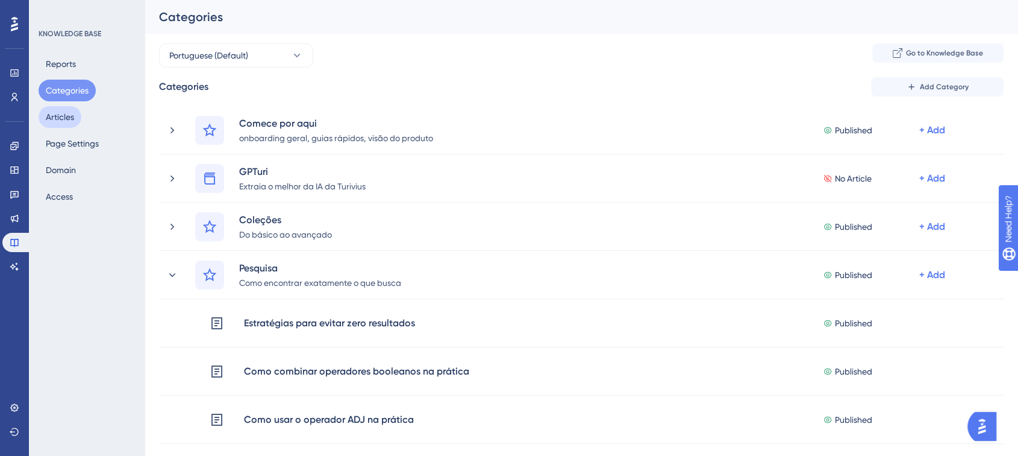
click at [67, 117] on button "Articles" at bounding box center [60, 117] width 43 height 22
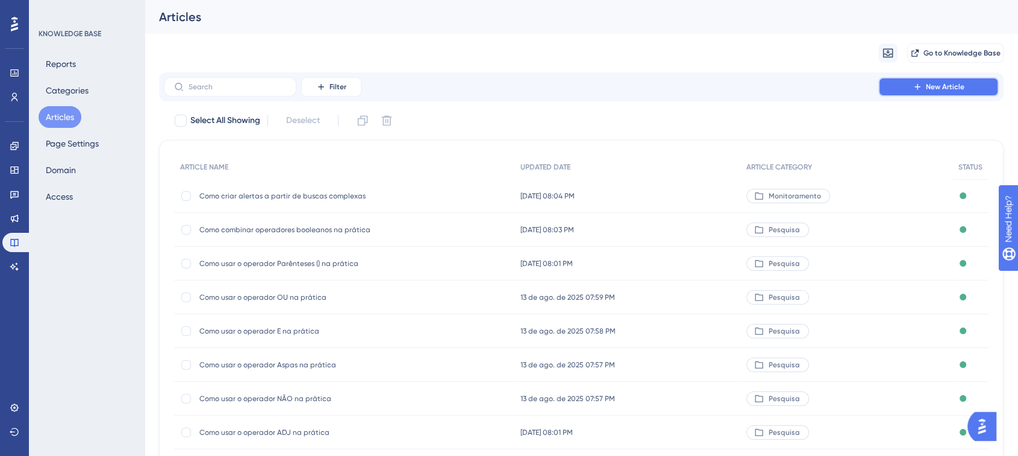
click at [977, 95] on button "New Article" at bounding box center [939, 86] width 121 height 19
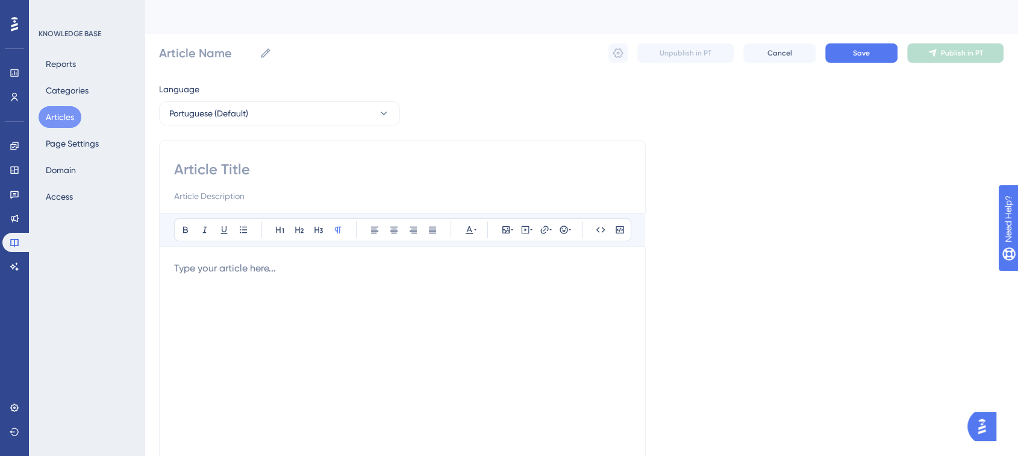
click at [221, 167] on input at bounding box center [402, 169] width 457 height 19
paste input "omo criar as melhores coleções"
type input "omo criar as melhores coleções"
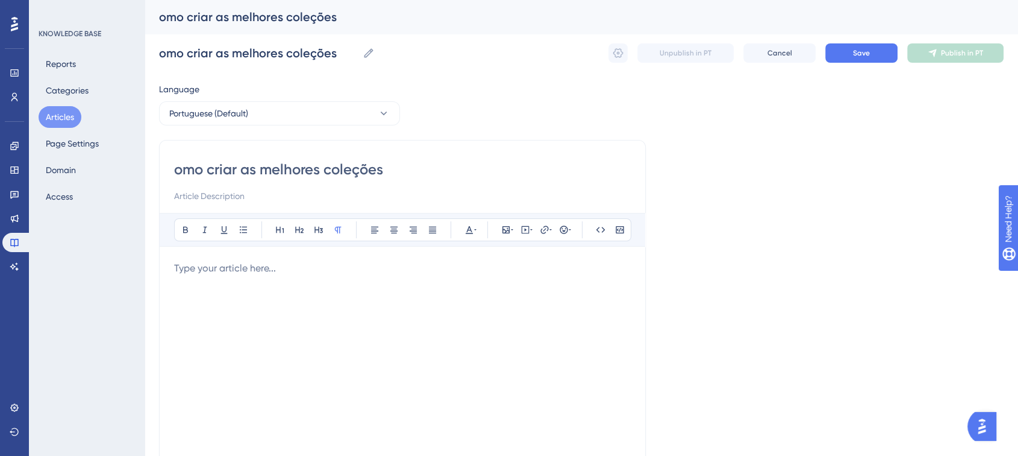
type input "como criar as melhores coleções"
type input "Como criar as melhores coleções"
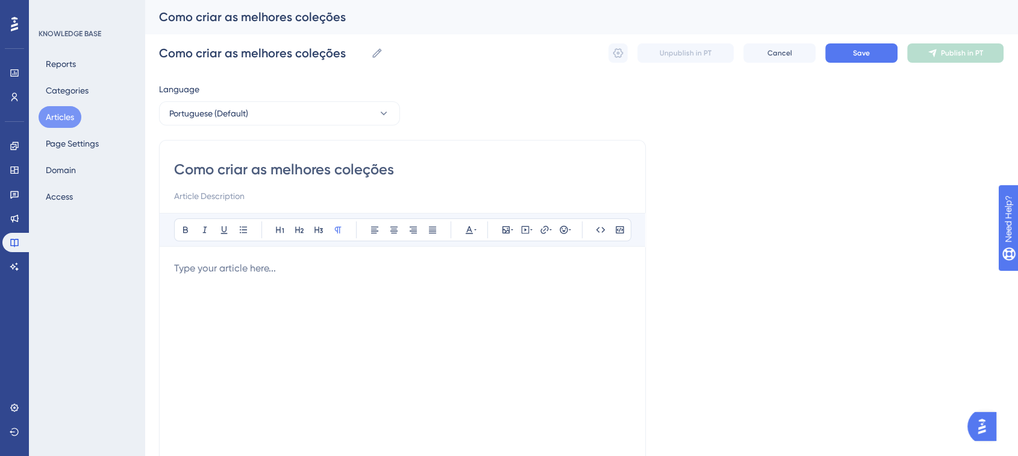
click at [218, 192] on input at bounding box center [402, 196] width 457 height 14
paste input "Guia prático para criar coleções estratégicas na Turivius, garantindo organizaç…"
type input "Guia prático para criar coleções estratégicas na Turivius, garantindo organizaç…"
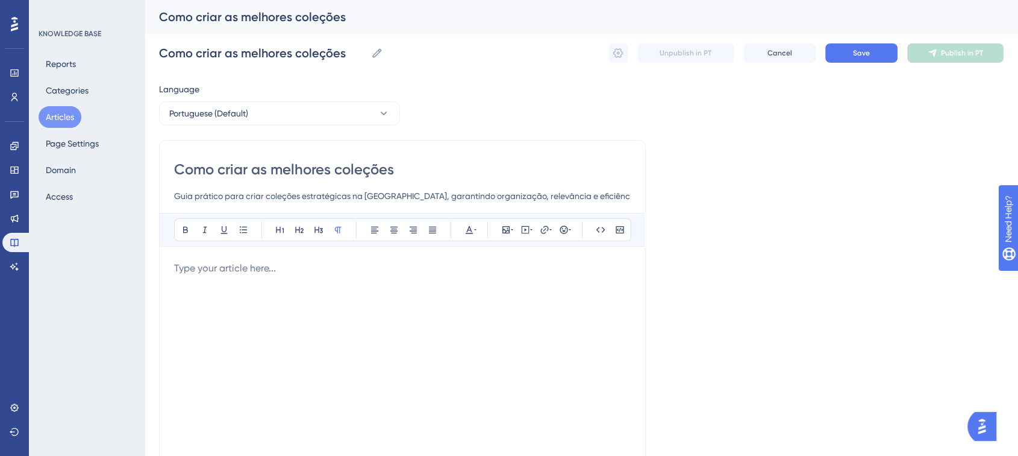
click at [217, 269] on p at bounding box center [402, 268] width 457 height 14
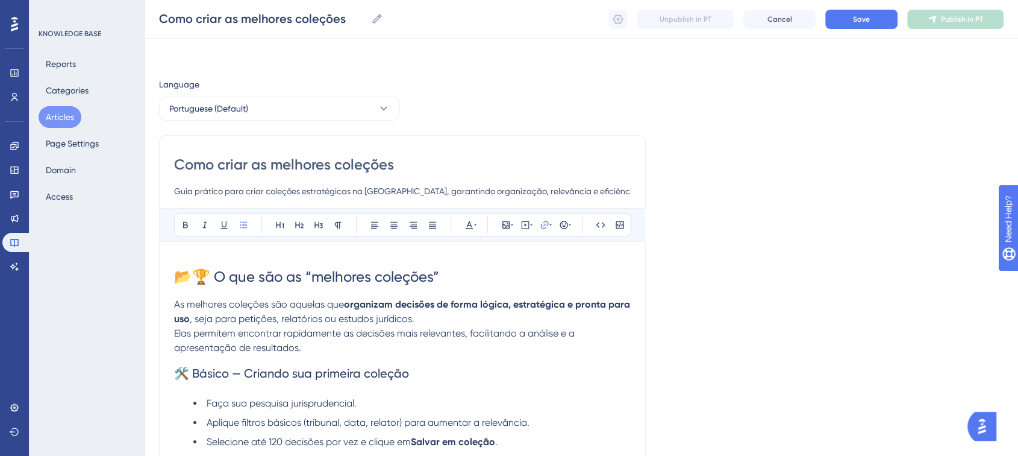
scroll to position [610, 0]
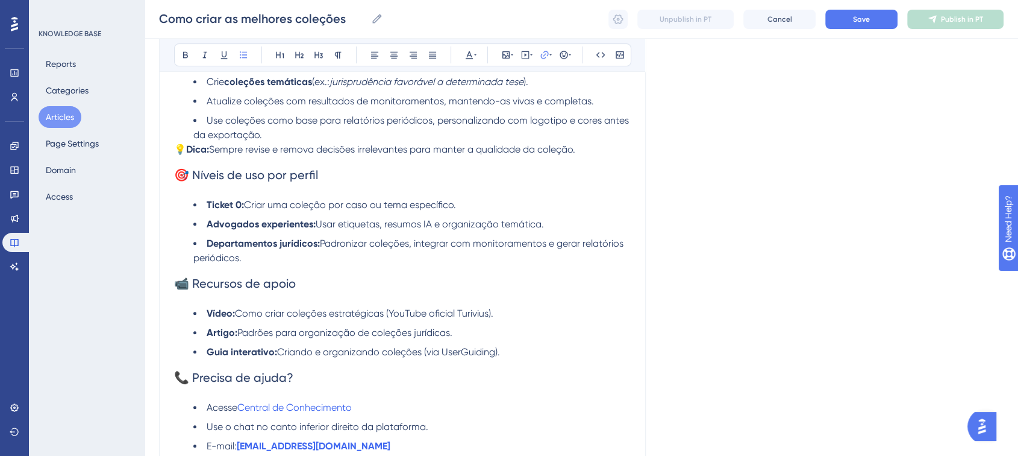
click at [883, 30] on div "Como criar as melhores coleções Como criar as melhores coleções Unpublish in PT…" at bounding box center [582, 19] width 874 height 39
click at [877, 23] on button "Save" at bounding box center [862, 19] width 72 height 19
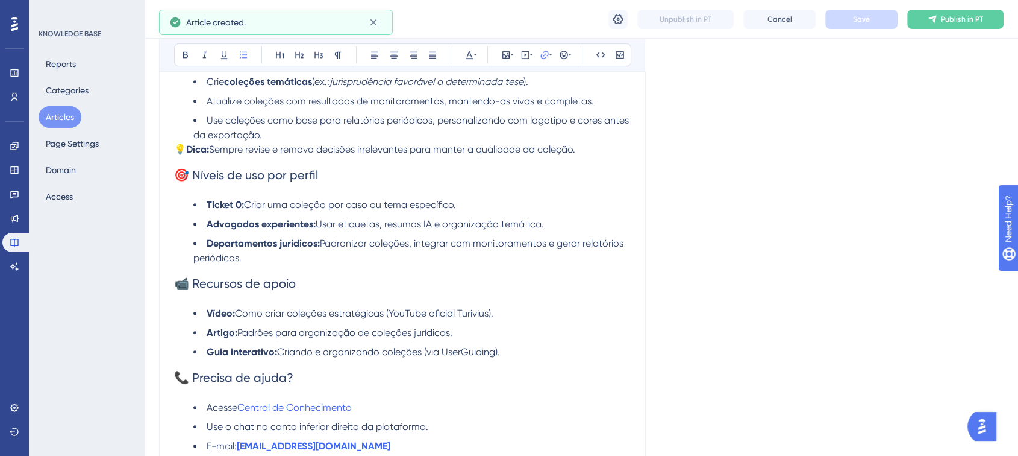
scroll to position [606, 0]
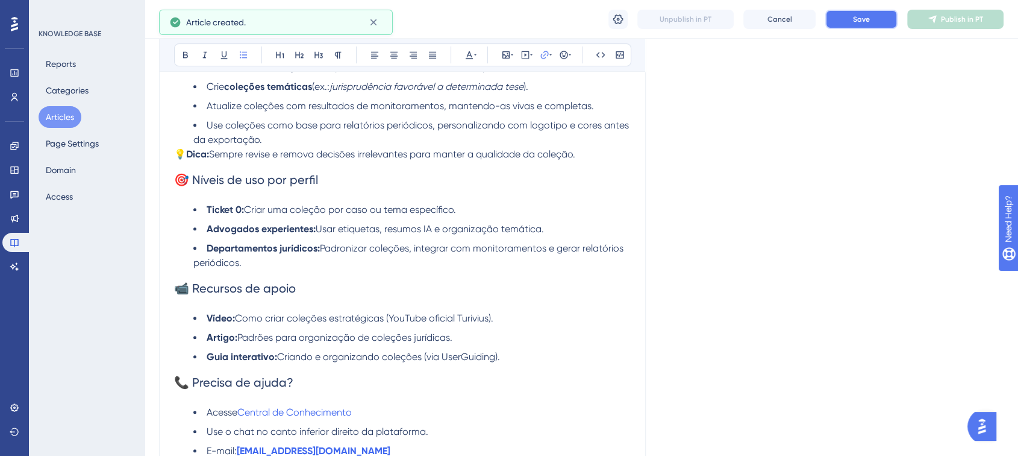
click at [854, 19] on span "Save" at bounding box center [861, 19] width 17 height 10
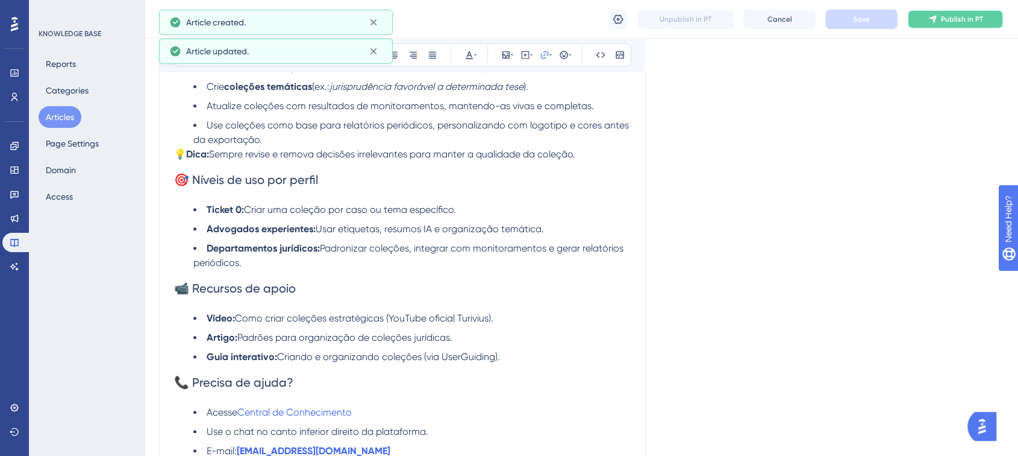
click at [940, 20] on button "Publish in PT" at bounding box center [956, 19] width 96 height 19
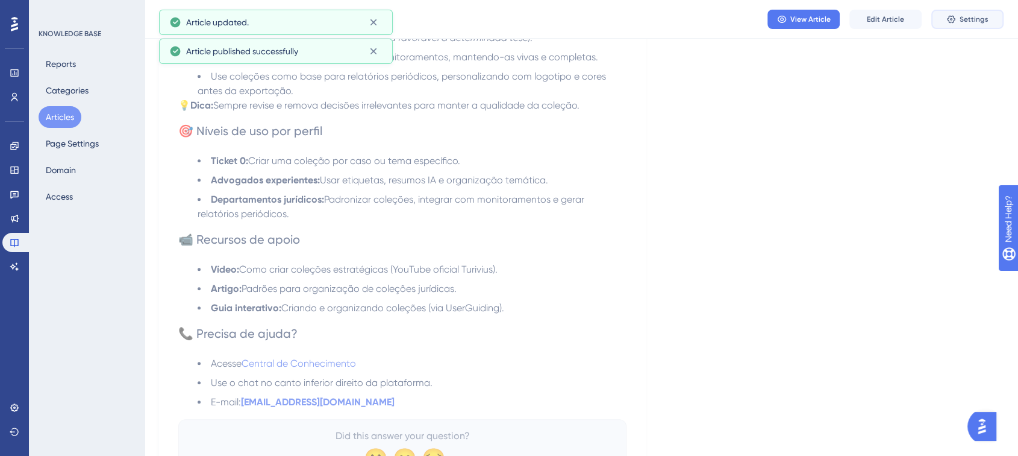
click at [970, 15] on span "Settings" at bounding box center [974, 19] width 29 height 10
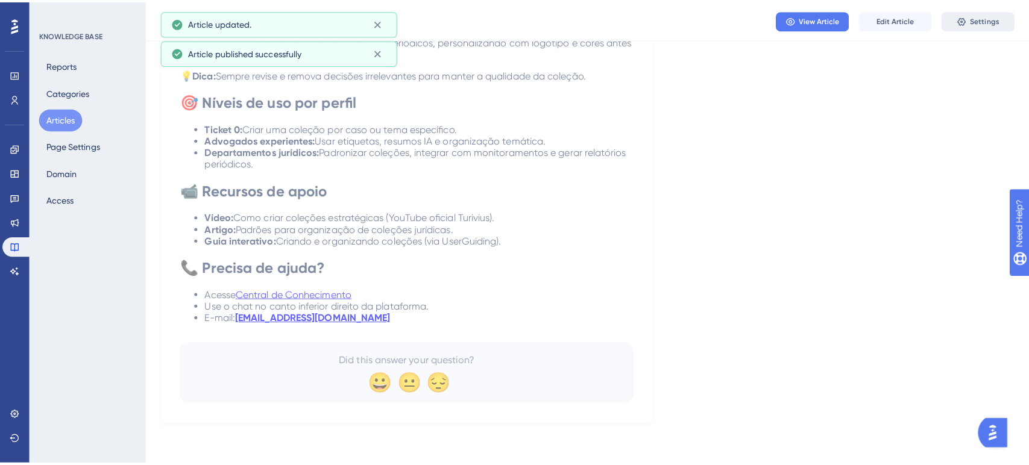
scroll to position [0, 0]
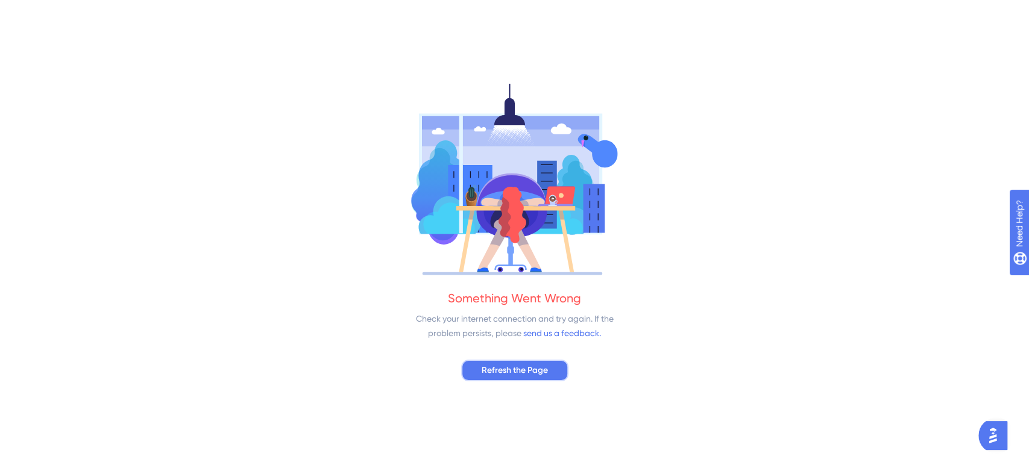
click at [511, 369] on span "Refresh the Page" at bounding box center [515, 370] width 66 height 14
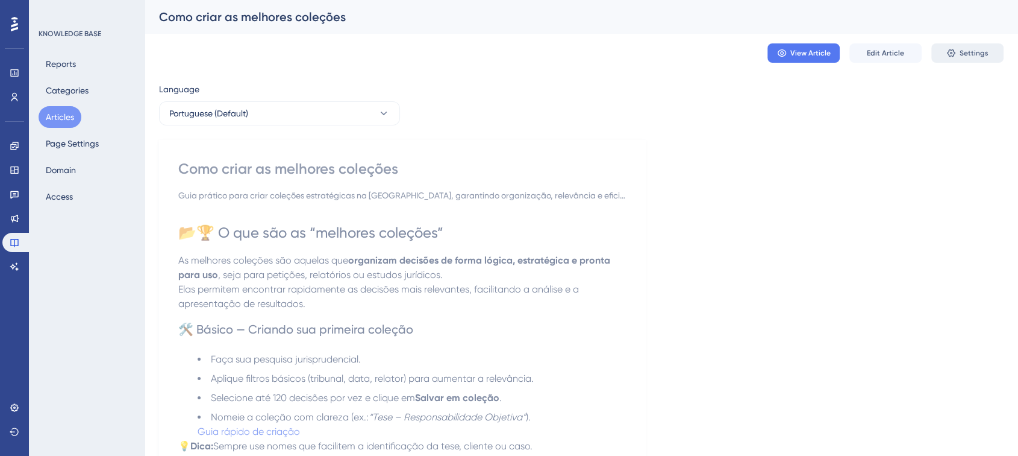
click at [967, 48] on span "Settings" at bounding box center [974, 53] width 29 height 10
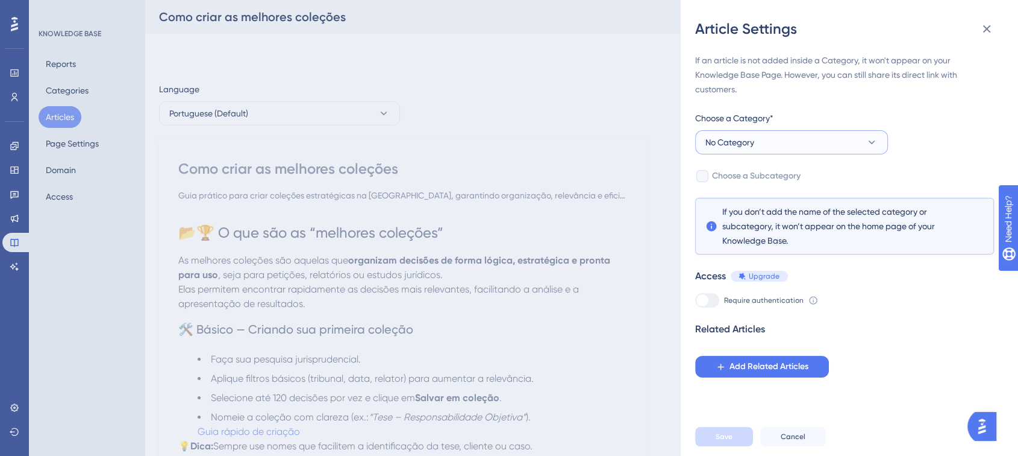
click at [728, 148] on button "No Category" at bounding box center [791, 142] width 193 height 24
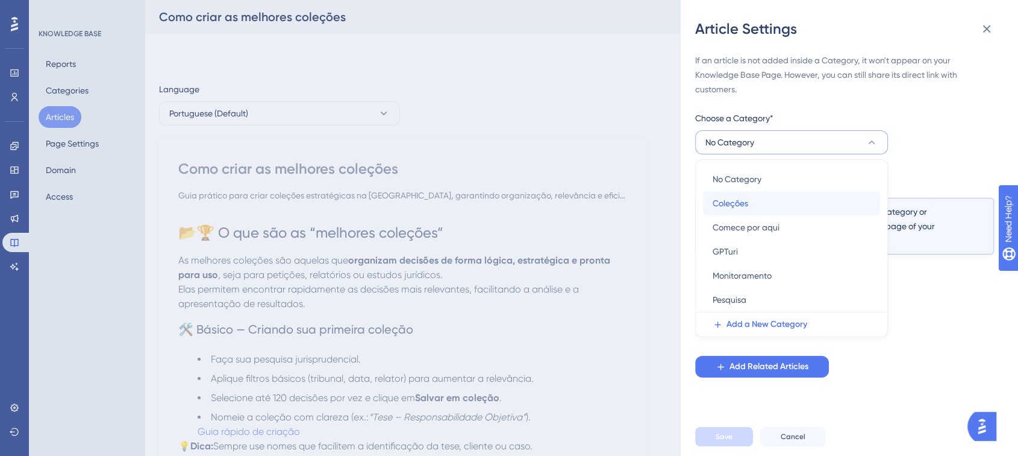
click at [752, 209] on div "Coleções Coleções" at bounding box center [792, 203] width 158 height 24
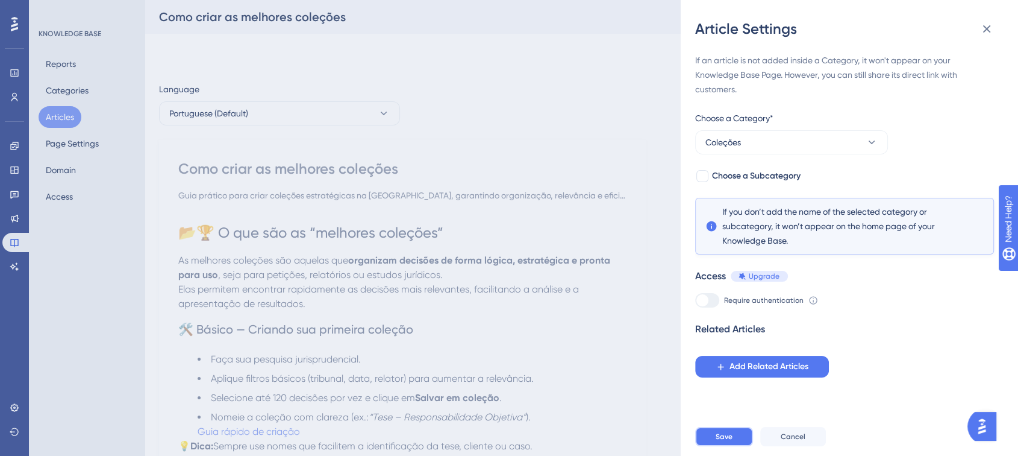
click at [741, 437] on button "Save" at bounding box center [724, 436] width 58 height 19
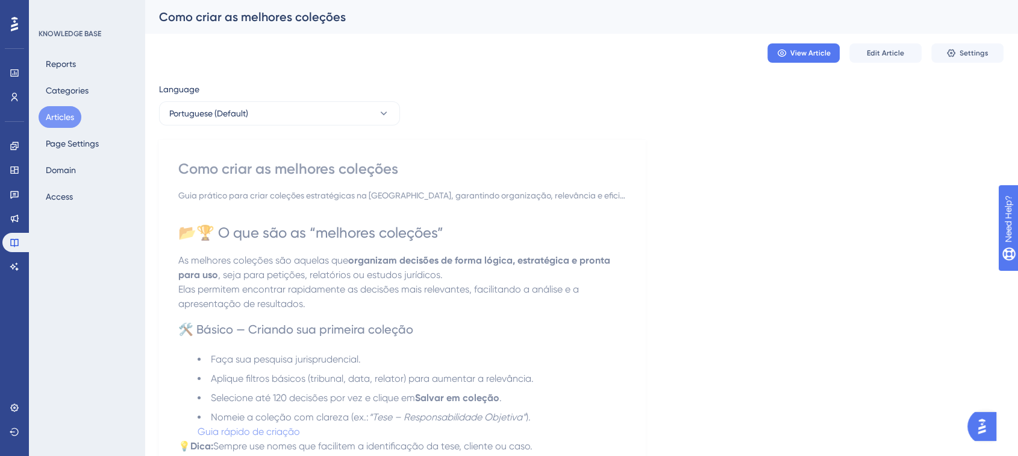
click at [54, 114] on button "Articles" at bounding box center [60, 117] width 43 height 22
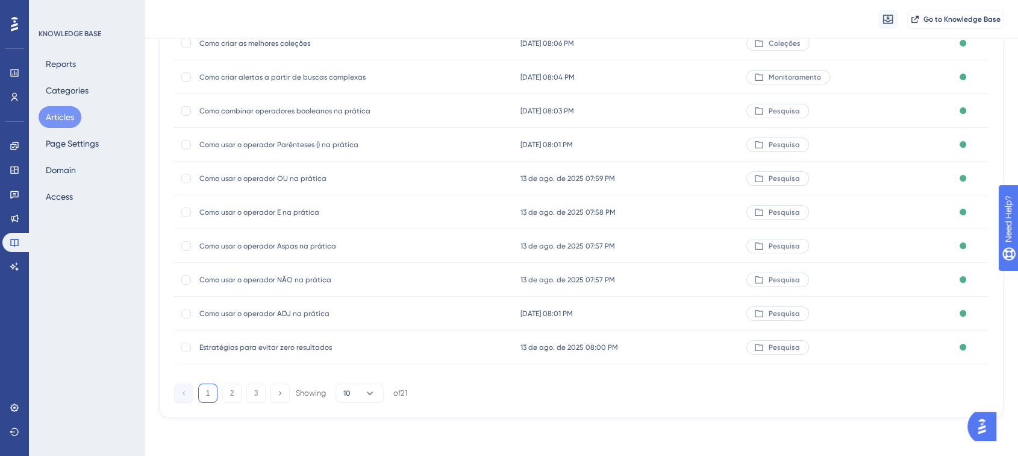
scroll to position [158, 0]
click at [237, 394] on button "2" at bounding box center [231, 392] width 19 height 19
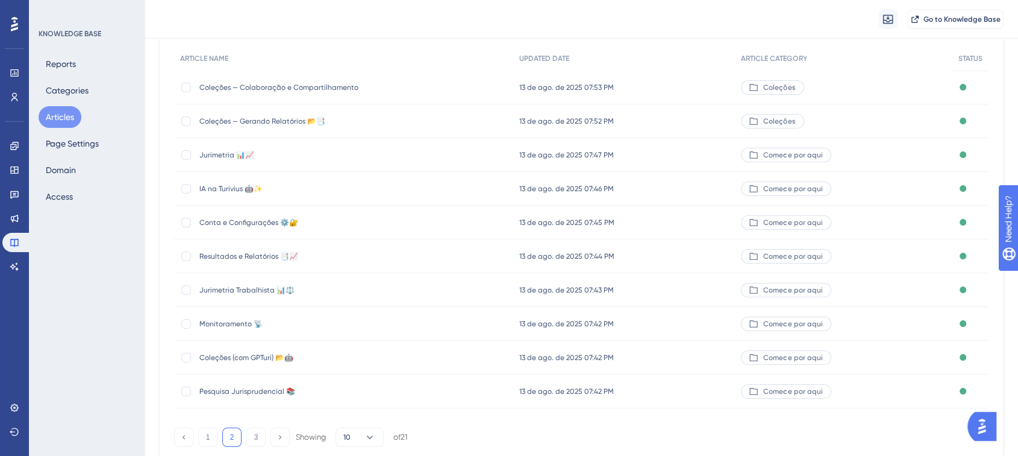
scroll to position [91, 0]
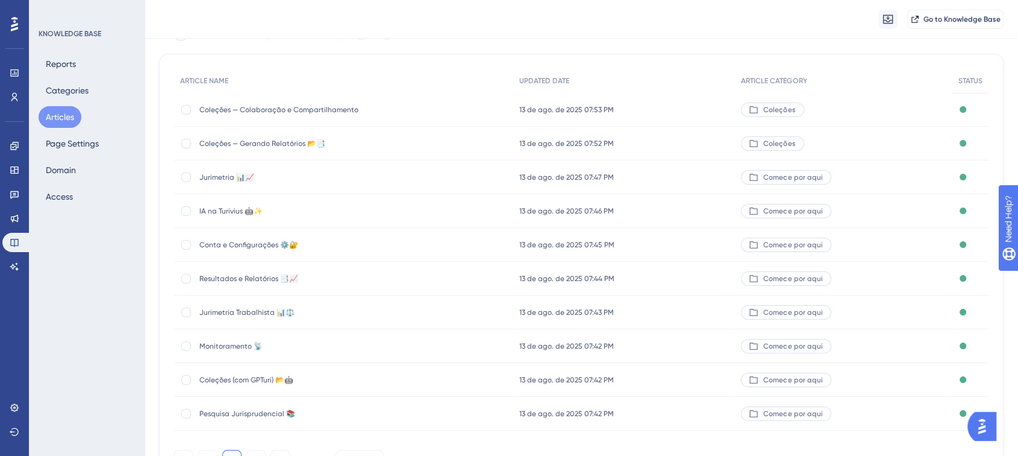
click at [337, 139] on span "Coleções — Gerando Relatórios 📂📑" at bounding box center [295, 144] width 193 height 10
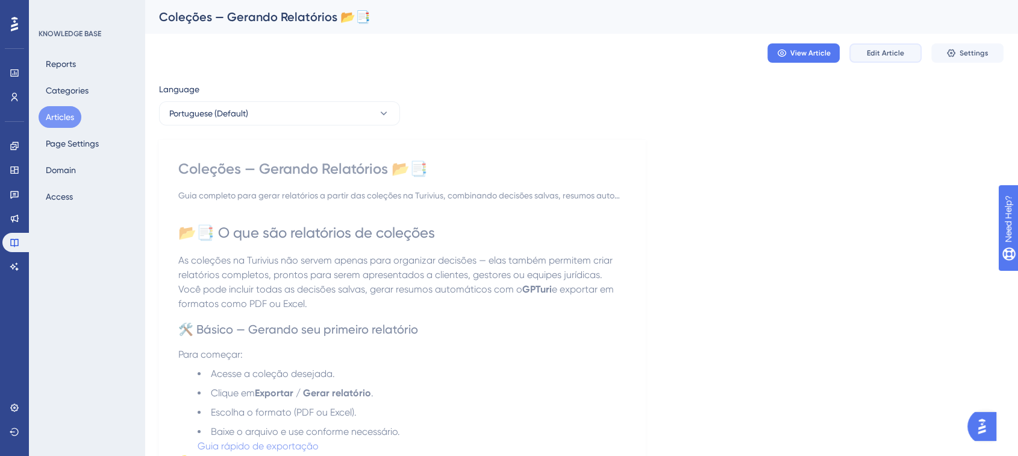
click at [870, 47] on button "Edit Article" at bounding box center [886, 52] width 72 height 19
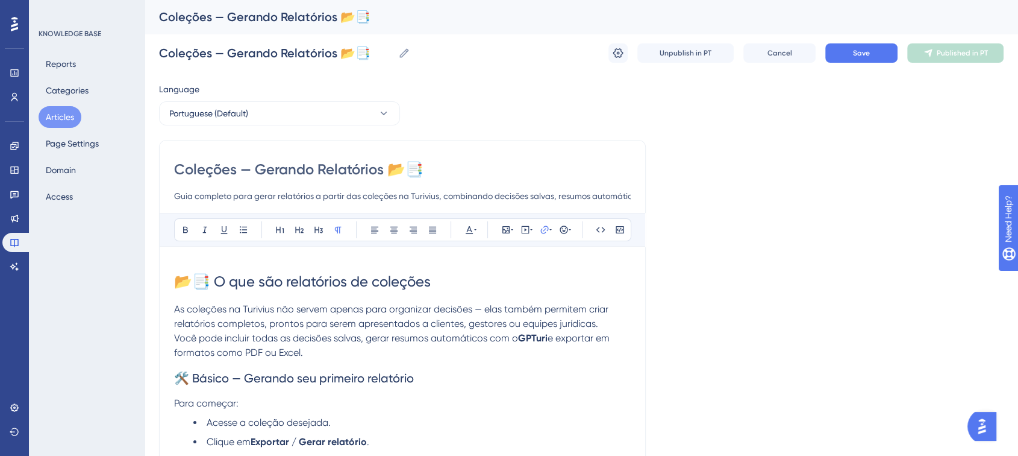
click at [435, 169] on input "Coleções — Gerando Relatórios 📂📑" at bounding box center [402, 169] width 457 height 19
type input "Coleções — Gerando Relatórios"
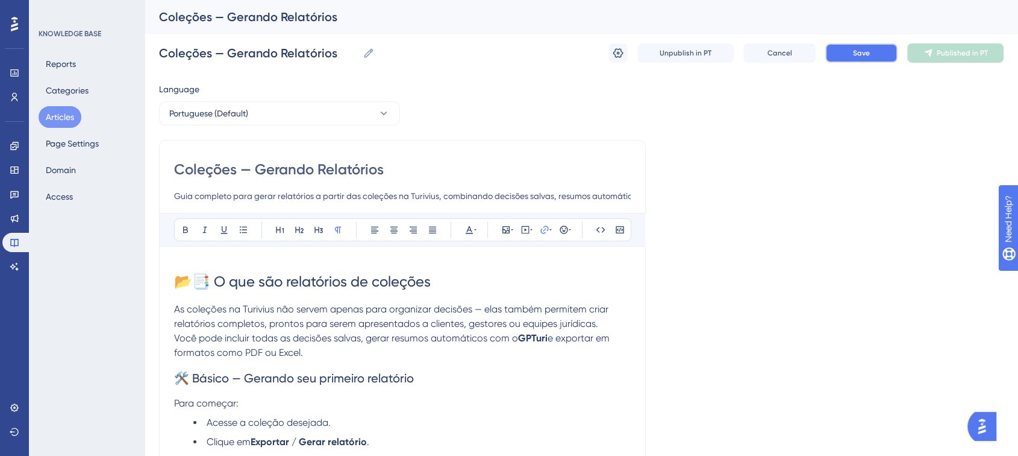
click at [854, 55] on span "Save" at bounding box center [861, 53] width 17 height 10
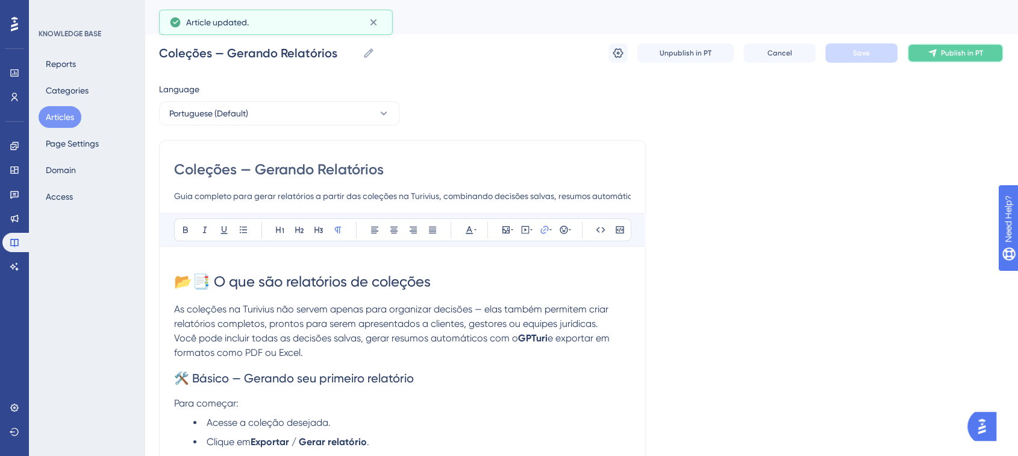
click at [945, 57] on span "Publish in PT" at bounding box center [962, 53] width 42 height 10
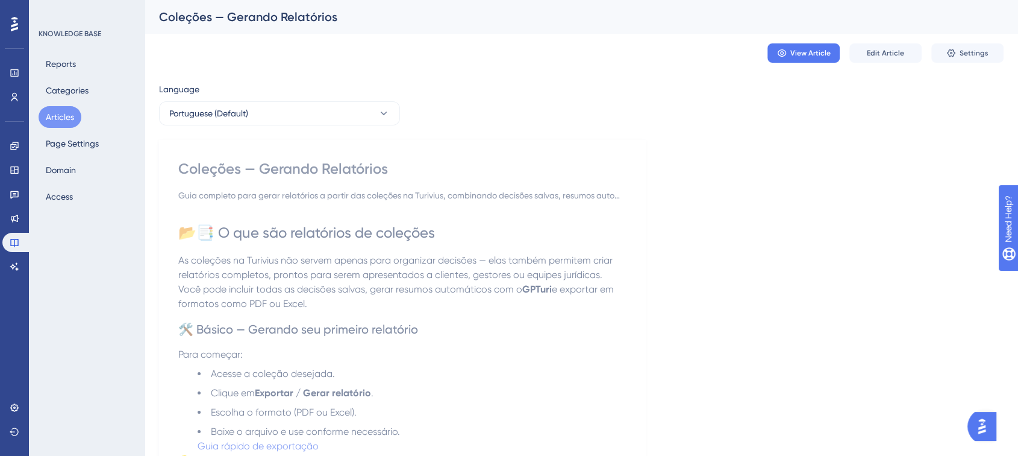
click at [61, 110] on button "Articles" at bounding box center [60, 117] width 43 height 22
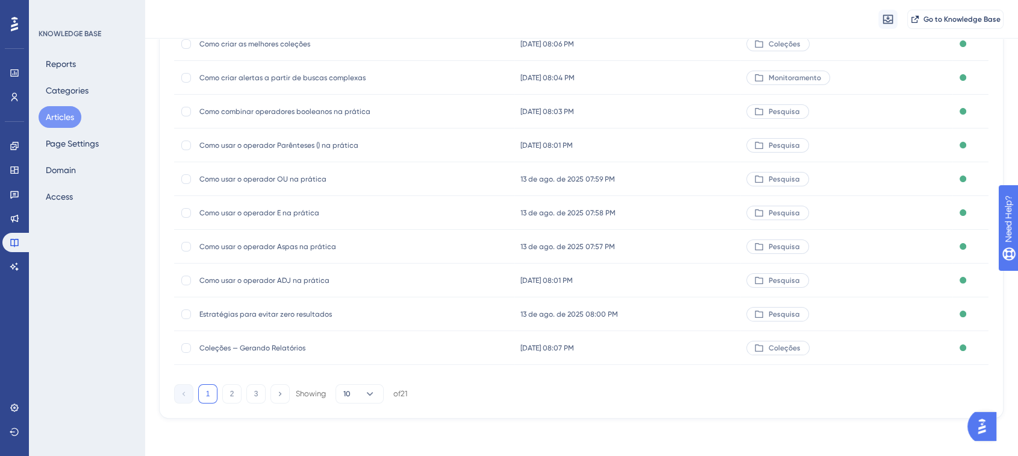
scroll to position [158, 0]
click at [231, 395] on button "2" at bounding box center [231, 392] width 19 height 19
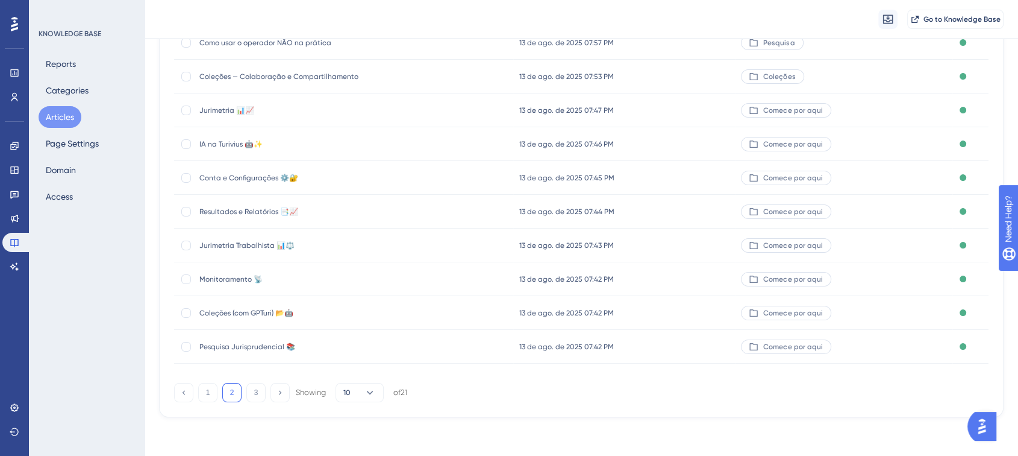
click at [258, 345] on span "Pesquisa Jurisprudencial 📚" at bounding box center [295, 347] width 193 height 10
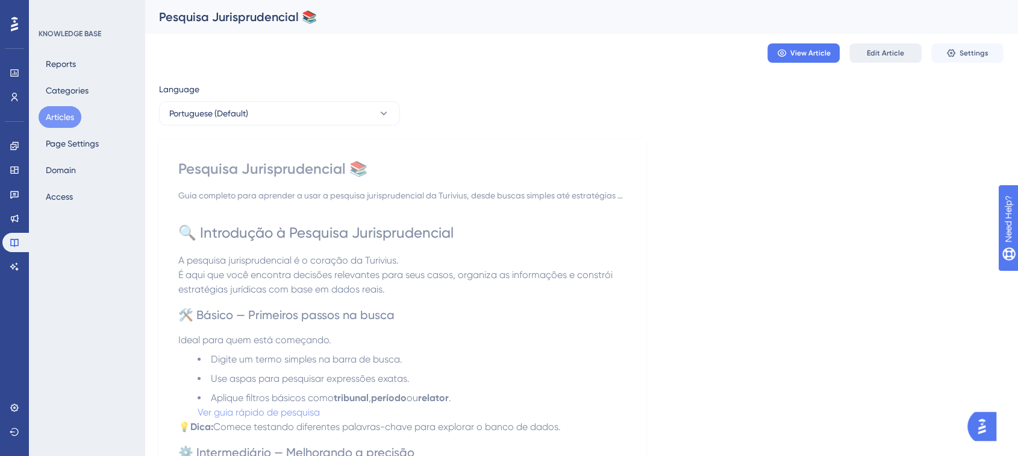
click at [864, 57] on button "Edit Article" at bounding box center [886, 52] width 72 height 19
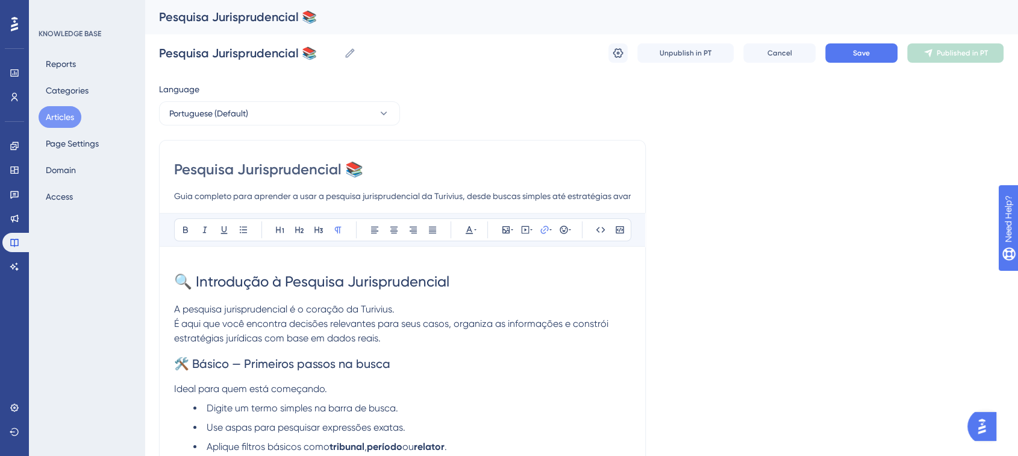
click at [371, 170] on input "Pesquisa Jurisprudencial 📚" at bounding box center [402, 169] width 457 height 19
type input "Pesquisa Jurisprudencial"
click at [859, 47] on button "Save" at bounding box center [862, 52] width 72 height 19
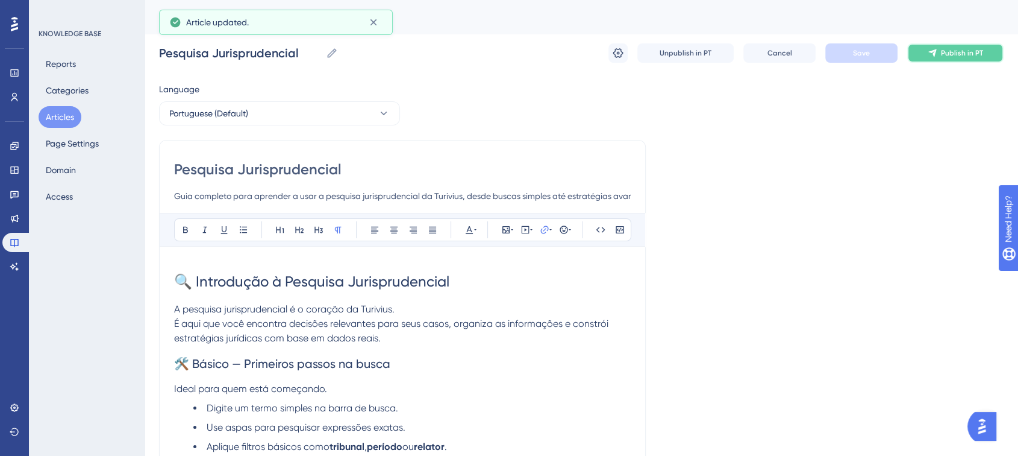
click at [924, 54] on button "Publish in PT" at bounding box center [956, 52] width 96 height 19
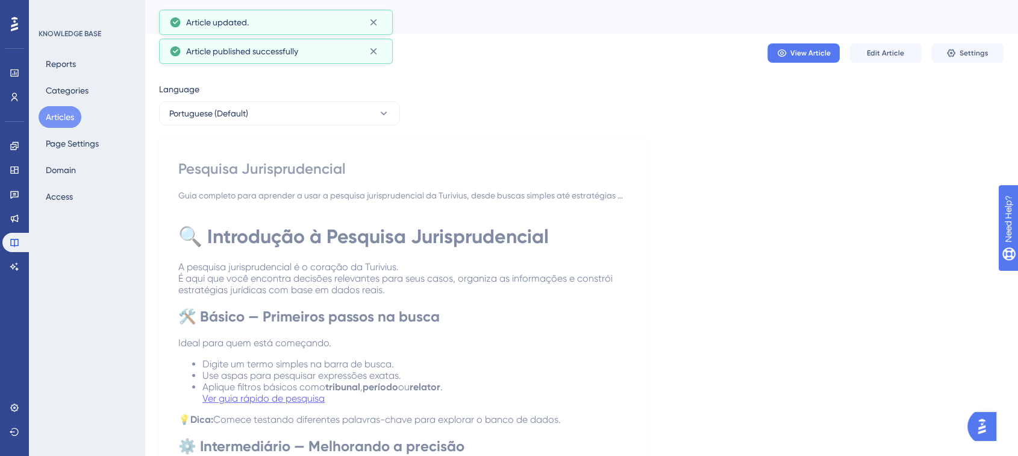
scroll to position [153, 0]
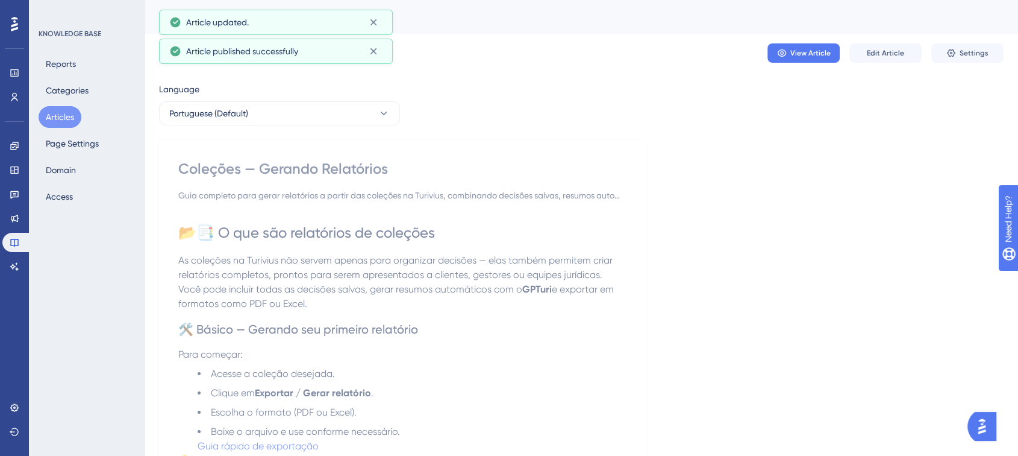
drag, startPoint x: 727, startPoint y: 108, endPoint x: 720, endPoint y: 113, distance: 9.2
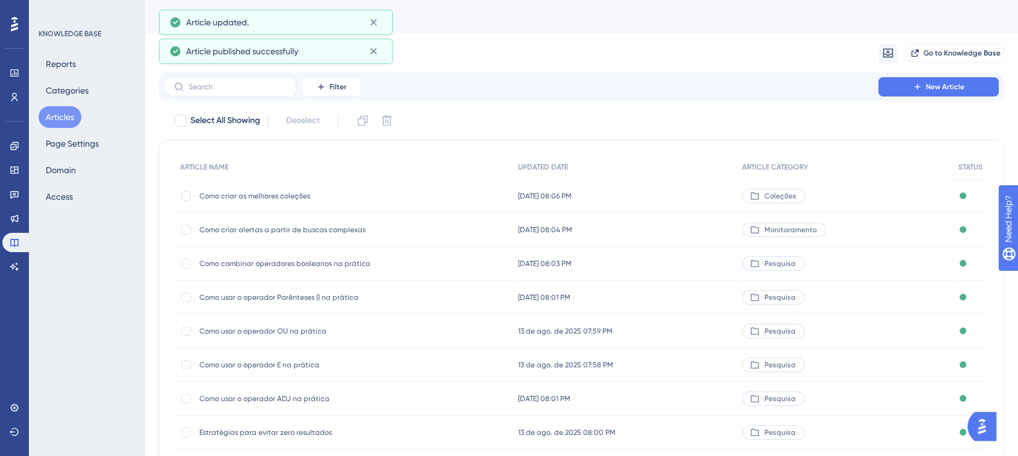
scroll to position [153, 0]
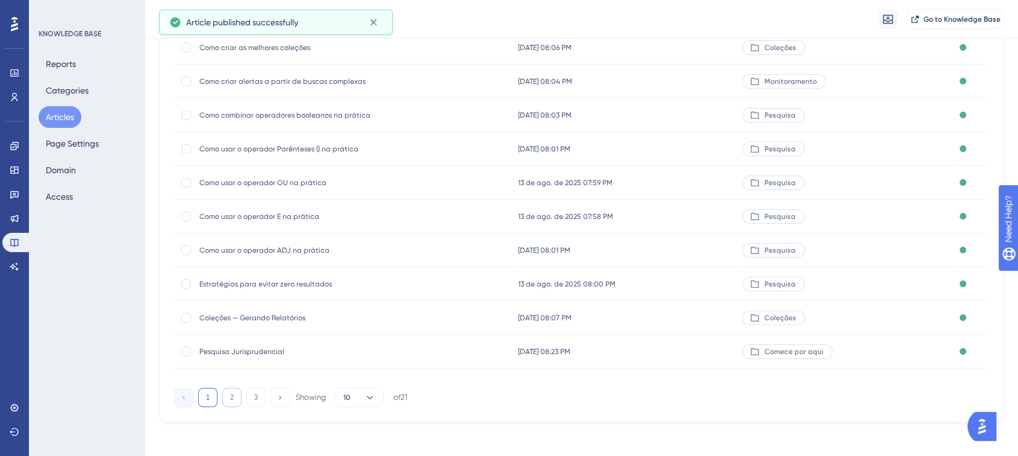
click at [236, 389] on button "2" at bounding box center [231, 396] width 19 height 19
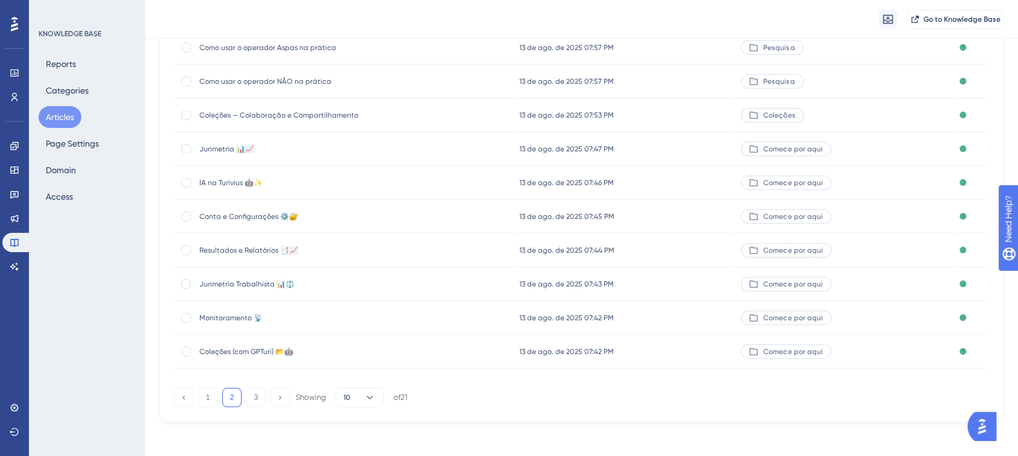
click at [314, 347] on span "Coleções (com GPTuri) 📂🤖" at bounding box center [295, 352] width 193 height 10
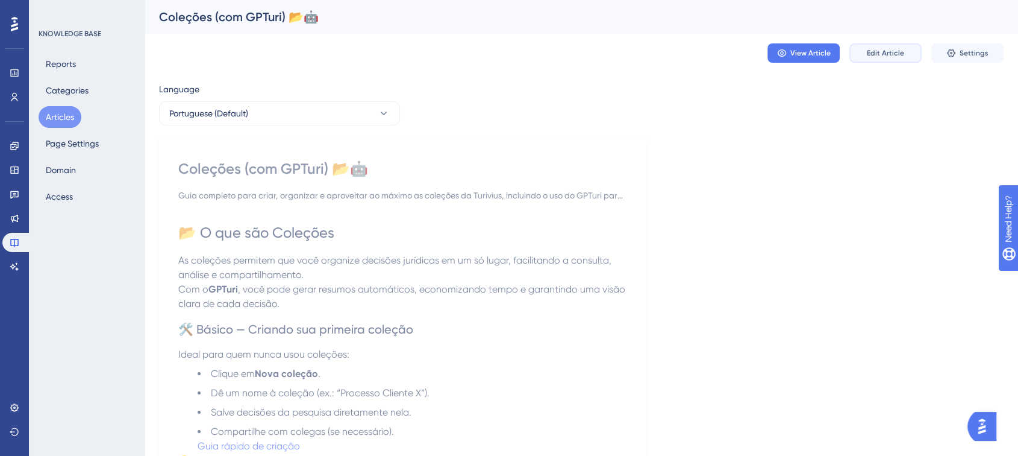
click at [900, 56] on span "Edit Article" at bounding box center [885, 53] width 37 height 10
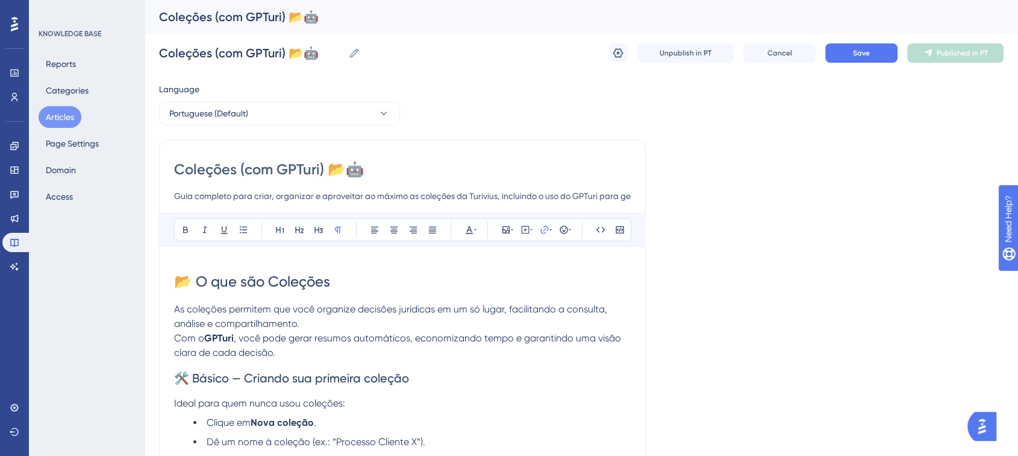
click at [387, 169] on input "Coleções (com GPTuri) 📂🤖" at bounding box center [402, 169] width 457 height 19
type input "Coleções (com GPTuri)"
click at [873, 60] on button "Save" at bounding box center [862, 52] width 72 height 19
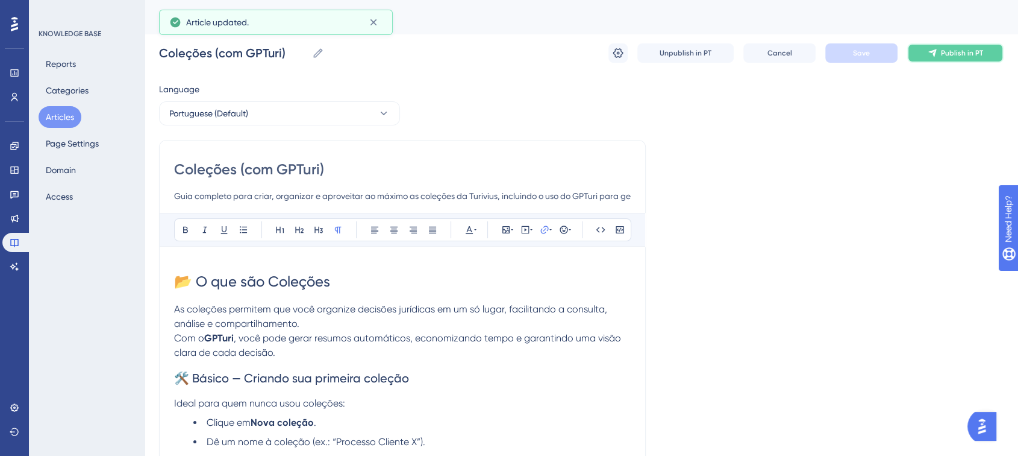
click at [927, 57] on button "Publish in PT" at bounding box center [956, 52] width 96 height 19
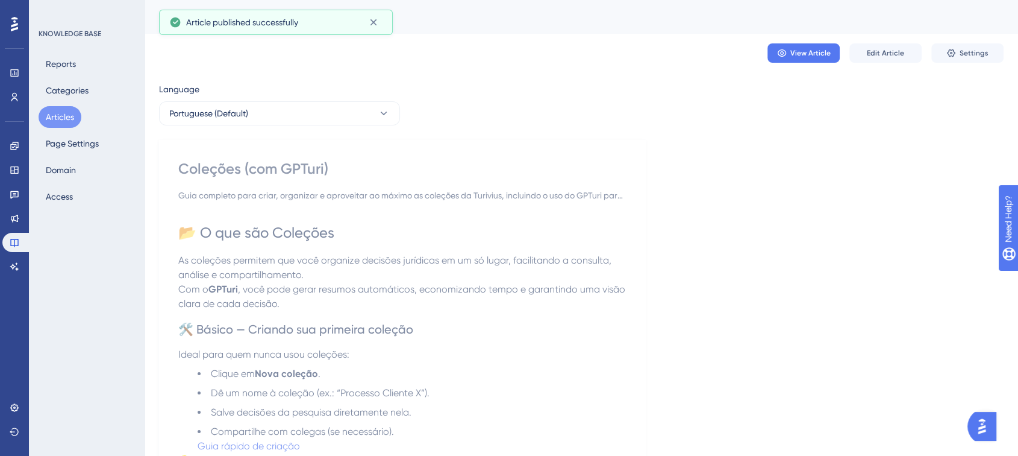
click at [71, 116] on button "Articles" at bounding box center [60, 117] width 43 height 22
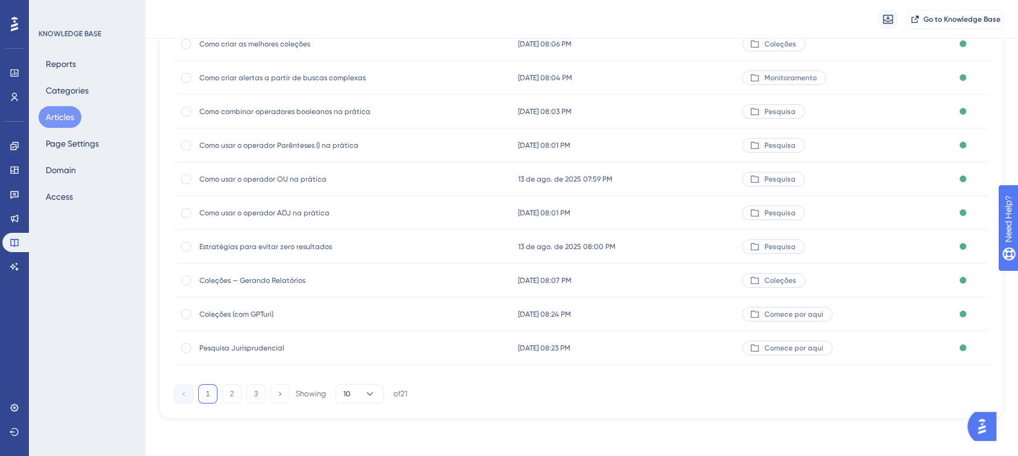
scroll to position [158, 0]
click at [231, 391] on button "2" at bounding box center [231, 392] width 19 height 19
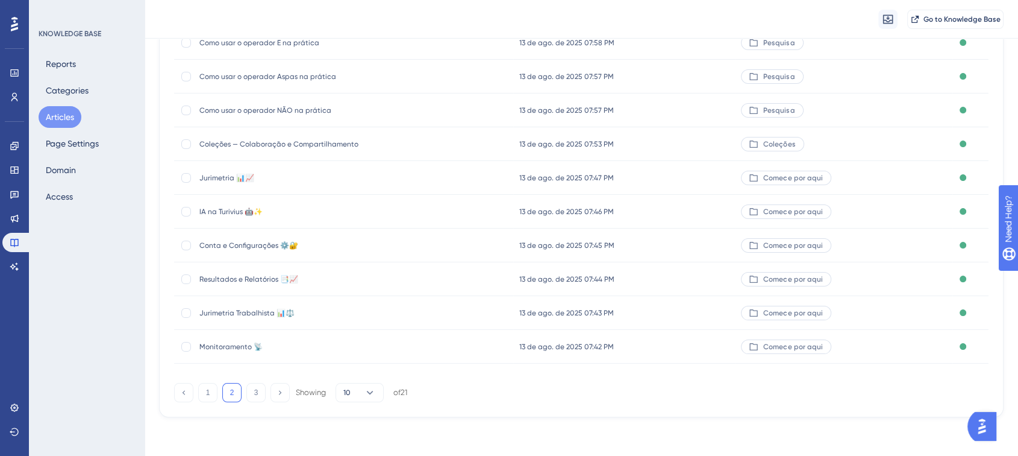
click at [277, 346] on span "Monitoramento 📡" at bounding box center [295, 347] width 193 height 10
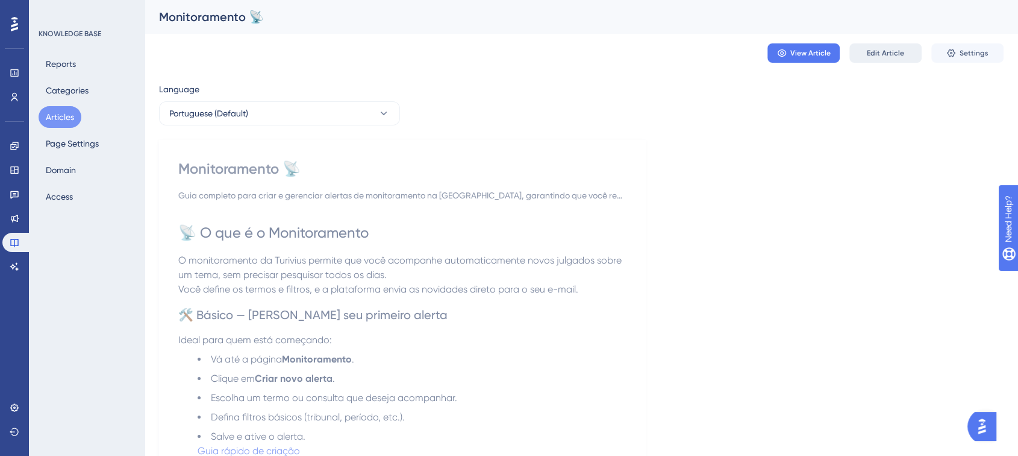
click at [857, 52] on button "Edit Article" at bounding box center [886, 52] width 72 height 19
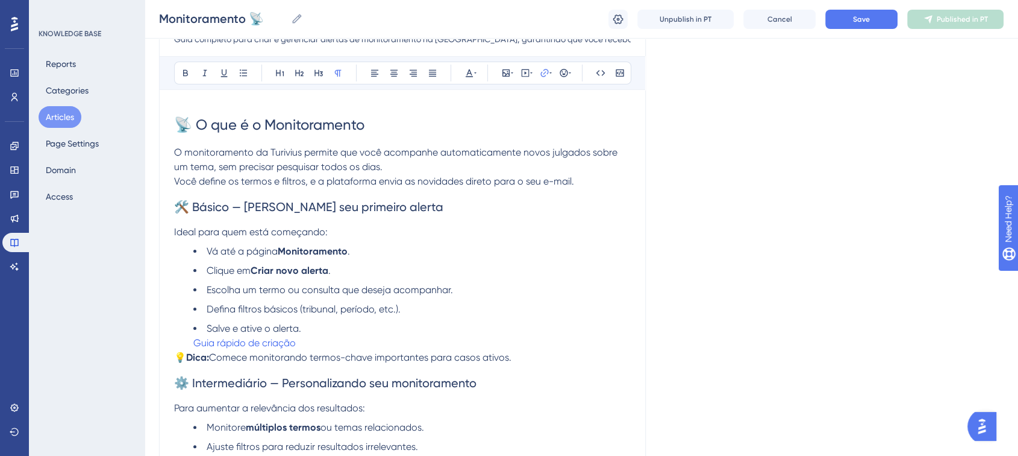
scroll to position [88, 0]
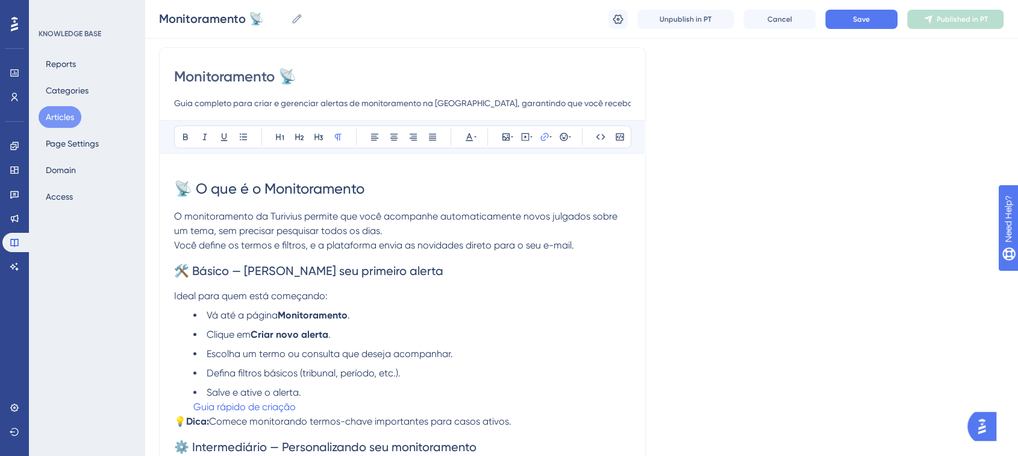
click at [414, 71] on input "Monitoramento 📡" at bounding box center [402, 76] width 457 height 19
type input "Monitoramento"
click at [866, 22] on span "Save" at bounding box center [861, 19] width 17 height 10
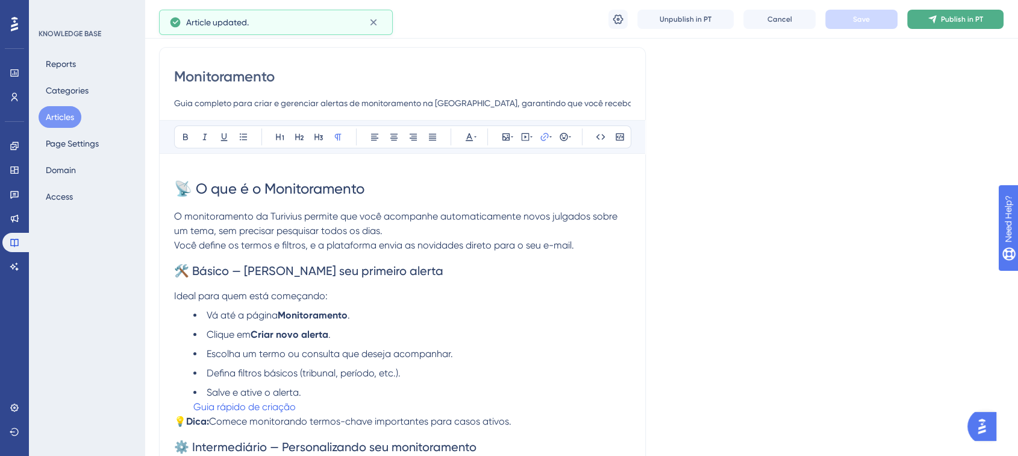
click at [929, 20] on icon at bounding box center [933, 19] width 10 height 10
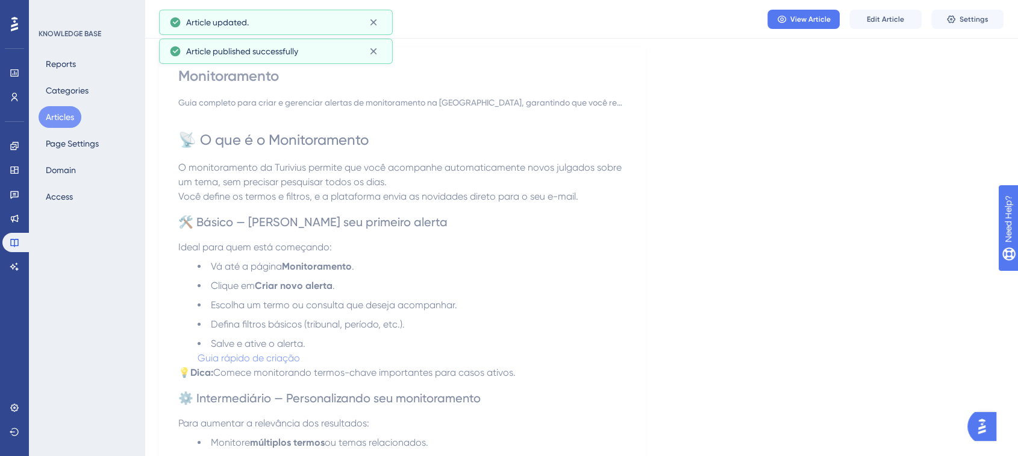
click at [60, 115] on button "Articles" at bounding box center [60, 117] width 43 height 22
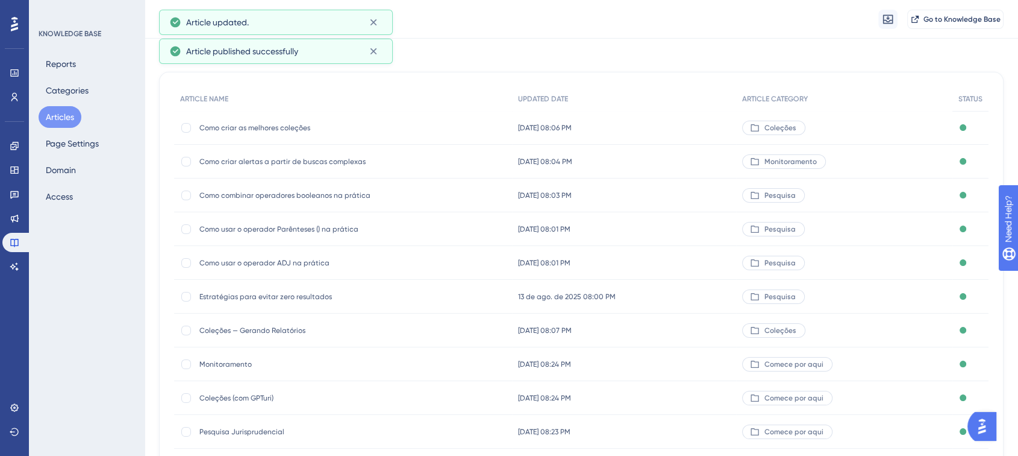
scroll to position [153, 0]
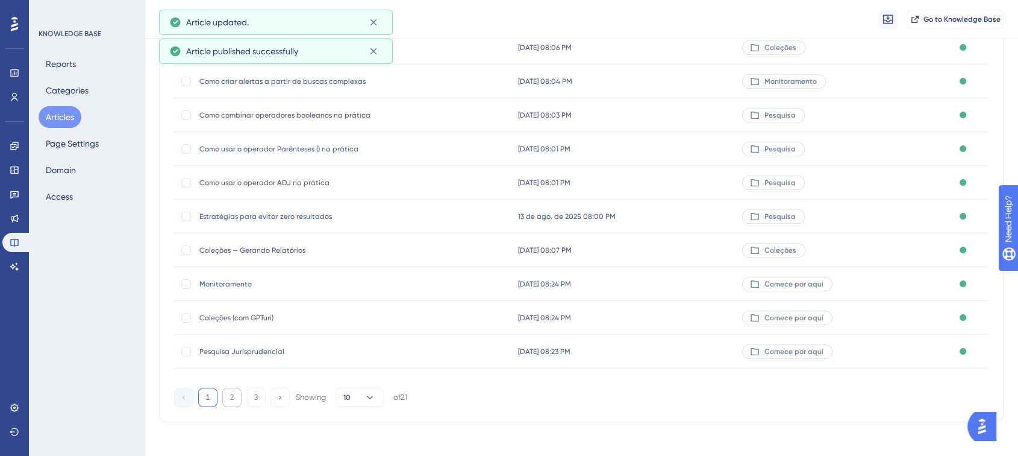
click at [234, 396] on button "2" at bounding box center [231, 396] width 19 height 19
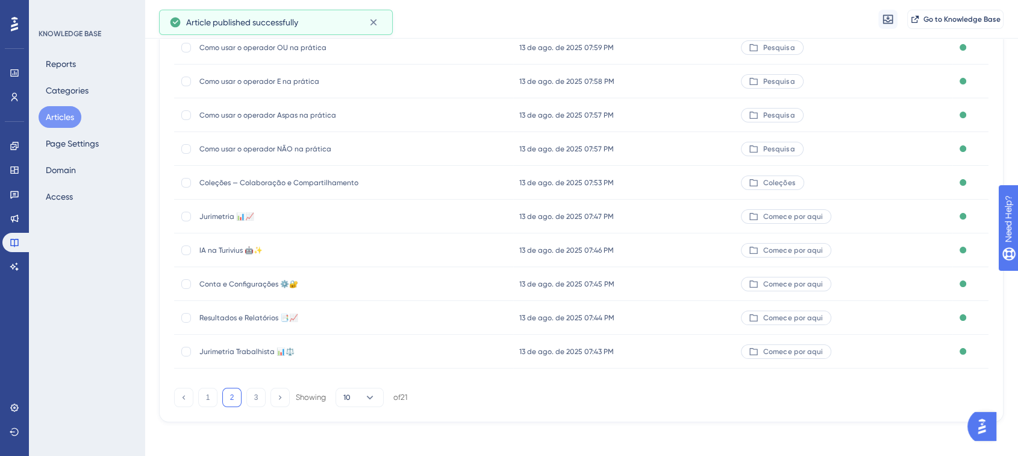
click at [333, 288] on span "Conta e Configurações ⚙️🔐" at bounding box center [295, 284] width 193 height 10
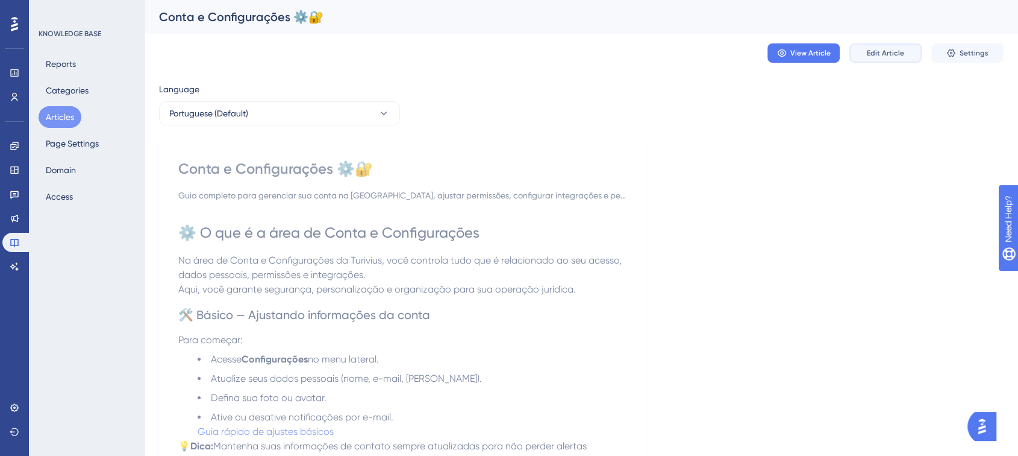
click at [890, 48] on span "Edit Article" at bounding box center [885, 53] width 37 height 10
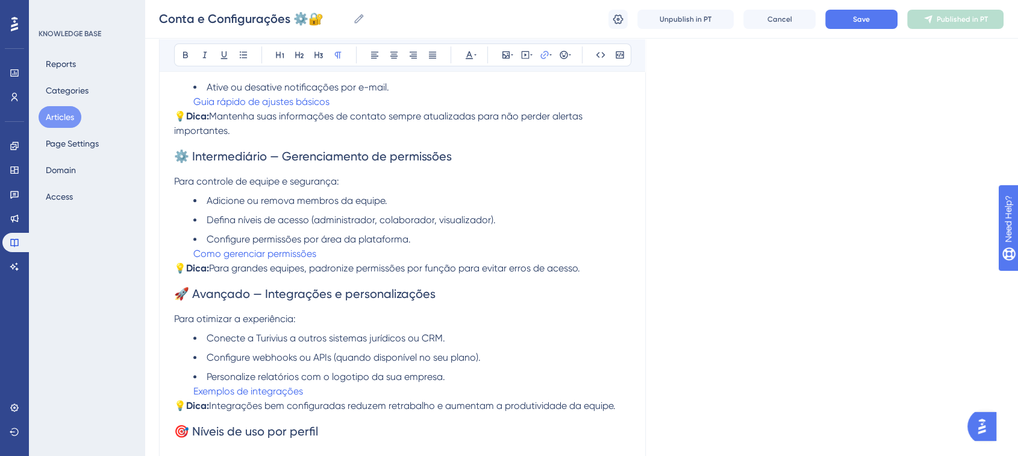
scroll to position [39, 0]
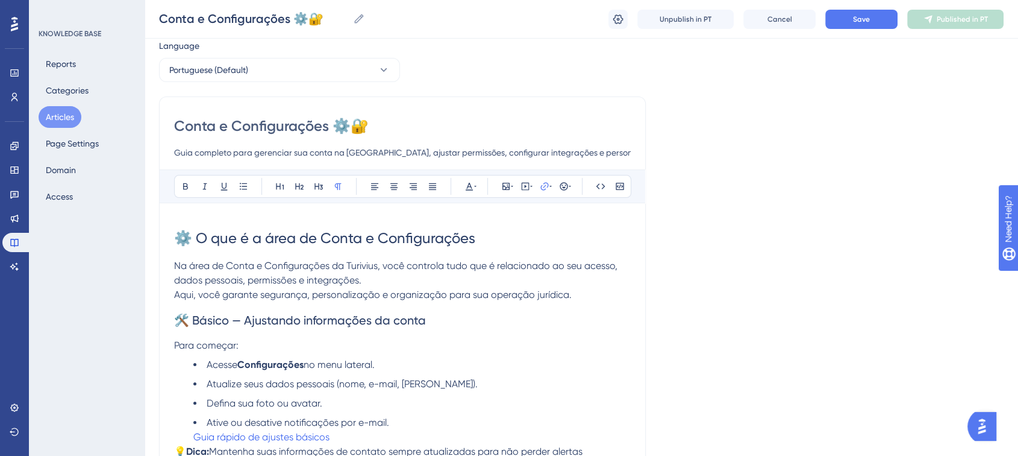
click at [380, 121] on input "Conta e Configurações ⚙️🔐" at bounding box center [402, 125] width 457 height 19
type input "Conta e Configurações"
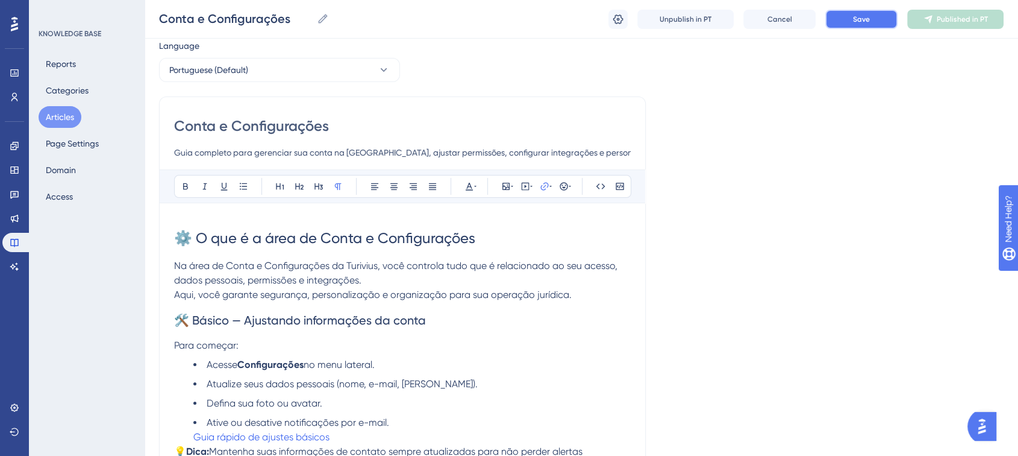
click at [861, 19] on span "Save" at bounding box center [861, 19] width 17 height 10
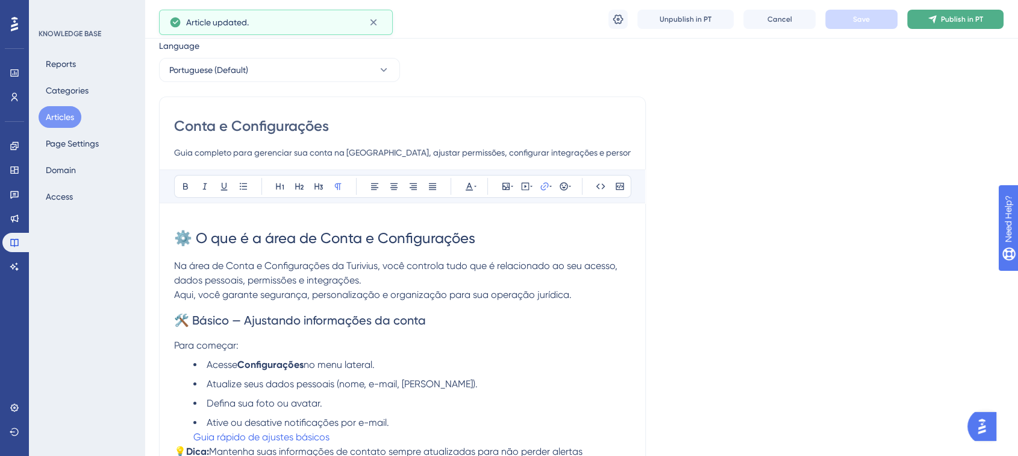
click at [928, 25] on button "Publish in PT" at bounding box center [956, 19] width 96 height 19
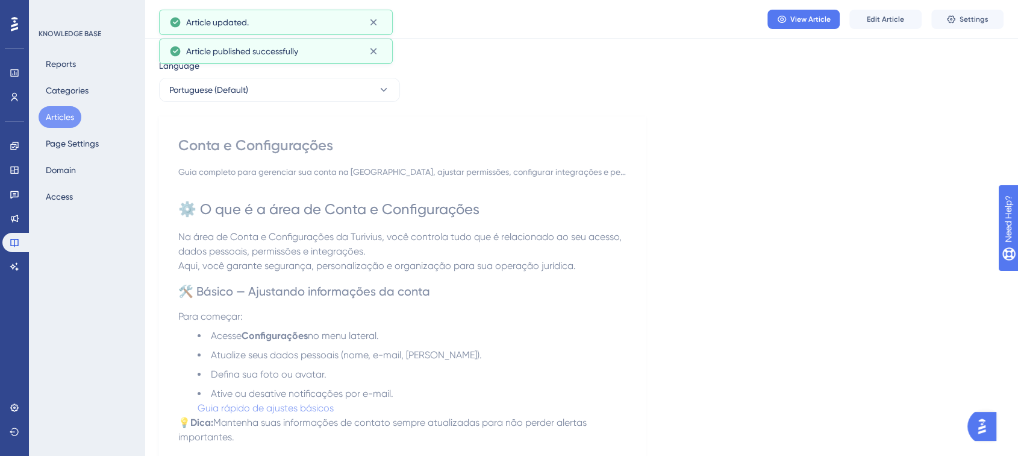
scroll to position [0, 0]
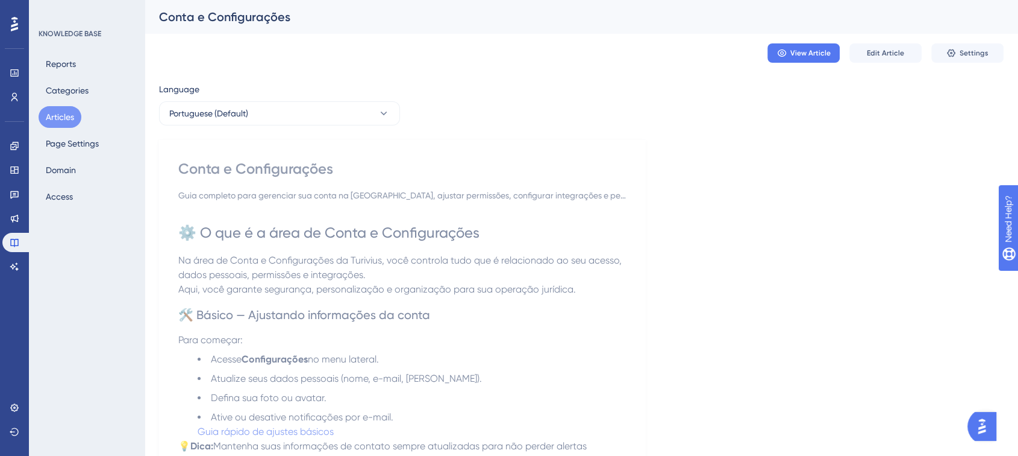
drag, startPoint x: 305, startPoint y: 221, endPoint x: 322, endPoint y: 219, distance: 17.6
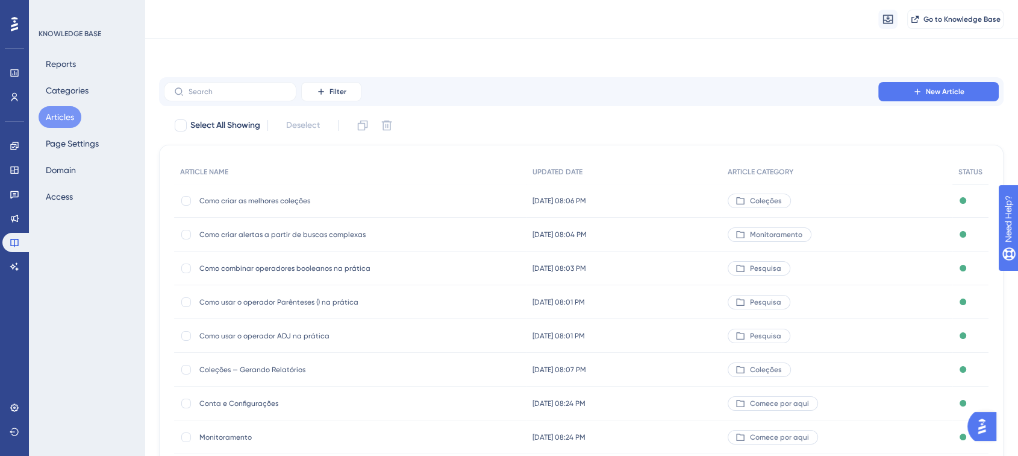
scroll to position [153, 0]
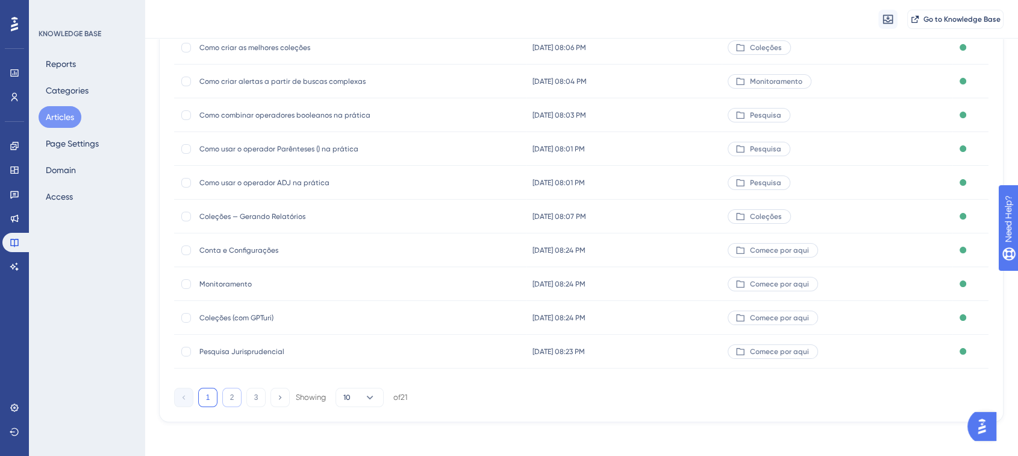
click at [236, 397] on button "2" at bounding box center [231, 396] width 19 height 19
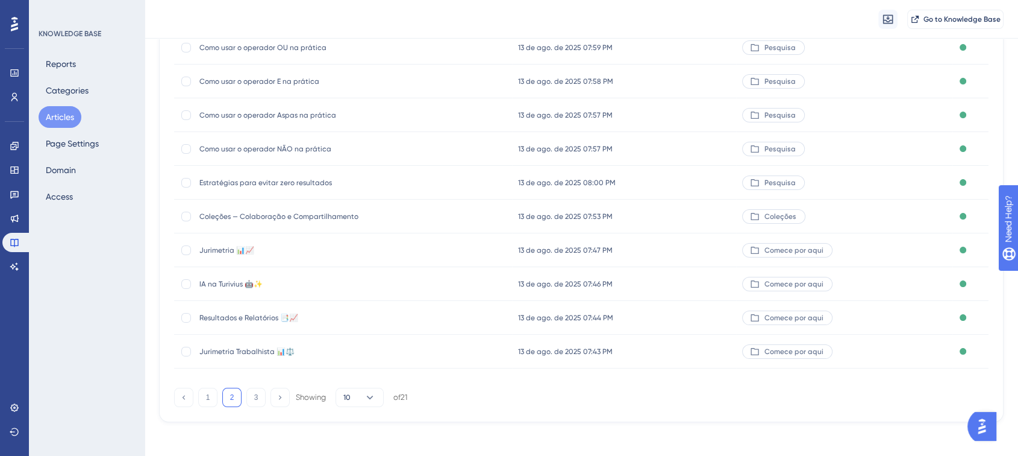
click at [315, 321] on span "Resultados e Relatórios 📑📈" at bounding box center [295, 318] width 193 height 10
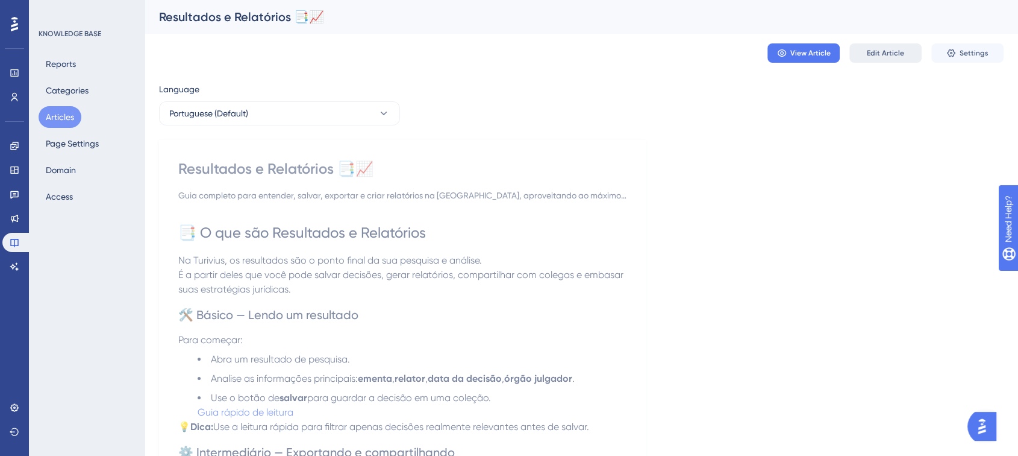
click at [892, 52] on span "Edit Article" at bounding box center [885, 53] width 37 height 10
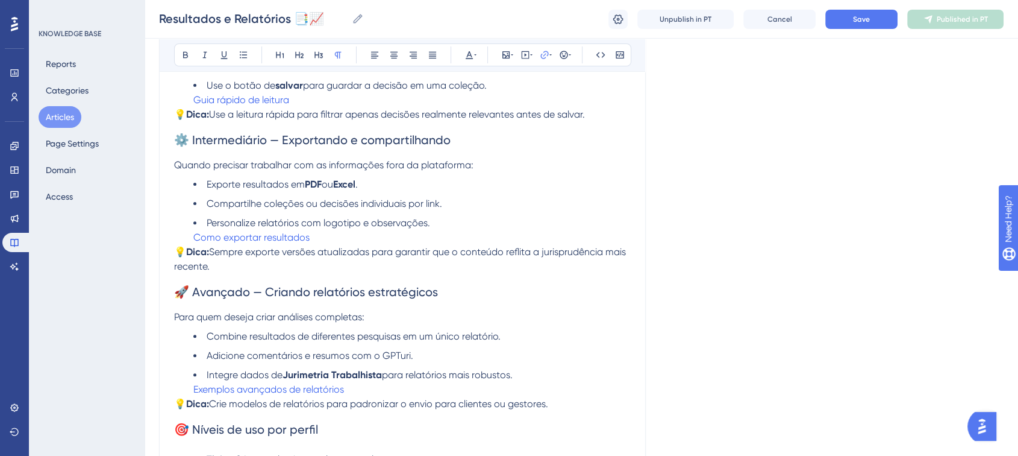
scroll to position [21, 0]
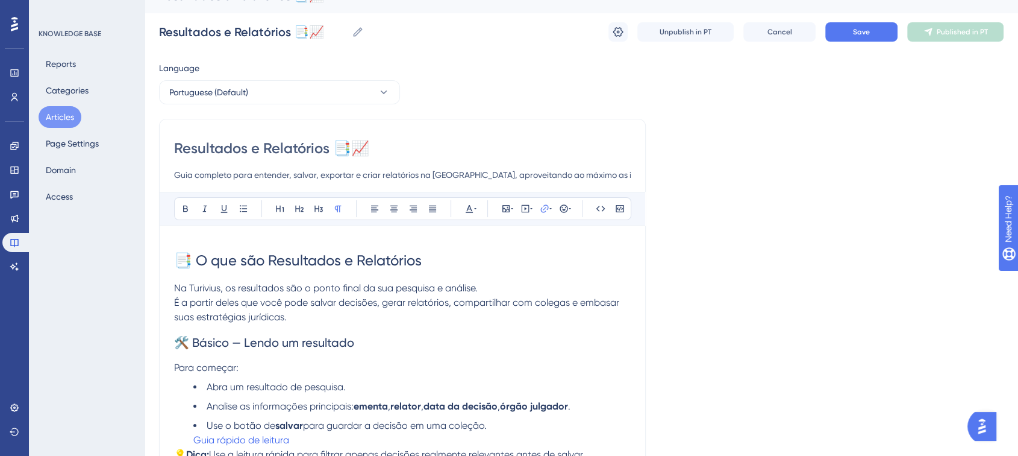
click at [439, 141] on input "Resultados e Relatórios 📑📈" at bounding box center [402, 148] width 457 height 19
type input "Resultados e Relatórios"
click at [845, 42] on div "Resultados e Relatórios Resultados e Relatórios Unpublish in PT Cancel Save Pub…" at bounding box center [581, 32] width 845 height 39
click at [851, 37] on button "Save" at bounding box center [862, 31] width 72 height 19
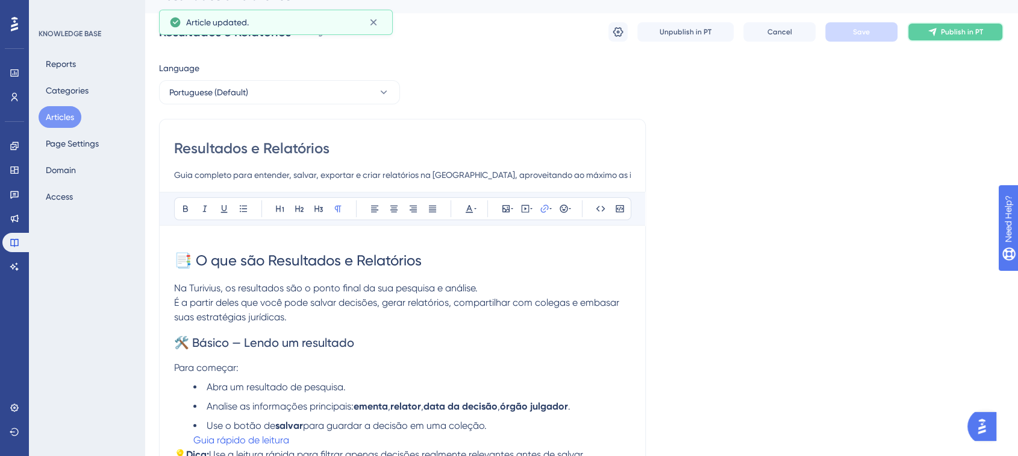
click at [916, 28] on button "Publish in PT" at bounding box center [956, 31] width 96 height 19
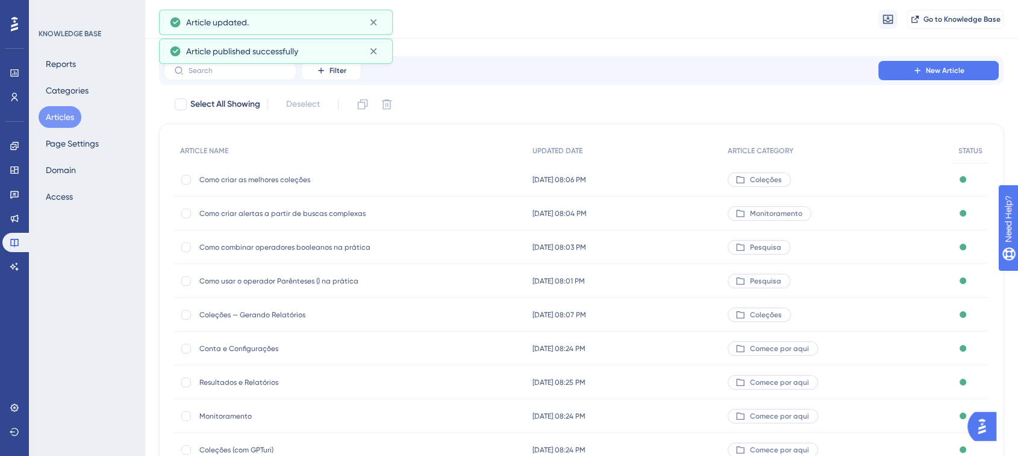
scroll to position [153, 0]
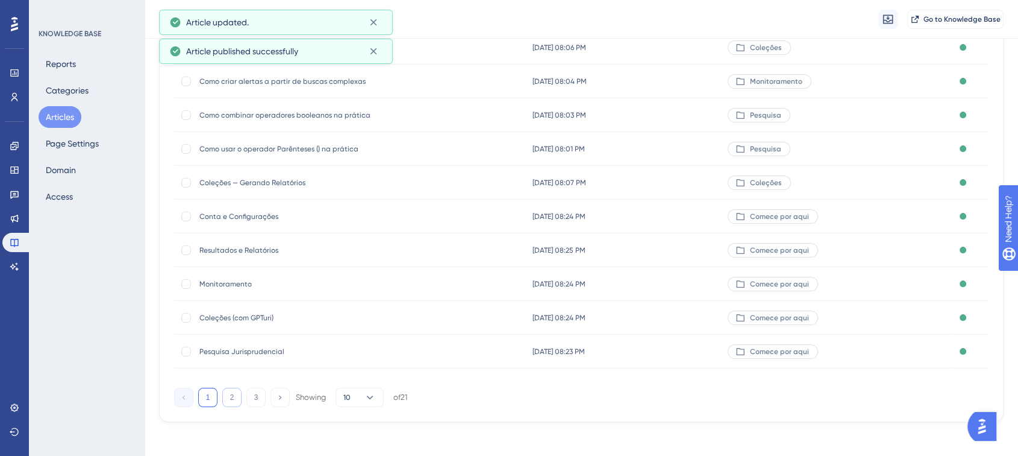
click at [235, 404] on button "2" at bounding box center [231, 396] width 19 height 19
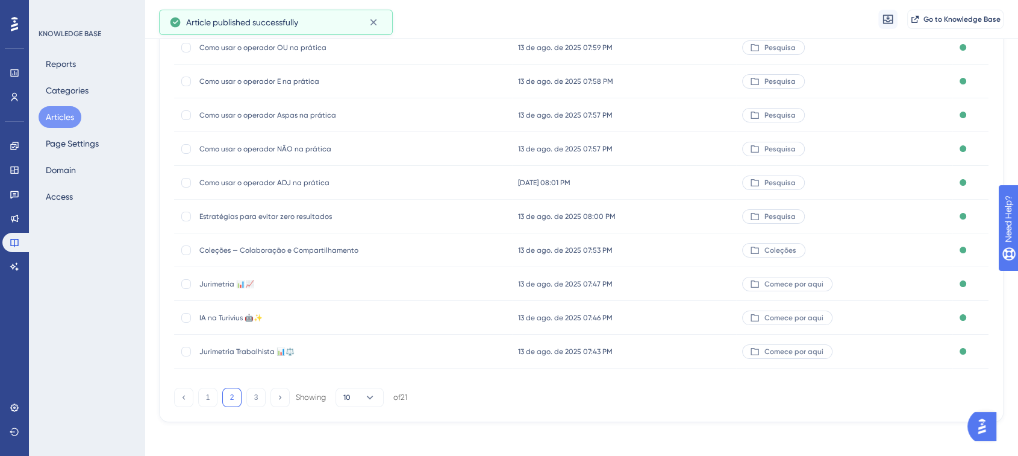
click at [307, 360] on div "Jurimetria Trabalhista 📊⚖️ Jurimetria Trabalhista 📊⚖️" at bounding box center [295, 351] width 193 height 34
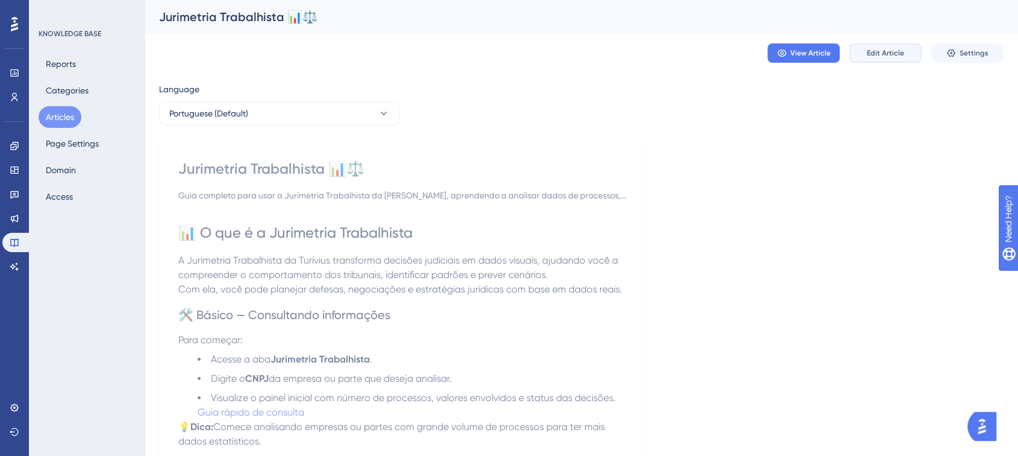
click at [880, 49] on span "Edit Article" at bounding box center [885, 53] width 37 height 10
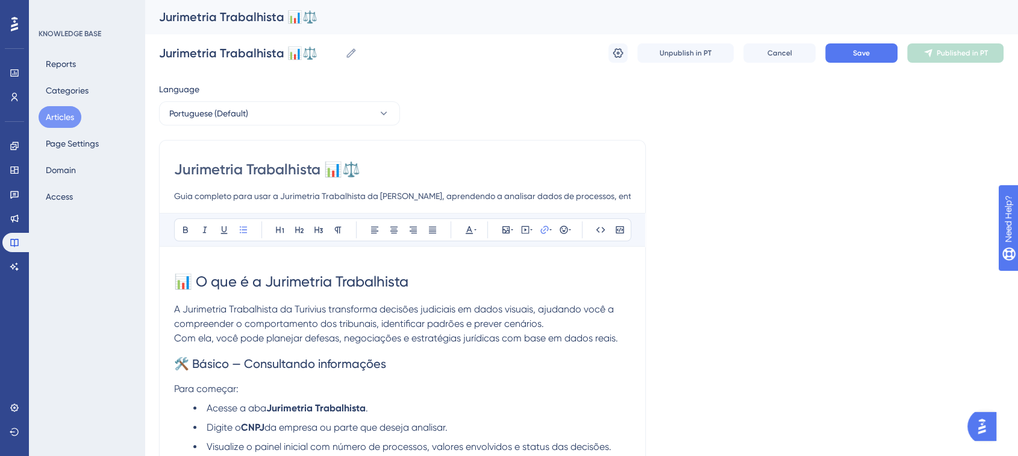
click at [369, 161] on input "Jurimetria Trabalhista 📊⚖️" at bounding box center [402, 169] width 457 height 19
type input "Jurimetria Trabalhista"
click at [877, 57] on button "Save" at bounding box center [862, 52] width 72 height 19
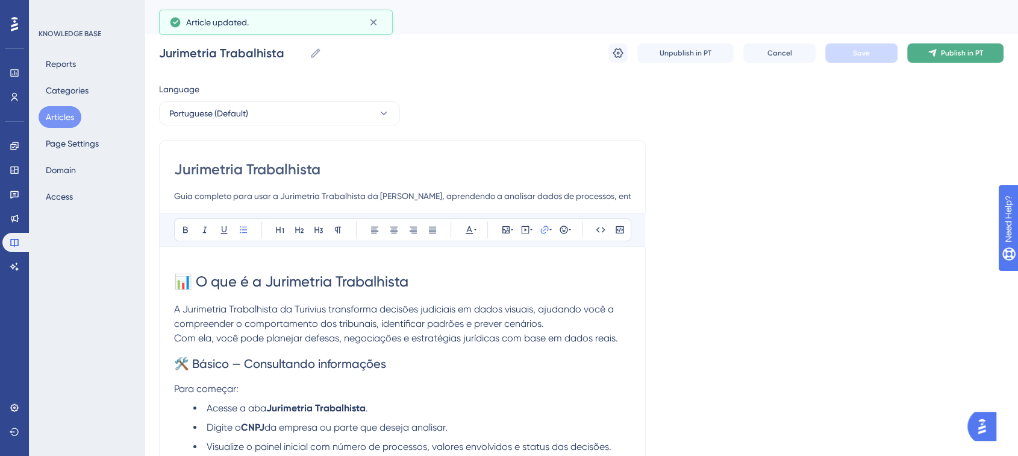
click at [953, 51] on span "Publish in PT" at bounding box center [962, 53] width 42 height 10
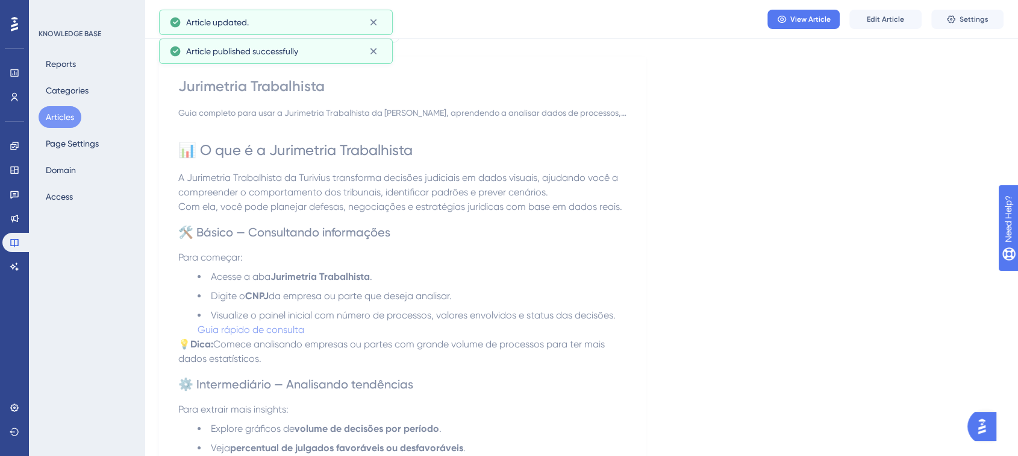
scroll to position [201, 0]
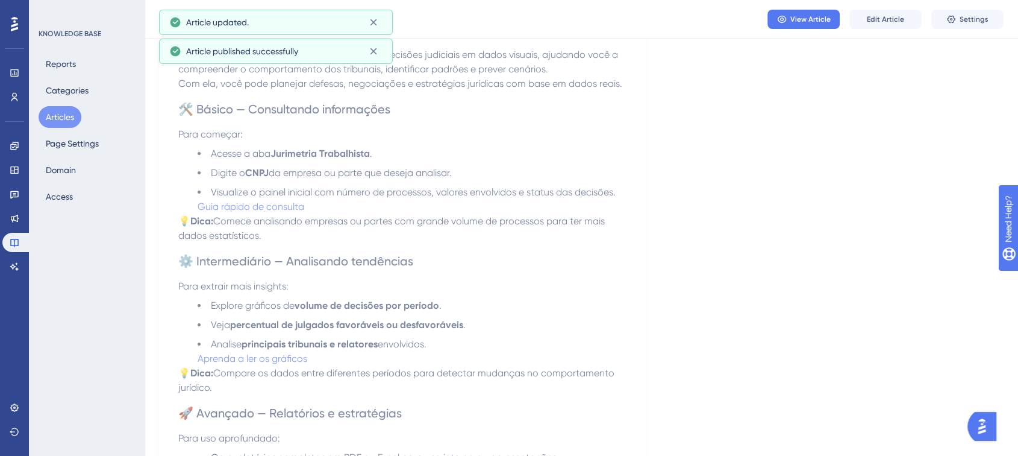
click at [64, 114] on button "Articles" at bounding box center [60, 117] width 43 height 22
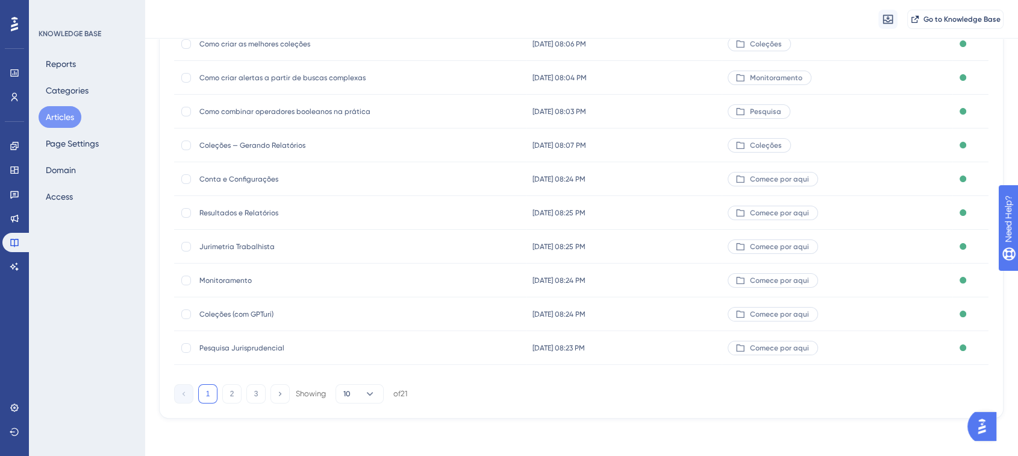
scroll to position [158, 0]
click at [236, 394] on button "2" at bounding box center [231, 392] width 19 height 19
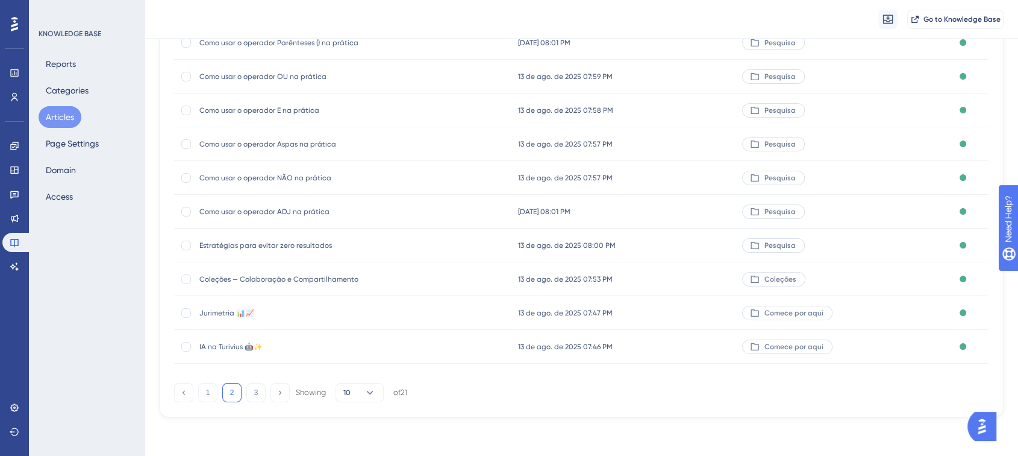
click at [311, 348] on span "IA na Turivius 🤖✨" at bounding box center [295, 347] width 193 height 10
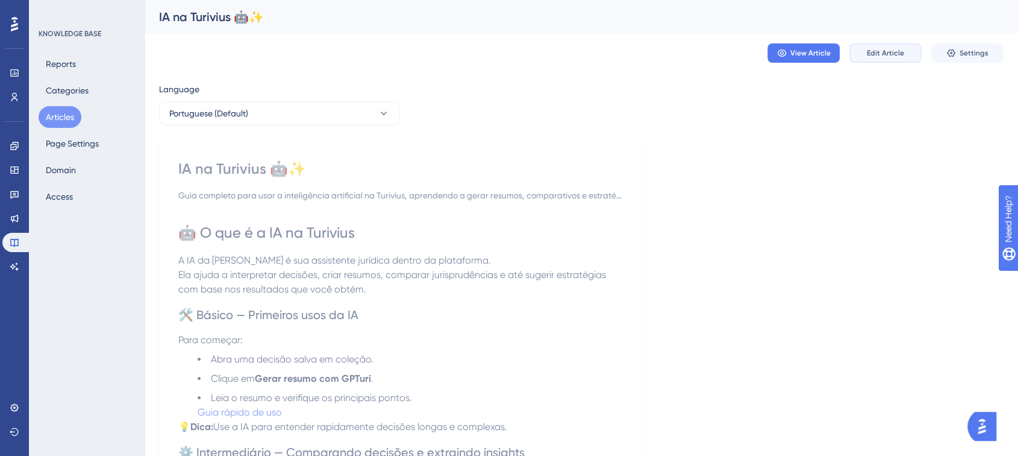
click at [893, 55] on span "Edit Article" at bounding box center [885, 53] width 37 height 10
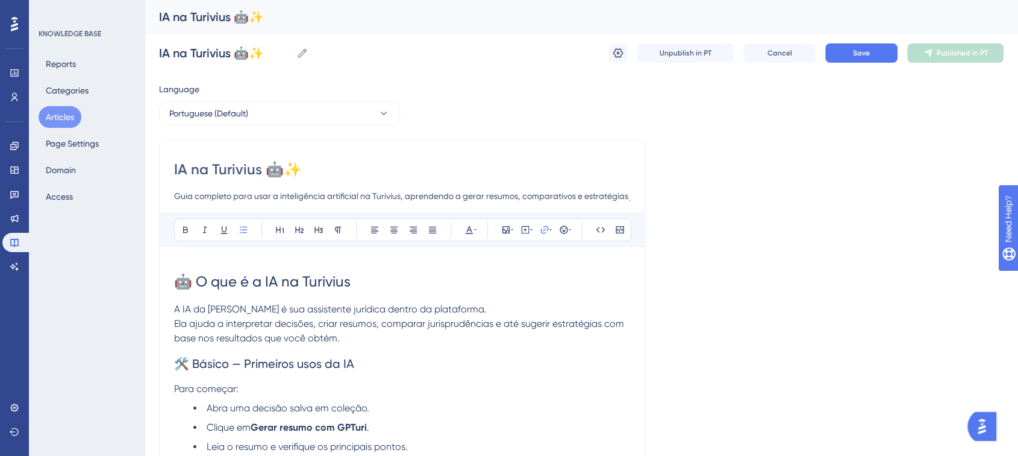
click at [327, 181] on div "IA na Turivius 🤖✨ Guia completo para usar a inteligência artificial na Turivius…" at bounding box center [402, 181] width 457 height 43
click at [309, 172] on input "IA na Turivius 🤖✨" at bounding box center [402, 169] width 457 height 19
type input "IA na Turivius"
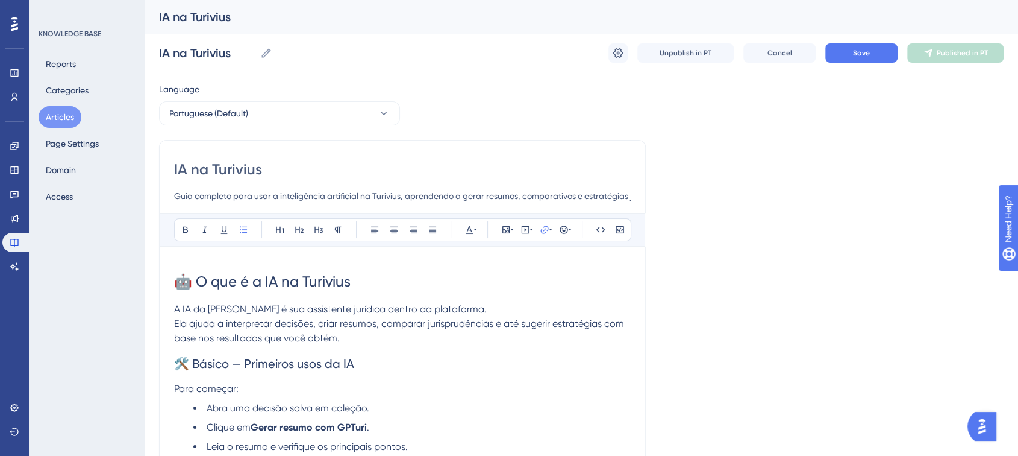
type input "IA na Turivius"
click at [863, 59] on button "Save" at bounding box center [862, 52] width 72 height 19
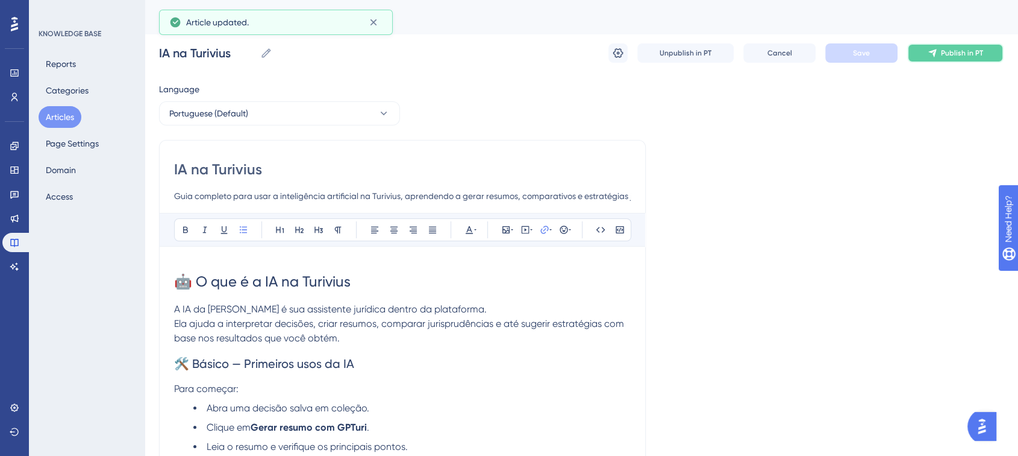
click at [940, 51] on button "Publish in PT" at bounding box center [956, 52] width 96 height 19
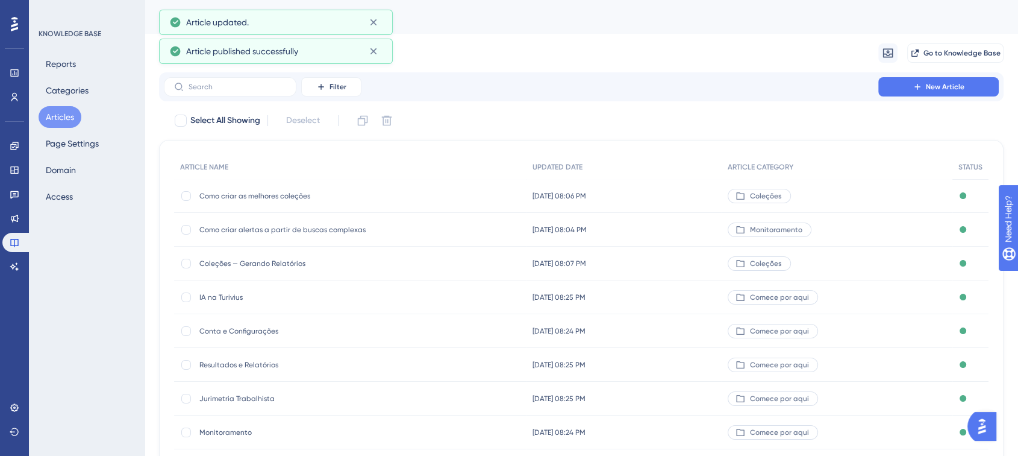
scroll to position [153, 0]
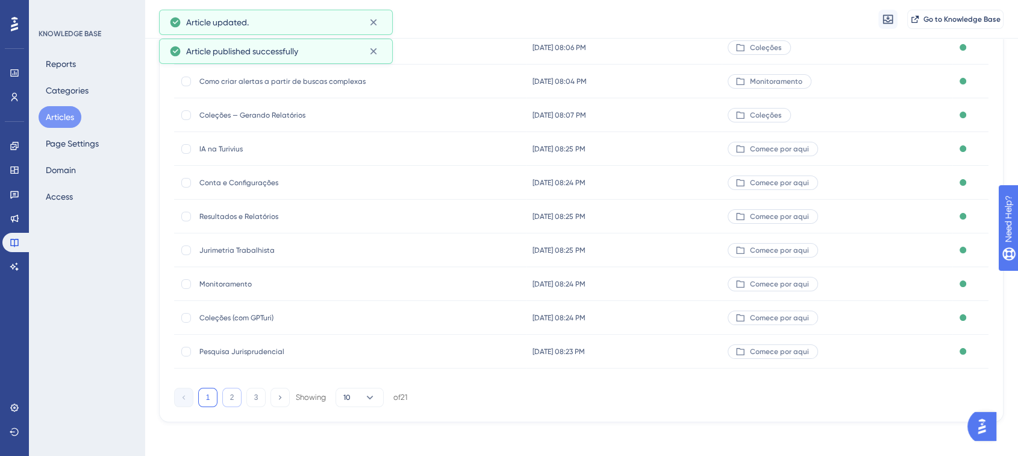
click at [237, 397] on button "2" at bounding box center [231, 396] width 19 height 19
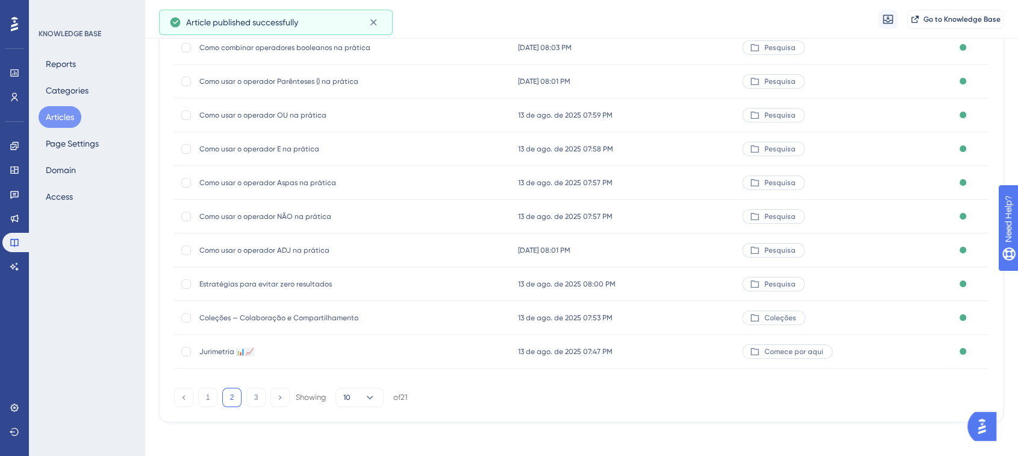
click at [300, 353] on span "Jurimetria 📊📈" at bounding box center [295, 352] width 193 height 10
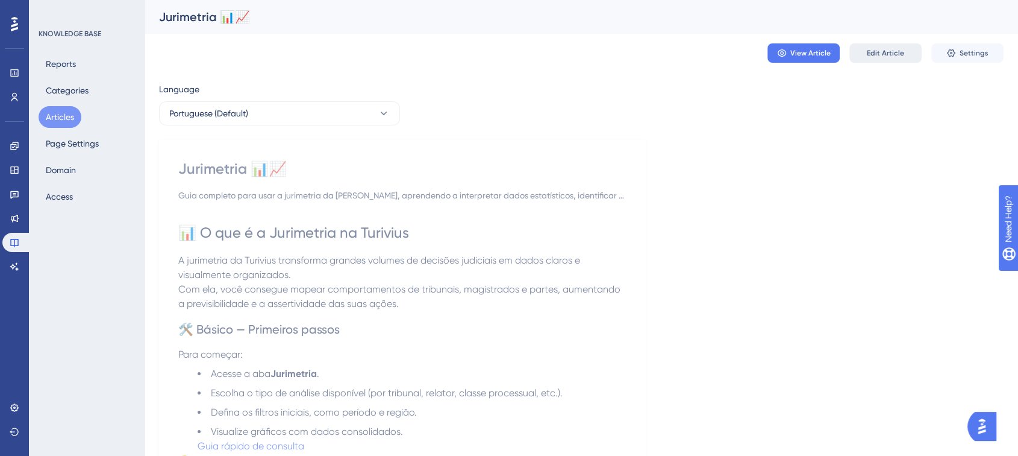
click at [891, 51] on span "Edit Article" at bounding box center [885, 53] width 37 height 10
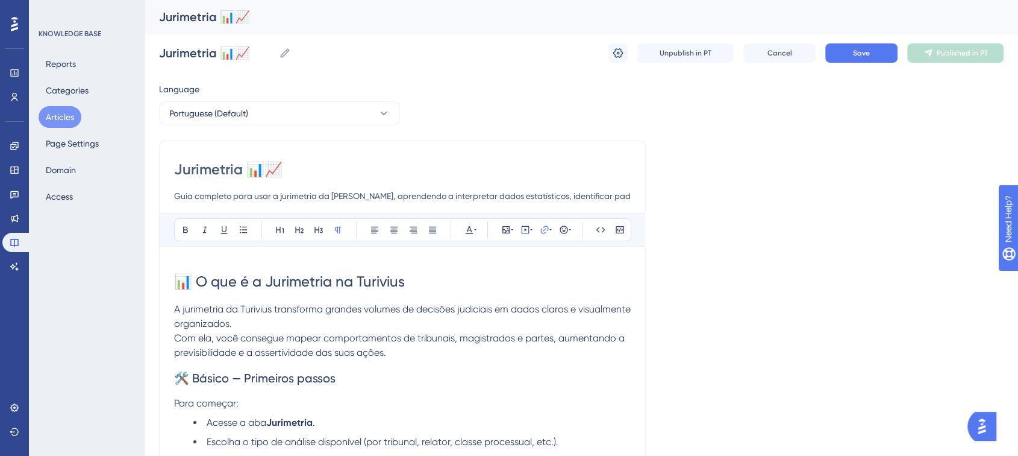
click at [328, 178] on input "Jurimetria 📊📈" at bounding box center [402, 169] width 457 height 19
type input "Jurimetria"
click at [862, 49] on span "Save" at bounding box center [861, 53] width 17 height 10
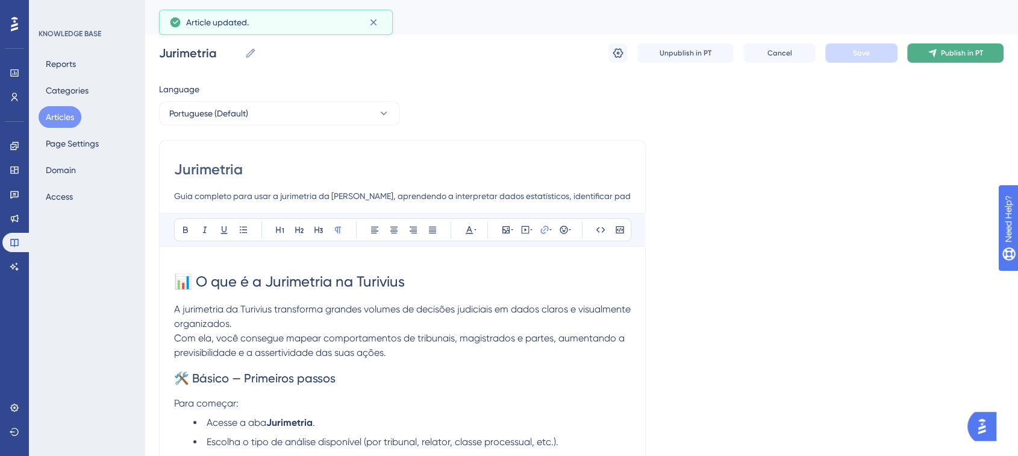
click at [939, 59] on button "Publish in PT" at bounding box center [956, 52] width 96 height 19
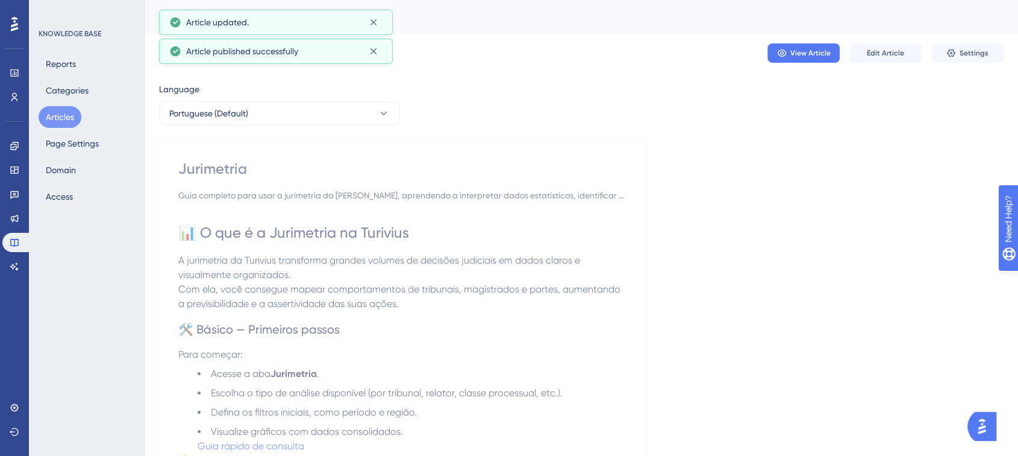
drag, startPoint x: 767, startPoint y: 177, endPoint x: 742, endPoint y: 213, distance: 43.3
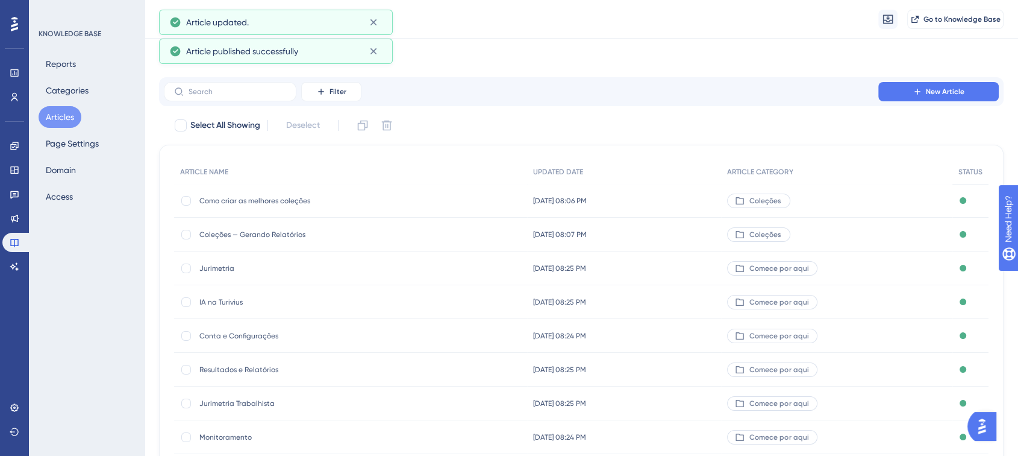
scroll to position [153, 0]
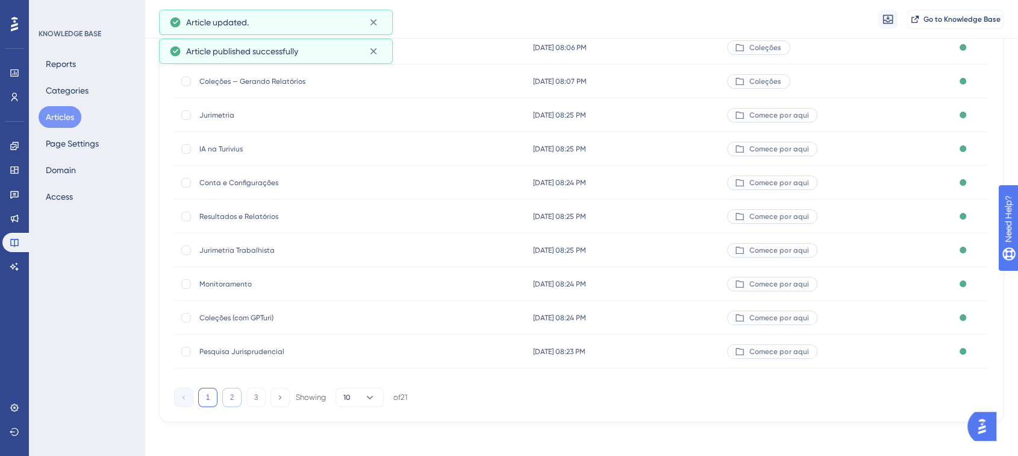
click at [234, 391] on button "2" at bounding box center [231, 396] width 19 height 19
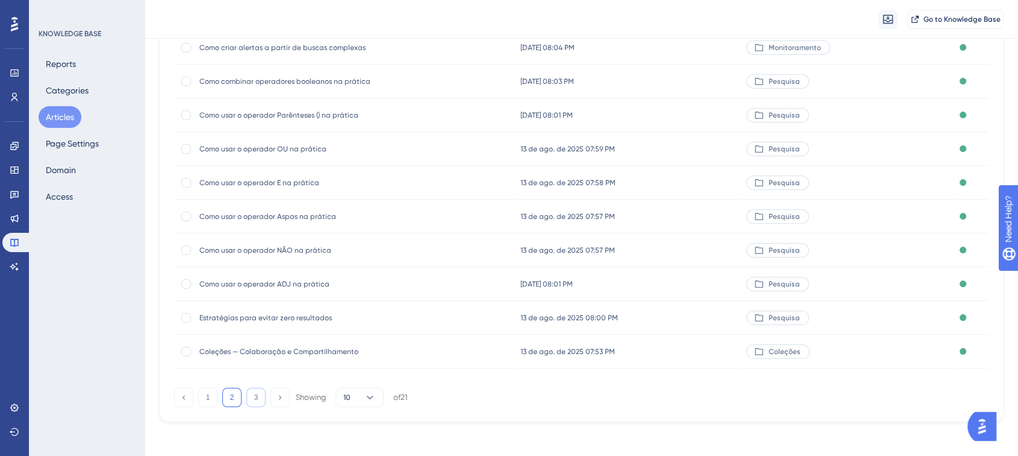
click at [262, 398] on button "3" at bounding box center [255, 396] width 19 height 19
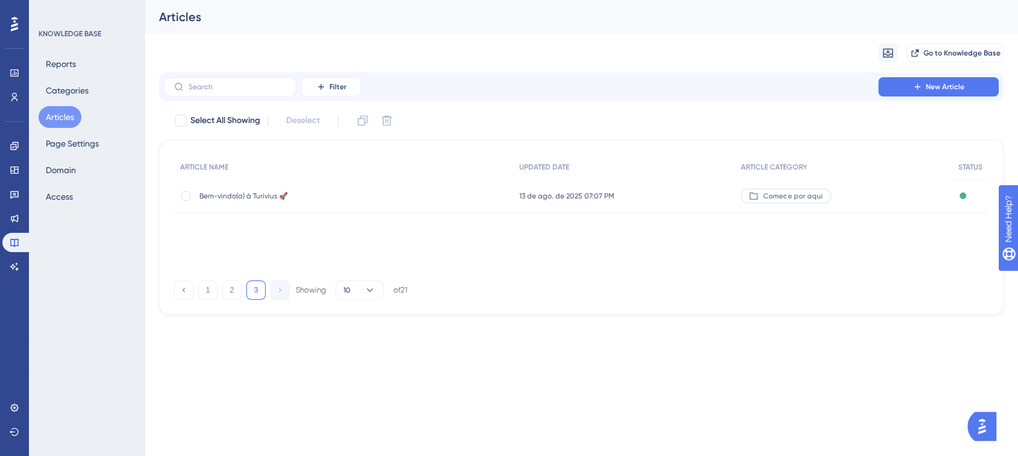
scroll to position [0, 0]
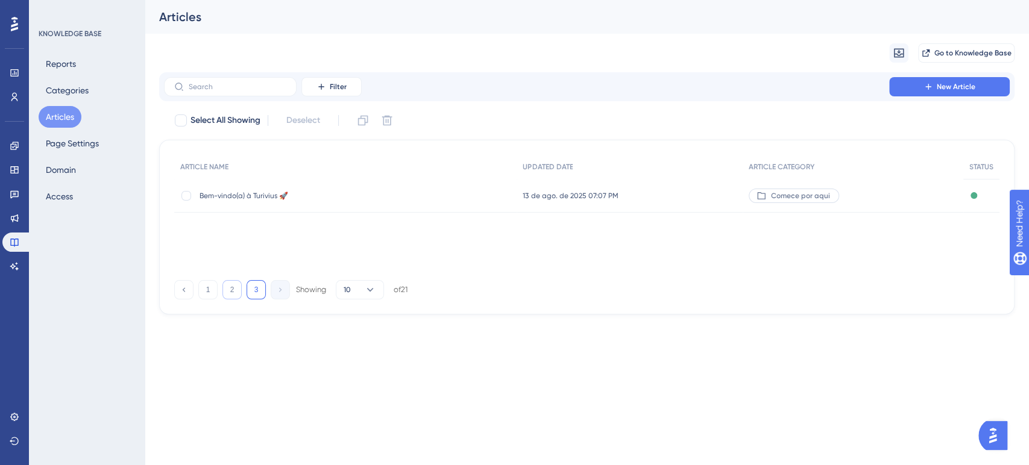
click at [236, 289] on button "2" at bounding box center [231, 289] width 19 height 19
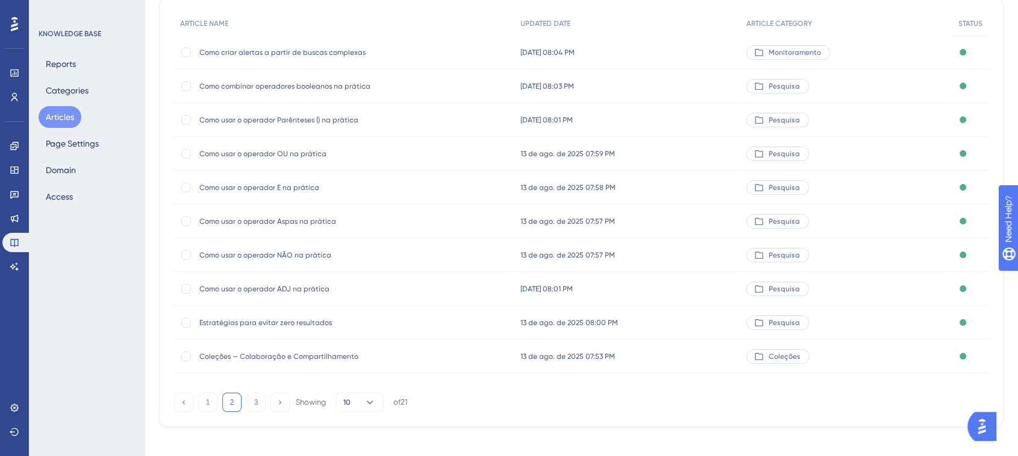
scroll to position [153, 0]
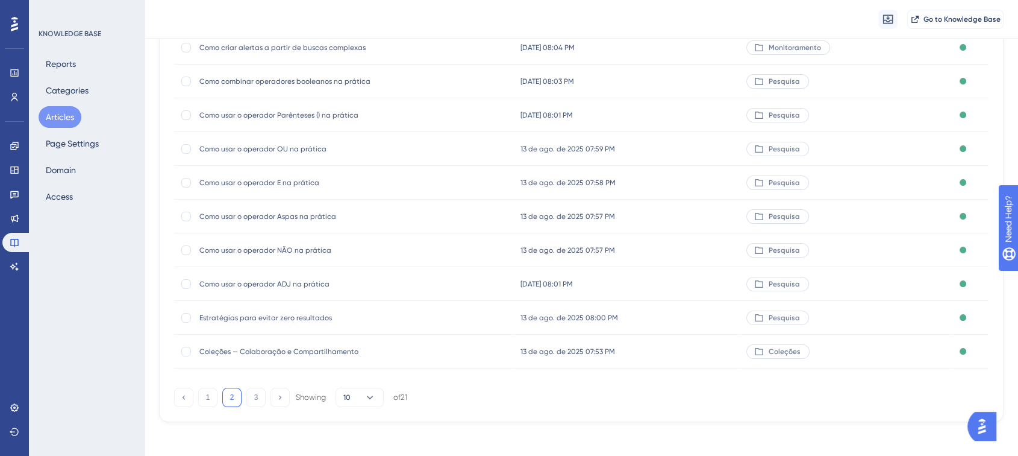
click at [285, 344] on div "Coleções — Colaboração e Compartilhamento Coleções — Colaboração e Compartilham…" at bounding box center [295, 351] width 193 height 34
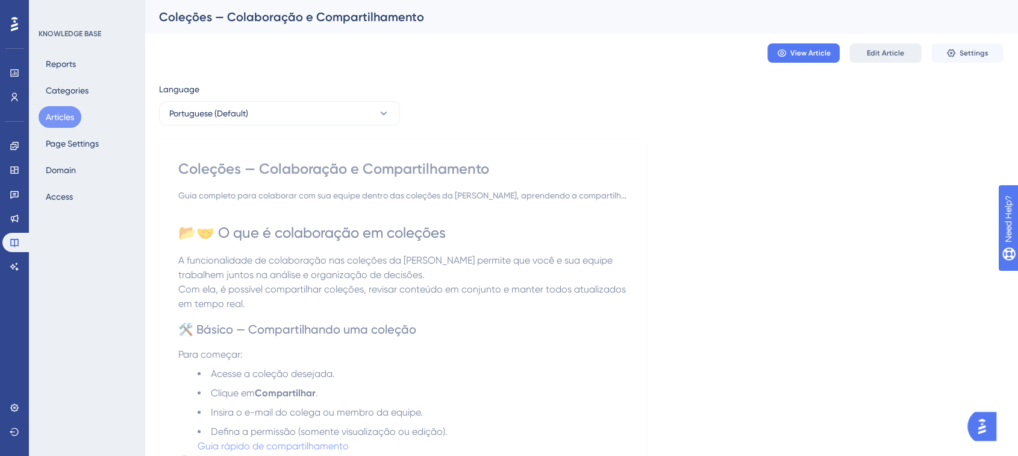
click at [889, 51] on span "Edit Article" at bounding box center [885, 53] width 37 height 10
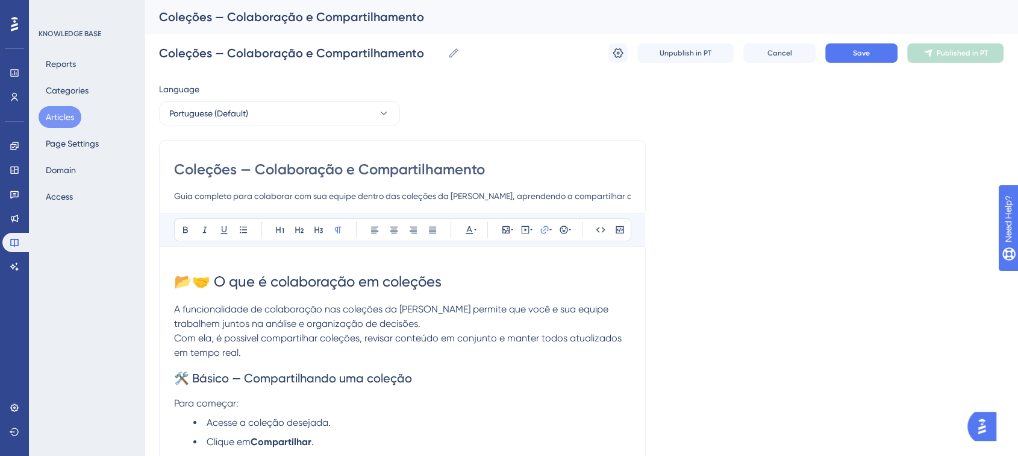
drag, startPoint x: 257, startPoint y: 167, endPoint x: 127, endPoint y: 162, distance: 130.3
type input "Colaboração e Compartilhamento"
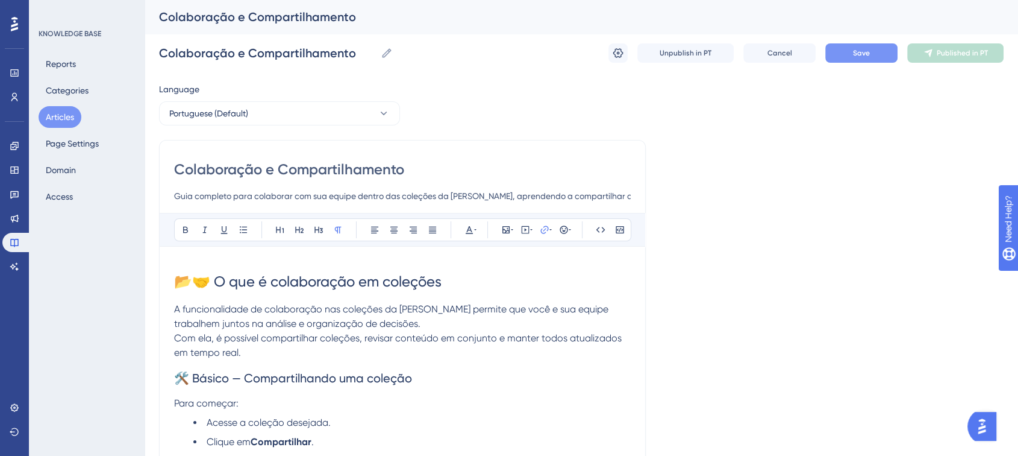
type input "Colaboração e Compartilhamento"
click at [863, 58] on button "Save" at bounding box center [862, 52] width 72 height 19
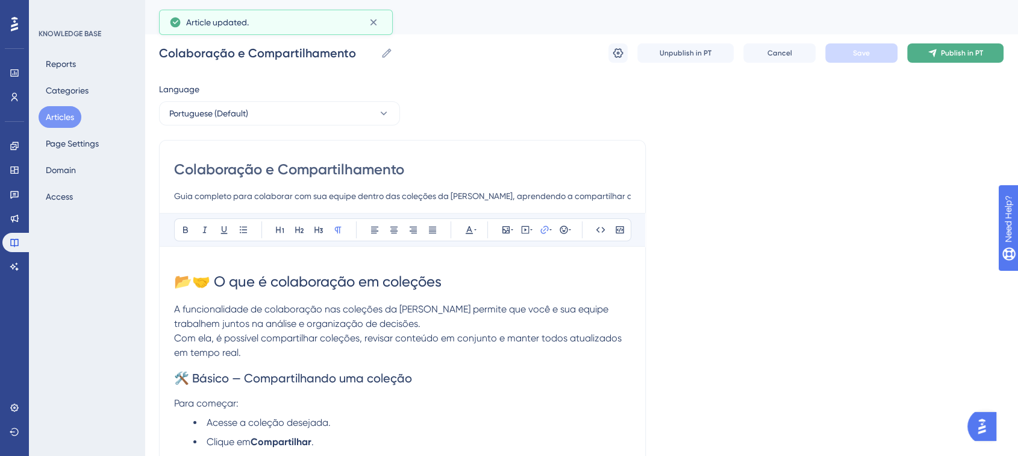
click at [947, 57] on span "Publish in PT" at bounding box center [962, 53] width 42 height 10
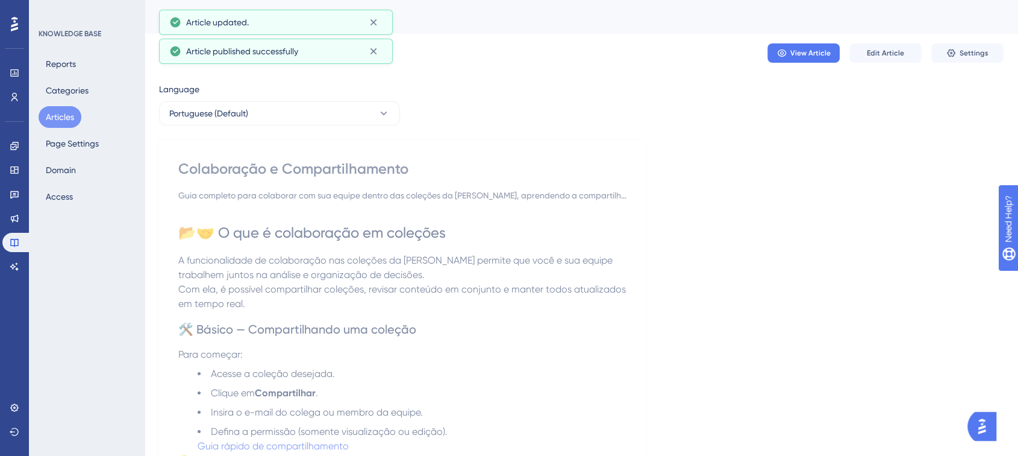
click at [54, 122] on button "Articles" at bounding box center [60, 117] width 43 height 22
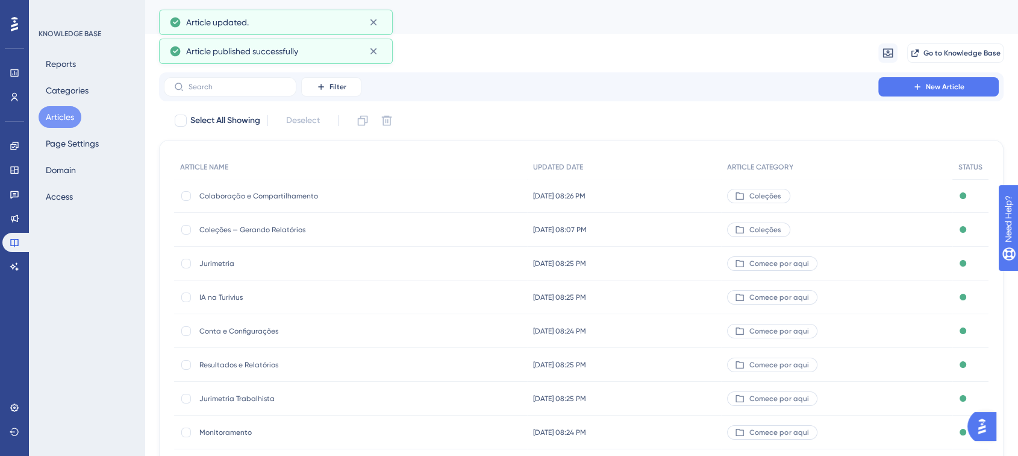
click at [304, 225] on span "Coleções — Gerando Relatórios" at bounding box center [295, 230] width 193 height 10
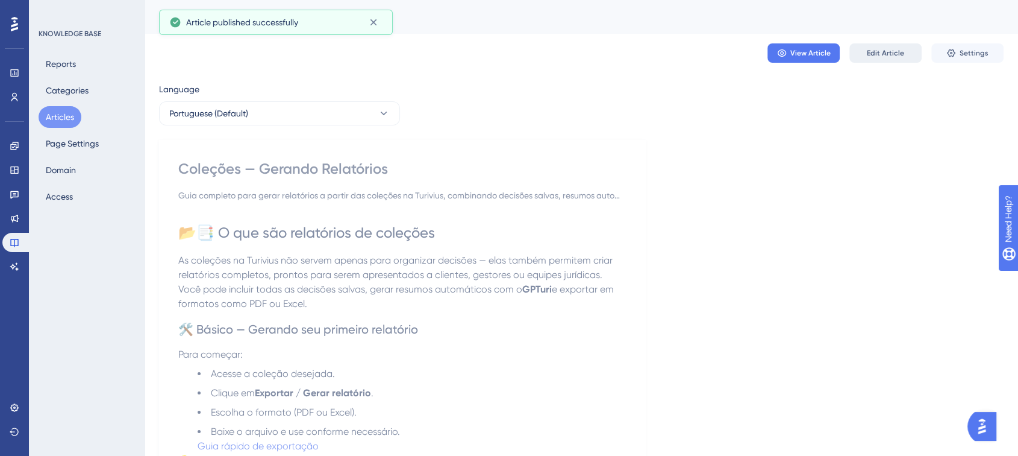
click at [868, 50] on span "Edit Article" at bounding box center [885, 53] width 37 height 10
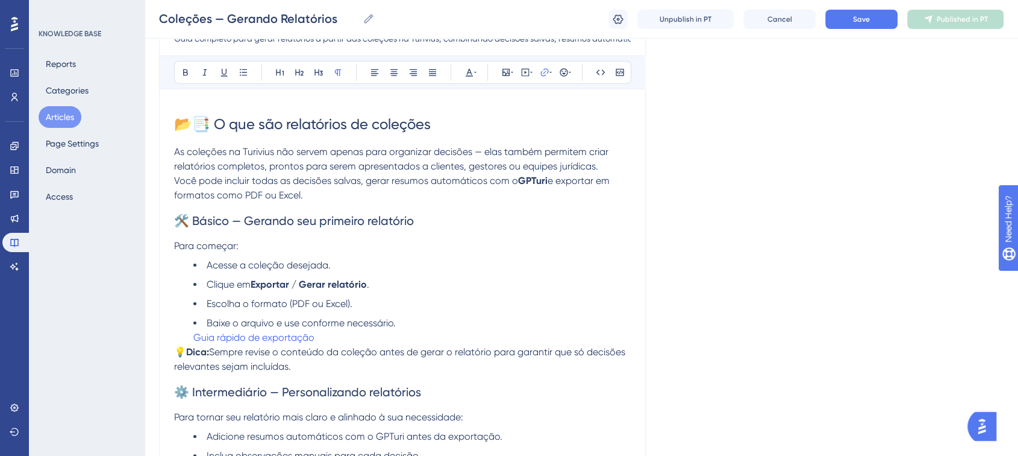
scroll to position [16, 0]
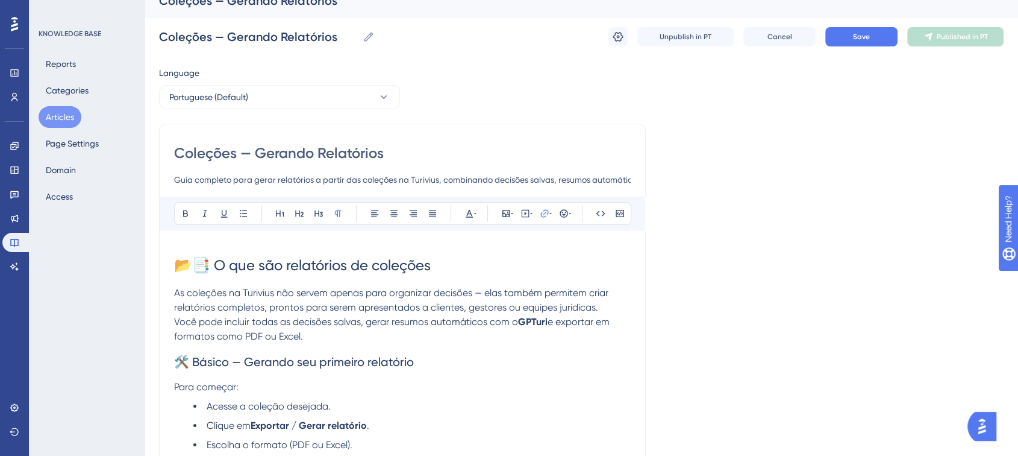
drag, startPoint x: 259, startPoint y: 155, endPoint x: 178, endPoint y: 150, distance: 81.5
click at [178, 150] on input "Coleções — Gerando Relatórios" at bounding box center [402, 152] width 457 height 19
type input "Gerando Relatórios"
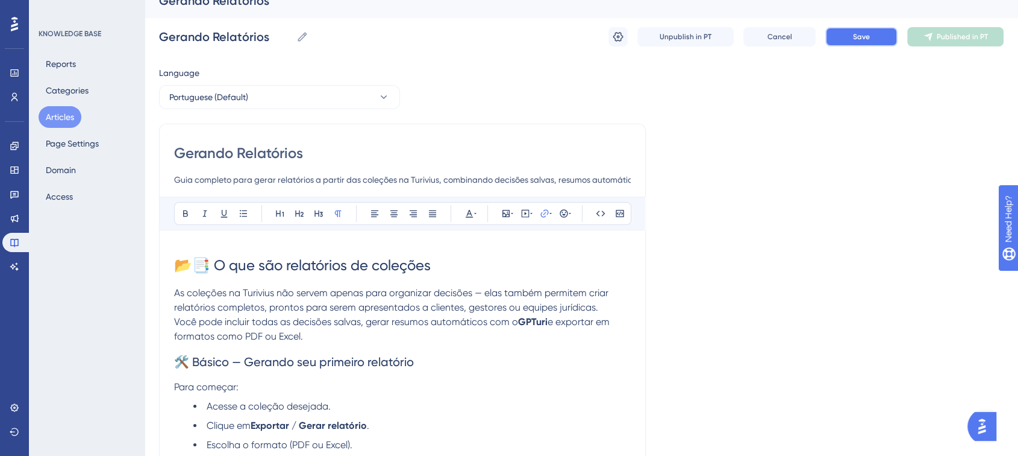
click at [853, 34] on span "Save" at bounding box center [861, 37] width 17 height 10
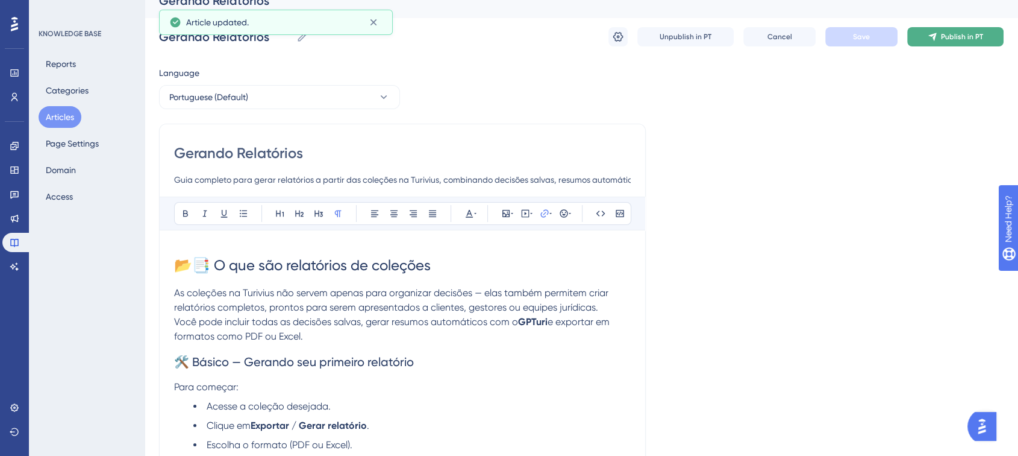
click at [948, 34] on span "Publish in PT" at bounding box center [962, 37] width 42 height 10
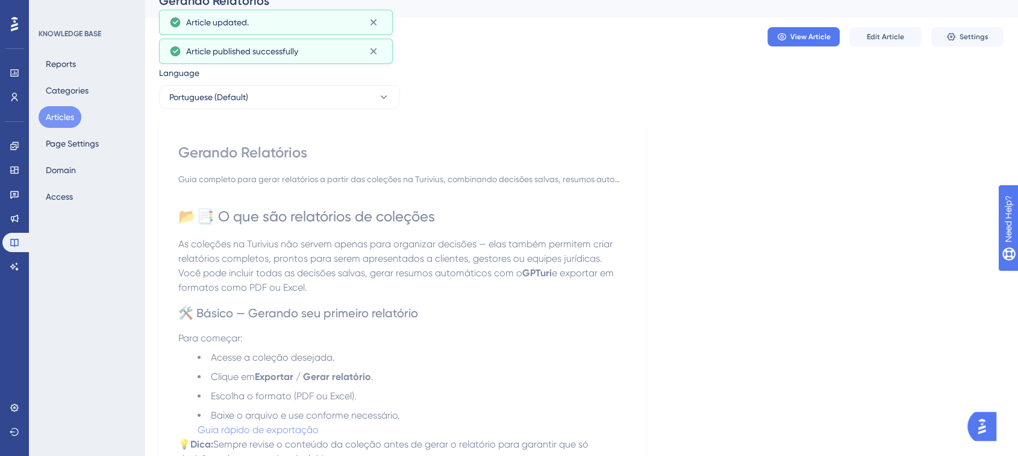
click at [53, 110] on button "Articles" at bounding box center [60, 117] width 43 height 22
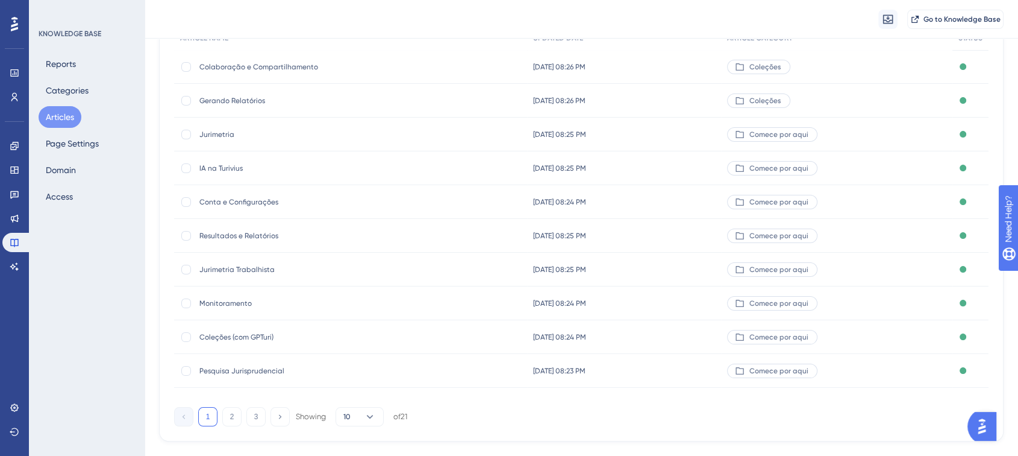
scroll to position [158, 0]
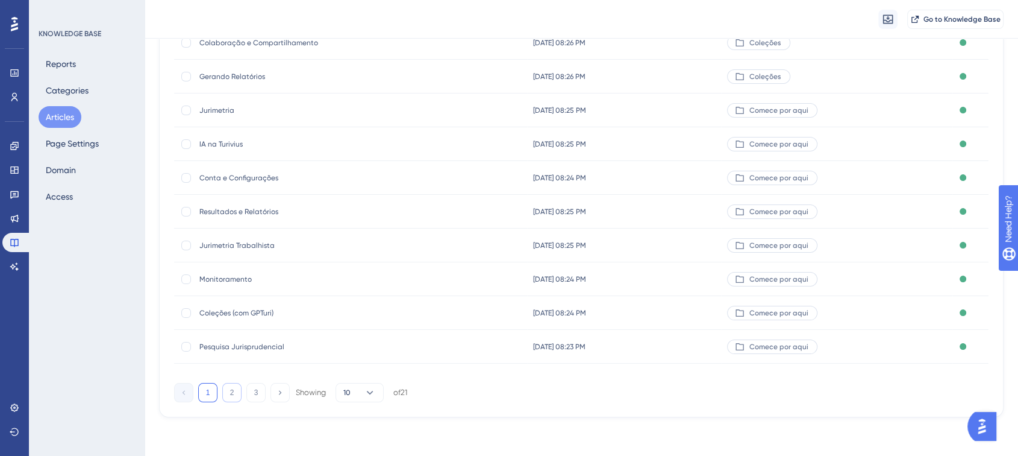
click at [231, 388] on button "2" at bounding box center [231, 392] width 19 height 19
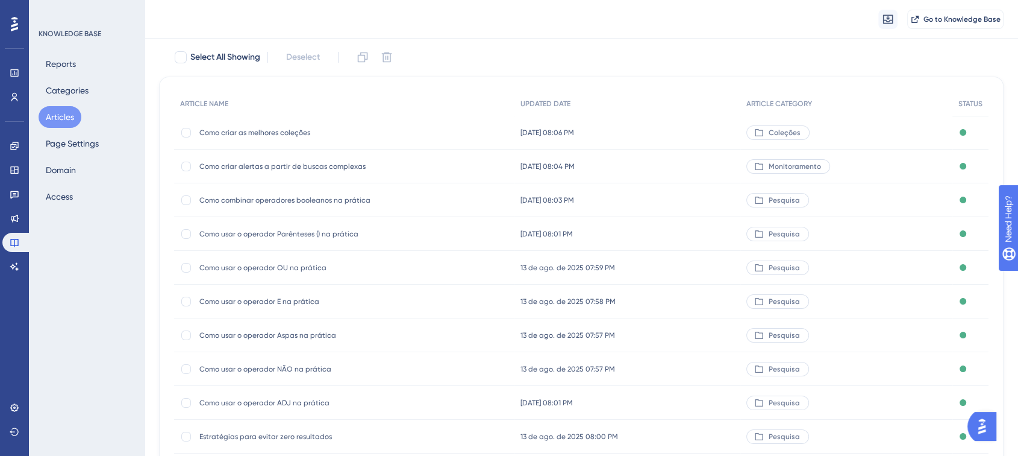
scroll to position [153, 0]
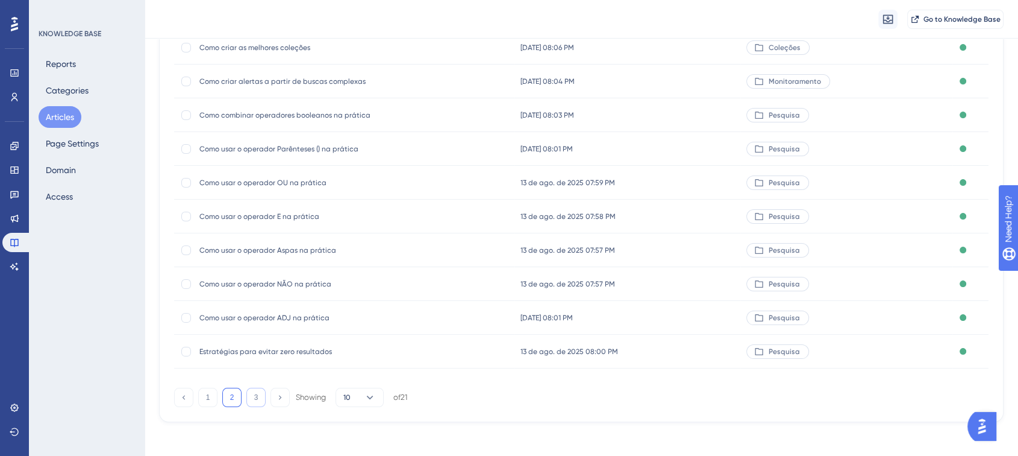
click at [259, 399] on button "3" at bounding box center [255, 396] width 19 height 19
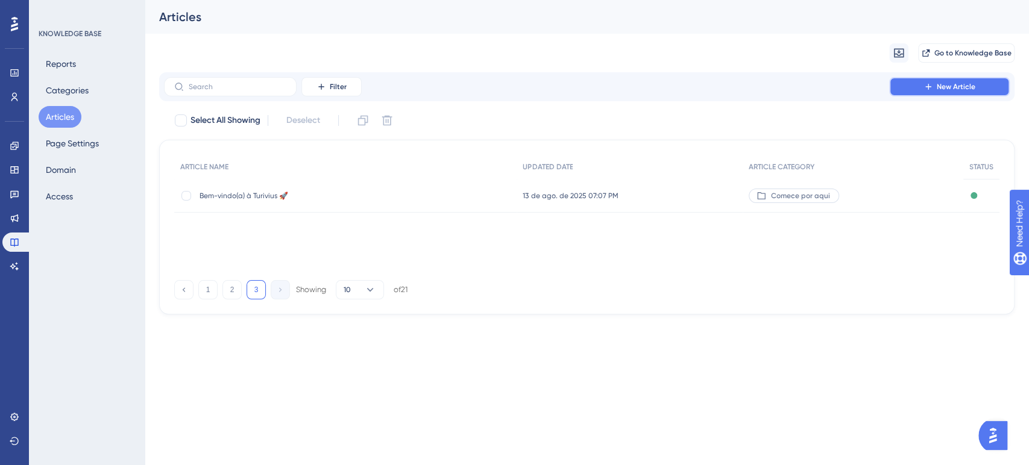
click at [906, 81] on button "New Article" at bounding box center [949, 86] width 121 height 19
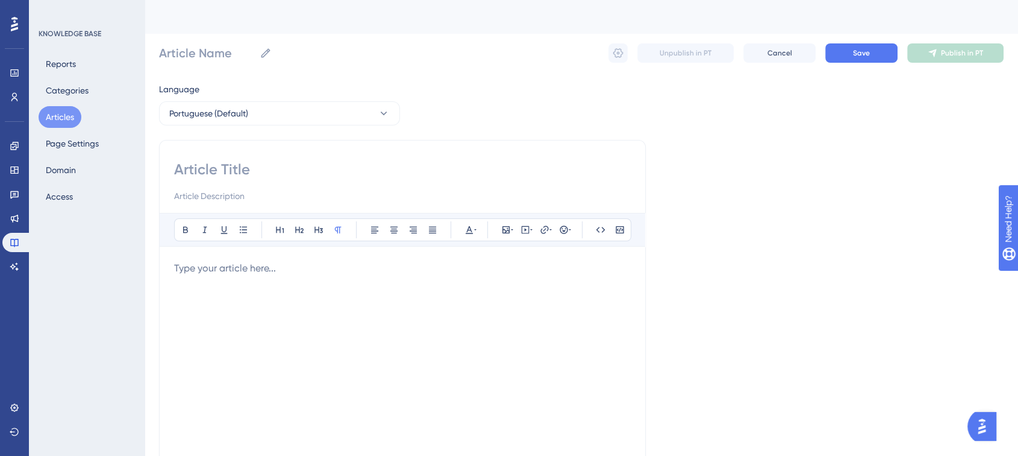
click at [230, 168] on input at bounding box center [402, 169] width 457 height 19
paste input "Filtros de Órgãos — Como usar para refinar pesquisas"
type input "Filtros de Órgãos — Como usar para refinar pesquisas"
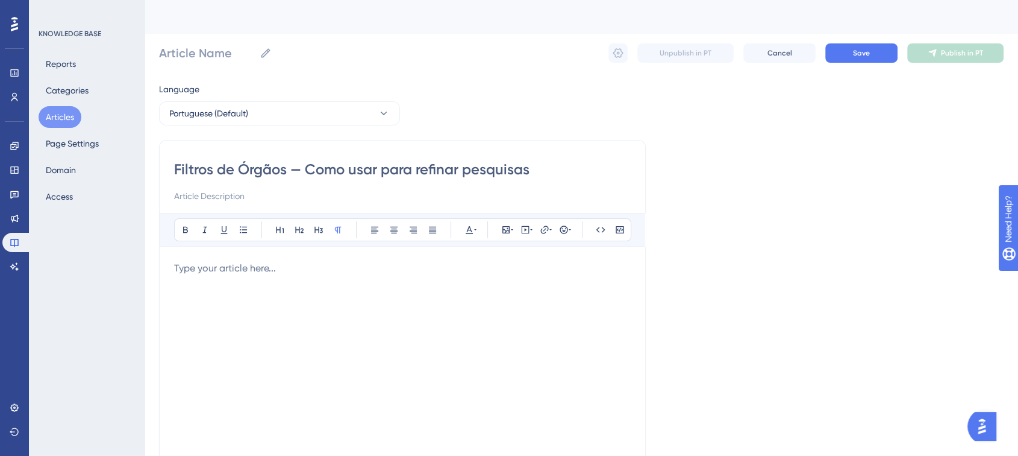
type input "Filtros de Órgãos — Como usar para refinar pesquisas"
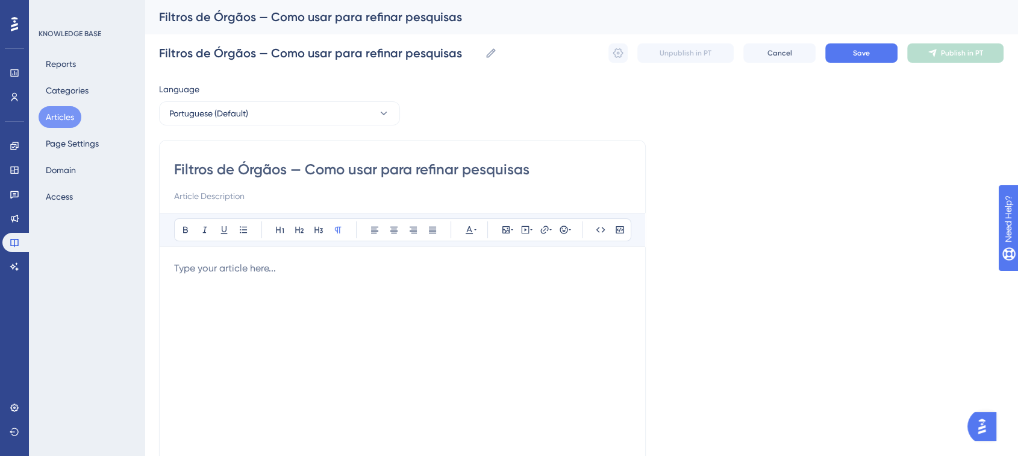
type input "Filtros de Órgãos — Como usar para refinar pesquisas"
click at [199, 207] on div "Filtros de Órgãos — Como usar para refinar pesquisas Bold Italic Underline Bull…" at bounding box center [402, 340] width 487 height 401
click at [192, 196] on input at bounding box center [402, 196] width 457 height 14
paste input "Guia prático para aplicar filtros de órgãos na Turivius, permitindo segmentar r…"
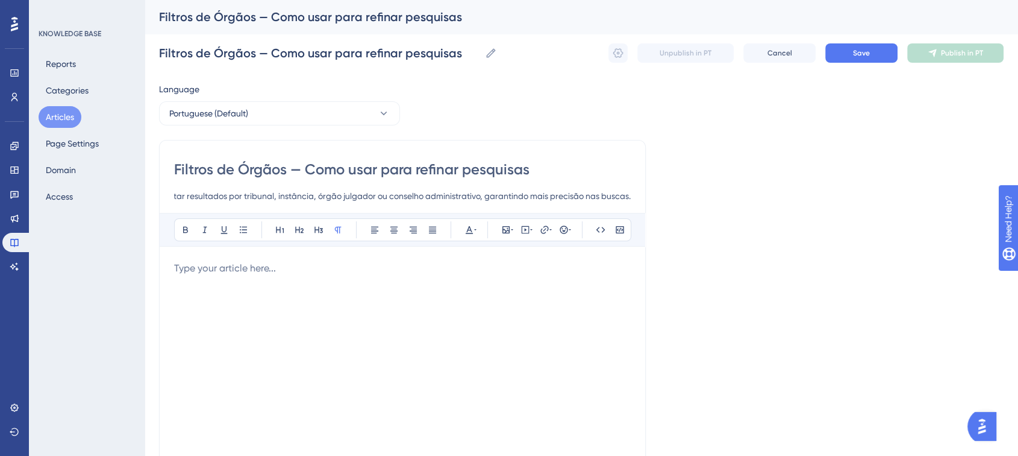
type input "Guia prático para aplicar filtros de órgãos na Turivius, permitindo segmentar r…"
click at [223, 266] on p at bounding box center [402, 268] width 457 height 14
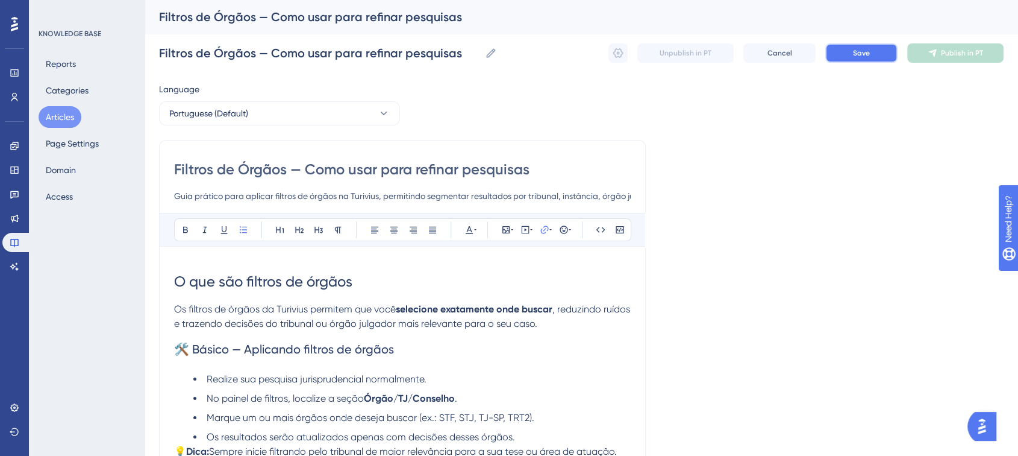
click at [853, 52] on span "Save" at bounding box center [861, 53] width 17 height 10
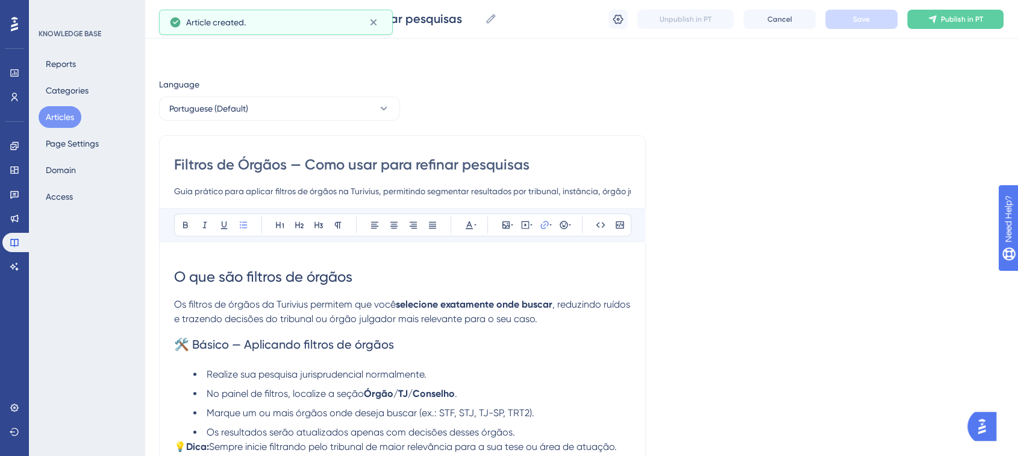
scroll to position [562, 0]
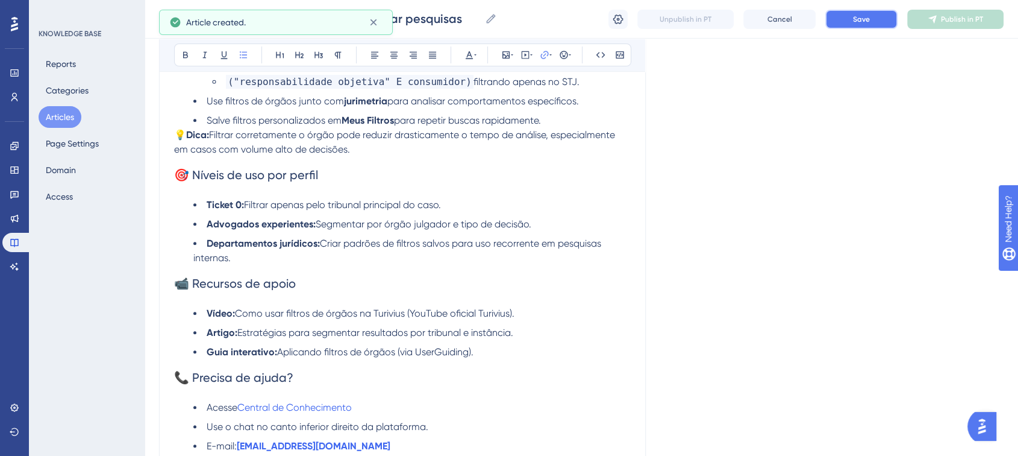
click at [875, 17] on button "Save" at bounding box center [862, 19] width 72 height 19
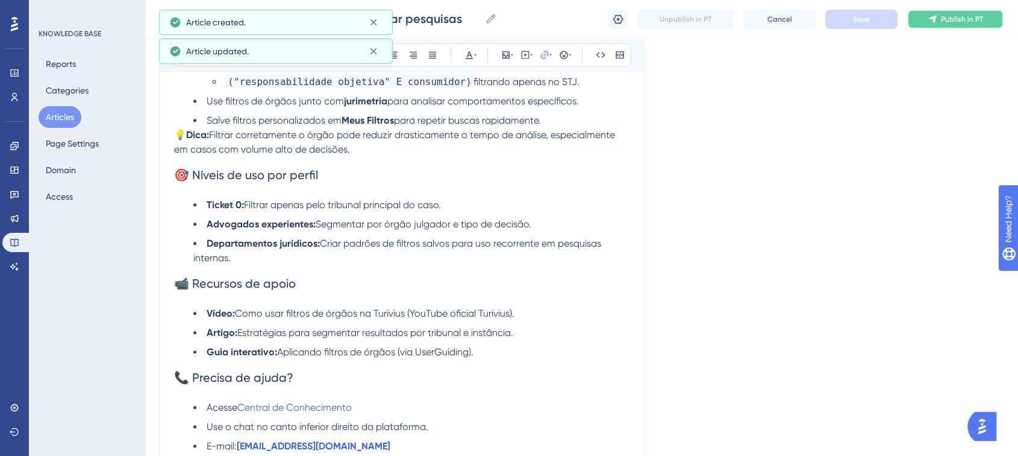
click at [944, 22] on span "Publish in PT" at bounding box center [962, 19] width 42 height 10
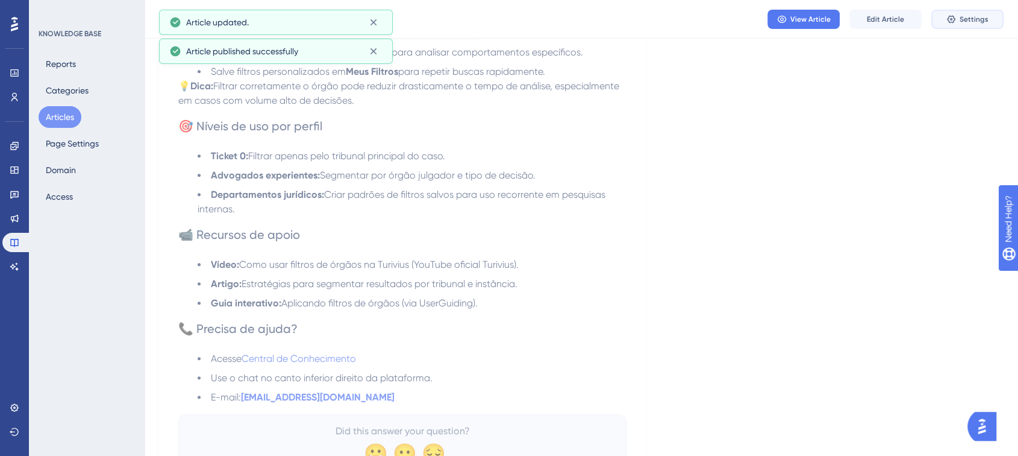
click at [955, 20] on icon at bounding box center [951, 19] width 8 height 8
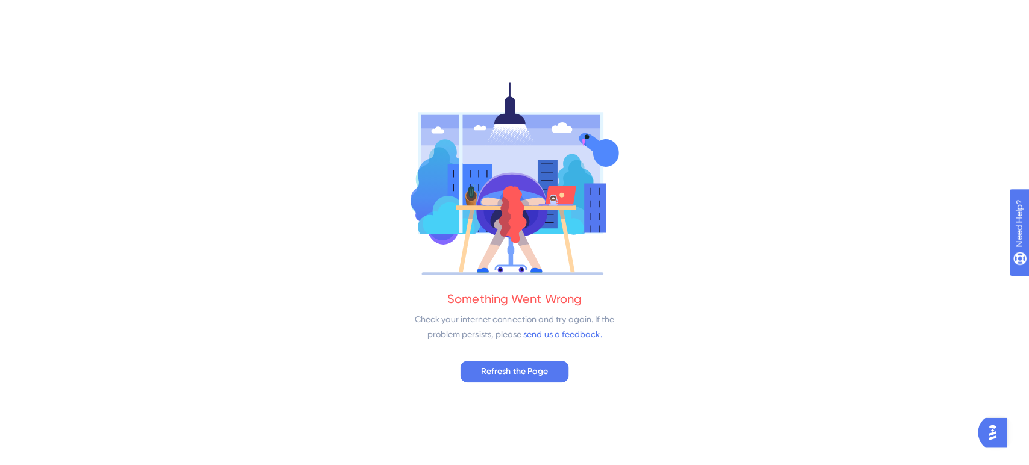
scroll to position [0, 0]
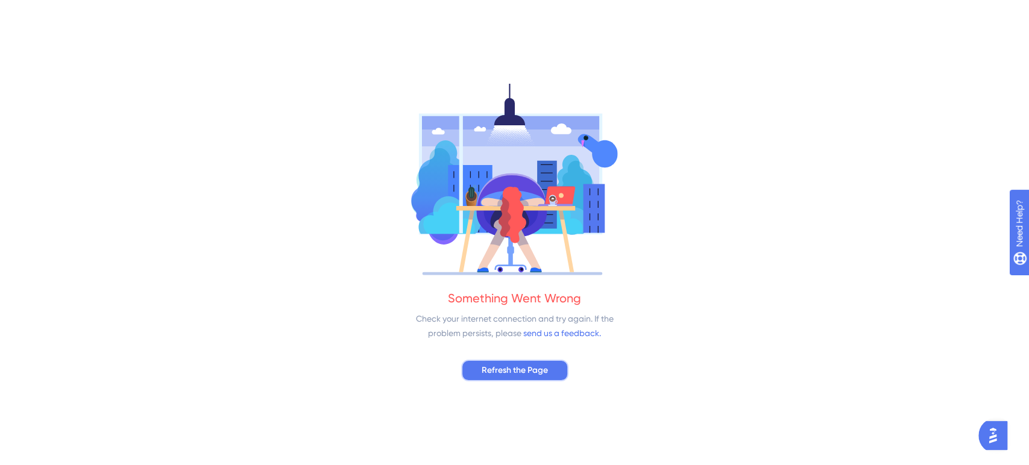
click at [518, 372] on span "Refresh the Page" at bounding box center [515, 370] width 66 height 14
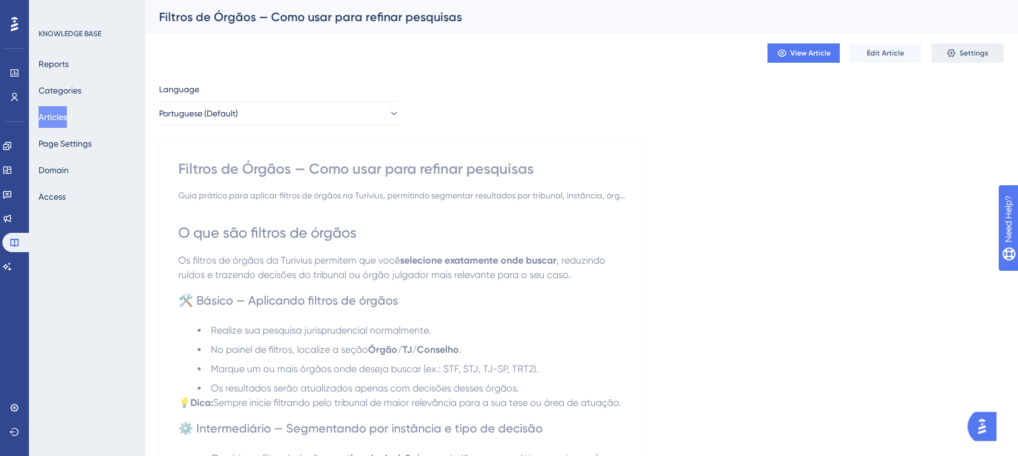
click at [949, 55] on icon at bounding box center [952, 53] width 10 height 10
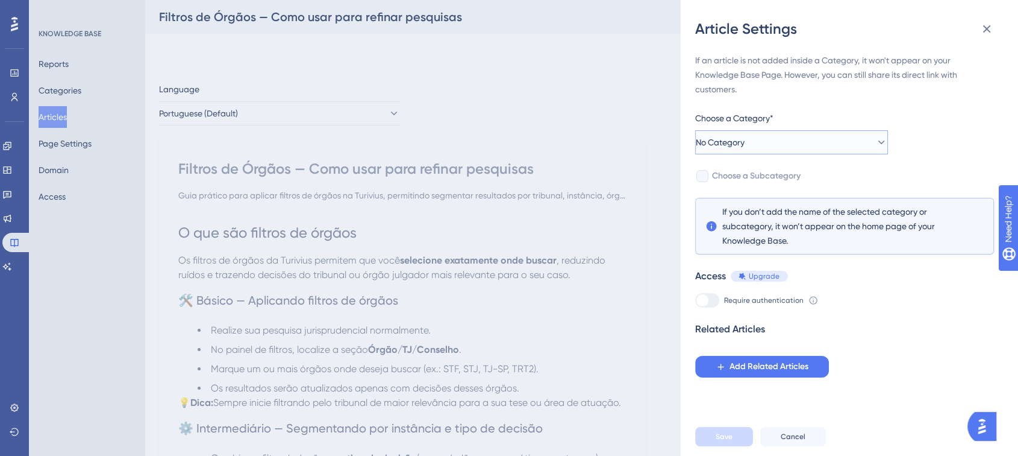
click at [794, 141] on button "No Category" at bounding box center [791, 142] width 193 height 24
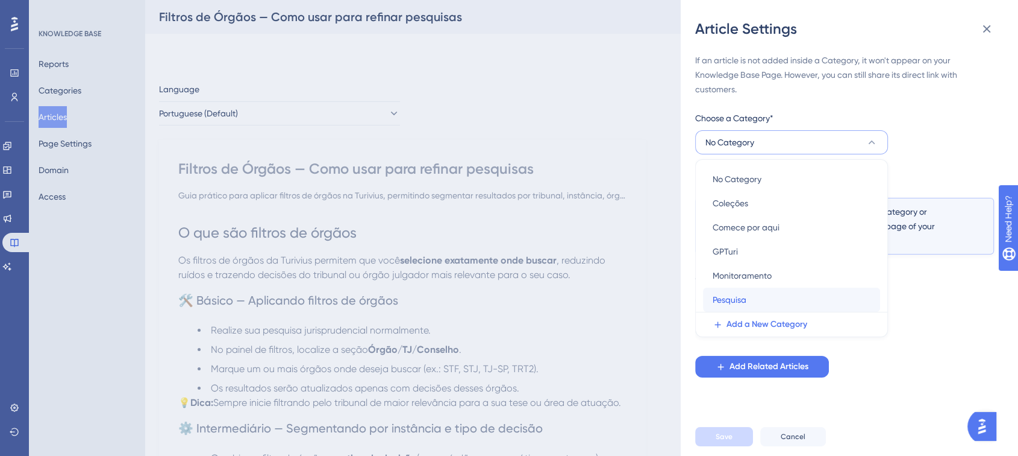
click at [744, 293] on span "Pesquisa" at bounding box center [730, 299] width 34 height 14
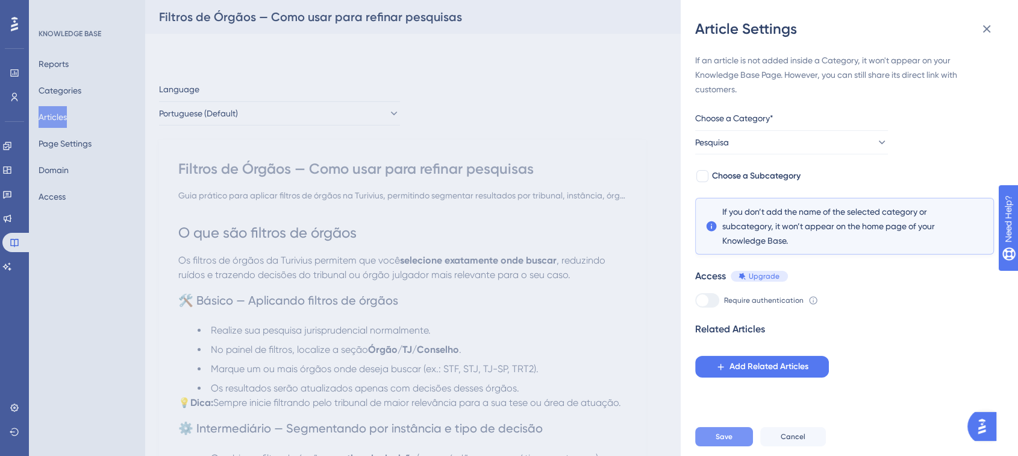
click at [734, 436] on button "Save" at bounding box center [724, 436] width 58 height 19
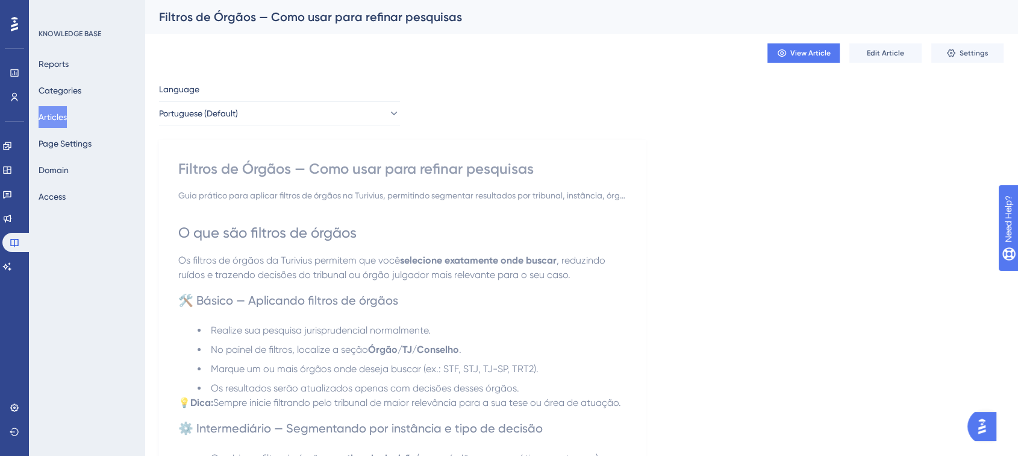
click at [60, 111] on button "Articles" at bounding box center [53, 117] width 28 height 22
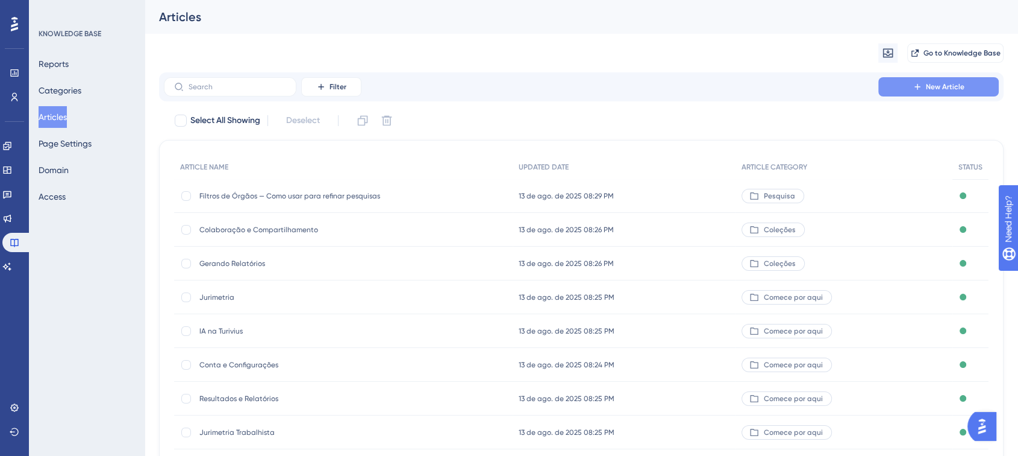
click at [907, 81] on button "New Article" at bounding box center [939, 86] width 121 height 19
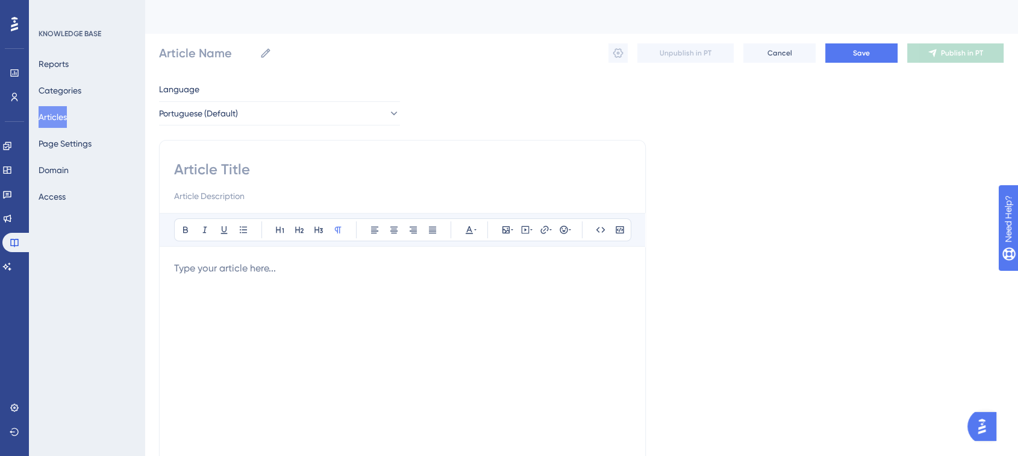
click at [213, 162] on input at bounding box center [402, 169] width 457 height 19
paste input "omo guardar e reutilizar suas preferências"
type input "omo guardar e reutilizar suas preferências"
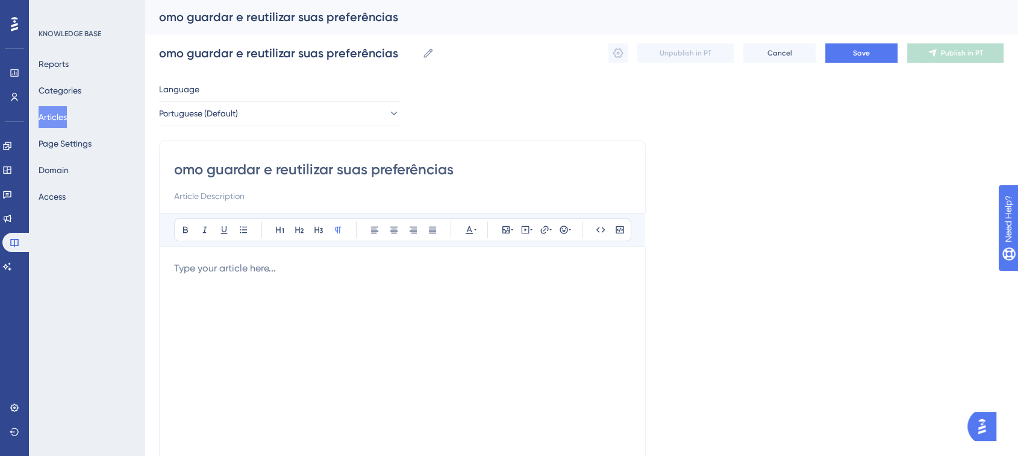
click at [172, 171] on div "omo guardar e reutilizar suas preferências Bold Italic Underline Bullet Point H…" at bounding box center [402, 340] width 487 height 401
click at [175, 171] on input "omo guardar e reutilizar suas preferências" at bounding box center [402, 169] width 457 height 19
type input "como guardar e reutilizar suas preferências"
type input "Como guardar e reutilizar suas preferências"
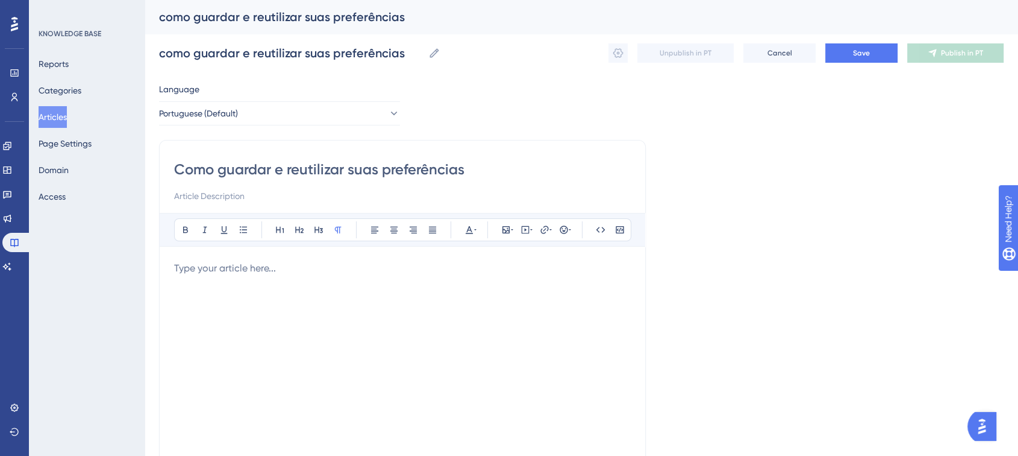
type input "Como guardar e reutilizar suas preferências"
click at [197, 204] on div "Como guardar e reutilizar suas preferências Bold Italic Underline Bullet Point …" at bounding box center [402, 340] width 487 height 401
click at [198, 195] on input at bounding box center [402, 196] width 457 height 14
paste input "Guia prático para salvar filtros e preferências na Turivius, permitindo repetir…"
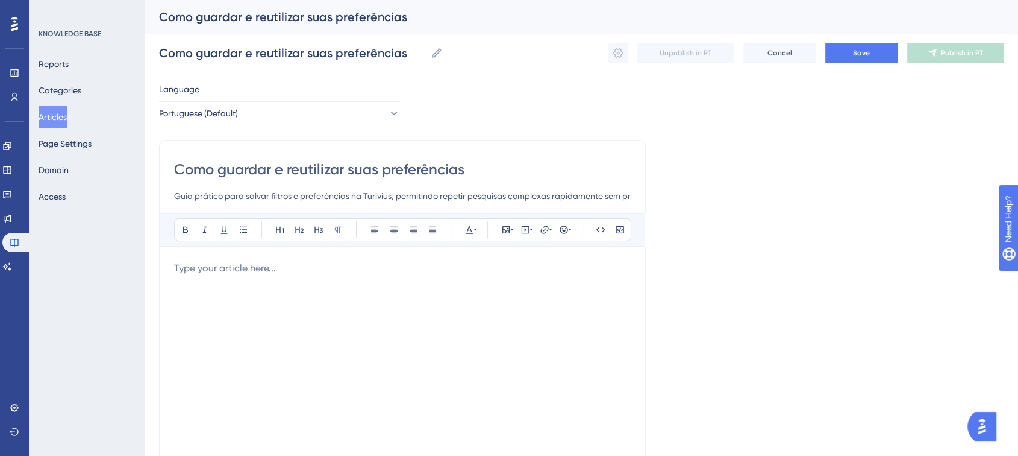
scroll to position [0, 215]
type input "Guia prático para salvar filtros e preferências na Turivius, permitindo repetir…"
click at [224, 275] on div at bounding box center [402, 393] width 457 height 265
click at [231, 265] on p at bounding box center [402, 268] width 457 height 14
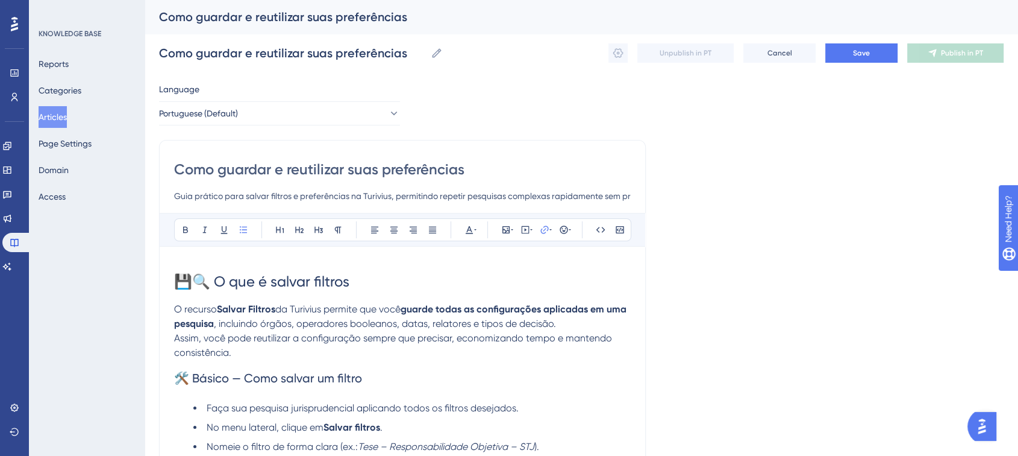
scroll to position [548, 0]
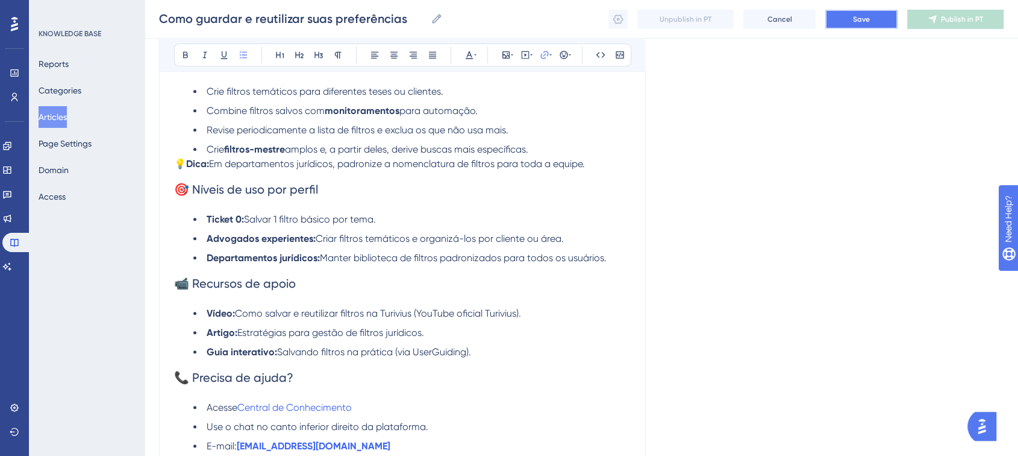
click at [878, 18] on button "Save" at bounding box center [862, 19] width 72 height 19
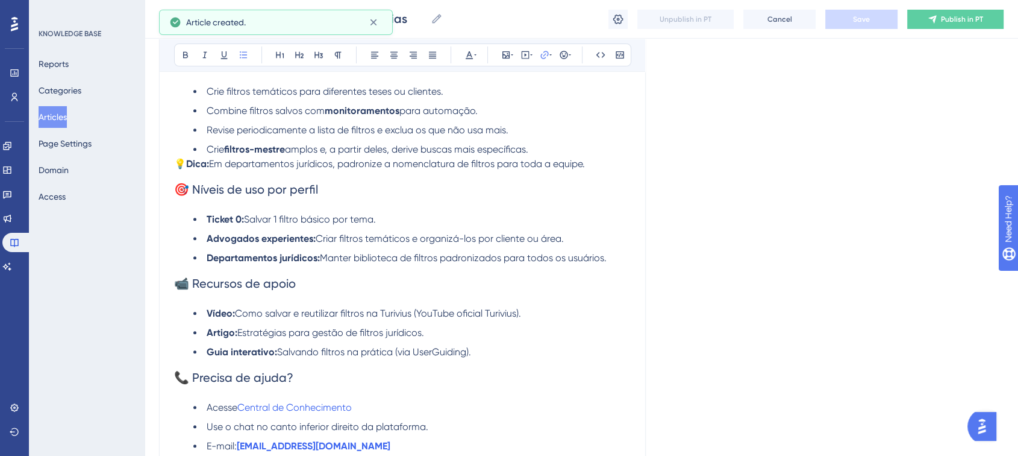
scroll to position [543, 0]
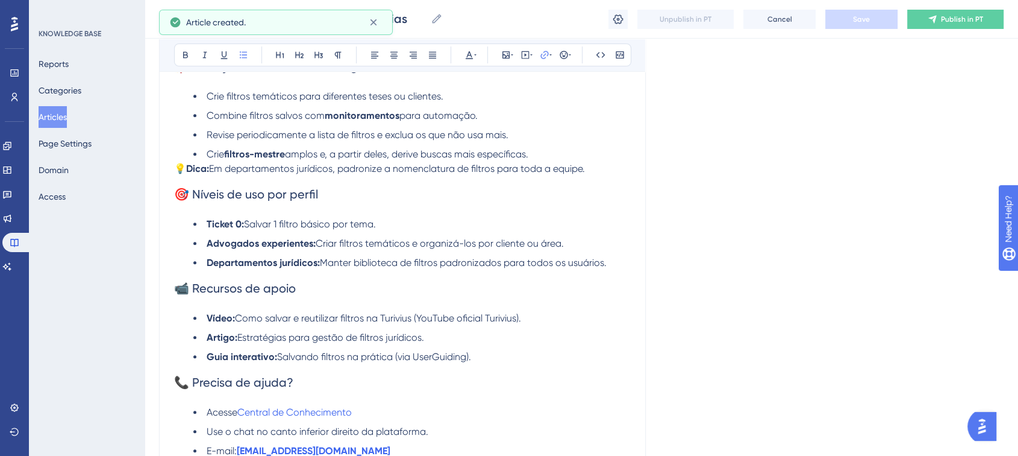
click at [870, 25] on button "Save" at bounding box center [862, 19] width 72 height 19
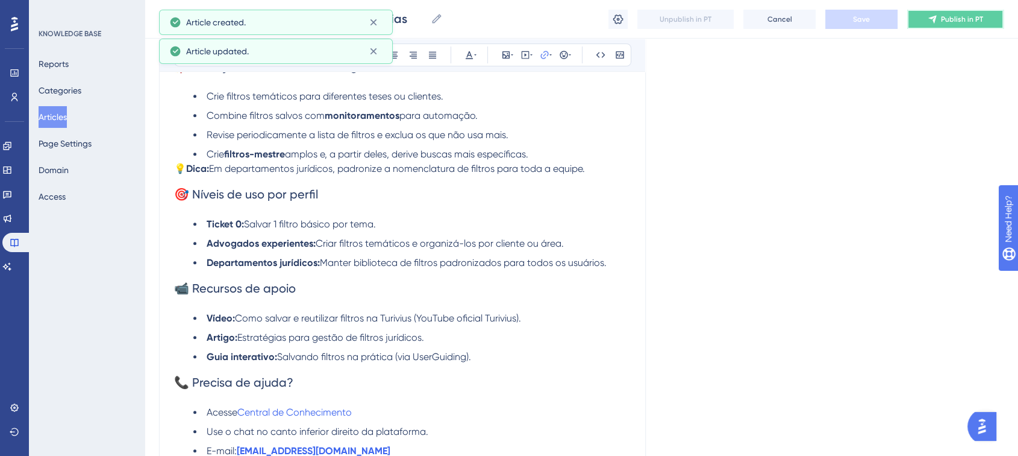
click at [932, 14] on icon at bounding box center [933, 19] width 10 height 10
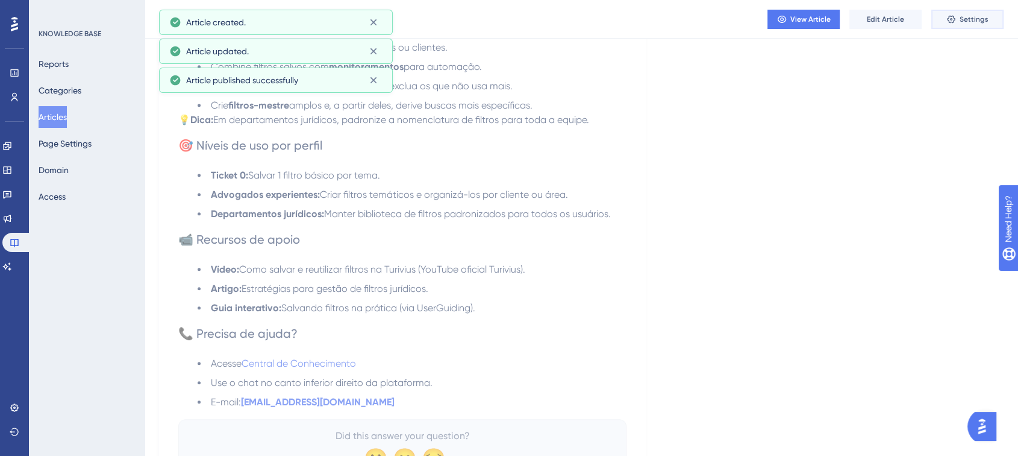
click at [955, 16] on icon at bounding box center [951, 19] width 8 height 8
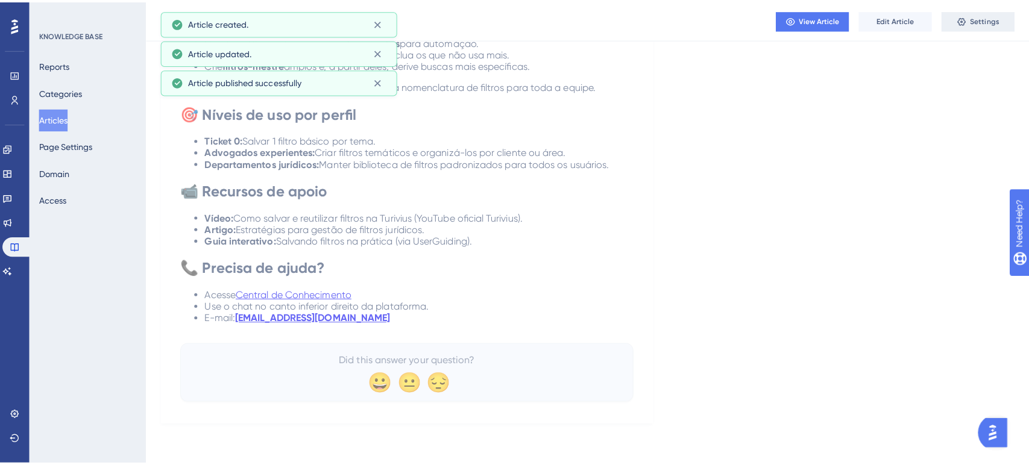
scroll to position [0, 0]
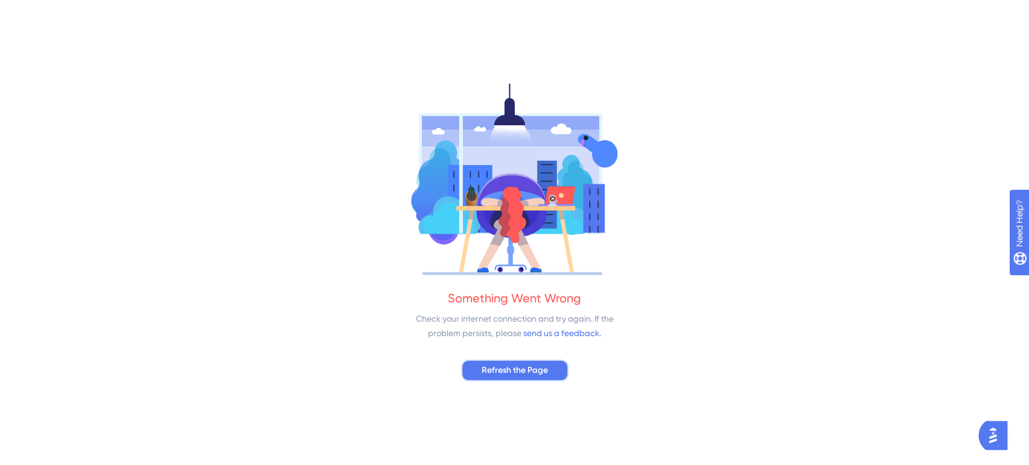
click at [554, 370] on button "Refresh the Page" at bounding box center [514, 371] width 107 height 22
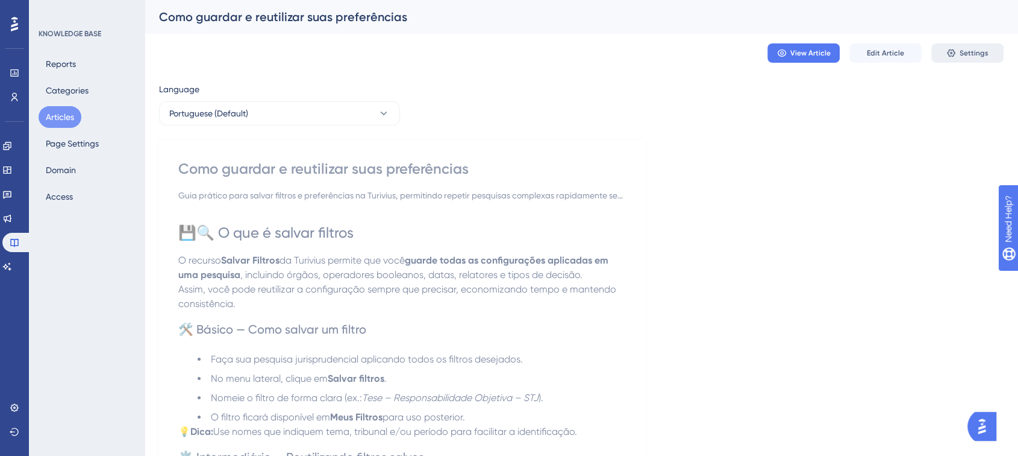
click at [965, 46] on button "Settings" at bounding box center [968, 52] width 72 height 19
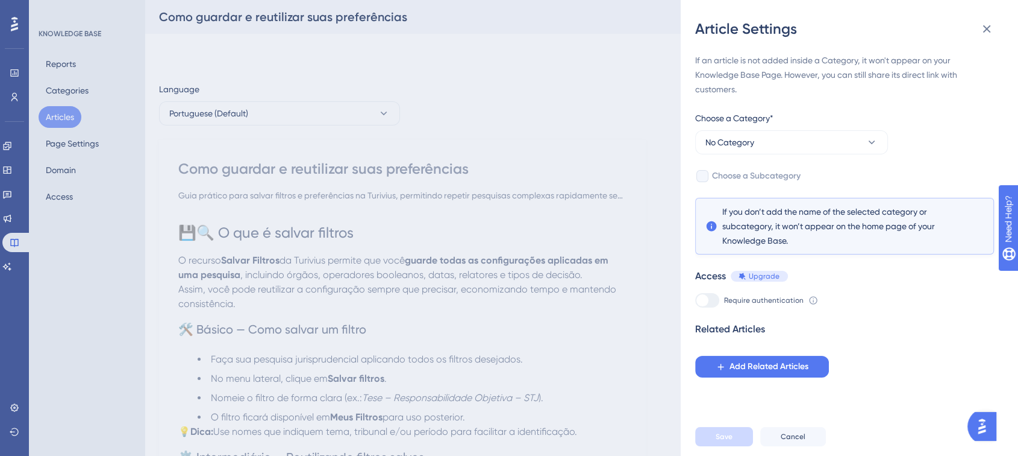
click at [766, 155] on div "If an article is not added inside a Category, it won't appear on your Knowledge…" at bounding box center [844, 215] width 299 height 324
click at [767, 149] on button "No Category" at bounding box center [791, 142] width 193 height 24
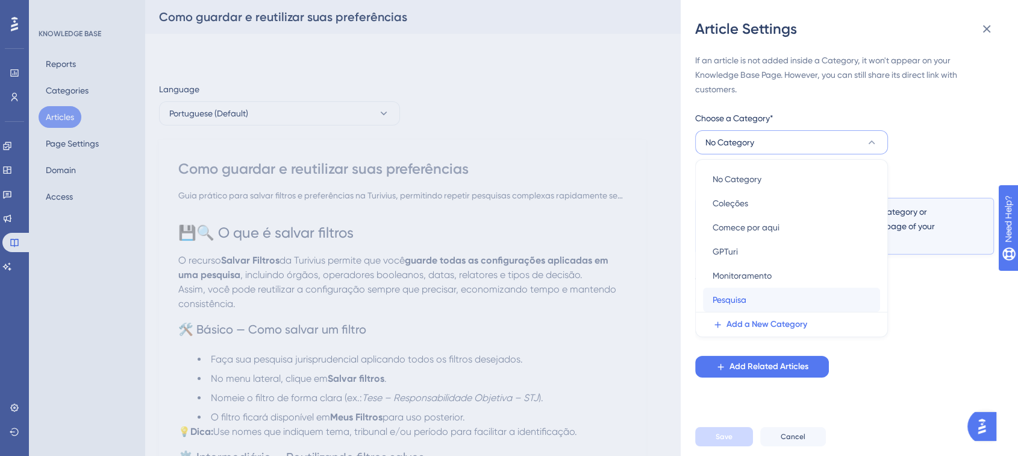
click at [767, 293] on div "Pesquisa Pesquisa" at bounding box center [792, 299] width 158 height 24
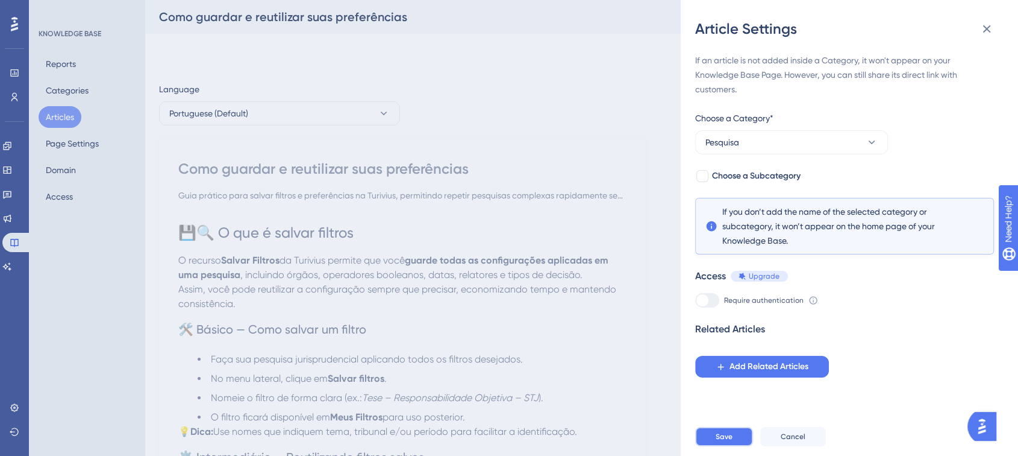
click at [726, 441] on span "Save" at bounding box center [724, 436] width 17 height 10
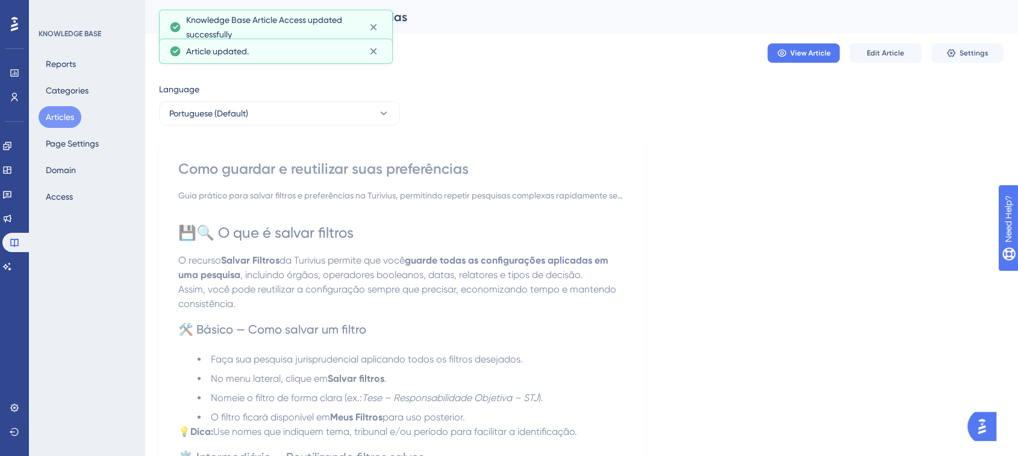
click at [58, 117] on button "Articles" at bounding box center [60, 117] width 43 height 22
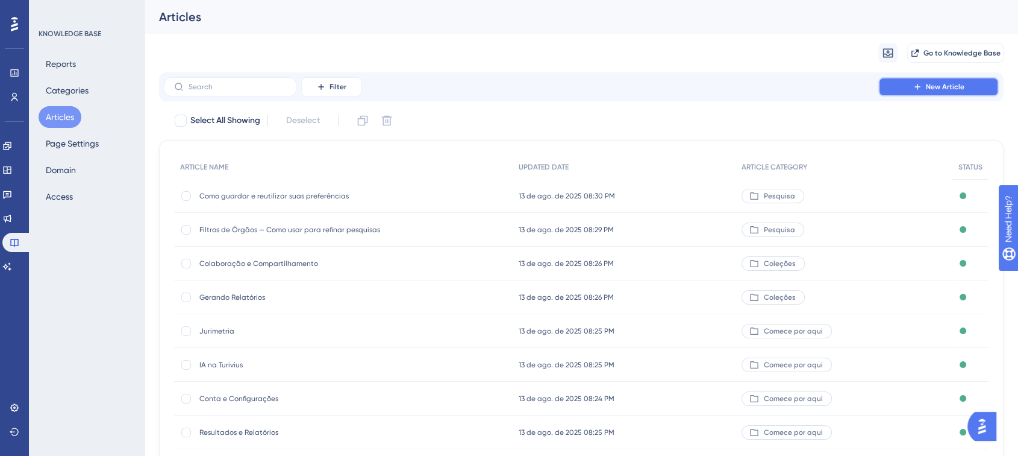
click at [900, 84] on button "New Article" at bounding box center [939, 86] width 121 height 19
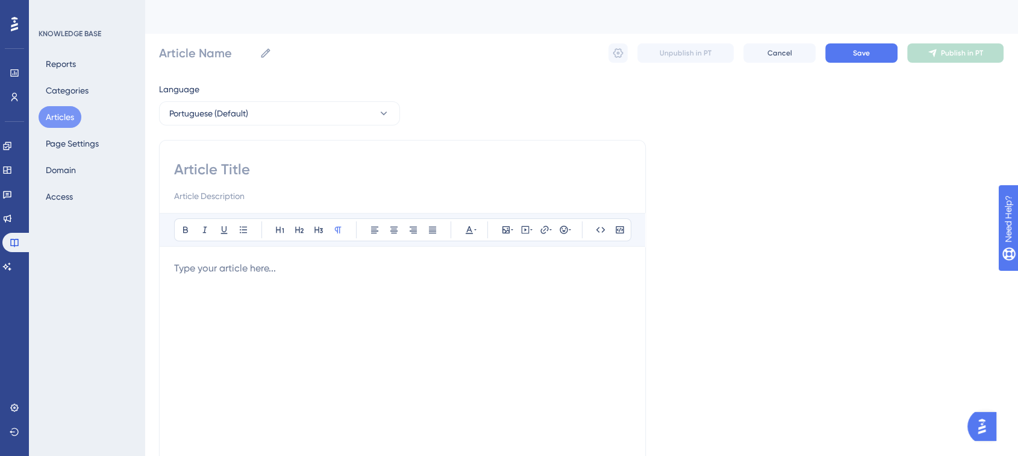
click at [209, 168] on input at bounding box center [402, 169] width 457 height 19
paste input "Busca por Número de Processo — Encontre decisões exatas rapidamente"
type input "Busca por Número de Processo — Encontre decisões exatas rapidamente"
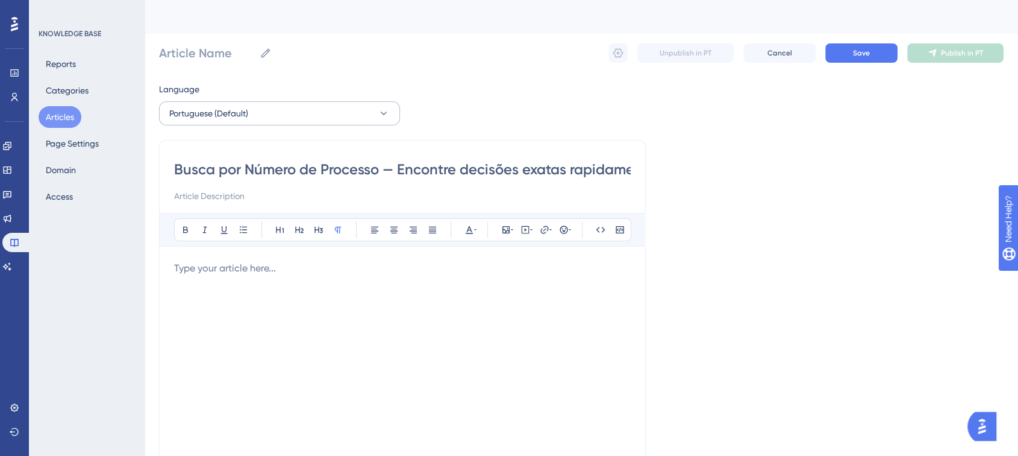
scroll to position [0, 28]
type input "Busca por Número de Processo — Encontre decisões exatas rapidamente"
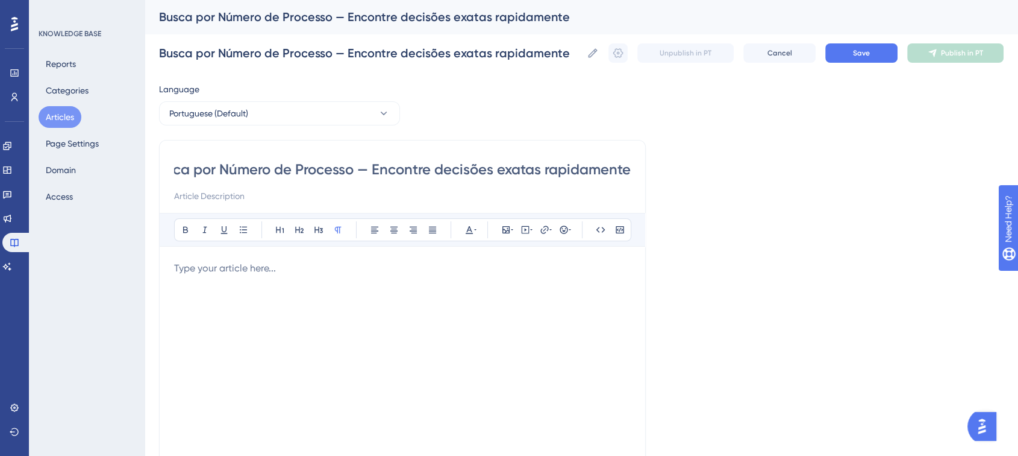
type input "Busca por Número de Processo — Encontre decisões exatas rapidamente"
click at [251, 200] on input at bounding box center [402, 196] width 457 height 14
paste input "Localize decisões de forma instantânea digitando o número exato do processo. Es…"
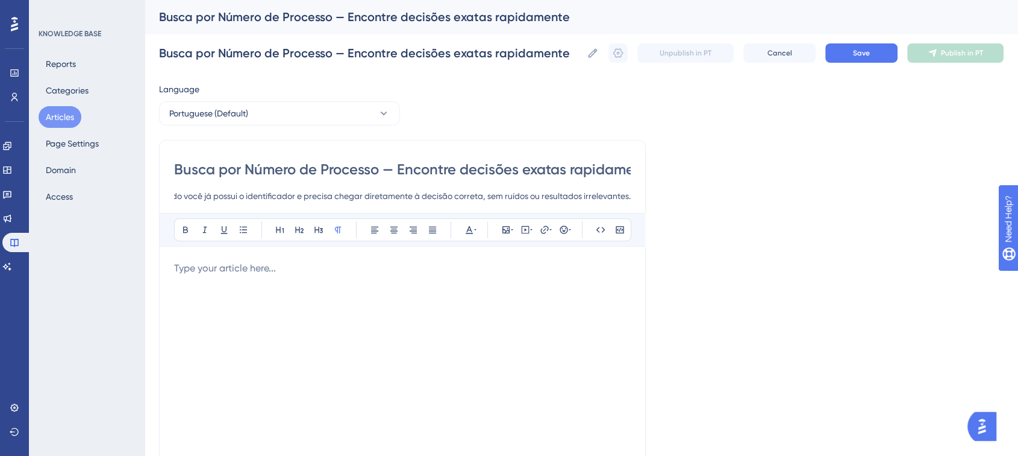
type input "Localize decisões de forma instantânea digitando o número exato do processo. Es…"
click at [236, 264] on p at bounding box center [402, 268] width 457 height 14
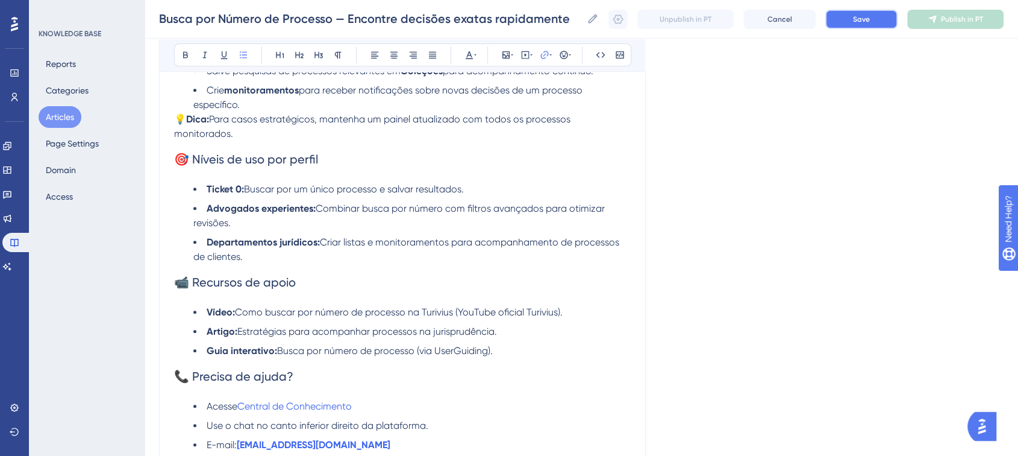
click at [845, 25] on button "Save" at bounding box center [862, 19] width 72 height 19
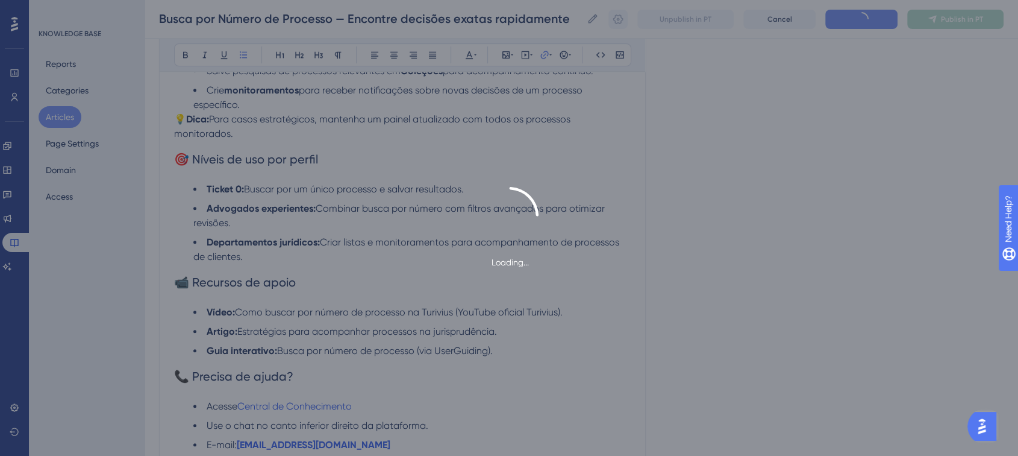
scroll to position [621, 0]
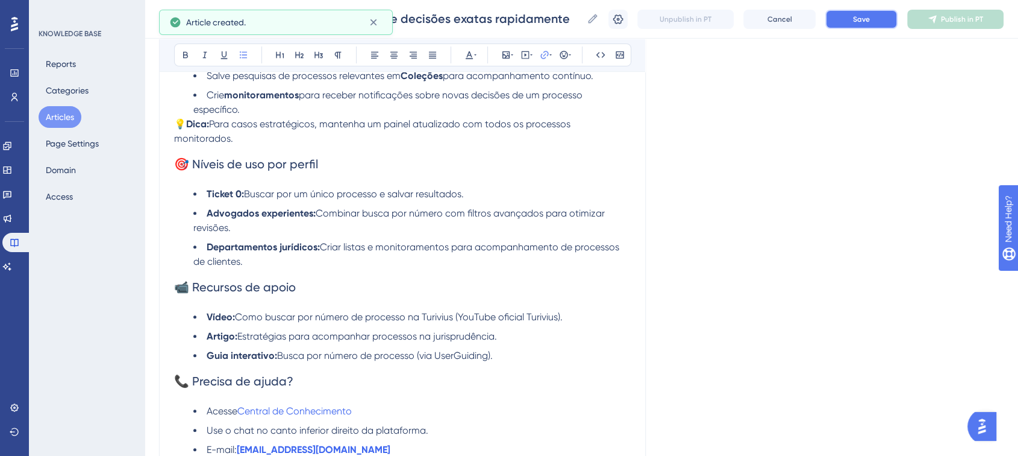
click at [882, 22] on button "Save" at bounding box center [862, 19] width 72 height 19
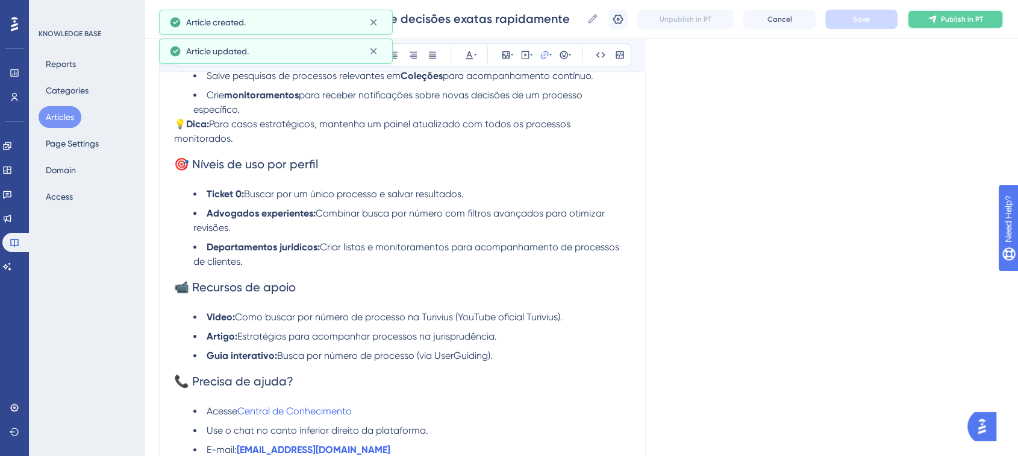
click at [973, 18] on span "Publish in PT" at bounding box center [962, 19] width 42 height 10
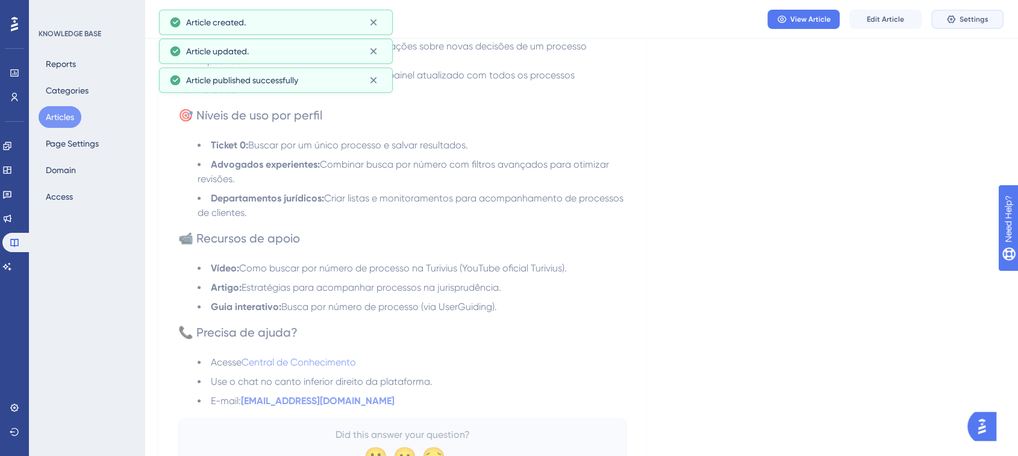
click at [973, 18] on span "Settings" at bounding box center [974, 19] width 29 height 10
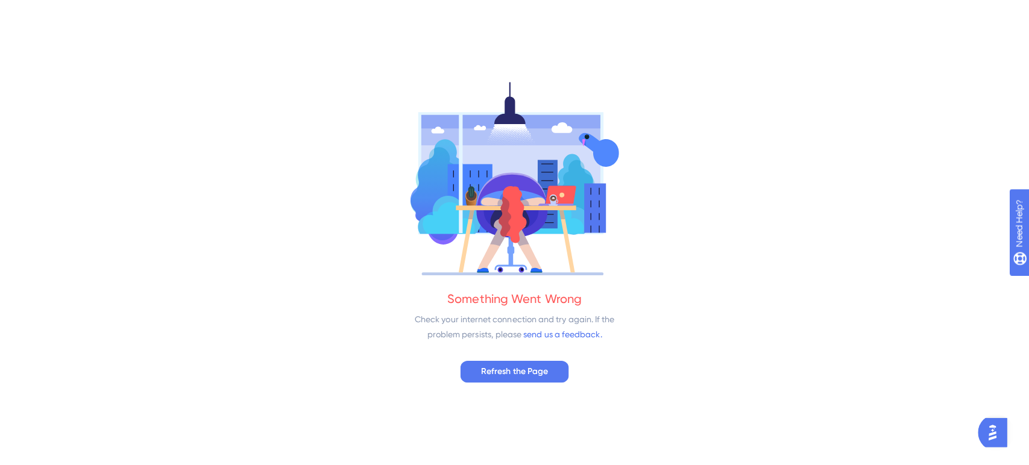
scroll to position [0, 0]
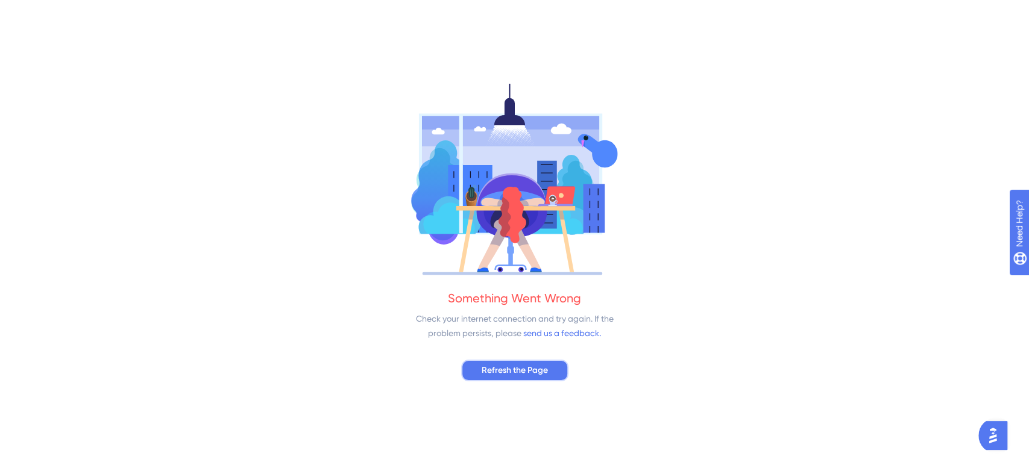
click at [502, 376] on span "Refresh the Page" at bounding box center [515, 370] width 66 height 14
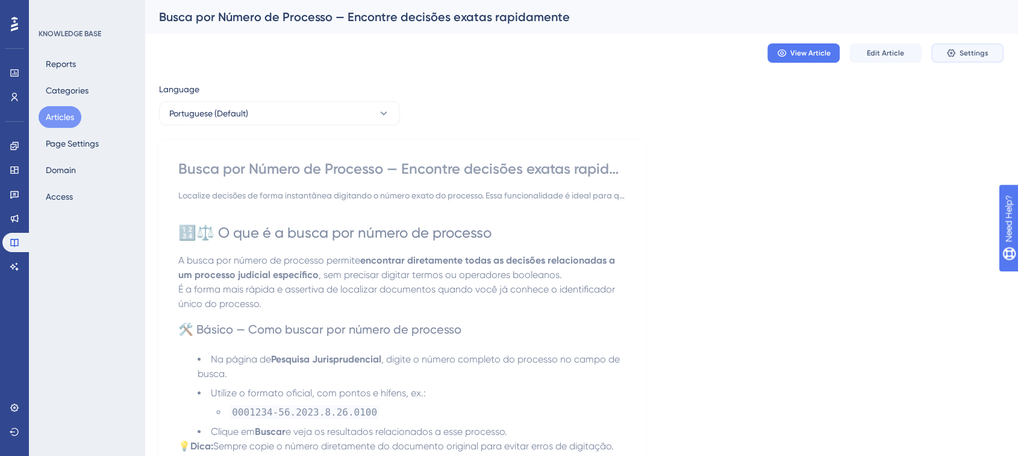
click at [955, 52] on icon at bounding box center [951, 53] width 8 height 8
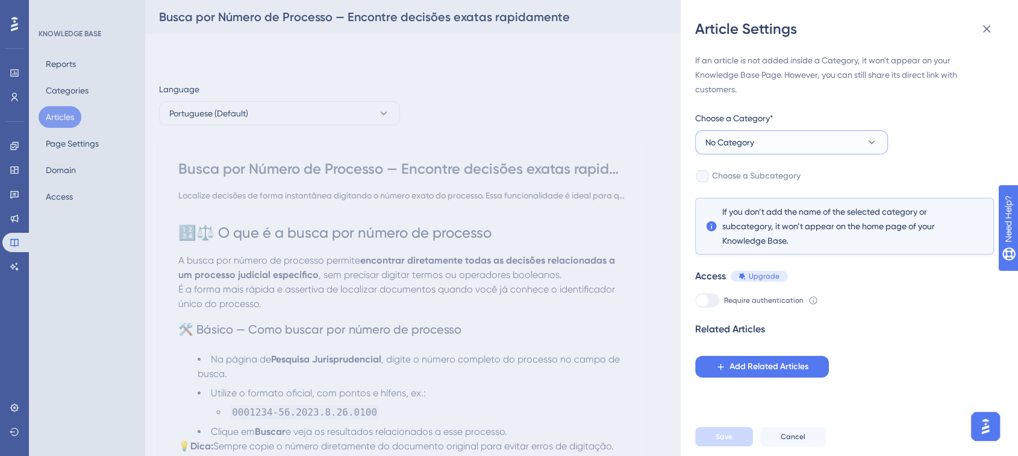
click at [744, 143] on span "No Category" at bounding box center [730, 142] width 49 height 14
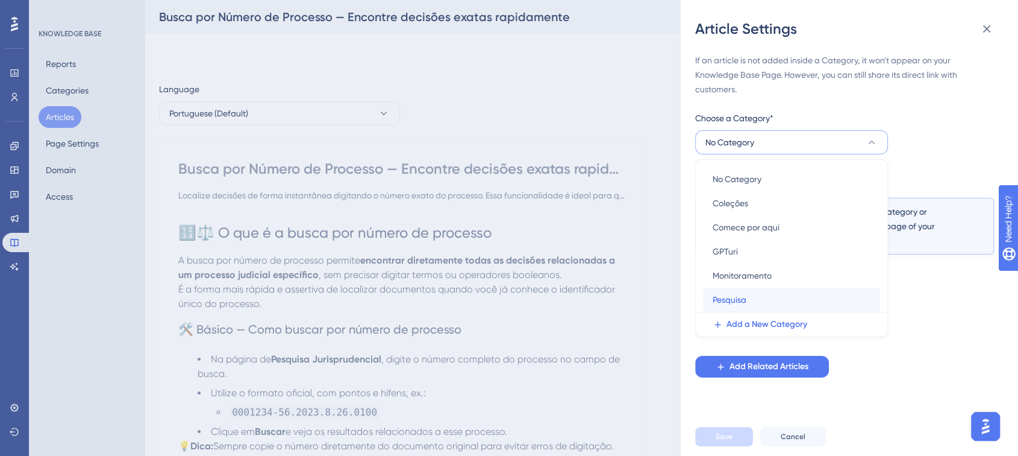
click at [746, 300] on span "Pesquisa" at bounding box center [730, 299] width 34 height 14
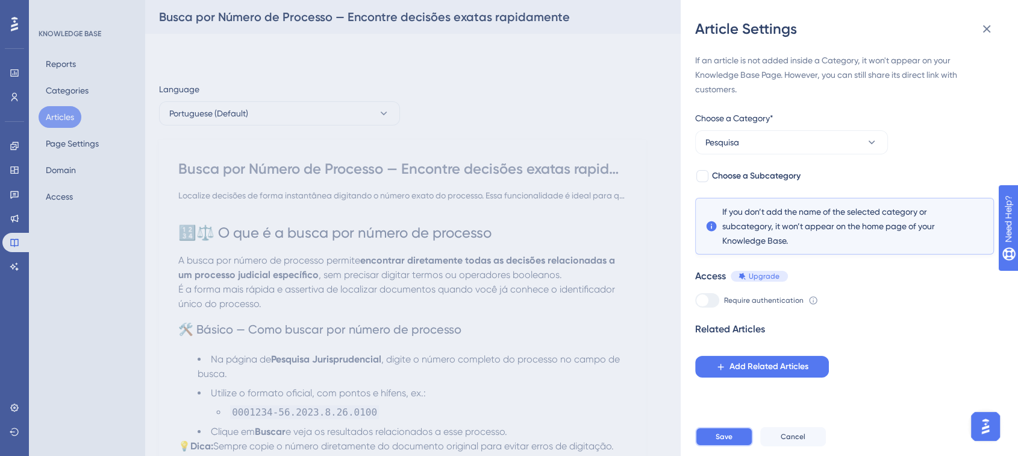
click at [716, 441] on span "Save" at bounding box center [724, 436] width 17 height 10
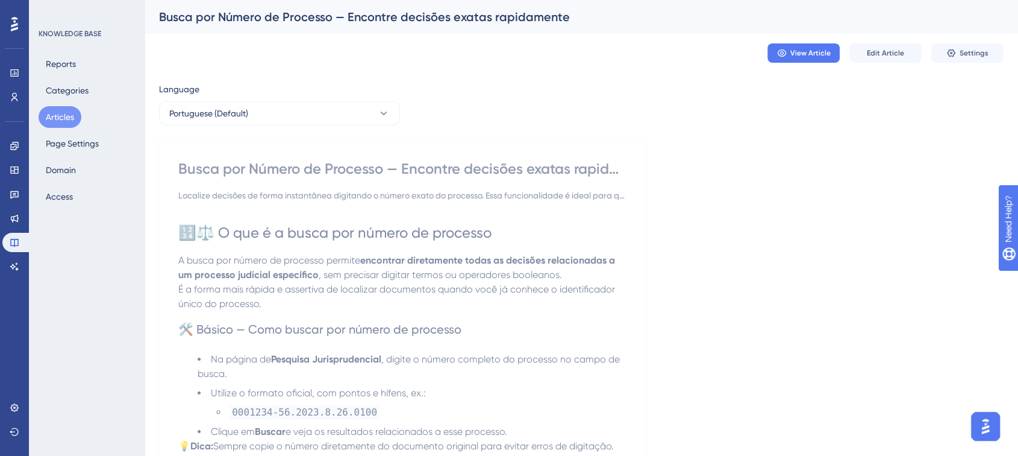
click at [46, 115] on button "Articles" at bounding box center [60, 117] width 43 height 22
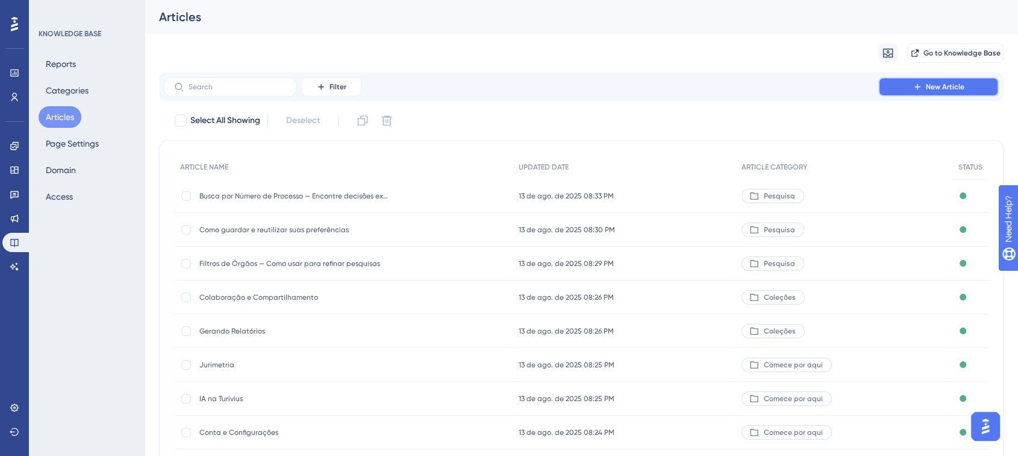
drag, startPoint x: 931, startPoint y: 87, endPoint x: 876, endPoint y: 6, distance: 97.6
click at [931, 90] on span "New Article" at bounding box center [945, 87] width 39 height 10
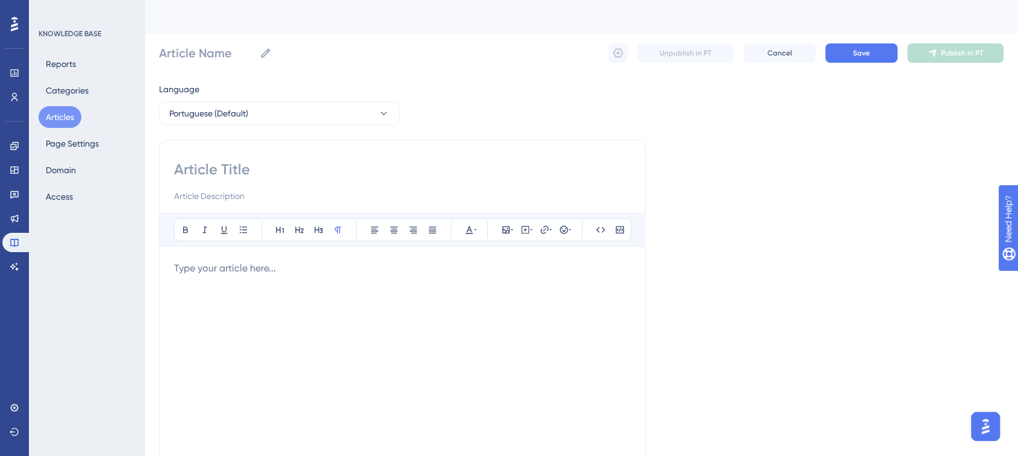
click at [202, 183] on div at bounding box center [402, 181] width 457 height 43
click at [195, 169] on input at bounding box center [402, 169] width 457 height 19
paste input "Entendendo o Card de Decisão — Como ler e aproveitar as informações"
type input "Entendendo o Card de Decisão — Como ler e aproveitar as informações"
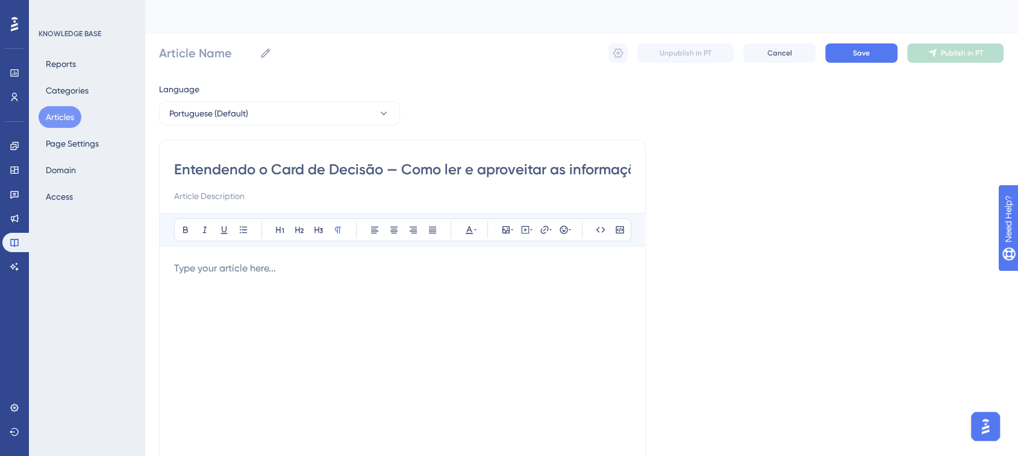
scroll to position [0, 21]
type input "Entendendo o Card de Decisão — Como ler e aproveitar as informações"
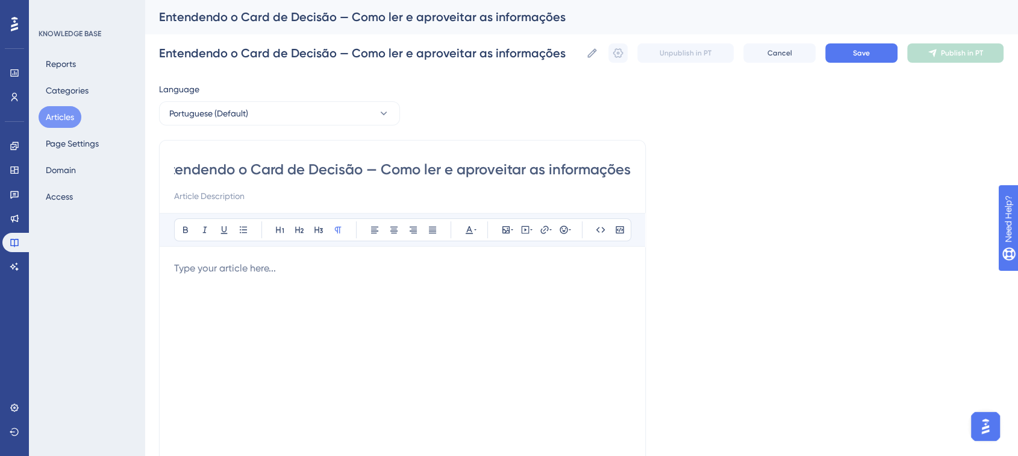
type input "Entendendo o Card de Decisão — Como ler e aproveitar as informações"
click at [244, 194] on input at bounding box center [402, 196] width 457 height 14
paste input "Aprenda a interpretar todas as informações que aparecem no card de decisão na T…"
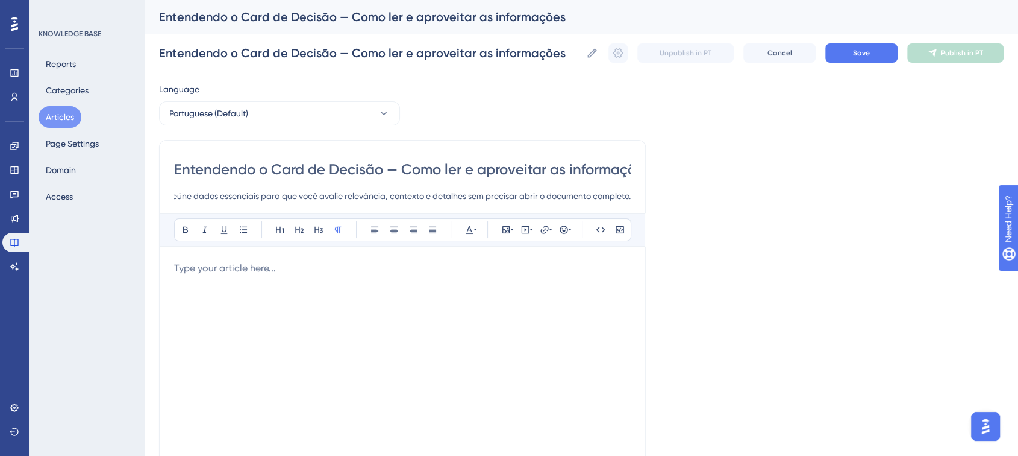
type input "Aprenda a interpretar todas as informações que aparecem no card de decisão na T…"
click at [236, 287] on div at bounding box center [402, 393] width 457 height 265
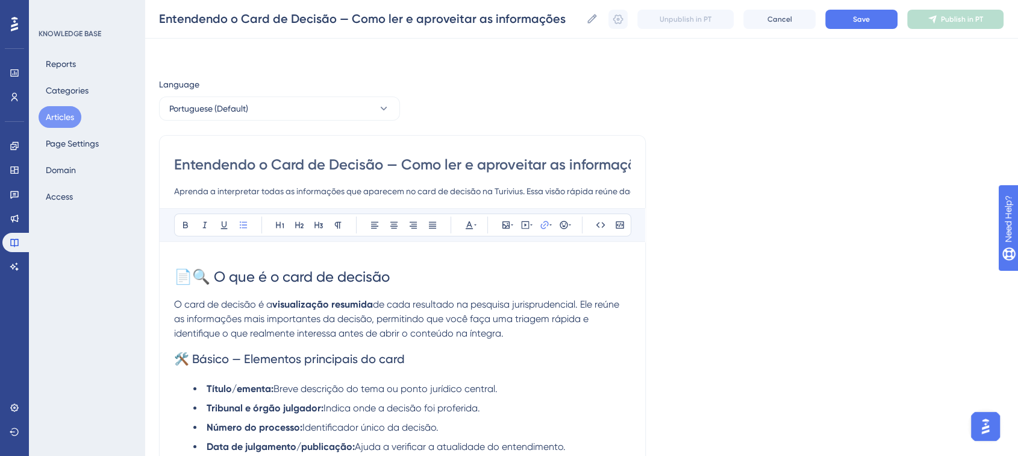
scroll to position [594, 0]
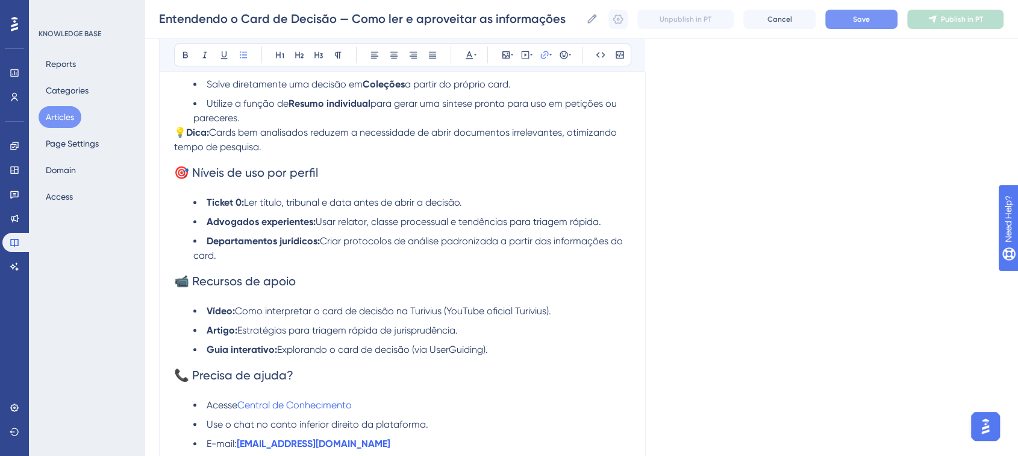
click at [844, 24] on button "Save" at bounding box center [862, 19] width 72 height 19
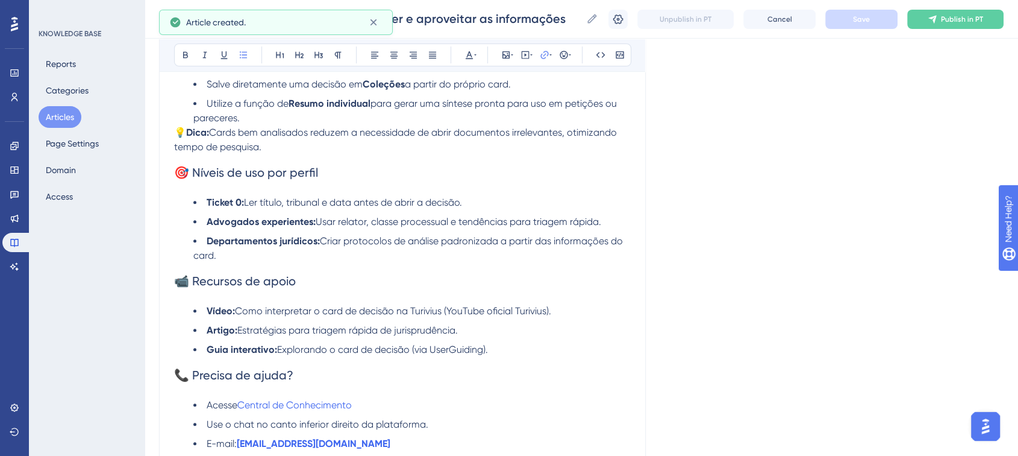
scroll to position [589, 0]
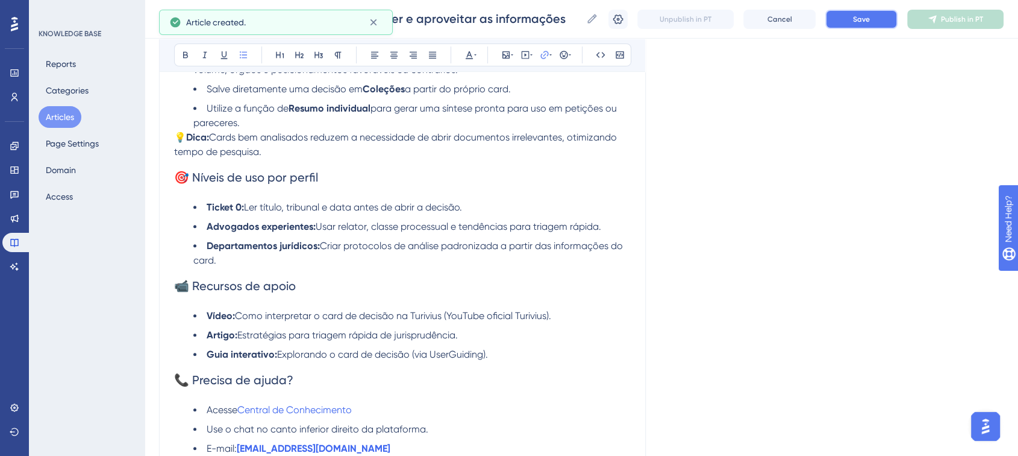
click at [877, 20] on button "Save" at bounding box center [862, 19] width 72 height 19
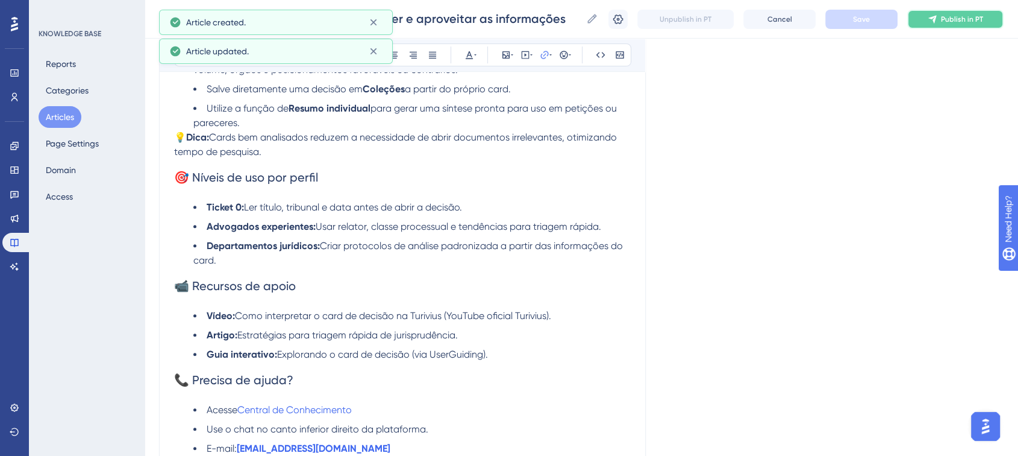
click at [922, 21] on button "Publish in PT" at bounding box center [956, 19] width 96 height 19
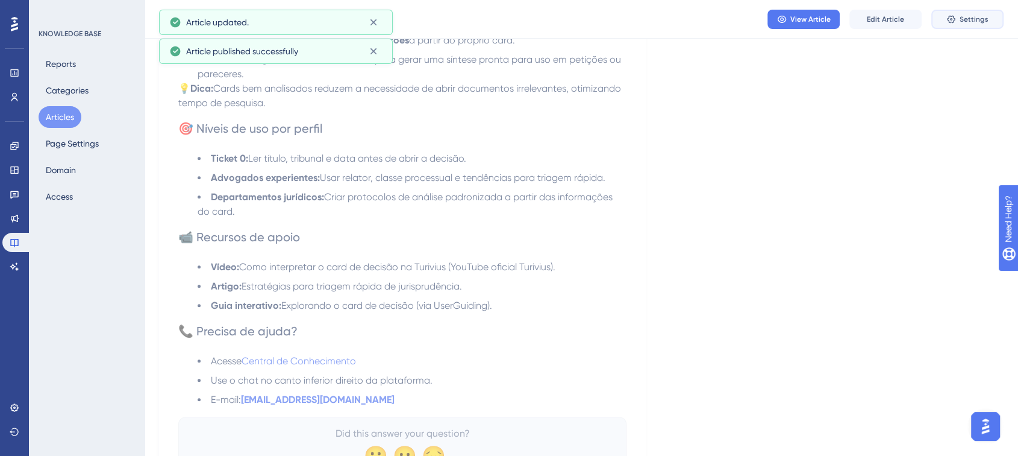
click at [949, 22] on icon at bounding box center [952, 19] width 10 height 10
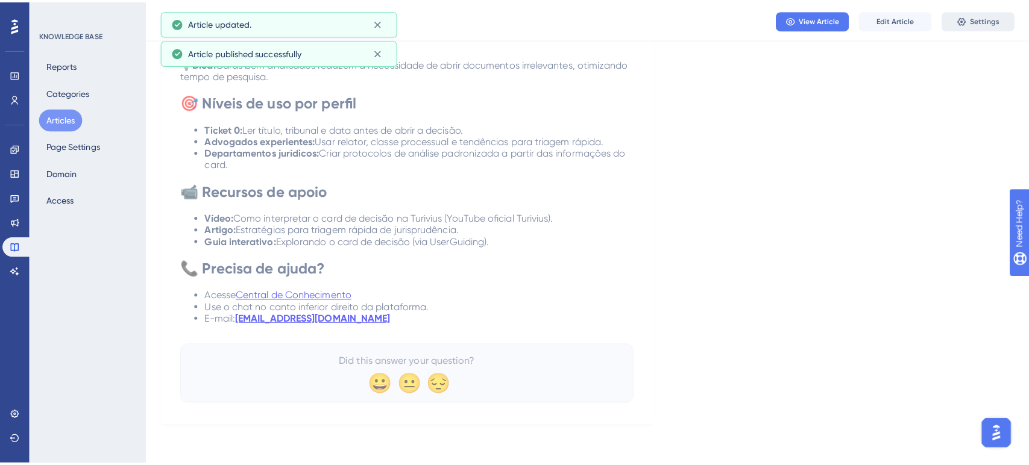
scroll to position [0, 0]
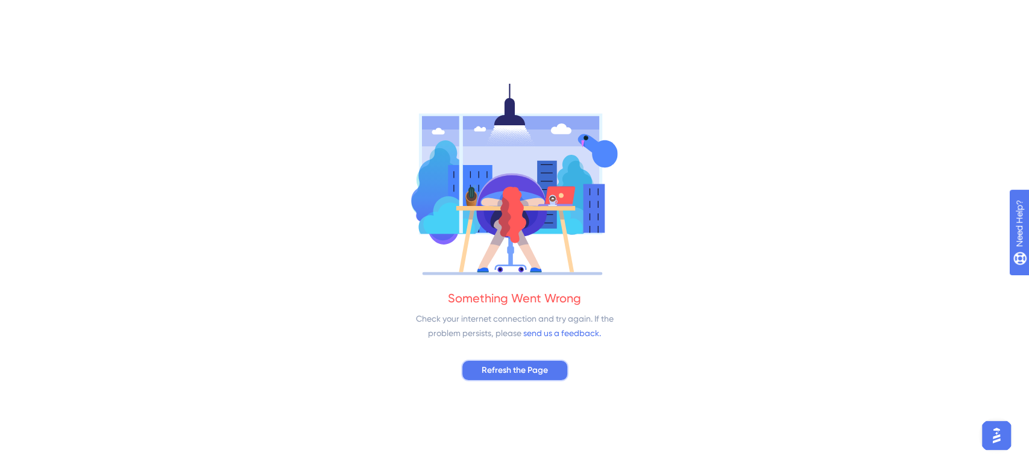
click at [481, 378] on button "Refresh the Page" at bounding box center [514, 371] width 107 height 22
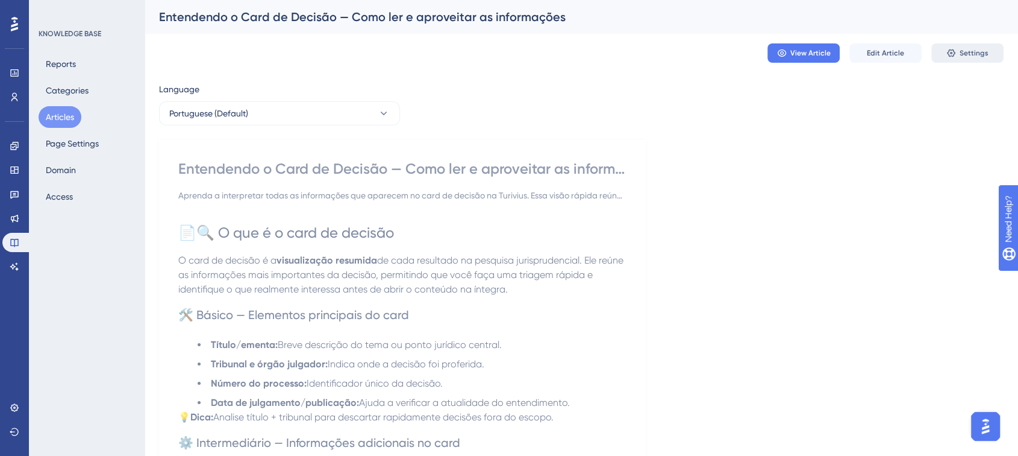
click at [964, 58] on button "Settings" at bounding box center [968, 52] width 72 height 19
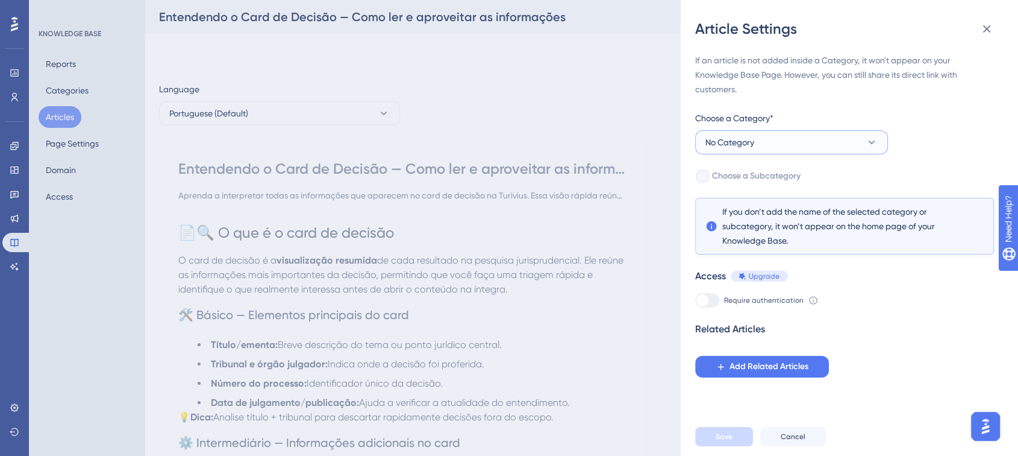
click at [753, 146] on span "No Category" at bounding box center [730, 142] width 49 height 14
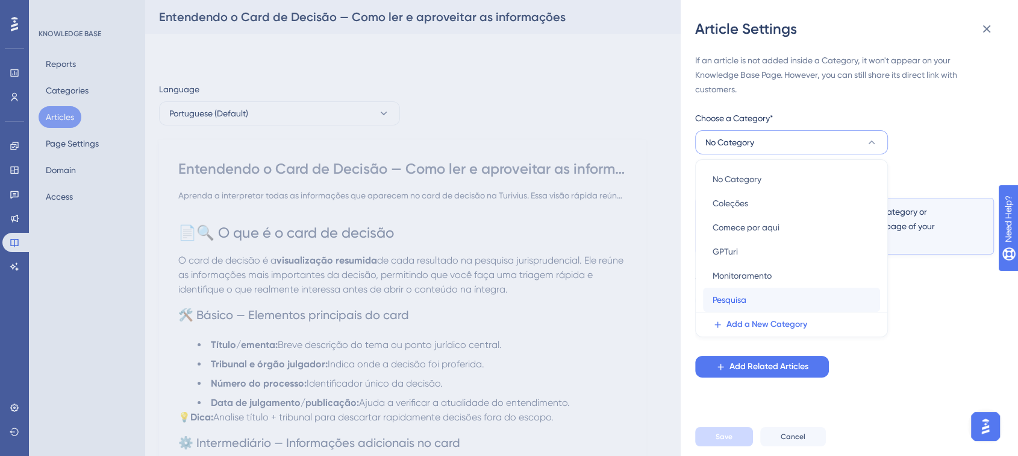
click at [737, 303] on span "Pesquisa" at bounding box center [730, 299] width 34 height 14
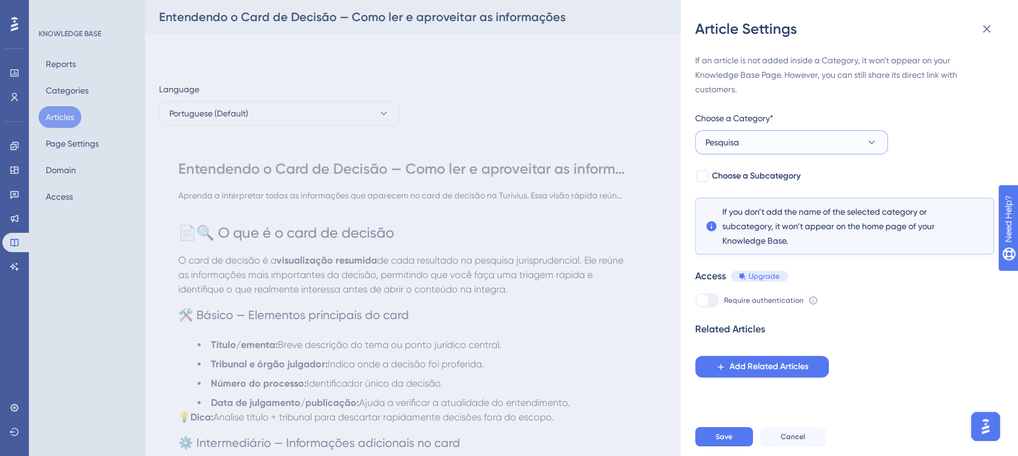
click at [807, 140] on button "Pesquisa" at bounding box center [791, 142] width 193 height 24
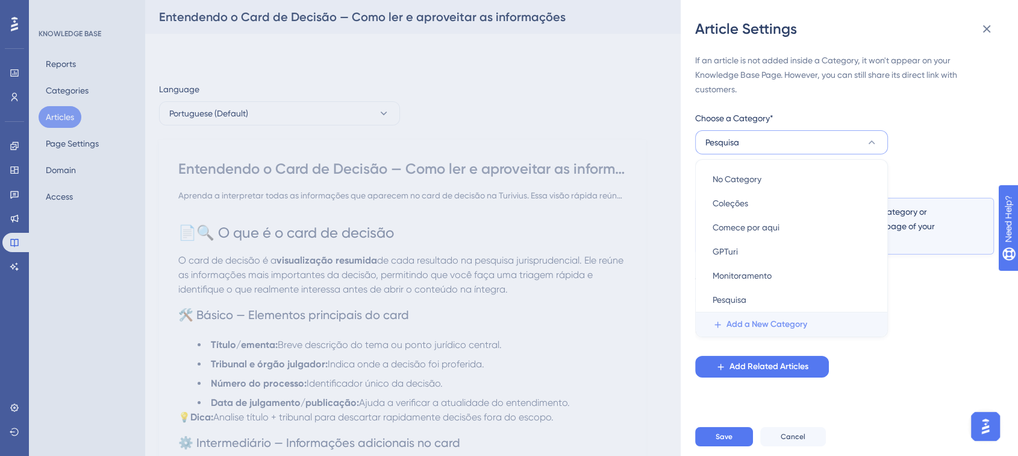
click at [752, 318] on span "Add a New Category" at bounding box center [767, 324] width 81 height 14
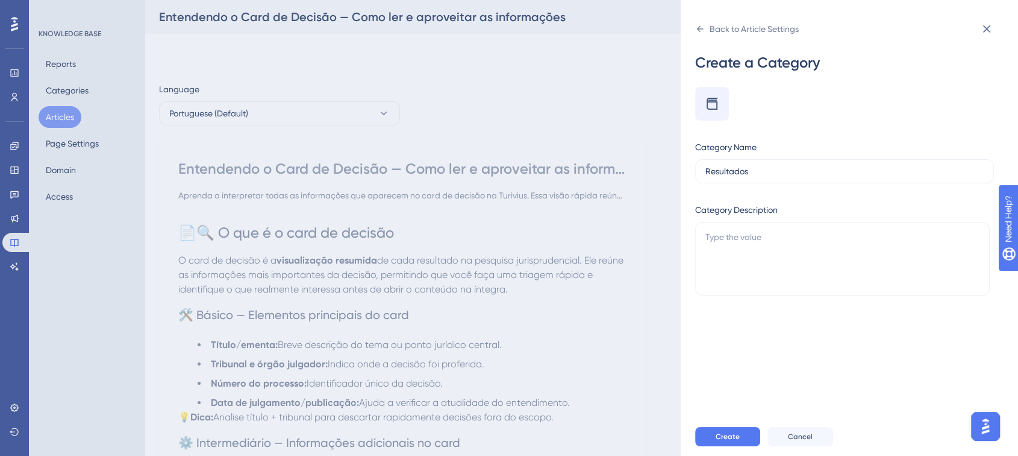
type input "Resultados"
type textarea "Como encontrar os melhores resultados de forma rápida"
click at [727, 438] on button "Create" at bounding box center [727, 436] width 65 height 19
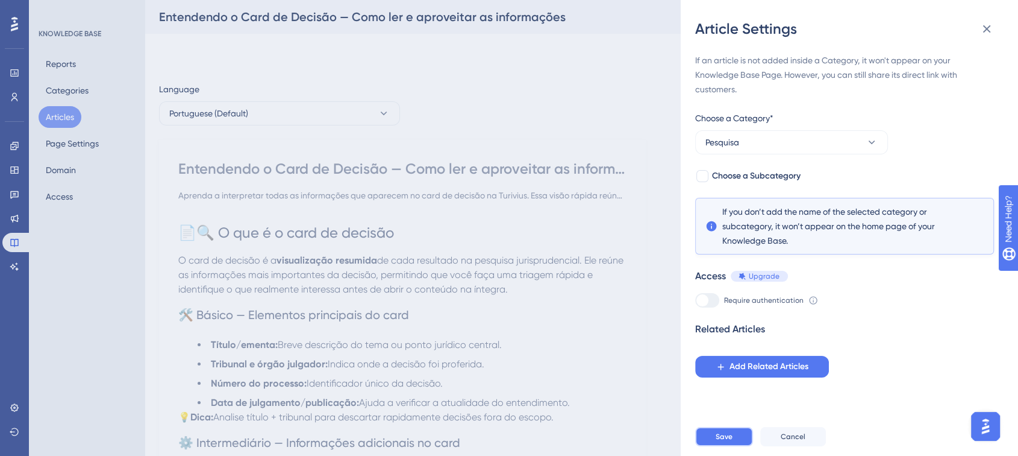
click at [733, 442] on button "Save" at bounding box center [724, 436] width 58 height 19
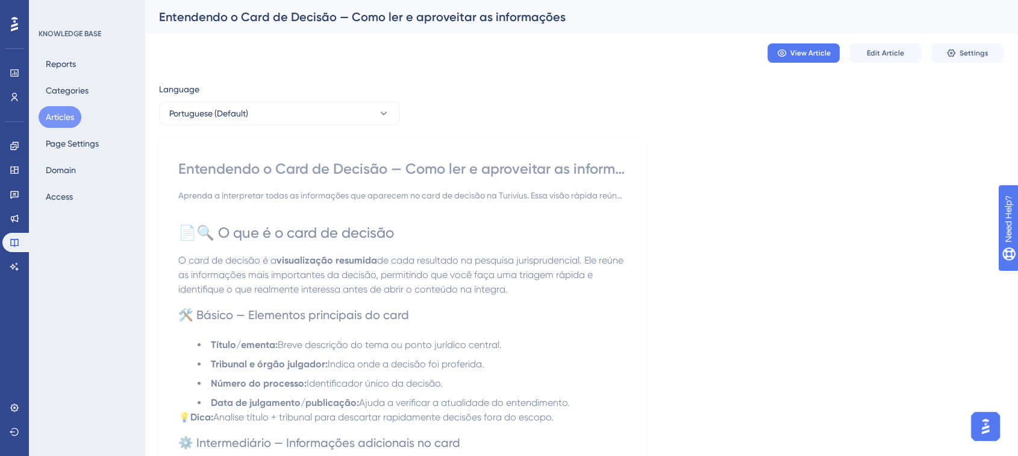
click at [69, 115] on button "Articles" at bounding box center [60, 117] width 43 height 22
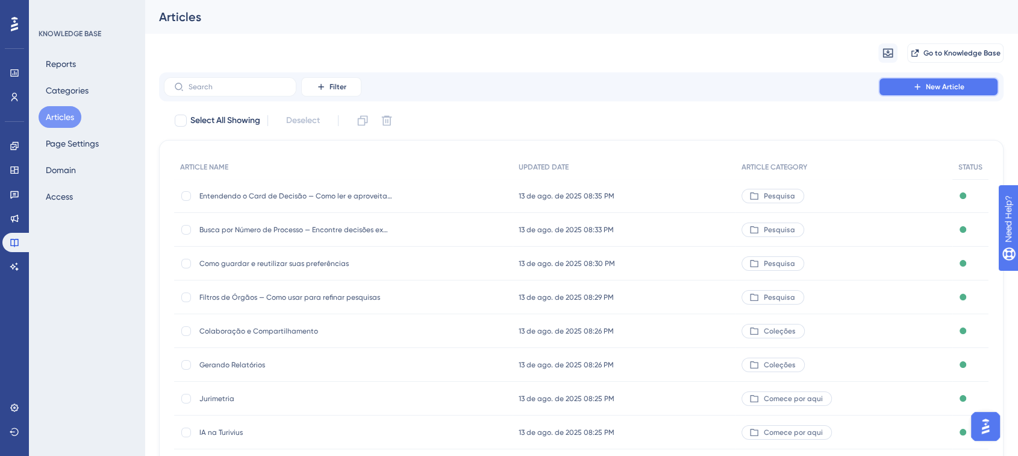
click at [886, 84] on button "New Article" at bounding box center [939, 86] width 121 height 19
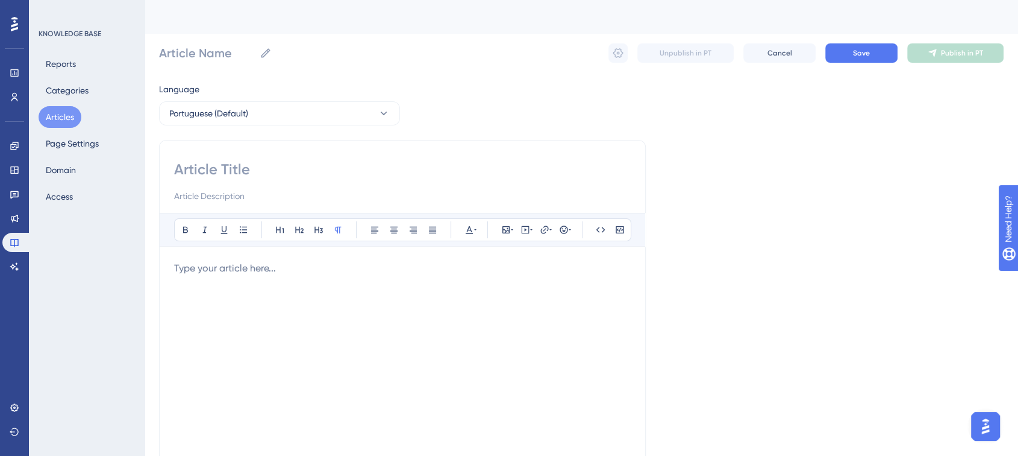
click at [248, 164] on input at bounding box center [402, 169] width 457 height 19
paste input "Selecionar Decisões — Marque até 120 resultados e envie para coleções"
type input "Selecionar Decisões — Marque até 120 resultados e envie para coleções"
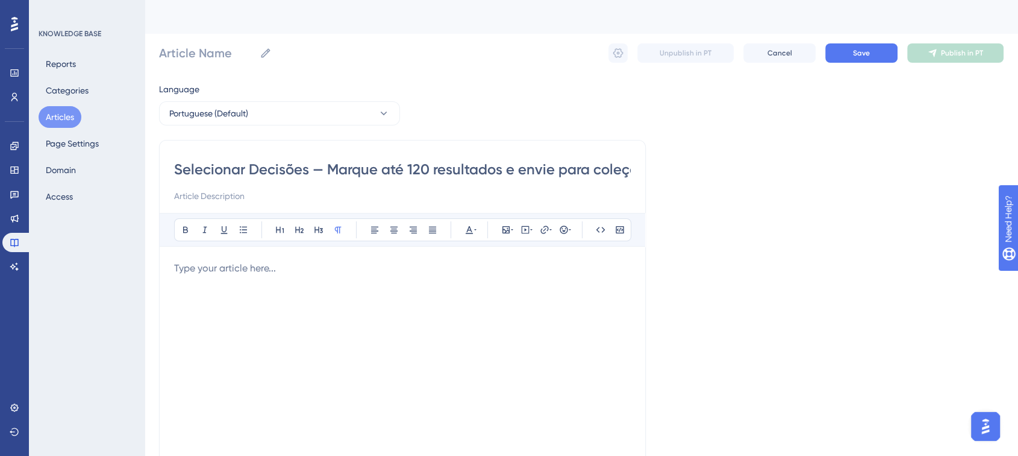
scroll to position [0, 21]
type input "Selecionar Decisões — Marque até 120 resultados e envie para coleções"
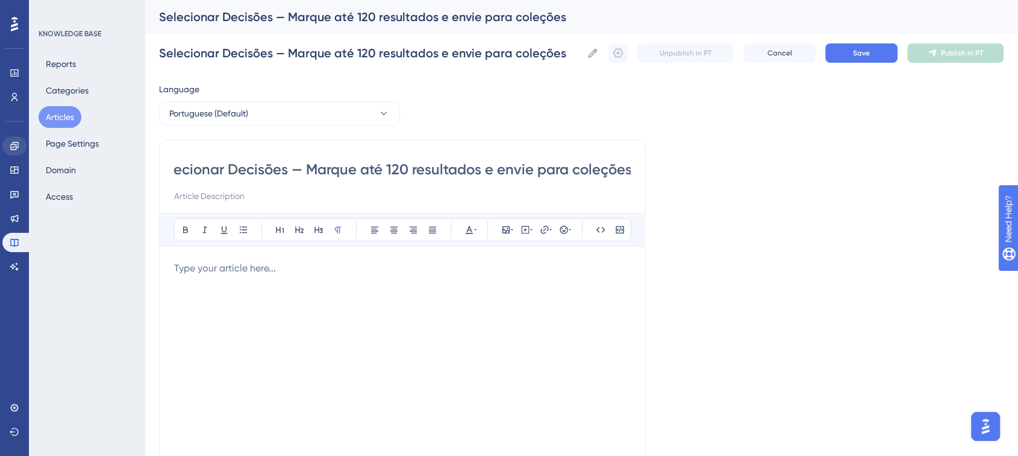
scroll to position [0, 0]
drag, startPoint x: 306, startPoint y: 172, endPoint x: 7, endPoint y: 152, distance: 299.6
click at [145, 152] on div "Performance Users Engagement Widgets Feedback Product Updates Knowledge Base AI…" at bounding box center [582, 316] width 874 height 633
type input "Marque até 120 resultados e envie para coleções"
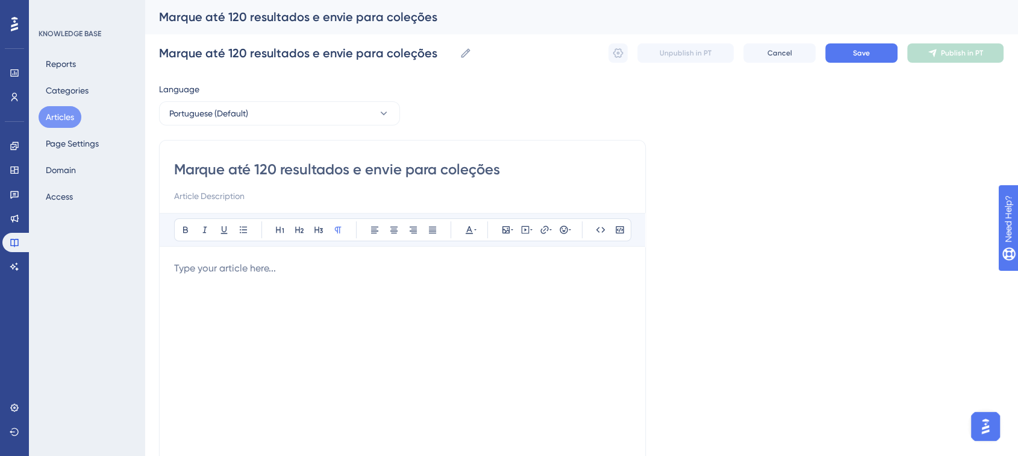
type input "Marque até 120 resultados e envie para coleções"
click at [220, 200] on input at bounding box center [402, 196] width 457 height 14
paste input "Aprenda a selecionar uma ou várias decisões nos resultados de pesquisa da Turiv…"
type input "Aprenda a selecionar uma ou várias decisões nos resultados de pesquisa da Turiv…"
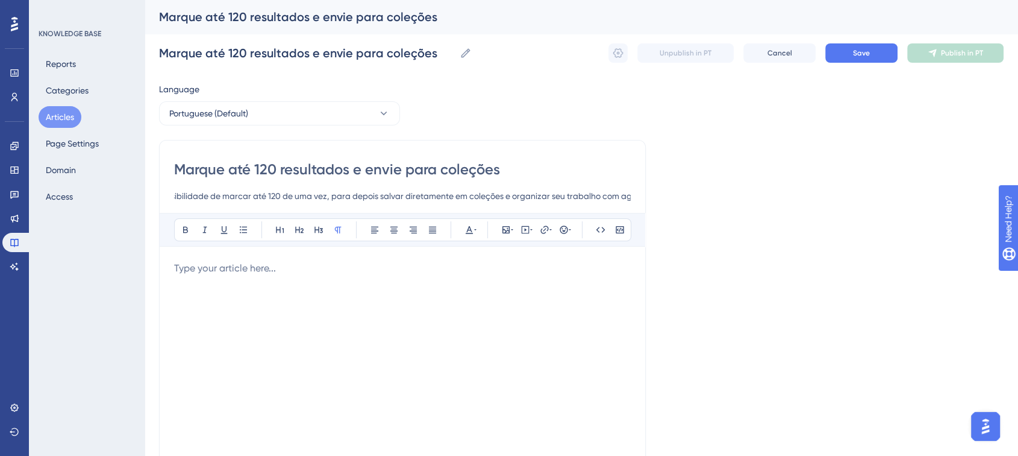
scroll to position [0, 0]
click at [204, 269] on p at bounding box center [402, 268] width 457 height 14
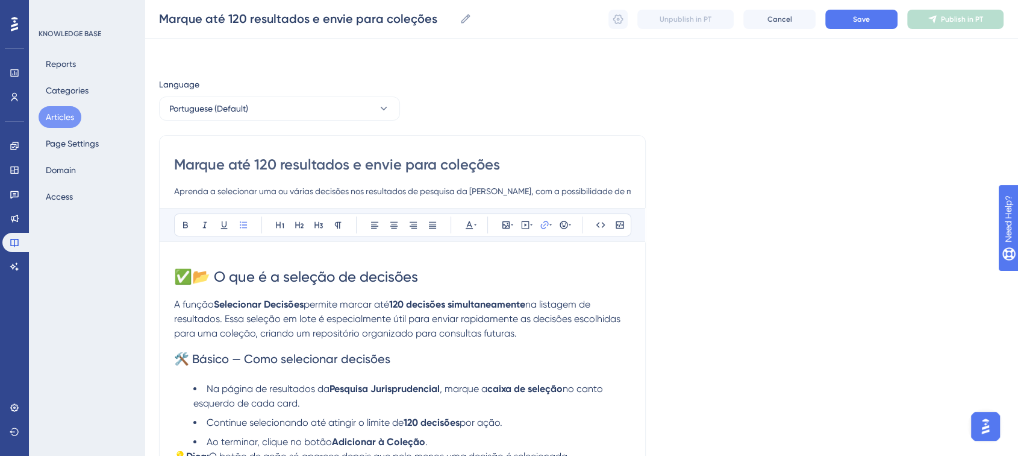
scroll to position [576, 0]
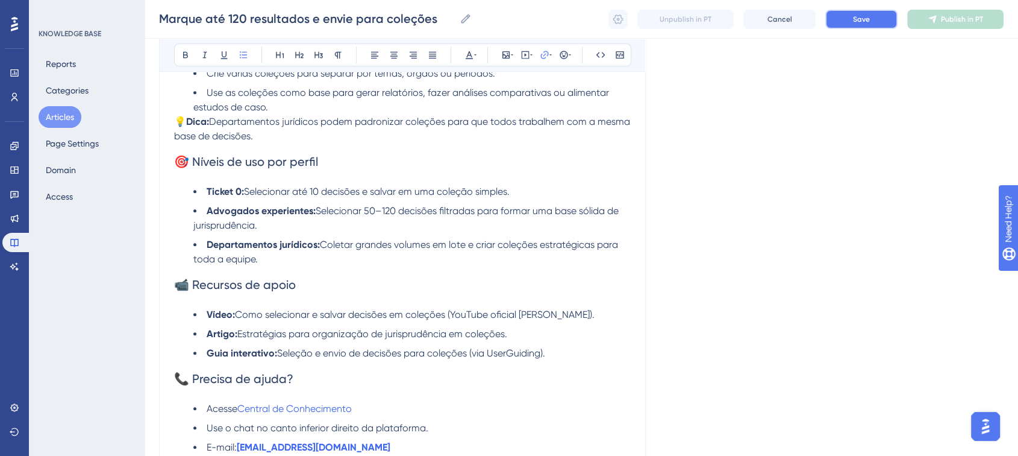
click at [876, 28] on button "Save" at bounding box center [862, 19] width 72 height 19
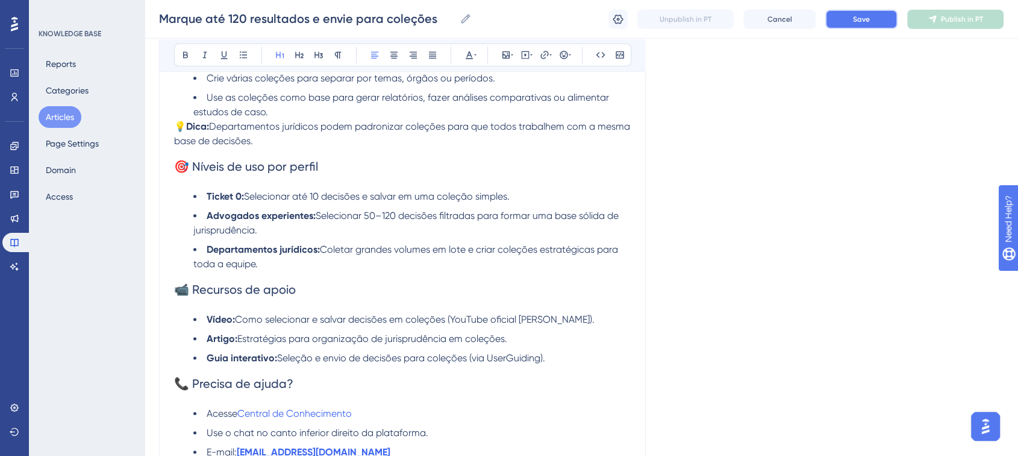
click at [842, 13] on button "Save" at bounding box center [862, 19] width 72 height 19
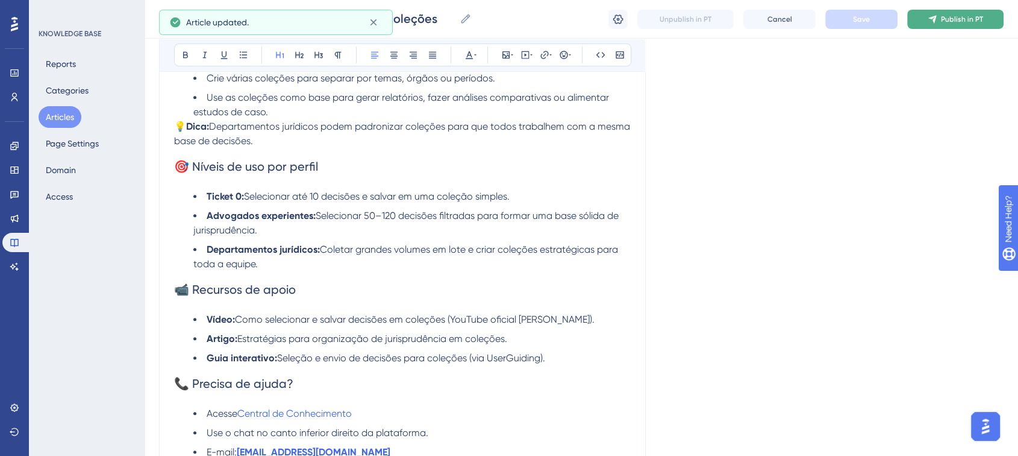
click at [962, 28] on button "Publish in PT" at bounding box center [956, 19] width 96 height 19
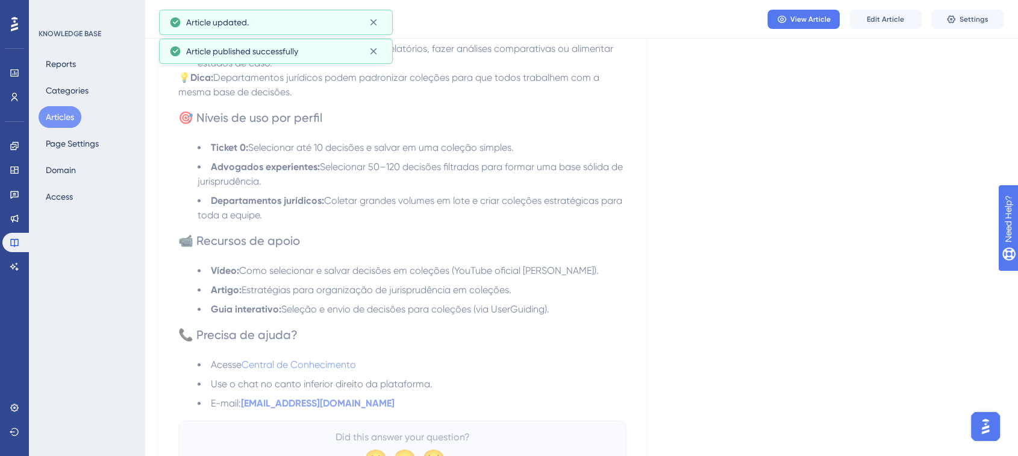
click at [962, 28] on button "Settings" at bounding box center [968, 19] width 72 height 19
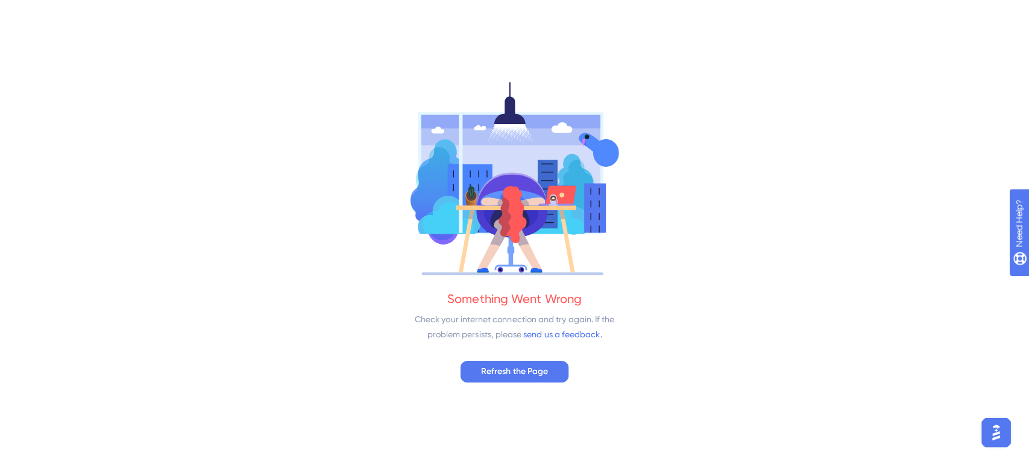
scroll to position [0, 0]
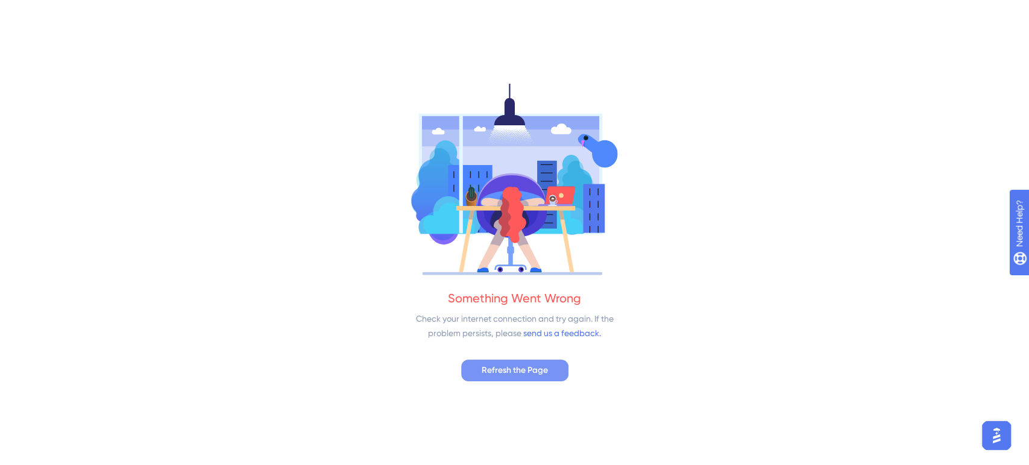
click at [525, 374] on span "Refresh the Page" at bounding box center [515, 370] width 66 height 14
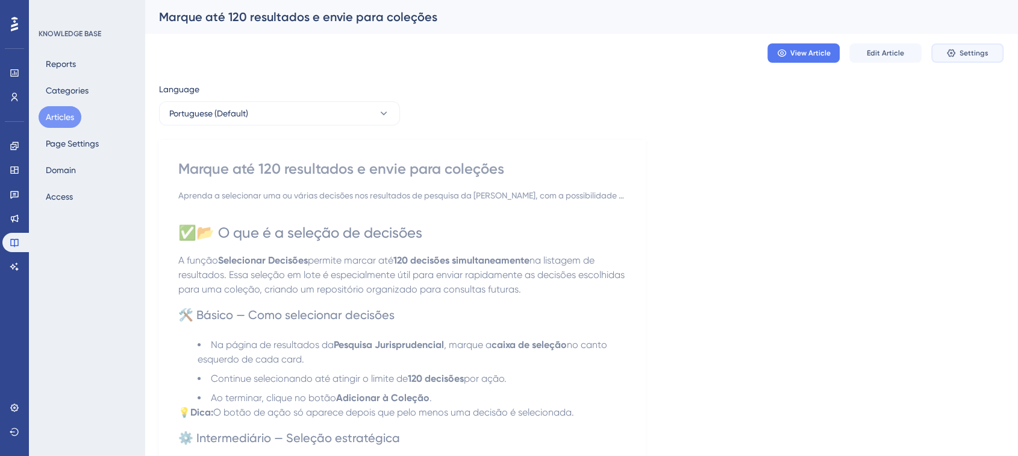
click at [962, 52] on span "Settings" at bounding box center [974, 53] width 29 height 10
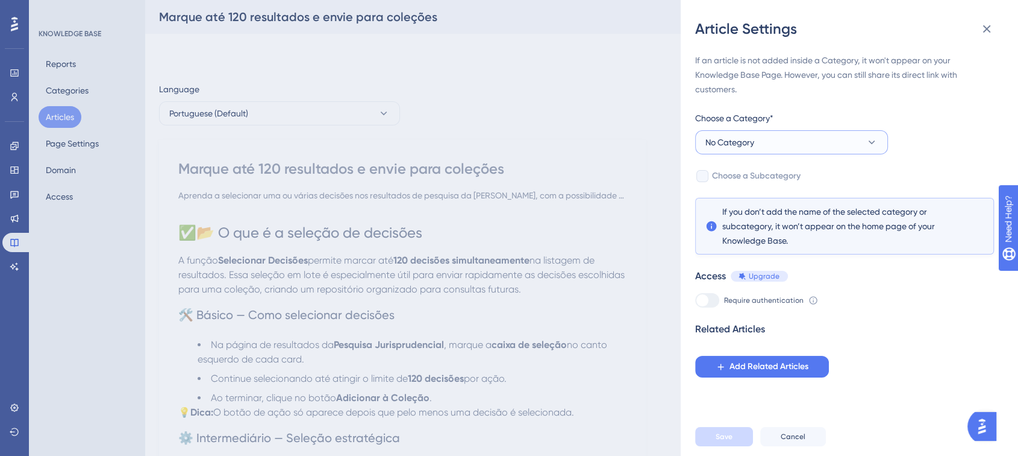
click at [781, 145] on button "No Category" at bounding box center [791, 142] width 193 height 24
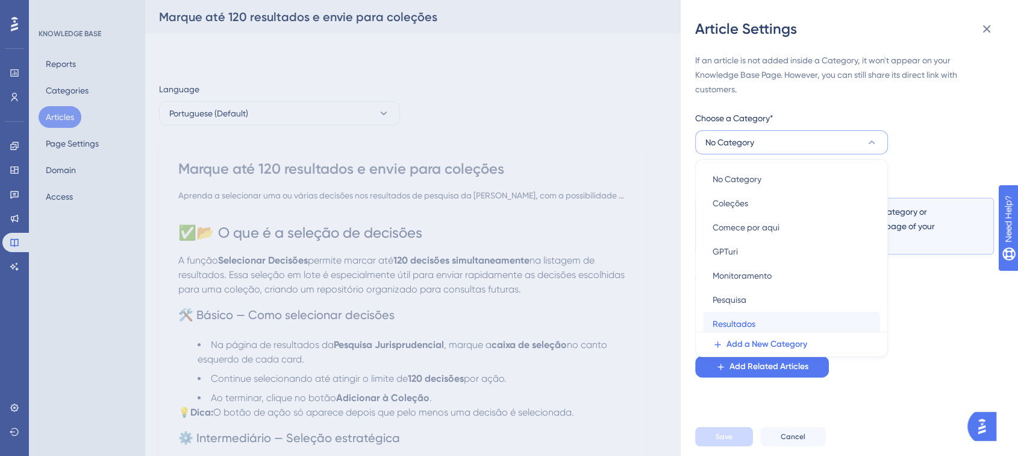
click at [755, 318] on span "Resultados" at bounding box center [734, 323] width 43 height 14
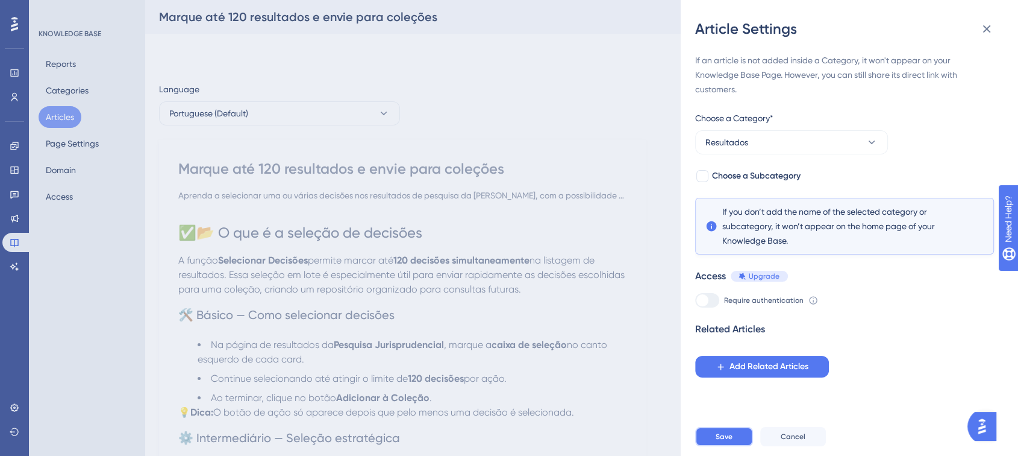
click at [715, 438] on button "Save" at bounding box center [724, 436] width 58 height 19
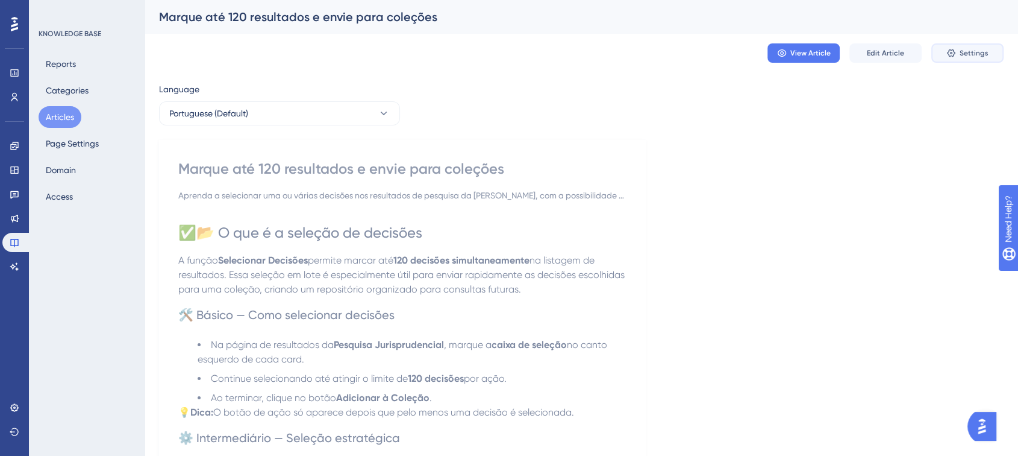
click at [950, 55] on icon at bounding box center [951, 53] width 8 height 8
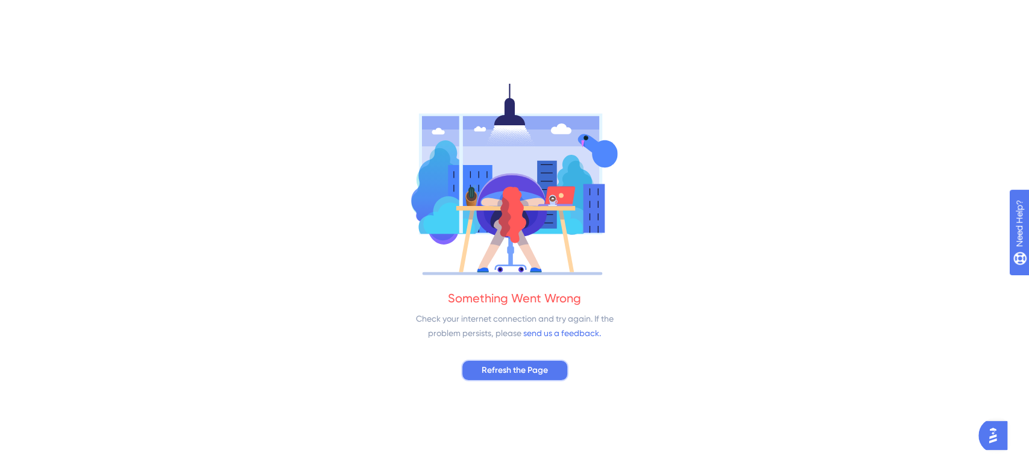
click at [530, 362] on button "Refresh the Page" at bounding box center [514, 371] width 107 height 22
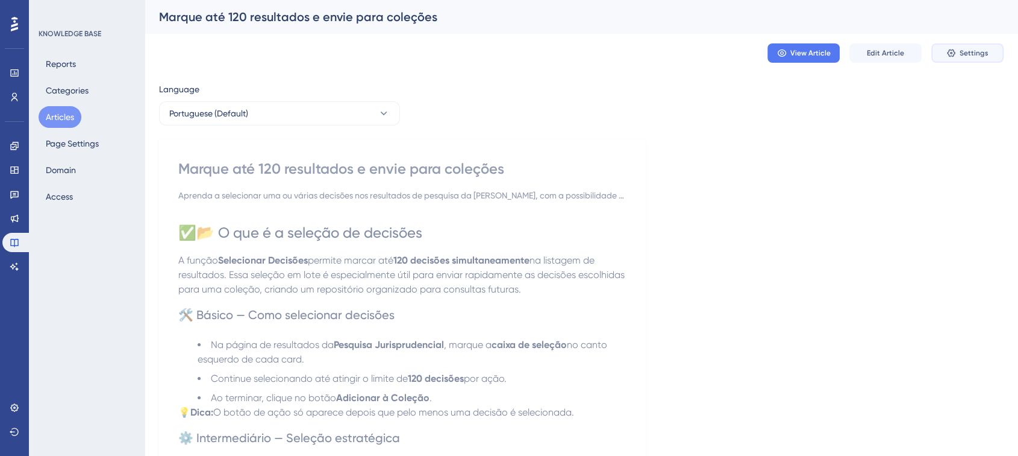
click at [974, 54] on span "Settings" at bounding box center [974, 53] width 29 height 10
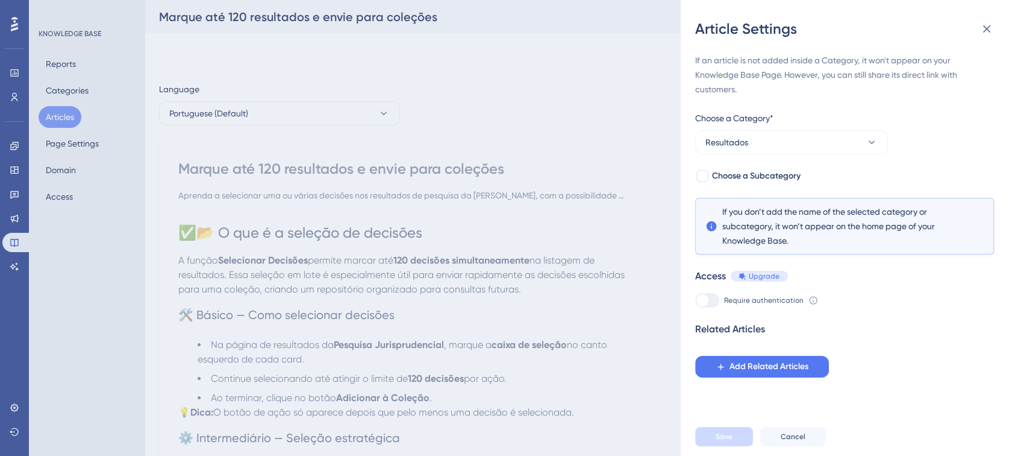
click at [509, 206] on div "Article Settings If an article is not added inside a Category, it won't appear …" at bounding box center [509, 228] width 1018 height 456
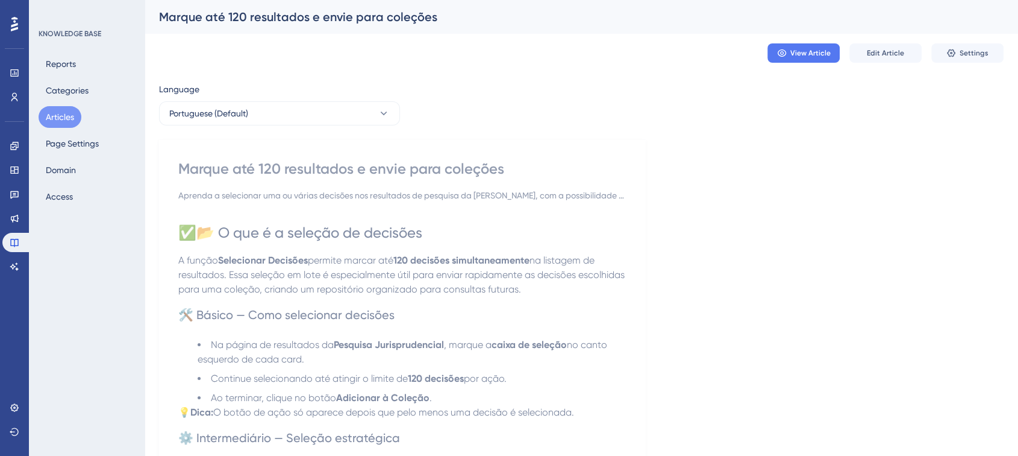
click at [52, 110] on button "Articles" at bounding box center [60, 117] width 43 height 22
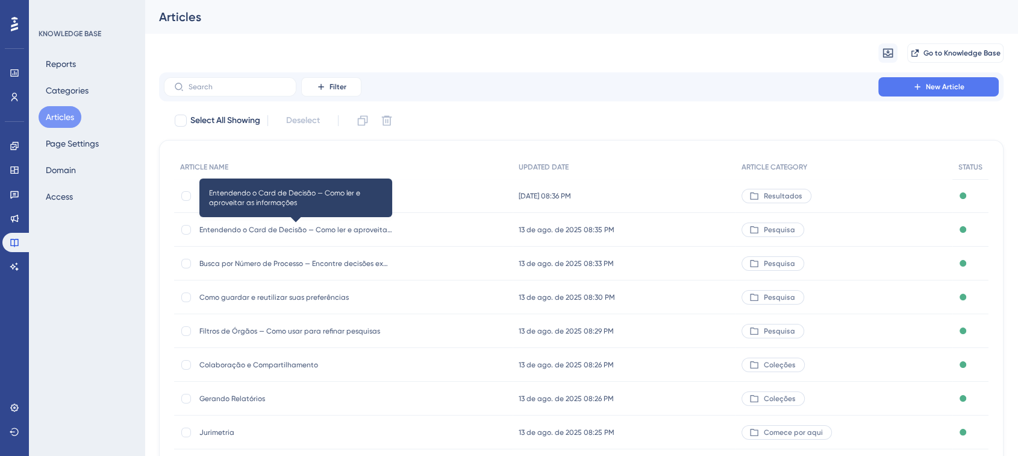
click at [240, 229] on span "Entendendo o Card de Decisão — Como ler e aproveitar as informações" at bounding box center [295, 230] width 193 height 10
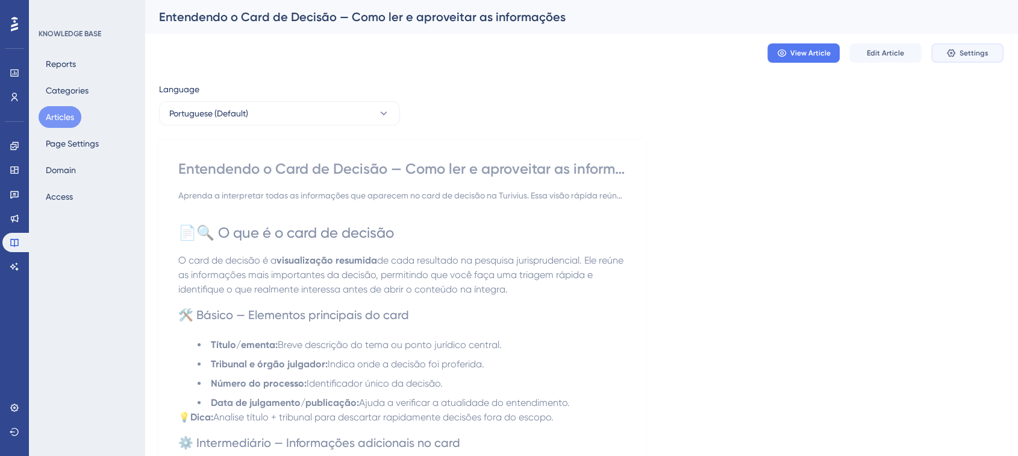
click at [973, 57] on span "Settings" at bounding box center [974, 53] width 29 height 10
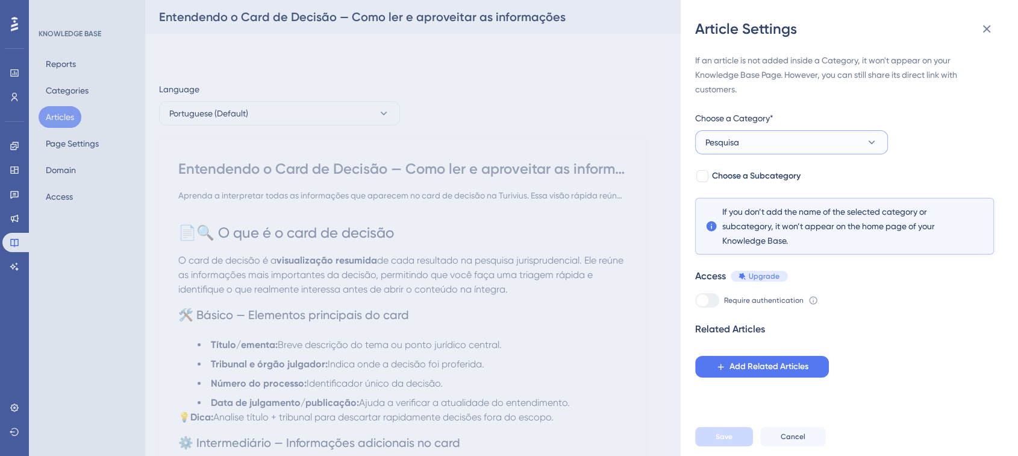
click at [775, 146] on button "Pesquisa" at bounding box center [791, 142] width 193 height 24
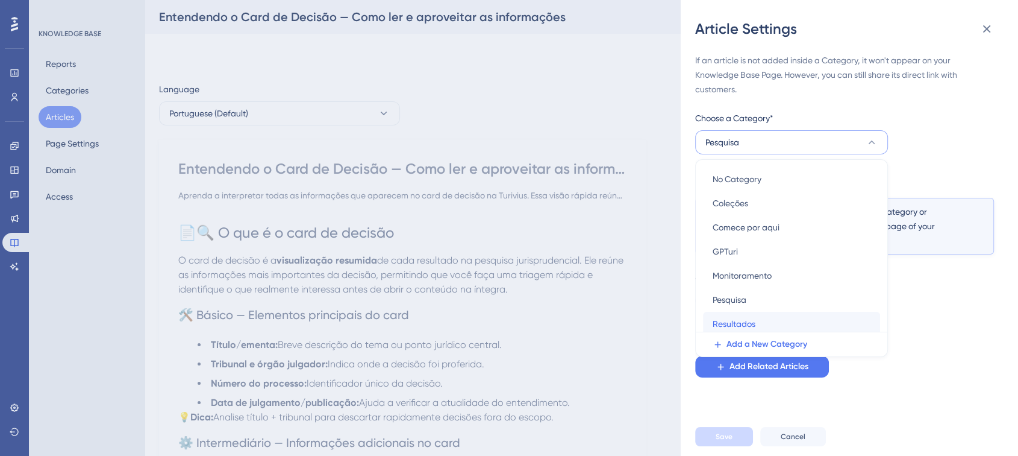
click at [753, 315] on div "Resultados Resultados" at bounding box center [792, 324] width 158 height 24
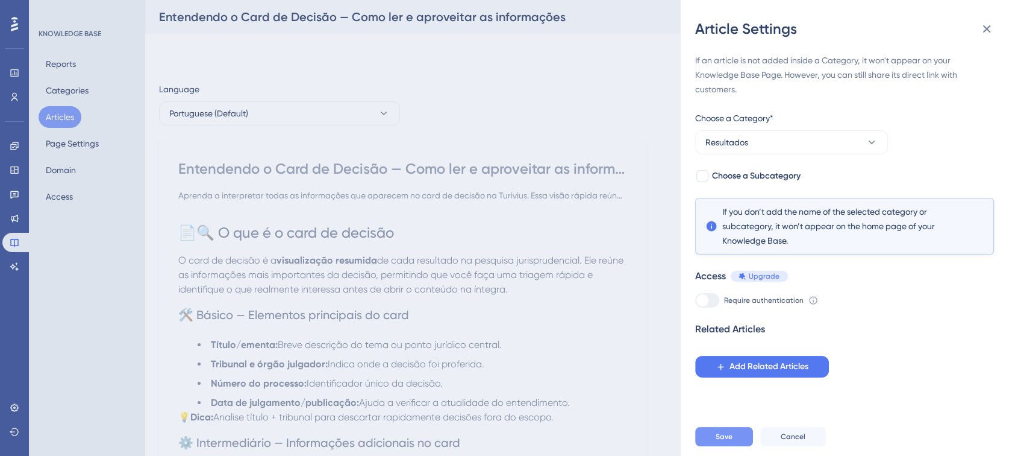
click at [739, 441] on button "Save" at bounding box center [724, 436] width 58 height 19
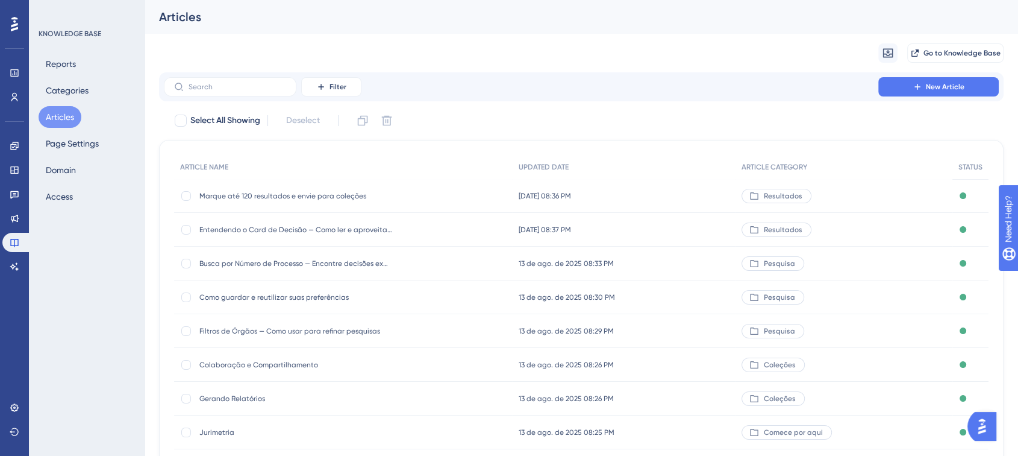
click at [381, 293] on span "Como guardar e reutilizar suas preferências" at bounding box center [295, 297] width 193 height 10
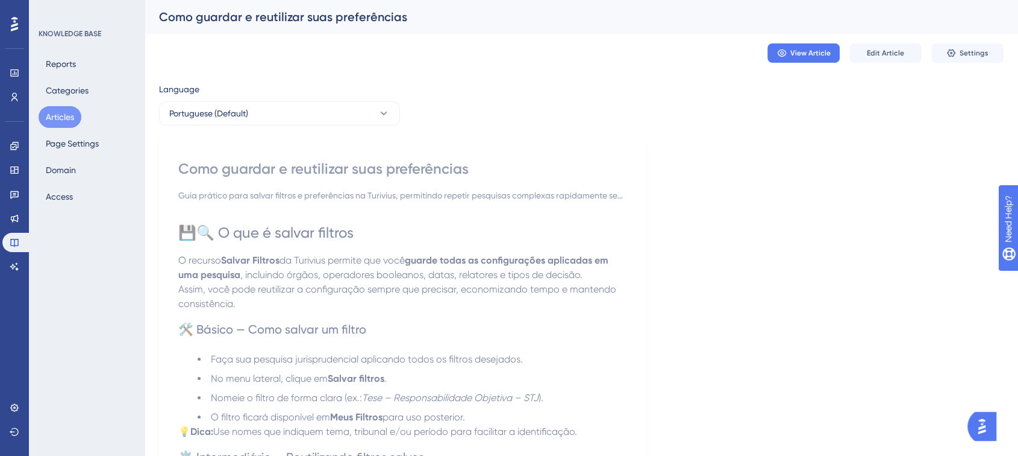
click at [476, 174] on div "Como guardar e reutilizar suas preferências" at bounding box center [402, 168] width 448 height 19
click at [885, 48] on span "Edit Article" at bounding box center [885, 53] width 37 height 10
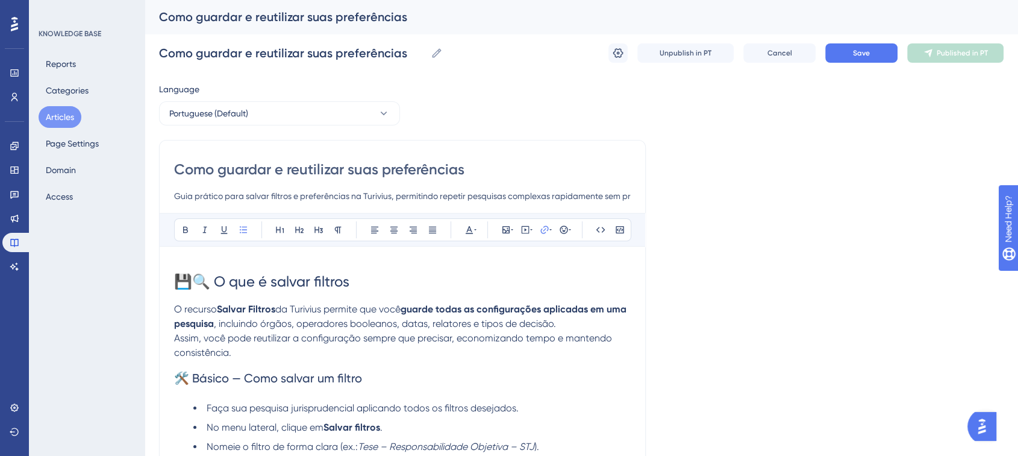
click at [472, 162] on input "Como guardar e reutilizar suas preferências" at bounding box center [402, 169] width 457 height 19
type input "Como guardar e reutilizar suas preferências"
type input "Como guardar e reutilizar suas preferências nos filtros"
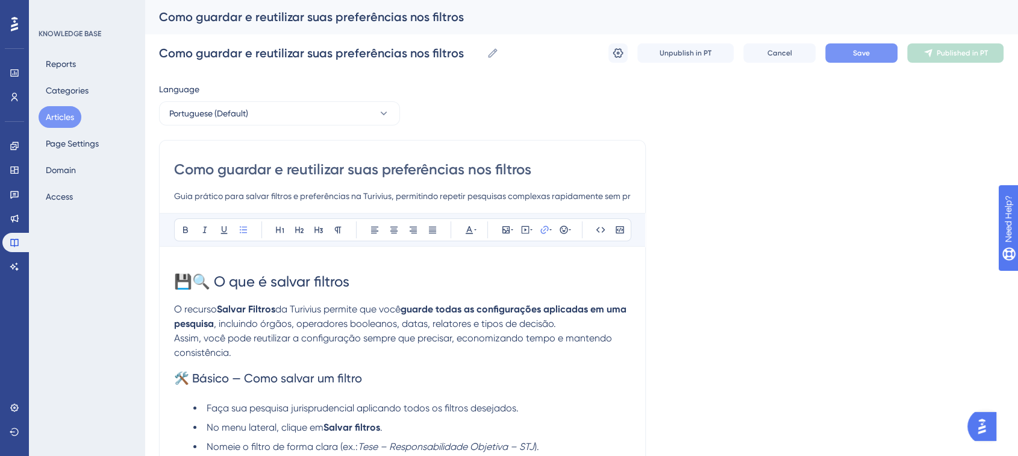
type input "Como guardar e reutilizar suas preferências nos filtros"
click at [873, 58] on button "Save" at bounding box center [862, 52] width 72 height 19
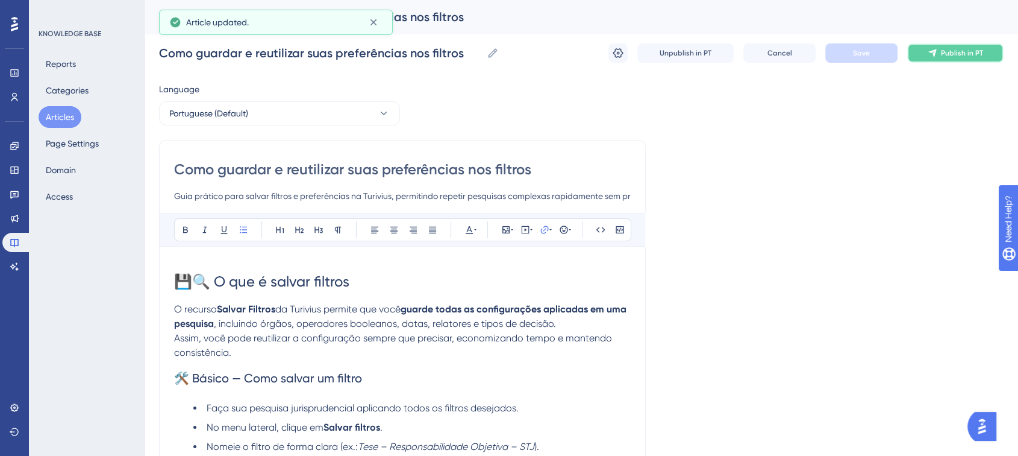
click at [943, 54] on span "Publish in PT" at bounding box center [962, 53] width 42 height 10
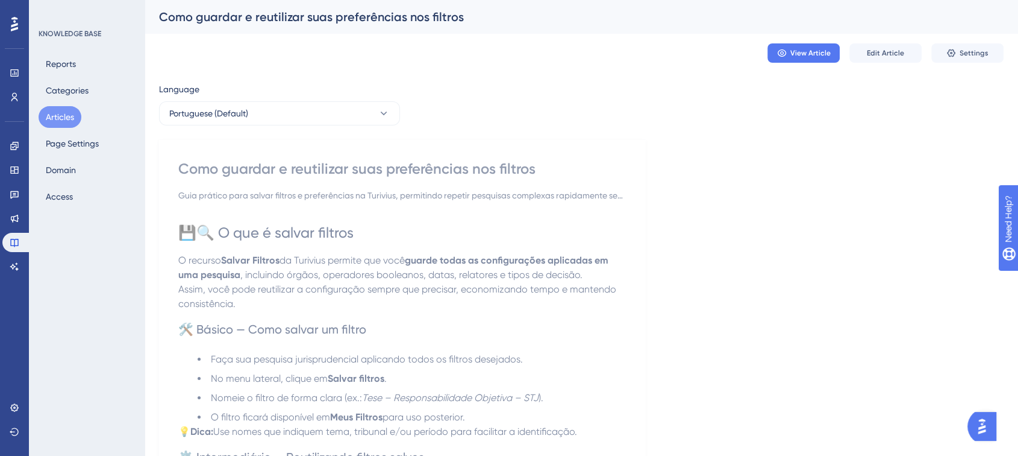
click at [67, 111] on button "Articles" at bounding box center [60, 117] width 43 height 22
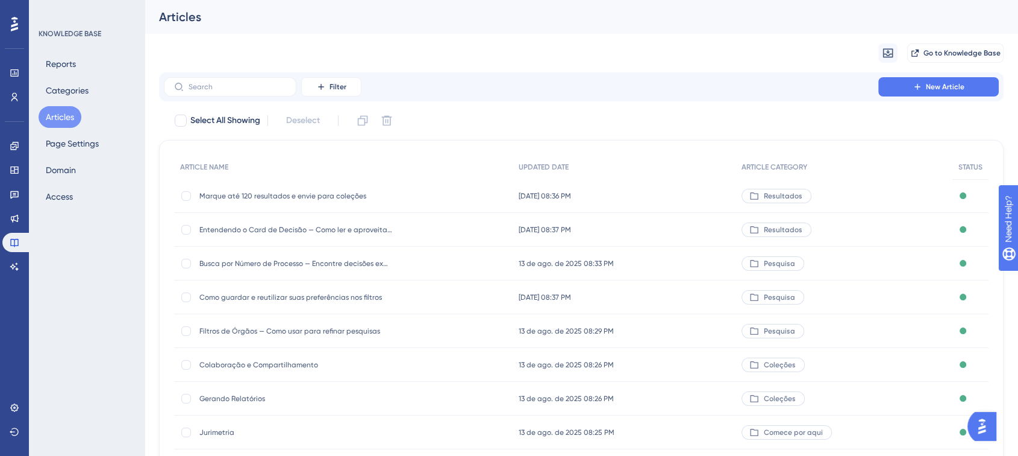
click at [870, 86] on div "Filter New Article" at bounding box center [581, 86] width 835 height 19
click at [896, 86] on button "New Article" at bounding box center [939, 86] width 121 height 19
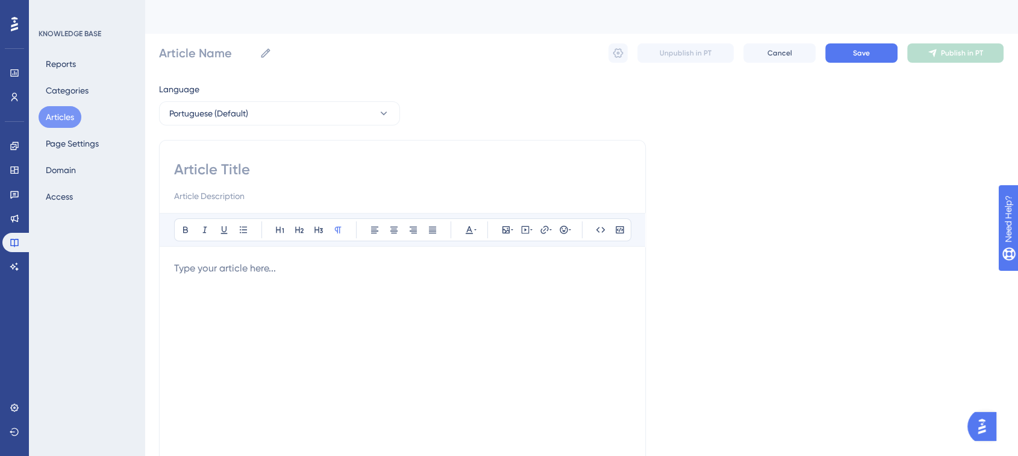
click at [235, 157] on div "Bold Italic Underline Bullet Point Heading 1 Heading 2 Heading 3 Normal Align L…" at bounding box center [402, 340] width 487 height 401
click at [224, 162] on input at bounding box center [402, 169] width 457 height 19
paste input "Como usar os filtros avançados para refinar sua pesquisa"
type input "Como usar os filtros avançados para refinar sua pesquisa"
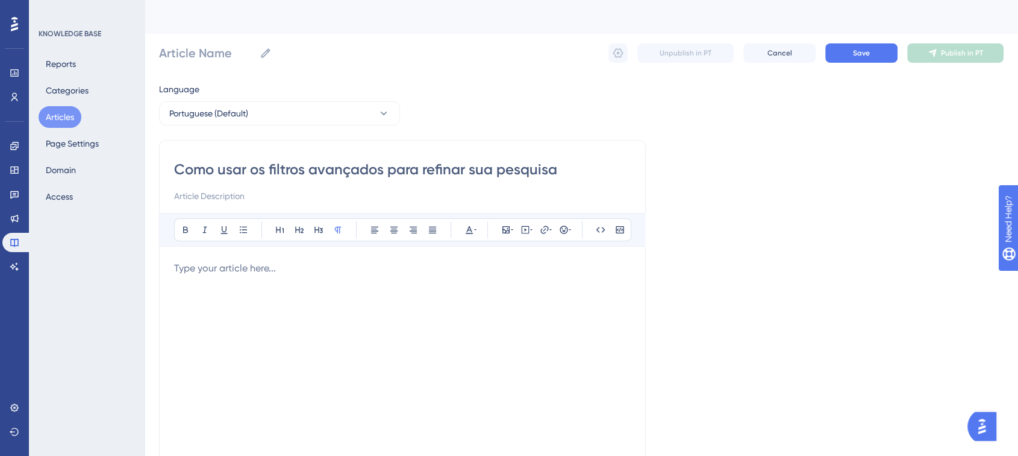
type input "Como usar os filtros avançados para refinar sua pesquisa"
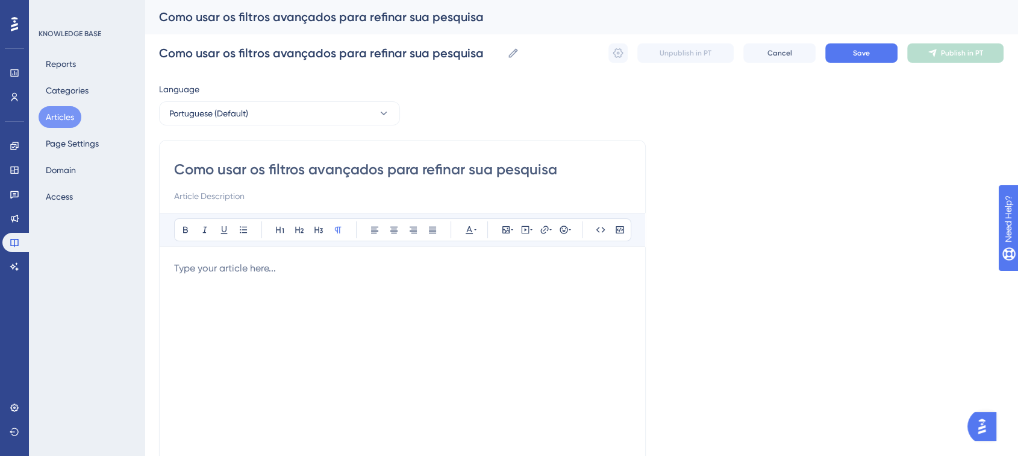
type input "Como usar os filtros avançados para refinar sua pesquisa"
click at [187, 199] on input at bounding box center [402, 196] width 457 height 14
paste input "Aprenda a aplicar filtros estratégicos na Turivius para encontrar decisões mais…"
type input "Aprenda a aplicar filtros estratégicos na Turivius para encontrar decisões mais…"
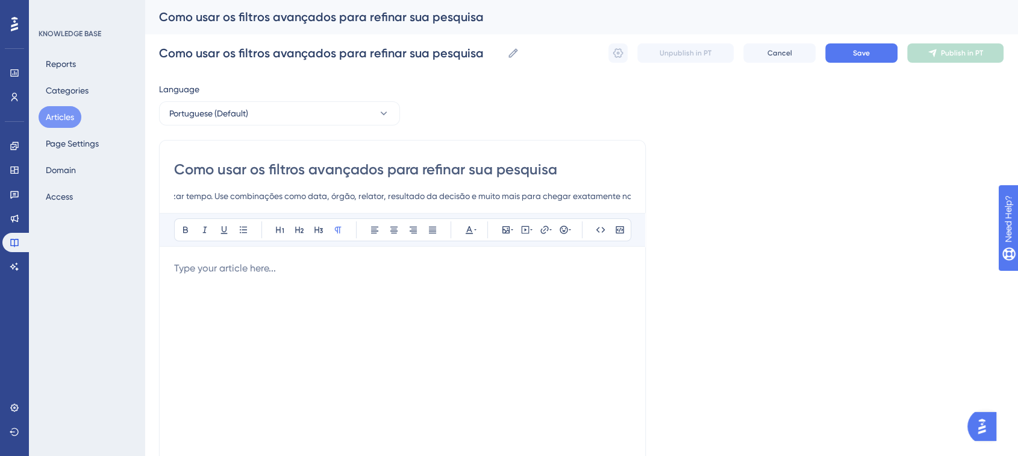
click at [209, 264] on p at bounding box center [402, 268] width 457 height 14
click at [219, 264] on p at bounding box center [402, 268] width 457 height 14
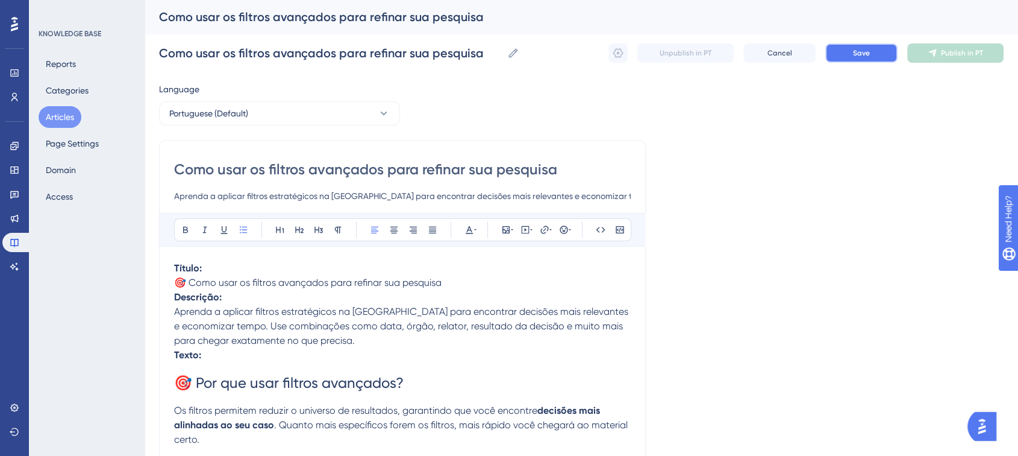
click at [864, 50] on span "Save" at bounding box center [861, 53] width 17 height 10
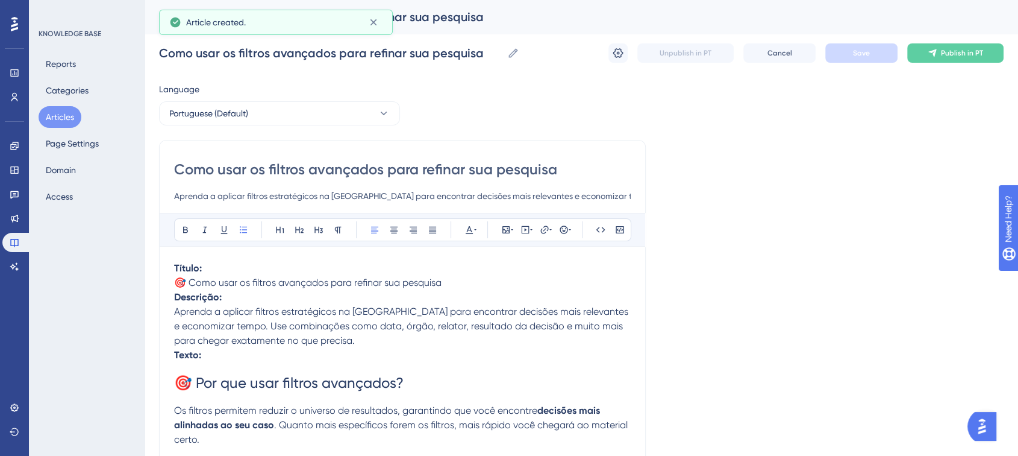
scroll to position [558, 0]
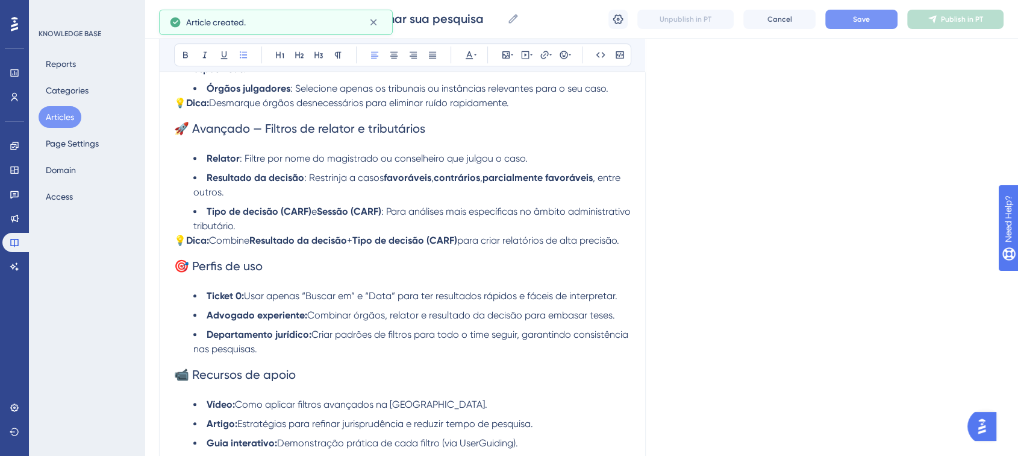
click at [886, 22] on button "Save" at bounding box center [862, 19] width 72 height 19
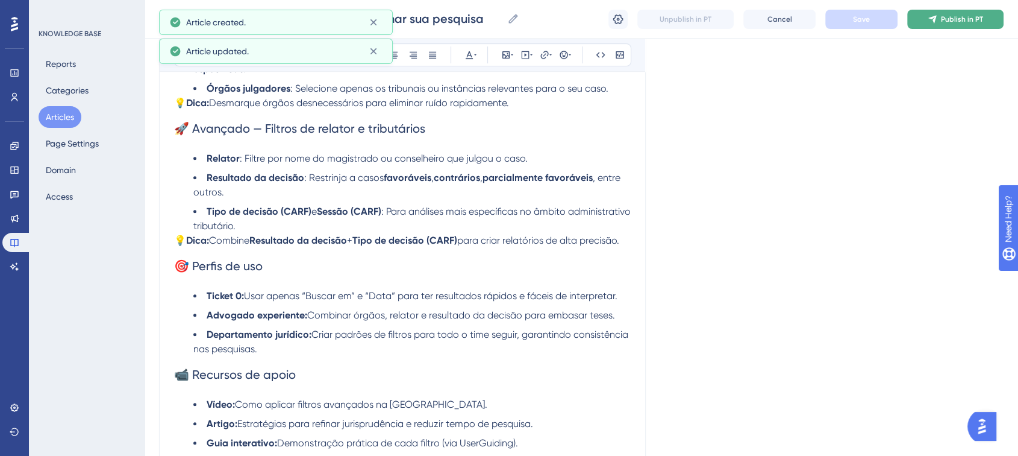
click at [930, 19] on icon at bounding box center [933, 19] width 10 height 10
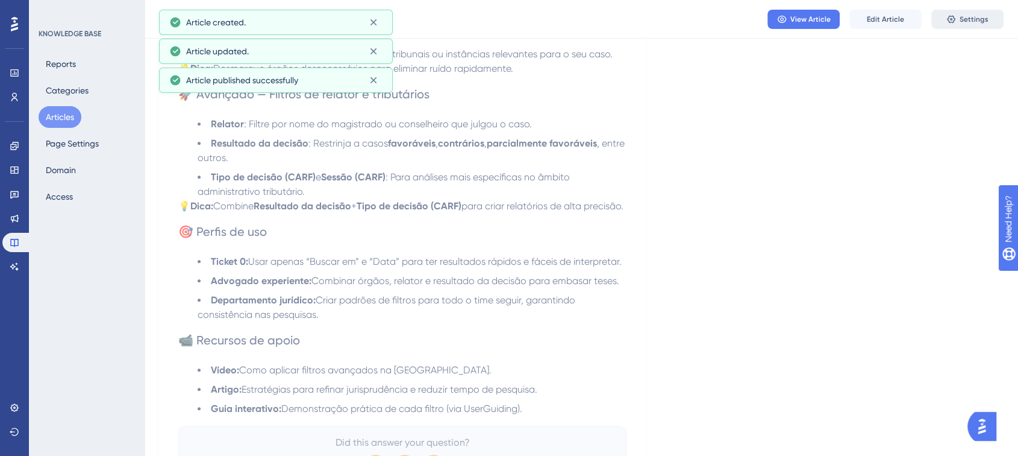
click at [976, 19] on span "Settings" at bounding box center [974, 19] width 29 height 10
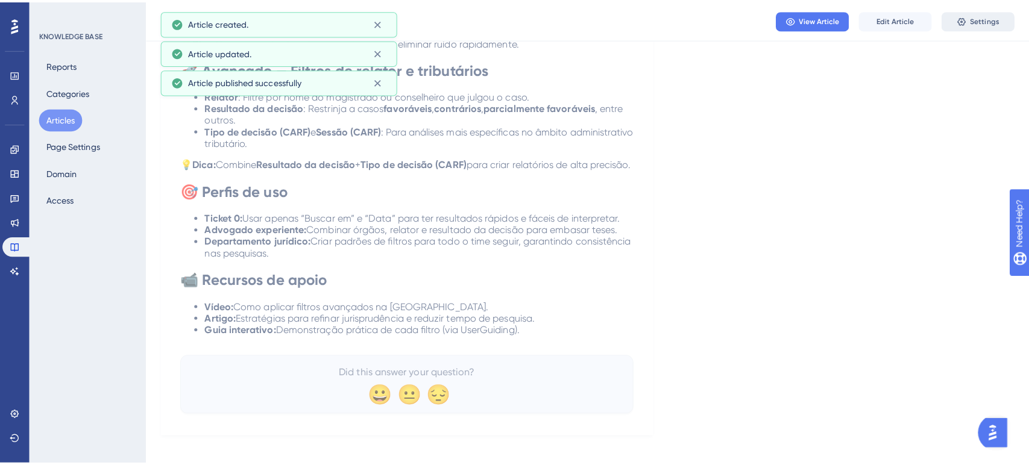
scroll to position [0, 0]
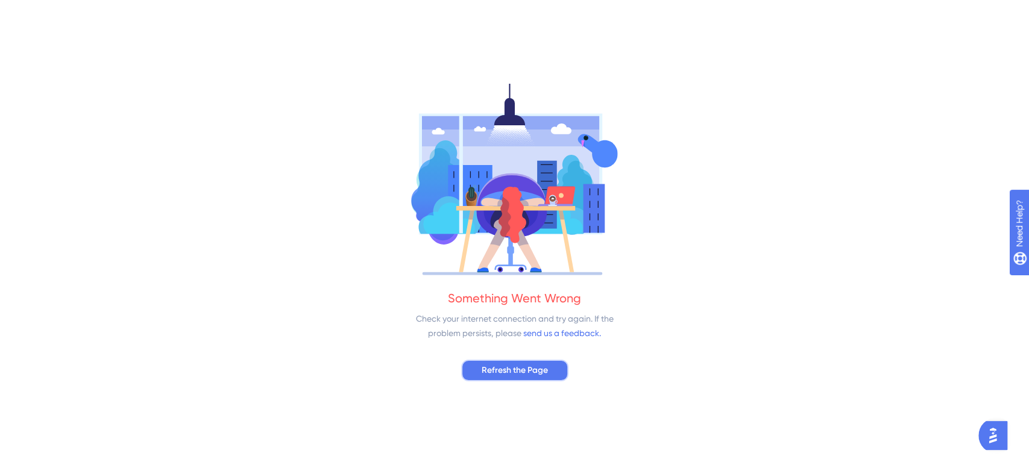
click at [525, 375] on span "Refresh the Page" at bounding box center [515, 370] width 66 height 14
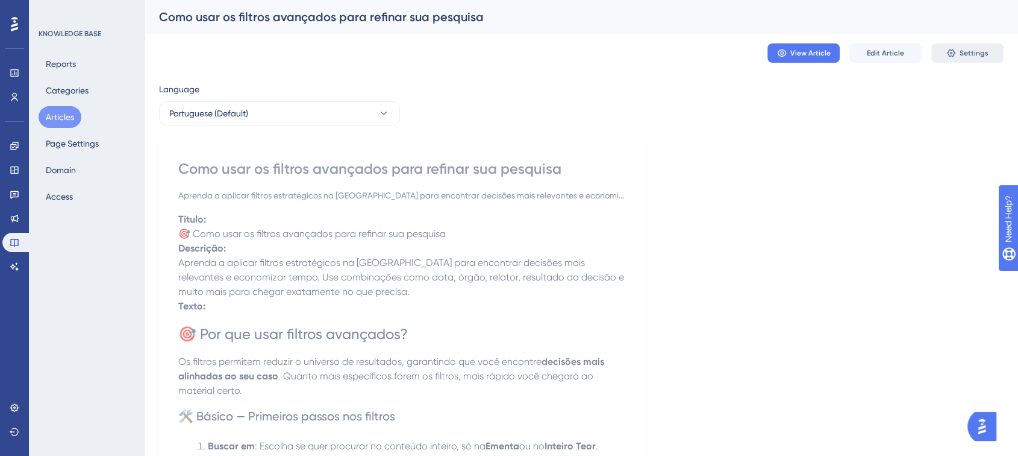
click at [958, 53] on button "Settings" at bounding box center [968, 52] width 72 height 19
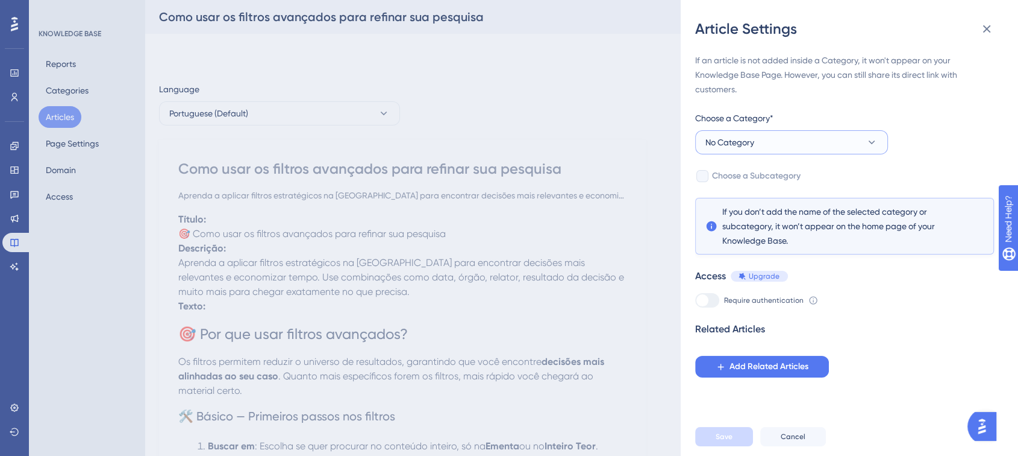
click at [759, 148] on button "No Category" at bounding box center [791, 142] width 193 height 24
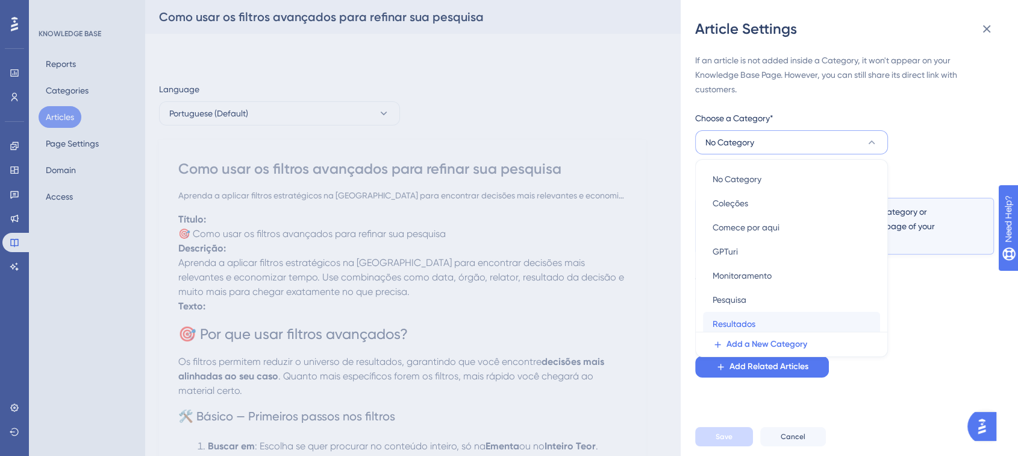
click at [741, 319] on span "Resultados" at bounding box center [734, 323] width 43 height 14
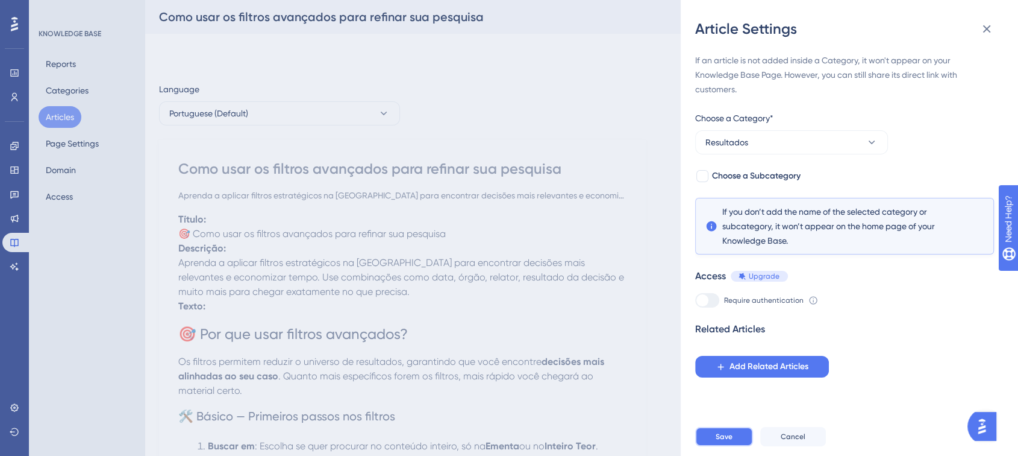
click at [723, 441] on span "Save" at bounding box center [724, 436] width 17 height 10
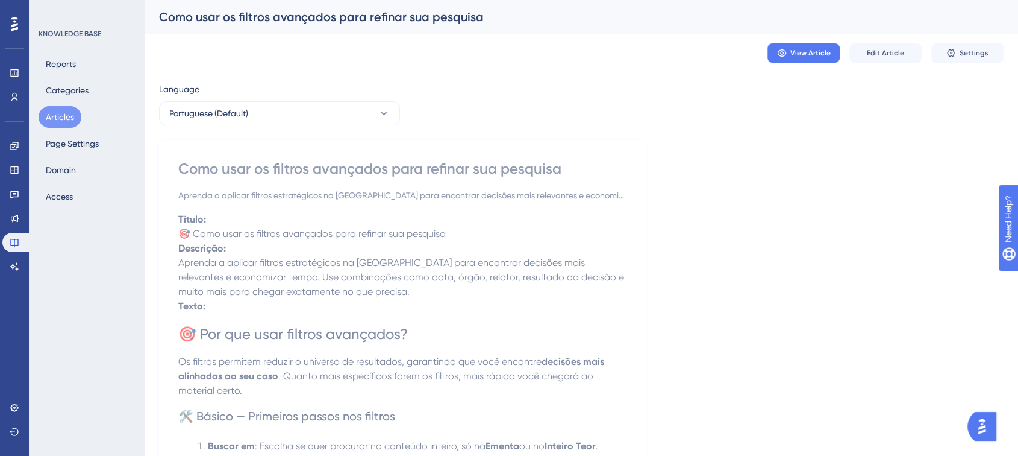
click at [62, 116] on button "Articles" at bounding box center [60, 117] width 43 height 22
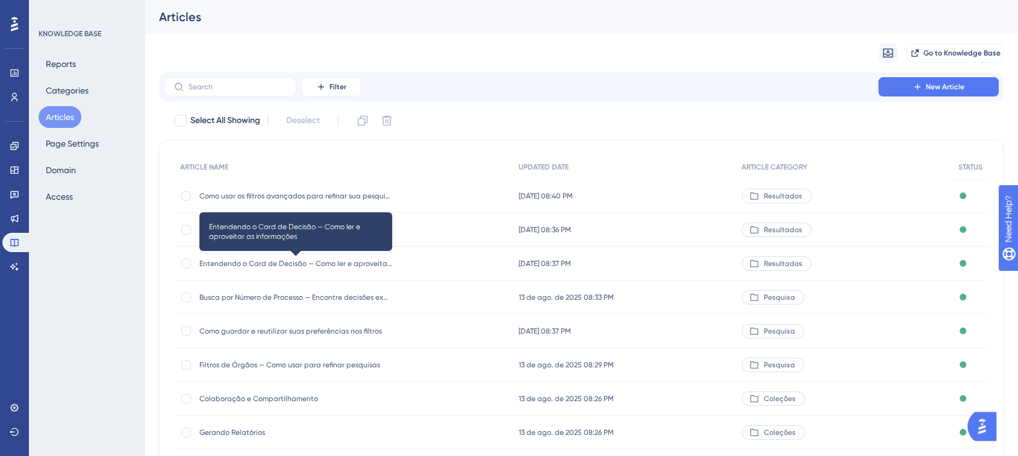
click at [271, 264] on span "Entendendo o Card de Decisão — Como ler e aproveitar as informações" at bounding box center [295, 264] width 193 height 10
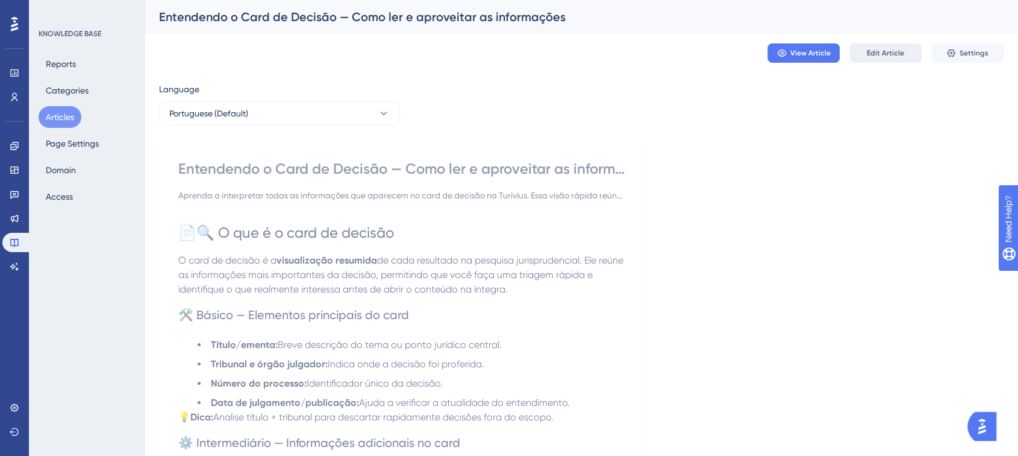
click at [885, 51] on span "Edit Article" at bounding box center [885, 53] width 37 height 10
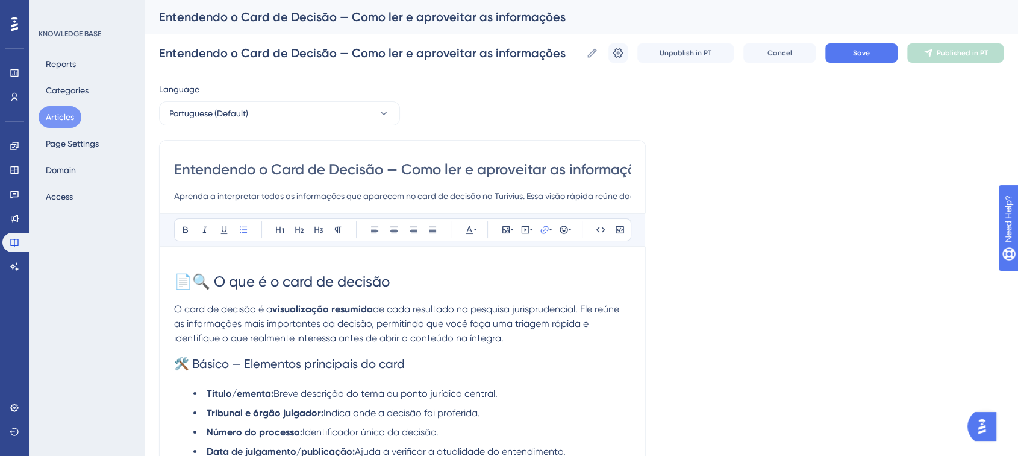
click at [243, 198] on input "Aprenda a interpretar todas as informações que aparecem no card de decisão na T…" at bounding box center [402, 196] width 457 height 14
paste input "Veja como interpretar todas as informações disponíveis no card de decisão da [P…"
type input "Veja como interpretar todas as informações disponíveis no card de decisão da [P…"
click at [265, 273] on span "📄🔍 O que é o card de decisão" at bounding box center [282, 281] width 216 height 17
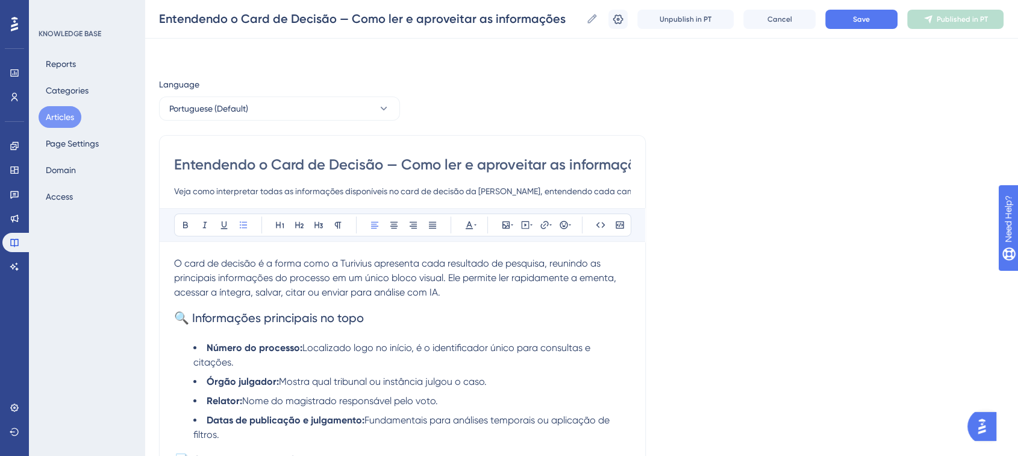
scroll to position [395, 0]
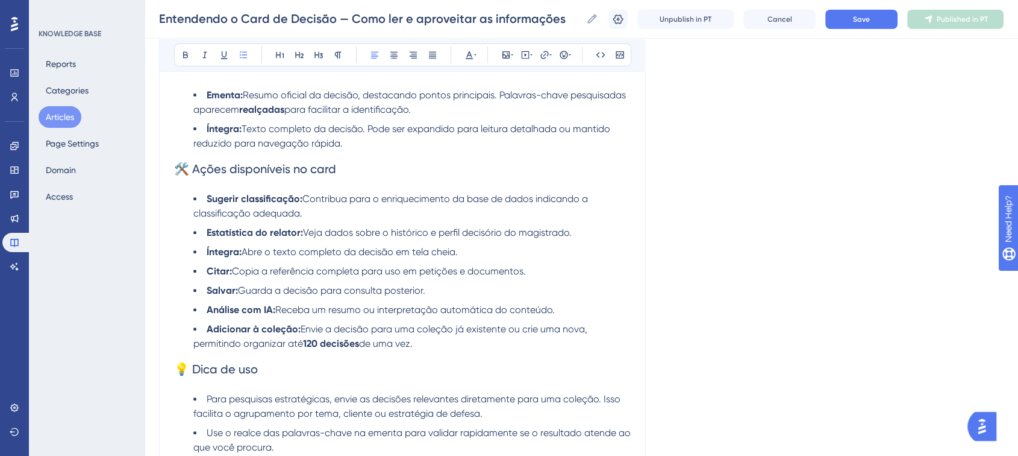
click at [870, 30] on div "Entendendo o Card de Decisão — Como ler e aproveitar as informações Entendendo …" at bounding box center [582, 19] width 874 height 39
click at [871, 27] on button "Save" at bounding box center [862, 19] width 72 height 19
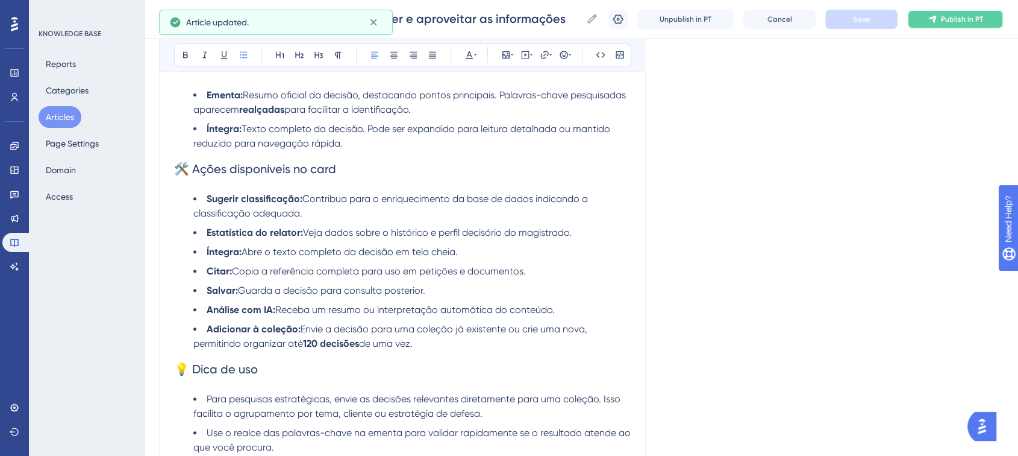
click at [941, 16] on span "Publish in PT" at bounding box center [962, 19] width 42 height 10
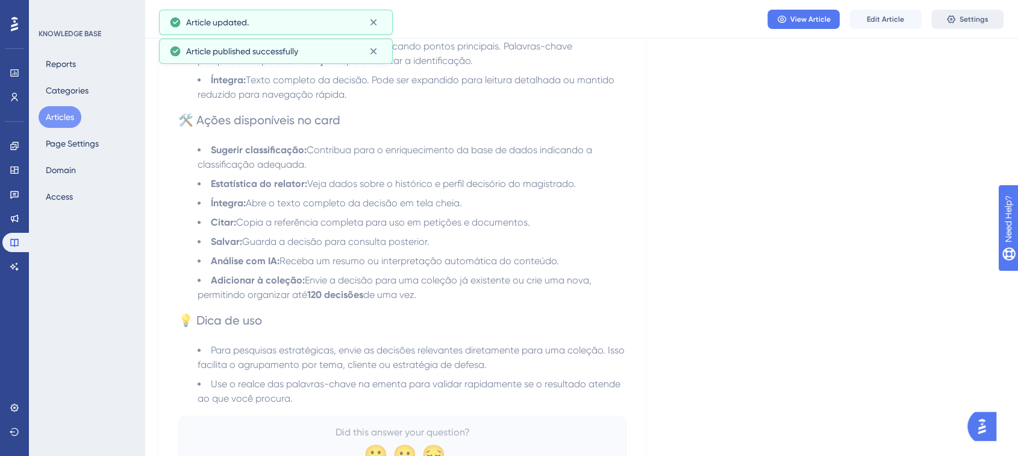
click at [952, 14] on icon at bounding box center [952, 19] width 10 height 10
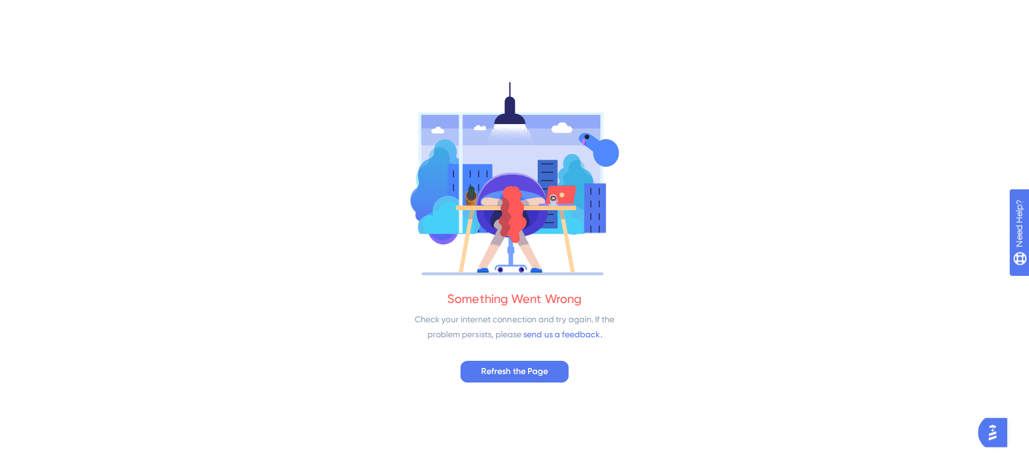
scroll to position [0, 0]
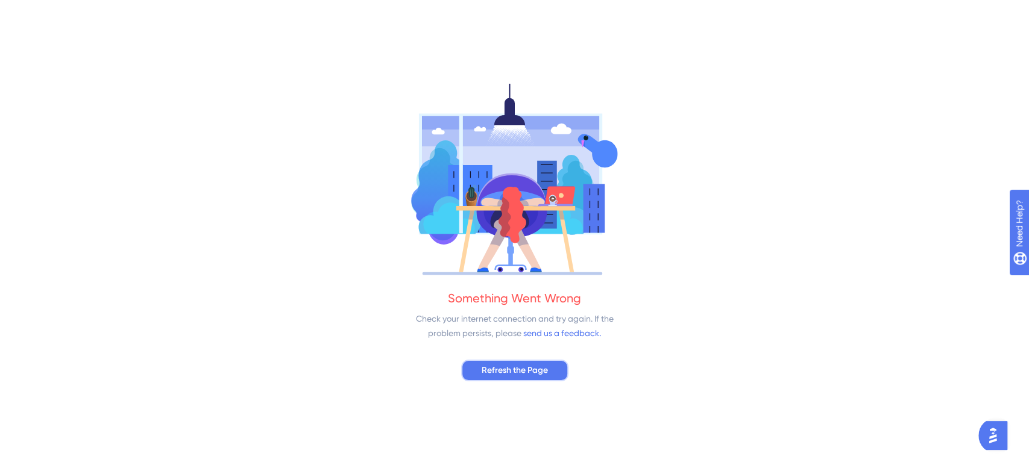
click at [535, 366] on span "Refresh the Page" at bounding box center [515, 370] width 66 height 14
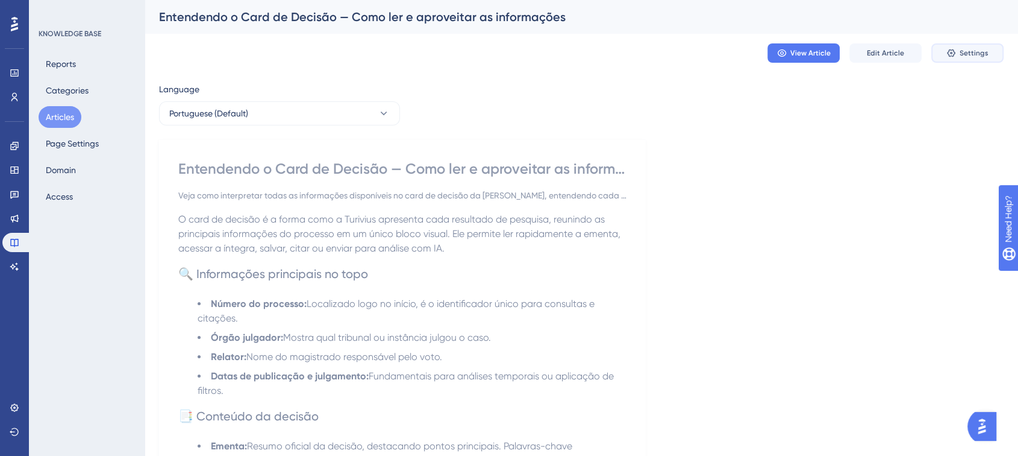
click at [945, 49] on button "Settings" at bounding box center [968, 52] width 72 height 19
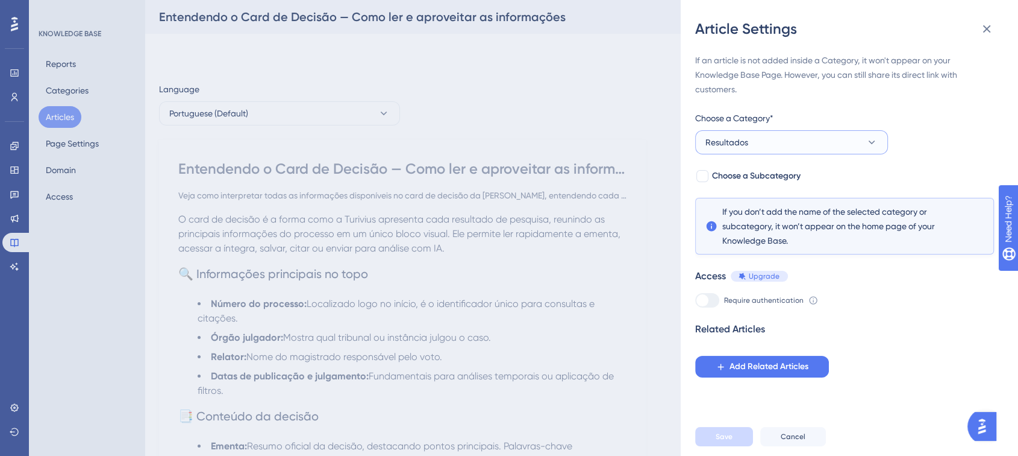
click at [750, 145] on button "Resultados" at bounding box center [791, 142] width 193 height 24
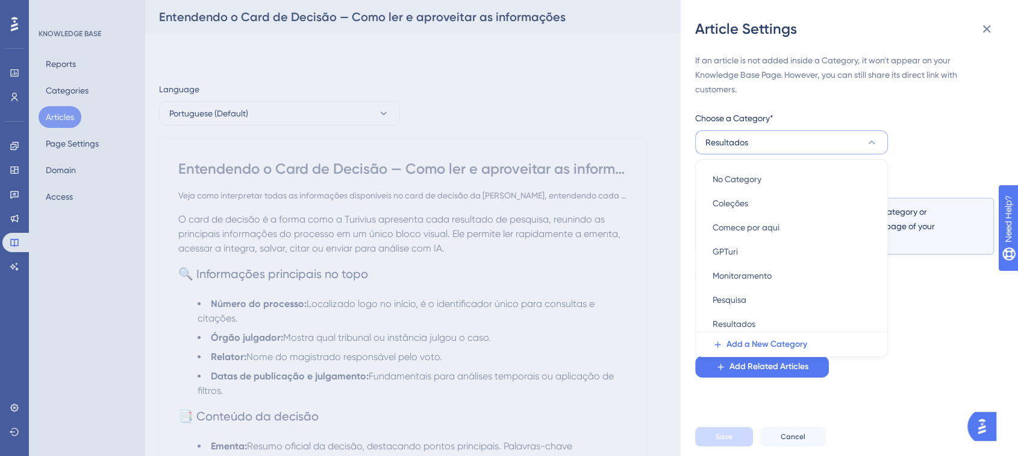
click at [748, 139] on button "Resultados" at bounding box center [791, 142] width 193 height 24
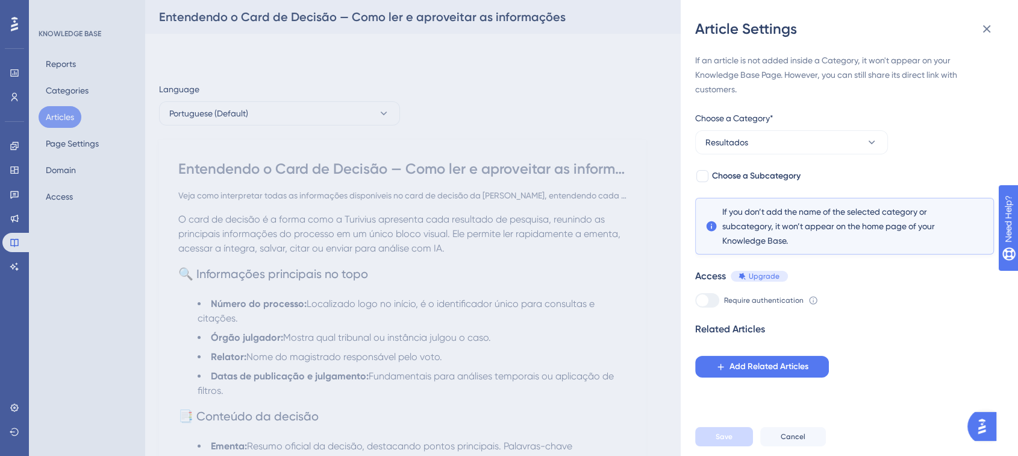
click at [752, 412] on div "If an article is not added inside a Category, it won't appear on your Knowledge…" at bounding box center [854, 228] width 318 height 378
click at [583, 370] on div "Article Settings If an article is not added inside a Category, it won't appear …" at bounding box center [509, 228] width 1018 height 456
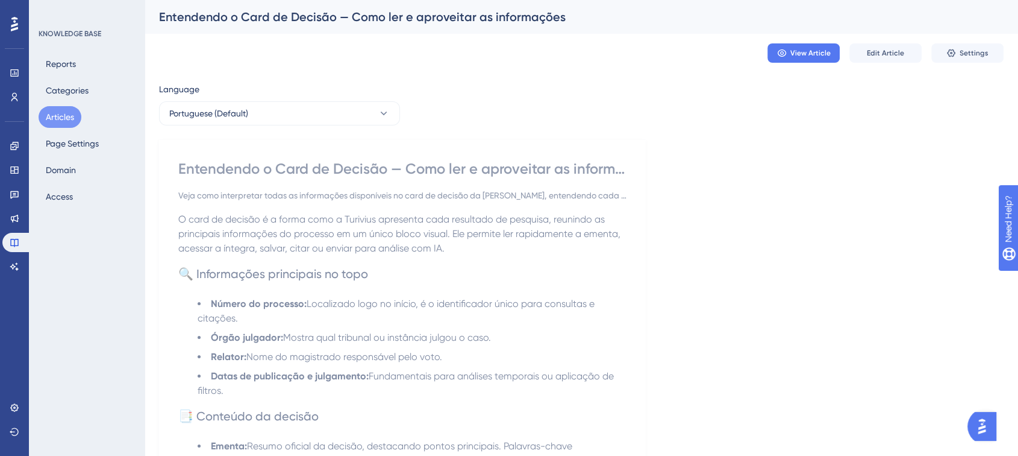
click at [61, 121] on button "Articles" at bounding box center [60, 117] width 43 height 22
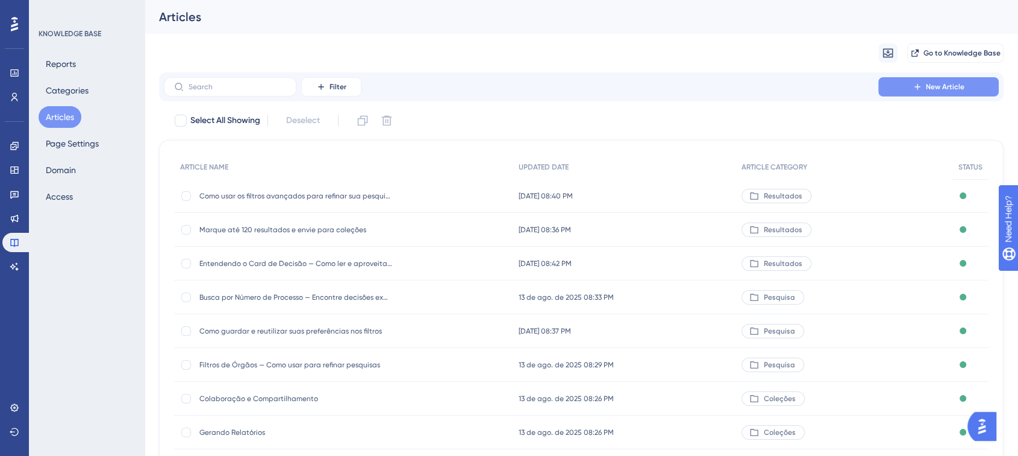
click at [955, 82] on span "New Article" at bounding box center [945, 87] width 39 height 10
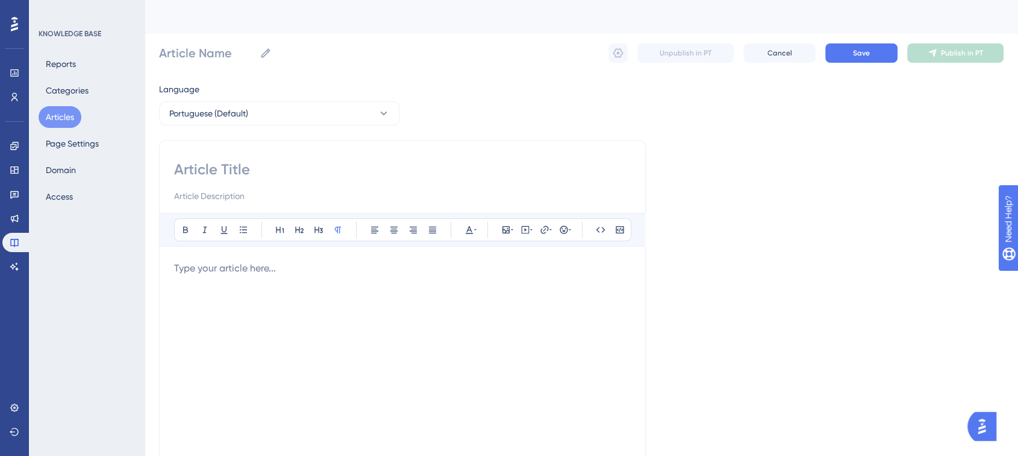
click at [231, 168] on input at bounding box center [402, 169] width 457 height 19
paste input "Análise de uma decisão com IA"
type input "Análise de uma decisão com IA"
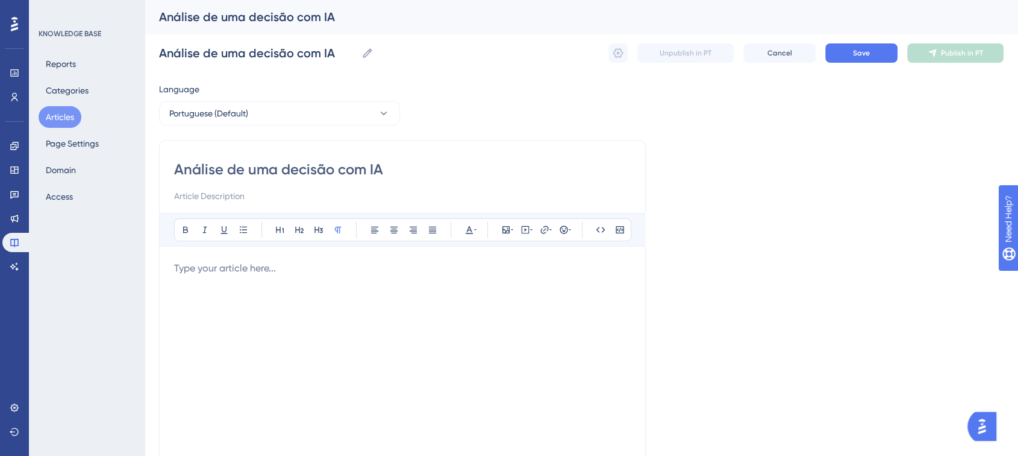
type input "Análise de uma decisão com IA"
click at [228, 199] on input at bounding box center [402, 196] width 457 height 14
click at [207, 190] on input at bounding box center [402, 196] width 457 height 14
paste input "A análise com IA transforma uma decisão judicial complexa em um resumo claro e …"
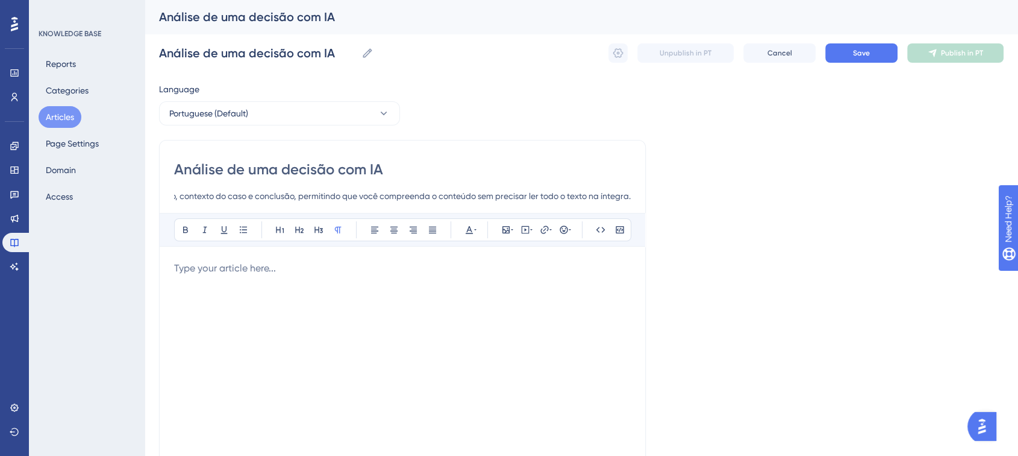
click at [204, 264] on p at bounding box center [402, 268] width 457 height 14
click at [240, 262] on p at bounding box center [402, 268] width 457 height 14
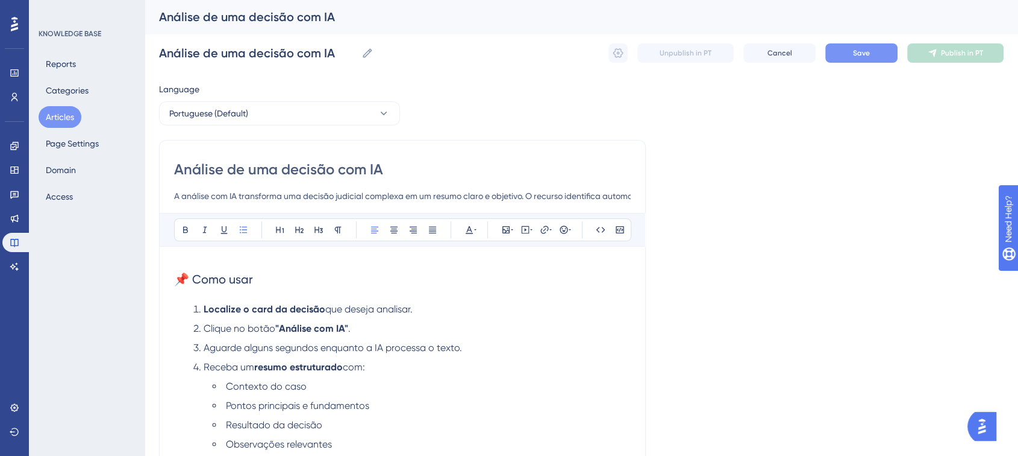
click at [877, 58] on button "Save" at bounding box center [862, 52] width 72 height 19
click at [411, 195] on input "A análise com IA transforma uma decisão judicial complexa em um resumo claro e …" at bounding box center [402, 196] width 457 height 14
click at [530, 196] on input "A análise com IA transforma uma decisão judicial complexa em um resumo claro e …" at bounding box center [402, 196] width 457 height 14
type input "A análise com IA transforma uma decisão judicial complexa em um resumo claro e …"
click at [865, 50] on span "Save" at bounding box center [861, 53] width 17 height 10
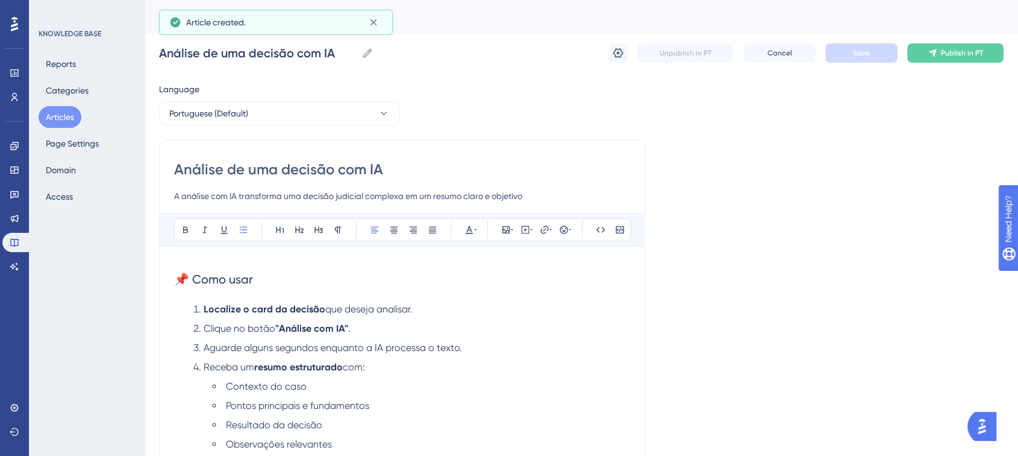
scroll to position [189, 0]
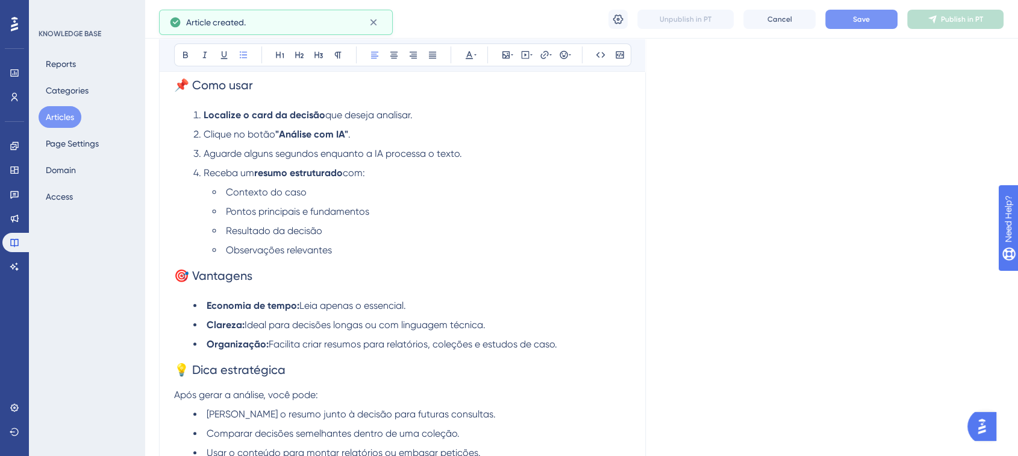
click at [843, 28] on div "Análise de uma decisão com IA Análise de uma decisão com IA Unpublish in PT Can…" at bounding box center [582, 19] width 874 height 39
click at [864, 27] on button "Save" at bounding box center [862, 19] width 72 height 19
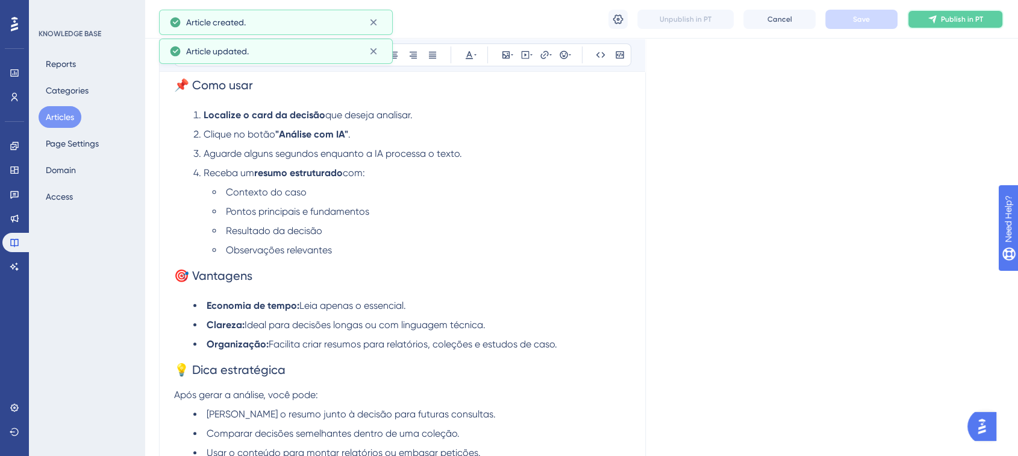
click at [959, 20] on span "Publish in PT" at bounding box center [962, 19] width 42 height 10
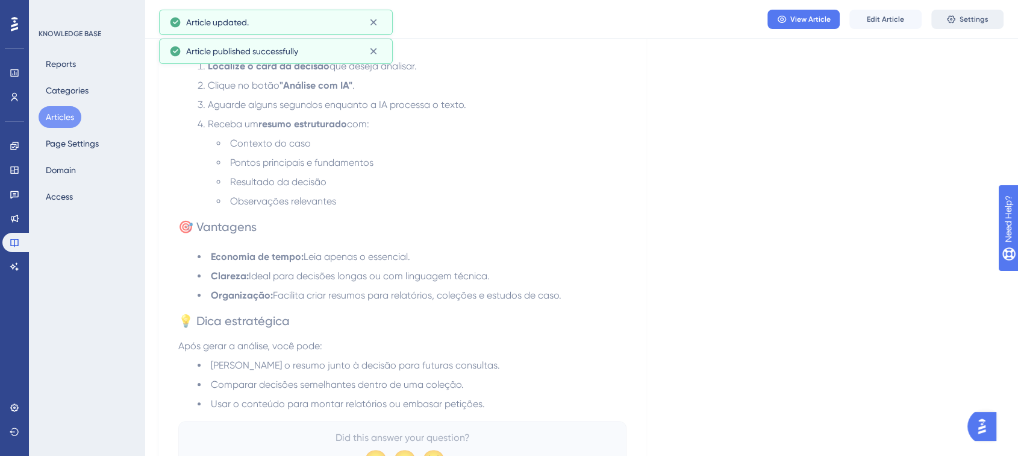
click at [971, 27] on button "Settings" at bounding box center [968, 19] width 72 height 19
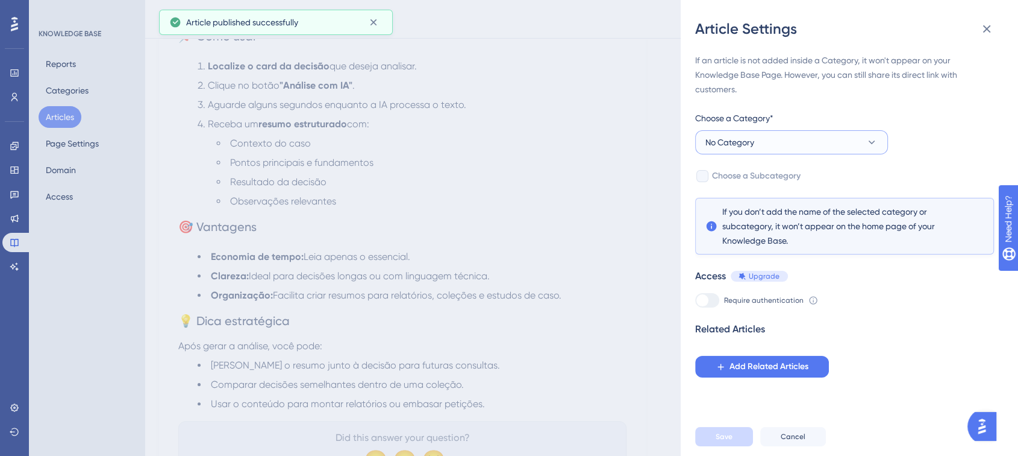
click at [761, 154] on button "No Category" at bounding box center [791, 142] width 193 height 24
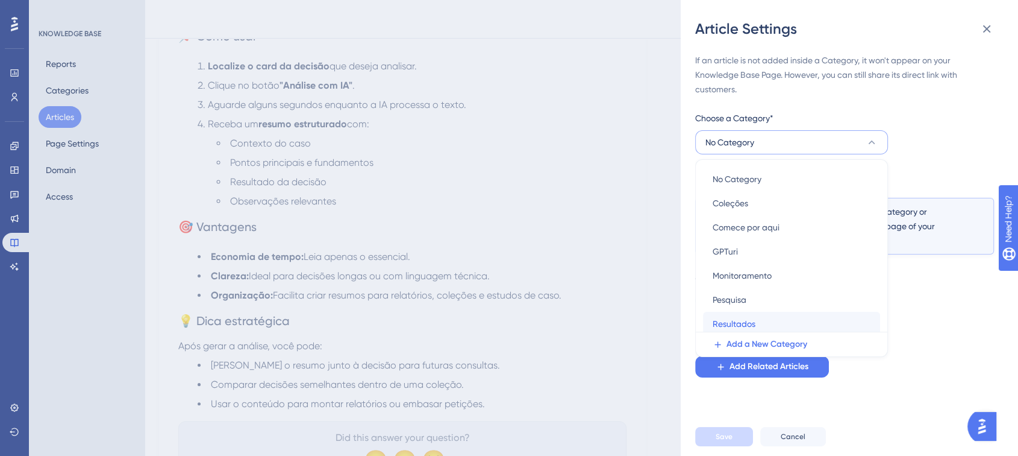
click at [750, 317] on span "Resultados" at bounding box center [734, 323] width 43 height 14
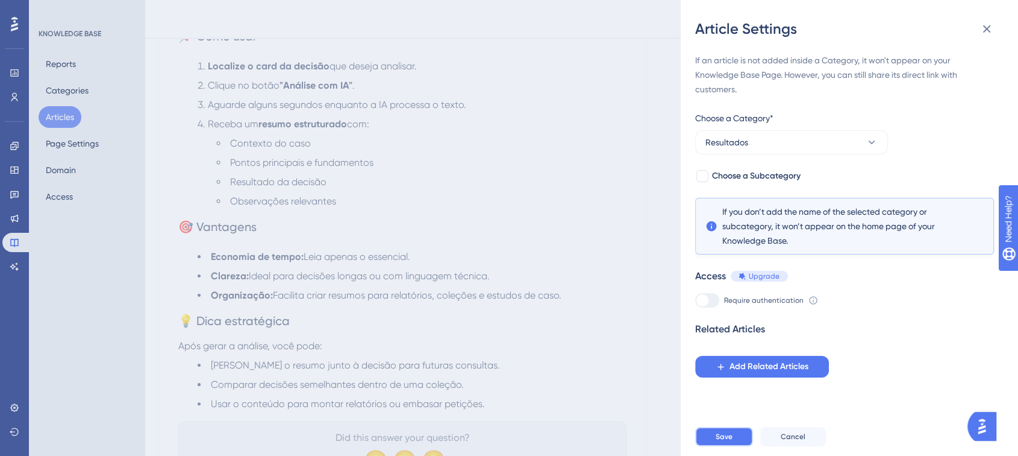
click at [721, 440] on button "Save" at bounding box center [724, 436] width 58 height 19
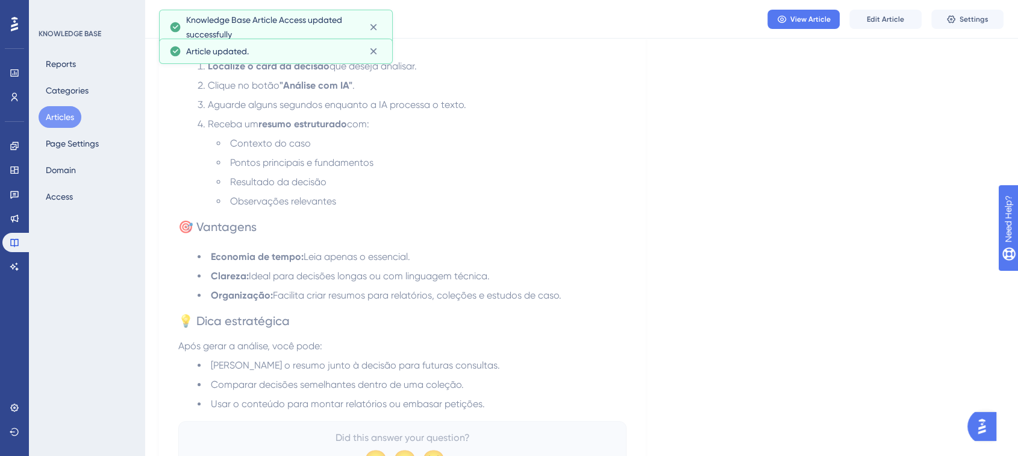
click at [71, 113] on button "Articles" at bounding box center [60, 117] width 43 height 22
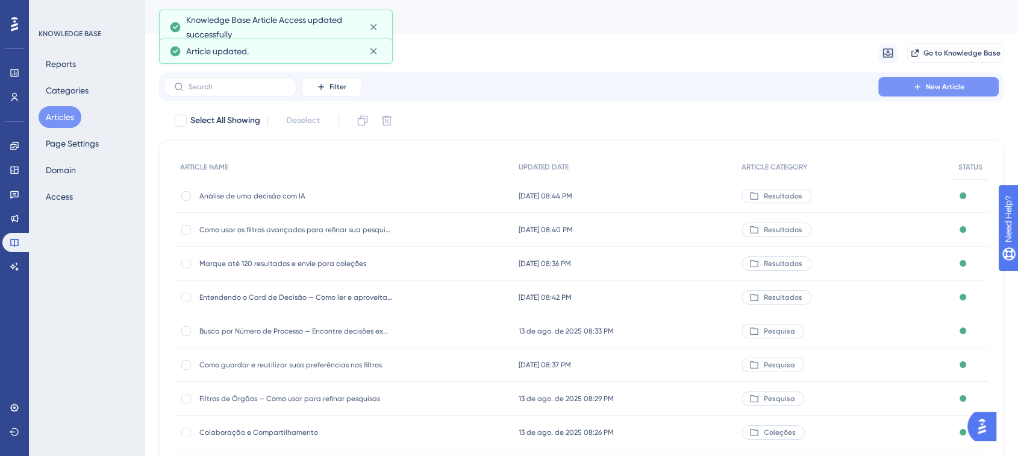
click at [935, 89] on span "New Article" at bounding box center [945, 87] width 39 height 10
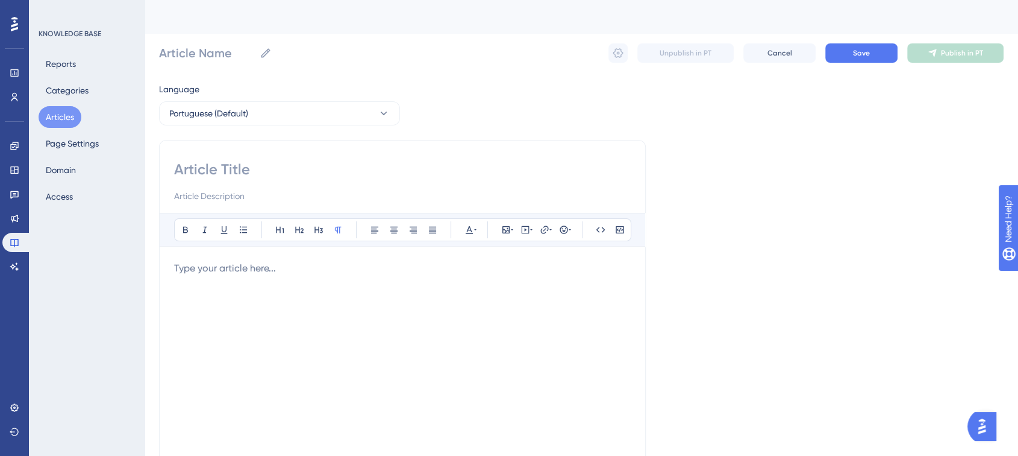
click at [212, 171] on input at bounding box center [402, 169] width 457 height 19
paste input "Resumo das decisões analisadas"
type input "Resumo das decisões analisadas"
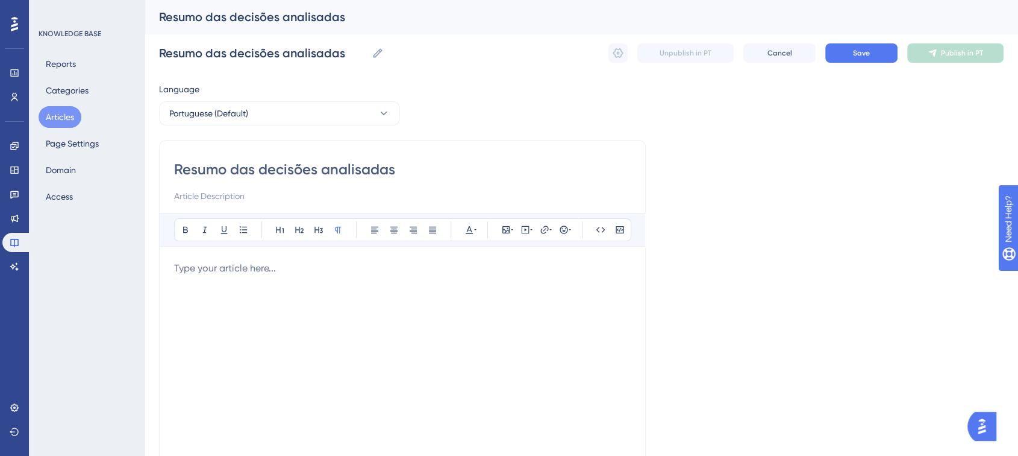
click at [259, 168] on input "Resumo das decisões analisadas" at bounding box center [402, 169] width 457 height 19
type input "Resumo das 12decisões analisadas"
type input "Resumo das 12 decisões analisadas"
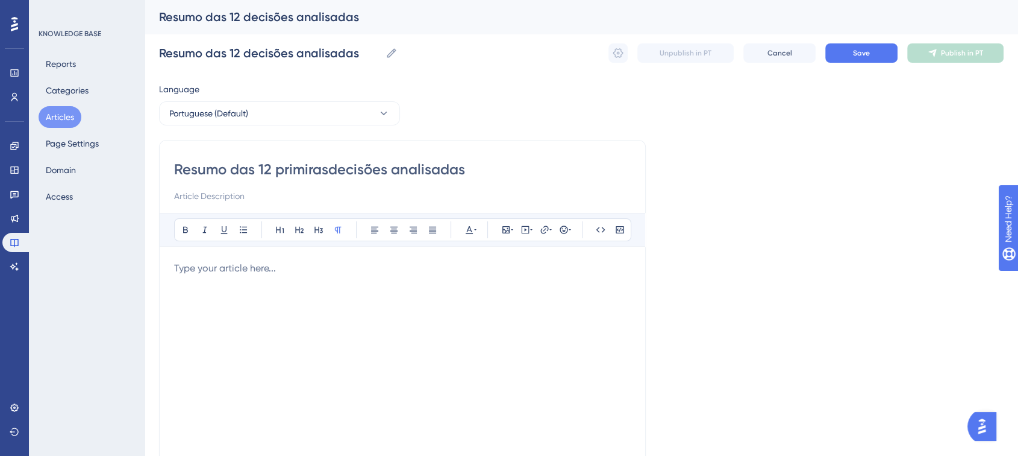
type input "Resumo das 12 primiras decisões analisadas"
type input "Resumo das 12 primiedecisões analisadas"
type input "Resumo das 12 primedecisões analisadas"
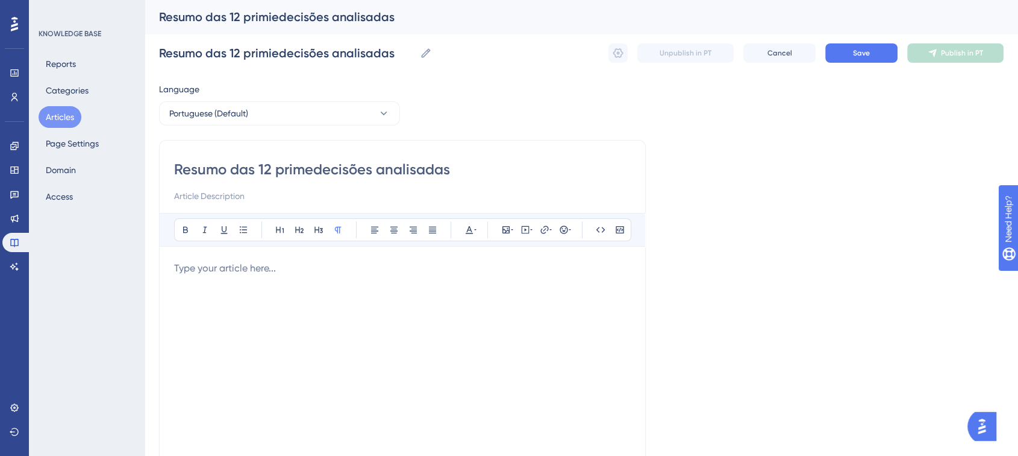
type input "Resumo das 12 primedecisões analisadas"
type input "Resumo das 12 primeiras decisões analisadas"
type input "Resumo das 12 primeiras decisões"
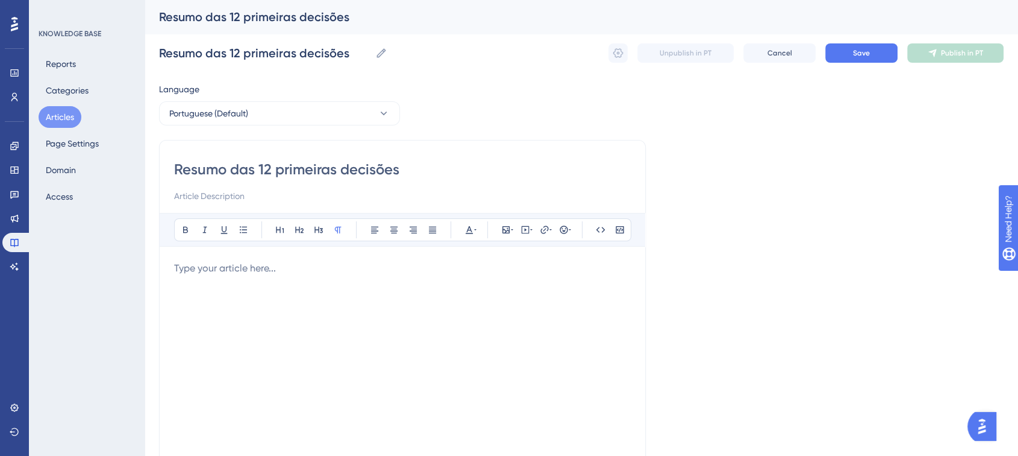
click at [278, 192] on input at bounding box center [402, 196] width 457 height 14
click at [222, 201] on input at bounding box center [402, 196] width 457 height 14
paste input "[PERSON_NAME] como interpretar rapidamente as decisões judiciais listadas na su…"
type input "[PERSON_NAME] como interpretar rapidamente as decisões judiciais listadas na su…"
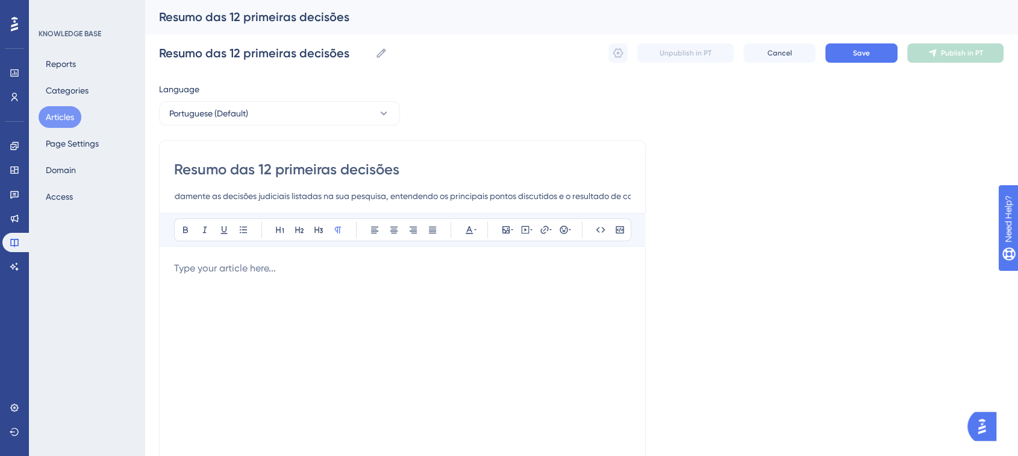
click at [215, 274] on p at bounding box center [402, 268] width 457 height 14
click at [195, 264] on p at bounding box center [402, 268] width 457 height 14
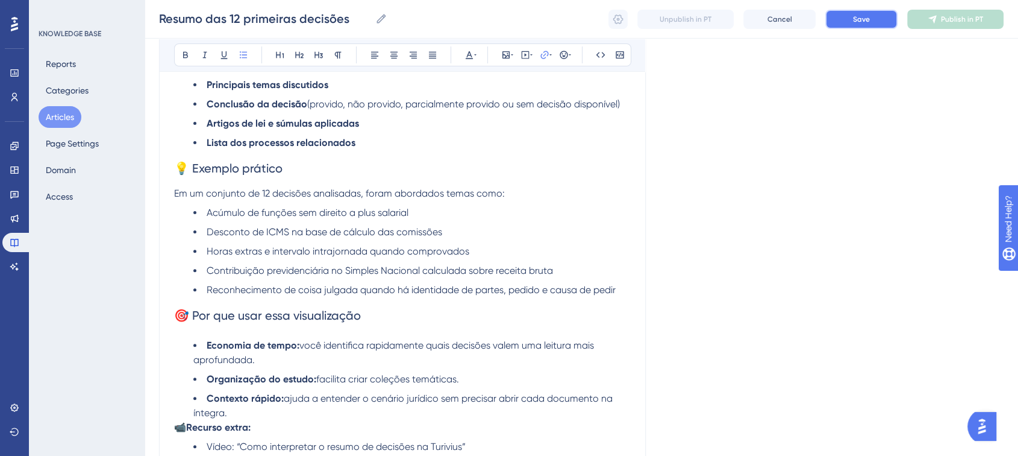
click at [882, 16] on button "Save" at bounding box center [862, 19] width 72 height 19
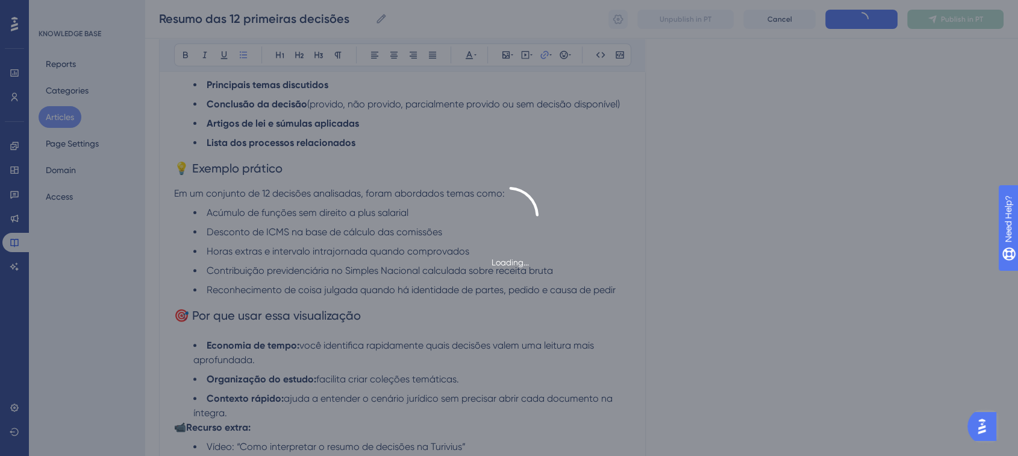
scroll to position [328, 0]
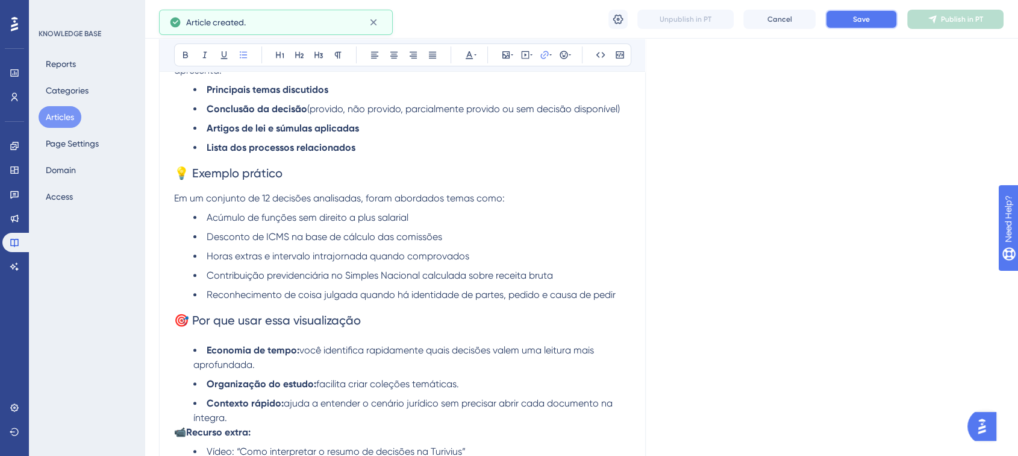
click at [884, 22] on button "Save" at bounding box center [862, 19] width 72 height 19
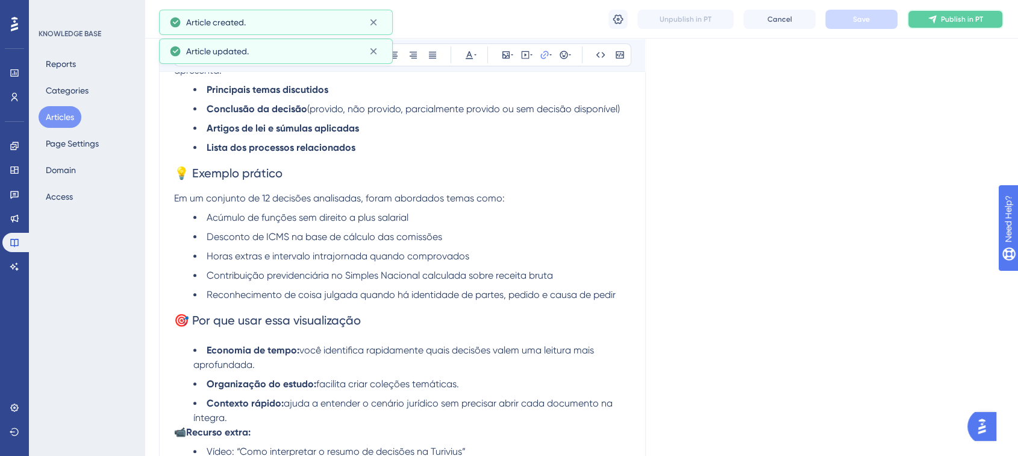
click at [940, 21] on button "Publish in PT" at bounding box center [956, 19] width 96 height 19
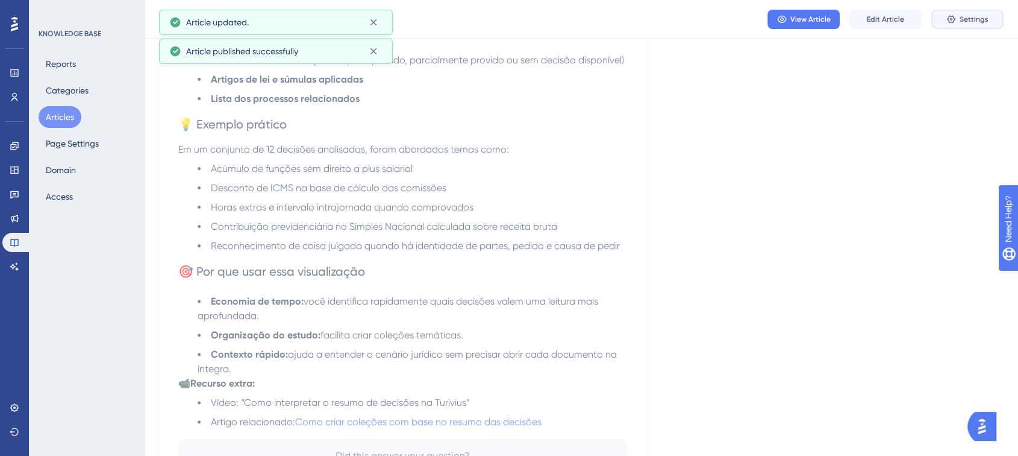
click at [949, 20] on icon at bounding box center [951, 19] width 8 height 8
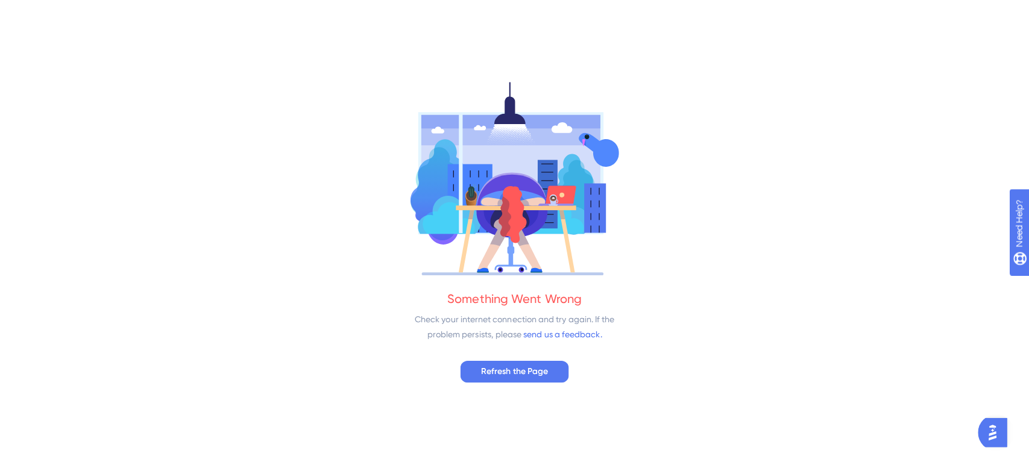
scroll to position [0, 0]
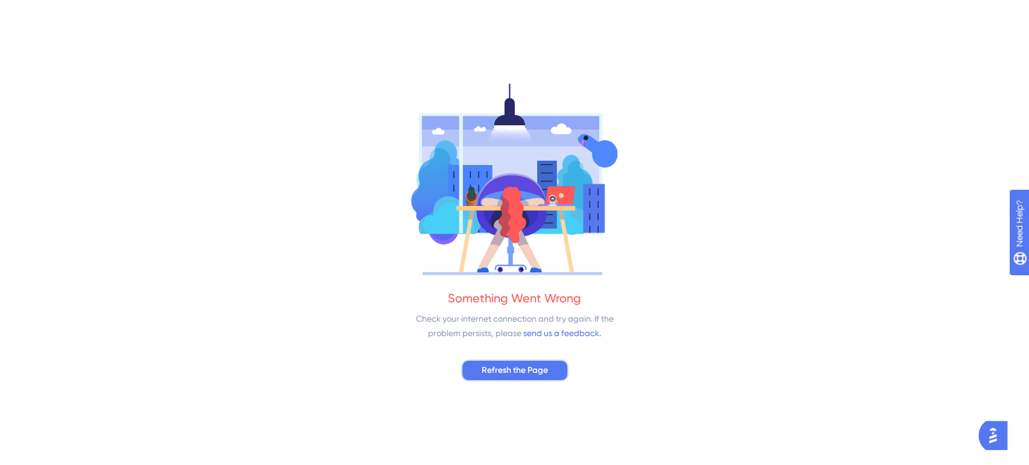
click at [501, 369] on span "Refresh the Page" at bounding box center [515, 370] width 66 height 14
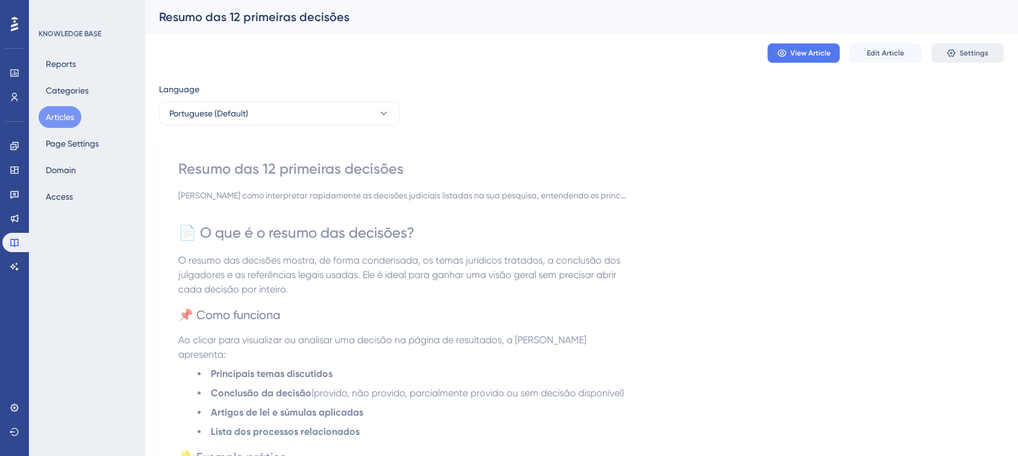
click at [958, 46] on button "Settings" at bounding box center [968, 52] width 72 height 19
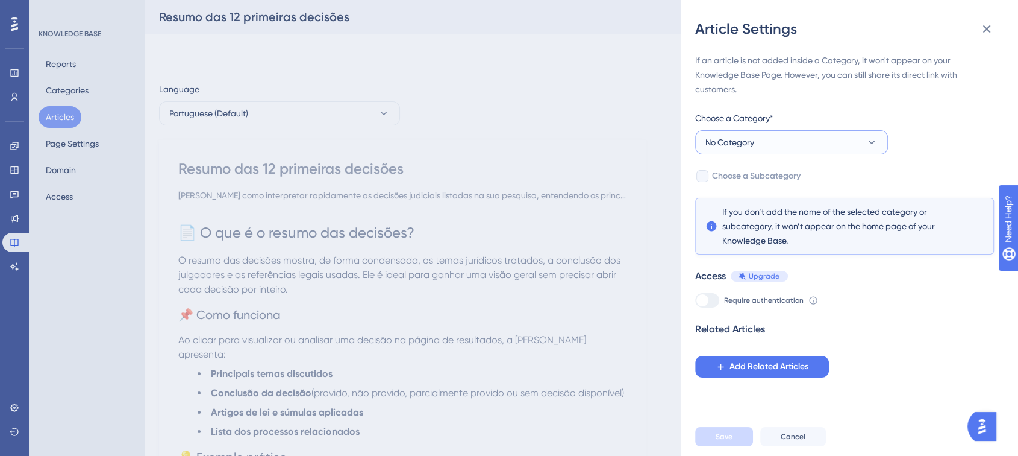
click at [789, 139] on button "No Category" at bounding box center [791, 142] width 193 height 24
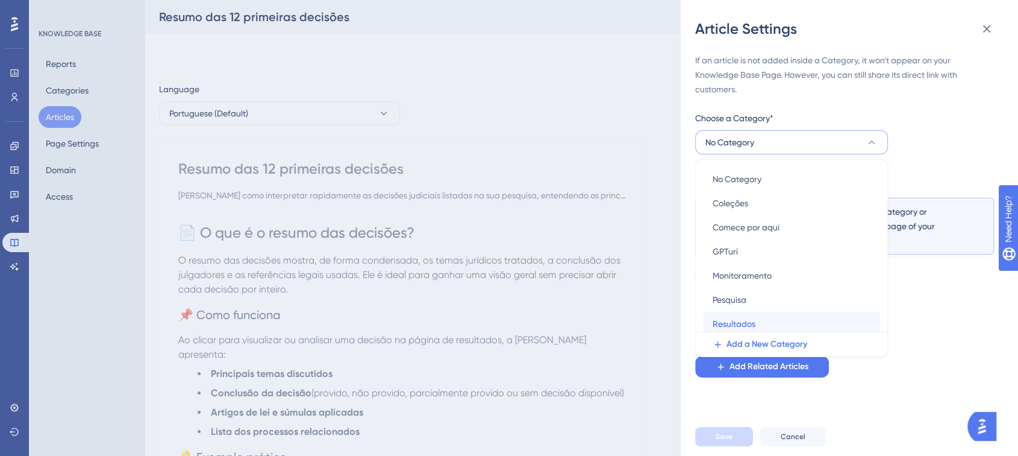
click at [762, 322] on div "Resultados Resultados" at bounding box center [792, 324] width 158 height 24
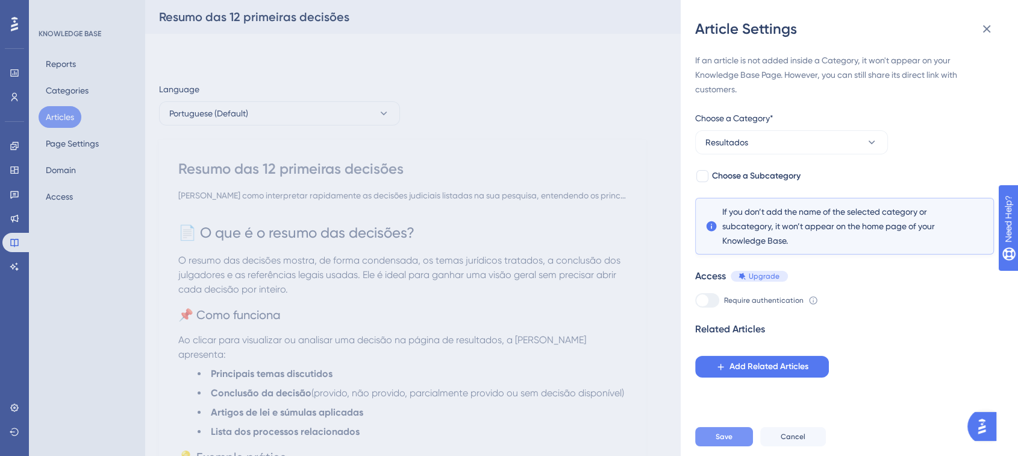
click at [732, 446] on button "Save" at bounding box center [724, 436] width 58 height 19
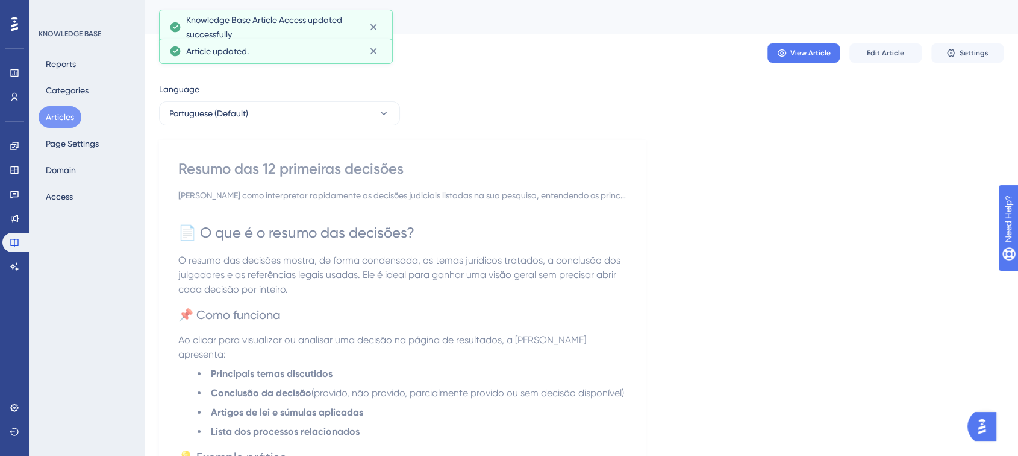
click at [62, 119] on button "Articles" at bounding box center [60, 117] width 43 height 22
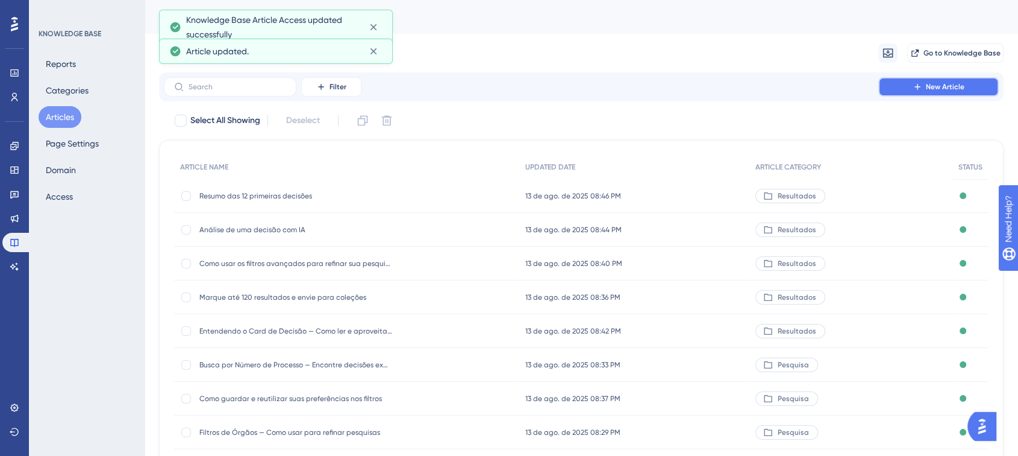
click at [928, 81] on button "New Article" at bounding box center [939, 86] width 121 height 19
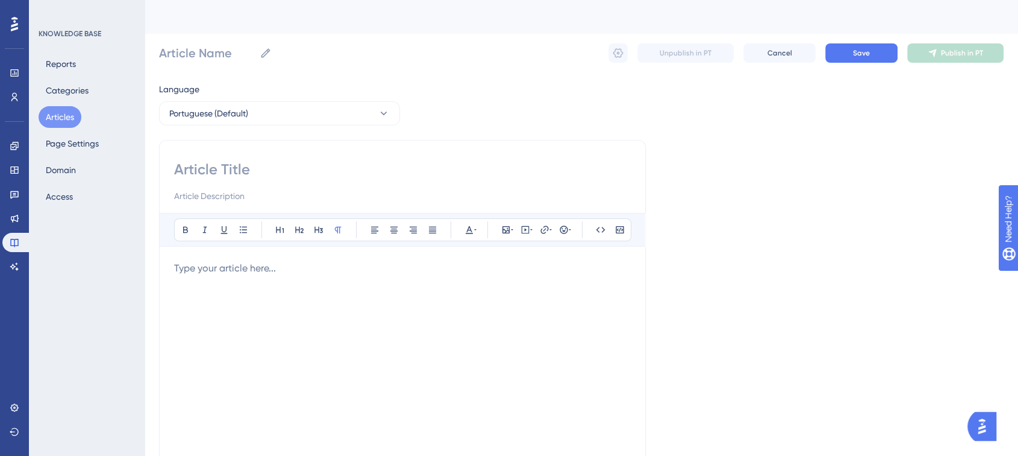
click at [240, 166] on input at bounding box center [402, 169] width 457 height 19
paste input "Jurimetria – Visualize dados e tendências processuais"
type input "Jurimetria – Visualize dados e tendências processuais"
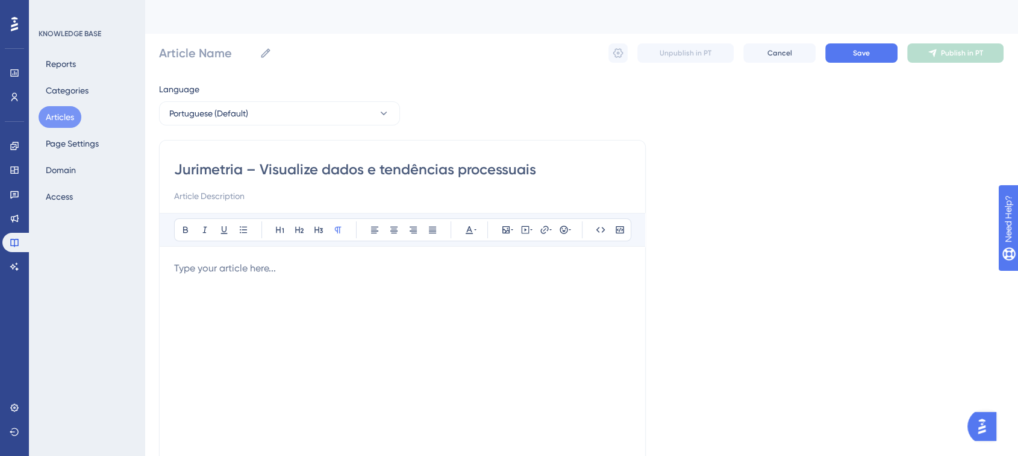
type input "Jurimetria – Visualize dados e tendências processuais"
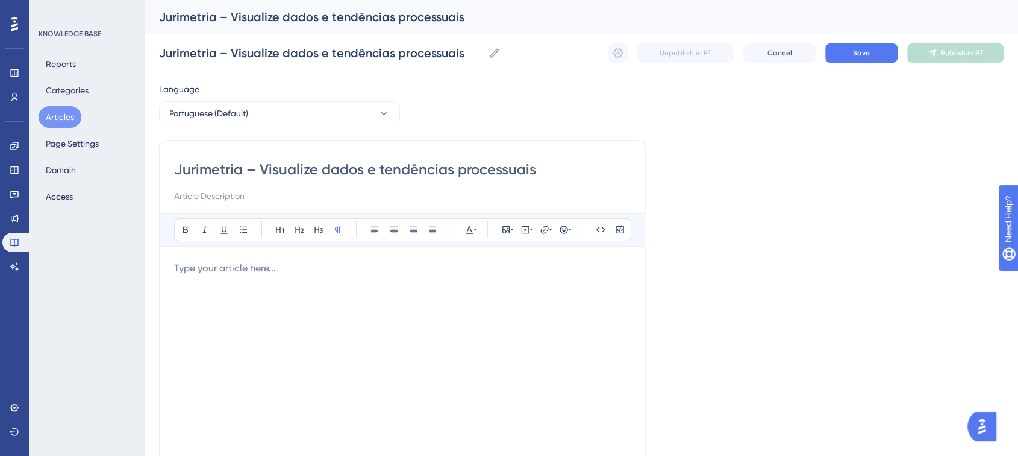
type input "Jurimetria – Visualize dados e tendências processuais"
click at [239, 195] on input at bounding box center [402, 196] width 457 height 14
click at [196, 195] on input at bounding box center [402, 196] width 457 height 14
paste input "Analise de forma visual e interativa o volume e comportamento das decisões judi…"
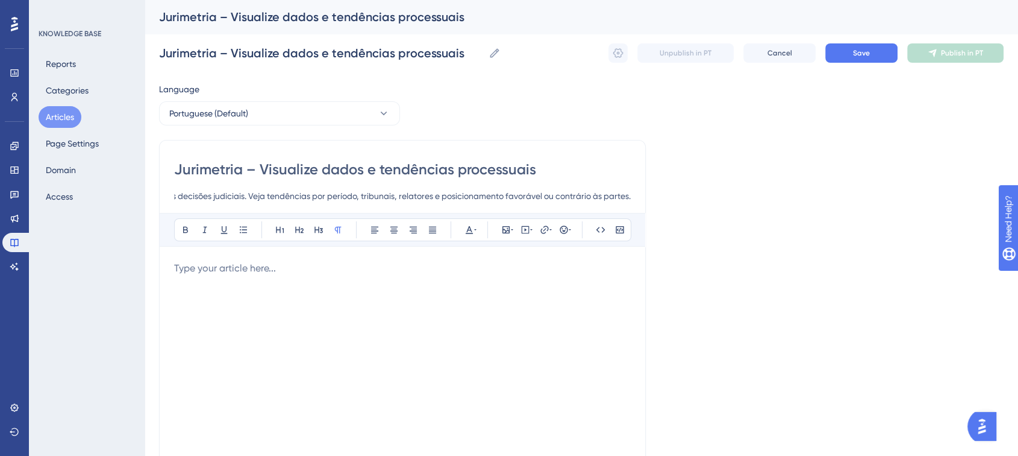
drag, startPoint x: 218, startPoint y: 265, endPoint x: 467, endPoint y: 183, distance: 262.6
click at [218, 266] on p at bounding box center [402, 268] width 457 height 14
click at [345, 192] on input "Analise de forma visual e interativa o volume e comportamento das decisões judi…" at bounding box center [402, 196] width 457 height 14
paste input "Visualize, em gráficos interativos, o volume de decisões judiciais ao longo do …"
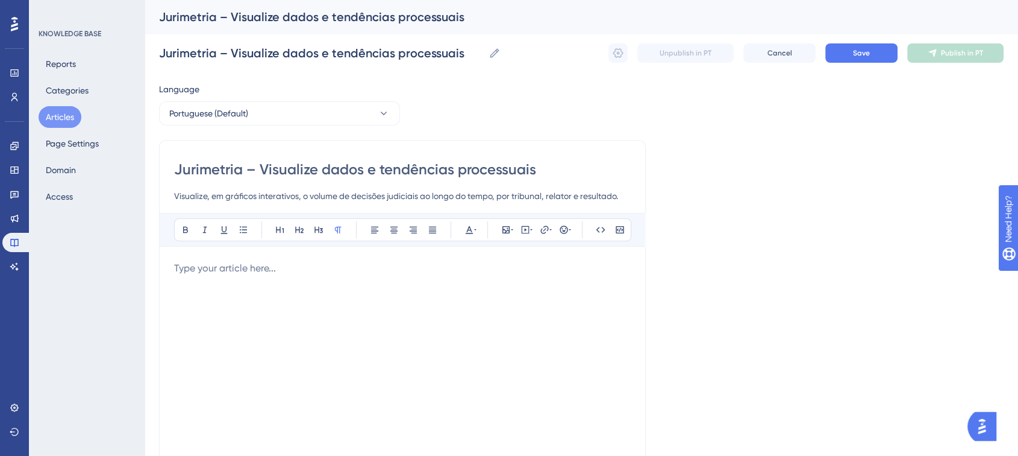
type input "Visualize, em gráficos interativos, o volume de decisões judiciais ao longo do …"
click at [269, 278] on div at bounding box center [402, 393] width 457 height 265
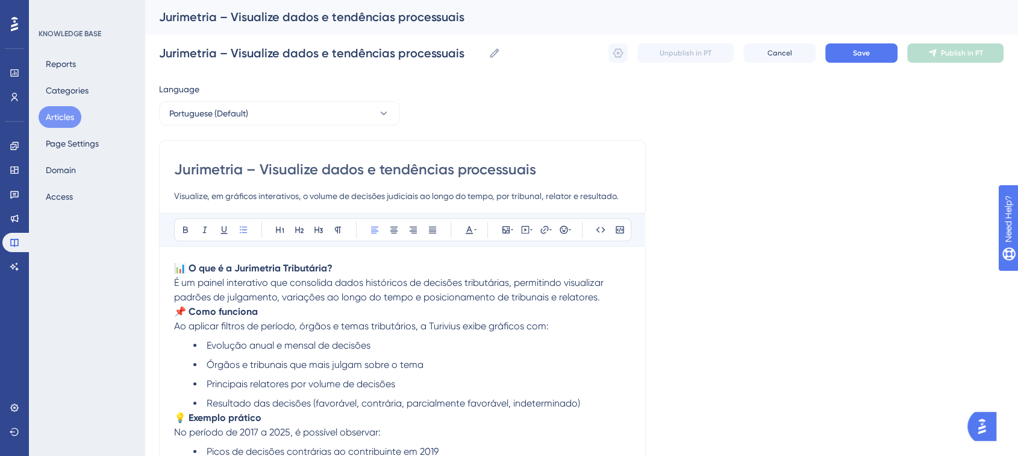
scroll to position [193, 0]
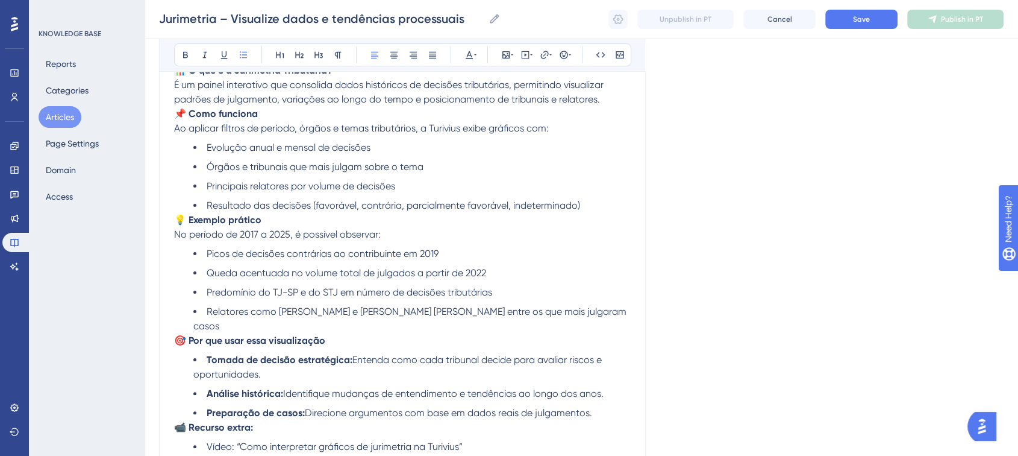
click at [870, 8] on div "Jurimetria – Visualize dados e tendências processuais Jurimetria – Visualize da…" at bounding box center [582, 19] width 874 height 39
click at [863, 19] on span "Save" at bounding box center [861, 19] width 17 height 10
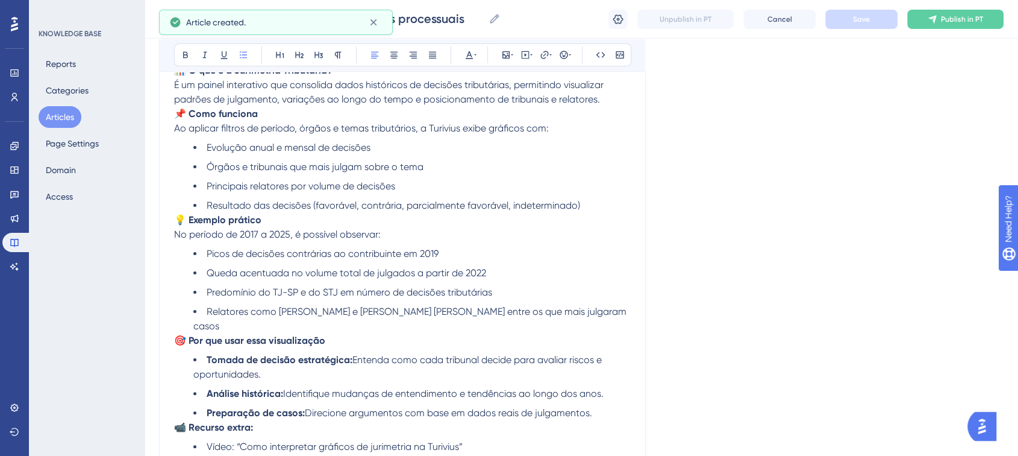
scroll to position [188, 0]
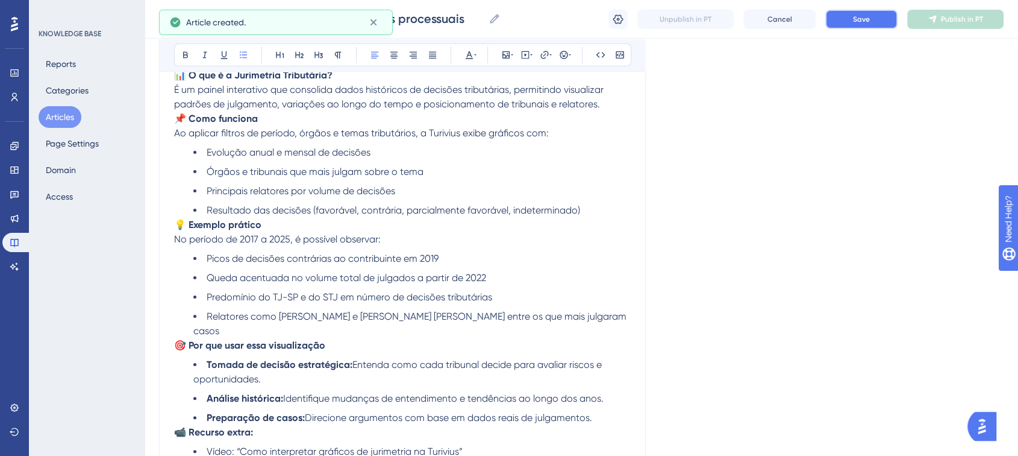
click at [871, 16] on button "Save" at bounding box center [862, 19] width 72 height 19
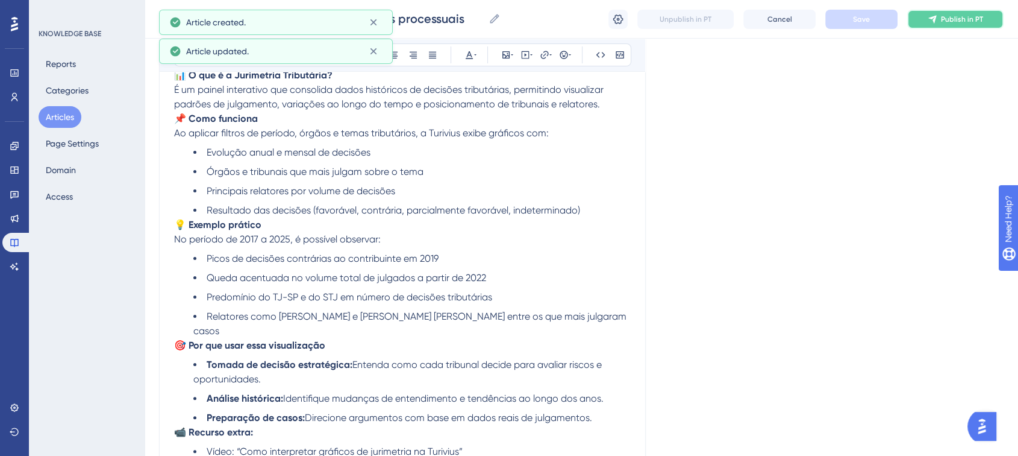
click at [916, 22] on button "Publish in PT" at bounding box center [956, 19] width 96 height 19
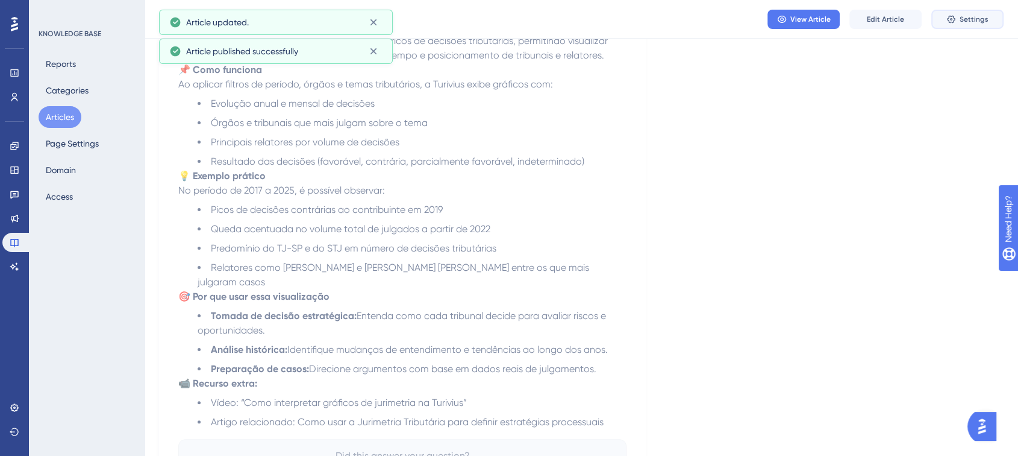
click at [953, 23] on icon at bounding box center [952, 19] width 10 height 10
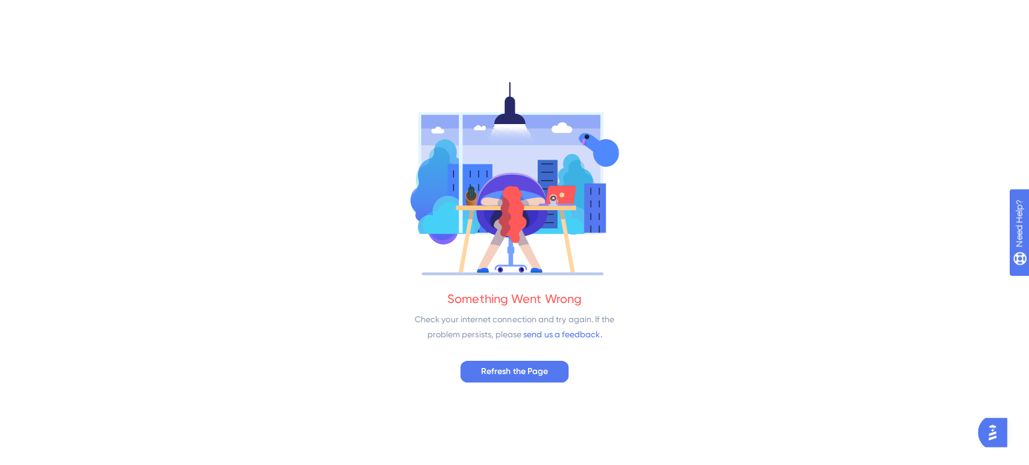
scroll to position [0, 0]
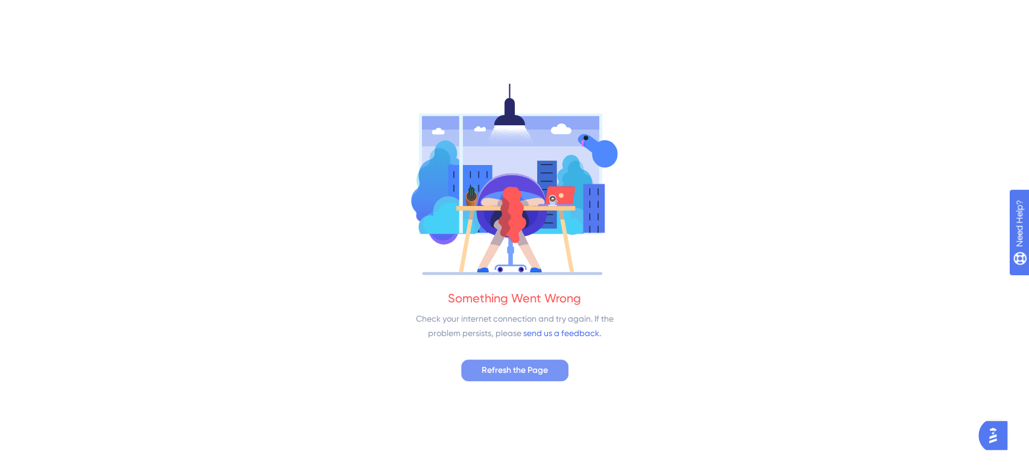
click at [506, 380] on button "Refresh the Page" at bounding box center [514, 371] width 107 height 22
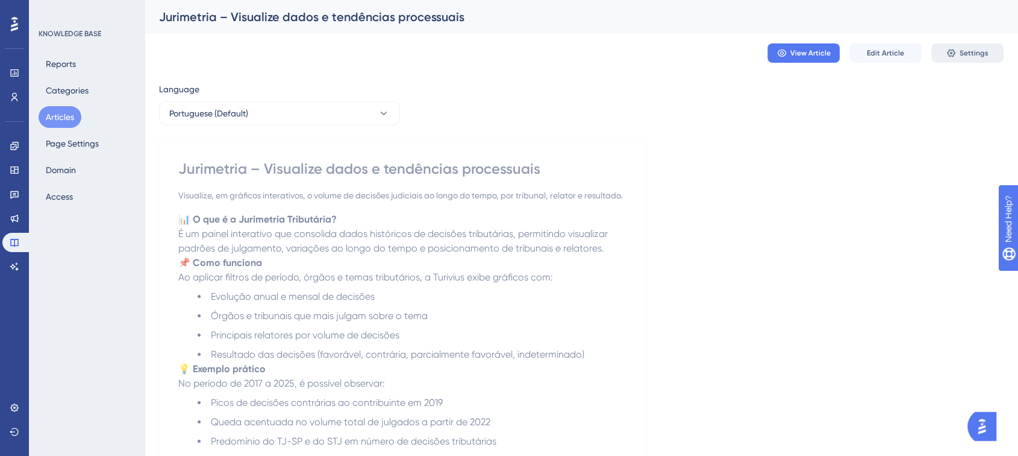
click at [954, 56] on icon at bounding box center [951, 53] width 8 height 8
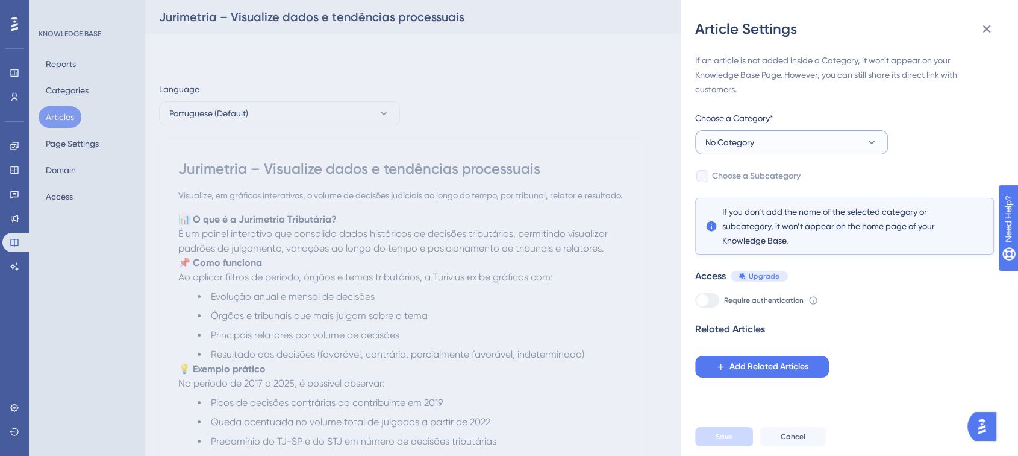
click at [768, 144] on button "No Category" at bounding box center [791, 142] width 193 height 24
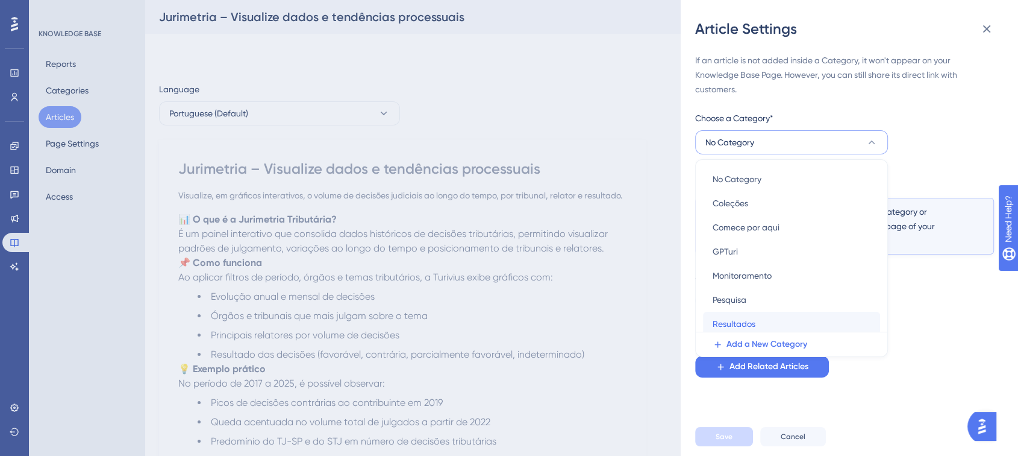
click at [762, 321] on div "Resultados Resultados" at bounding box center [792, 324] width 158 height 24
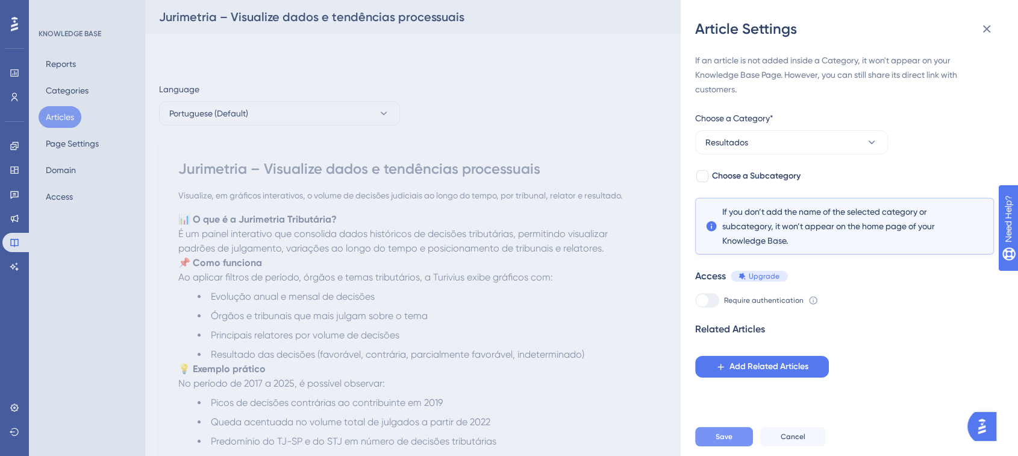
click at [725, 437] on button "Save" at bounding box center [724, 436] width 58 height 19
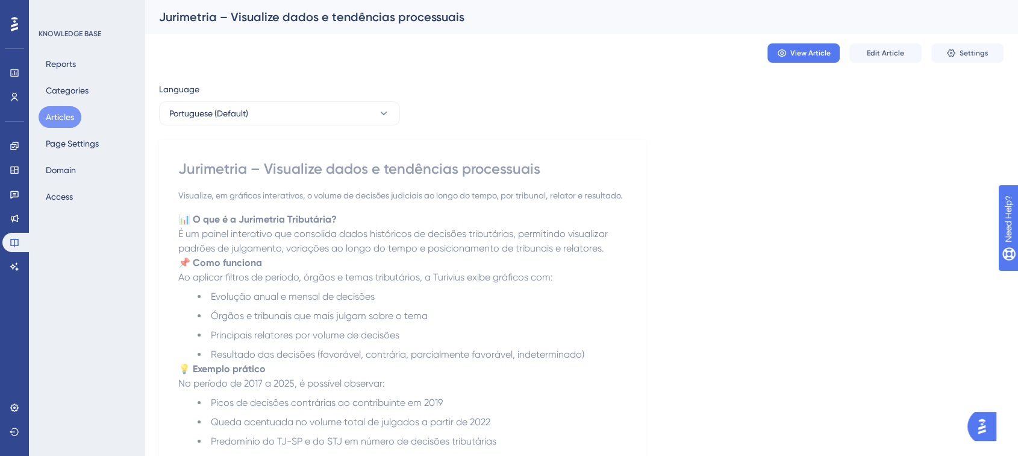
click at [62, 116] on button "Articles" at bounding box center [60, 117] width 43 height 22
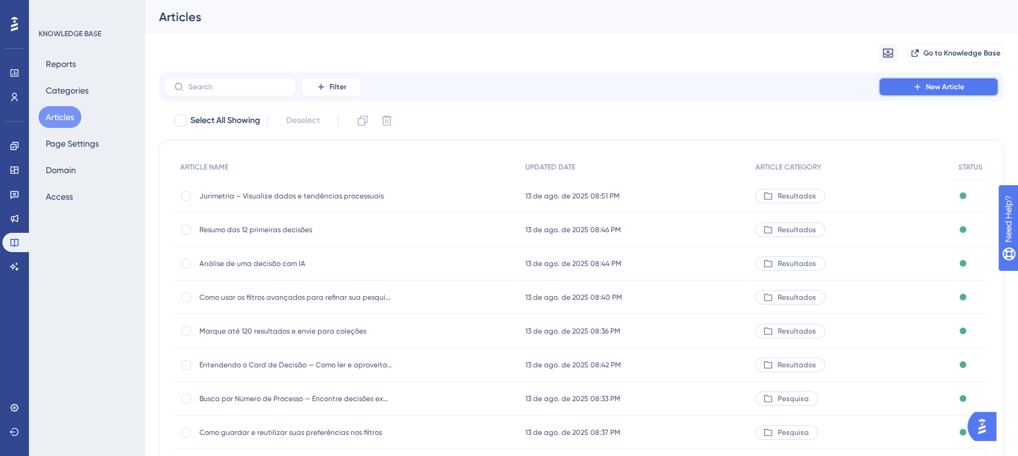
click at [920, 92] on button "New Article" at bounding box center [939, 86] width 121 height 19
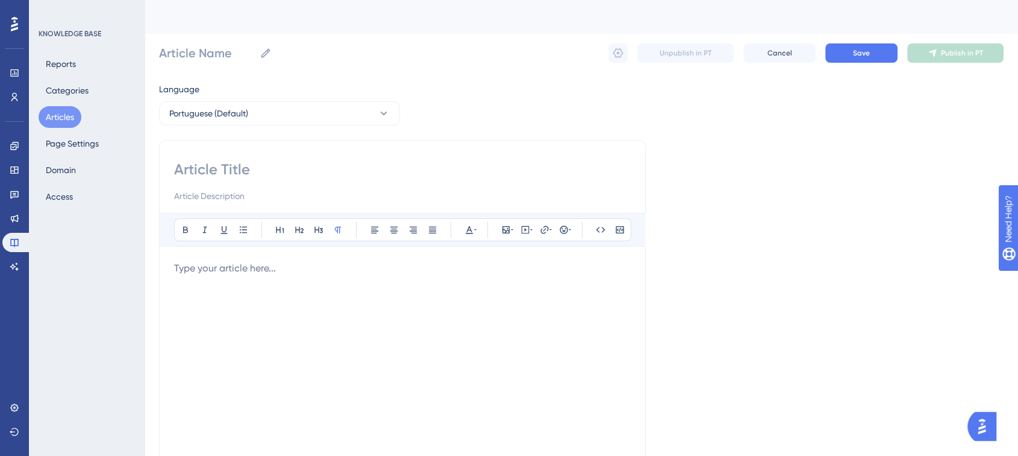
click at [205, 166] on input at bounding box center [402, 169] width 457 height 19
paste input "Serviços com GPTuri – Inteligência Jurídica Sob Demanda"
type input "Serviços com GPTuri – Inteligência Jurídica Sob Demanda"
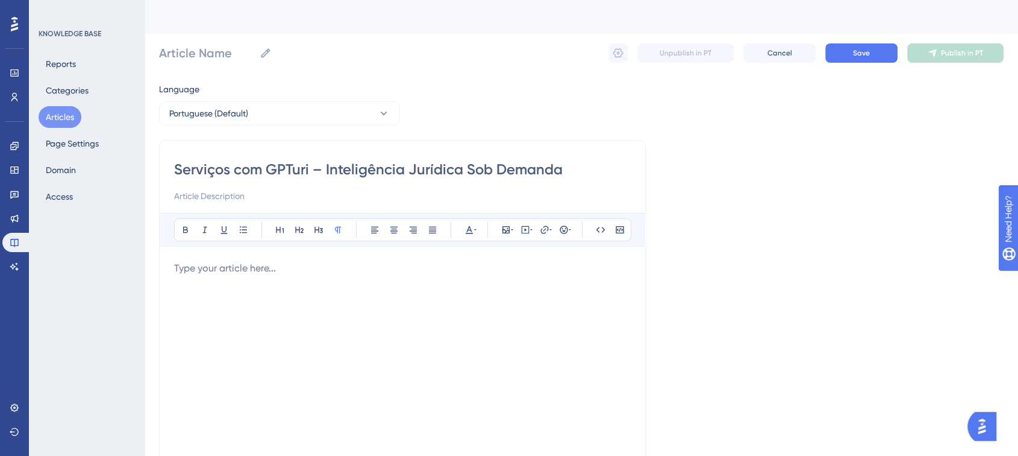
type input "Serviços com GPTuri – Inteligência Jurídica Sob Demanda"
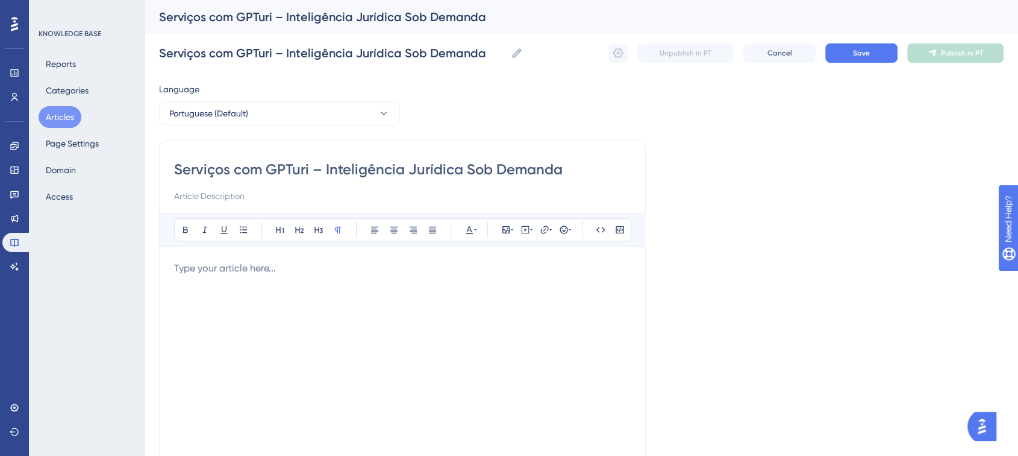
type input "Serviços com GPTuri – Inteligência Jurídica Sob Demanda"
click at [214, 207] on div "Serviços com GPTuri – Inteligência Jurídica Sob Demanda Bold Italic Underline B…" at bounding box center [402, 340] width 487 height 401
click at [203, 201] on input at bounding box center [402, 196] width 457 height 14
paste input "Solicite análises, compilações e documentos jurídicos prontos com base em juris…"
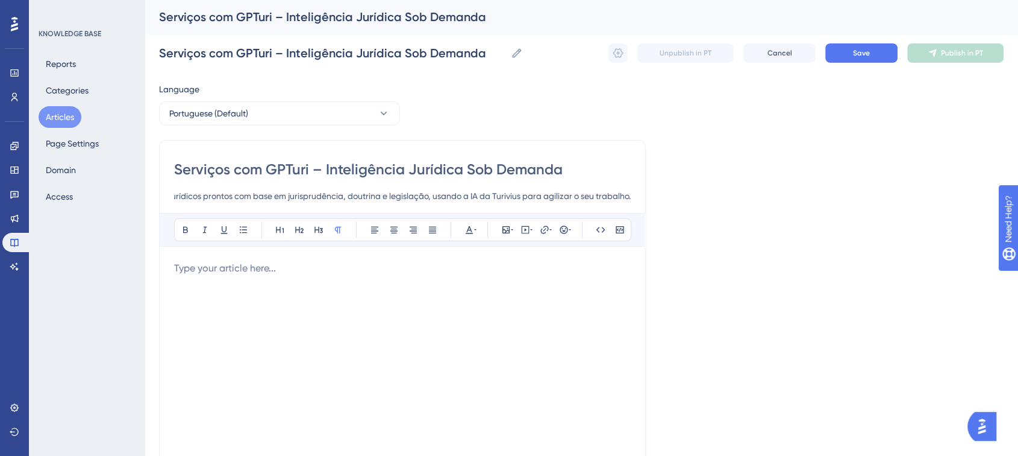
type input "Solicite análises, compilações e documentos jurídicos prontos com base em juris…"
click at [174, 274] on p at bounding box center [402, 268] width 457 height 14
click at [178, 273] on p at bounding box center [402, 268] width 457 height 14
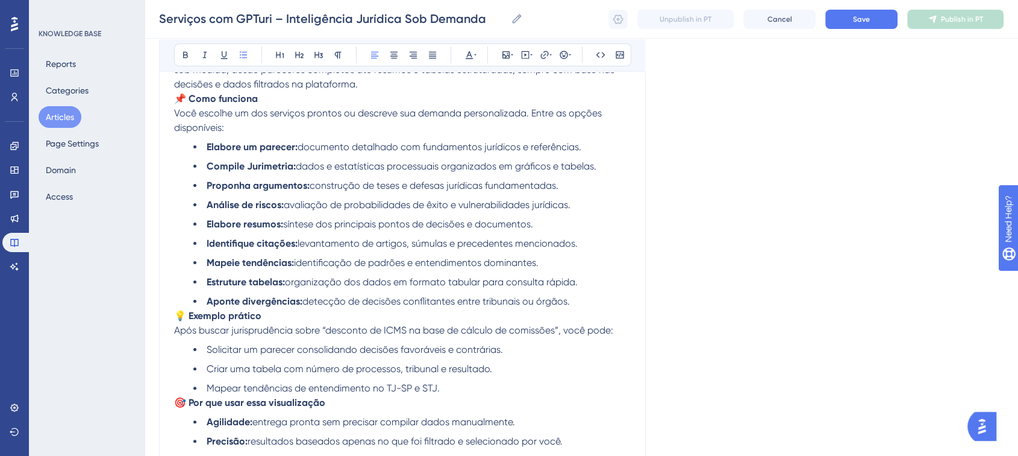
scroll to position [155, 0]
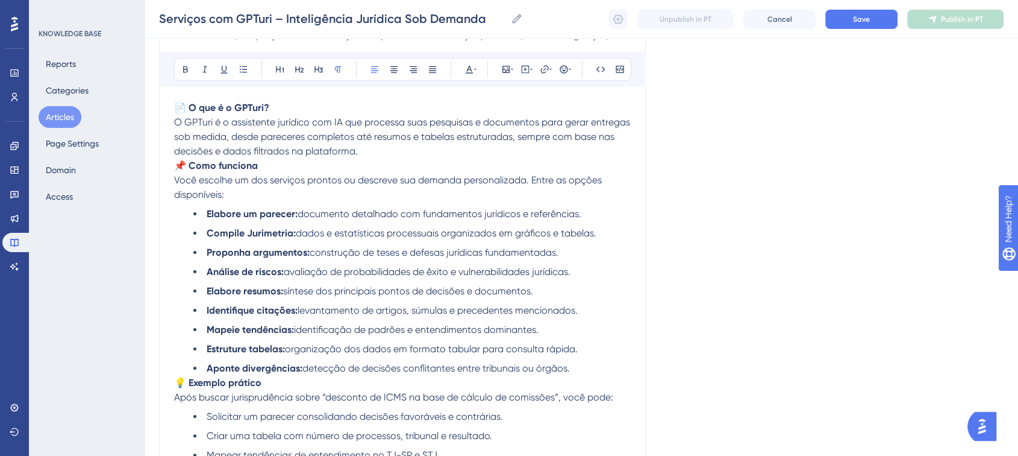
click at [381, 155] on p "📄 O que é o GPTuri? O GPTuri é o assistente jurídico com IA que processa suas p…" at bounding box center [402, 130] width 457 height 58
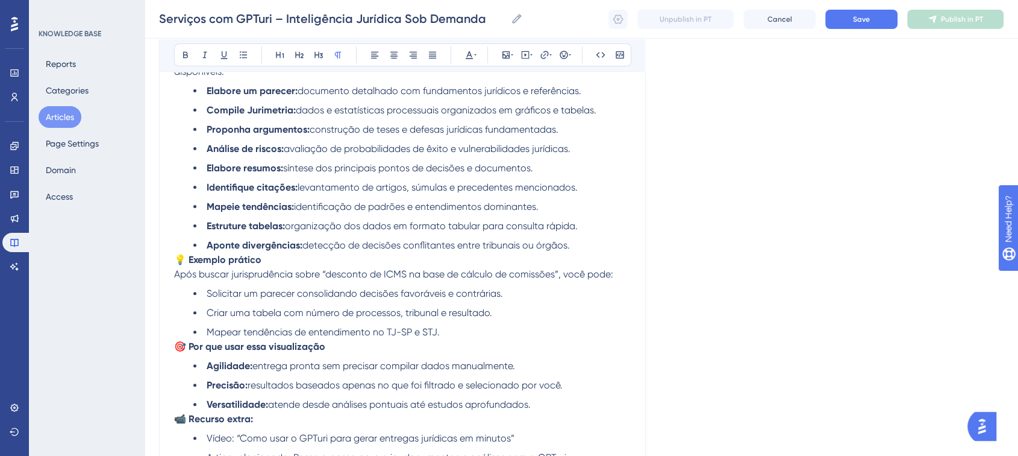
scroll to position [357, 0]
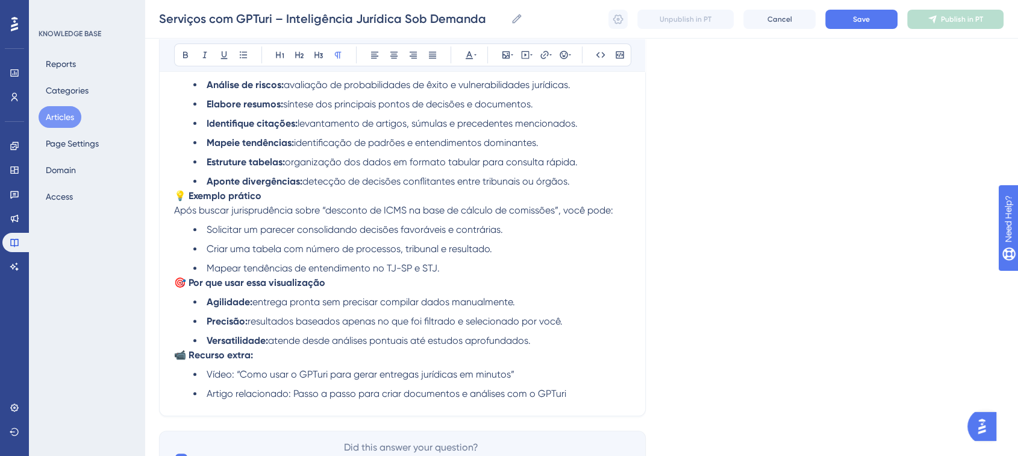
click at [585, 193] on p "💡 Exemplo prático Após buscar jurisprudência sobre “desconto de ICMS na base de…" at bounding box center [402, 203] width 457 height 29
click at [579, 184] on li "Aponte divergências: detecção de decisões conflitantes entre tribunais ou órgão…" at bounding box center [412, 181] width 438 height 14
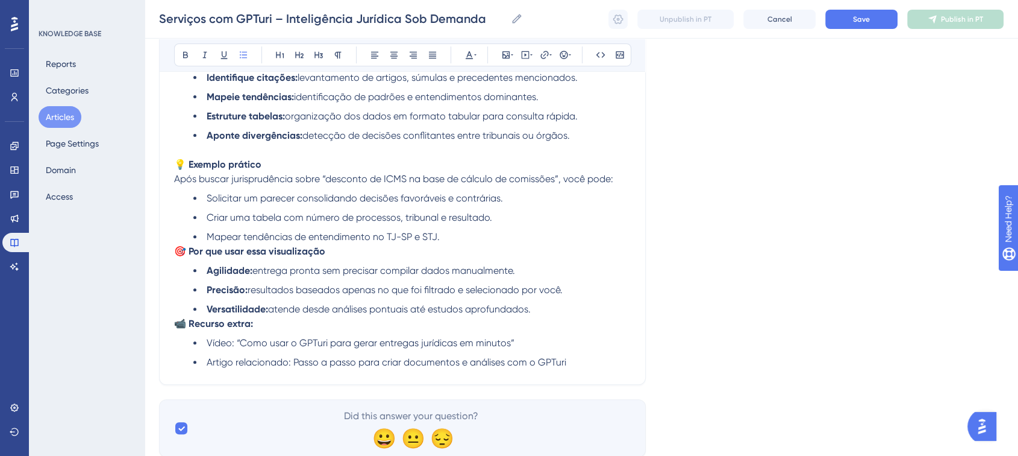
scroll to position [424, 0]
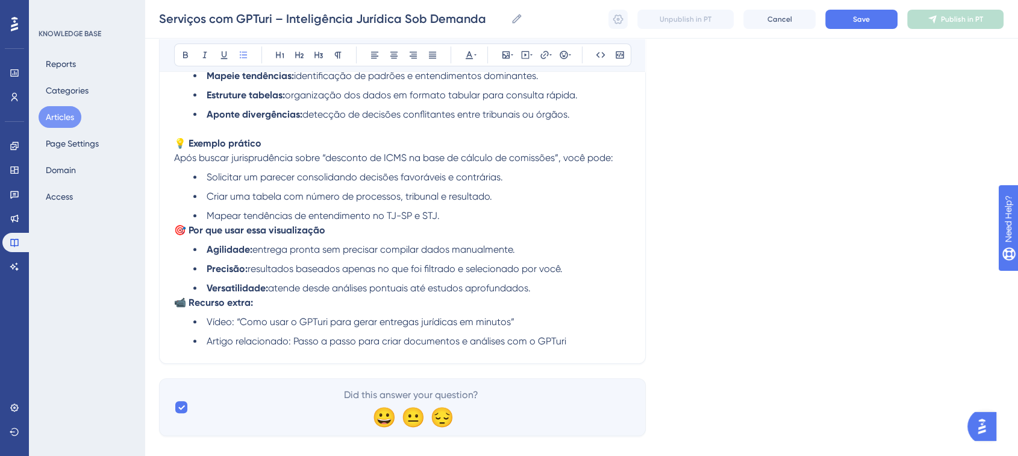
click at [466, 223] on li "Mapear tendências de entendimento no TJ-SP e STJ." at bounding box center [412, 216] width 438 height 14
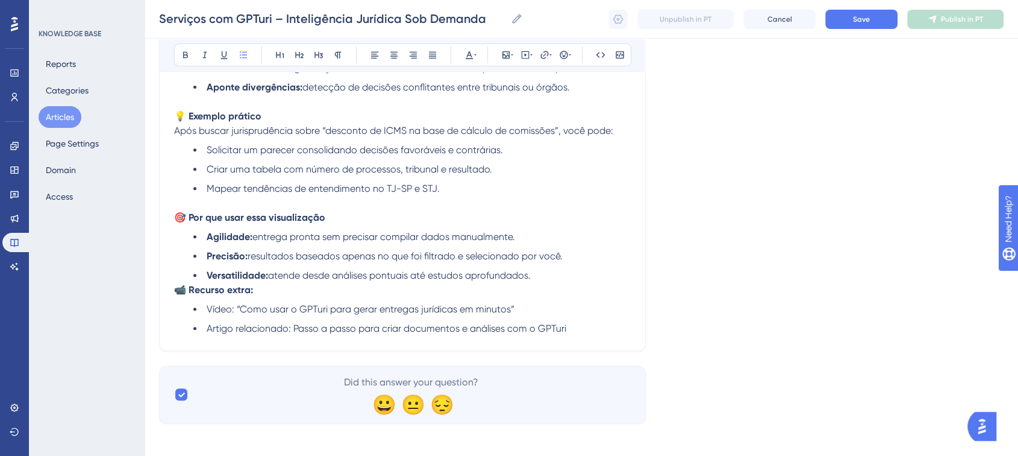
scroll to position [466, 0]
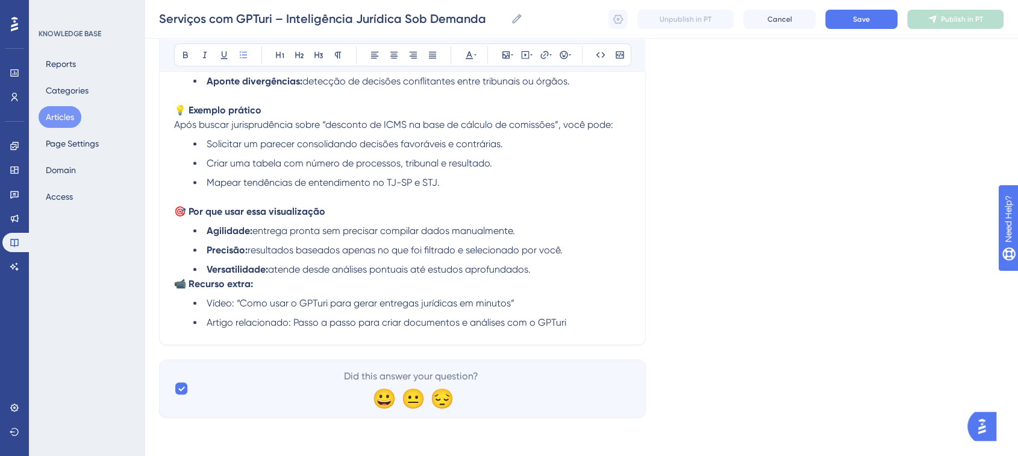
click at [544, 268] on li "Versatilidade: atende desde análises pontuais até estudos aprofundados." at bounding box center [412, 269] width 438 height 14
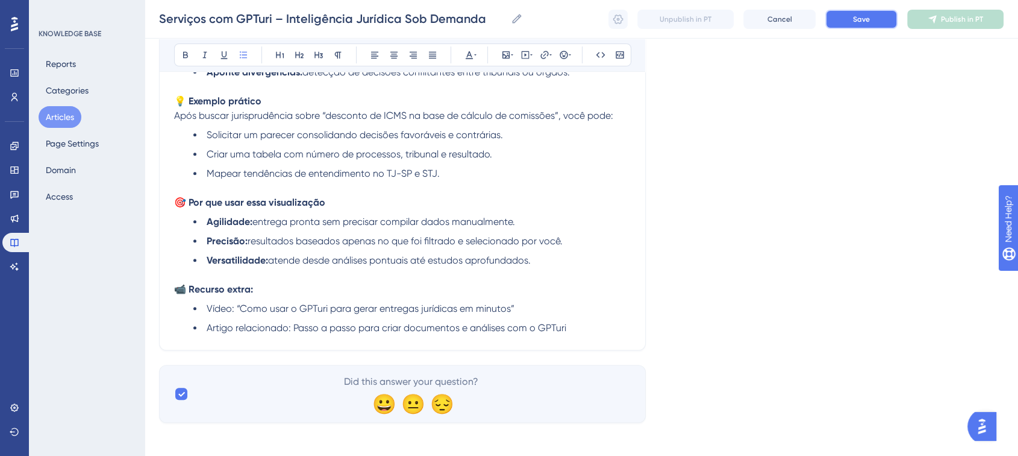
click at [871, 21] on button "Save" at bounding box center [862, 19] width 72 height 19
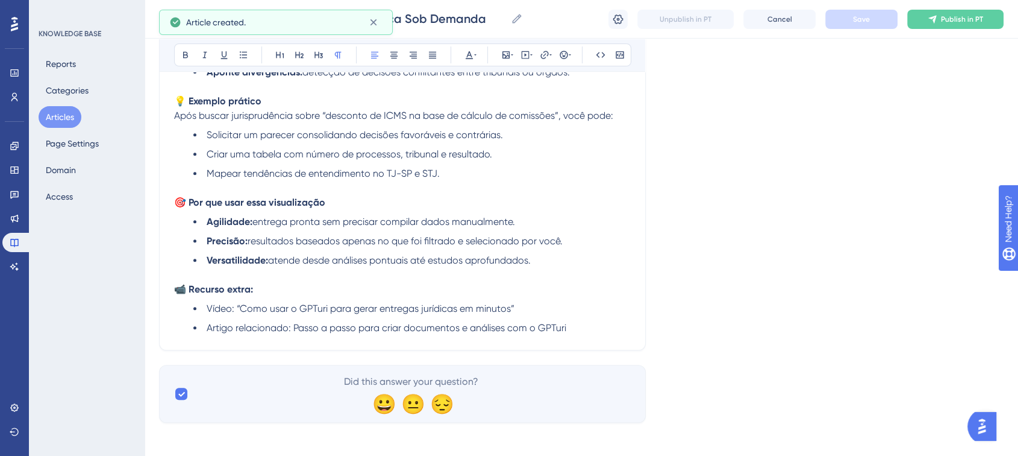
scroll to position [342, 0]
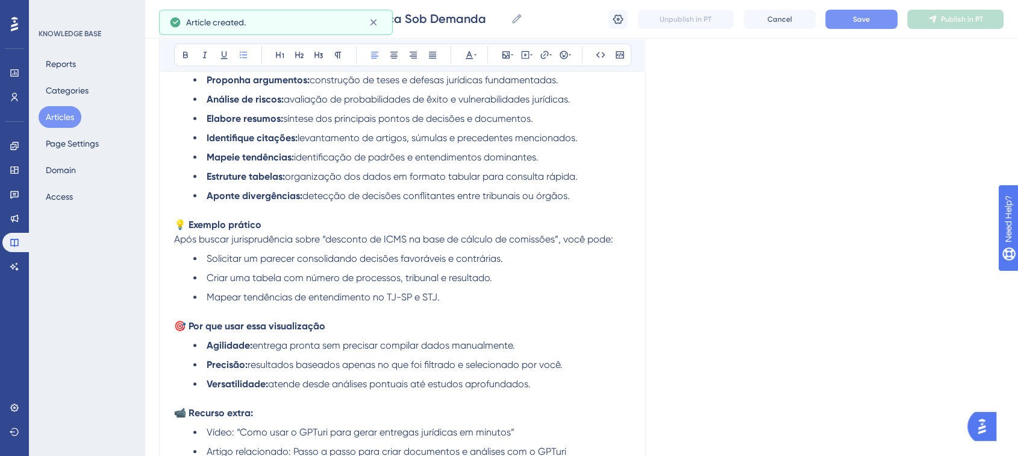
click at [882, 21] on button "Save" at bounding box center [862, 19] width 72 height 19
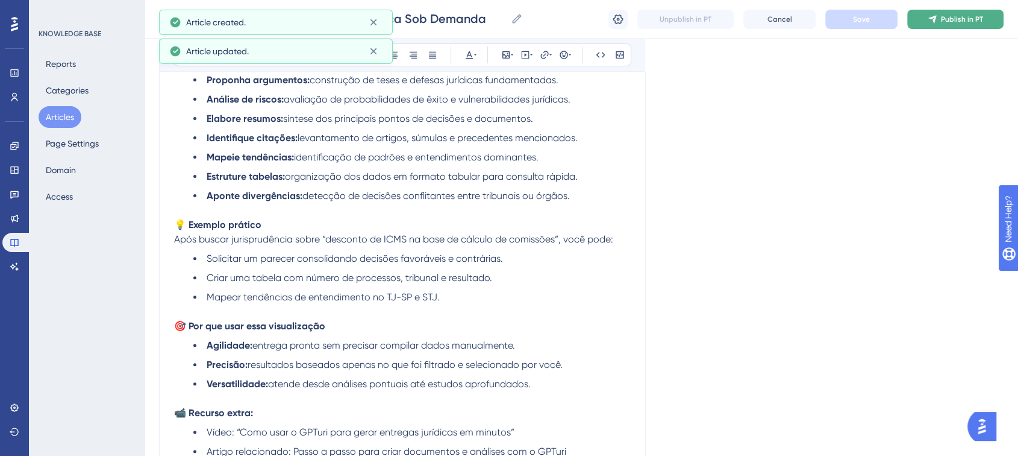
click at [928, 25] on button "Publish in PT" at bounding box center [956, 19] width 96 height 19
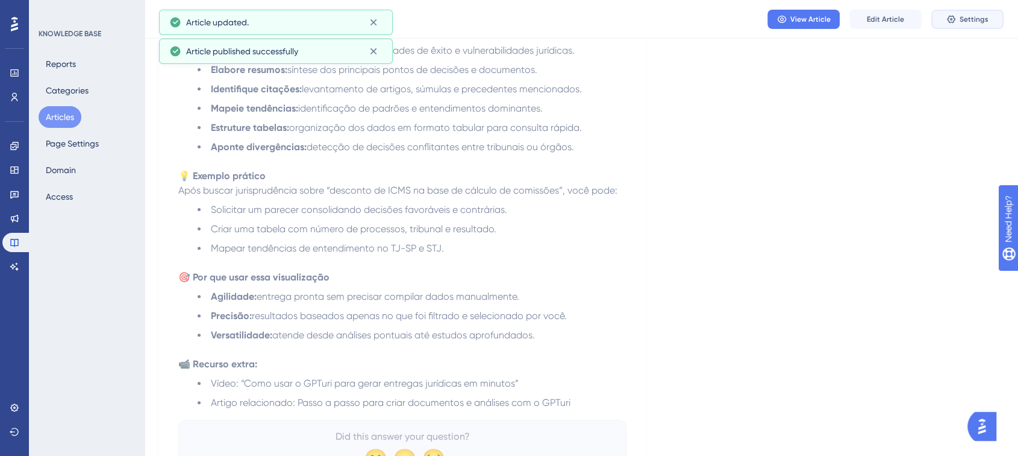
click at [975, 14] on span "Settings" at bounding box center [974, 19] width 29 height 10
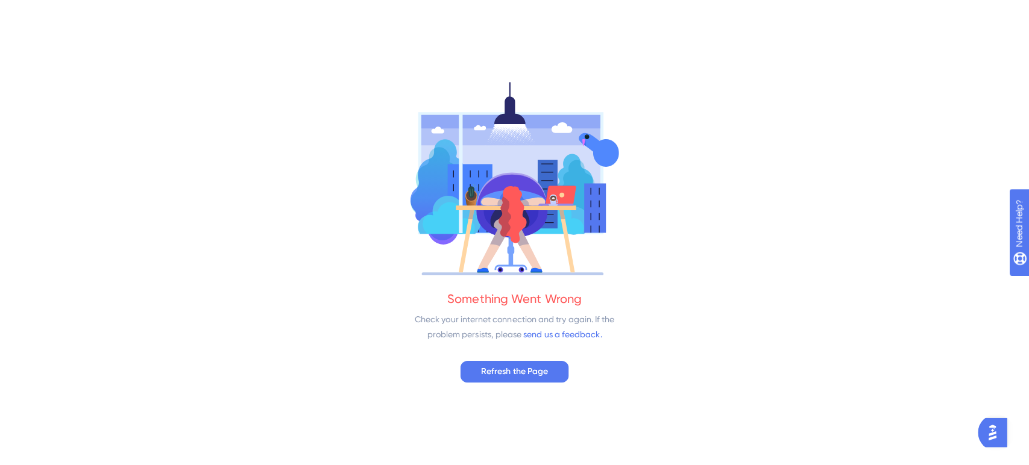
scroll to position [0, 0]
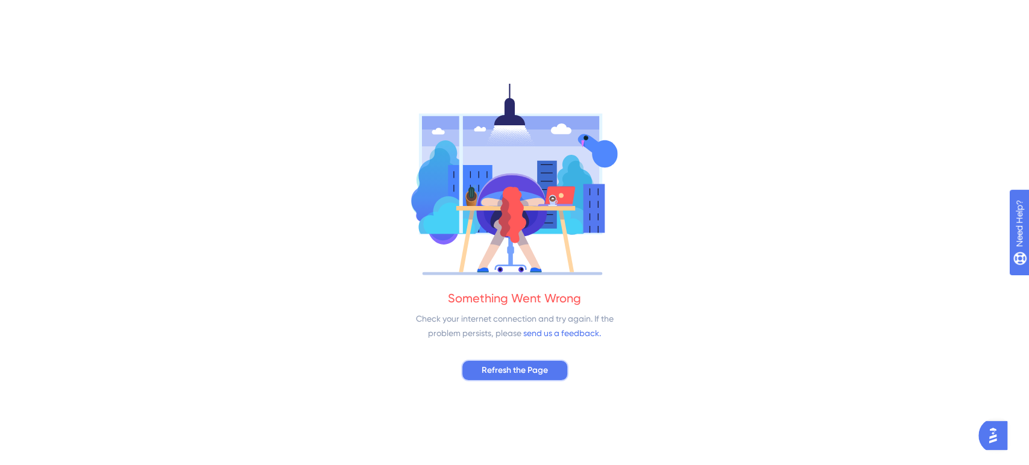
click at [524, 366] on span "Refresh the Page" at bounding box center [515, 370] width 66 height 14
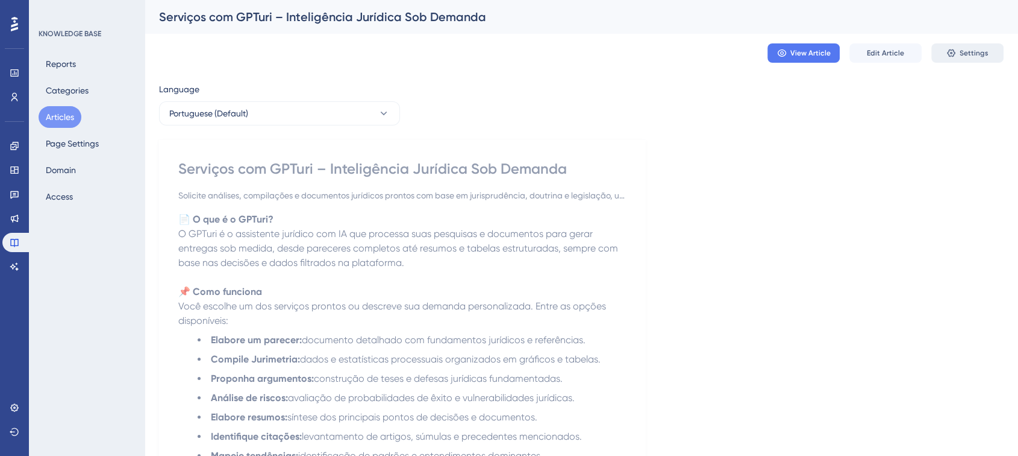
click at [964, 52] on span "Settings" at bounding box center [974, 53] width 29 height 10
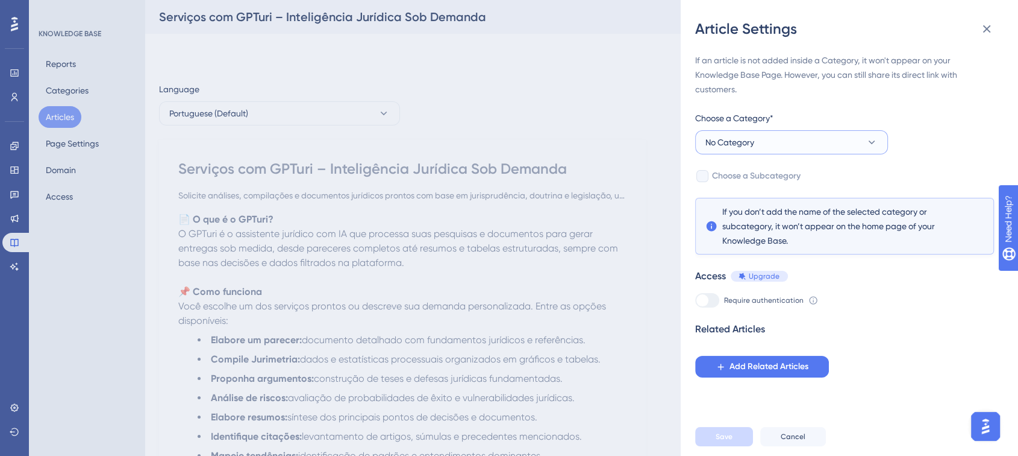
click at [762, 146] on button "No Category" at bounding box center [791, 142] width 193 height 24
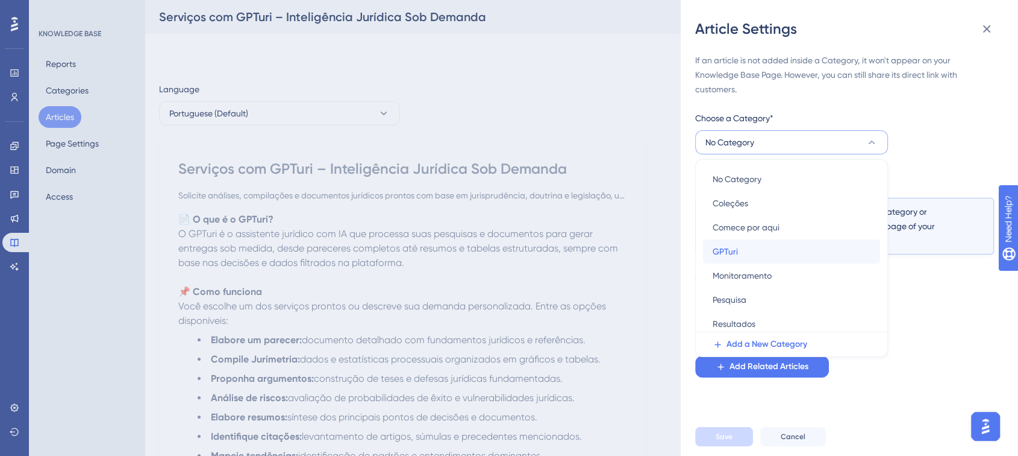
click at [764, 254] on div "GPTuri GPTuri" at bounding box center [792, 251] width 158 height 24
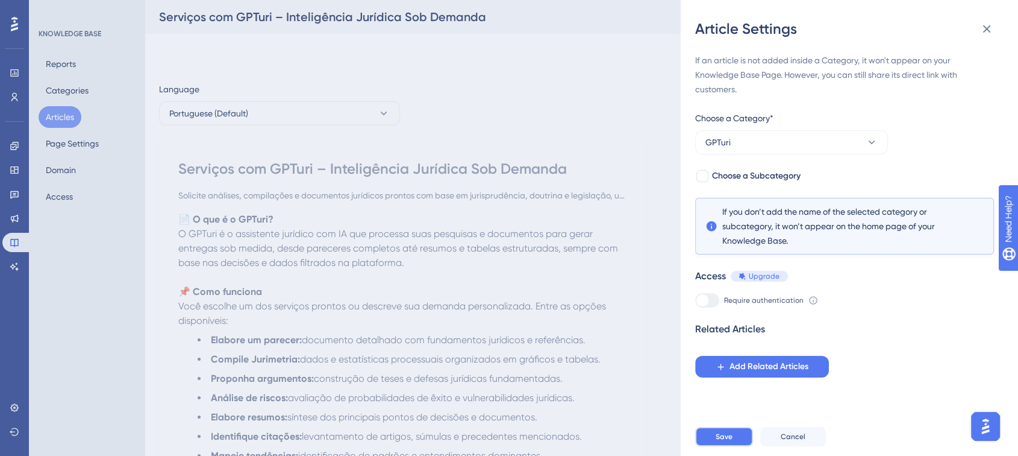
click at [723, 441] on span "Save" at bounding box center [724, 436] width 17 height 10
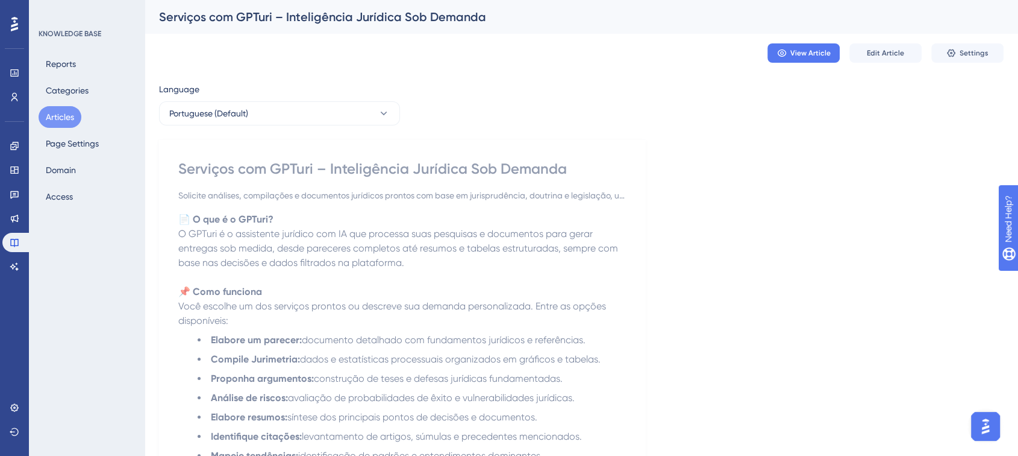
click at [52, 118] on button "Articles" at bounding box center [60, 117] width 43 height 22
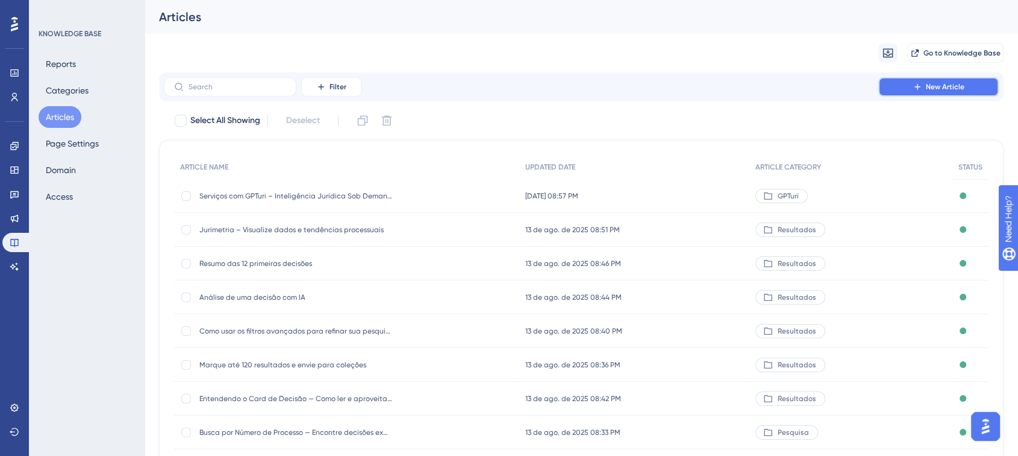
click at [900, 85] on button "New Article" at bounding box center [939, 86] width 121 height 19
